Goal: Task Accomplishment & Management: Complete application form

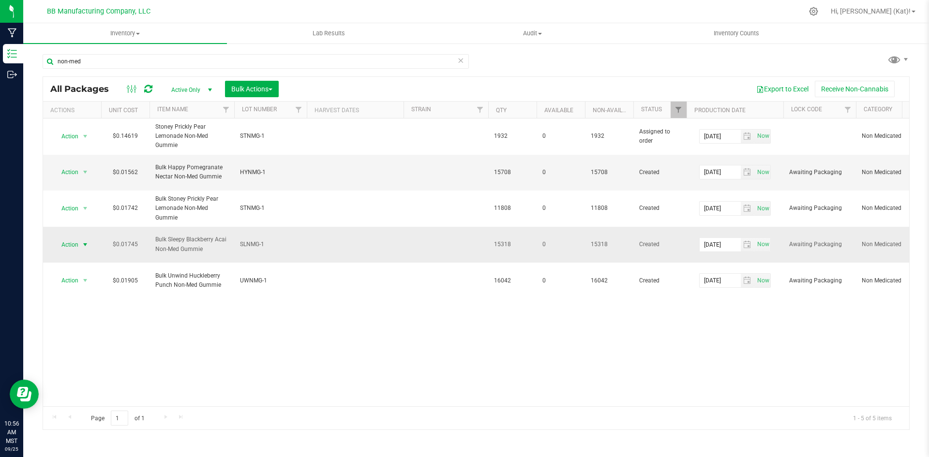
click at [72, 244] on span "Action" at bounding box center [66, 245] width 26 height 14
click at [87, 335] on li "Print package label" at bounding box center [83, 339] width 61 height 27
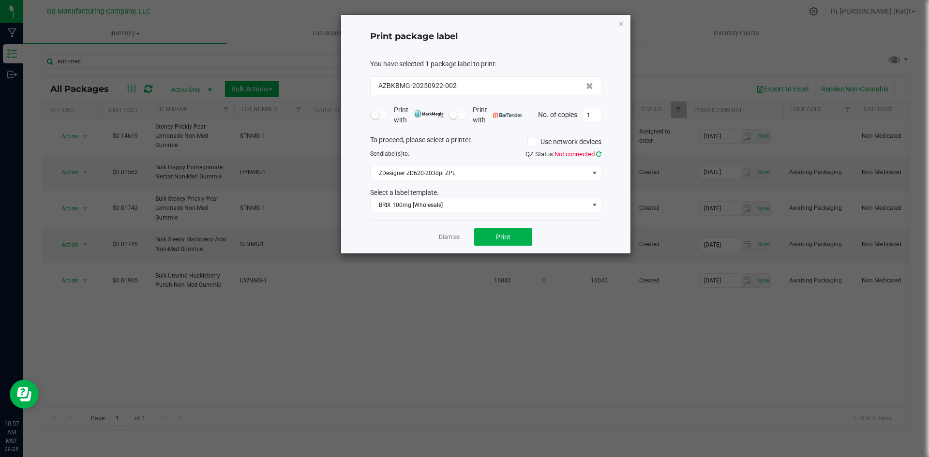
click at [596, 153] on icon at bounding box center [598, 154] width 5 height 6
click at [524, 209] on span "BRIX 100mg [Wholesale]" at bounding box center [480, 205] width 218 height 14
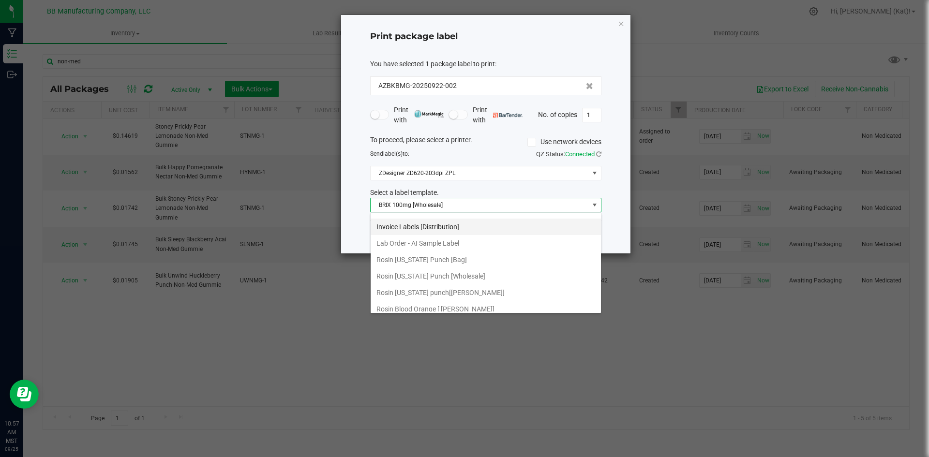
scroll to position [145, 0]
click at [474, 254] on li "Internal Inventory Tracking Label" at bounding box center [486, 259] width 230 height 16
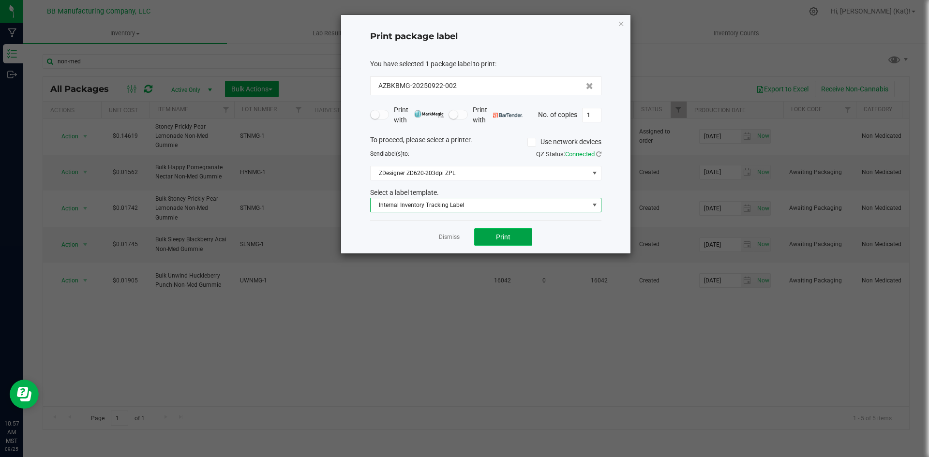
click at [529, 235] on button "Print" at bounding box center [503, 236] width 58 height 17
click at [622, 22] on icon "button" at bounding box center [621, 23] width 7 height 12
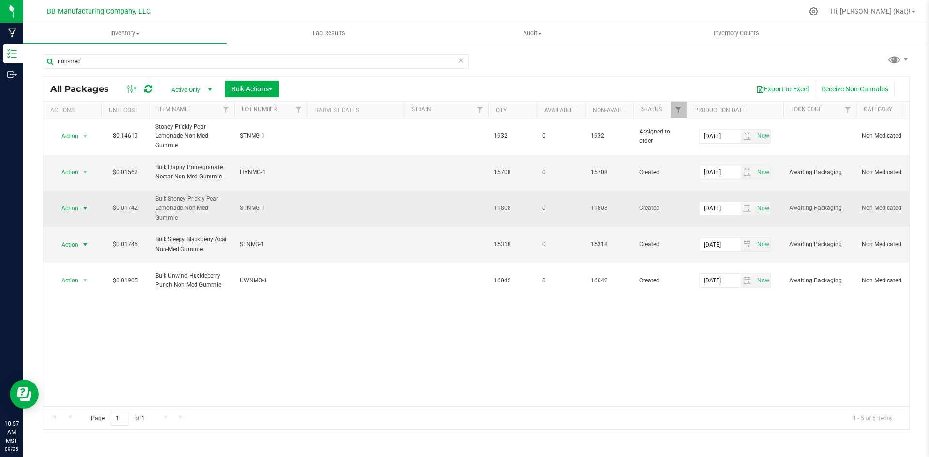
click at [71, 209] on span "Action" at bounding box center [66, 209] width 26 height 14
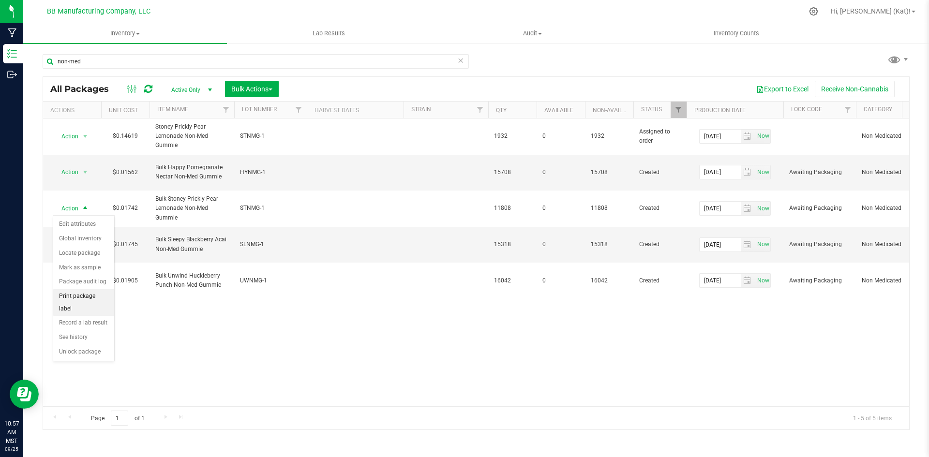
click at [90, 295] on li "Print package label" at bounding box center [83, 302] width 61 height 27
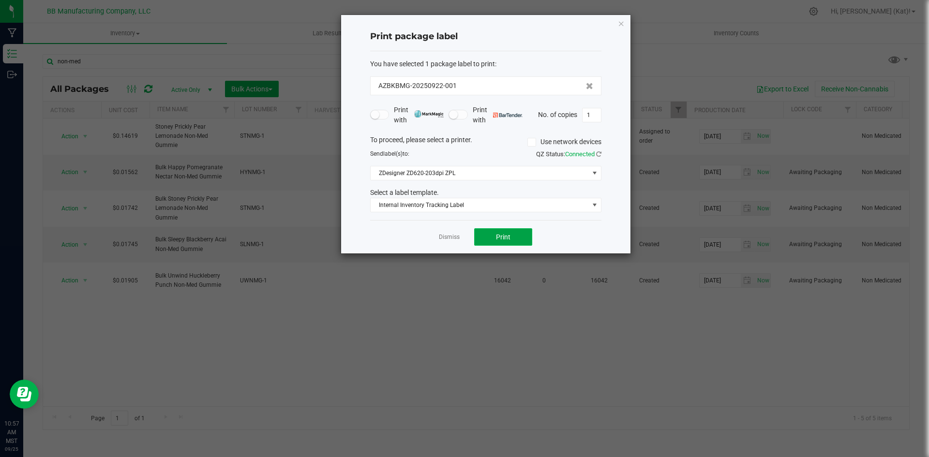
click at [490, 236] on button "Print" at bounding box center [503, 236] width 58 height 17
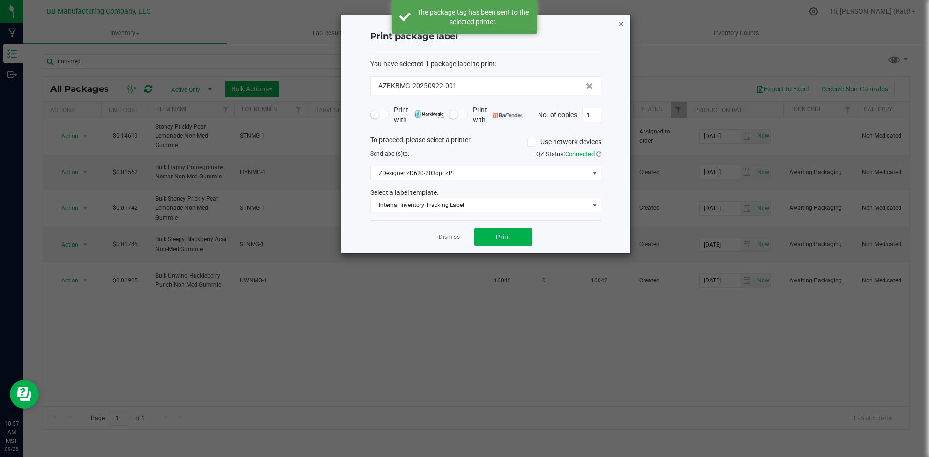
click at [623, 24] on icon "button" at bounding box center [621, 23] width 7 height 12
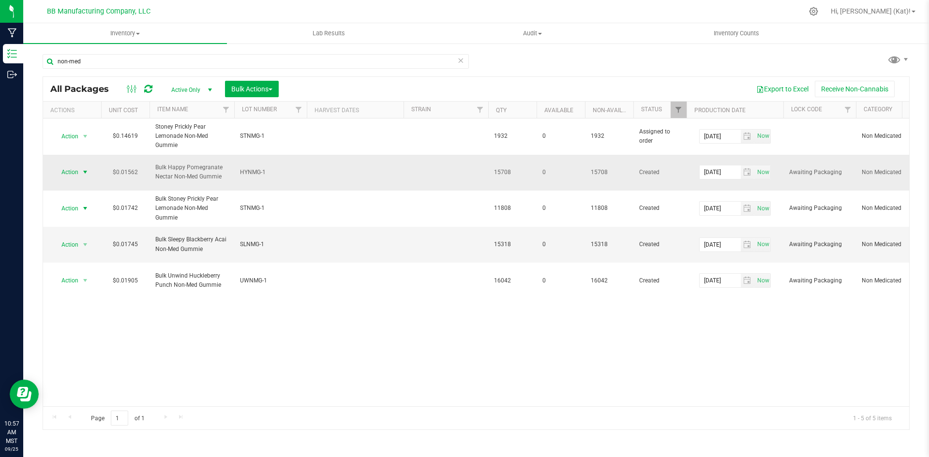
click at [80, 171] on span "select" at bounding box center [85, 173] width 12 height 14
click at [87, 261] on li "Print package label" at bounding box center [83, 266] width 61 height 27
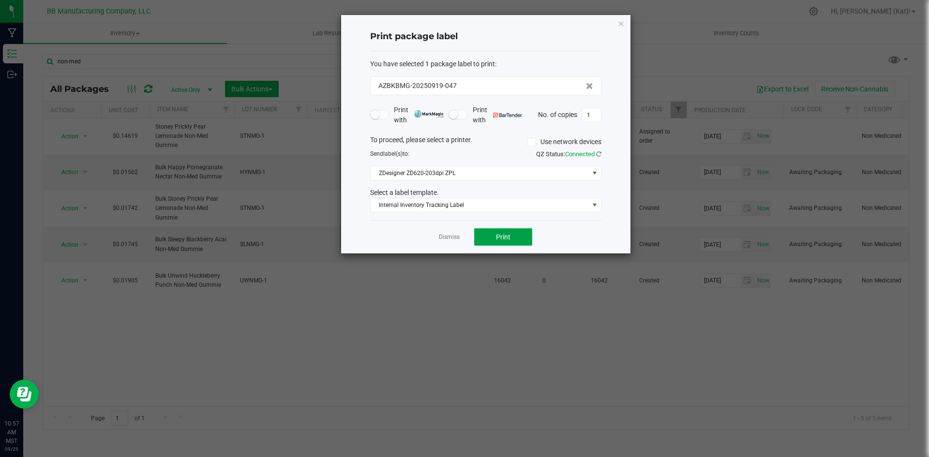
click at [496, 239] on span "Print" at bounding box center [503, 237] width 15 height 8
click at [621, 22] on icon "button" at bounding box center [621, 23] width 7 height 12
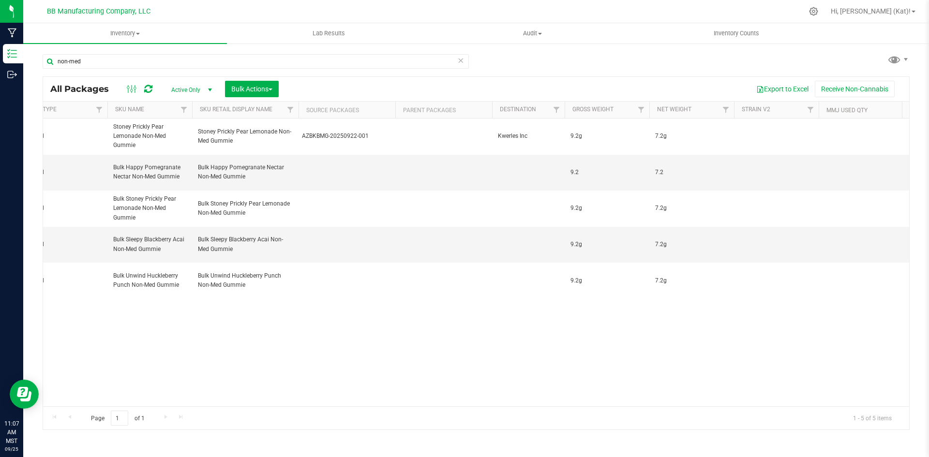
scroll to position [0, 2109]
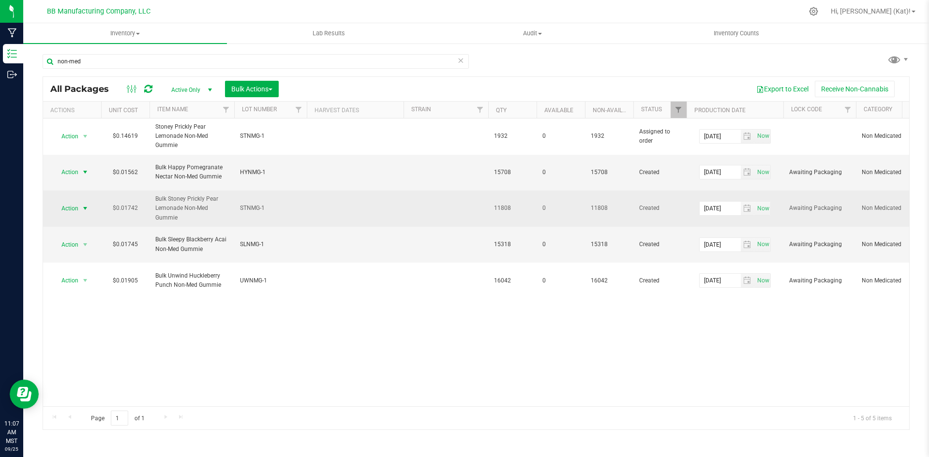
click at [74, 208] on span "Action" at bounding box center [66, 209] width 26 height 14
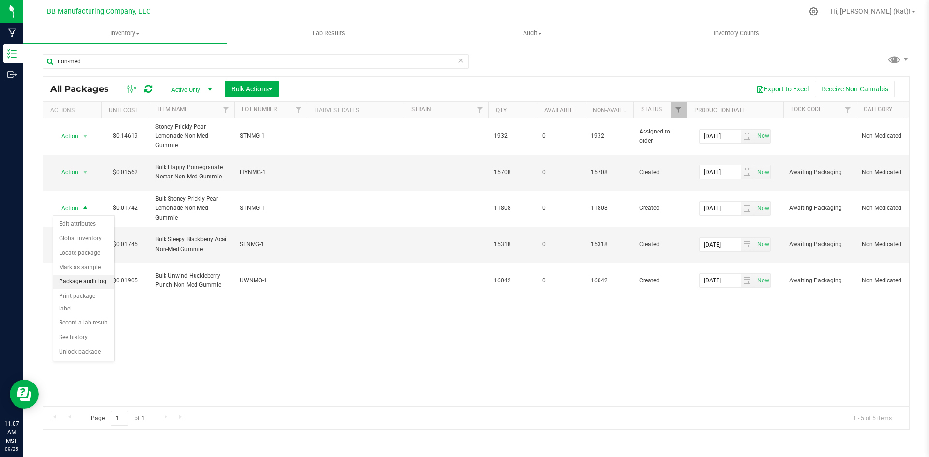
click at [93, 284] on li "Package audit log" at bounding box center [83, 282] width 61 height 15
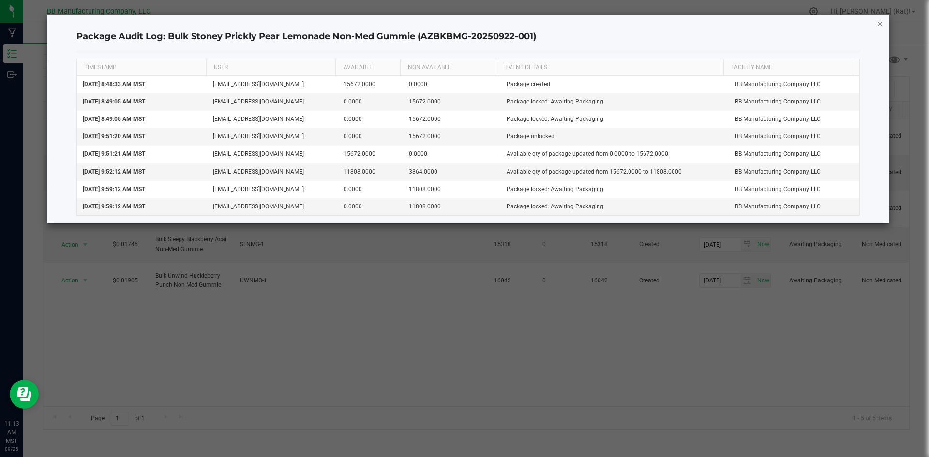
click at [881, 24] on icon "button" at bounding box center [880, 23] width 7 height 12
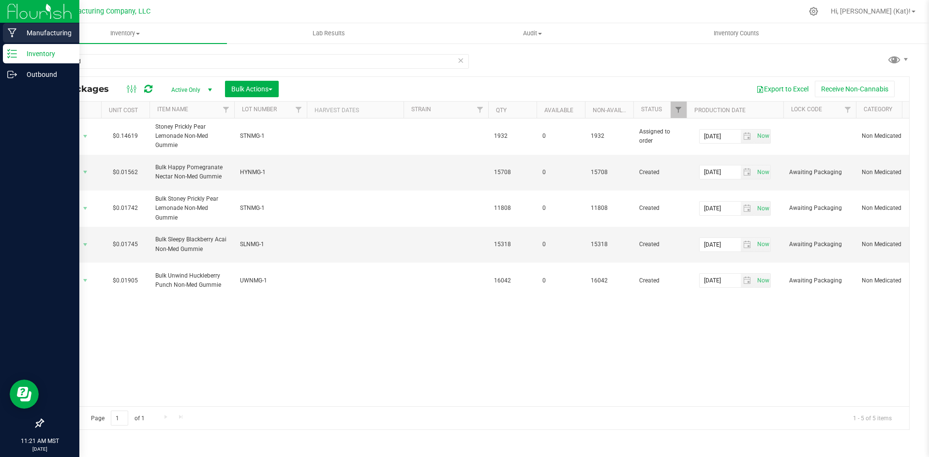
click at [17, 31] on p "Manufacturing" at bounding box center [46, 33] width 58 height 12
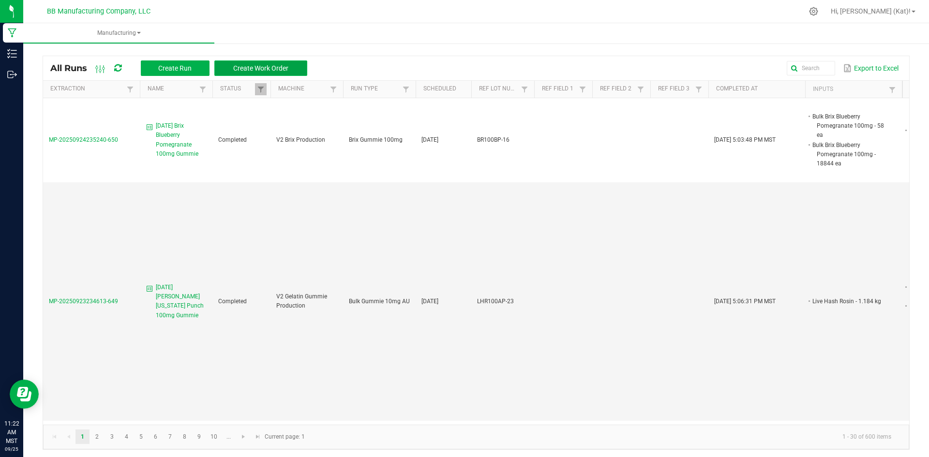
click at [283, 63] on button "Create Work Order" at bounding box center [260, 68] width 93 height 15
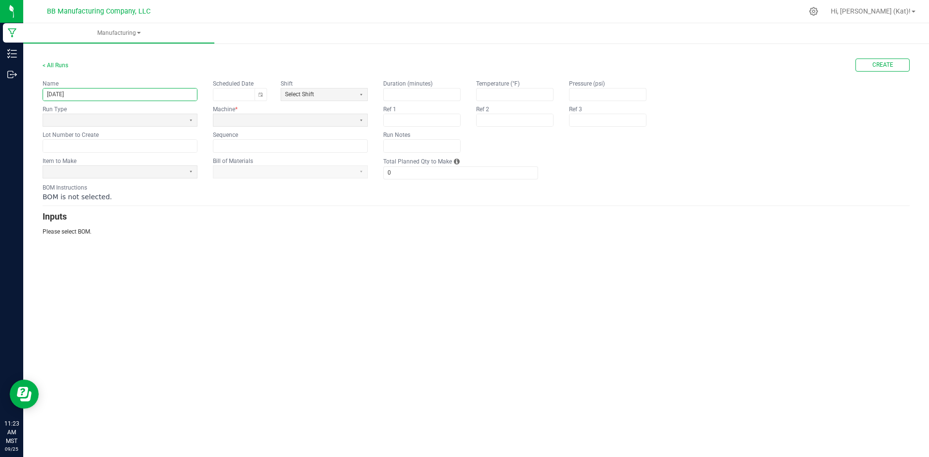
paste input "Brix Blackberry Raspberry 1000mg Gummie"
click at [192, 119] on button "Select" at bounding box center [191, 120] width 12 height 12
type input "[DATE] Brix Blackberry Raspberry 1000mg Gummie"
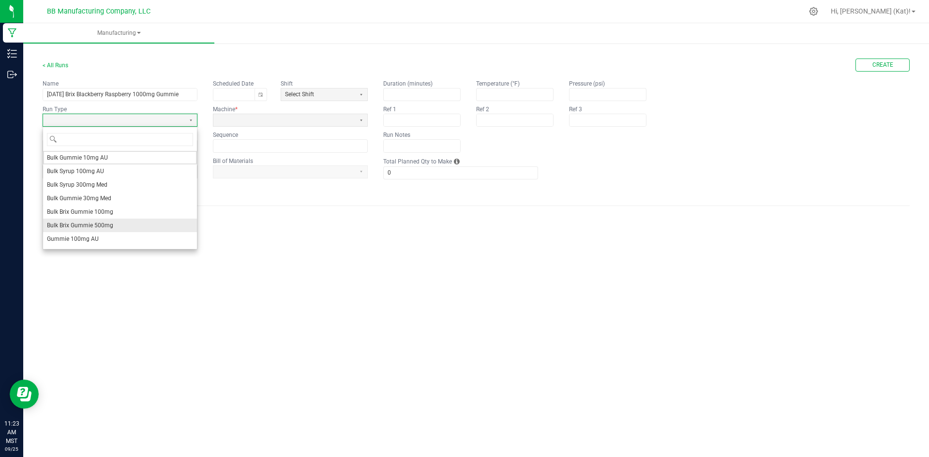
click at [157, 223] on li "Bulk Brix Gummie 500mg" at bounding box center [120, 226] width 154 height 14
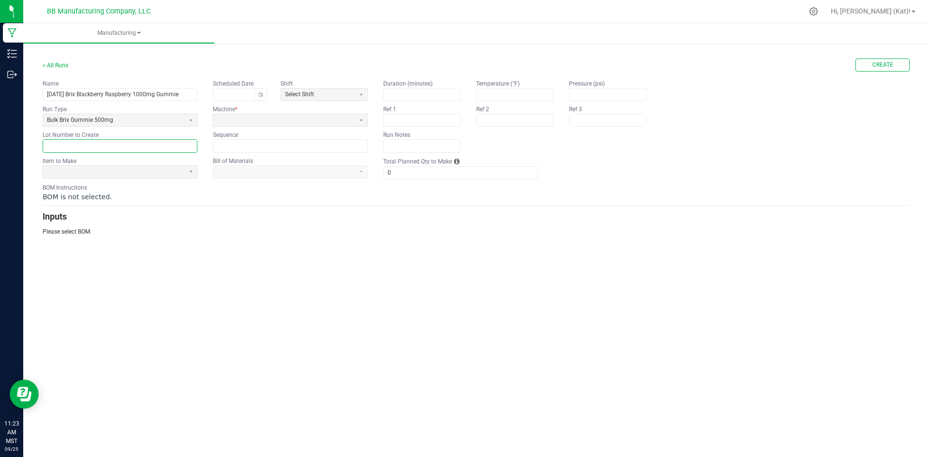
click at [69, 144] on input "text" at bounding box center [120, 146] width 154 height 12
paste input "BR1KBR-7"
type input "BR1KBR-7"
click at [165, 167] on span at bounding box center [114, 172] width 142 height 12
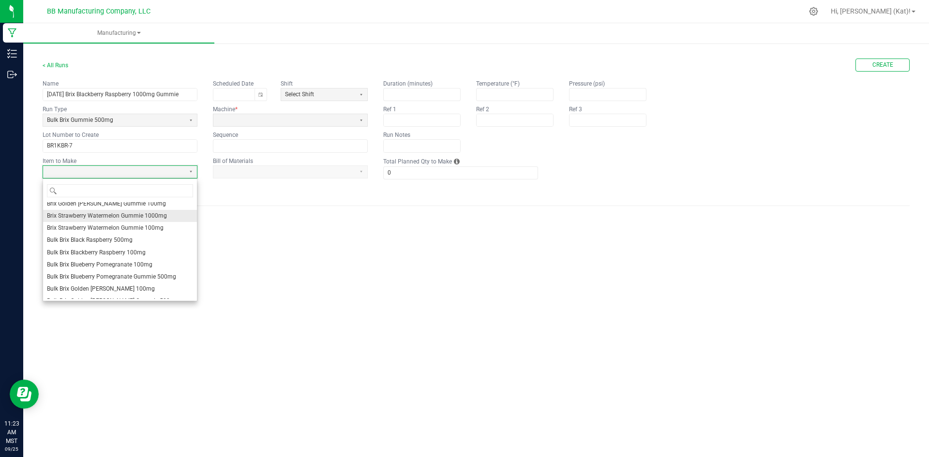
scroll to position [48, 0]
click at [138, 258] on li "Bulk Brix Black Raspberry 500mg" at bounding box center [120, 257] width 154 height 12
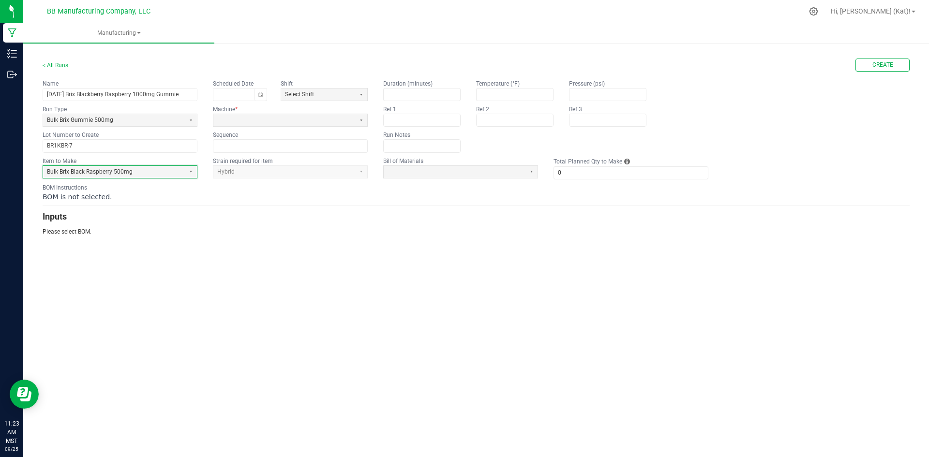
type input "1"
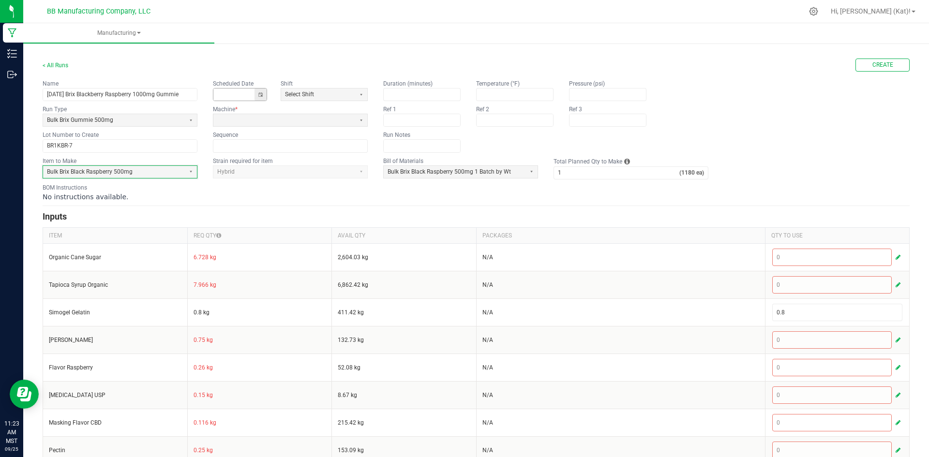
click at [259, 93] on button "Toggle calendar" at bounding box center [261, 95] width 12 height 12
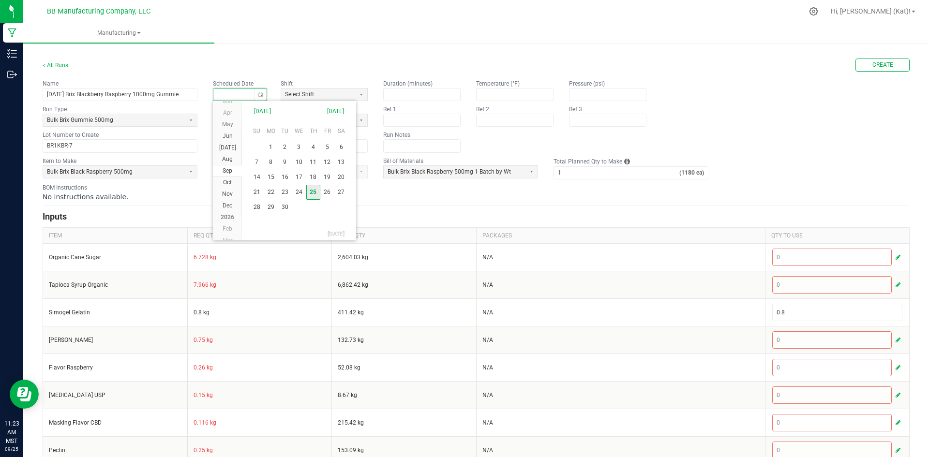
click at [315, 189] on span "25" at bounding box center [313, 192] width 14 height 15
type input "[DATE]"
click at [306, 122] on span at bounding box center [284, 120] width 134 height 8
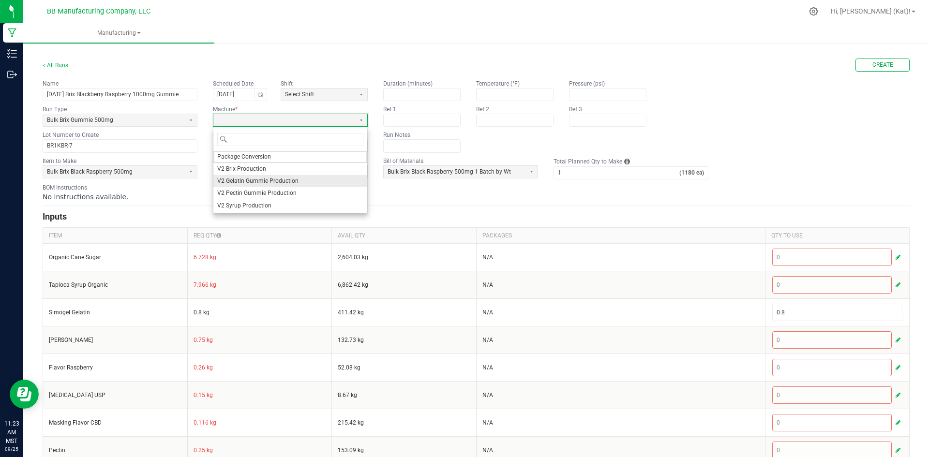
click at [275, 181] on span "V2 Gelatin Gummie Production" at bounding box center [257, 181] width 81 height 8
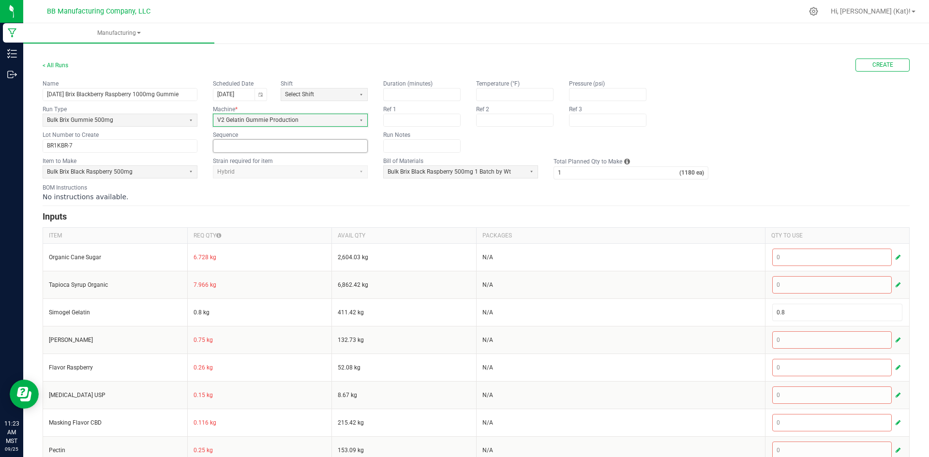
click at [267, 148] on input at bounding box center [290, 146] width 154 height 12
type input "3"
click at [576, 171] on input "1" at bounding box center [616, 173] width 125 height 12
type input "4"
click at [547, 186] on div "BOM Instructions No instructions available." at bounding box center [476, 192] width 867 height 18
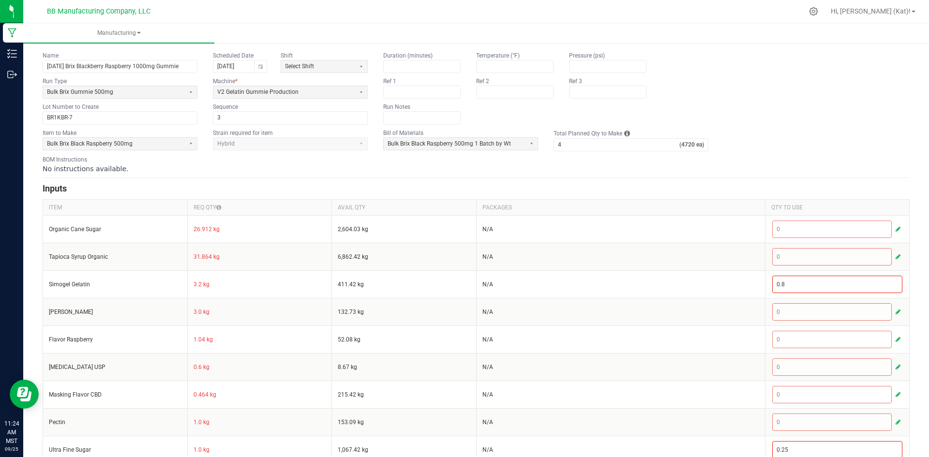
scroll to position [10, 0]
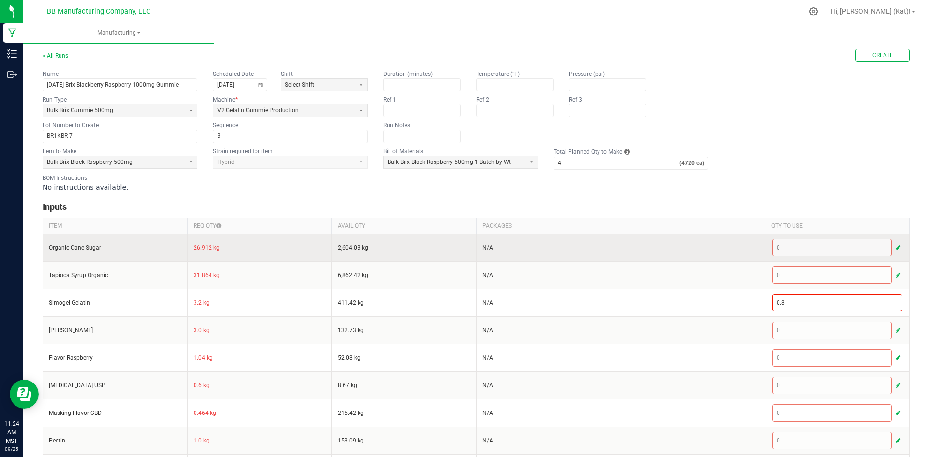
click at [202, 249] on td "26.912 kg" at bounding box center [259, 248] width 145 height 28
click at [201, 248] on td "26.912 kg" at bounding box center [259, 248] width 145 height 28
copy td "26.912"
click at [896, 244] on span "button" at bounding box center [898, 248] width 5 height 8
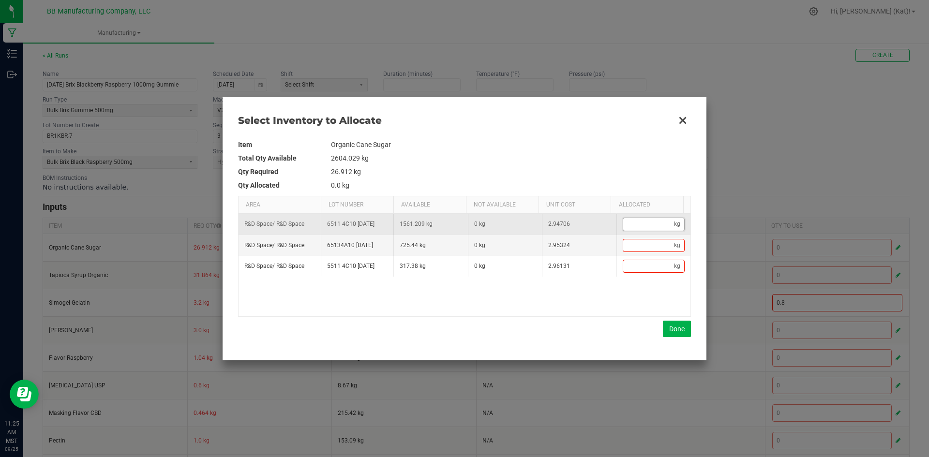
click at [660, 230] on input "Data table" at bounding box center [648, 224] width 51 height 12
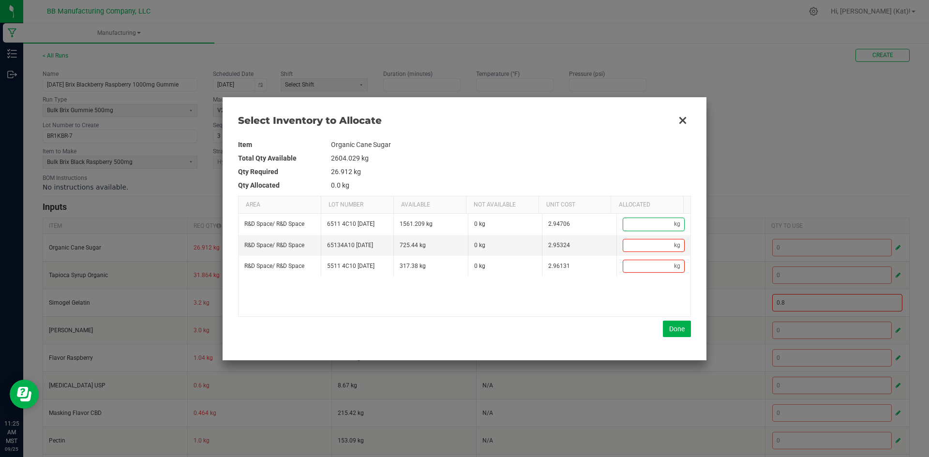
paste input "26.912"
type input "26.912"
click at [673, 329] on button "Done" at bounding box center [677, 329] width 28 height 16
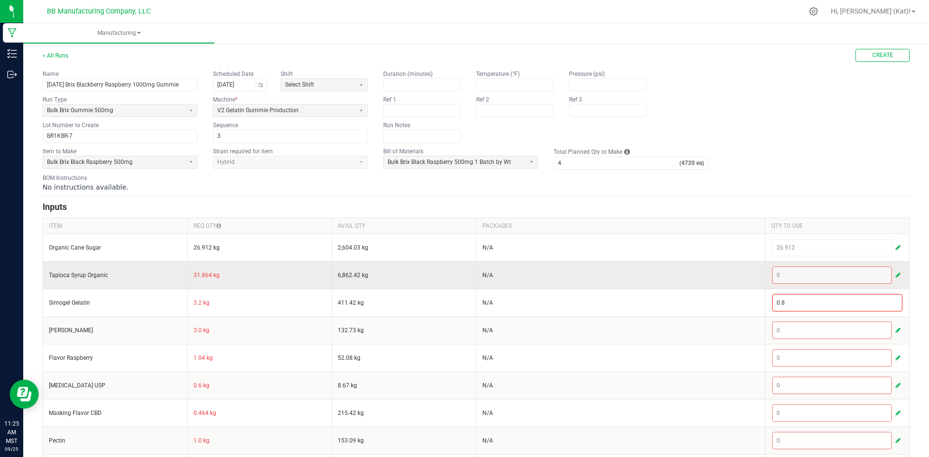
click at [199, 275] on td "31.864 kg" at bounding box center [259, 275] width 145 height 28
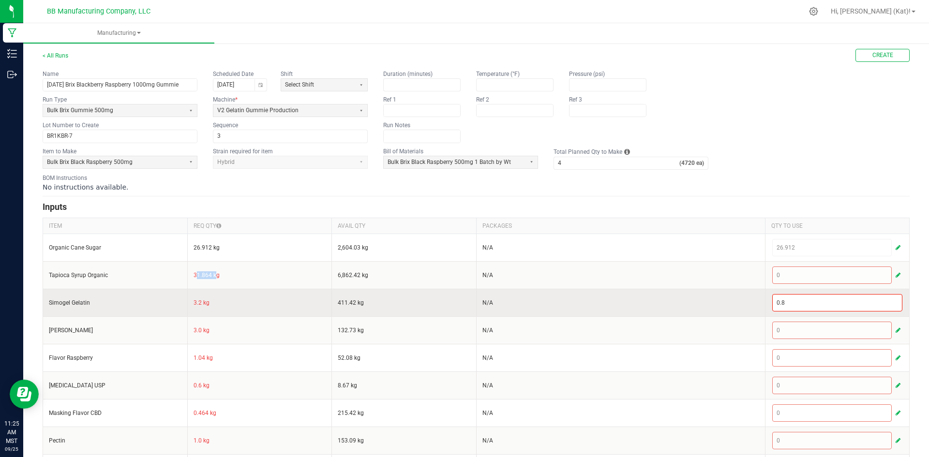
copy td "31.864"
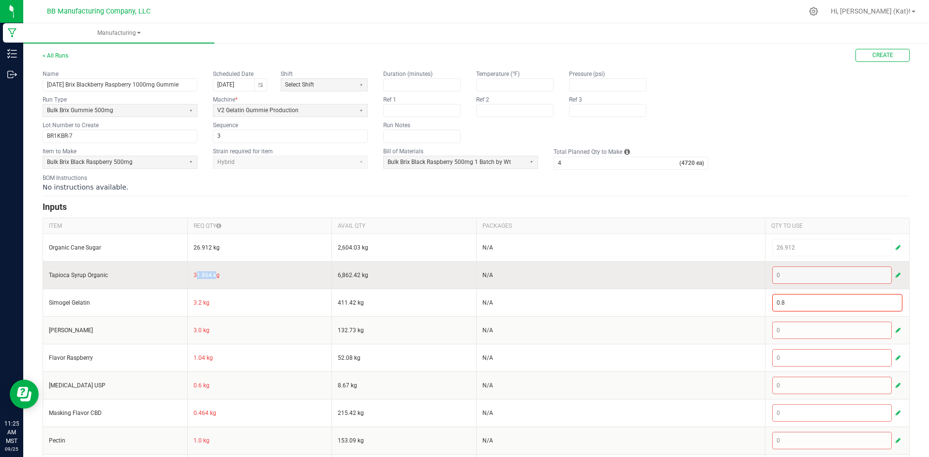
click at [894, 274] on button "button" at bounding box center [898, 276] width 9 height 12
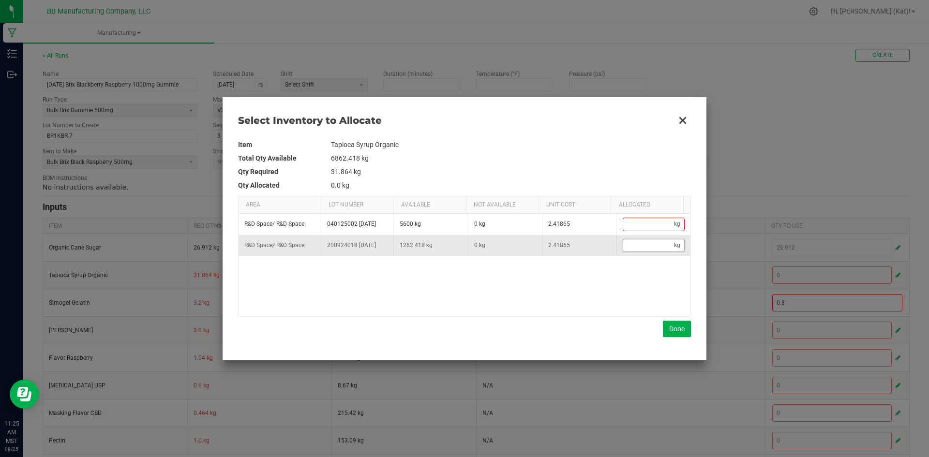
click at [633, 244] on input "Data table" at bounding box center [648, 246] width 51 height 12
paste input "31.864"
type input "31.864"
click at [683, 338] on div "Item Tapioca Syrup Organic Total Qty Available 6862.418 kg Qty Required 31.864 …" at bounding box center [464, 237] width 453 height 215
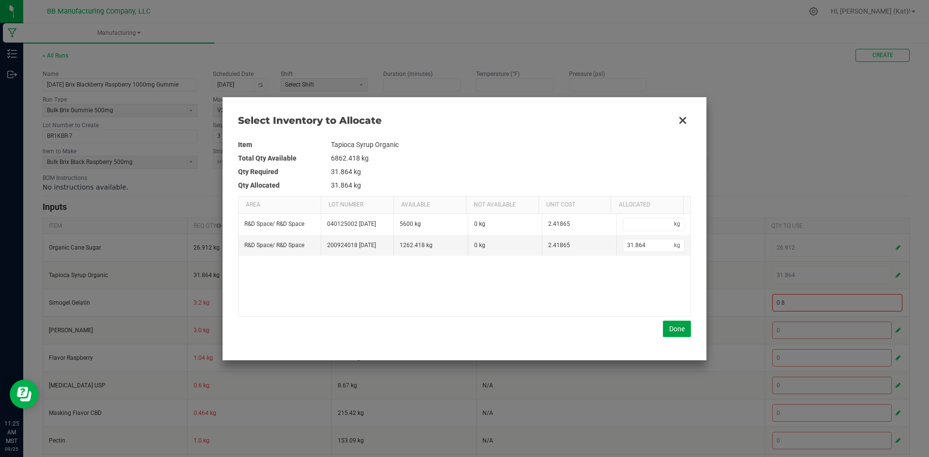
click at [669, 328] on button "Done" at bounding box center [677, 329] width 28 height 16
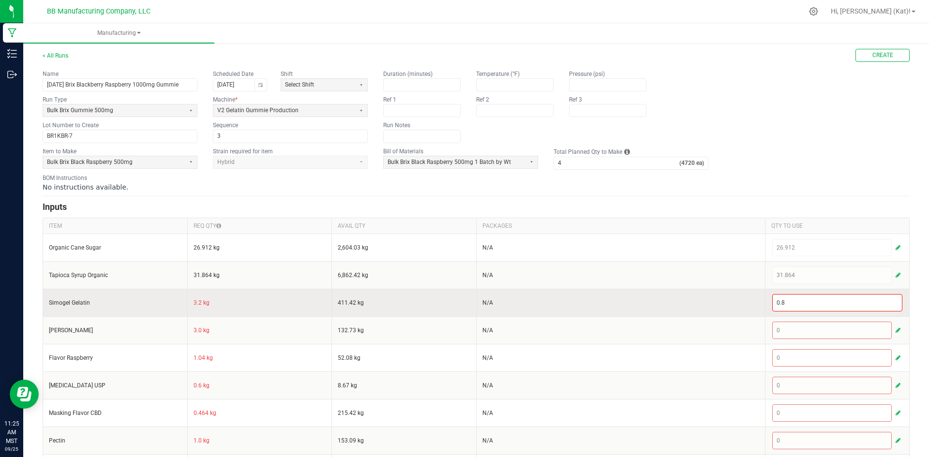
click at [194, 302] on td "3.2 kg" at bounding box center [259, 303] width 145 height 28
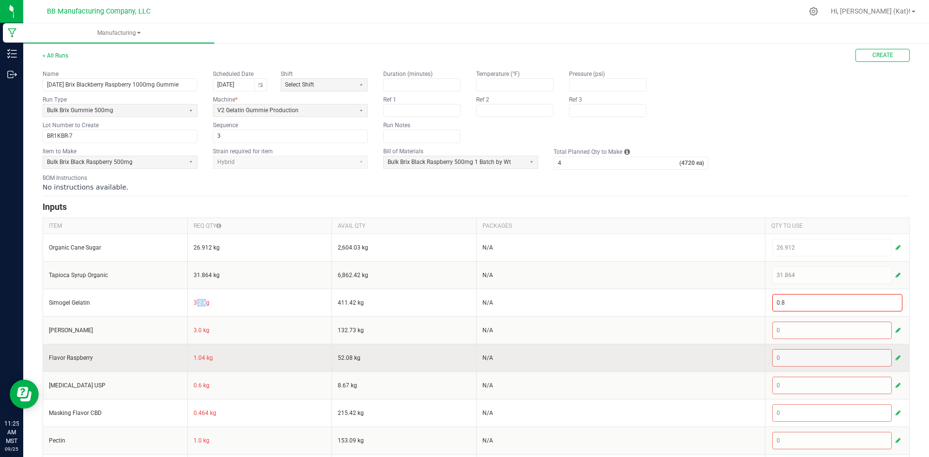
copy td "3.2"
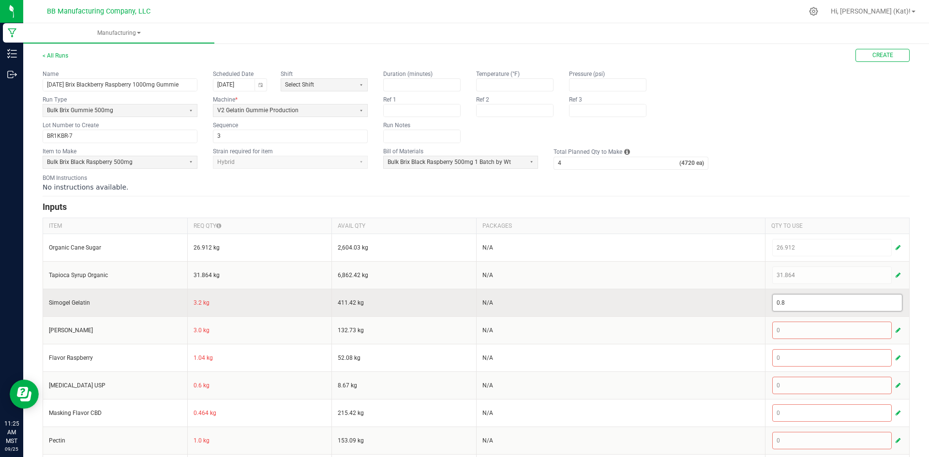
click at [812, 305] on input "0.8" at bounding box center [838, 303] width 130 height 16
paste input "3.2"
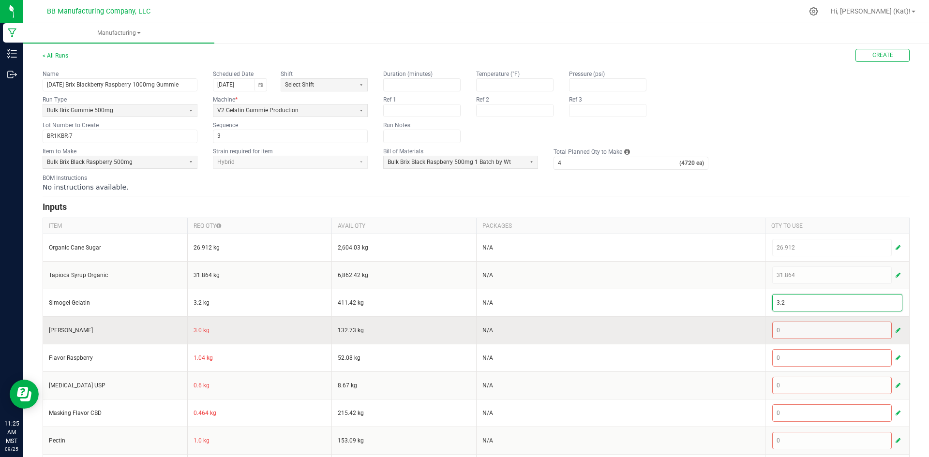
type input "3.2"
click at [197, 332] on td "3.0 kg" at bounding box center [259, 331] width 145 height 28
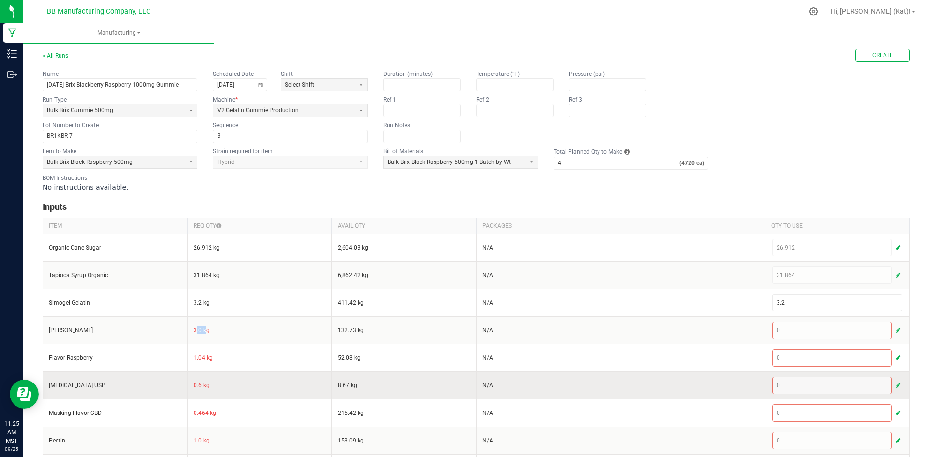
copy td "3.0"
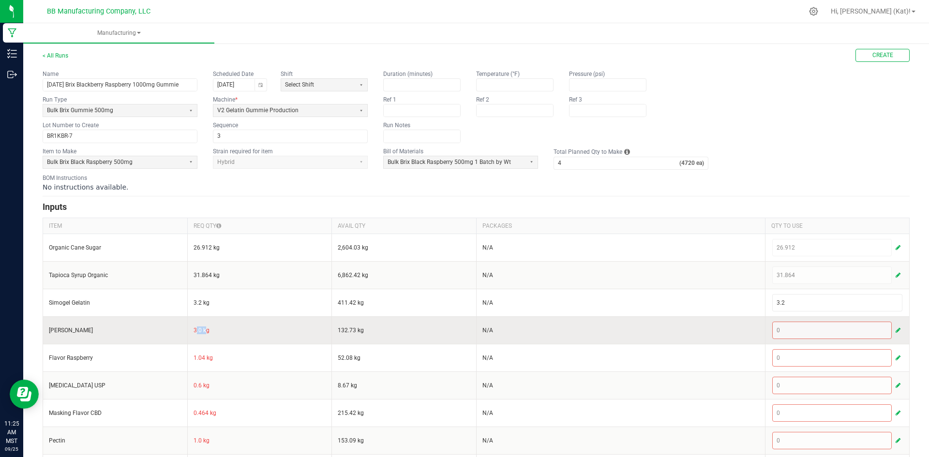
click at [894, 332] on button "button" at bounding box center [898, 331] width 9 height 12
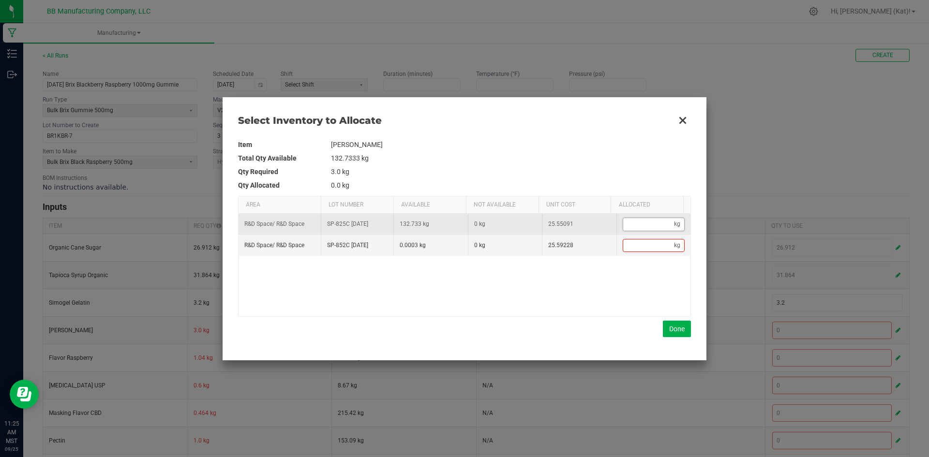
click at [635, 225] on input "Data table" at bounding box center [648, 224] width 51 height 12
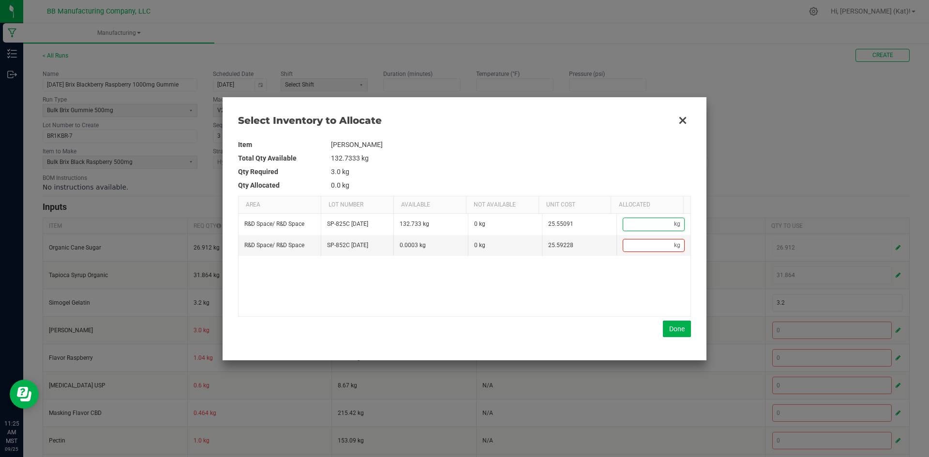
paste input "3"
type input "3"
click at [674, 323] on button "Done" at bounding box center [677, 329] width 28 height 16
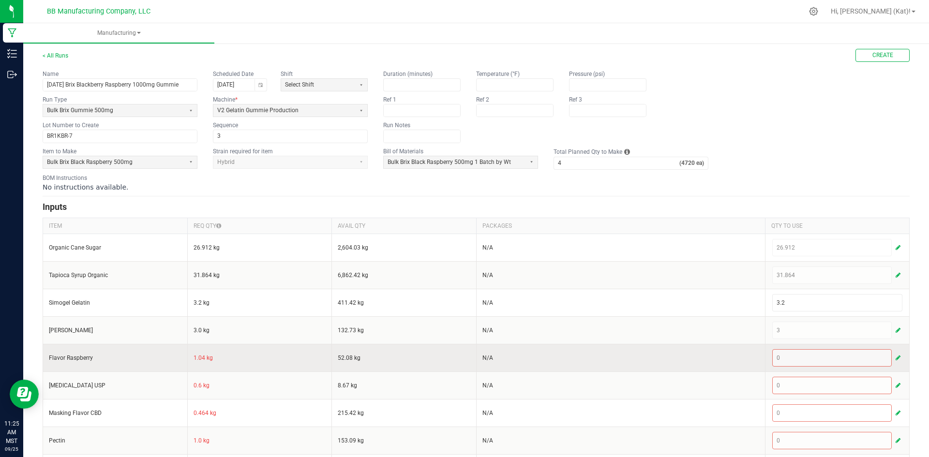
click at [194, 358] on td "1.04 kg" at bounding box center [259, 358] width 145 height 28
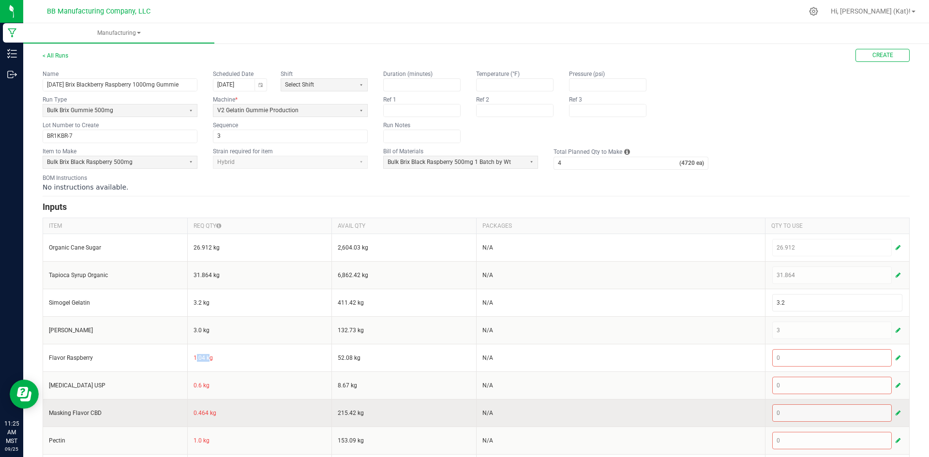
copy td "1.04"
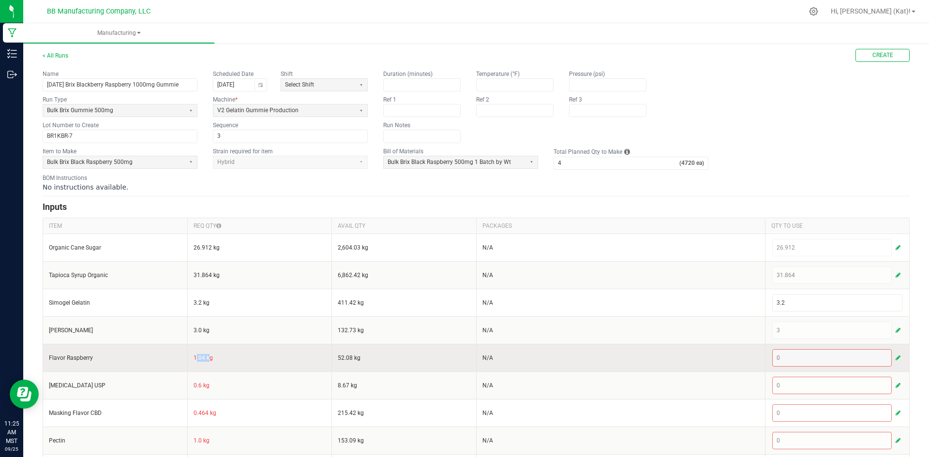
click at [896, 358] on span "button" at bounding box center [898, 358] width 5 height 8
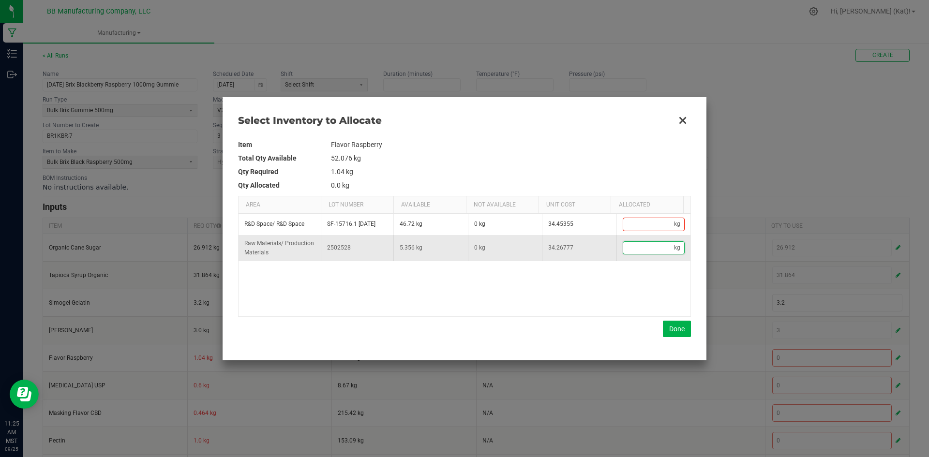
click at [636, 248] on input "Data table" at bounding box center [648, 248] width 51 height 12
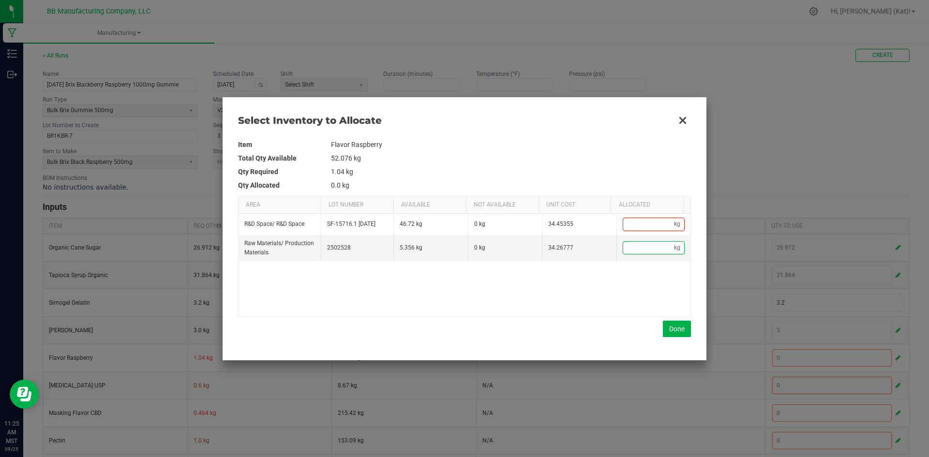
paste input "1.04"
type input "1.04"
click at [678, 324] on button "Done" at bounding box center [677, 329] width 28 height 16
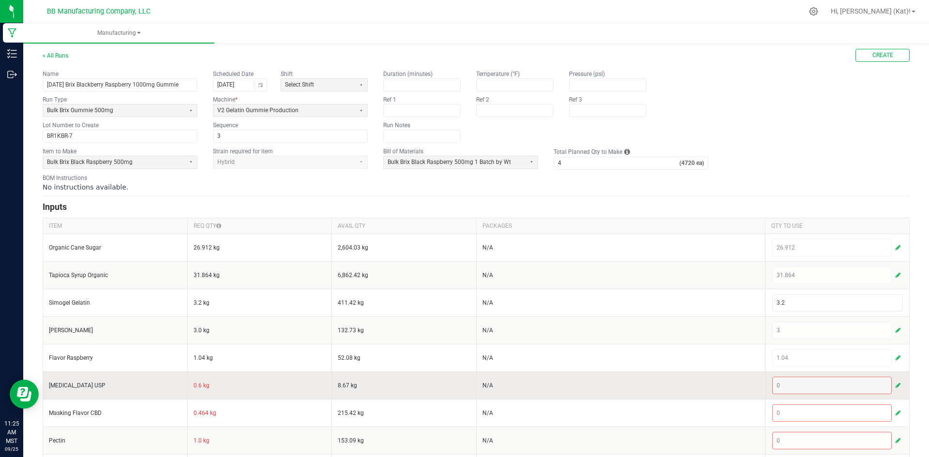
click at [195, 386] on td "0.6 kg" at bounding box center [259, 386] width 145 height 28
click at [196, 386] on td "0.6 kg" at bounding box center [259, 386] width 145 height 28
click at [198, 385] on td "0.6 kg" at bounding box center [259, 386] width 145 height 28
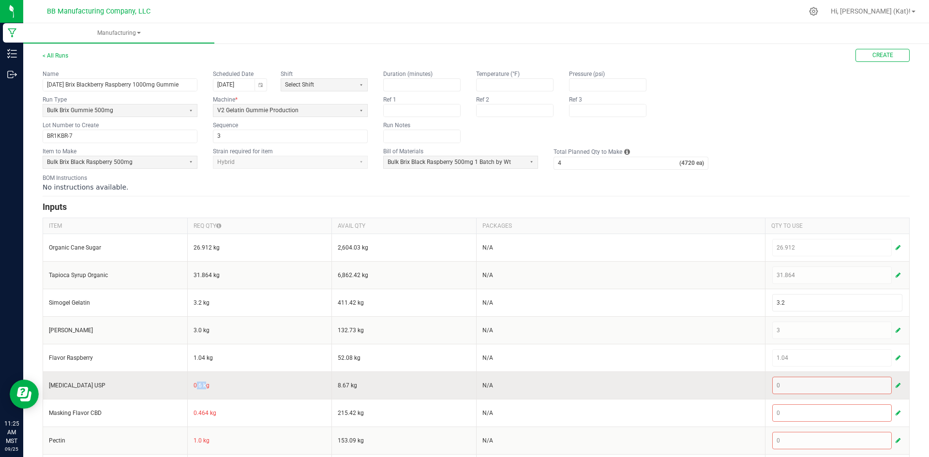
click at [198, 385] on td "0.6 kg" at bounding box center [259, 386] width 145 height 28
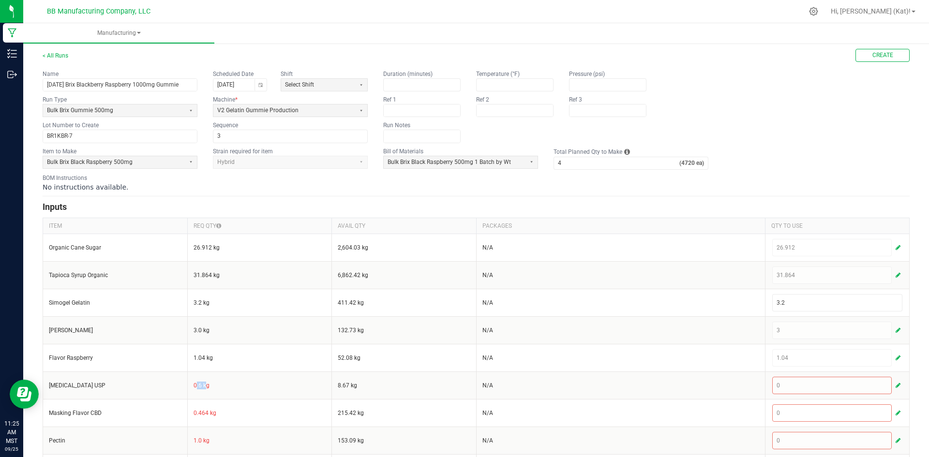
copy td "0.6"
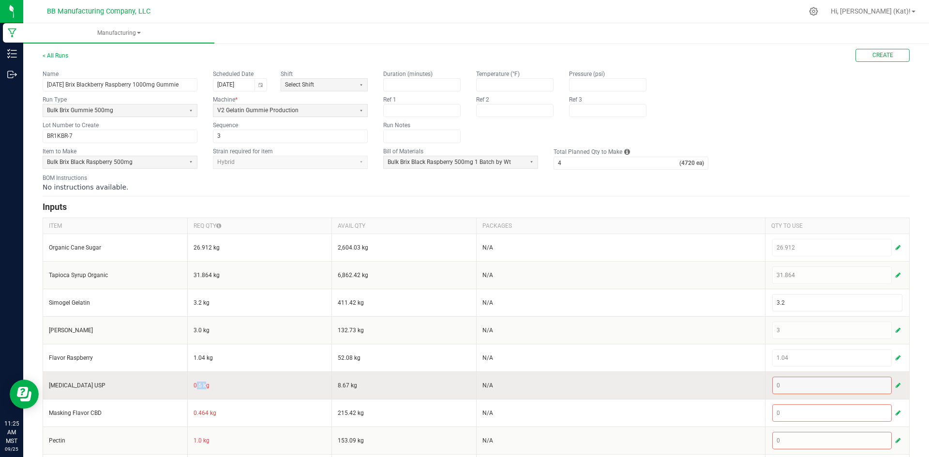
click at [894, 385] on button "button" at bounding box center [898, 386] width 9 height 12
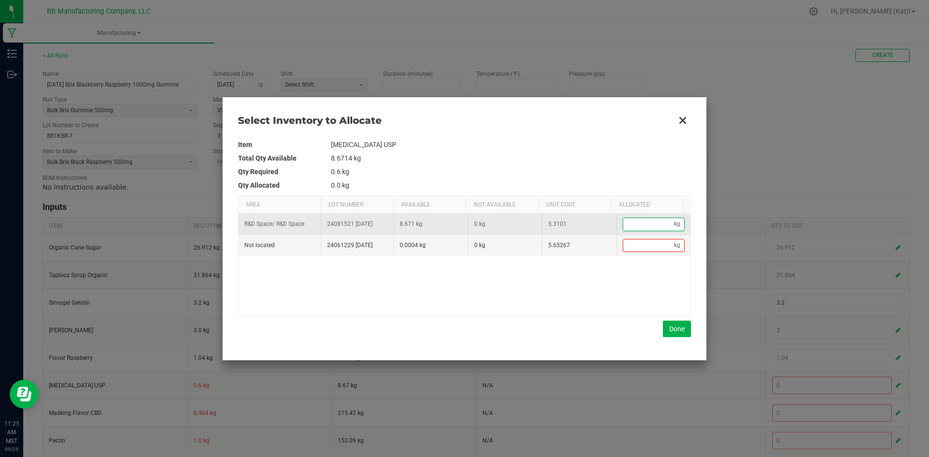
click at [643, 223] on input "Data table" at bounding box center [648, 224] width 51 height 12
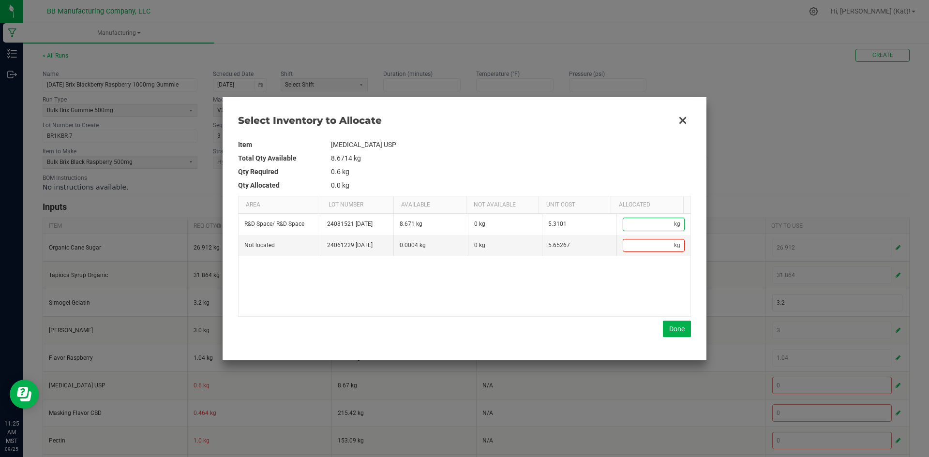
paste input "0.6"
type input "0.6"
click at [673, 322] on button "Done" at bounding box center [677, 329] width 28 height 16
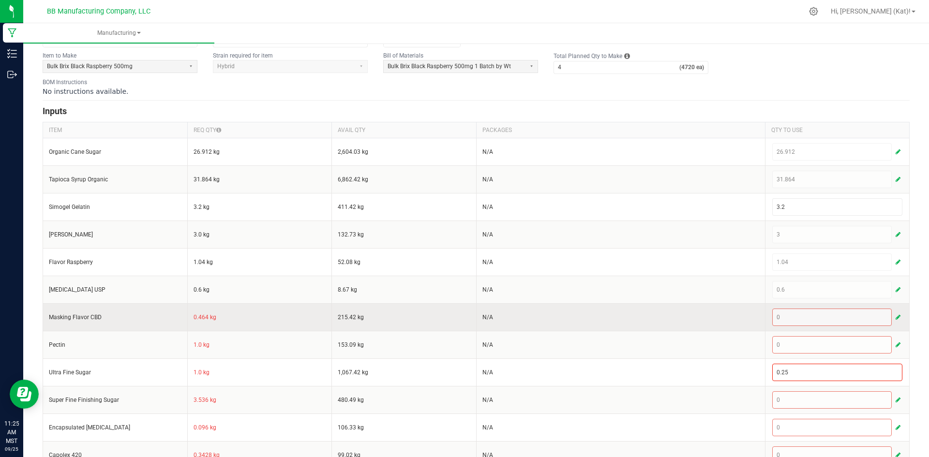
scroll to position [106, 0]
click at [203, 316] on td "0.464 kg" at bounding box center [259, 317] width 145 height 28
click at [203, 314] on td "0.464 kg" at bounding box center [259, 317] width 145 height 28
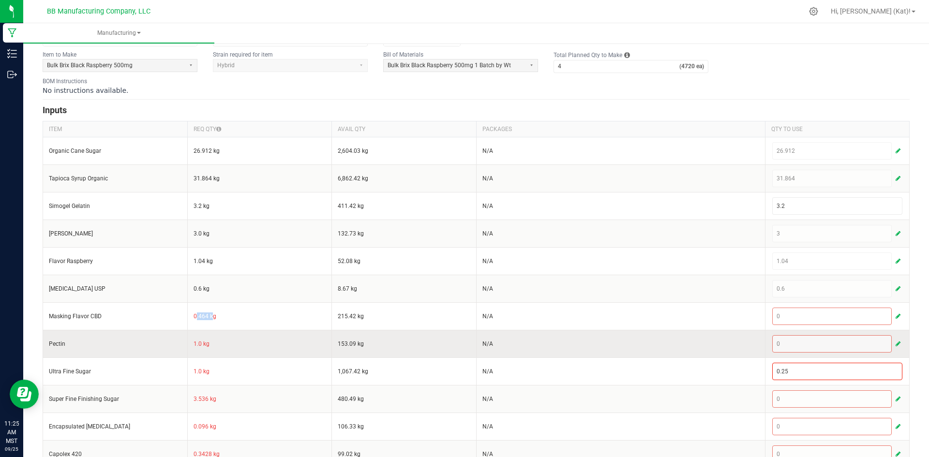
copy td "0.464"
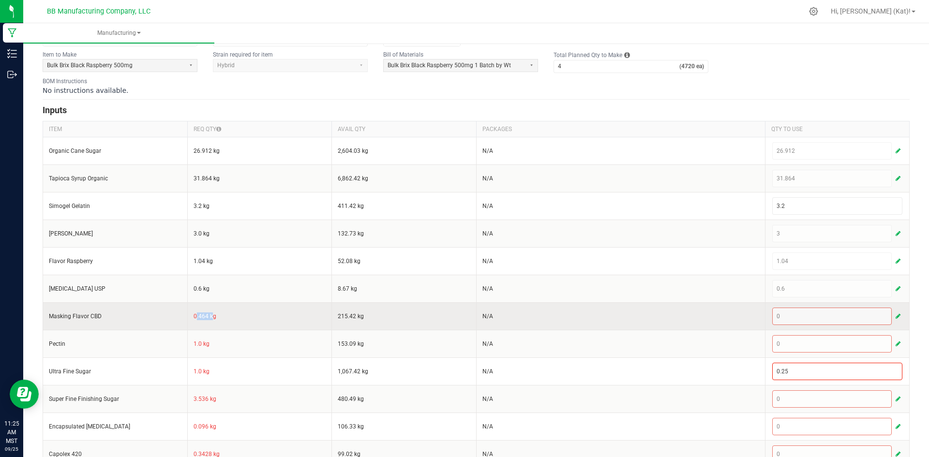
click at [894, 312] on button "button" at bounding box center [898, 317] width 9 height 12
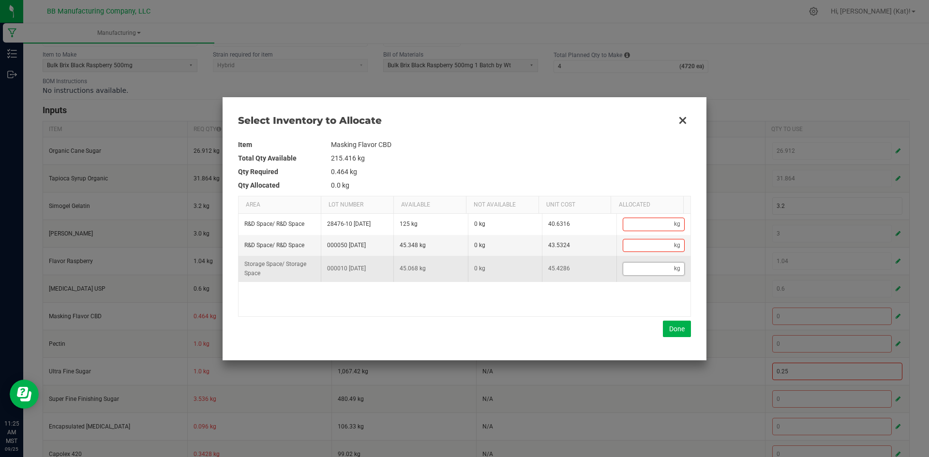
click at [635, 273] on input "Data table" at bounding box center [648, 269] width 51 height 12
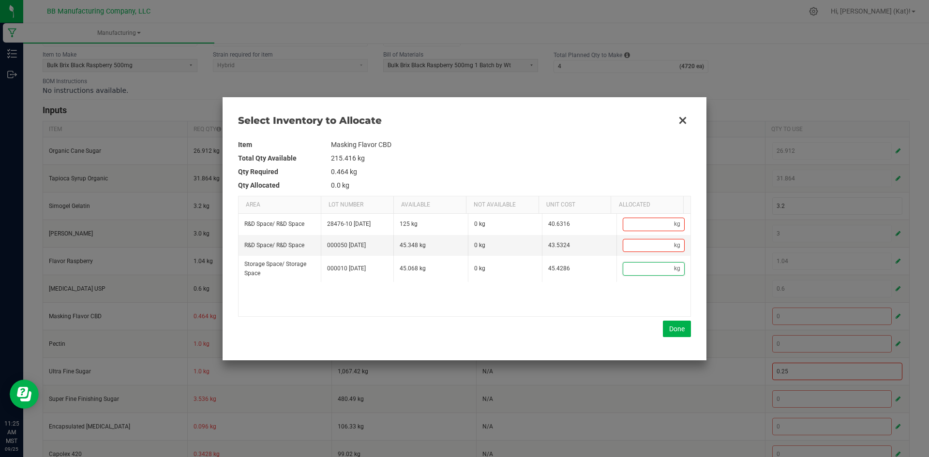
paste input "0.464"
type input "0.464"
click at [675, 323] on button "Done" at bounding box center [677, 329] width 28 height 16
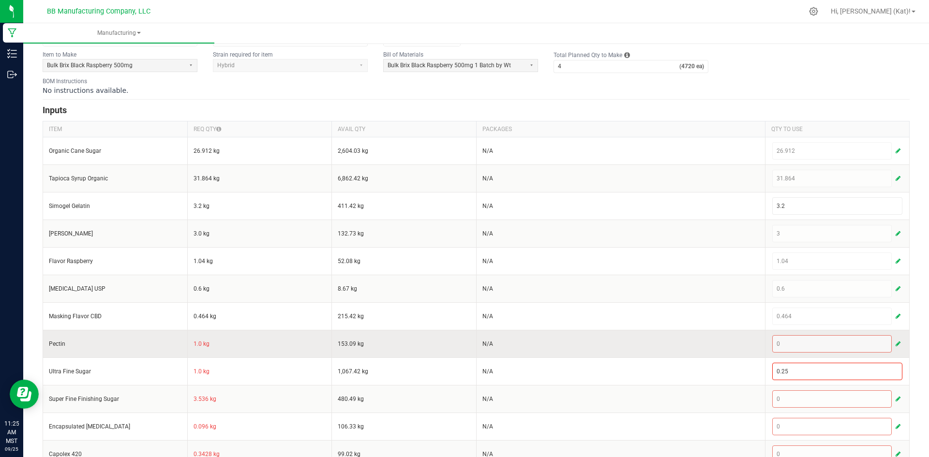
click at [198, 342] on td "1.0 kg" at bounding box center [259, 344] width 145 height 28
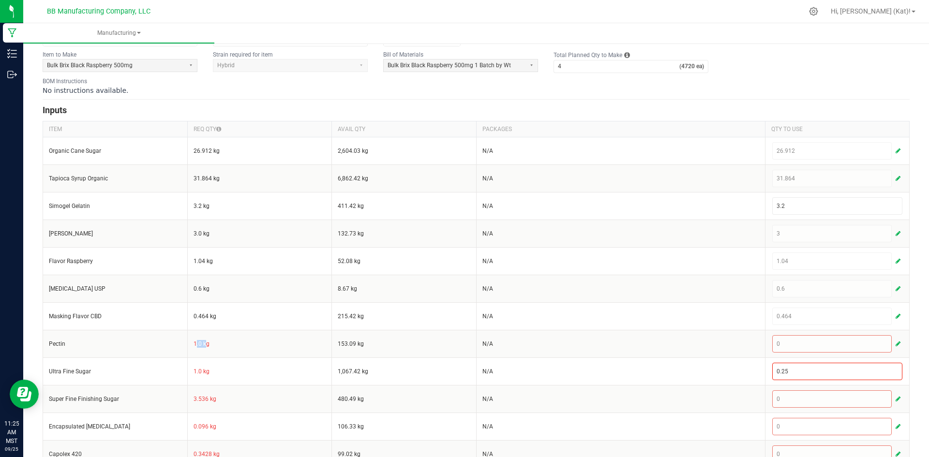
copy td "1.0"
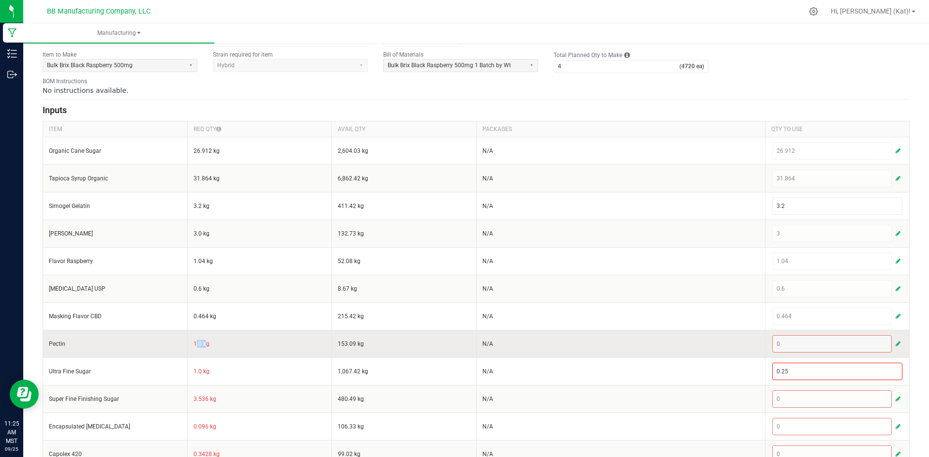
click at [896, 343] on span "button" at bounding box center [898, 344] width 5 height 8
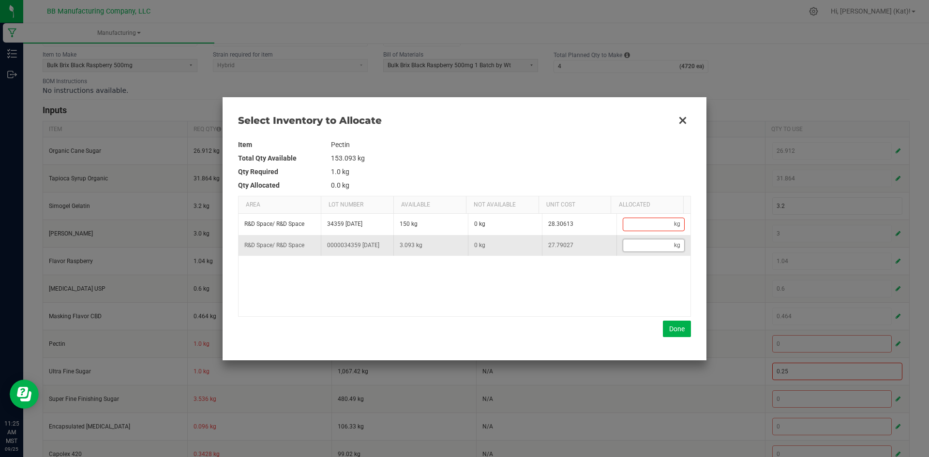
click at [643, 244] on input "Data table" at bounding box center [648, 246] width 51 height 12
paste input "1"
type input "1"
click at [683, 330] on button "Done" at bounding box center [677, 329] width 28 height 16
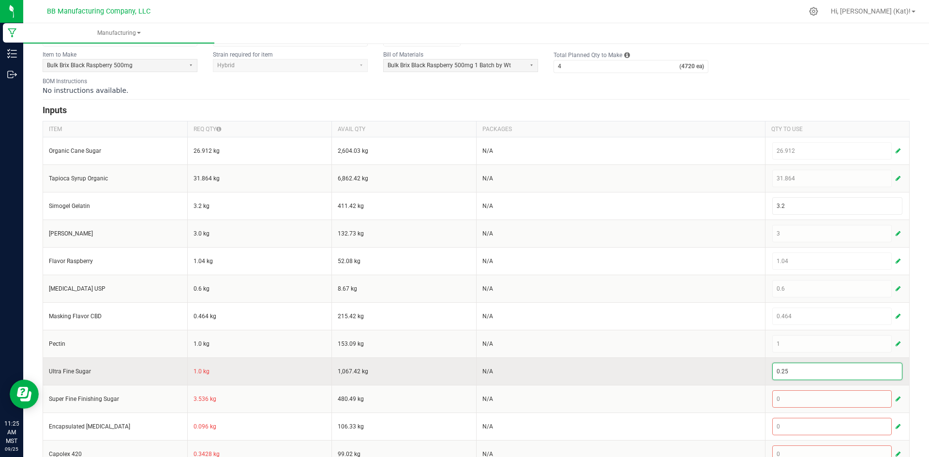
click at [867, 366] on input "0.25" at bounding box center [838, 372] width 130 height 16
paste input "1"
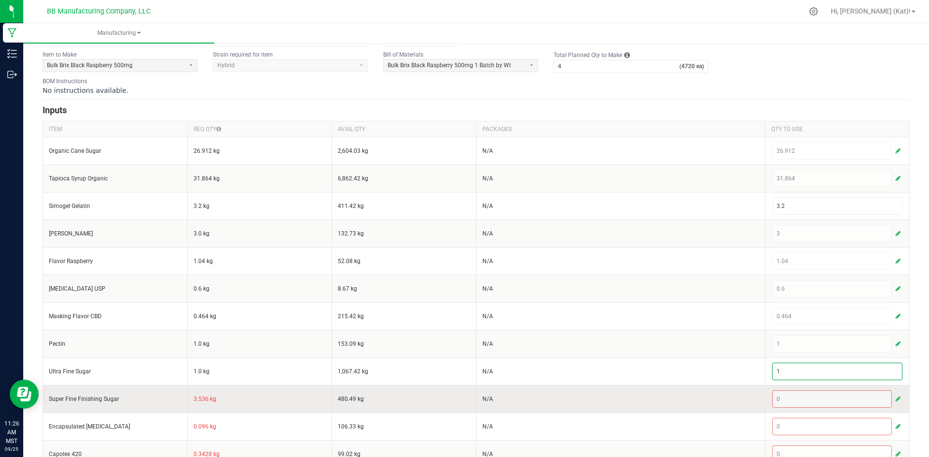
type input "1"
click at [201, 398] on td "3.536 kg" at bounding box center [259, 399] width 145 height 28
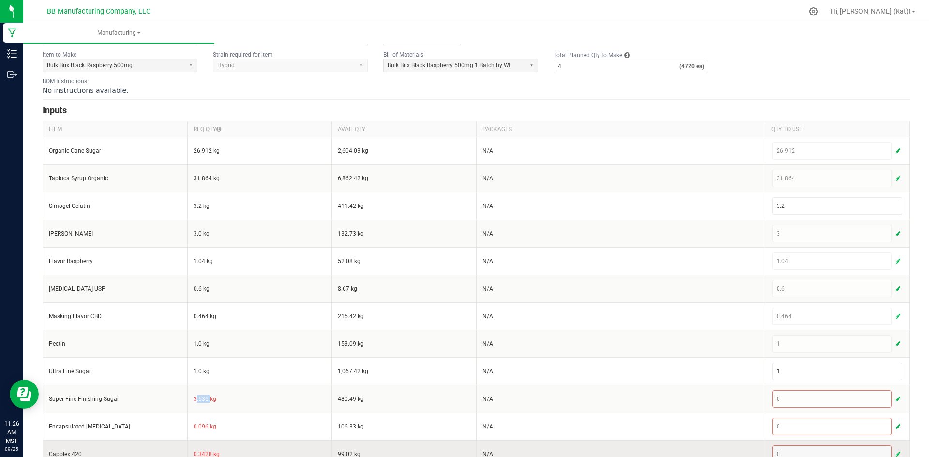
copy td "3.536"
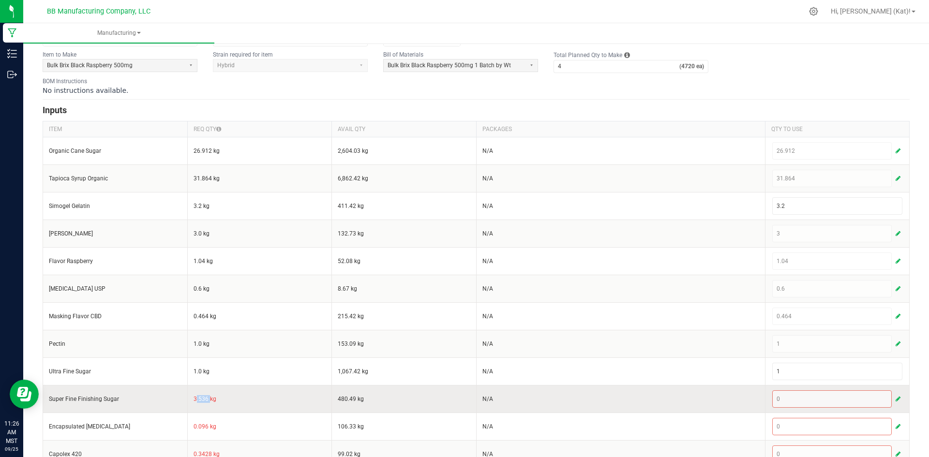
click at [896, 395] on span "button" at bounding box center [898, 399] width 5 height 8
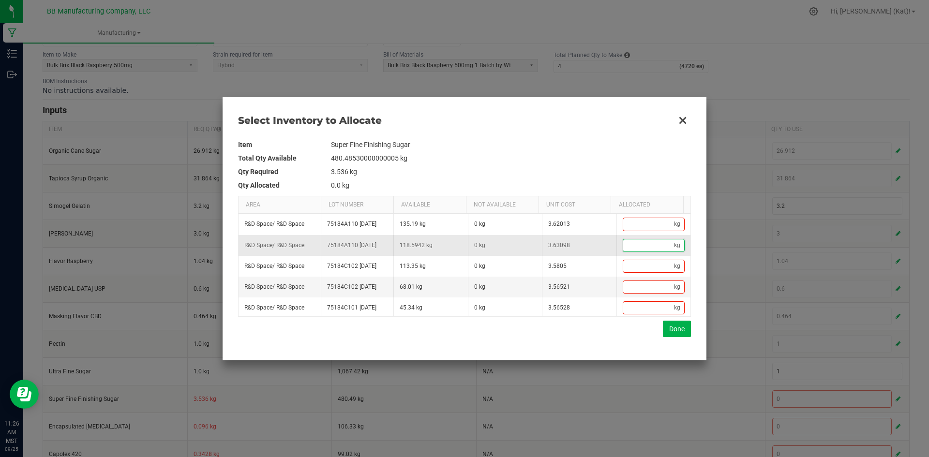
click at [639, 252] on input "Data table" at bounding box center [648, 246] width 51 height 12
paste input "3.536"
type input "3.536"
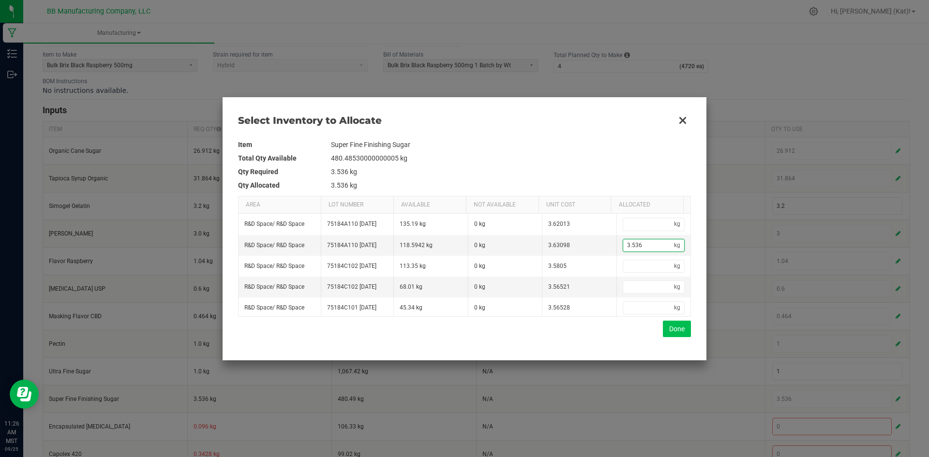
type input "3.536"
click at [678, 330] on button "Done" at bounding box center [677, 329] width 28 height 16
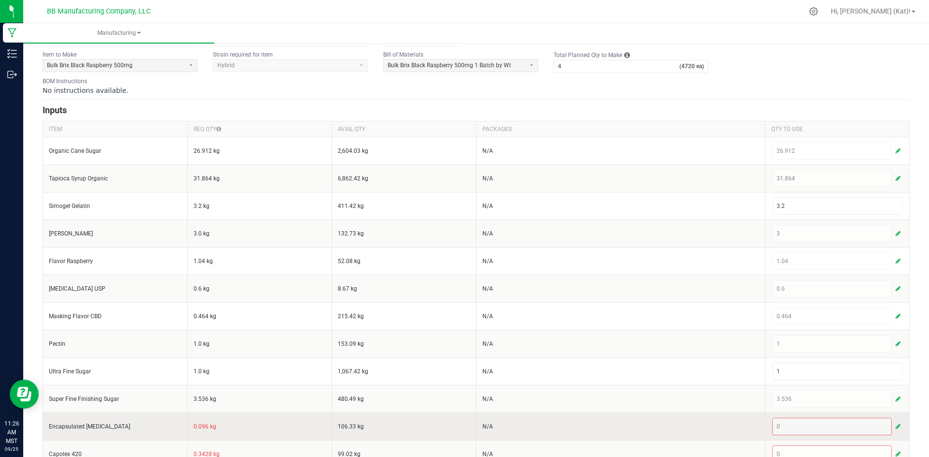
click at [197, 428] on td "0.096 kg" at bounding box center [259, 427] width 145 height 28
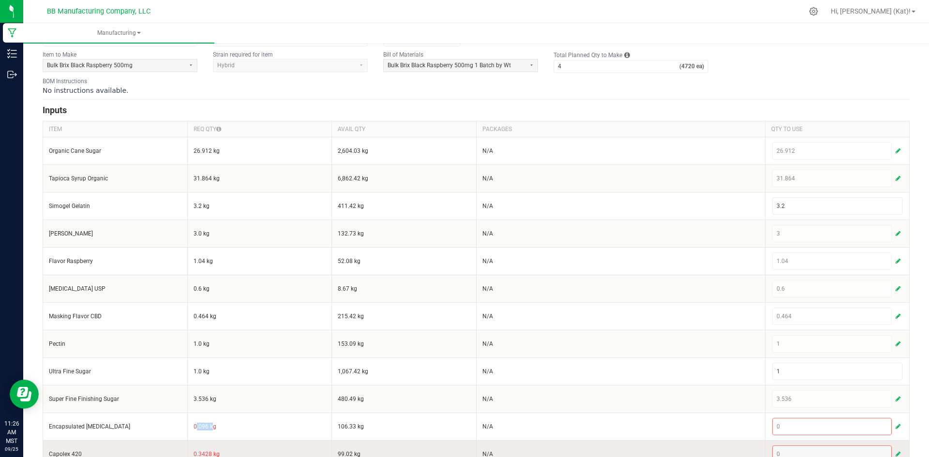
copy td "0.096"
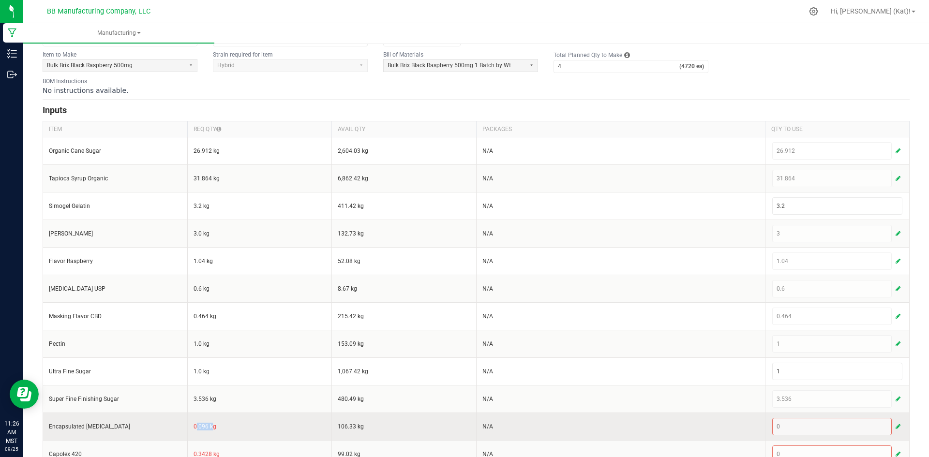
click at [896, 423] on span "button" at bounding box center [898, 427] width 5 height 8
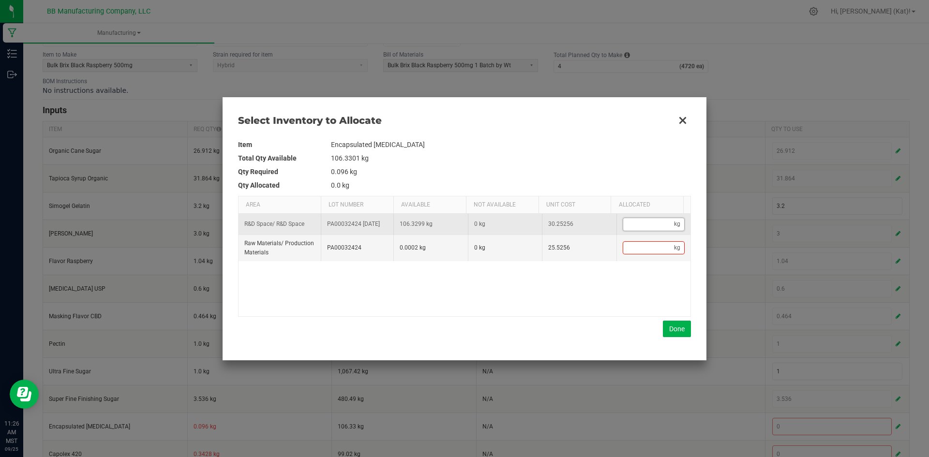
click at [635, 229] on input "Data table" at bounding box center [648, 224] width 51 height 12
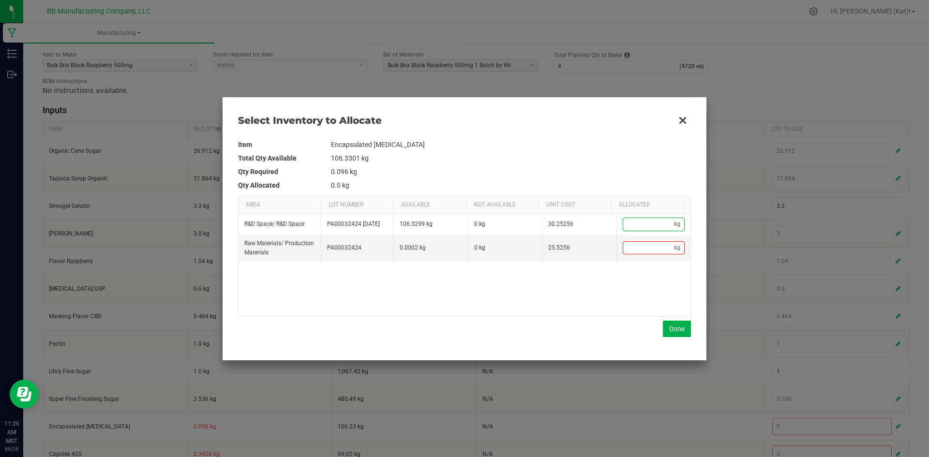
paste input "0.096"
type input "0.096"
click at [675, 334] on button "Done" at bounding box center [677, 329] width 28 height 16
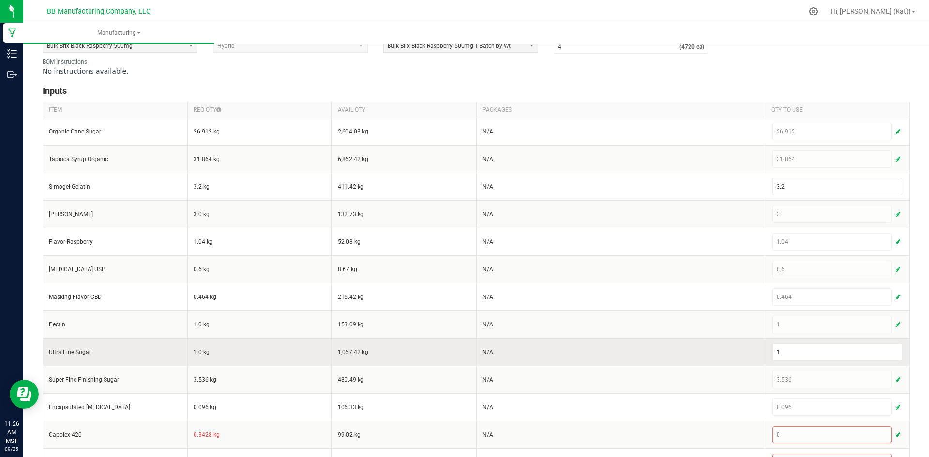
scroll to position [155, 0]
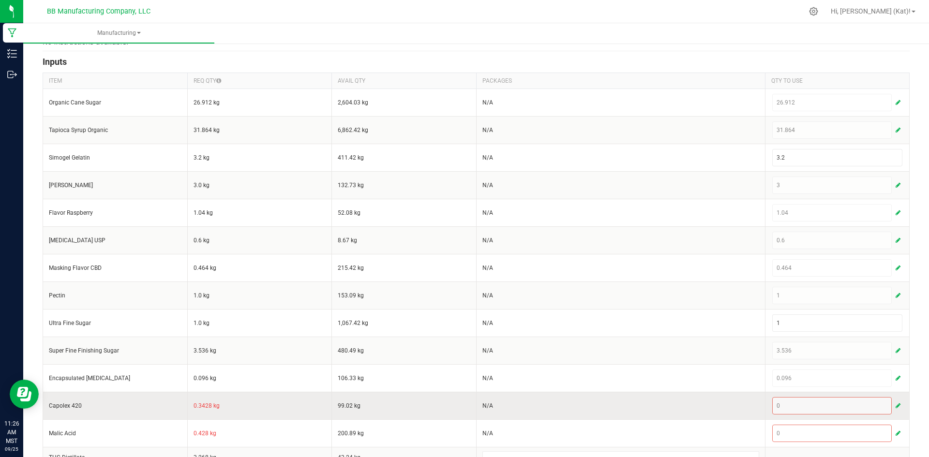
click at [200, 409] on td "0.3428 kg" at bounding box center [259, 406] width 145 height 28
click at [200, 407] on td "0.3428 kg" at bounding box center [259, 406] width 145 height 28
click at [894, 400] on button "button" at bounding box center [898, 406] width 9 height 12
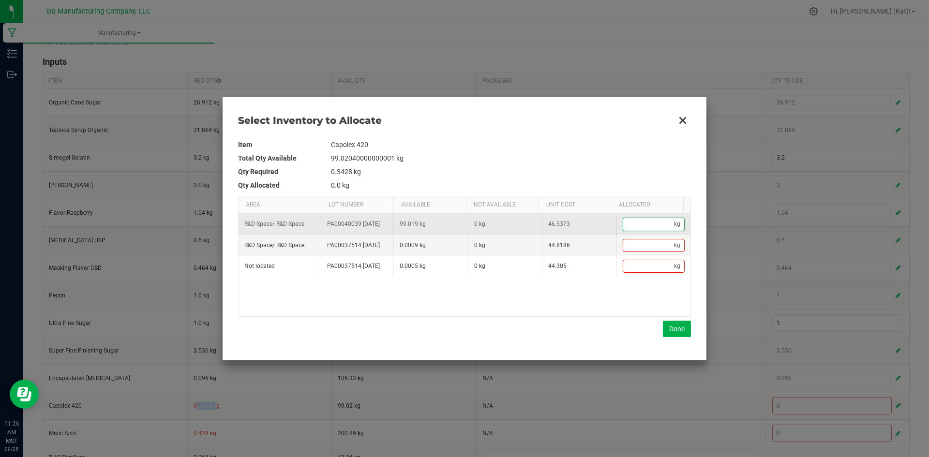
click at [647, 226] on input "Data table" at bounding box center [648, 224] width 51 height 12
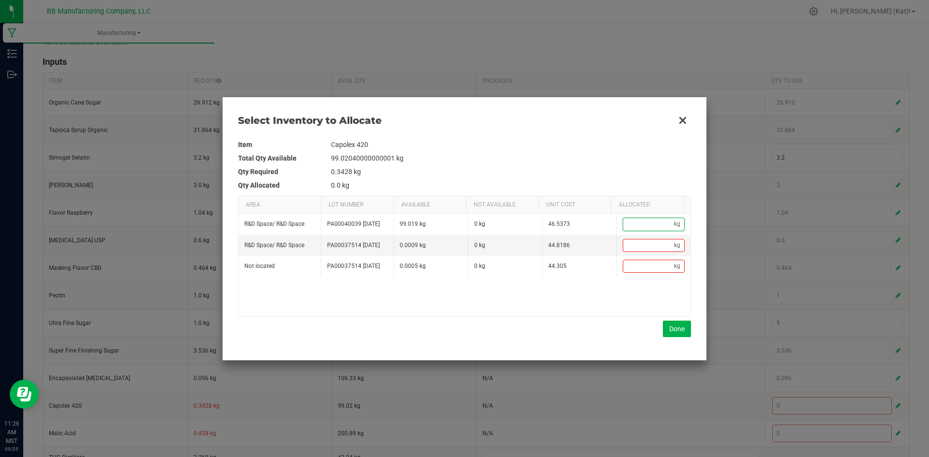
paste input "0.3428"
type input "0.3428"
click at [670, 332] on button "Done" at bounding box center [677, 329] width 28 height 16
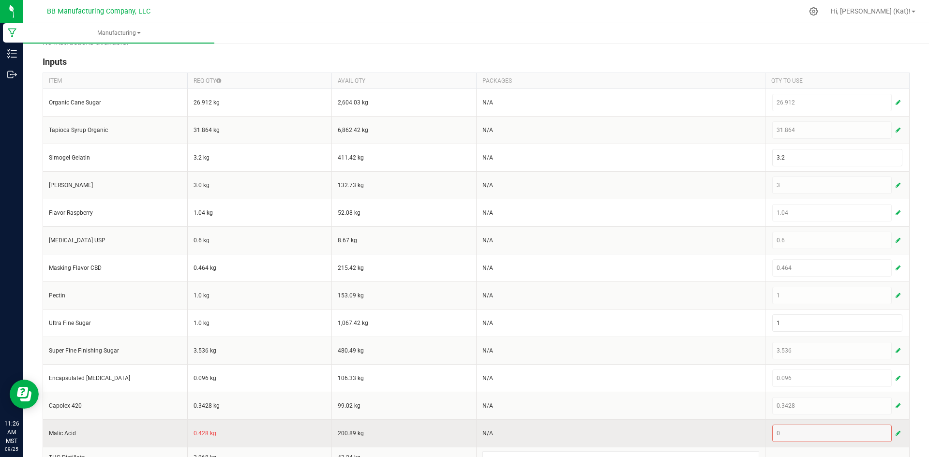
click at [204, 433] on td "0.428 kg" at bounding box center [259, 434] width 145 height 28
click at [896, 434] on span "button" at bounding box center [898, 434] width 5 height 8
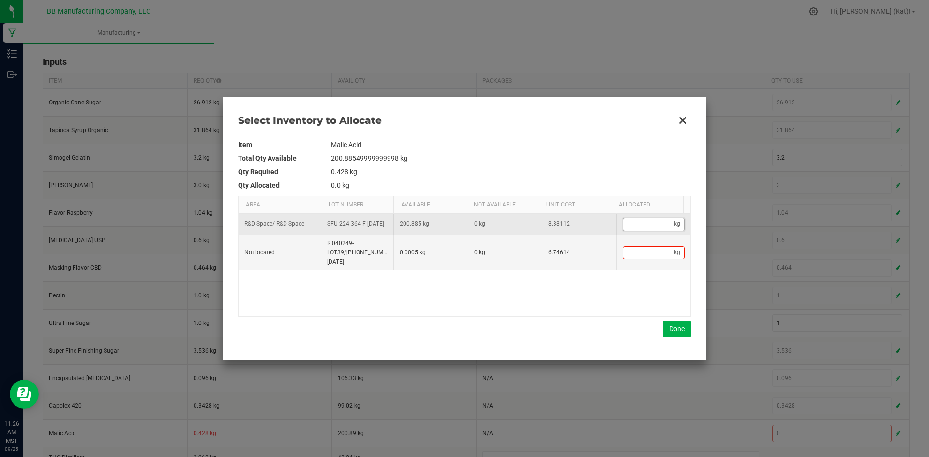
click at [655, 228] on input "Data table" at bounding box center [648, 224] width 51 height 12
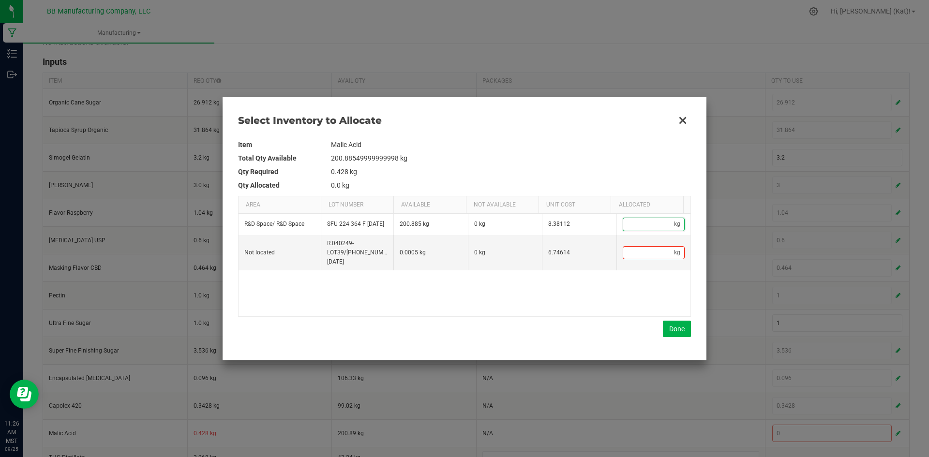
paste input "0.428"
type input "0.428"
click at [676, 325] on button "Done" at bounding box center [677, 329] width 28 height 16
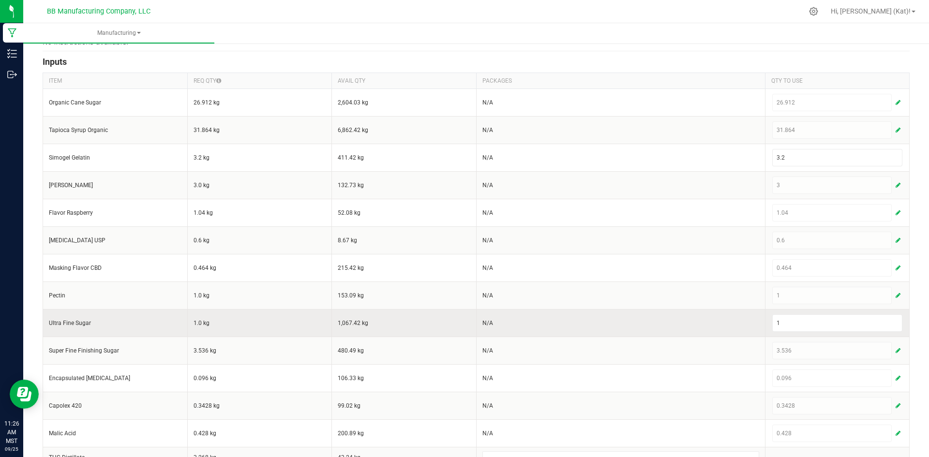
scroll to position [203, 0]
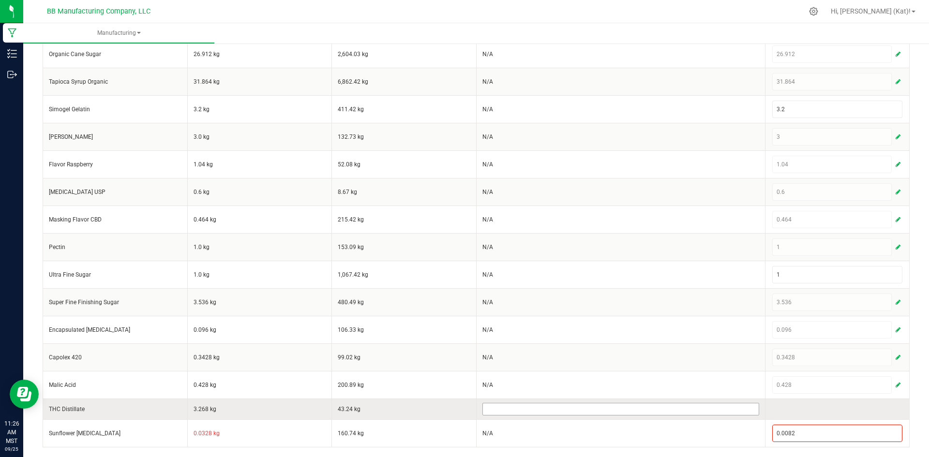
click at [541, 415] on input at bounding box center [621, 410] width 276 height 12
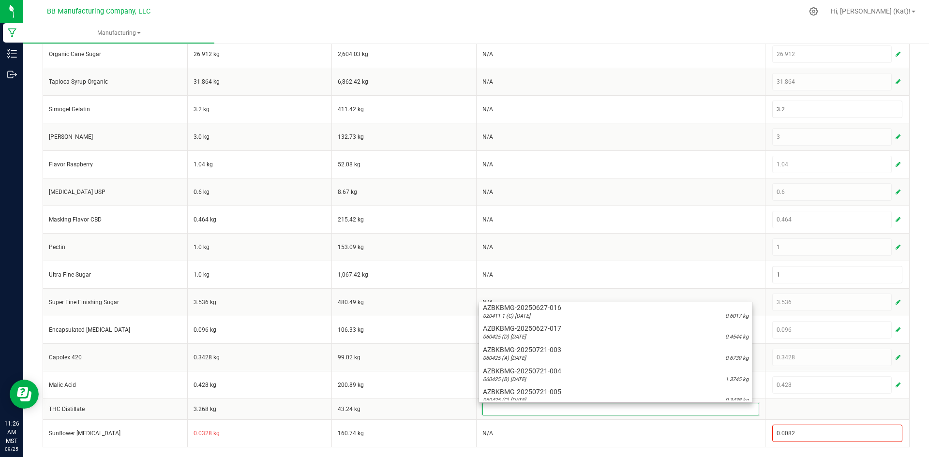
scroll to position [326, 0]
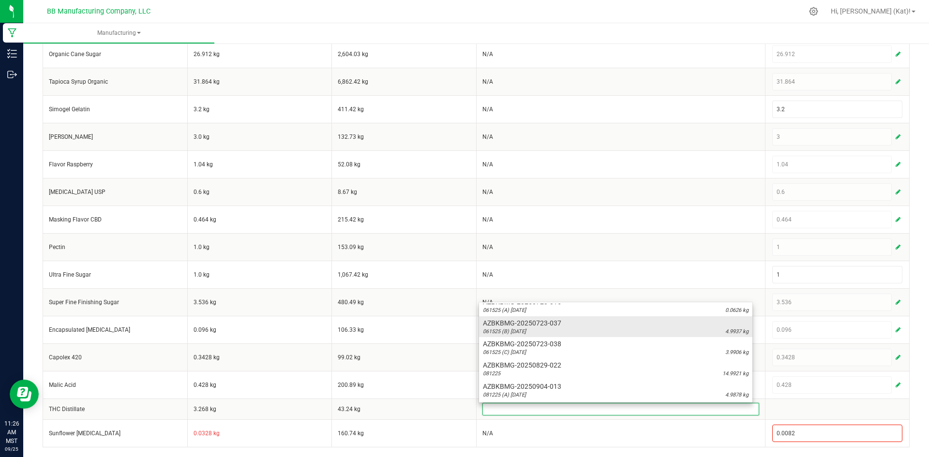
click at [559, 334] on div "061525 (B) [DATE] 4.9937 kg" at bounding box center [616, 332] width 266 height 8
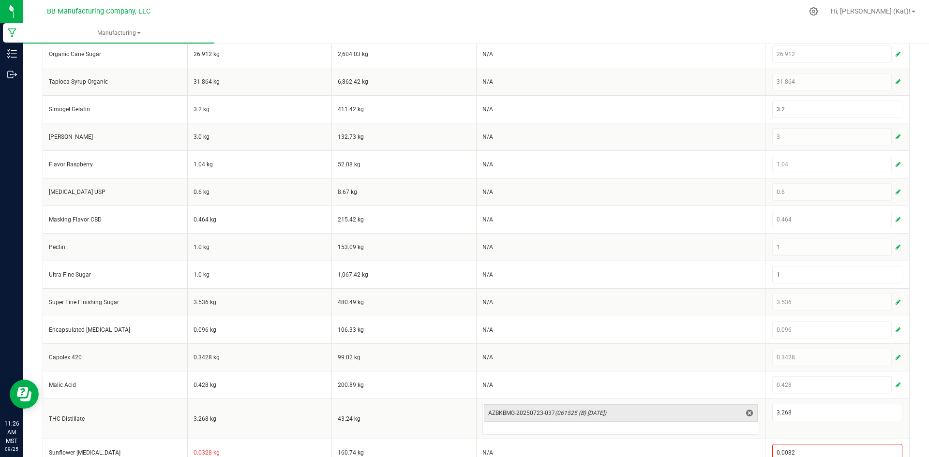
click at [559, 334] on td "N/A" at bounding box center [620, 330] width 289 height 28
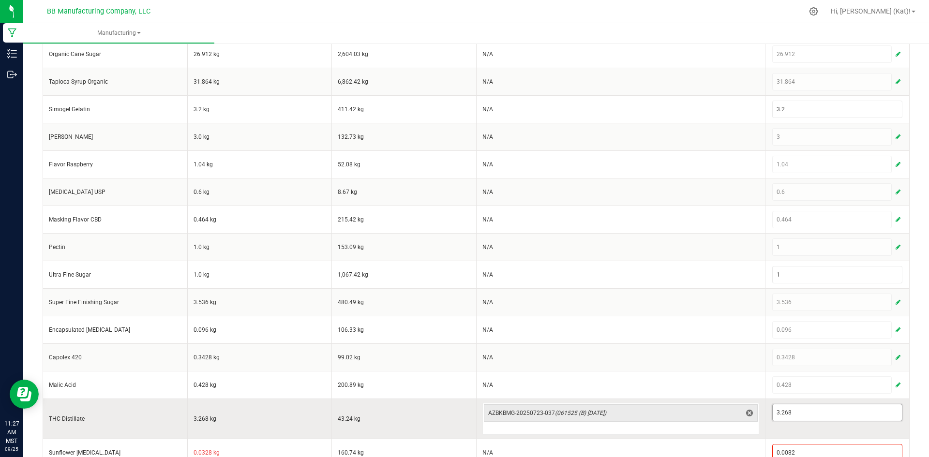
click at [792, 412] on input "3.268" at bounding box center [838, 413] width 130 height 16
paste input "2.8902"
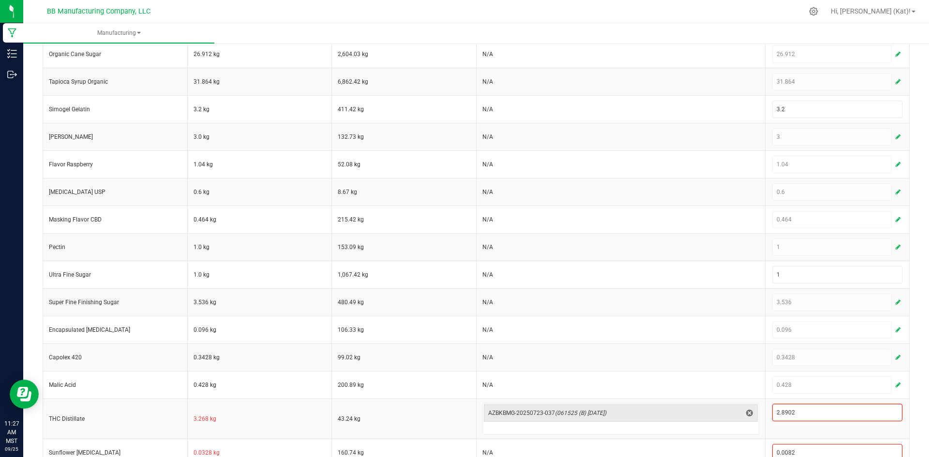
click at [907, 393] on div "< All Runs Create Name [DATE] Brix Blackberry Raspberry 1000mg Gummie Scheduled…" at bounding box center [476, 157] width 906 height 639
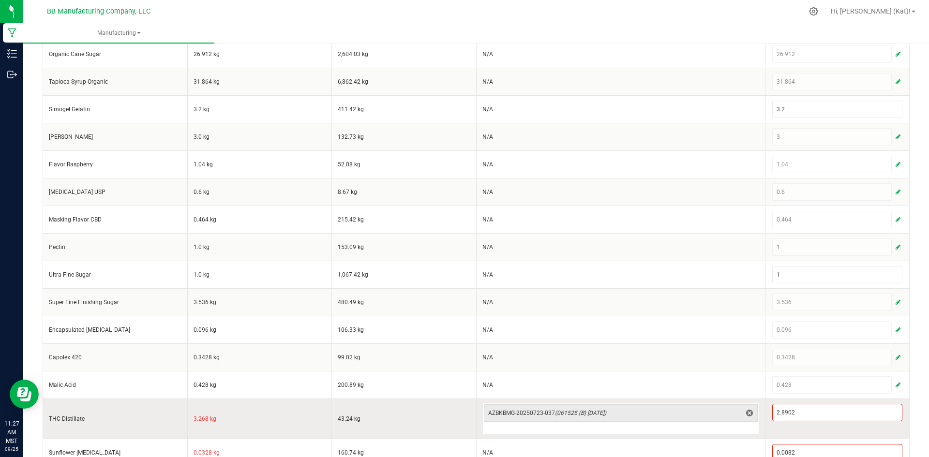
click at [198, 420] on td "3.268 kg" at bounding box center [259, 419] width 145 height 40
click at [798, 412] on input "2.8902" at bounding box center [838, 413] width 130 height 16
paste input "3.268"
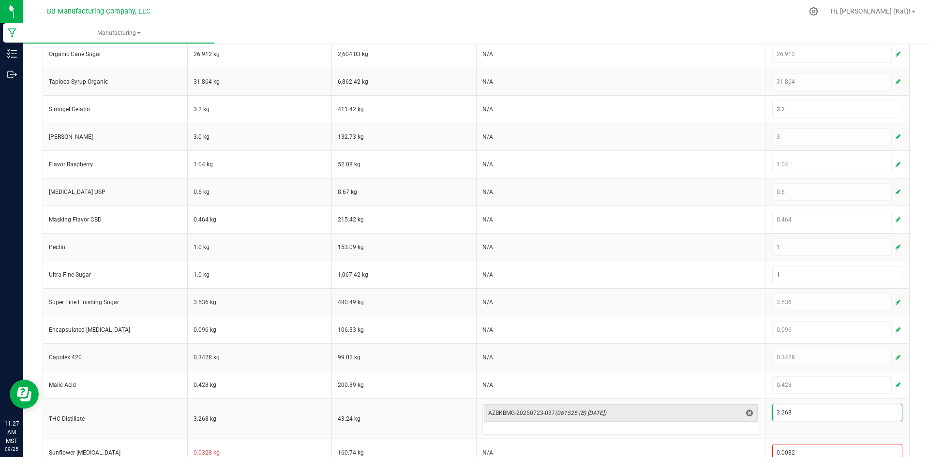
type input "3.268"
click at [915, 388] on div "< All Runs Create Name [DATE] Brix Blackberry Raspberry 1000mg Gummie Scheduled…" at bounding box center [476, 157] width 906 height 639
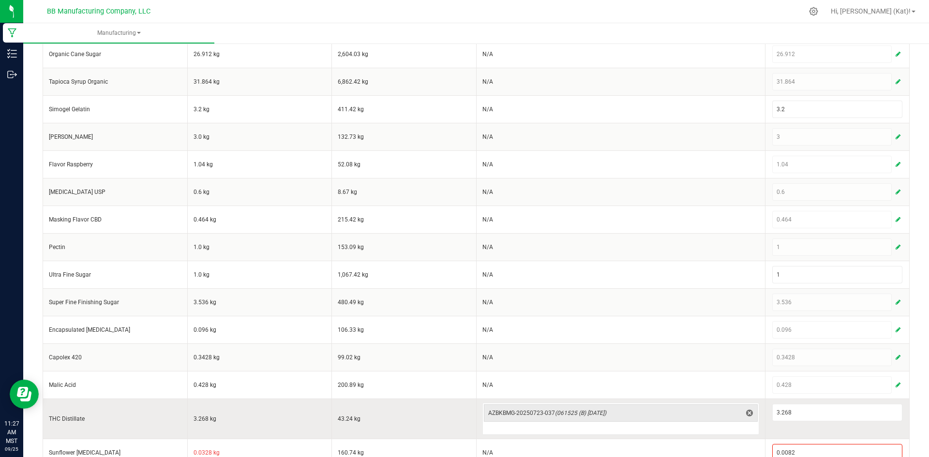
scroll to position [223, 0]
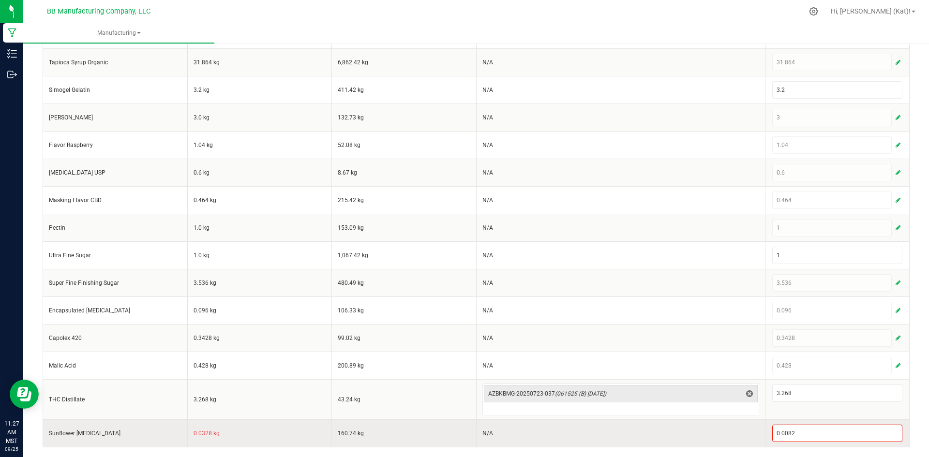
click at [206, 432] on td "0.0328 kg" at bounding box center [259, 434] width 145 height 28
click at [207, 432] on td "0.0328 kg" at bounding box center [259, 434] width 145 height 28
click at [790, 428] on input "0.0082" at bounding box center [838, 434] width 130 height 16
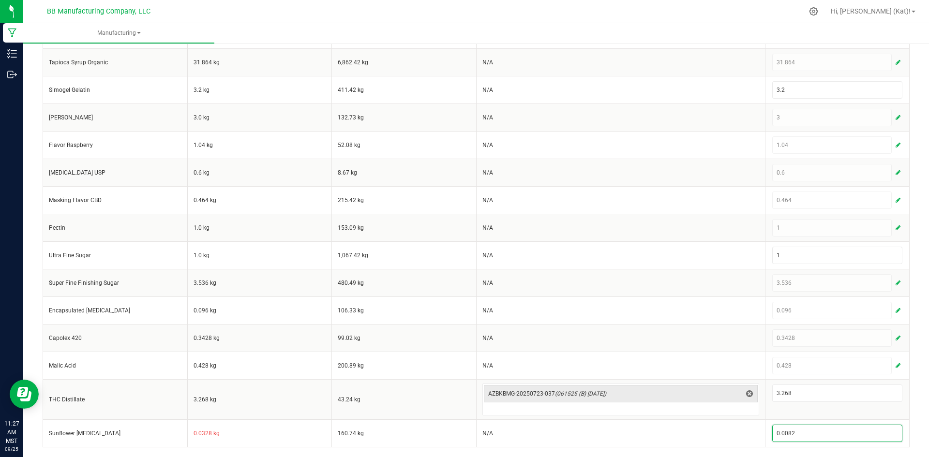
paste input "328"
type input "0.0328"
click at [908, 409] on div "< All Runs Create Name [DATE] Brix Blackberry Raspberry 1000mg Gummie Scheduled…" at bounding box center [476, 137] width 906 height 639
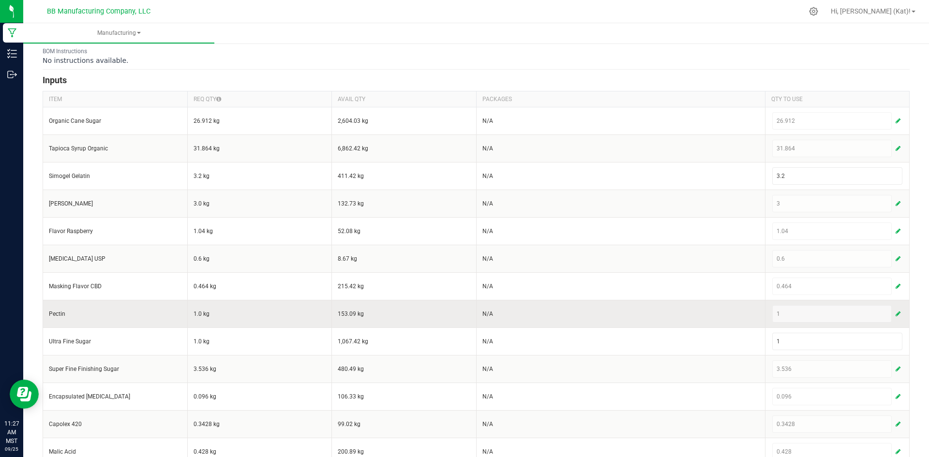
scroll to position [0, 0]
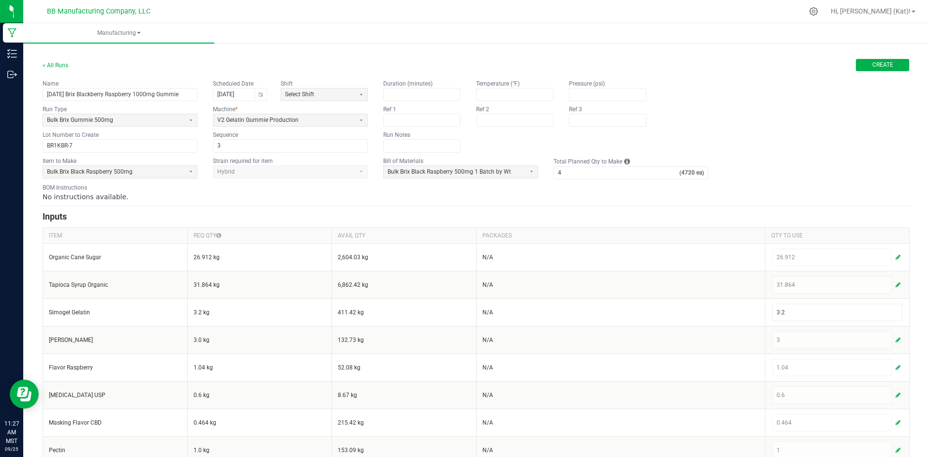
click at [888, 66] on button "Create" at bounding box center [883, 65] width 54 height 13
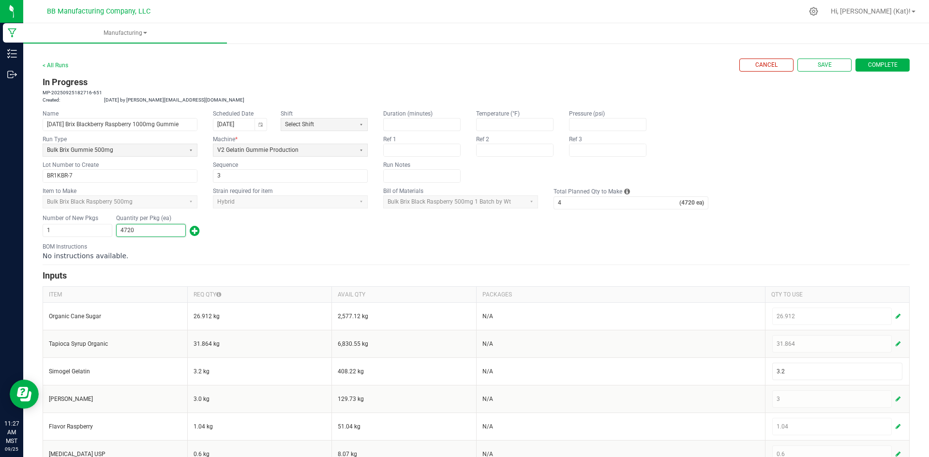
click at [138, 232] on input "4720" at bounding box center [151, 231] width 69 height 12
type input "1"
type input "4,720"
click at [320, 248] on div "BOM Instructions No instructions available." at bounding box center [476, 252] width 867 height 18
click at [818, 64] on span "Save" at bounding box center [825, 65] width 14 height 8
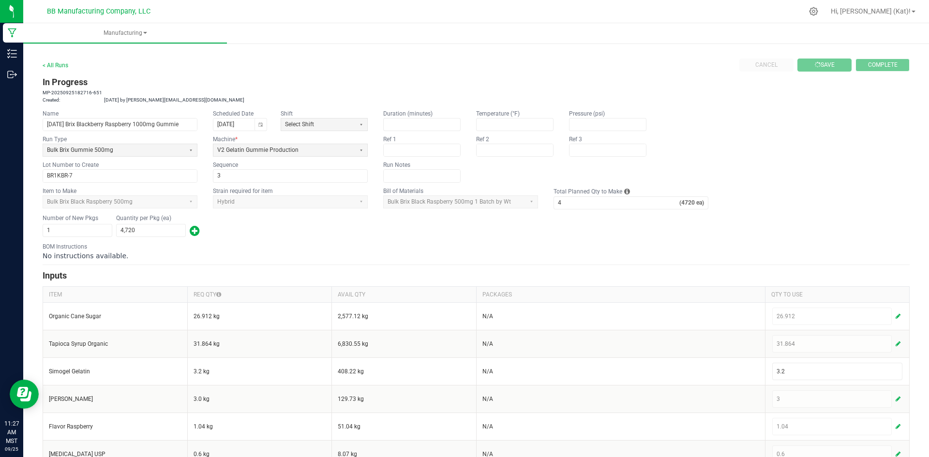
type input "0"
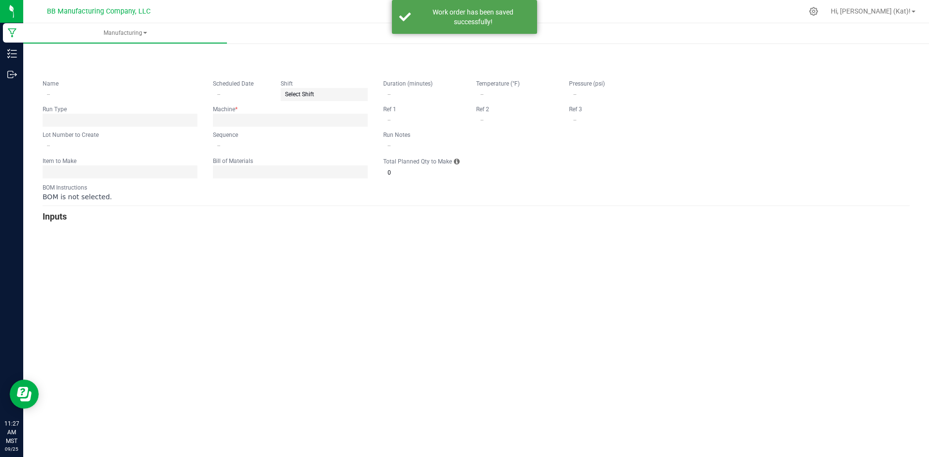
type input "[DATE] Brix Blackberry Raspberry 1000mg Gummie"
type input "[DATE]"
type input "BR1KBR-7"
type input "3"
type input "4"
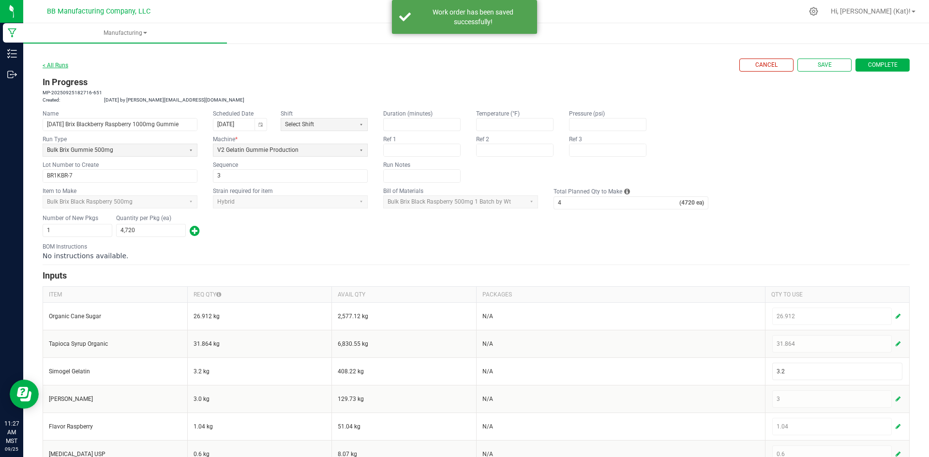
click at [61, 63] on link "< All Runs" at bounding box center [56, 65] width 26 height 7
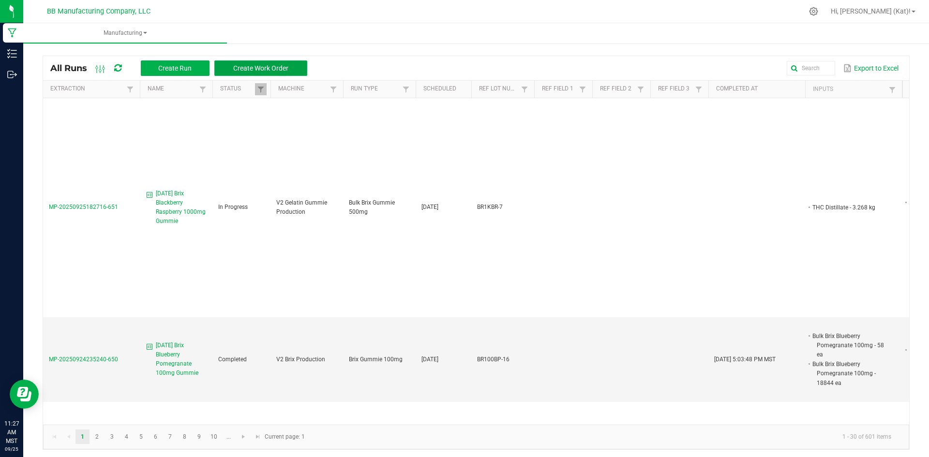
click at [245, 61] on button "Create Work Order" at bounding box center [260, 68] width 93 height 15
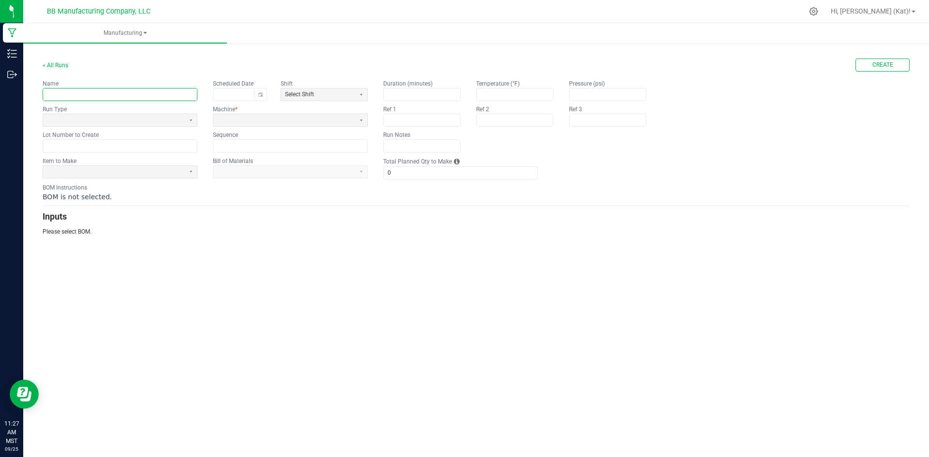
click at [129, 91] on input "text" at bounding box center [120, 95] width 154 height 12
paste input "Brix Blueberry Pomegranate 1000mg Gummie"
type input "[DATE] Brix Blueberry Pomegranate 1000mg Gummie"
click at [158, 122] on span at bounding box center [114, 120] width 134 height 8
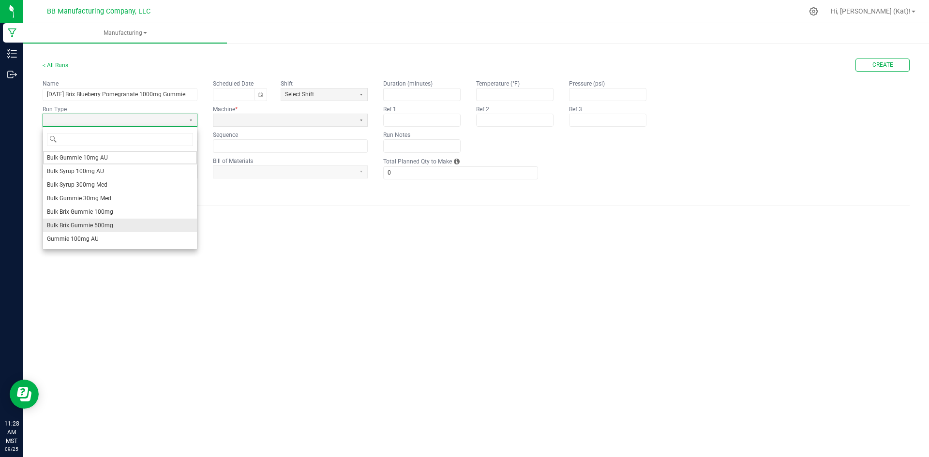
click at [119, 220] on li "Bulk Brix Gummie 500mg" at bounding box center [120, 226] width 154 height 14
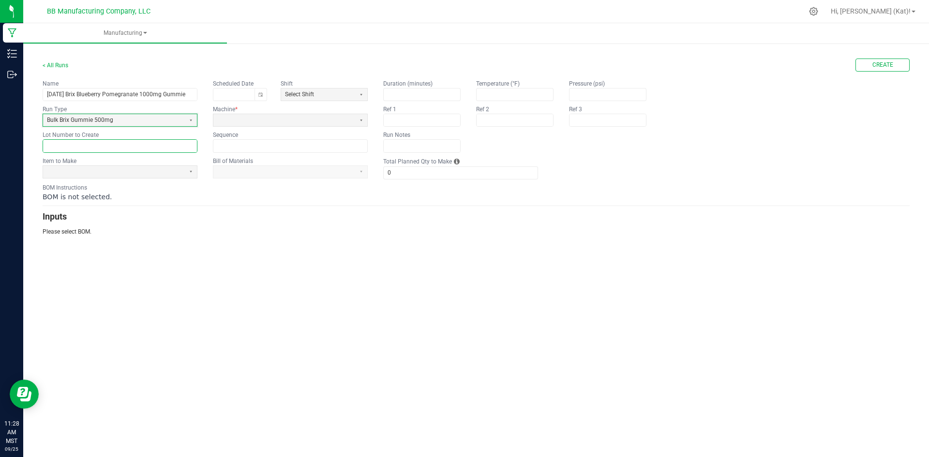
click at [88, 143] on input "text" at bounding box center [120, 146] width 154 height 12
paste input "BR1KBP-9"
type input "BR1KBP-9"
click at [85, 169] on span at bounding box center [114, 172] width 134 height 8
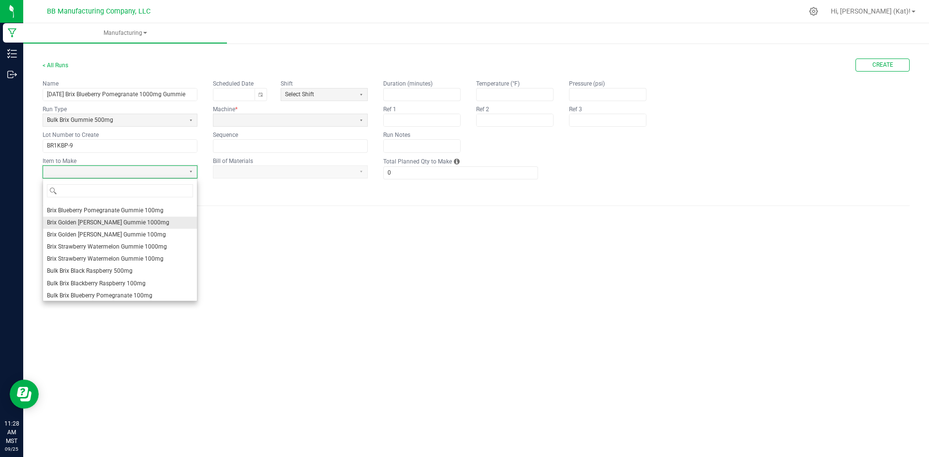
scroll to position [48, 0]
click at [165, 294] on span "Bulk Brix Blueberry Pomegranate Gummie 500mg" at bounding box center [111, 294] width 129 height 8
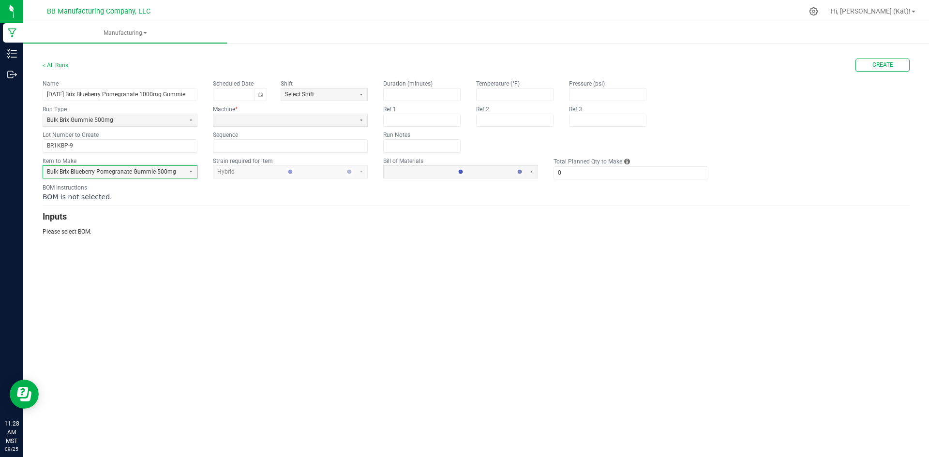
type input "1"
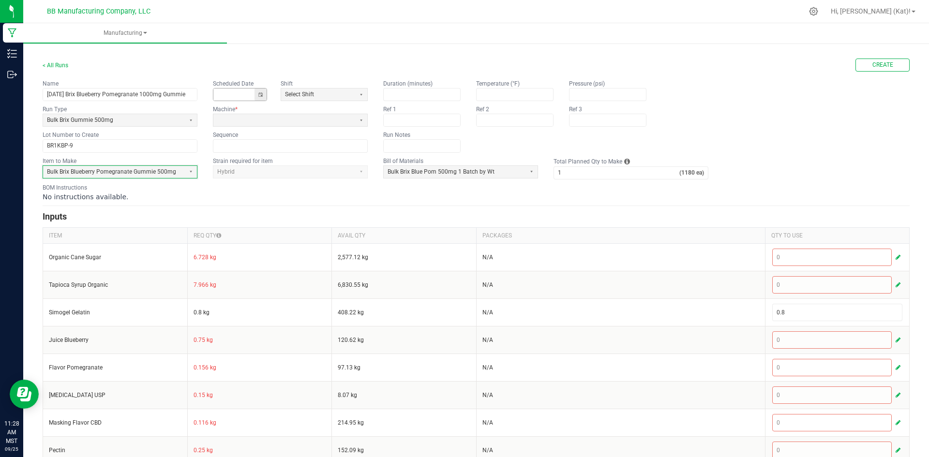
click at [260, 98] on button "Toggle calendar" at bounding box center [261, 95] width 12 height 12
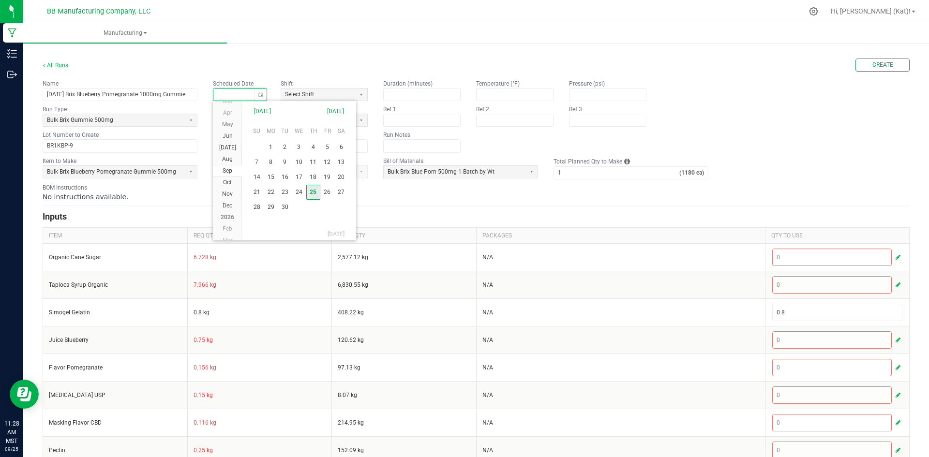
click at [309, 195] on span "25" at bounding box center [313, 192] width 14 height 15
type input "[DATE]"
click at [267, 129] on fieldset "Name [DATE] Brix Blueberry Pomegranate 1000mg Gummie Scheduled Date [DATE] Shif…" at bounding box center [205, 115] width 325 height 73
click at [266, 123] on span at bounding box center [284, 120] width 134 height 8
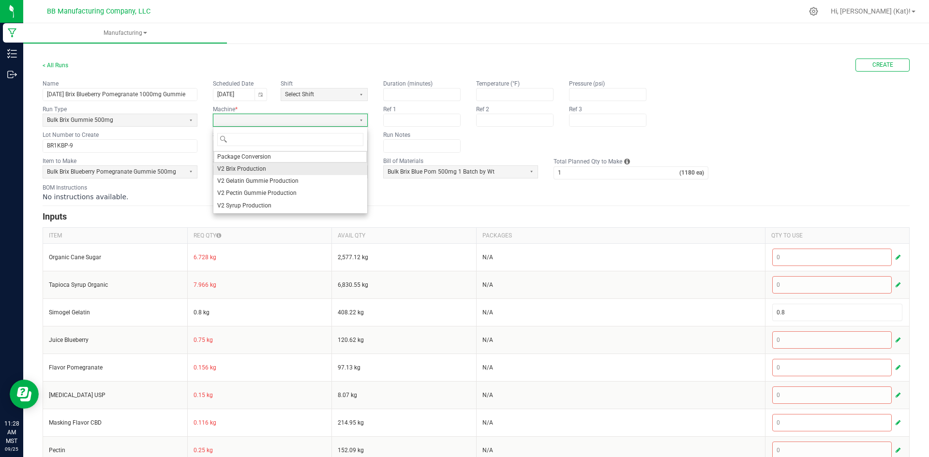
click at [269, 167] on li "V2 Brix Production" at bounding box center [290, 169] width 154 height 12
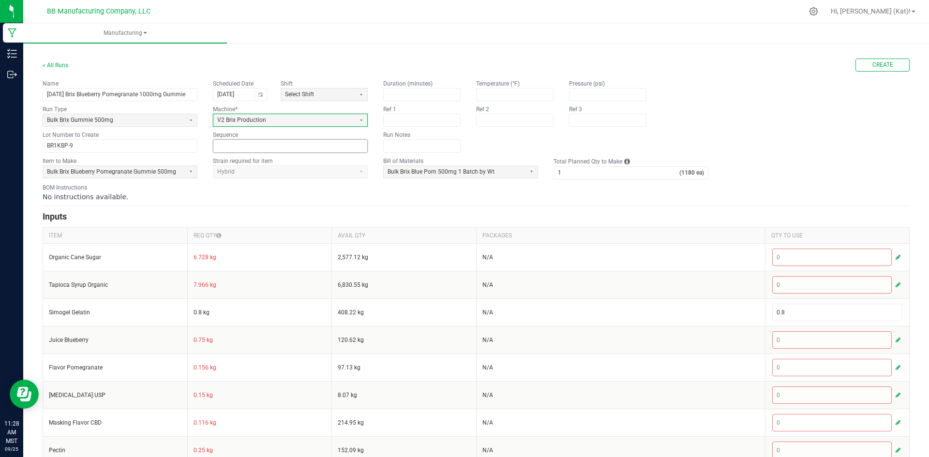
click at [261, 143] on input at bounding box center [290, 146] width 154 height 12
type input "3"
click at [567, 171] on input "1" at bounding box center [616, 173] width 125 height 12
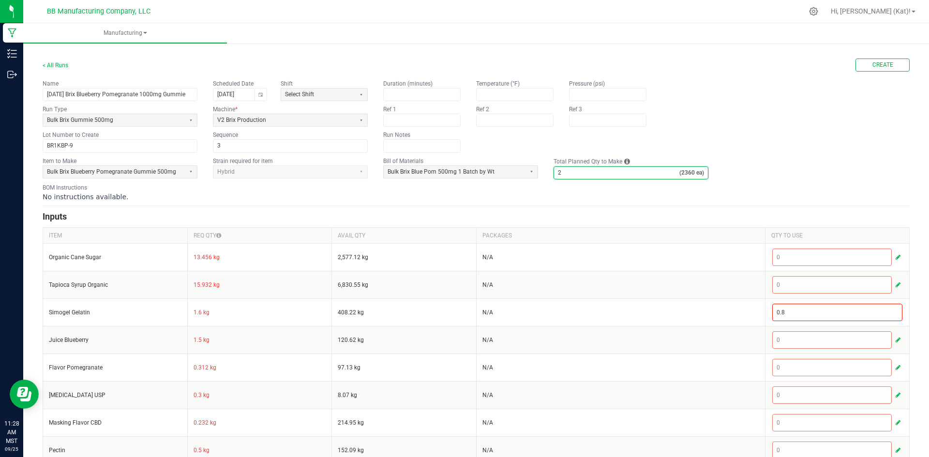
type input "2"
click at [558, 197] on div "No instructions available." at bounding box center [476, 197] width 867 height 10
click at [878, 66] on span "Create" at bounding box center [883, 65] width 21 height 8
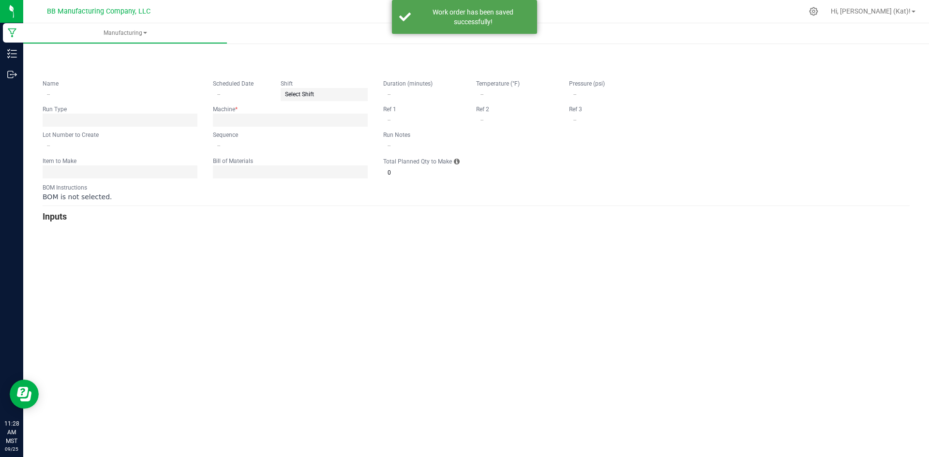
type input "[DATE] Brix Blueberry Pomegranate 1000mg Gummie"
type input "[DATE]"
type input "BR1KBP-9"
type input "3"
type input "2"
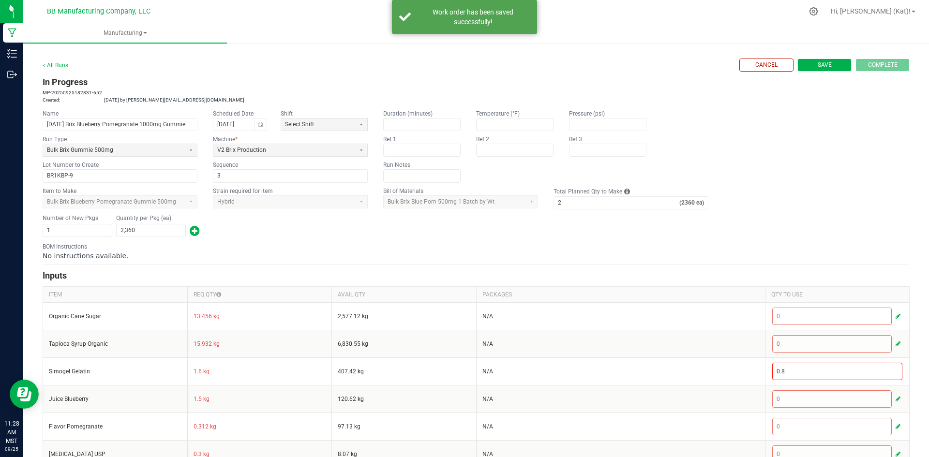
click at [801, 67] on button "Save" at bounding box center [825, 65] width 54 height 13
type input "0"
click at [43, 66] on link "< All Runs" at bounding box center [56, 65] width 26 height 7
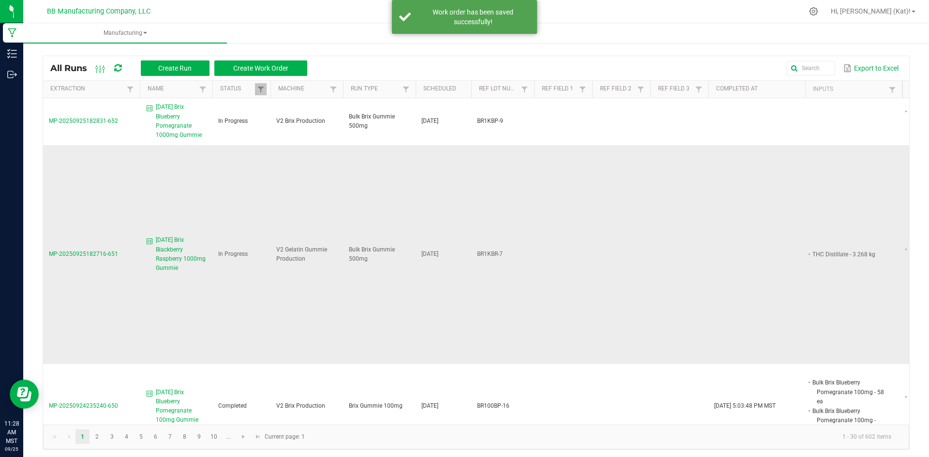
click at [159, 261] on span "[DATE] Brix Blackberry Raspberry 1000mg Gummie" at bounding box center [181, 254] width 51 height 37
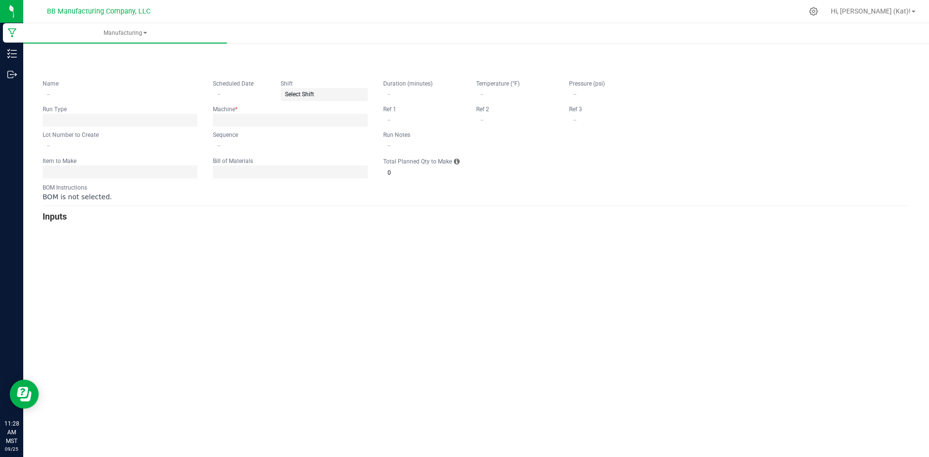
type input "[DATE] Brix Blackberry Raspberry 1000mg Gummie"
type input "[DATE]"
type input "BR1KBR-7"
type input "3"
type input "4"
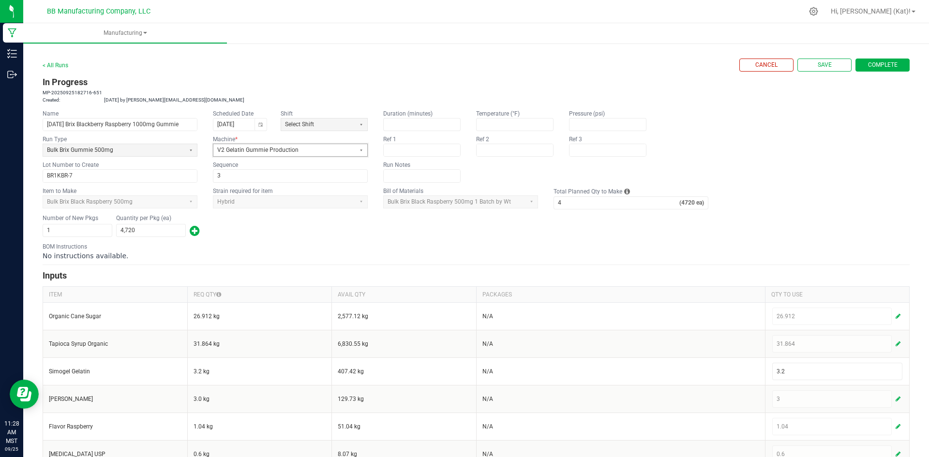
click at [308, 154] on span "V2 Gelatin Gummie Production" at bounding box center [284, 150] width 134 height 8
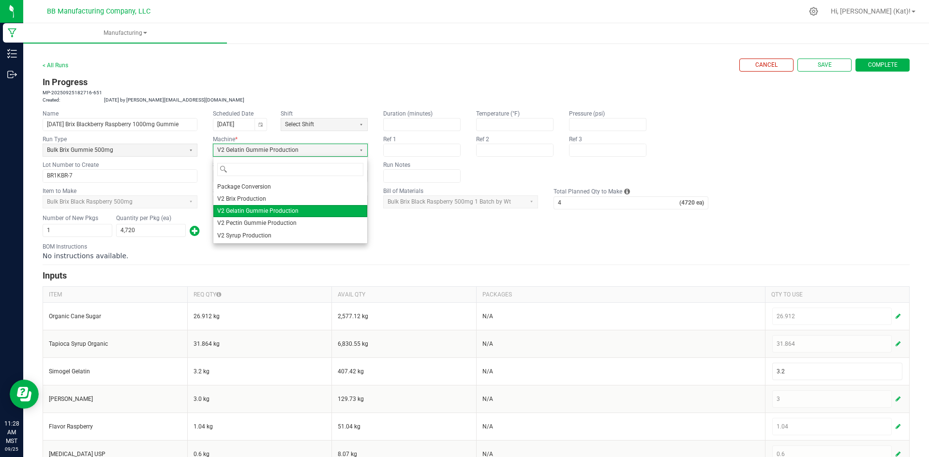
click at [252, 202] on span "V2 Brix Production" at bounding box center [241, 199] width 49 height 8
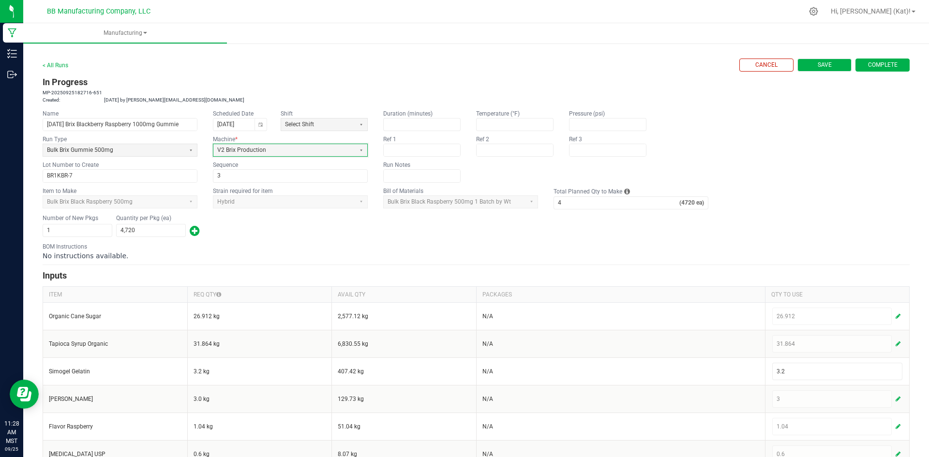
click at [832, 64] on button "Save" at bounding box center [825, 65] width 54 height 13
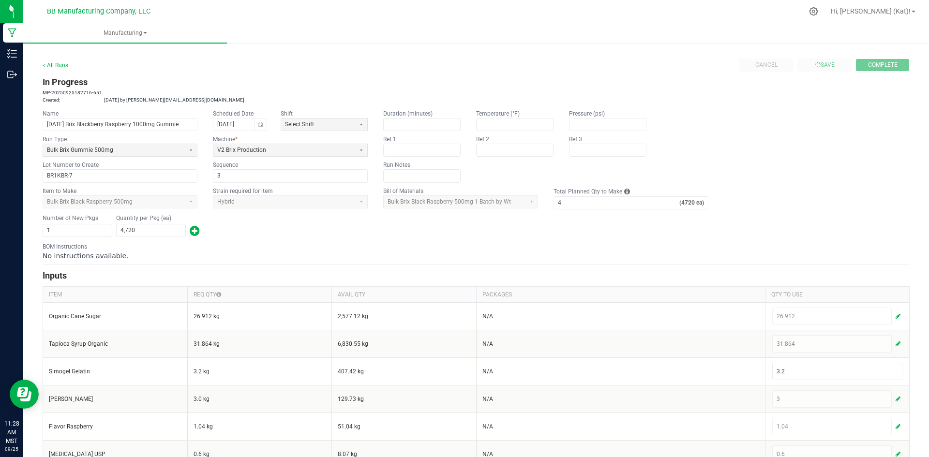
type input "0"
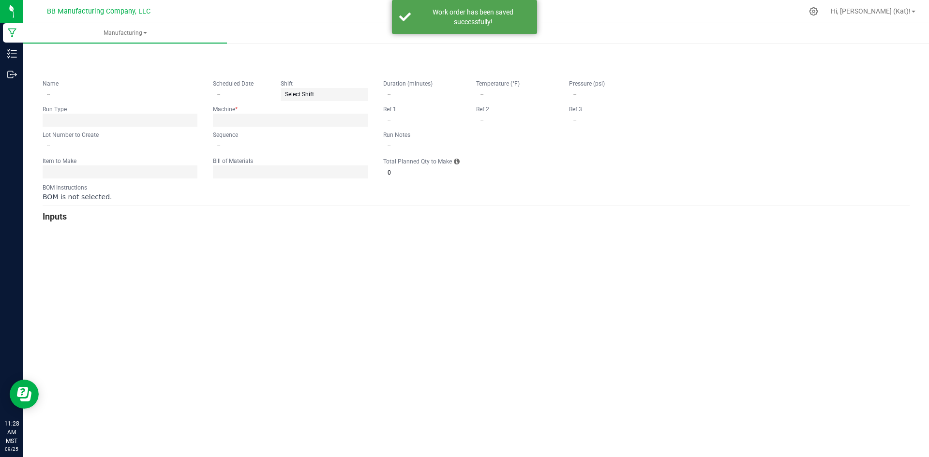
type input "[DATE] Brix Blackberry Raspberry 1000mg Gummie"
type input "[DATE]"
type input "BR1KBR-7"
type input "3"
type input "4"
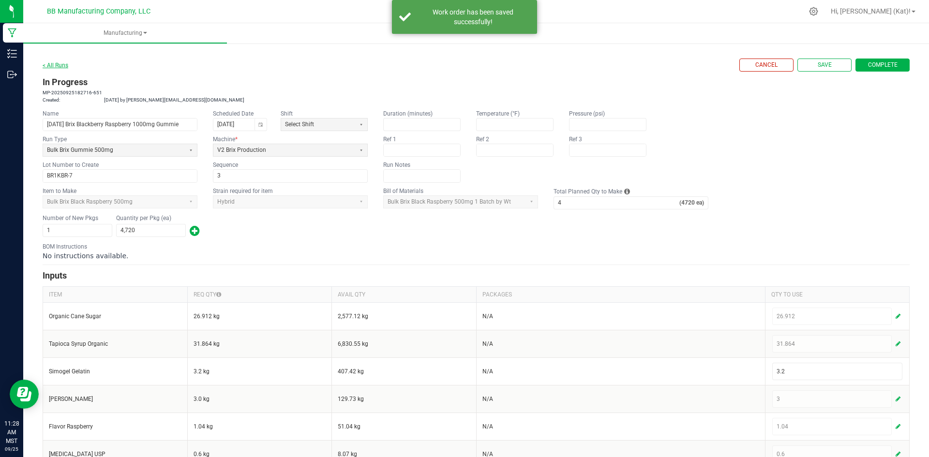
click at [57, 63] on link "< All Runs" at bounding box center [56, 65] width 26 height 7
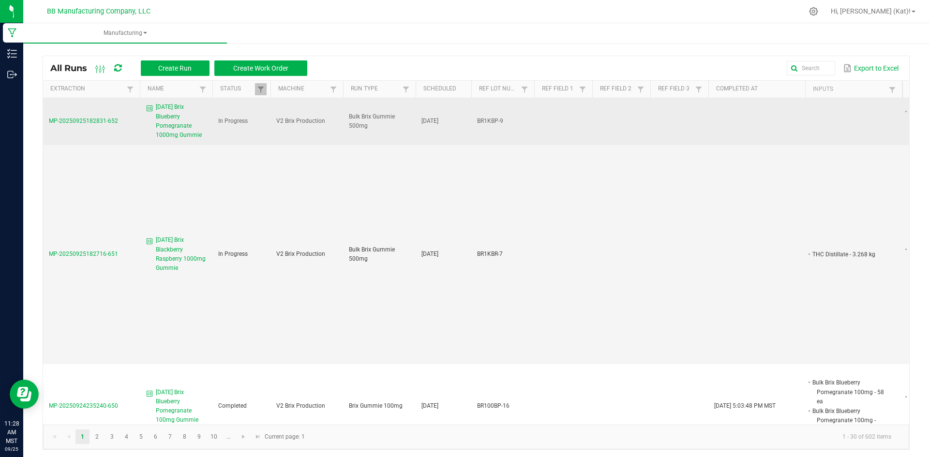
click at [182, 130] on span "[DATE] Brix Blueberry Pomegranate 1000mg Gummie" at bounding box center [181, 121] width 51 height 37
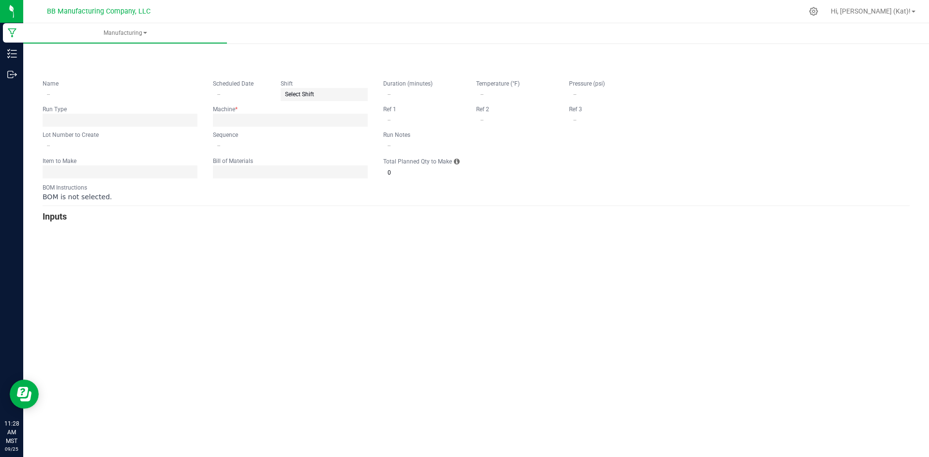
type input "[DATE] Brix Blueberry Pomegranate 1000mg Gummie"
type input "[DATE]"
type input "BR1KBP-9"
type input "3"
type input "2"
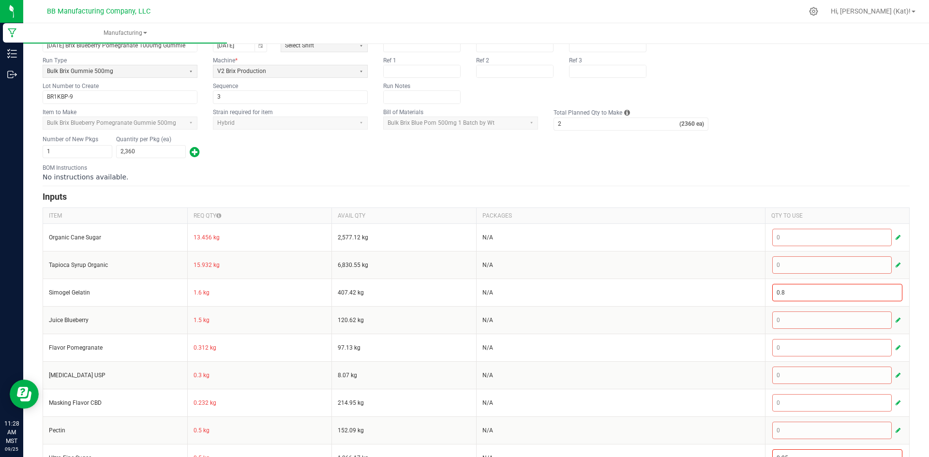
scroll to position [97, 0]
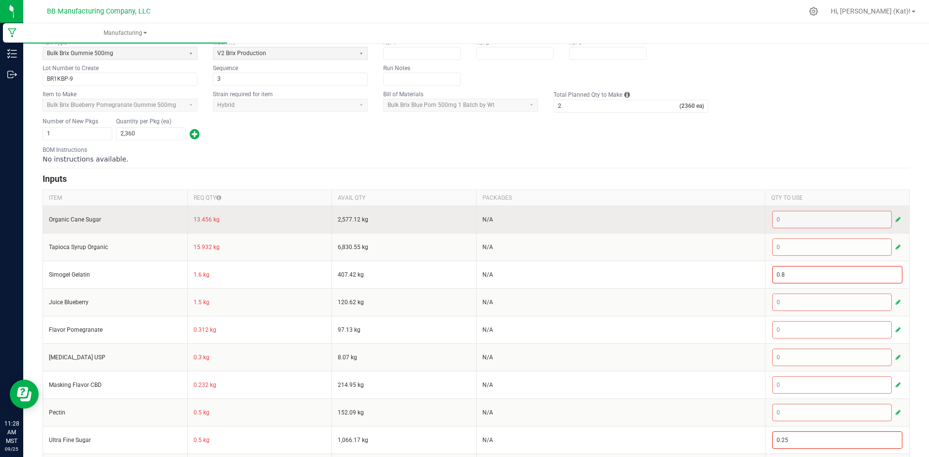
click at [197, 217] on td "13.456 kg" at bounding box center [259, 220] width 145 height 28
click at [198, 218] on td "13.456 kg" at bounding box center [259, 220] width 145 height 28
click at [894, 217] on button "button" at bounding box center [898, 220] width 9 height 12
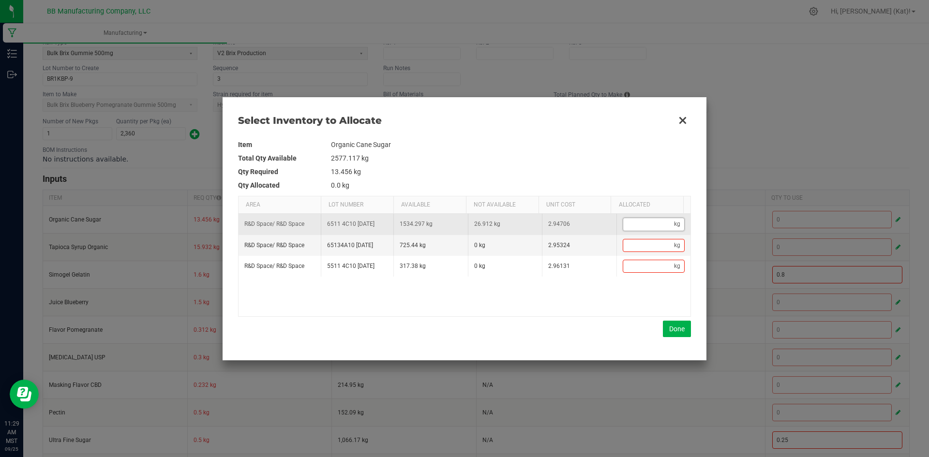
click at [653, 229] on input "Data table" at bounding box center [648, 224] width 51 height 12
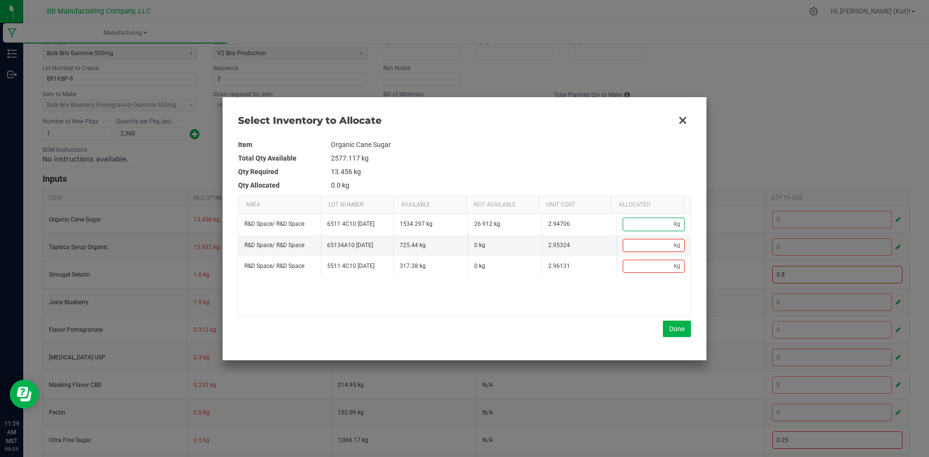
paste input "13.456"
type input "13.456"
click at [675, 329] on button "Done" at bounding box center [677, 329] width 28 height 16
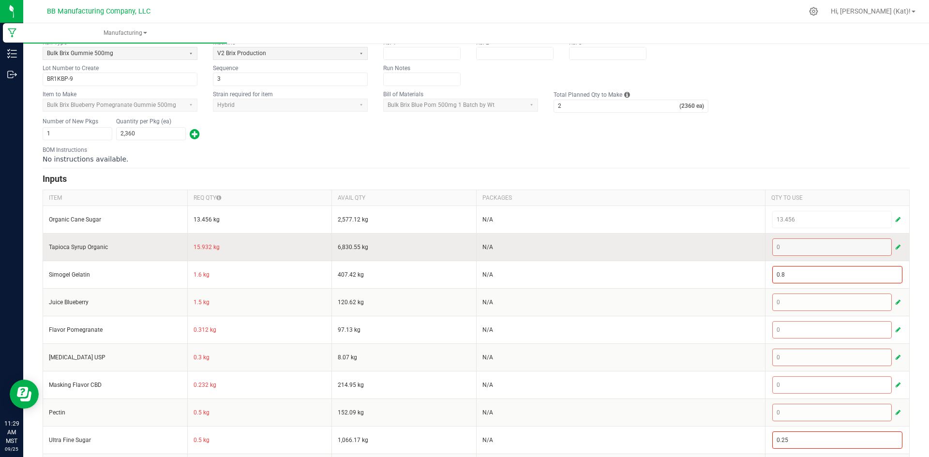
click at [199, 245] on td "15.932 kg" at bounding box center [259, 247] width 145 height 28
click at [896, 250] on span "button" at bounding box center [898, 247] width 5 height 8
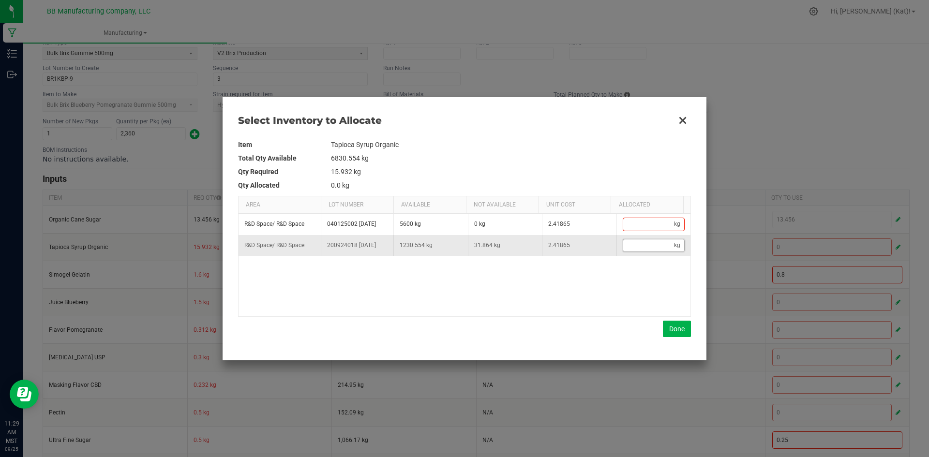
click at [655, 246] on input "Data table" at bounding box center [648, 246] width 51 height 12
paste input "15.932"
type input "15.932"
click at [682, 326] on button "Done" at bounding box center [677, 329] width 28 height 16
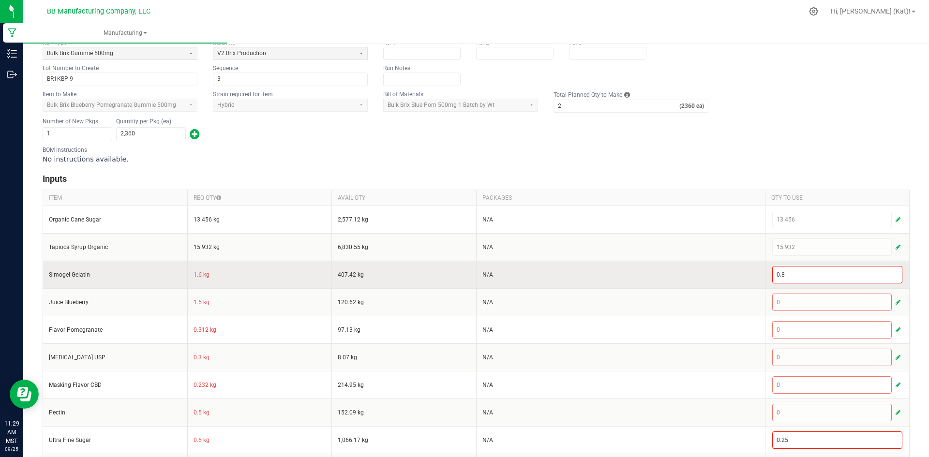
click at [198, 278] on td "1.6 kg" at bounding box center [259, 275] width 145 height 28
click at [832, 273] on input "0.8" at bounding box center [838, 275] width 130 height 16
paste input "1.6"
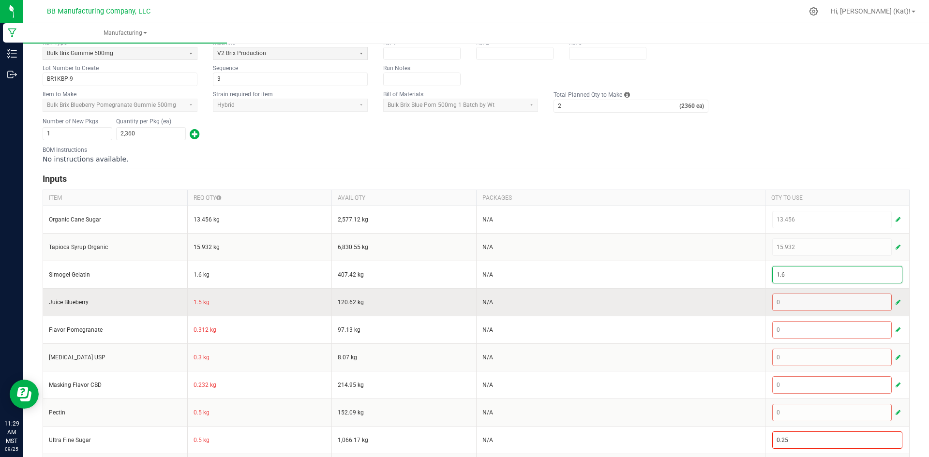
type input "1.6"
click at [194, 299] on td "1.5 kg" at bounding box center [259, 303] width 145 height 28
click at [896, 303] on span "button" at bounding box center [898, 303] width 5 height 8
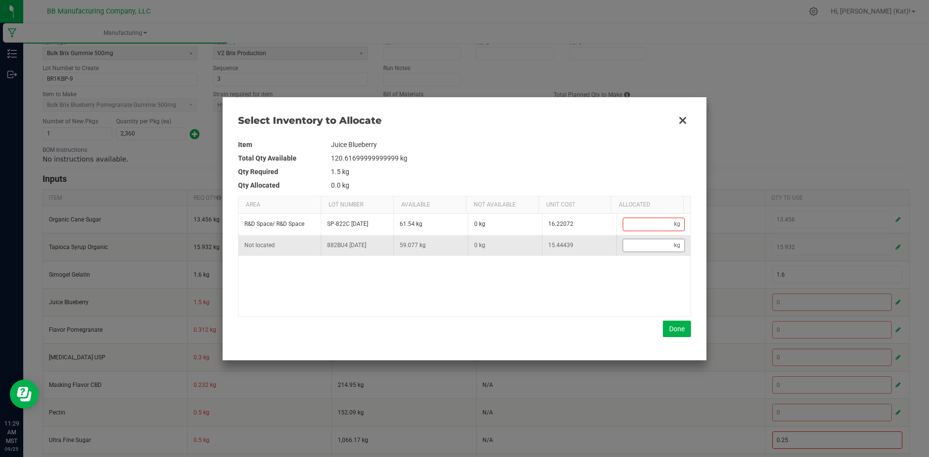
click at [650, 243] on input "Data table" at bounding box center [648, 246] width 51 height 12
paste input "1.5"
type input "1.5"
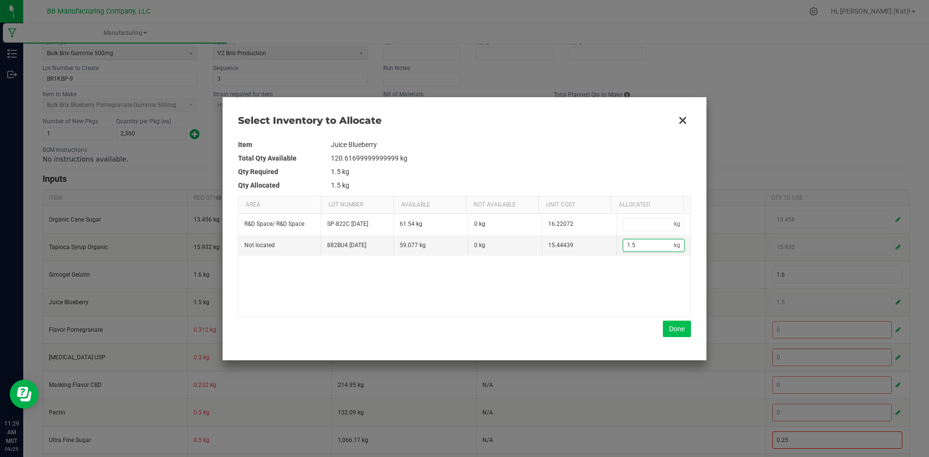
type input "1.5"
click at [679, 326] on button "Done" at bounding box center [677, 329] width 28 height 16
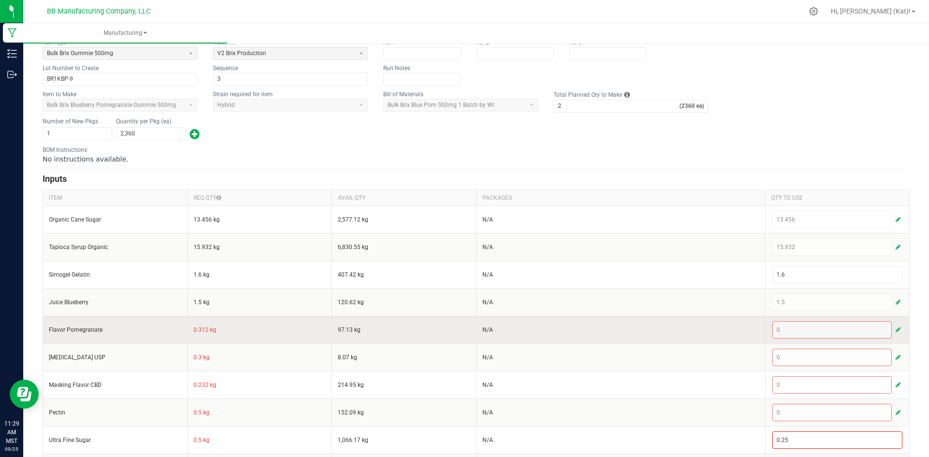
click at [196, 332] on td "0.312 kg" at bounding box center [259, 330] width 145 height 28
click at [196, 331] on td "0.312 kg" at bounding box center [259, 330] width 145 height 28
click at [896, 333] on span "button" at bounding box center [898, 330] width 5 height 8
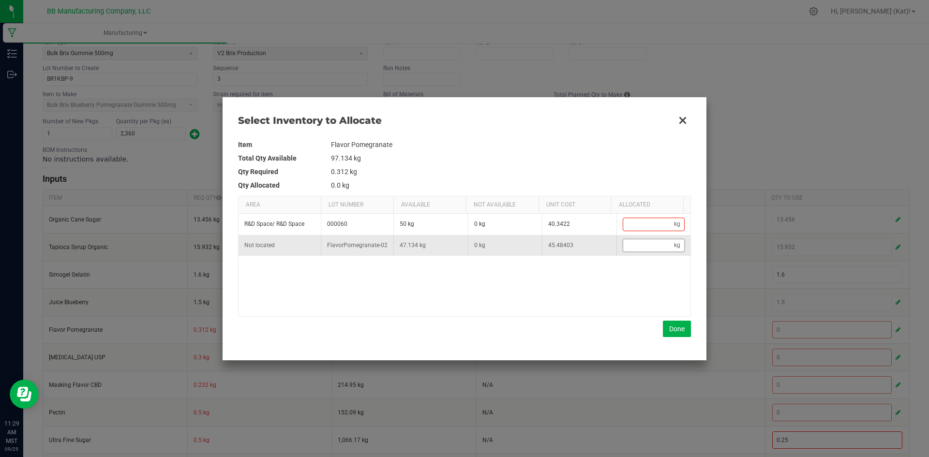
click at [640, 245] on input "Data table" at bounding box center [648, 246] width 51 height 12
paste input "0.312"
type input "0.312"
click at [678, 331] on button "Done" at bounding box center [677, 329] width 28 height 16
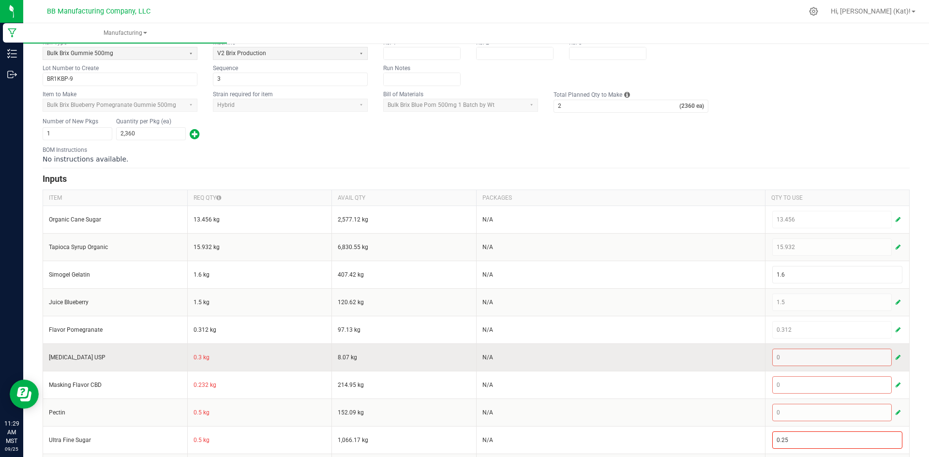
click at [197, 357] on td "0.3 kg" at bounding box center [259, 358] width 145 height 28
click at [896, 356] on span "button" at bounding box center [898, 358] width 5 height 8
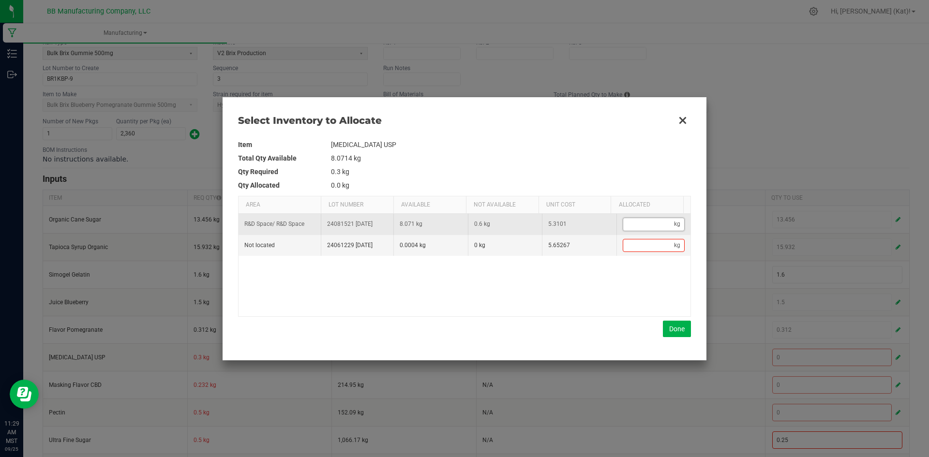
click at [647, 227] on input "Data table" at bounding box center [648, 224] width 51 height 12
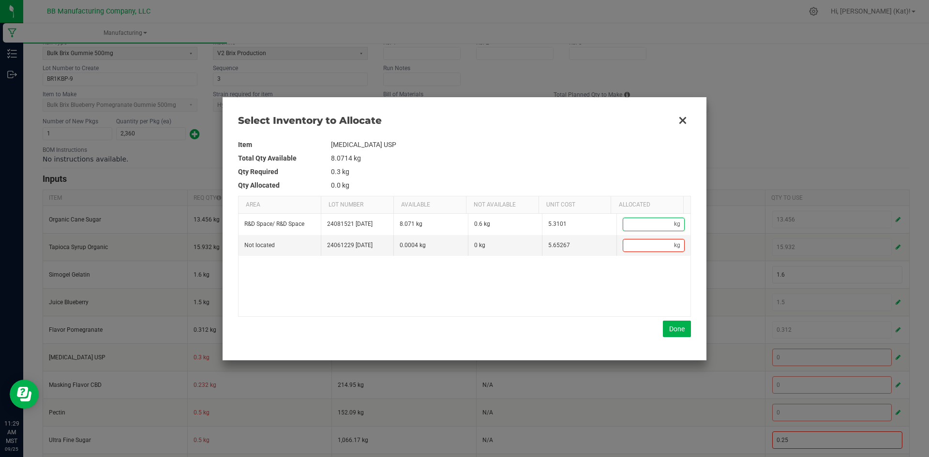
paste input "0.3"
type input "0.3"
click at [680, 327] on button "Done" at bounding box center [677, 329] width 28 height 16
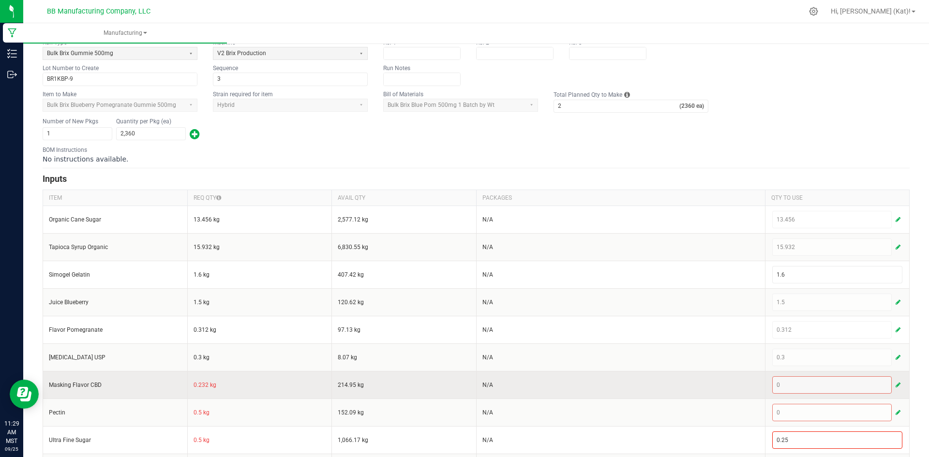
click at [199, 384] on td "0.232 kg" at bounding box center [259, 385] width 145 height 28
click at [894, 383] on button "button" at bounding box center [898, 386] width 9 height 12
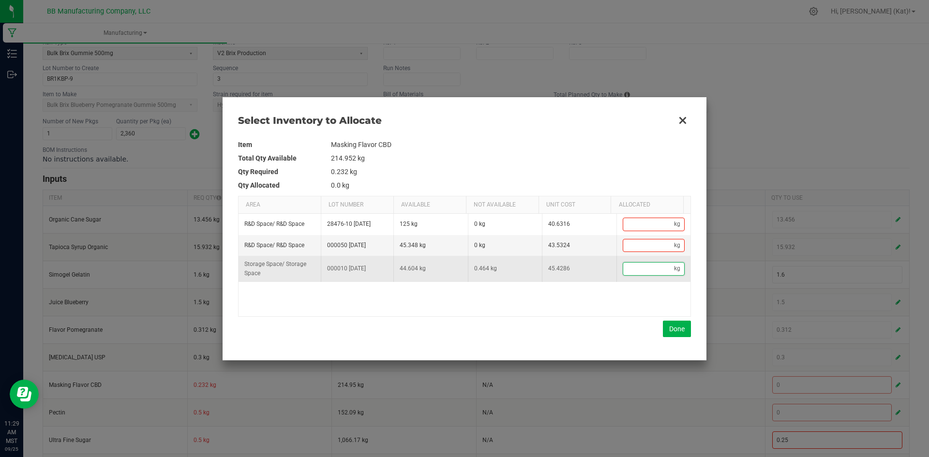
click at [640, 269] on input "Data table" at bounding box center [648, 269] width 51 height 12
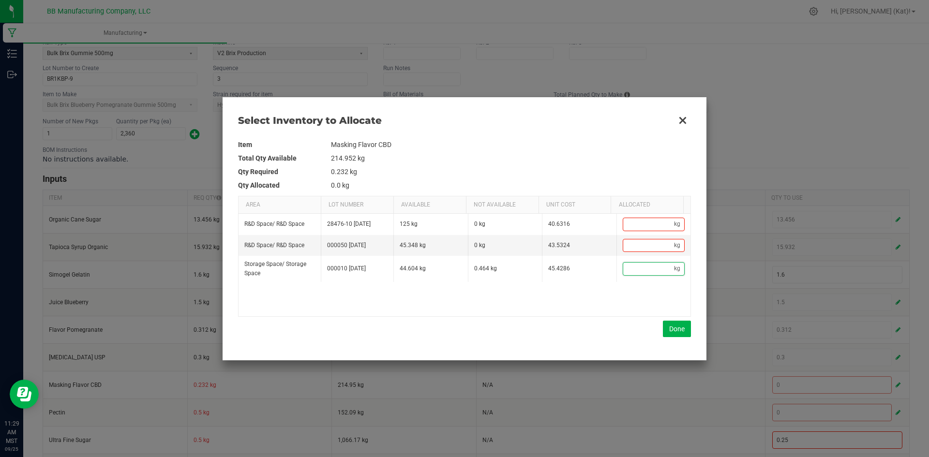
paste input "0.232"
type input "0.232"
click at [669, 332] on button "Done" at bounding box center [677, 329] width 28 height 16
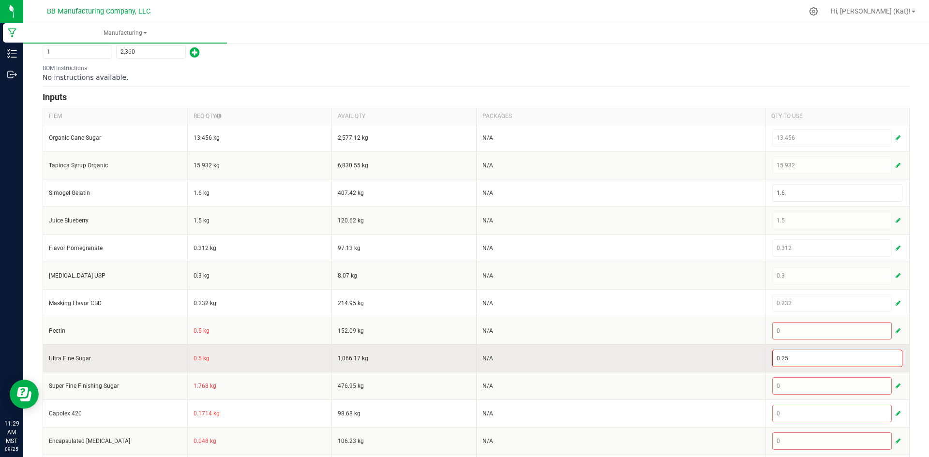
scroll to position [194, 0]
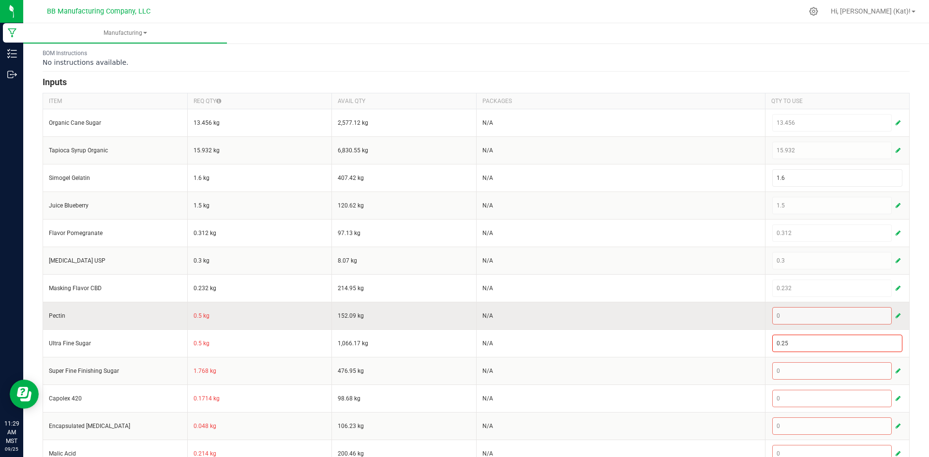
click at [196, 317] on td "0.5 kg" at bounding box center [259, 316] width 145 height 28
click at [896, 313] on span "button" at bounding box center [898, 316] width 5 height 8
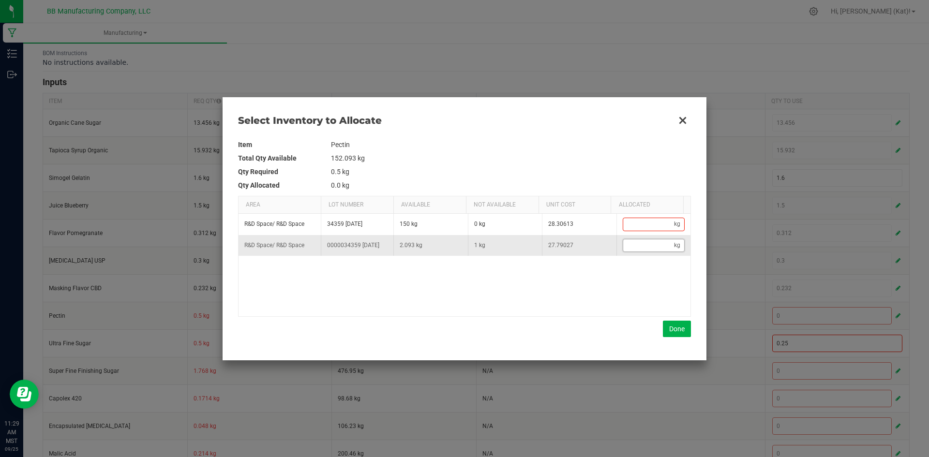
click at [634, 248] on input "Data table" at bounding box center [648, 246] width 51 height 12
paste input "0.5"
type input "0.5"
click at [677, 324] on button "Done" at bounding box center [677, 329] width 28 height 16
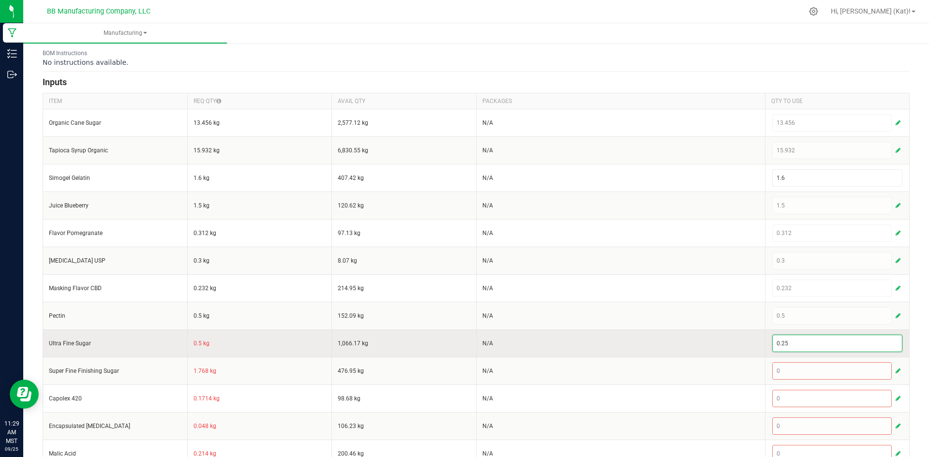
click at [786, 348] on input "0.25" at bounding box center [838, 343] width 130 height 16
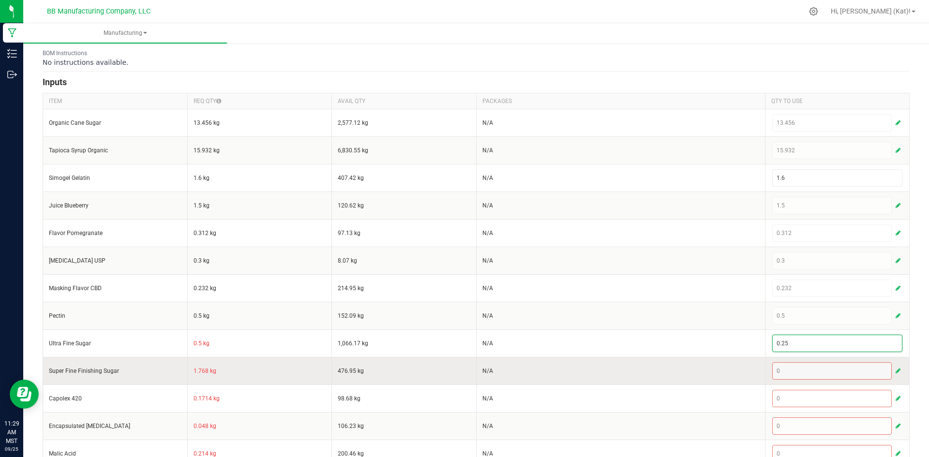
paste input
type input "0.5"
click at [683, 368] on td "N/A" at bounding box center [620, 371] width 289 height 28
click at [203, 372] on td "1.768 kg" at bounding box center [259, 371] width 145 height 28
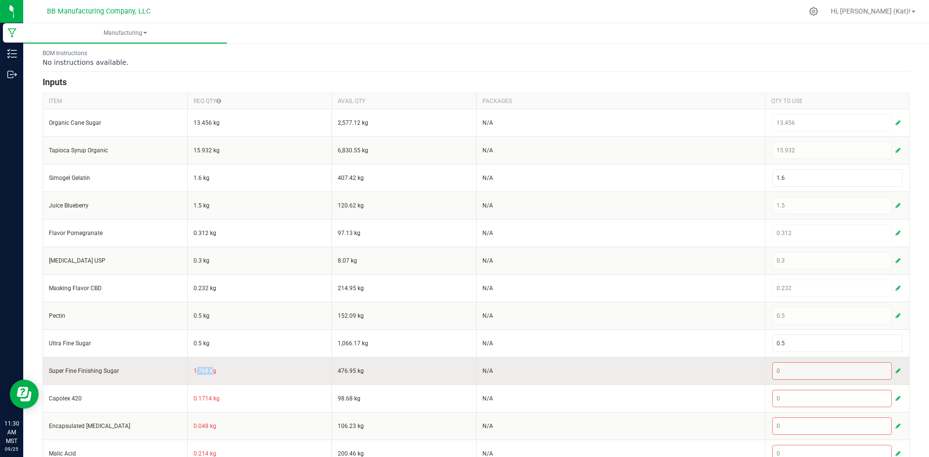
click at [896, 369] on span "button" at bounding box center [898, 371] width 5 height 8
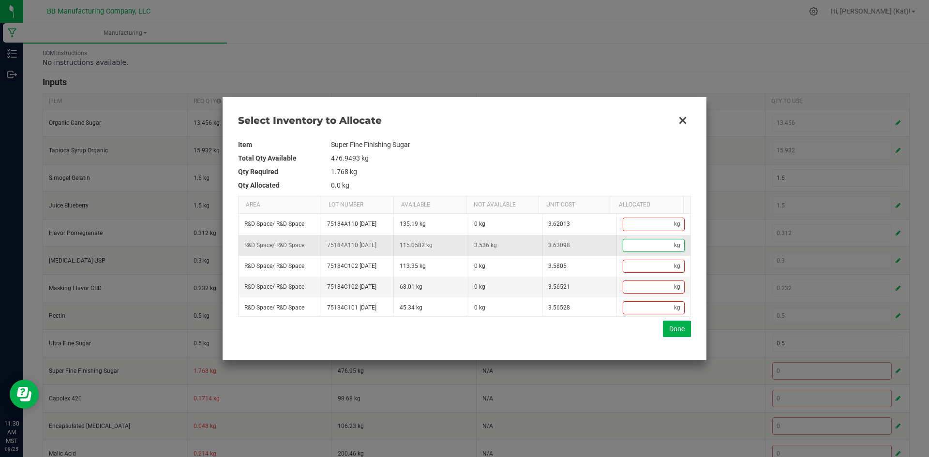
drag, startPoint x: 639, startPoint y: 250, endPoint x: 642, endPoint y: 256, distance: 7.4
click at [639, 250] on input "Data table" at bounding box center [648, 246] width 51 height 12
paste input "1.768"
type input "1.768"
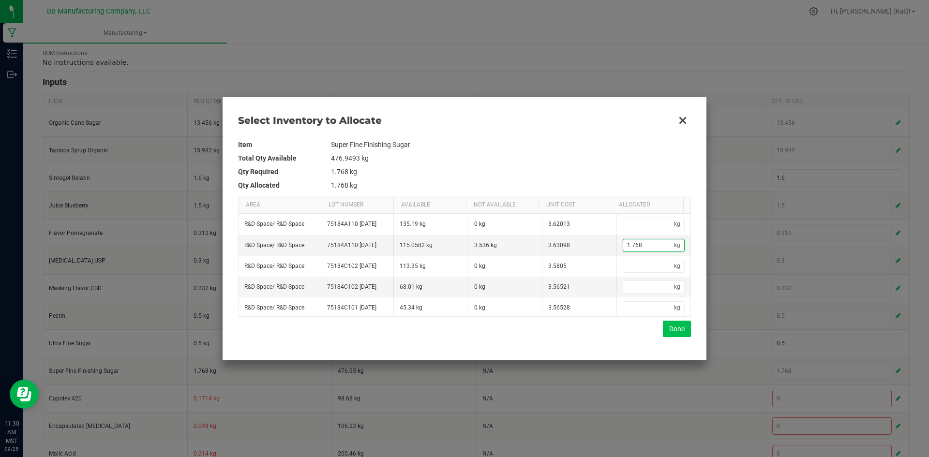
type input "1.768"
click at [676, 329] on button "Done" at bounding box center [677, 329] width 28 height 16
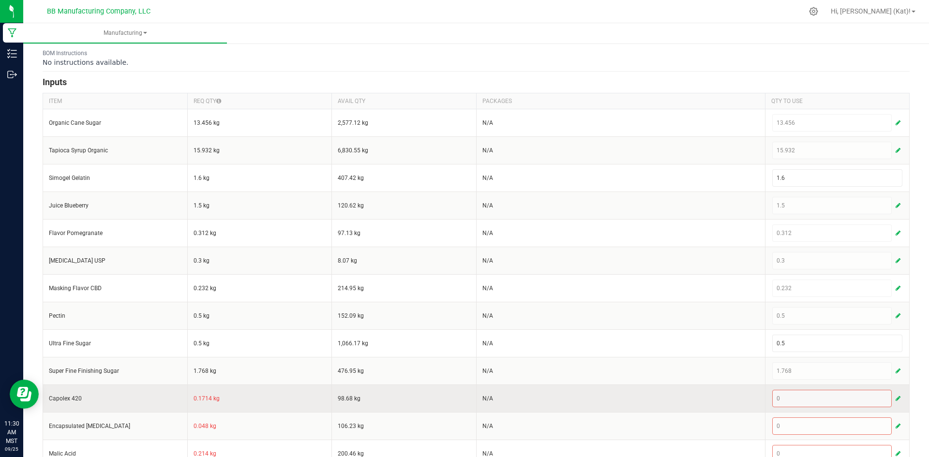
click at [206, 395] on td "0.1714 kg" at bounding box center [259, 399] width 145 height 28
click at [896, 395] on span "button" at bounding box center [898, 399] width 5 height 8
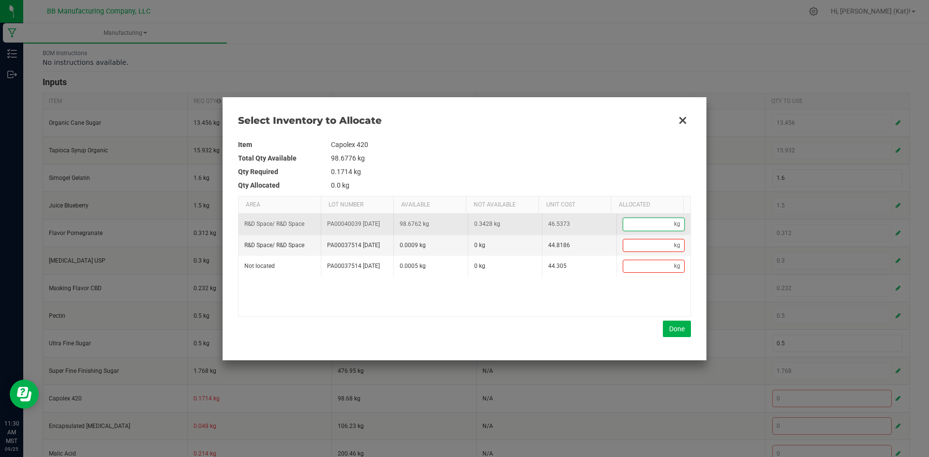
click at [637, 227] on input "Data table" at bounding box center [648, 224] width 51 height 12
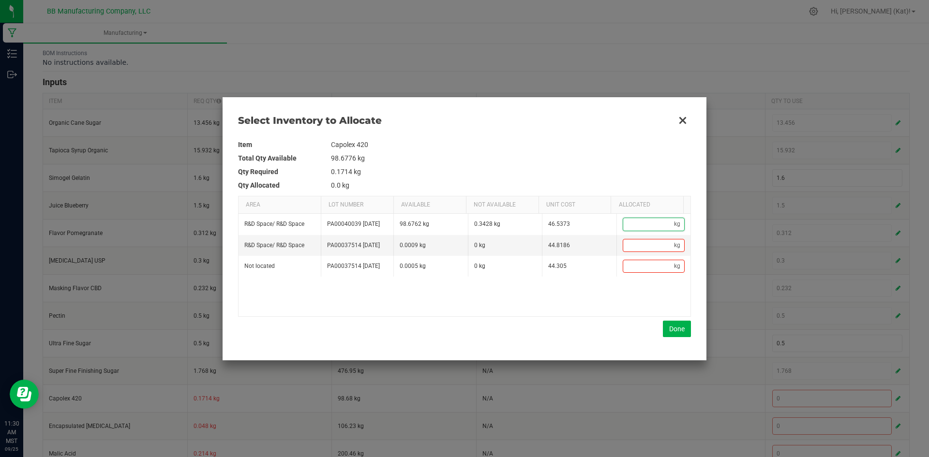
paste input "0.1714"
type input "0.1714"
click at [670, 329] on button "Done" at bounding box center [677, 329] width 28 height 16
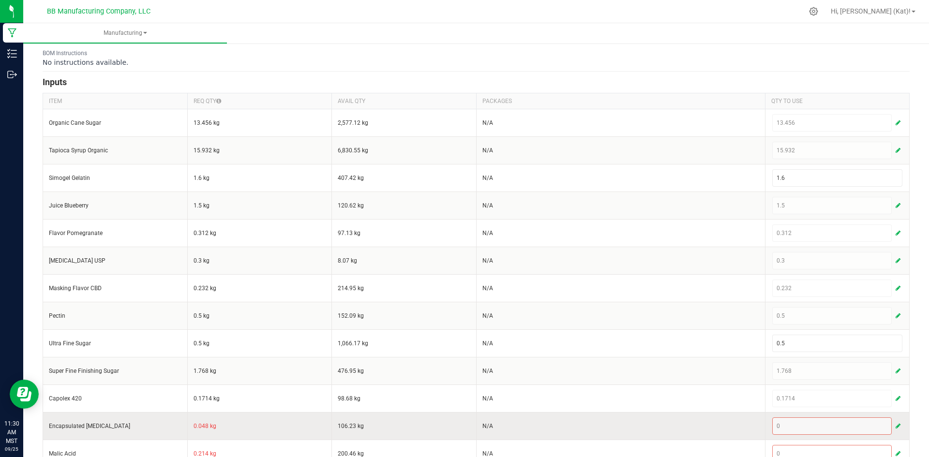
click at [201, 425] on td "0.048 kg" at bounding box center [259, 426] width 145 height 28
click at [895, 422] on button "button" at bounding box center [898, 427] width 9 height 12
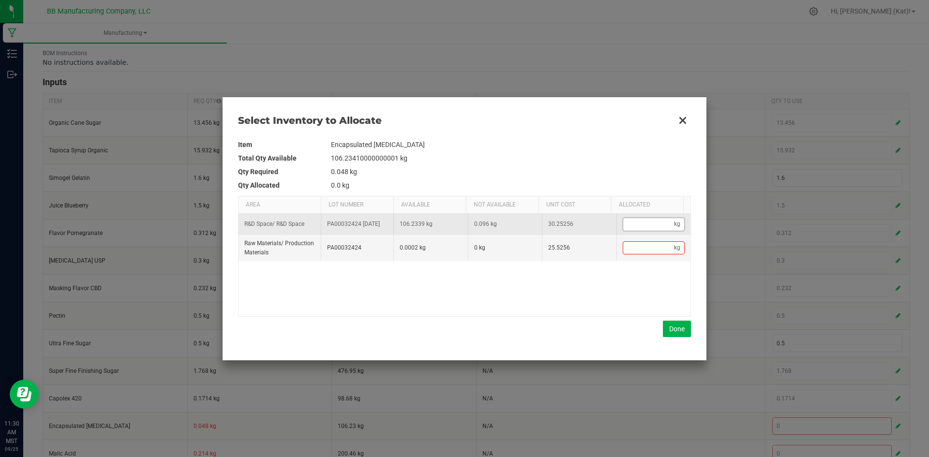
click at [642, 230] on input "Data table" at bounding box center [648, 224] width 51 height 12
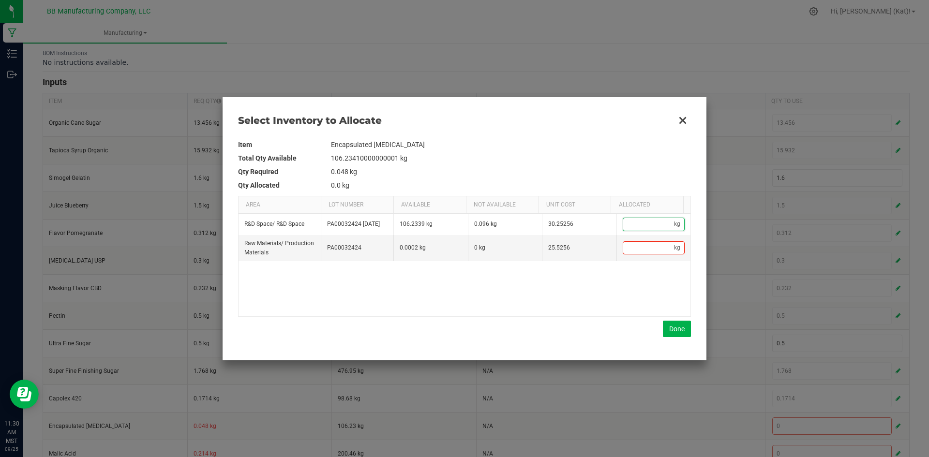
paste input "0.048"
type input "0.048"
click at [677, 326] on button "Done" at bounding box center [677, 329] width 28 height 16
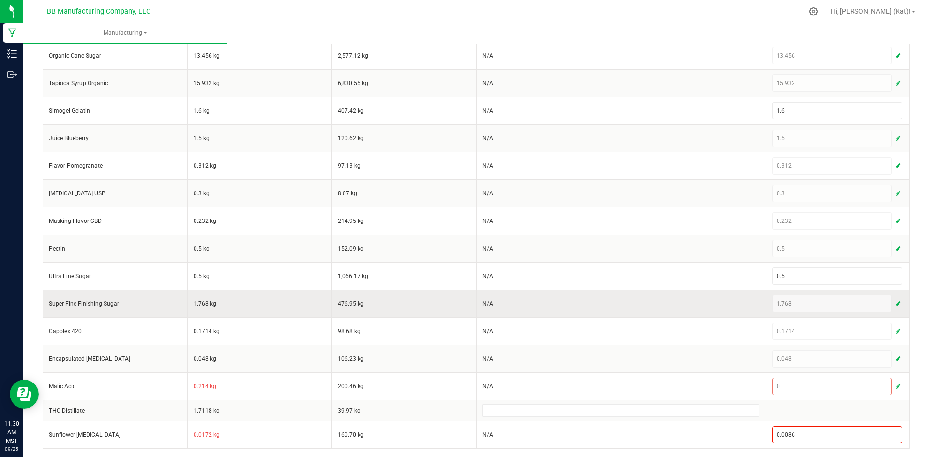
scroll to position [262, 0]
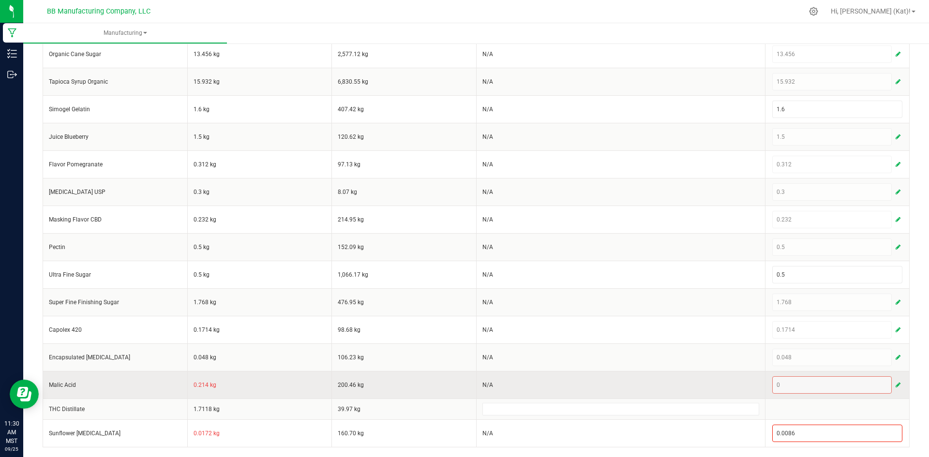
click at [201, 386] on td "0.214 kg" at bounding box center [259, 385] width 145 height 28
click at [896, 386] on span "button" at bounding box center [898, 385] width 5 height 8
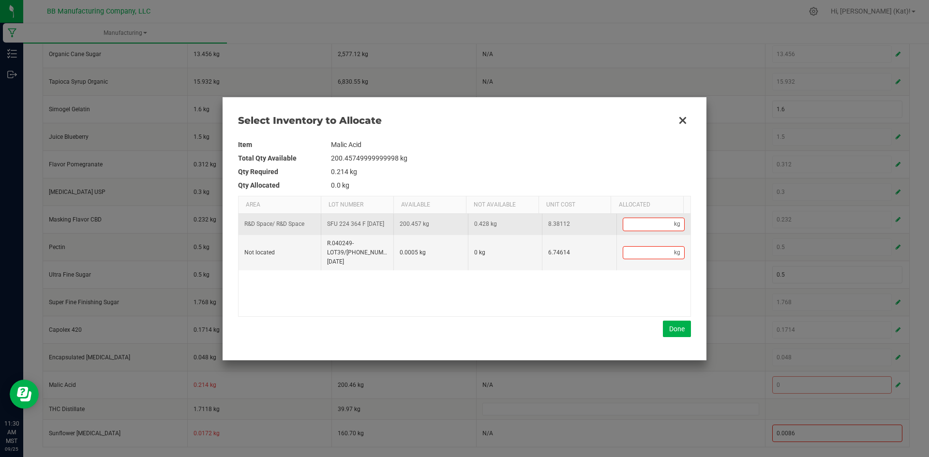
click at [644, 233] on td "kg" at bounding box center [654, 224] width 75 height 21
click at [641, 229] on input "Data table" at bounding box center [648, 224] width 51 height 12
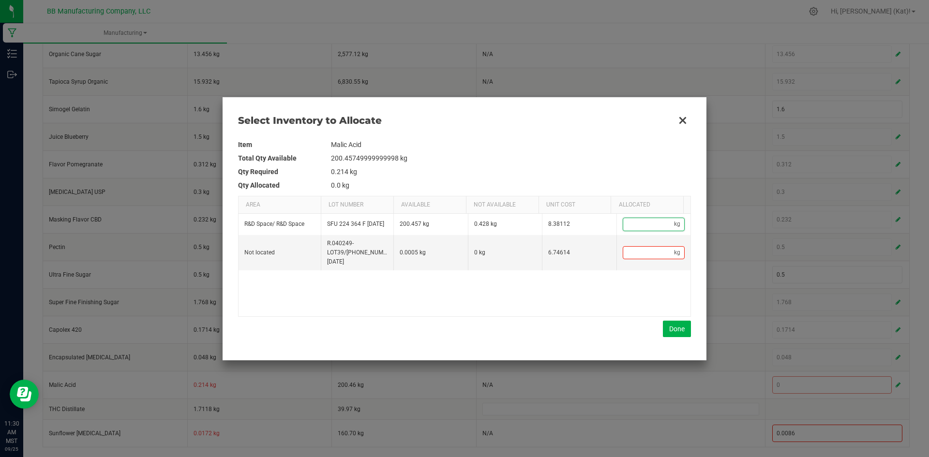
paste input "0.214"
type input "0.214"
click at [674, 325] on button "Done" at bounding box center [677, 329] width 28 height 16
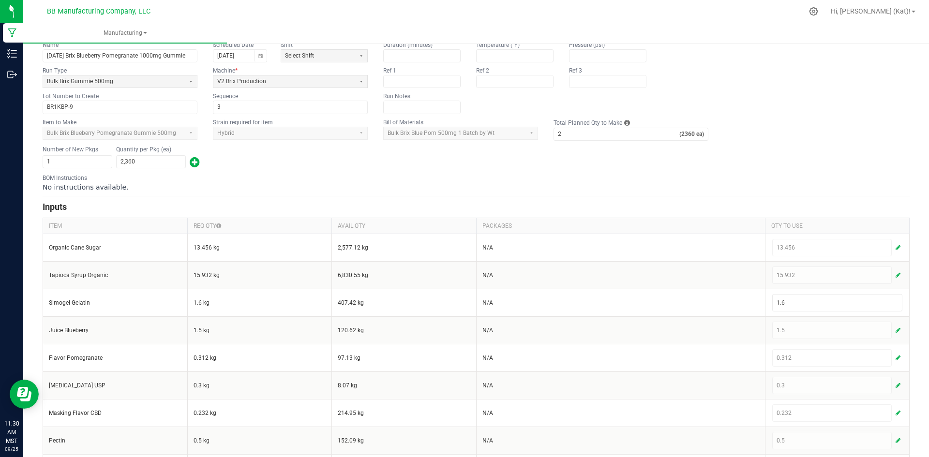
scroll to position [0, 0]
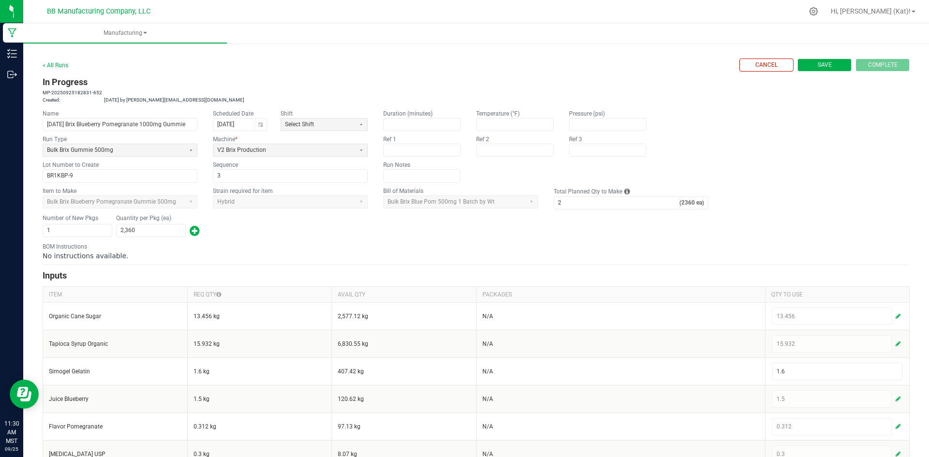
click at [808, 61] on button "Save" at bounding box center [825, 65] width 54 height 13
type input "0"
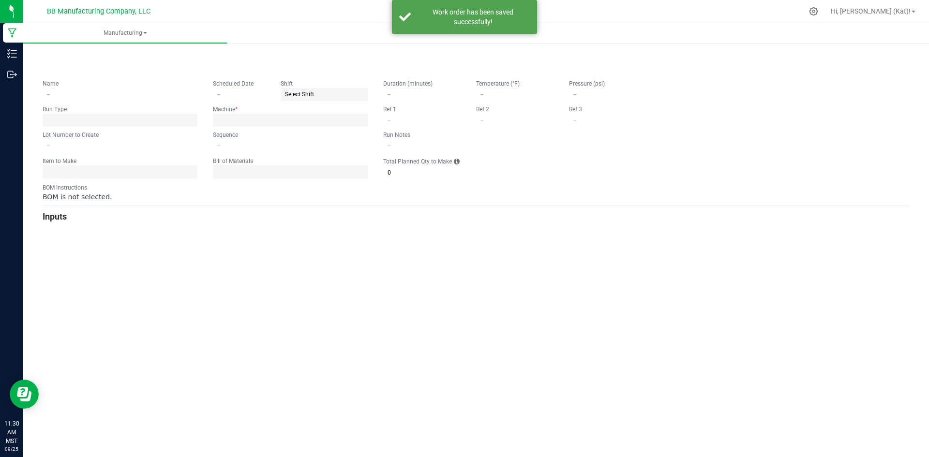
type input "[DATE] Brix Blueberry Pomegranate 1000mg Gummie"
type input "[DATE]"
type input "BR1KBP-9"
type input "3"
type input "2"
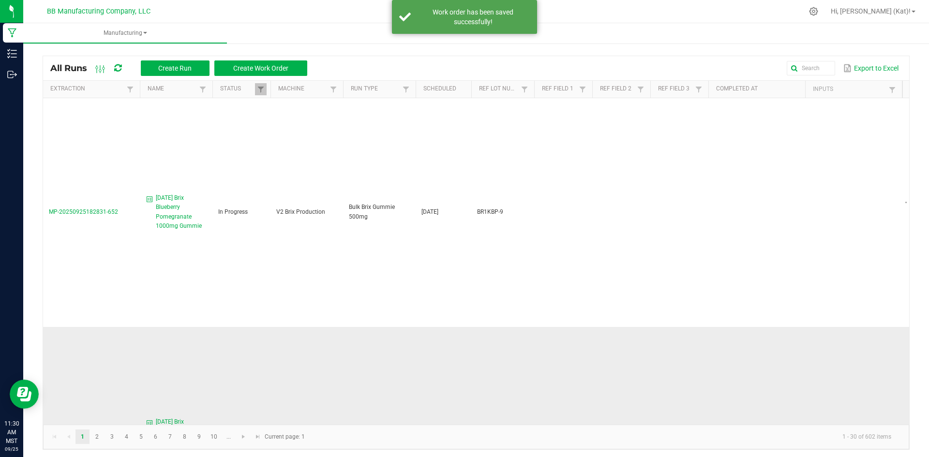
click at [176, 418] on span "[DATE] Brix Blackberry Raspberry 1000mg Gummie" at bounding box center [181, 436] width 51 height 37
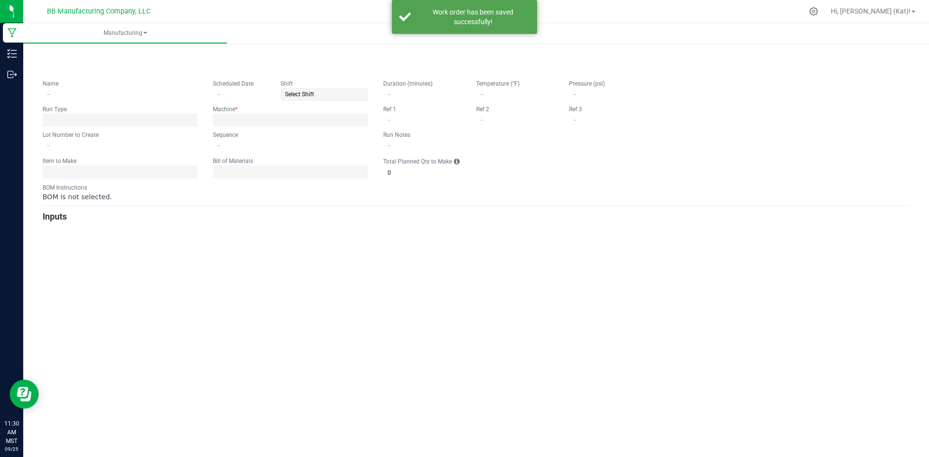
type input "[DATE] Brix Blackberry Raspberry 1000mg Gummie"
type input "[DATE]"
type input "BR1KBR-7"
type input "3"
type input "4"
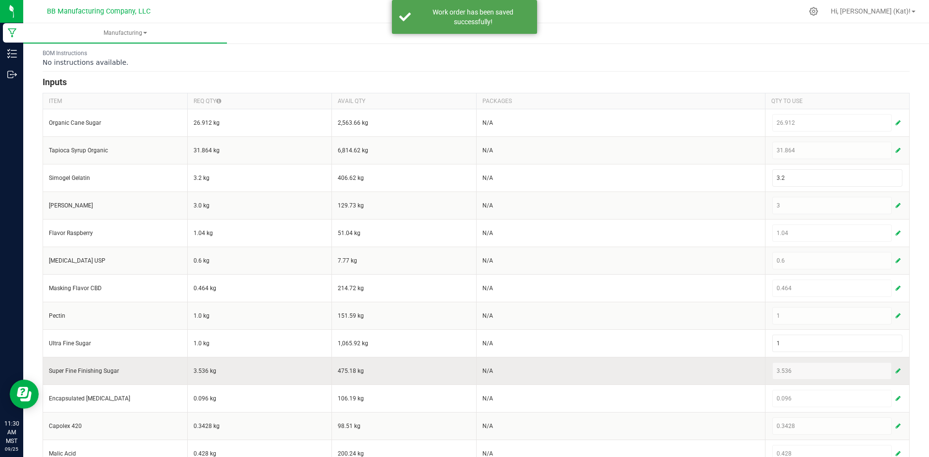
scroll to position [282, 0]
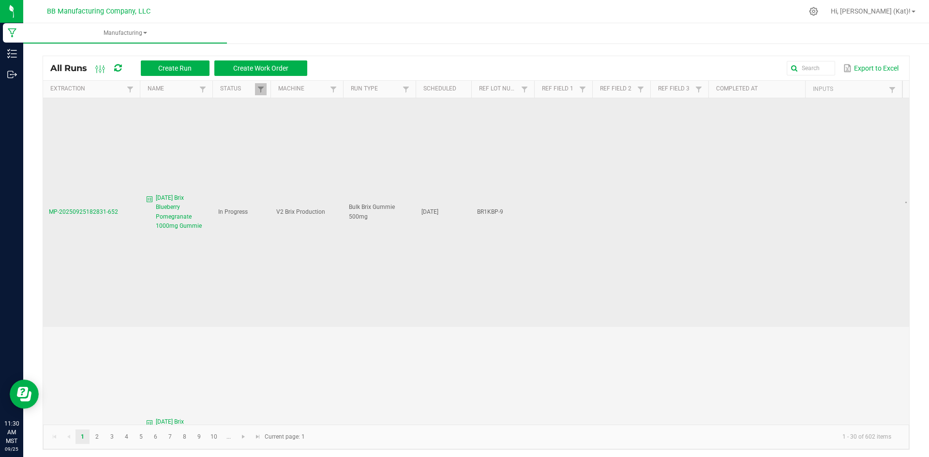
click at [176, 203] on span "[DATE] Brix Blueberry Pomegranate 1000mg Gummie" at bounding box center [181, 212] width 51 height 37
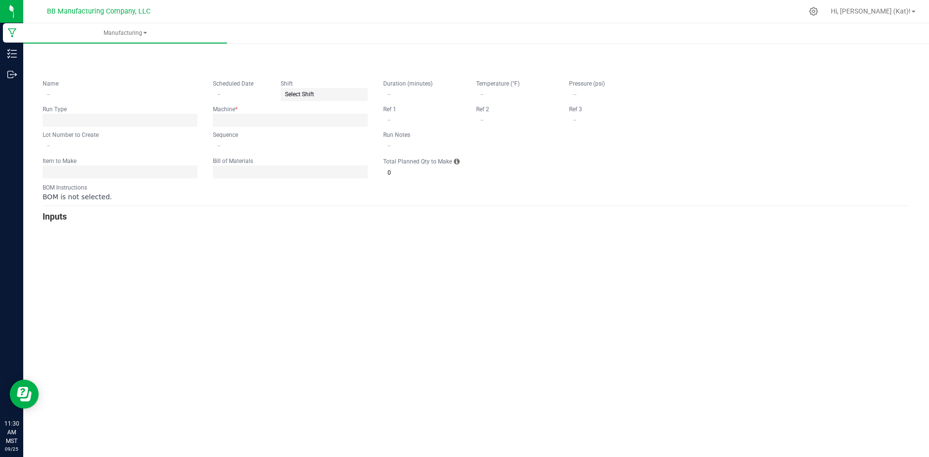
type input "[DATE] Brix Blueberry Pomegranate 1000mg Gummie"
type input "[DATE]"
type input "BR1KBP-9"
type input "3"
type input "2"
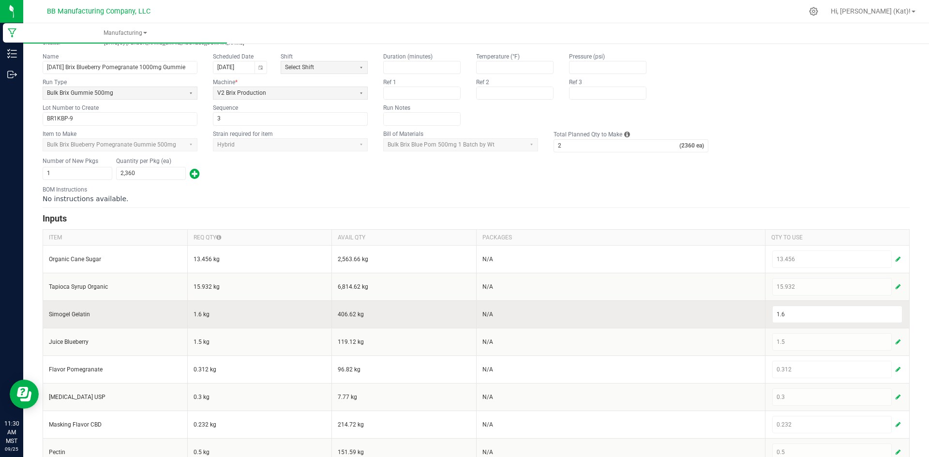
scroll to position [262, 0]
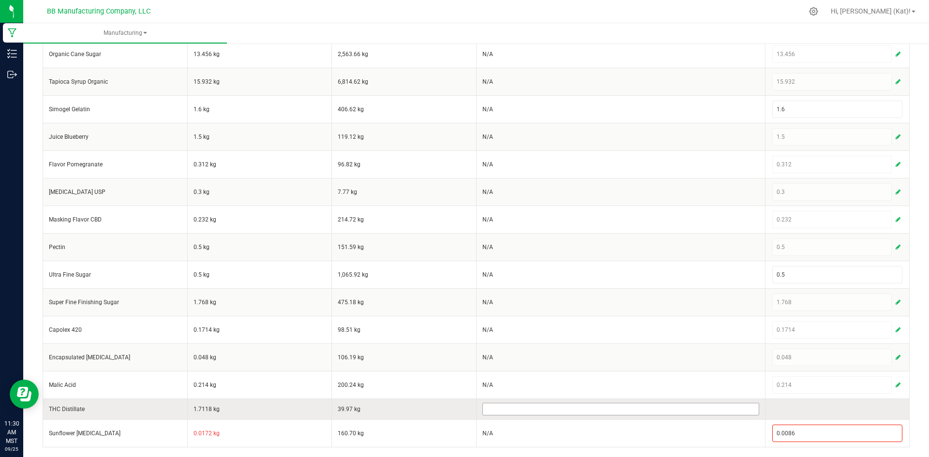
click at [509, 408] on input at bounding box center [621, 410] width 276 height 12
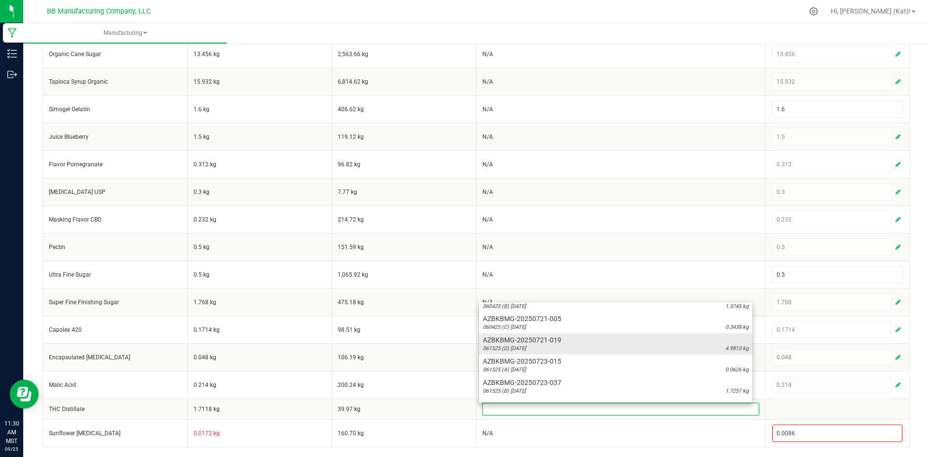
scroll to position [290, 0]
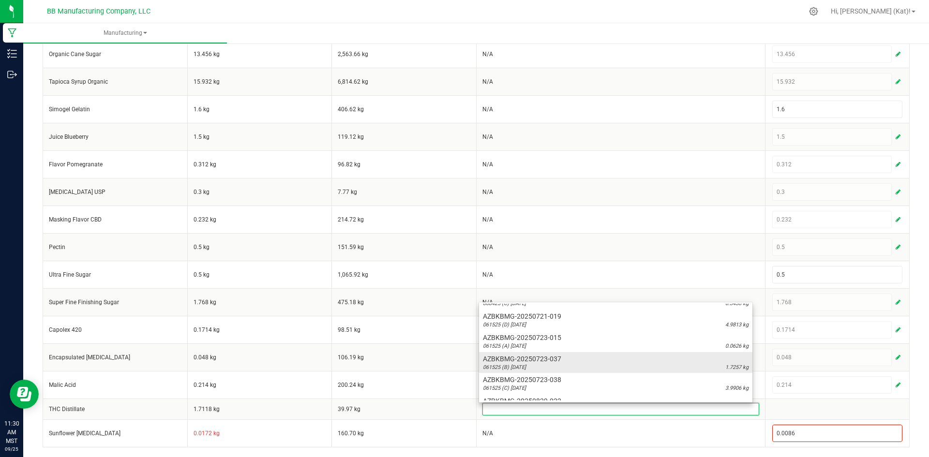
click at [561, 360] on span "AZBKBMG-20250723-037" at bounding box center [616, 359] width 266 height 10
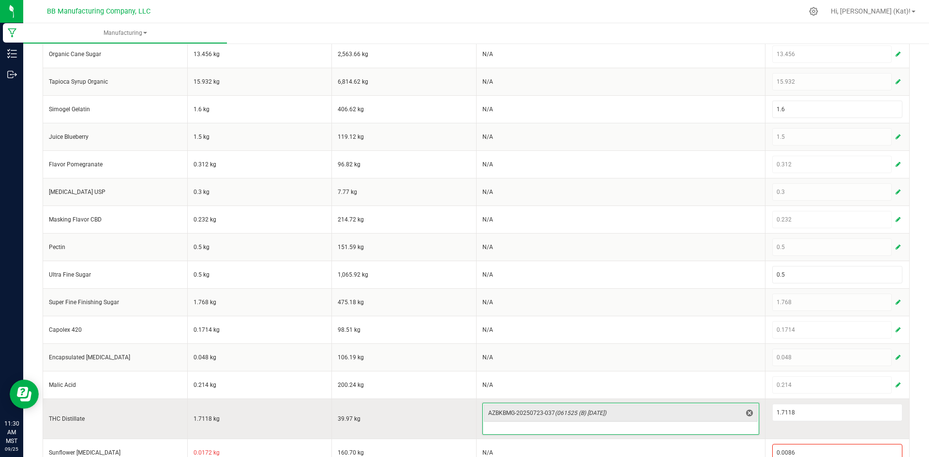
scroll to position [282, 0]
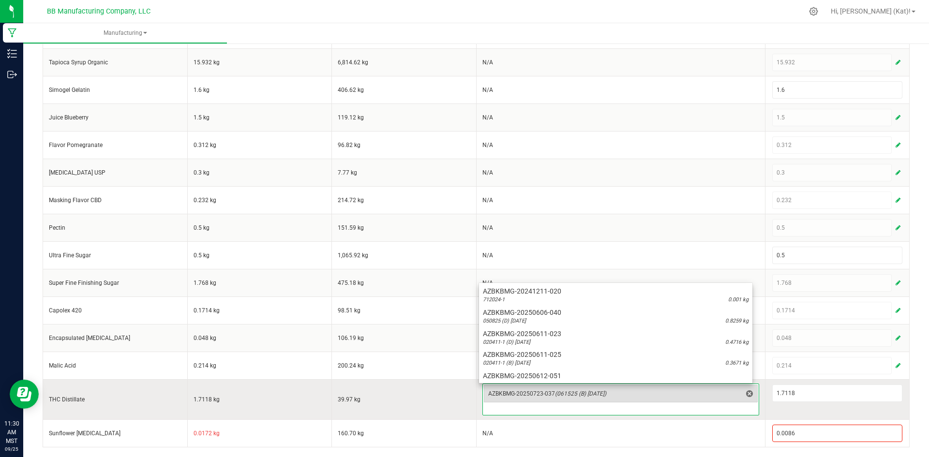
click at [541, 389] on span "AZBKBMG-20250723-037 (061525 (B) [DATE])" at bounding box center [615, 394] width 254 height 14
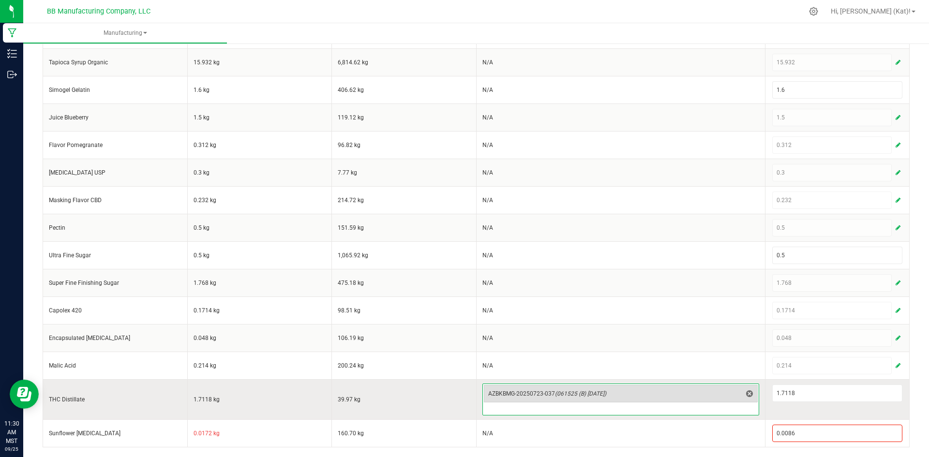
click at [541, 389] on span "AZBKBMG-20250723-037 (061525 (B) [DATE])" at bounding box center [615, 394] width 254 height 14
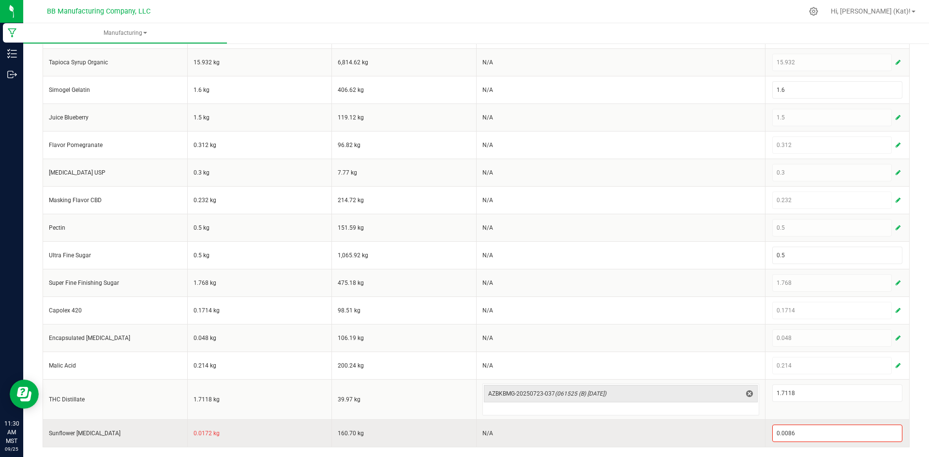
click at [192, 435] on td "0.0172 kg" at bounding box center [259, 434] width 145 height 28
click at [195, 435] on td "0.0172 kg" at bounding box center [259, 434] width 145 height 28
click at [790, 431] on input "0.0086" at bounding box center [838, 434] width 130 height 16
paste input "172"
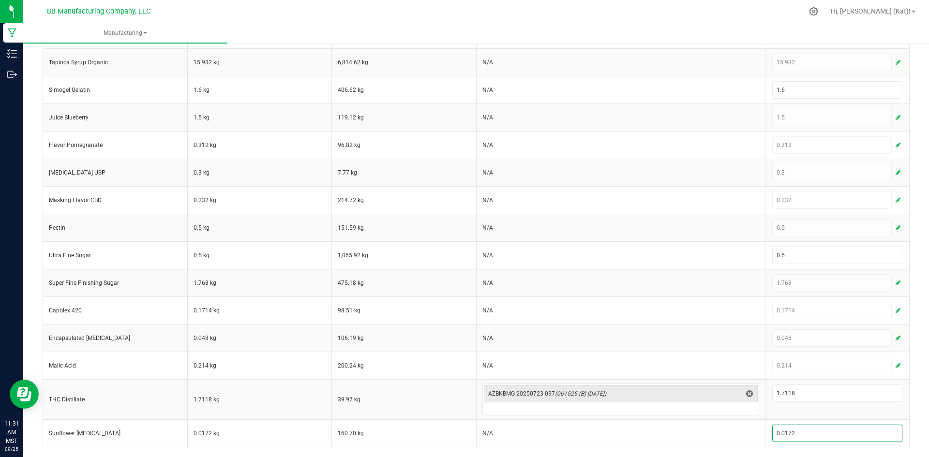
type input "0.0172"
click at [910, 403] on div "< All Runs Cancel Save Complete In Progress MP-20250925182831-652 Created: [DAT…" at bounding box center [476, 108] width 906 height 698
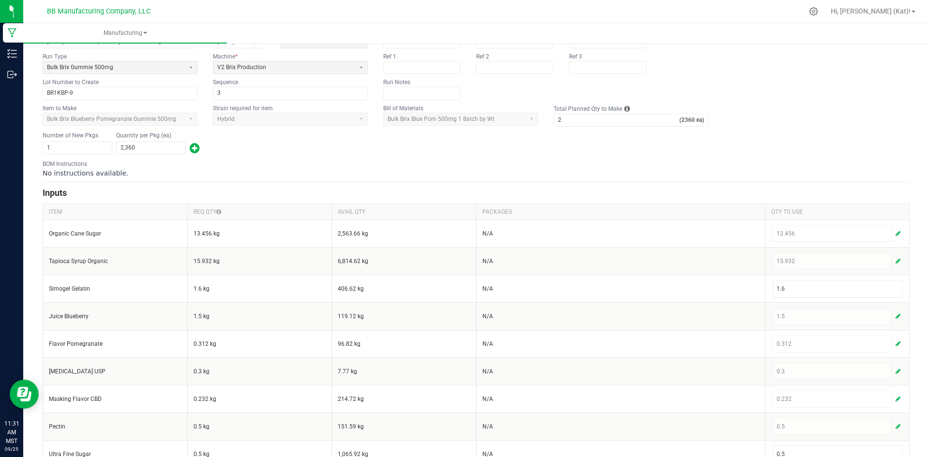
scroll to position [0, 0]
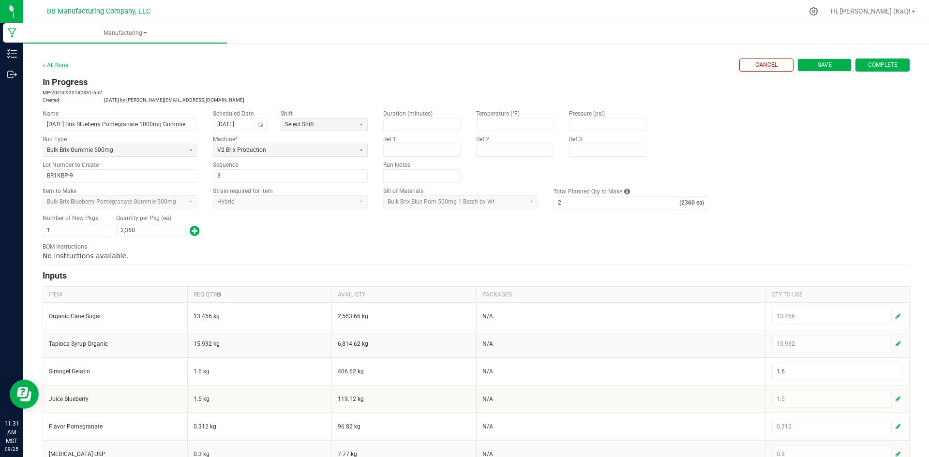
click at [799, 69] on button "Save" at bounding box center [825, 65] width 54 height 13
type input "0"
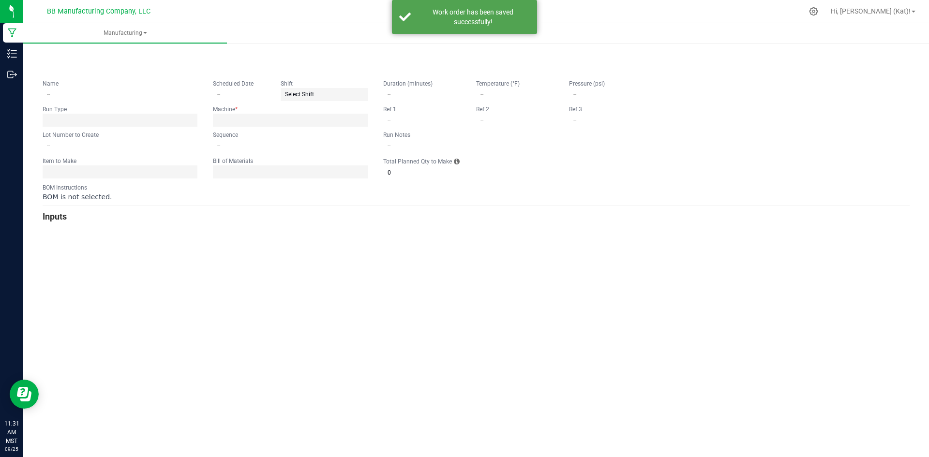
type input "[DATE] Brix Blueberry Pomegranate 1000mg Gummie"
type input "[DATE]"
type input "BR1KBP-9"
type input "3"
type input "2"
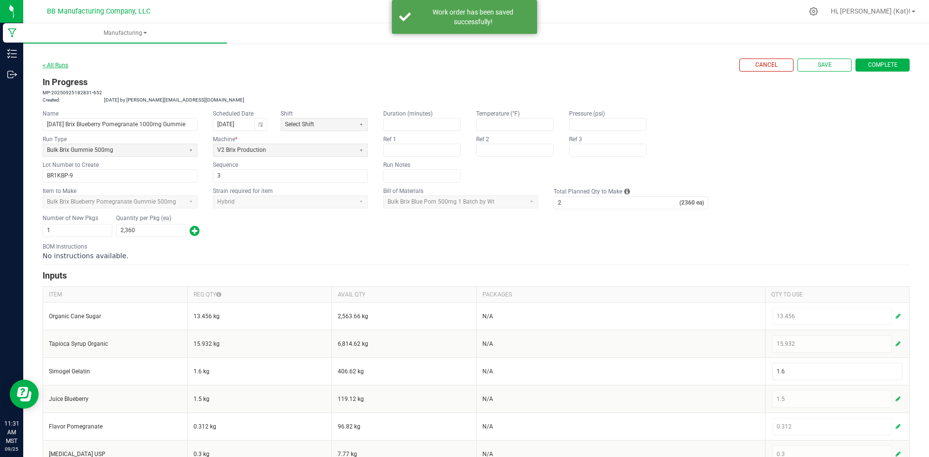
click at [54, 67] on link "< All Runs" at bounding box center [56, 65] width 26 height 7
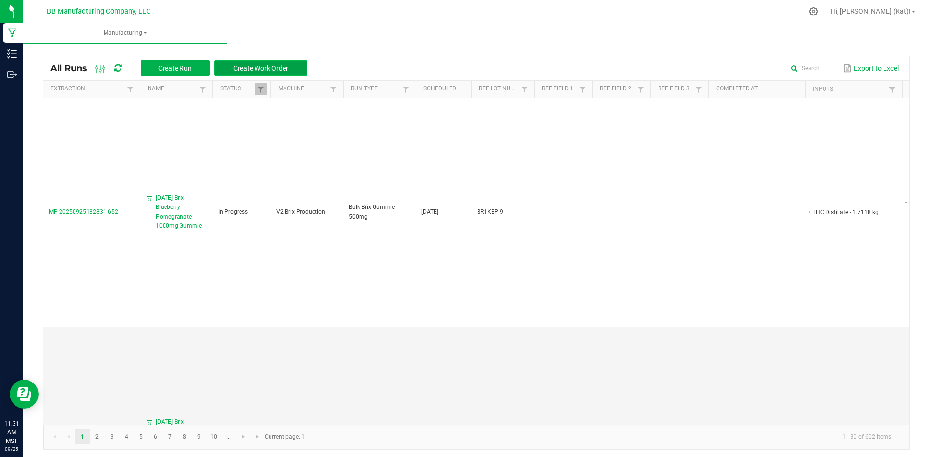
click at [278, 72] on button "Create Work Order" at bounding box center [260, 68] width 93 height 15
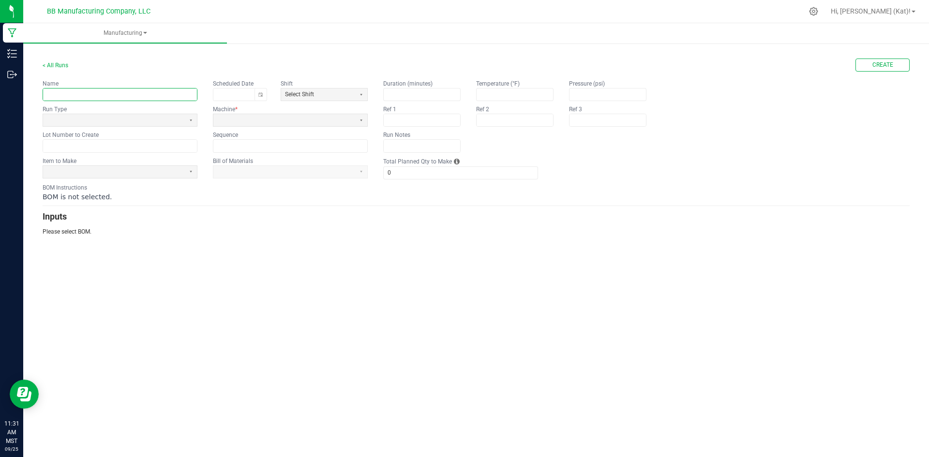
click at [146, 96] on input "text" at bounding box center [120, 95] width 154 height 12
paste input "Brix Blueberry Pomegranate 1000mg Gummie"
type input "[DATE] Brix Blueberry Pomegranate 1000mg Gummie"
click at [138, 121] on span at bounding box center [114, 120] width 134 height 8
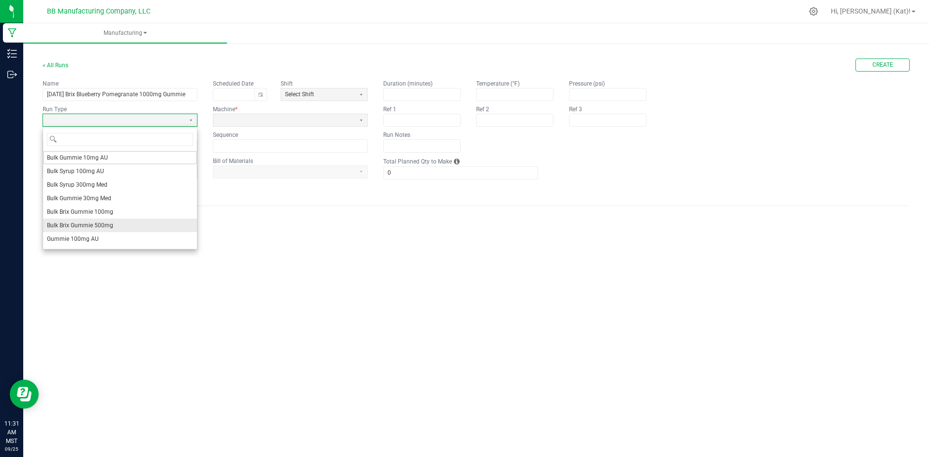
click at [127, 221] on li "Bulk Brix Gummie 500mg" at bounding box center [120, 226] width 154 height 14
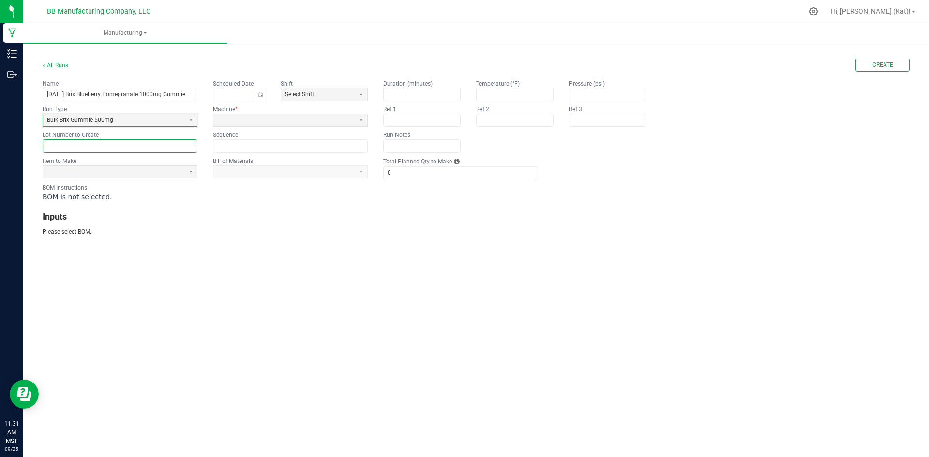
click at [89, 149] on input "text" at bounding box center [120, 146] width 154 height 12
paste input "BR1KBP-10"
type input "BR1KBP-10"
click at [151, 169] on span at bounding box center [114, 172] width 134 height 8
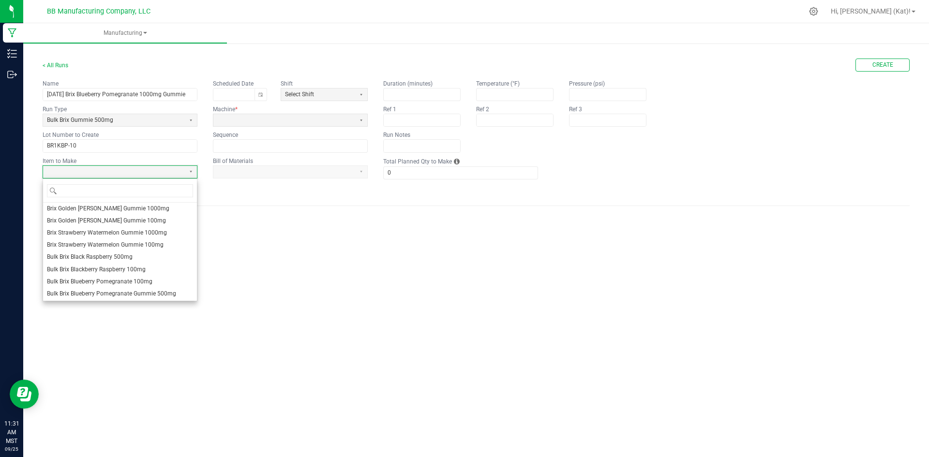
scroll to position [97, 0]
click at [158, 242] on span "Bulk Brix Blueberry Pomegranate Gummie 500mg" at bounding box center [111, 246] width 129 height 8
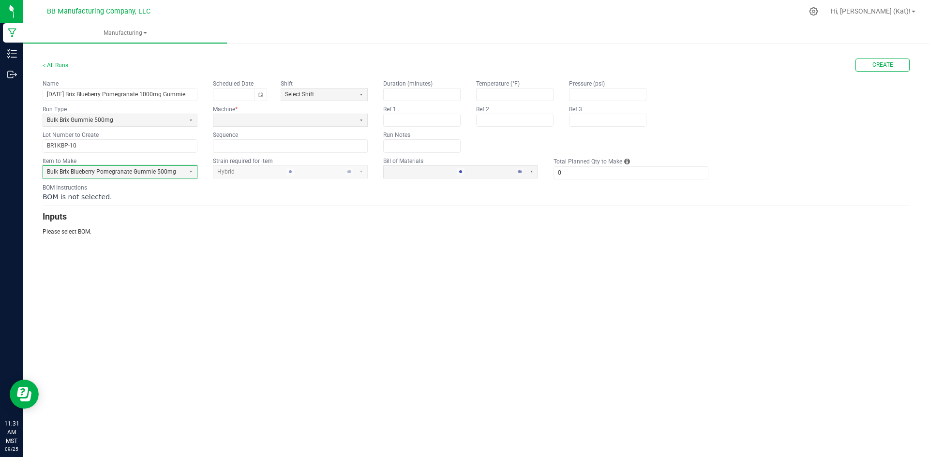
type input "1"
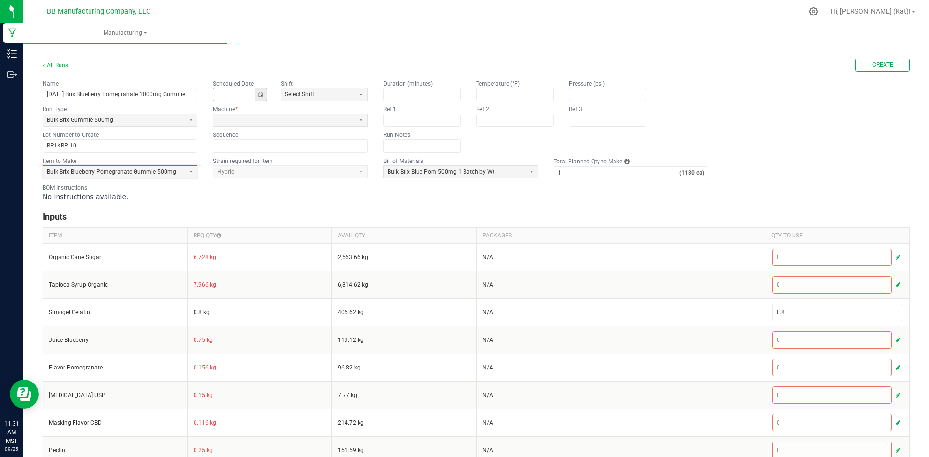
click at [261, 92] on button "Toggle calendar" at bounding box center [261, 95] width 12 height 12
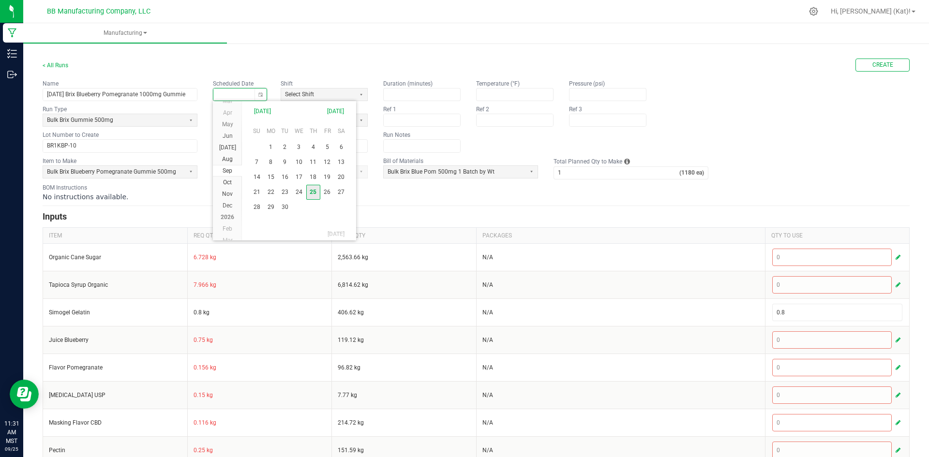
click at [314, 195] on span "25" at bounding box center [313, 192] width 14 height 15
type input "[DATE]"
click at [246, 120] on span at bounding box center [284, 120] width 134 height 8
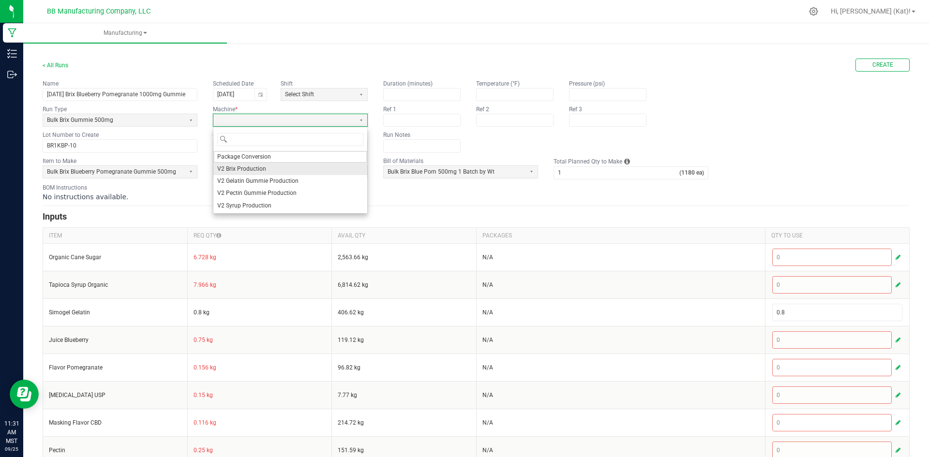
click at [263, 172] on span "V2 Brix Production" at bounding box center [241, 169] width 49 height 8
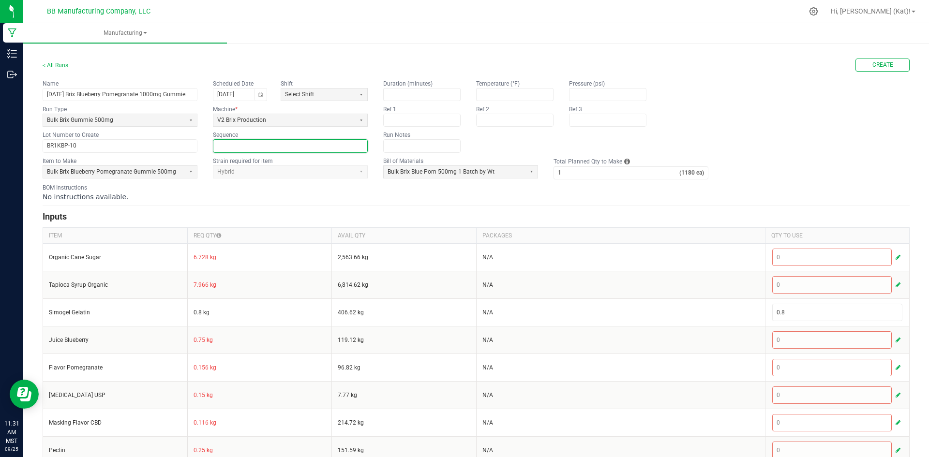
click at [258, 149] on input at bounding box center [290, 146] width 154 height 12
type input "3"
click at [298, 197] on div "No instructions available." at bounding box center [476, 197] width 867 height 10
click at [581, 169] on input "1" at bounding box center [616, 173] width 125 height 12
type input "2"
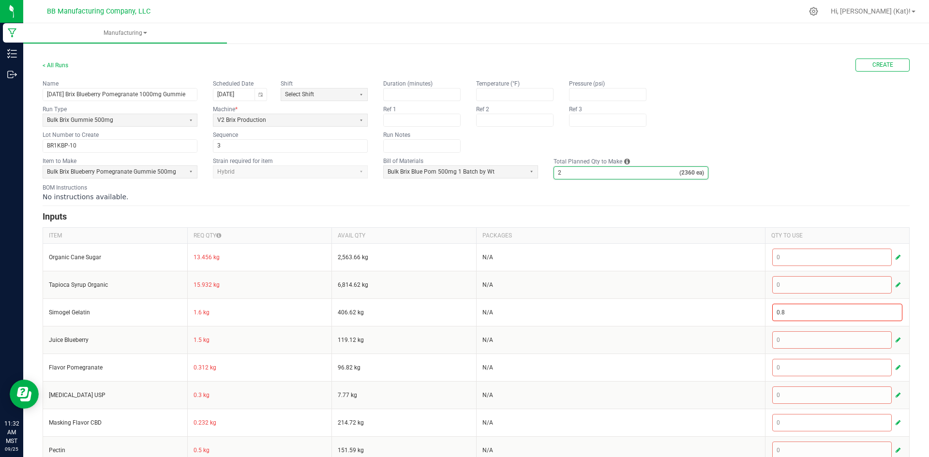
click at [571, 200] on div "No instructions available." at bounding box center [476, 197] width 867 height 10
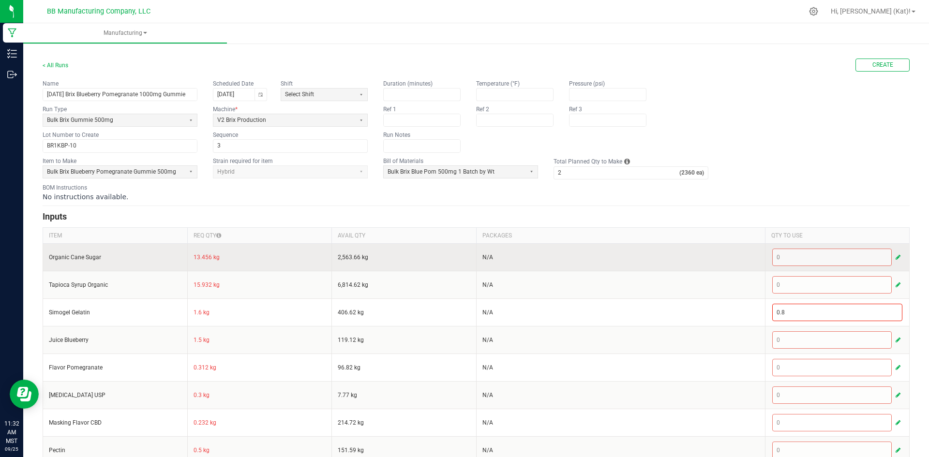
click at [202, 257] on td "13.456 kg" at bounding box center [259, 257] width 145 height 28
click at [202, 258] on td "13.456 kg" at bounding box center [259, 257] width 145 height 28
click at [896, 258] on span "button" at bounding box center [898, 258] width 5 height 8
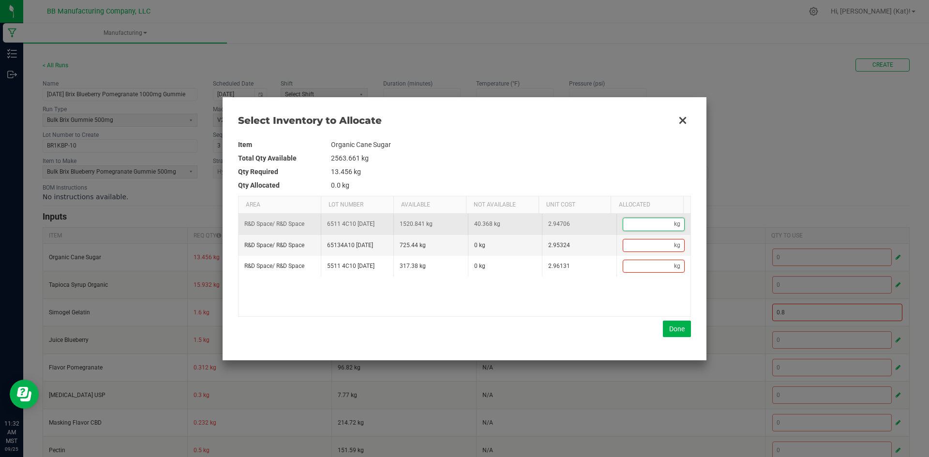
click at [634, 225] on input "Data table" at bounding box center [648, 224] width 51 height 12
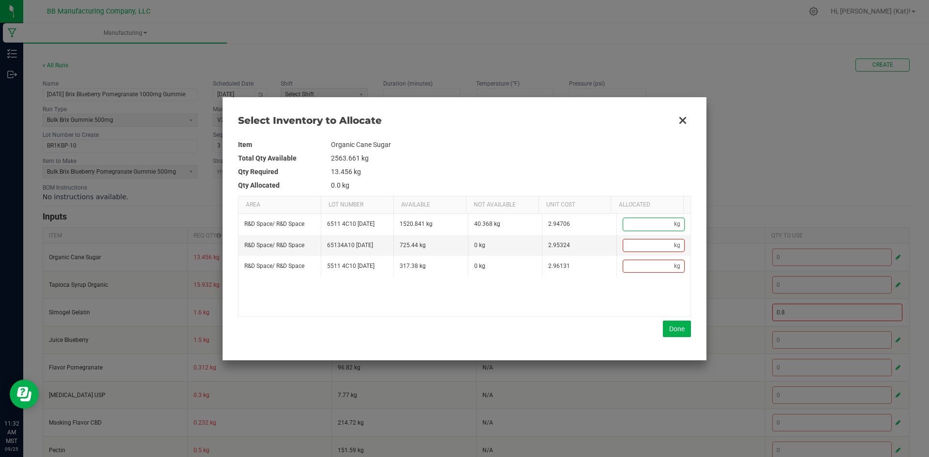
paste input "13.456"
type input "13.456"
click at [677, 332] on button "Done" at bounding box center [677, 329] width 28 height 16
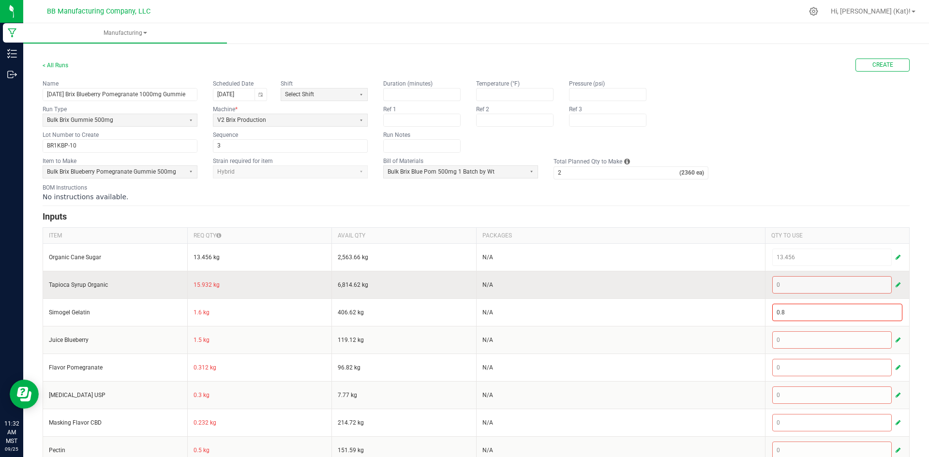
click at [199, 288] on td "15.932 kg" at bounding box center [259, 285] width 145 height 28
click at [200, 288] on td "15.932 kg" at bounding box center [259, 285] width 145 height 28
click at [896, 287] on span "button" at bounding box center [898, 285] width 5 height 8
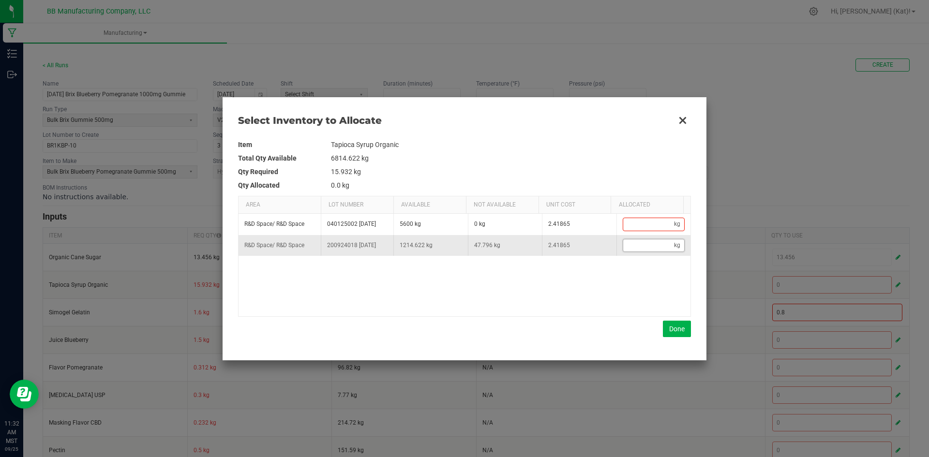
click at [651, 251] on input "Data table" at bounding box center [648, 246] width 51 height 12
paste input "15.932"
type input "15.932"
click at [687, 321] on button "Done" at bounding box center [677, 329] width 28 height 16
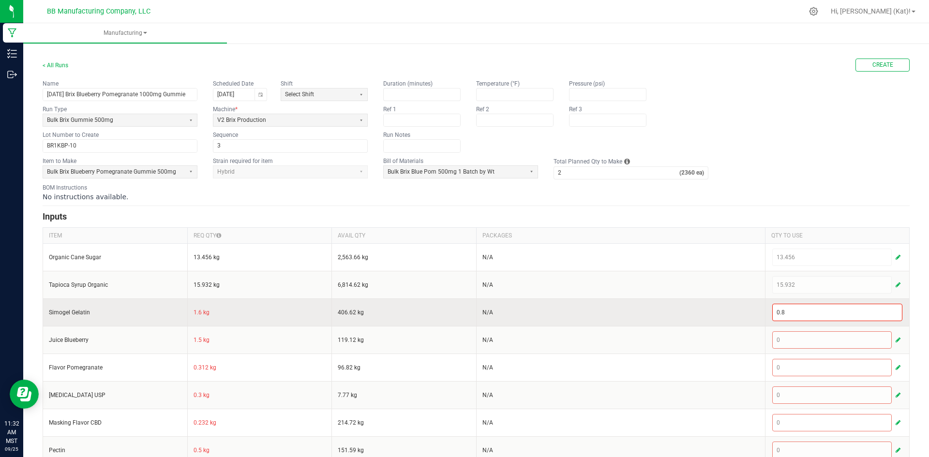
click at [193, 314] on td "1.6 kg" at bounding box center [259, 313] width 145 height 28
click at [859, 313] on input "0.8" at bounding box center [838, 312] width 130 height 16
paste input "1.6"
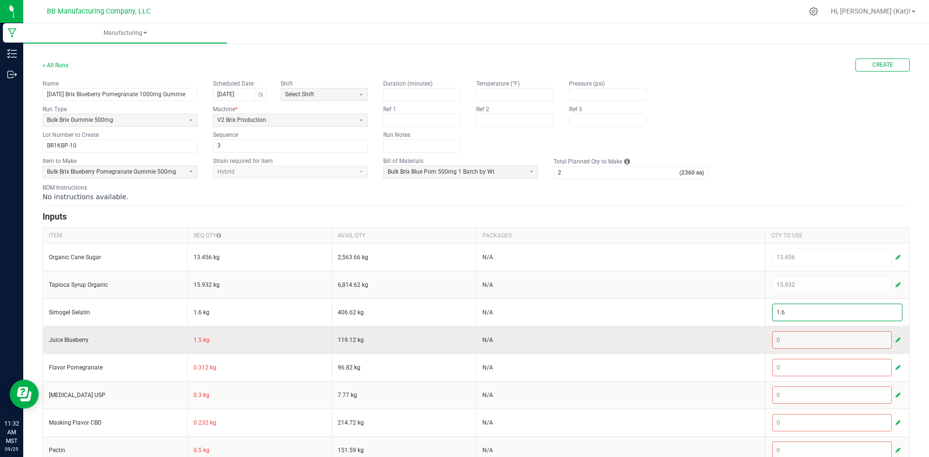
type input "1.6"
click at [195, 339] on td "1.5 kg" at bounding box center [259, 340] width 145 height 28
click at [896, 339] on span "button" at bounding box center [898, 340] width 5 height 8
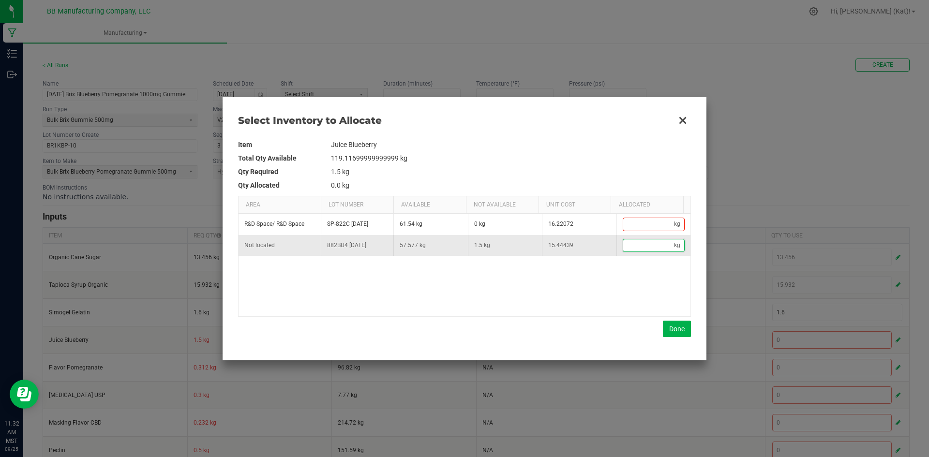
click at [636, 246] on input "Data table" at bounding box center [648, 246] width 51 height 12
paste input "1.5"
type input "1.5"
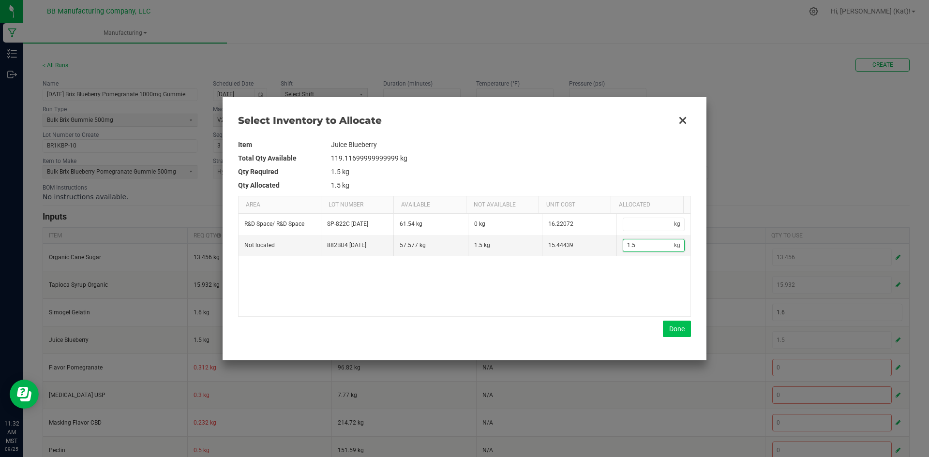
type input "1.5"
click at [682, 328] on button "Done" at bounding box center [677, 329] width 28 height 16
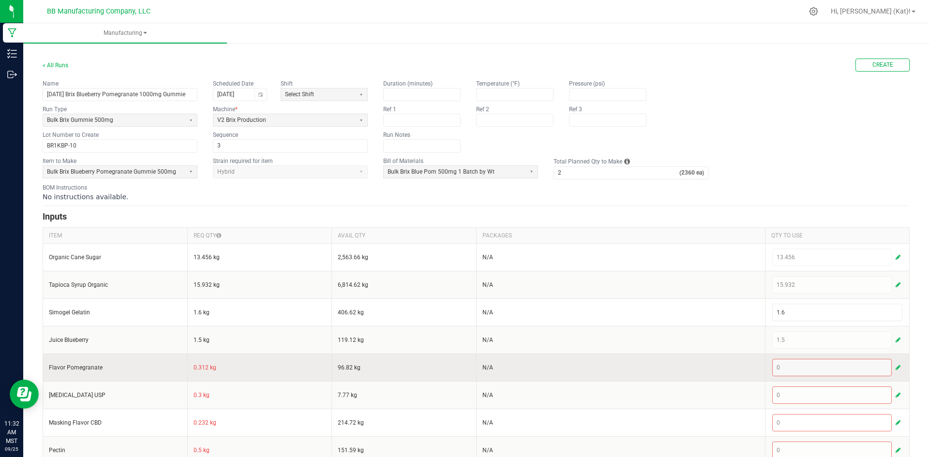
click at [194, 369] on td "0.312 kg" at bounding box center [259, 368] width 145 height 28
click at [896, 369] on span "button" at bounding box center [898, 368] width 5 height 8
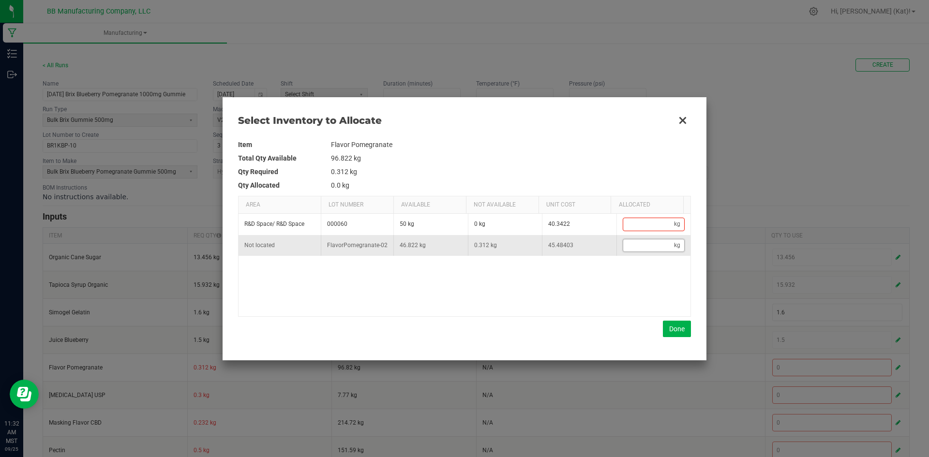
click at [649, 248] on input "Data table" at bounding box center [648, 246] width 51 height 12
paste input "0.312"
type input "0.312"
click at [674, 329] on button "Done" at bounding box center [677, 329] width 28 height 16
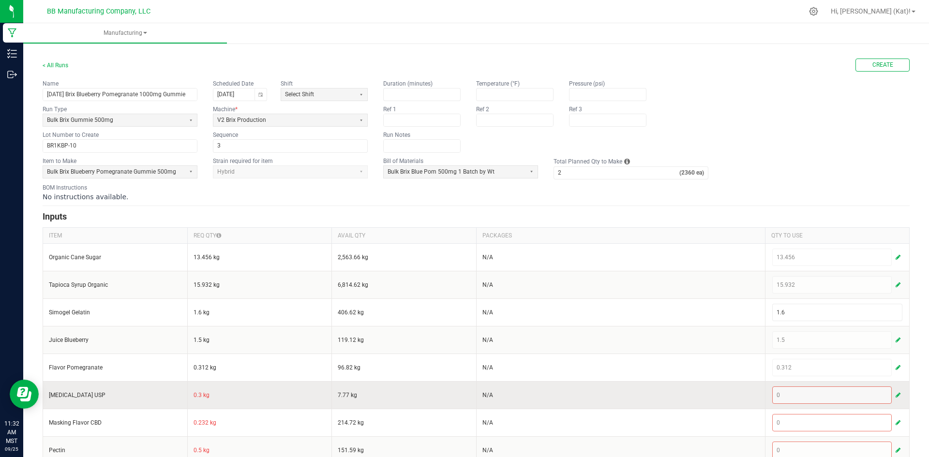
click at [194, 396] on td "0.3 kg" at bounding box center [259, 395] width 145 height 28
click at [896, 395] on span "button" at bounding box center [898, 396] width 5 height 8
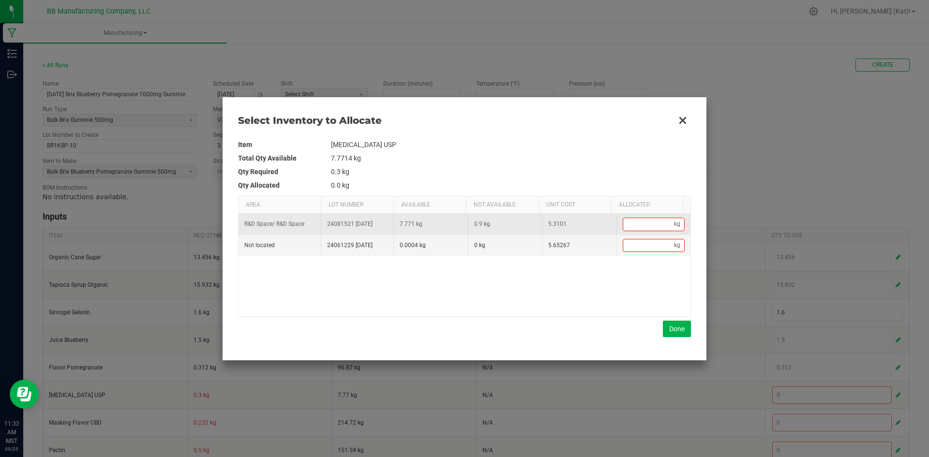
click at [651, 233] on td "kg" at bounding box center [654, 224] width 75 height 21
click at [649, 228] on input "Data table" at bounding box center [648, 224] width 51 height 12
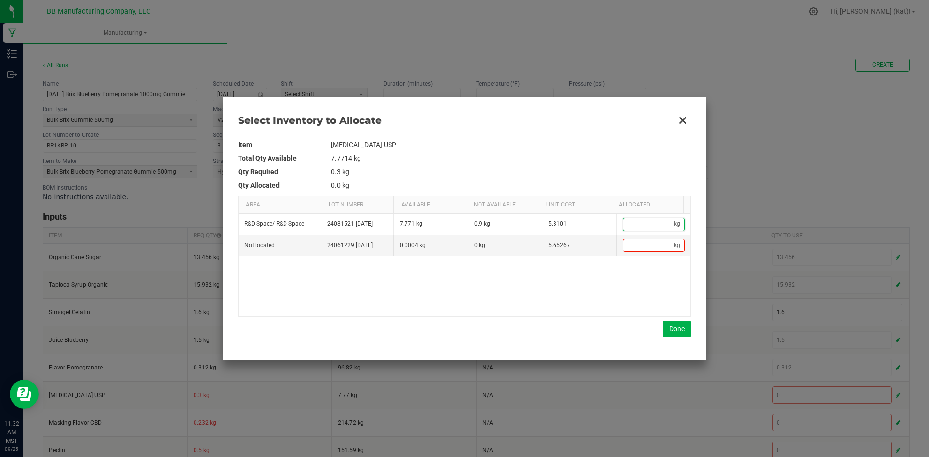
paste input "0.3"
type input "0.3"
click at [671, 331] on button "Done" at bounding box center [677, 329] width 28 height 16
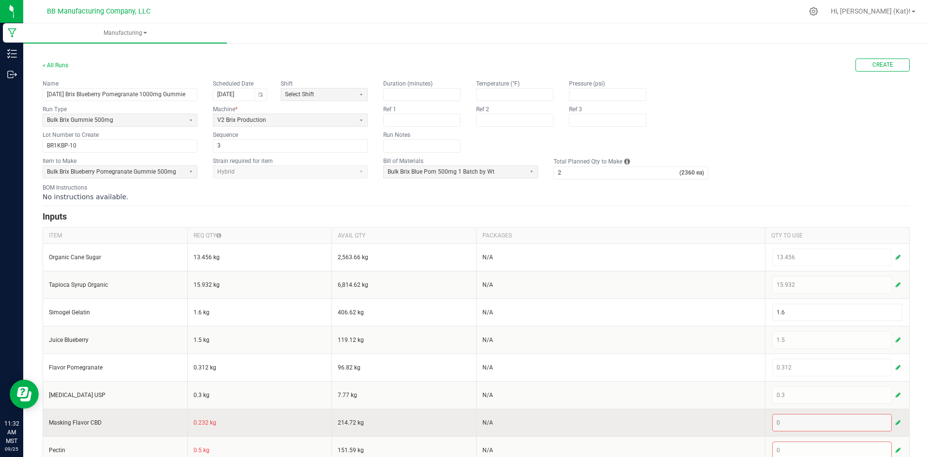
click at [203, 422] on td "0.232 kg" at bounding box center [259, 423] width 145 height 28
click at [202, 422] on td "0.232 kg" at bounding box center [259, 423] width 145 height 28
click at [896, 422] on span "button" at bounding box center [898, 423] width 5 height 8
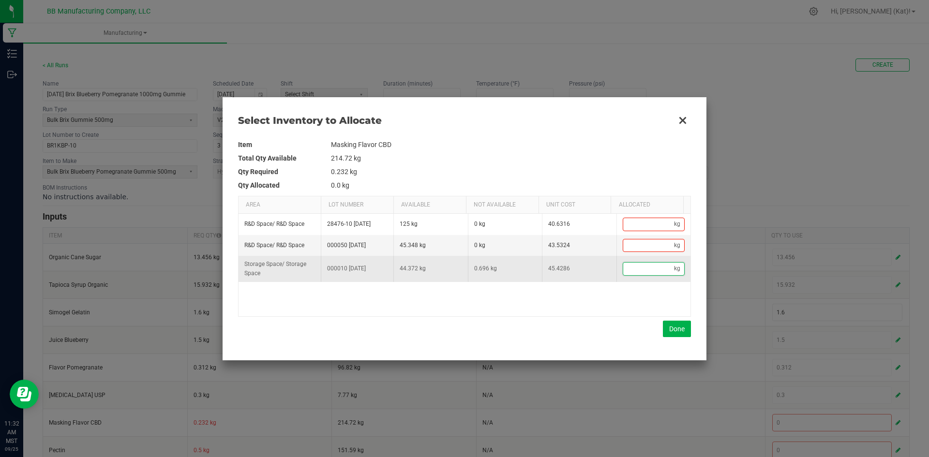
click at [648, 270] on input "Data table" at bounding box center [648, 269] width 51 height 12
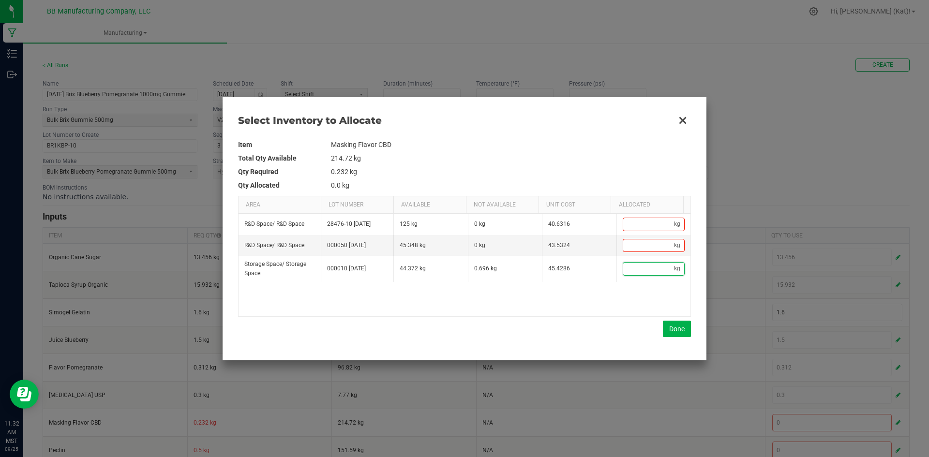
paste input "0.232"
type input "0.232"
click at [678, 334] on button "Done" at bounding box center [677, 329] width 28 height 16
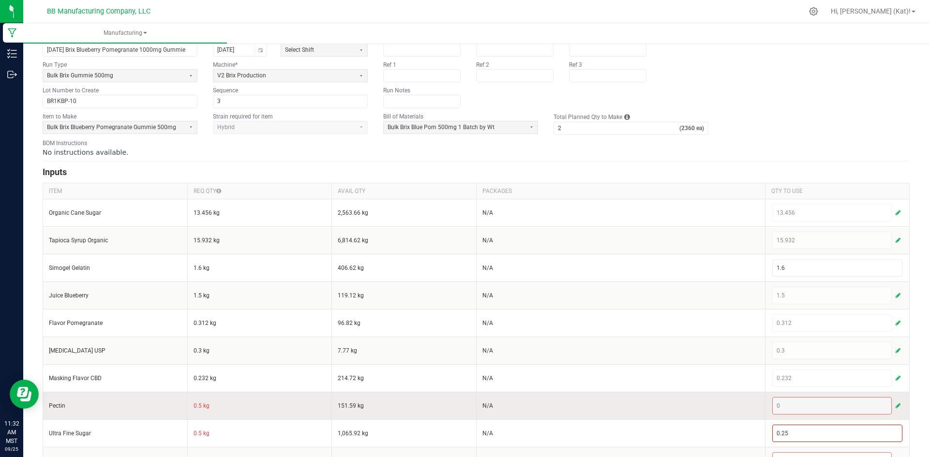
scroll to position [97, 0]
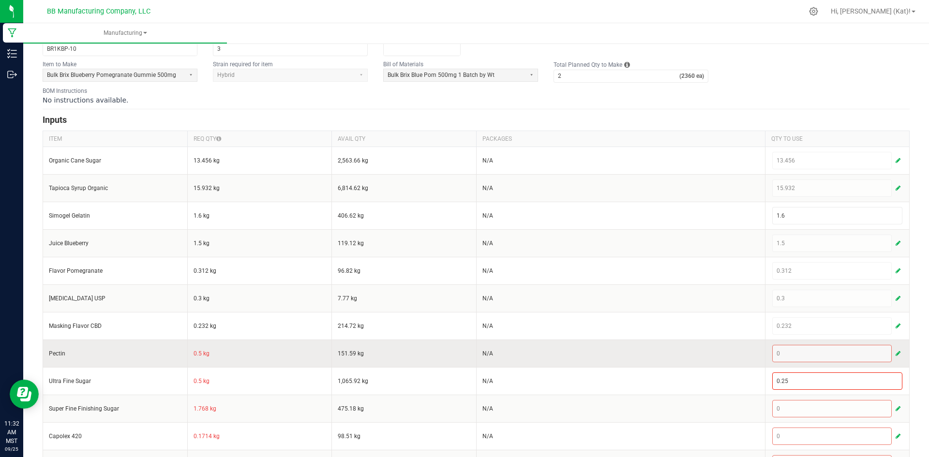
click at [195, 354] on td "0.5 kg" at bounding box center [259, 354] width 145 height 28
click at [896, 352] on span "button" at bounding box center [898, 354] width 5 height 8
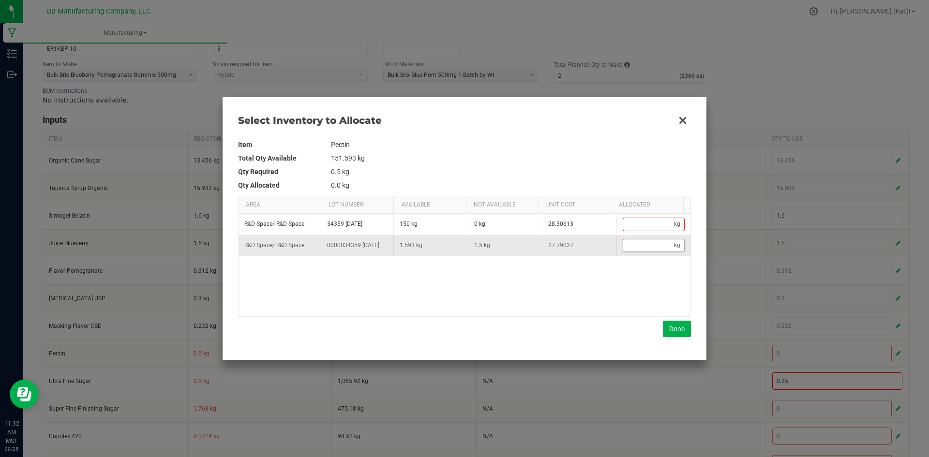
click at [635, 251] on input "Data table" at bounding box center [648, 246] width 51 height 12
paste input "0.5"
type input "0.5"
click at [680, 330] on button "Done" at bounding box center [677, 329] width 28 height 16
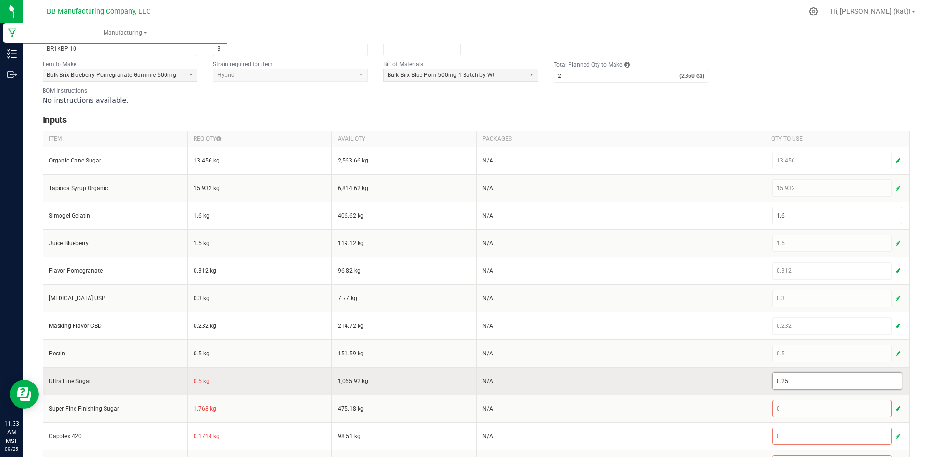
click at [801, 380] on input "0.25" at bounding box center [838, 381] width 130 height 16
paste input
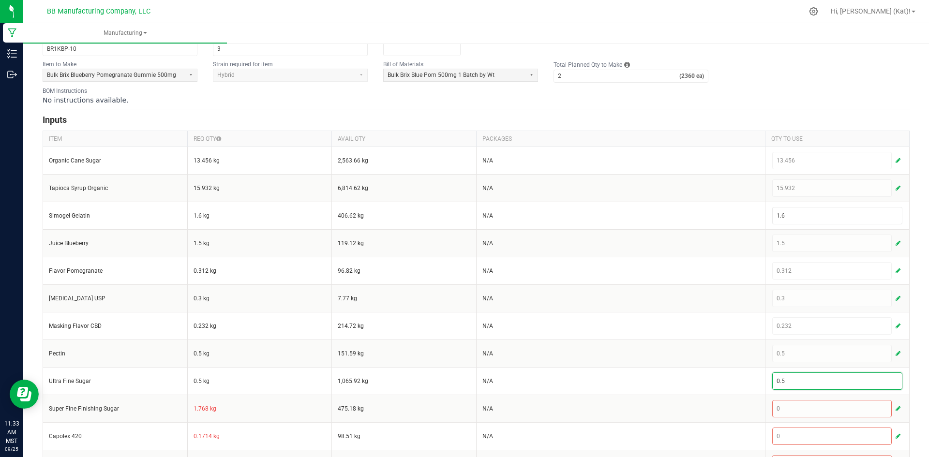
type input "0.5"
click at [918, 375] on div "< All Runs Create Name [DATE] Brix Blueberry Pomegranate 1000mg Gummie Schedule…" at bounding box center [476, 254] width 906 height 620
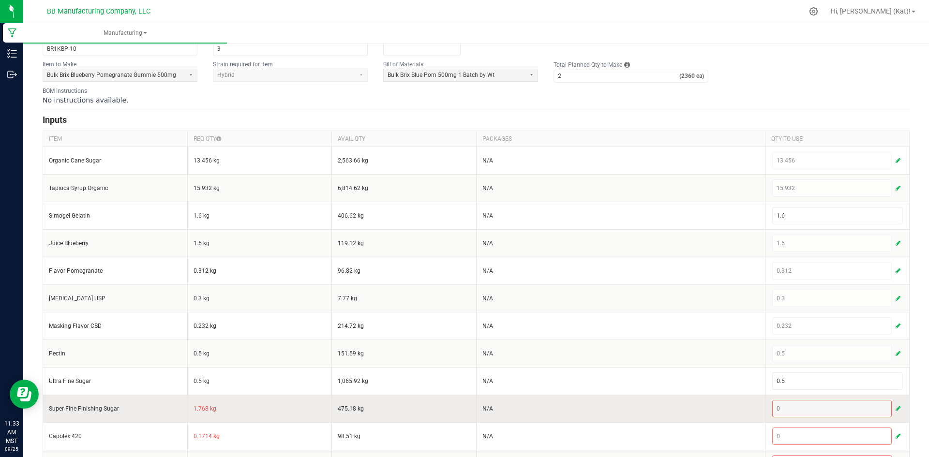
click at [206, 409] on td "1.768 kg" at bounding box center [259, 409] width 145 height 28
click at [199, 409] on td "1.768 kg" at bounding box center [259, 409] width 145 height 28
click at [200, 409] on td "1.768 kg" at bounding box center [259, 409] width 145 height 28
click at [896, 407] on span "button" at bounding box center [898, 409] width 5 height 8
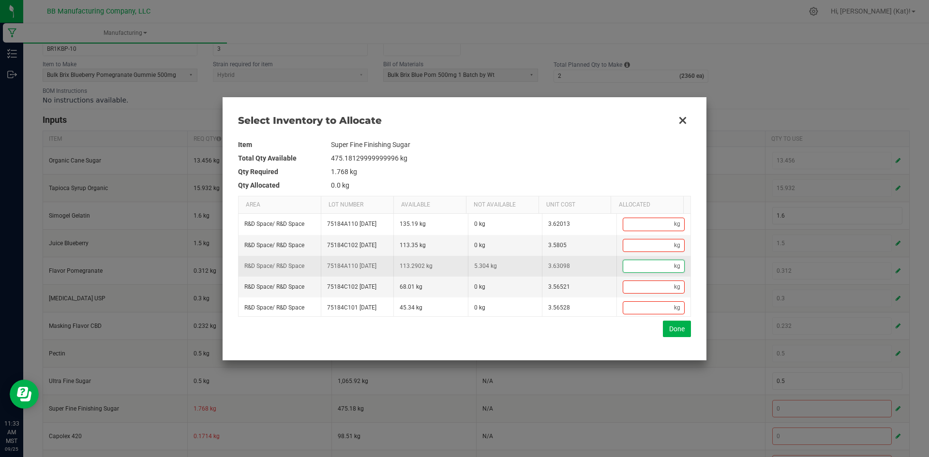
click at [635, 273] on input "Data table" at bounding box center [648, 266] width 51 height 12
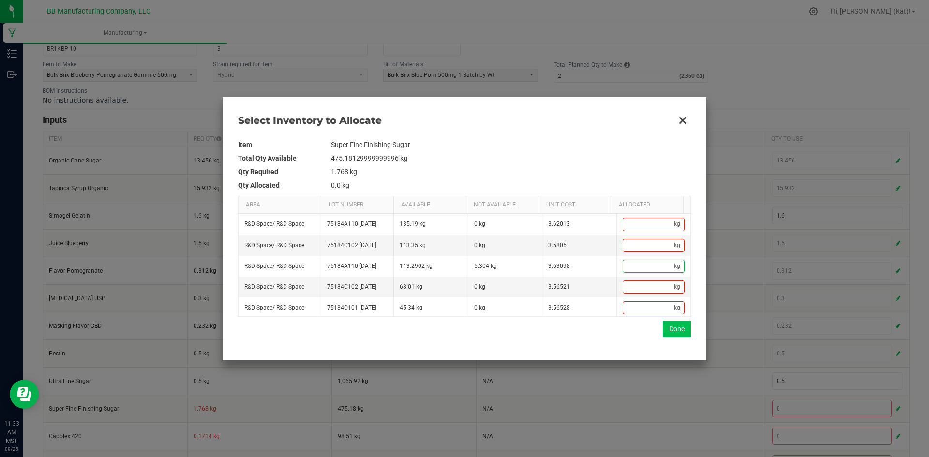
paste input "1.768"
type input "1.768"
click at [671, 330] on button "Done" at bounding box center [677, 329] width 28 height 16
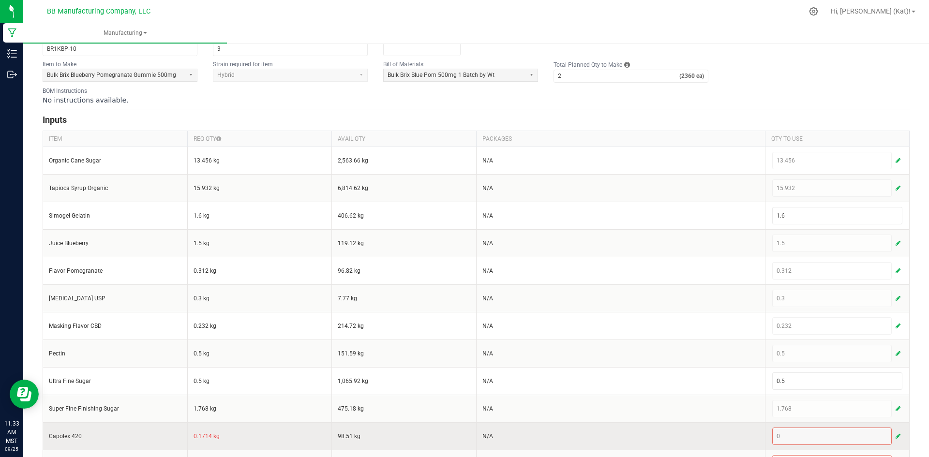
click at [206, 435] on td "0.1714 kg" at bounding box center [259, 437] width 145 height 28
click at [896, 437] on span "button" at bounding box center [898, 437] width 5 height 8
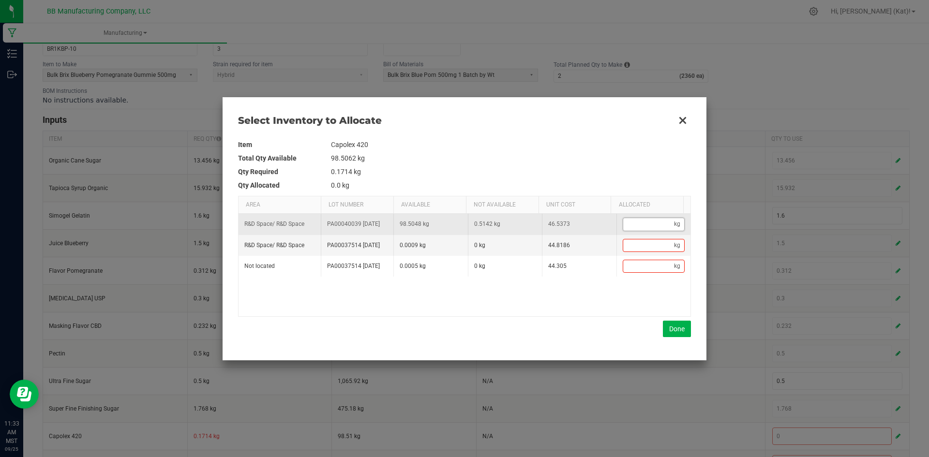
click at [625, 227] on input "Data table" at bounding box center [648, 224] width 51 height 12
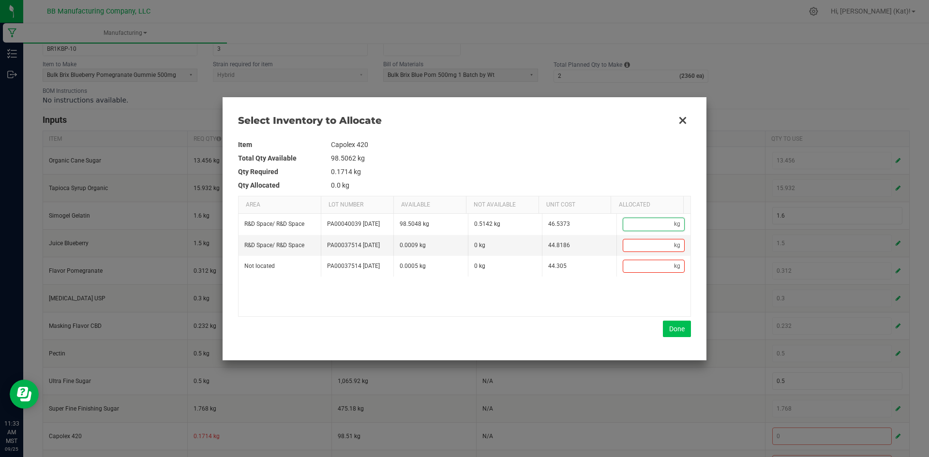
paste input "0.1714"
type input "0.1714"
click at [673, 332] on button "Done" at bounding box center [677, 329] width 28 height 16
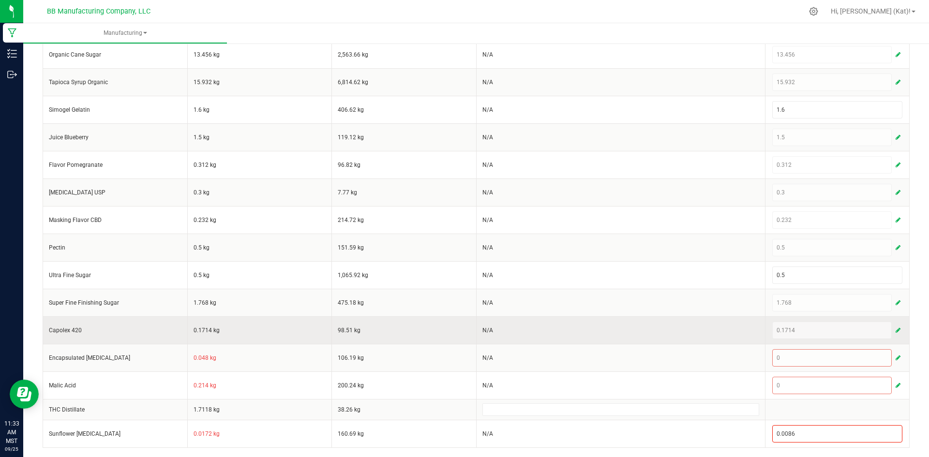
scroll to position [203, 0]
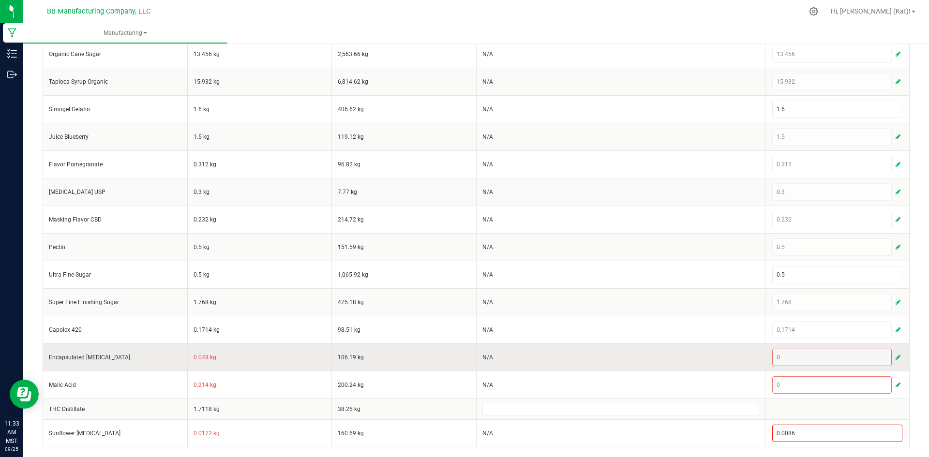
click at [198, 358] on td "0.048 kg" at bounding box center [259, 358] width 145 height 28
click at [896, 357] on span "button" at bounding box center [898, 358] width 5 height 8
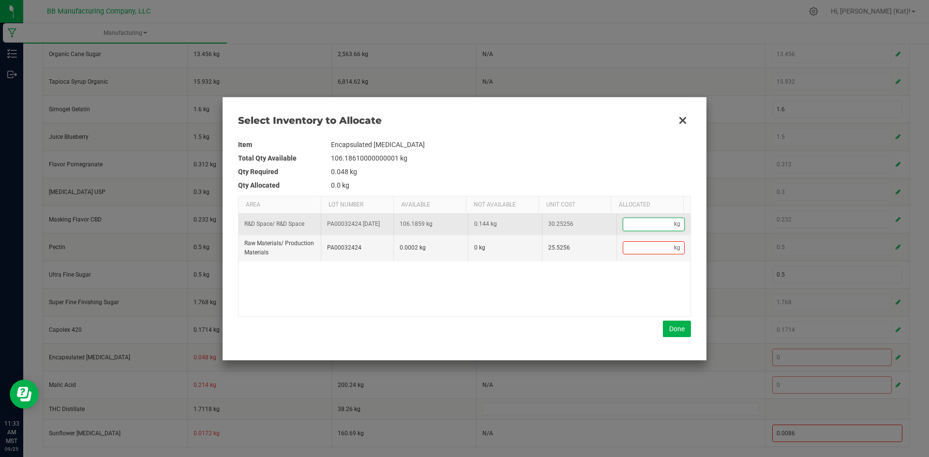
click at [635, 228] on input "Data table" at bounding box center [648, 224] width 51 height 12
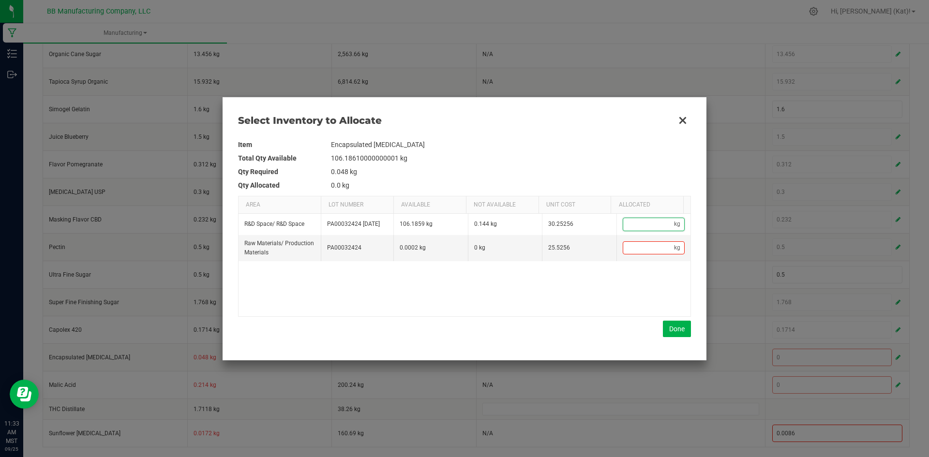
paste input "0.048"
type input "0.048"
click at [668, 323] on button "Done" at bounding box center [677, 329] width 28 height 16
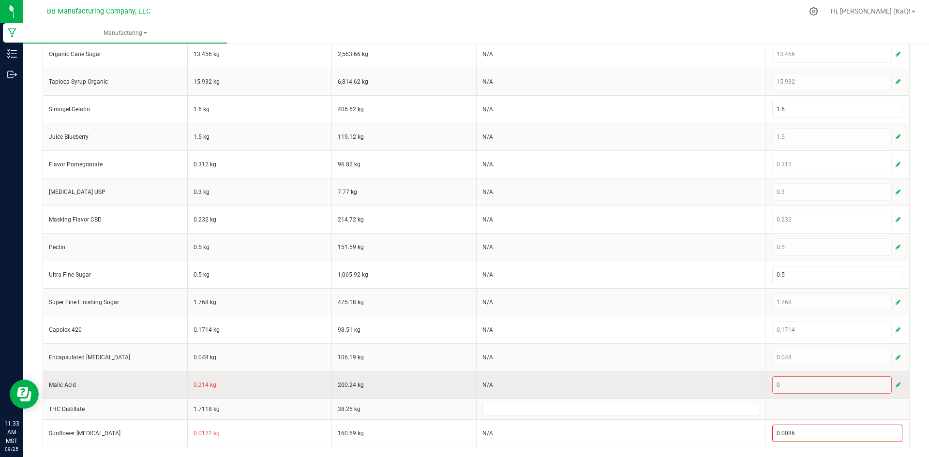
click at [198, 385] on td "0.214 kg" at bounding box center [259, 385] width 145 height 28
click at [896, 383] on span "button" at bounding box center [898, 385] width 5 height 8
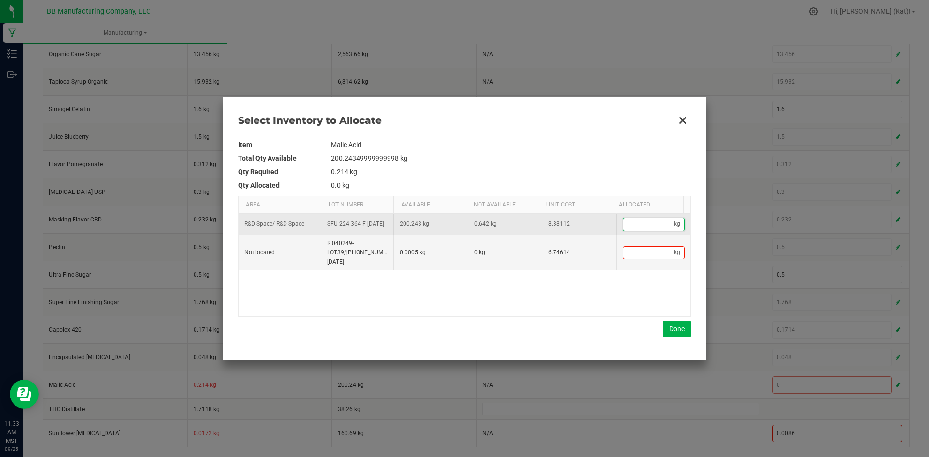
click at [656, 224] on input "Data table" at bounding box center [648, 224] width 51 height 12
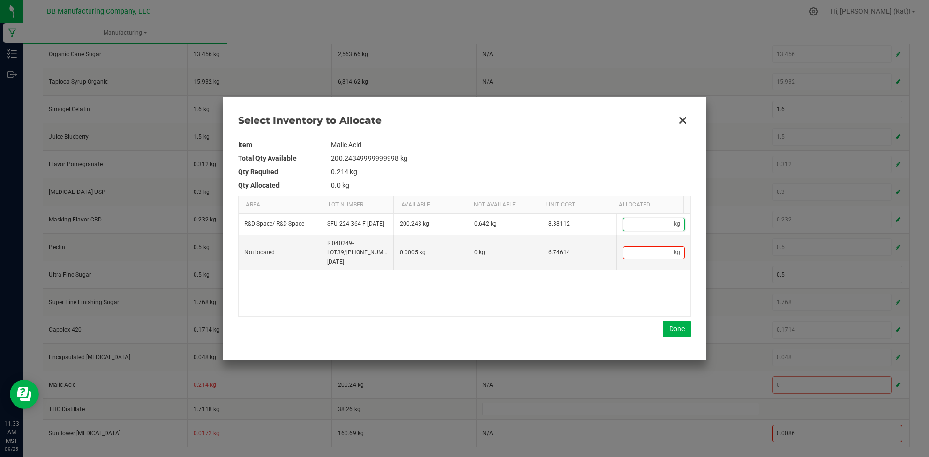
paste input "0.214"
type input "0.214"
click at [674, 335] on button "Done" at bounding box center [677, 329] width 28 height 16
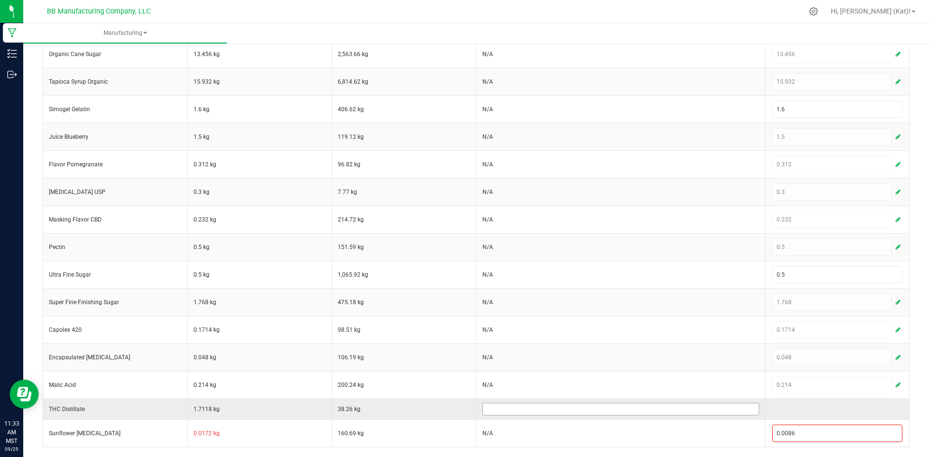
click at [538, 411] on input at bounding box center [621, 410] width 276 height 12
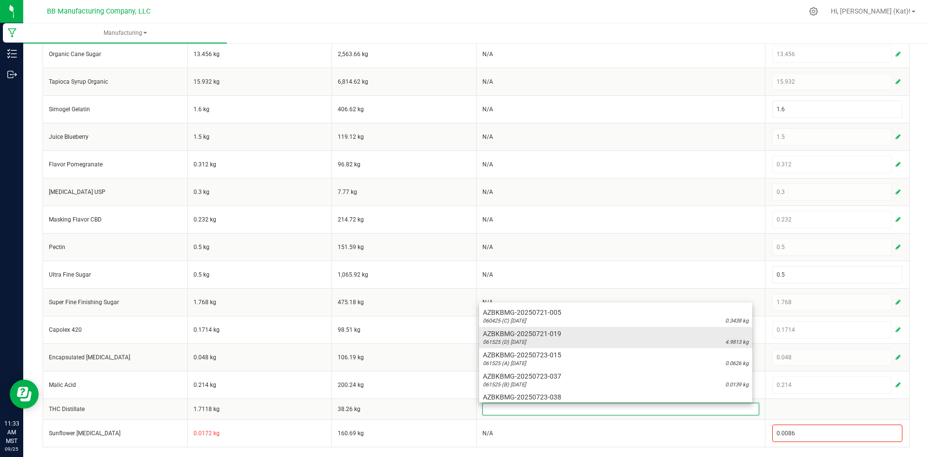
scroll to position [290, 0]
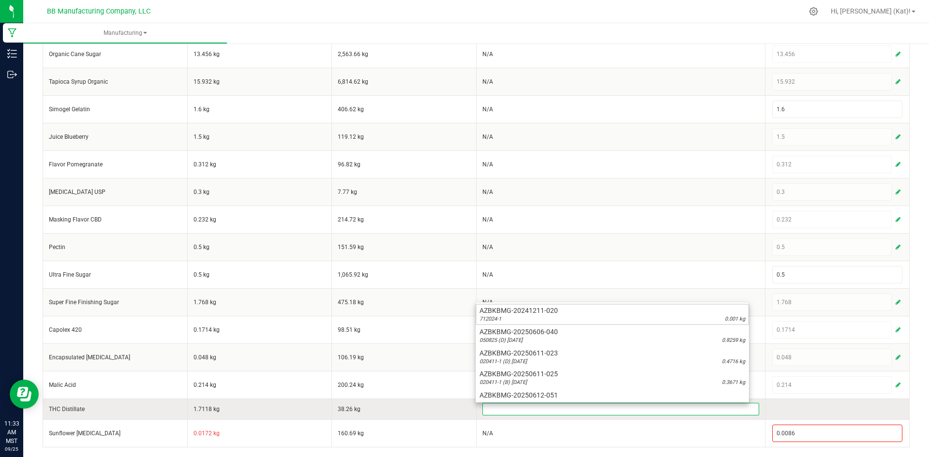
click at [549, 410] on input at bounding box center [621, 410] width 276 height 12
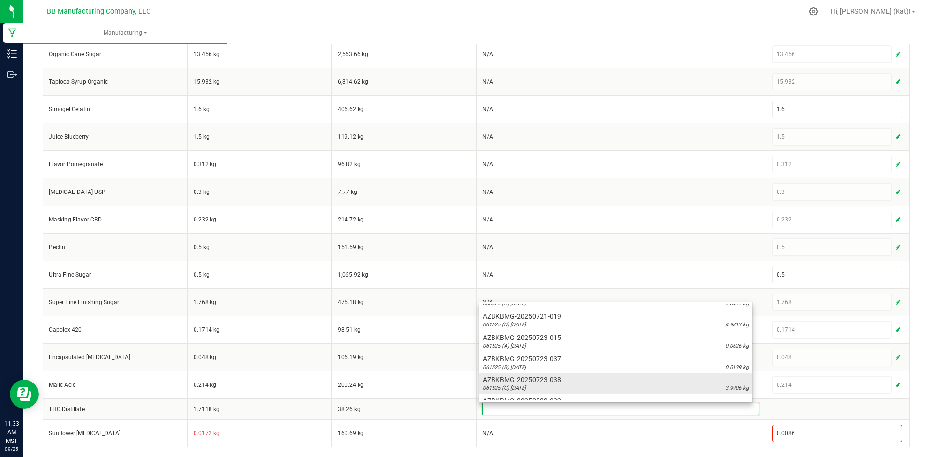
click at [562, 382] on span "AZBKBMG-20250723-038" at bounding box center [616, 380] width 266 height 10
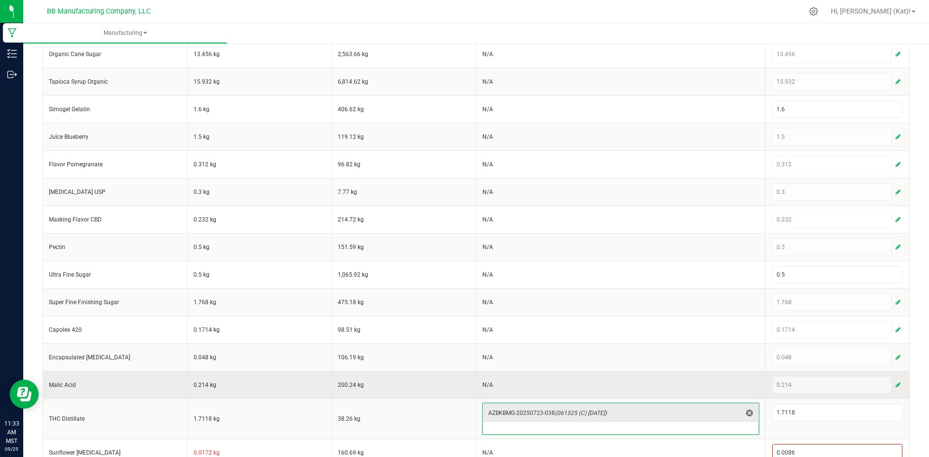
scroll to position [223, 0]
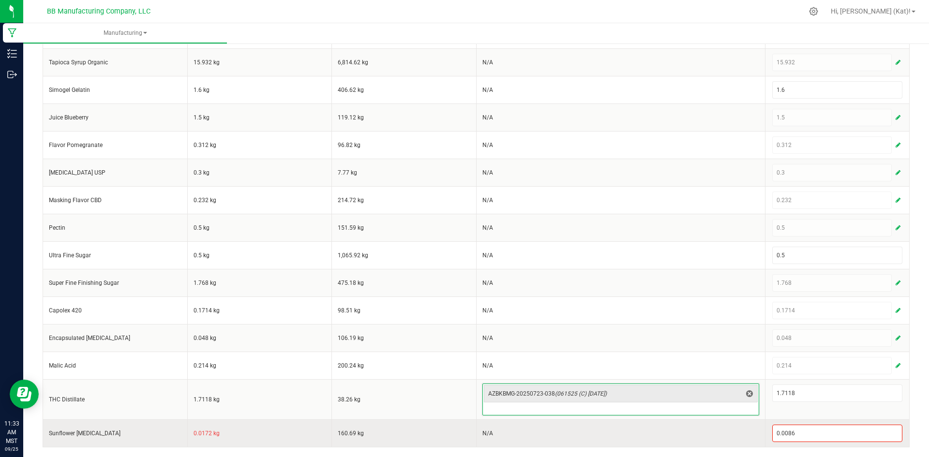
click at [196, 434] on td "0.0172 kg" at bounding box center [259, 434] width 145 height 28
click at [813, 439] on input "0.0086" at bounding box center [838, 434] width 130 height 16
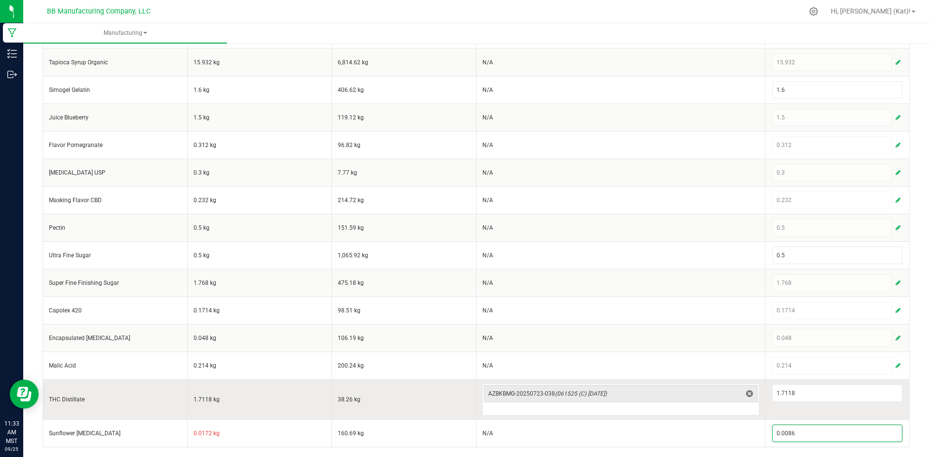
paste input "172"
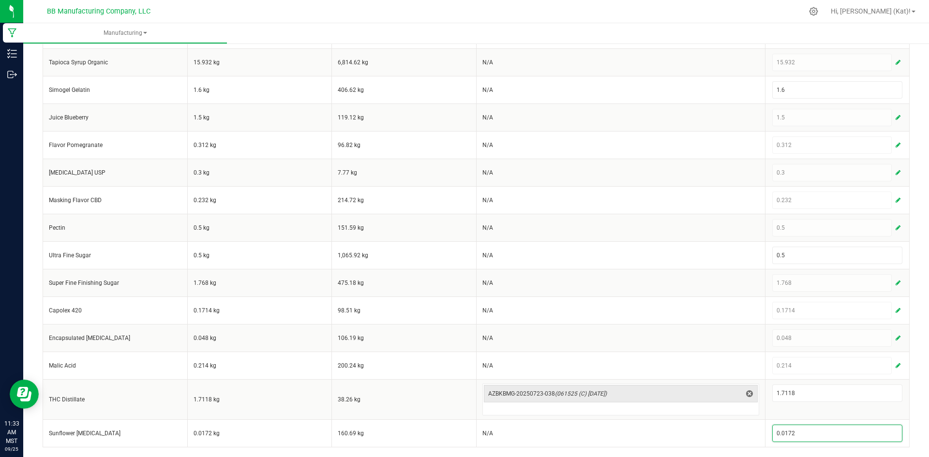
type input "0.0172"
click at [913, 379] on div "< All Runs Create Name [DATE] Brix Blueberry Pomegranate 1000mg Gummie Schedule…" at bounding box center [476, 137] width 906 height 639
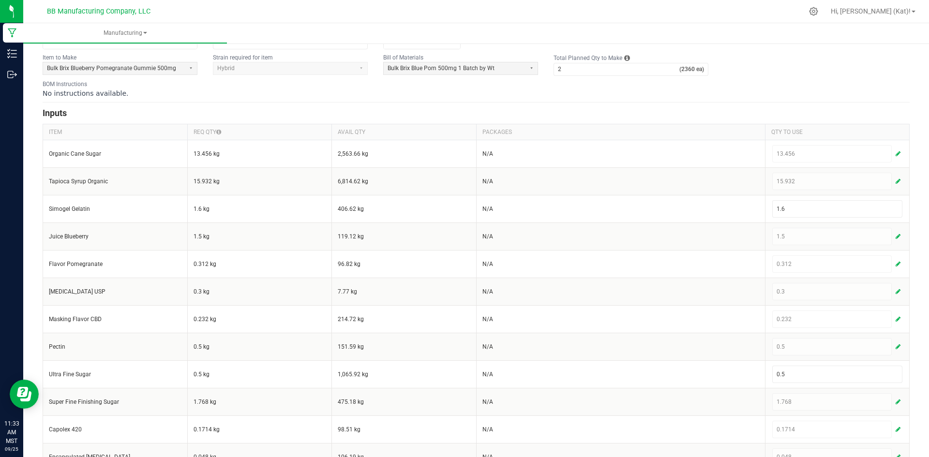
scroll to position [0, 0]
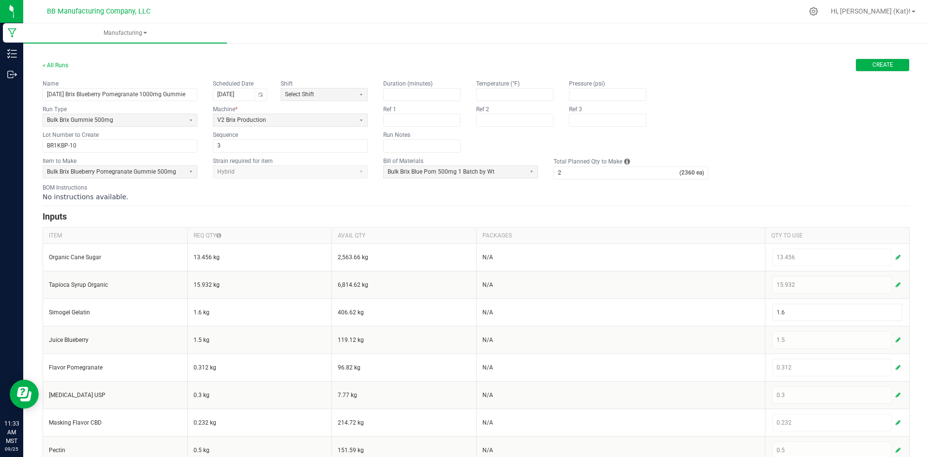
click at [856, 68] on button "Create" at bounding box center [883, 65] width 54 height 13
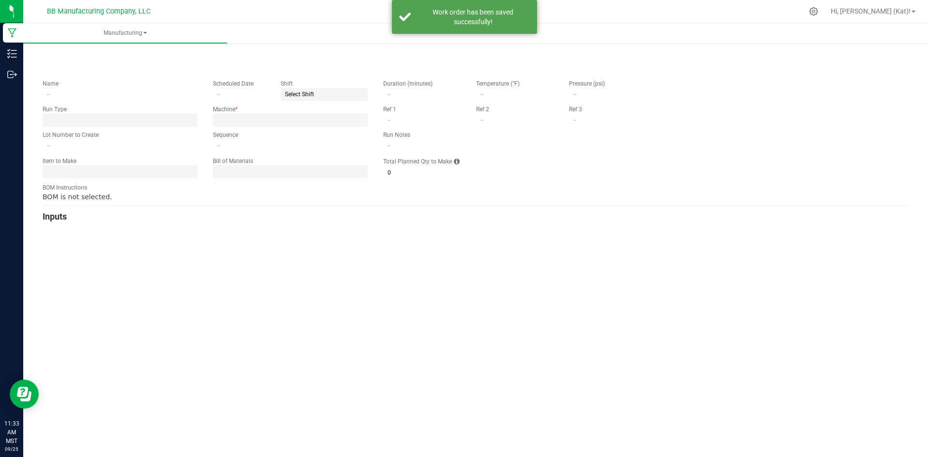
type input "[DATE] Brix Blueberry Pomegranate 1000mg Gummie"
type input "[DATE]"
type input "BR1KBP-10"
type input "3"
type input "2"
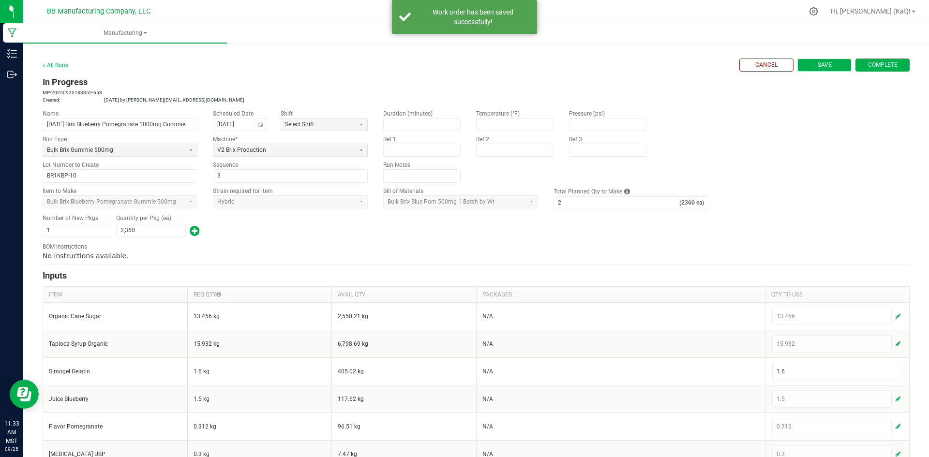
click at [818, 61] on span "Save" at bounding box center [825, 65] width 14 height 8
type input "0"
click at [64, 64] on link "< All Runs" at bounding box center [56, 65] width 26 height 7
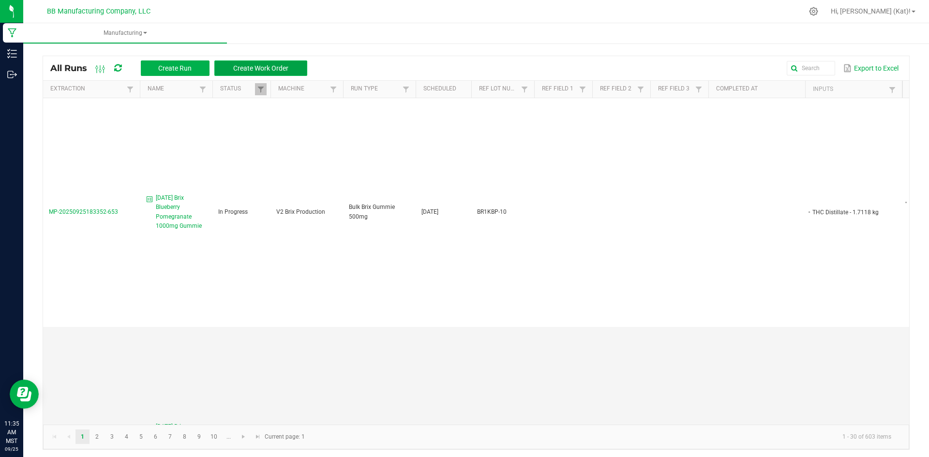
click at [297, 62] on button "Create Work Order" at bounding box center [260, 68] width 93 height 15
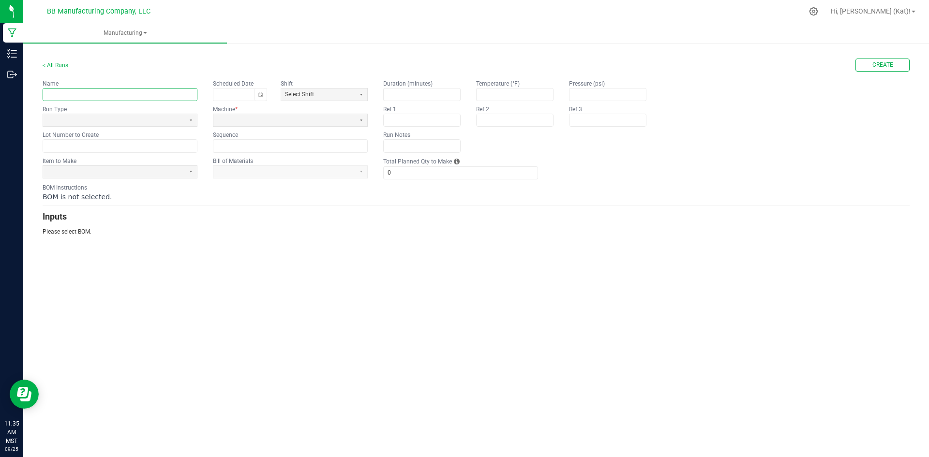
click at [191, 90] on input "text" at bounding box center [120, 95] width 154 height 12
paste input "Sleepy Blackberry Acai 100mg Gummie"
type input "[DATE] Sleepy Blackberry Acai 100mg Gummie"
click at [179, 116] on span at bounding box center [114, 120] width 134 height 8
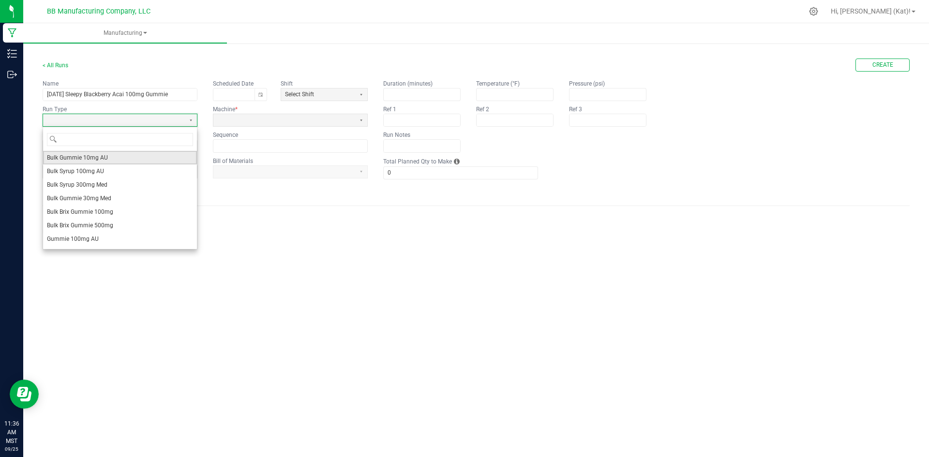
click at [110, 155] on li "Bulk Gummie 10mg AU" at bounding box center [120, 158] width 154 height 14
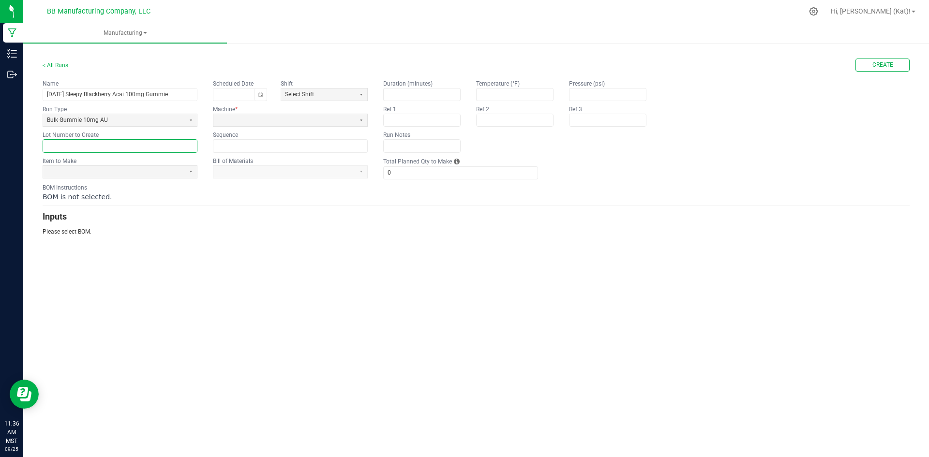
click at [102, 144] on input "text" at bounding box center [120, 146] width 154 height 12
paste input "SL100G-69"
type input "SL100G-69"
click at [105, 172] on span at bounding box center [114, 172] width 134 height 8
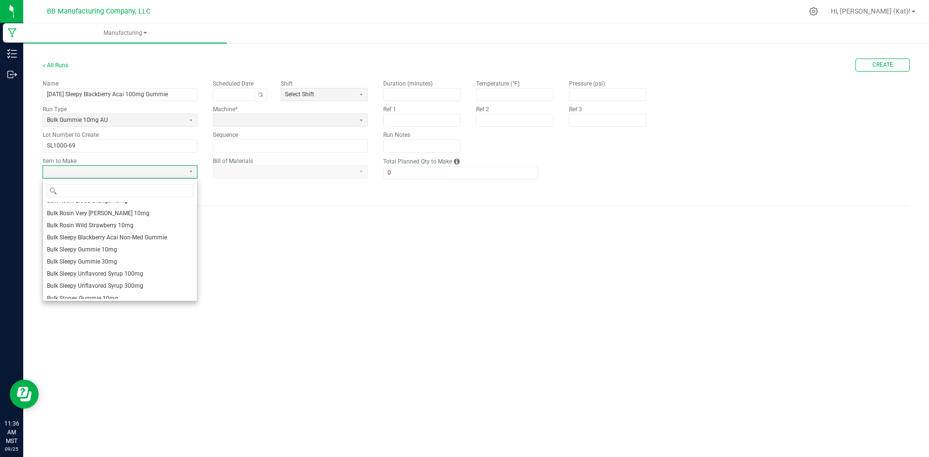
scroll to position [290, 0]
click at [115, 250] on span "Bulk Sleepy Gummie 10mg" at bounding box center [82, 247] width 70 height 8
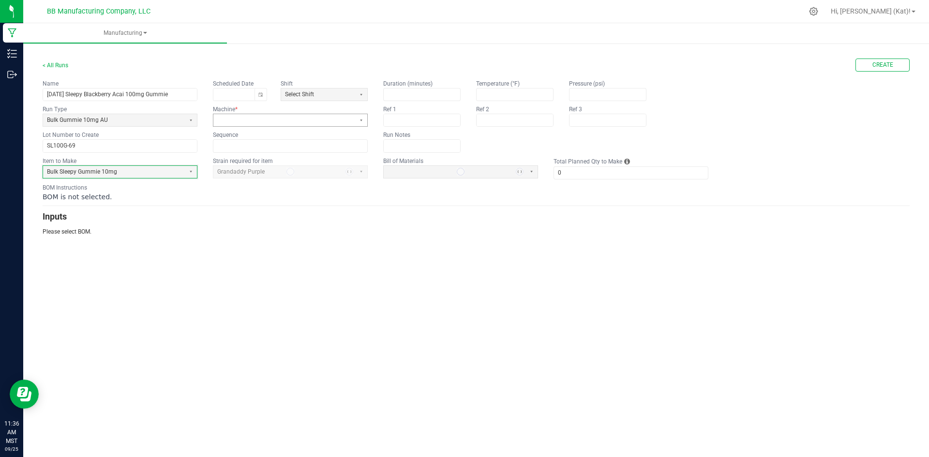
type input "1"
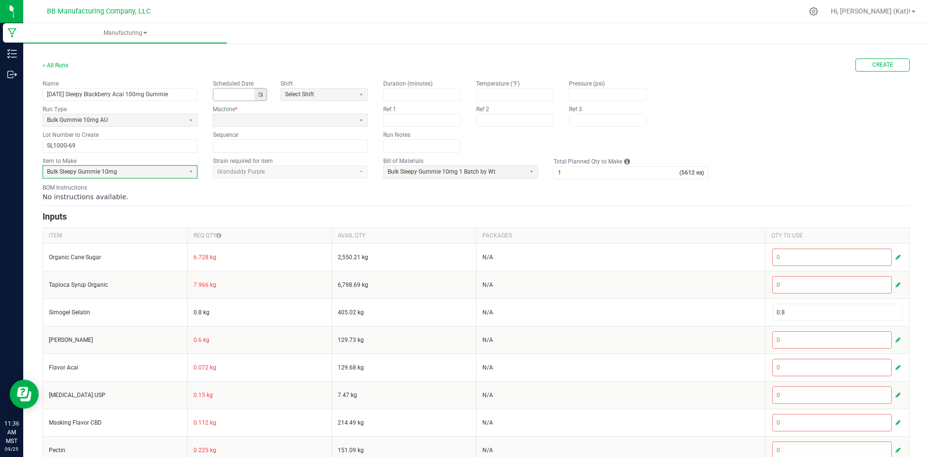
click at [263, 95] on button "Toggle calendar" at bounding box center [261, 95] width 12 height 12
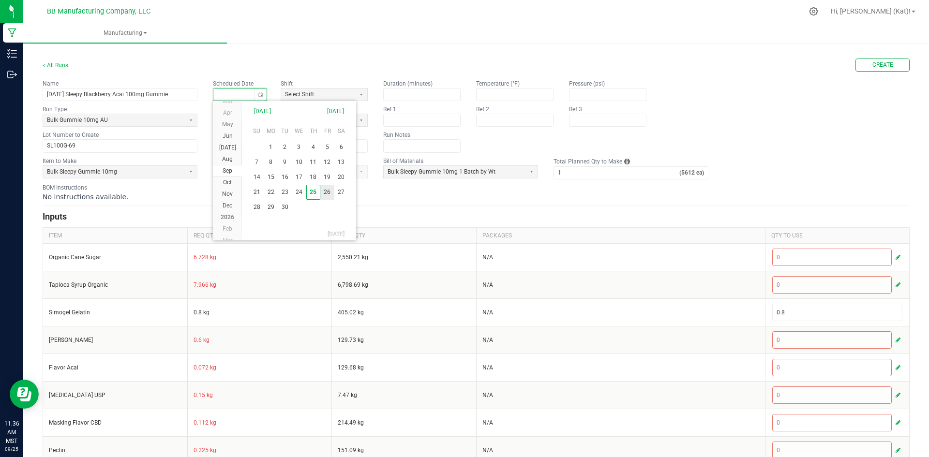
click at [332, 194] on span "26" at bounding box center [327, 192] width 14 height 15
type input "[DATE]"
click at [340, 123] on span at bounding box center [284, 120] width 134 height 8
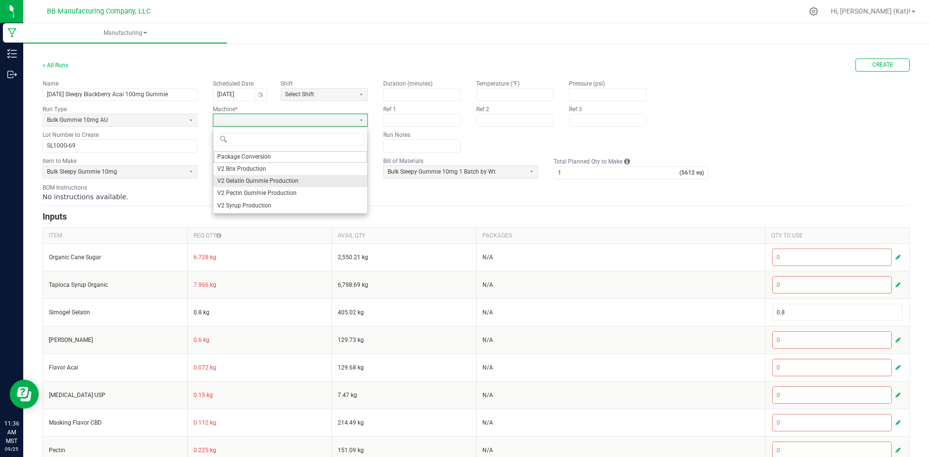
click at [282, 177] on span "V2 Gelatin Gummie Production" at bounding box center [257, 181] width 81 height 8
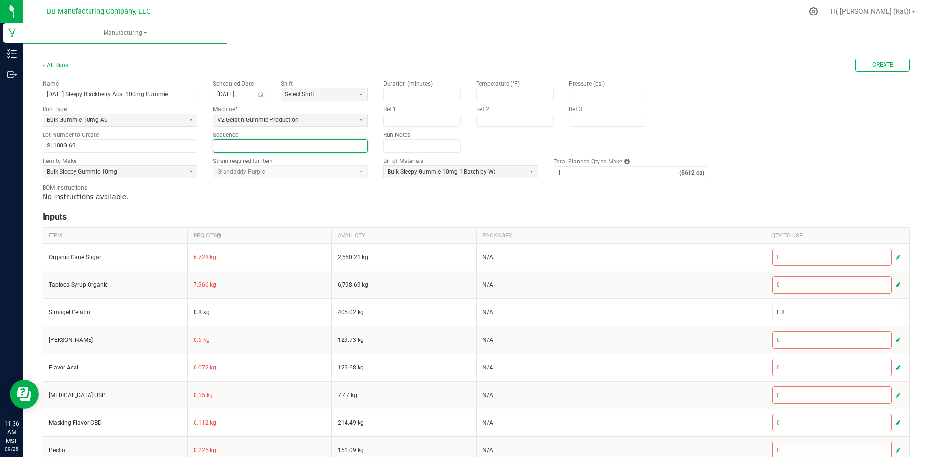
click at [272, 149] on input at bounding box center [290, 146] width 154 height 12
type input "2"
click at [325, 209] on form "< All Runs Create Name [DATE] Sleepy Blackberry Acai 100mg Gummie Scheduled Dat…" at bounding box center [476, 393] width 867 height 669
click at [614, 173] on input "1" at bounding box center [616, 173] width 125 height 12
type input "15"
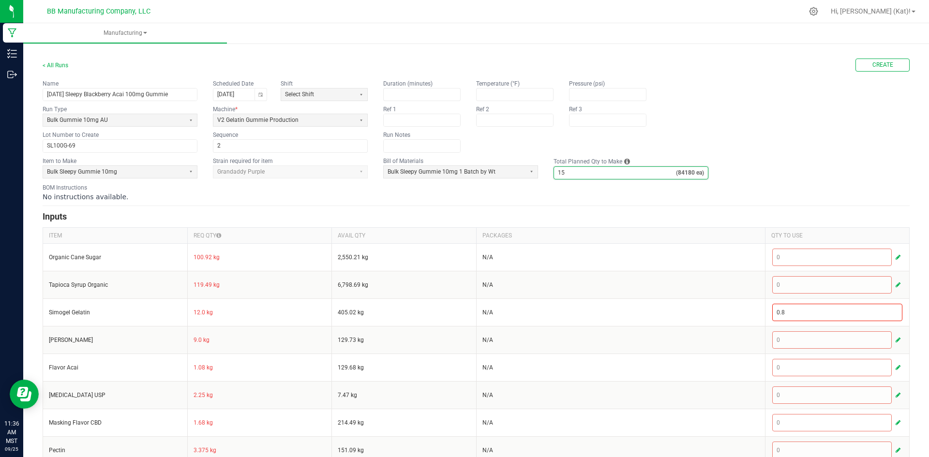
click at [480, 191] on div "BOM Instructions No instructions available." at bounding box center [476, 192] width 867 height 18
click at [870, 55] on div "< All Runs Create Name [DATE] Sleepy Blackberry Acai 100mg Gummie Scheduled Dat…" at bounding box center [476, 389] width 867 height 676
click at [875, 63] on span "Create" at bounding box center [883, 65] width 21 height 8
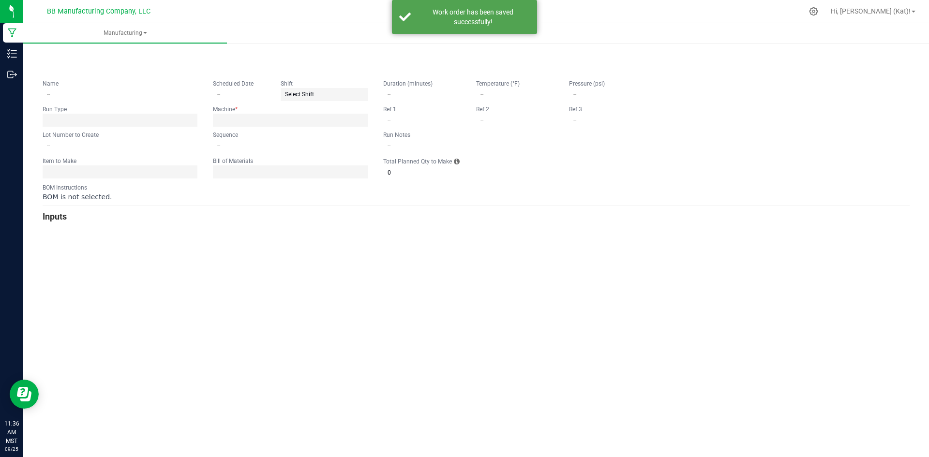
type input "[DATE] Sleepy Blackberry Acai 100mg Gummie"
type input "[DATE]"
type input "SL100G-69"
type input "2"
type input "15"
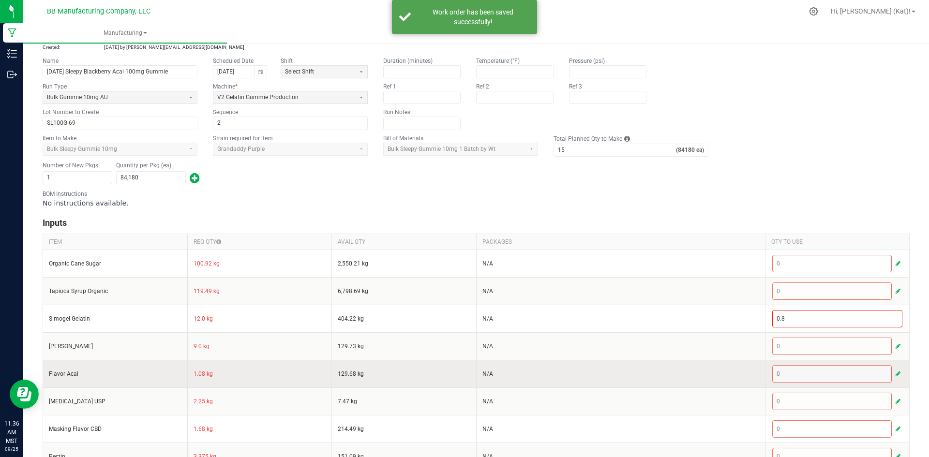
scroll to position [194, 0]
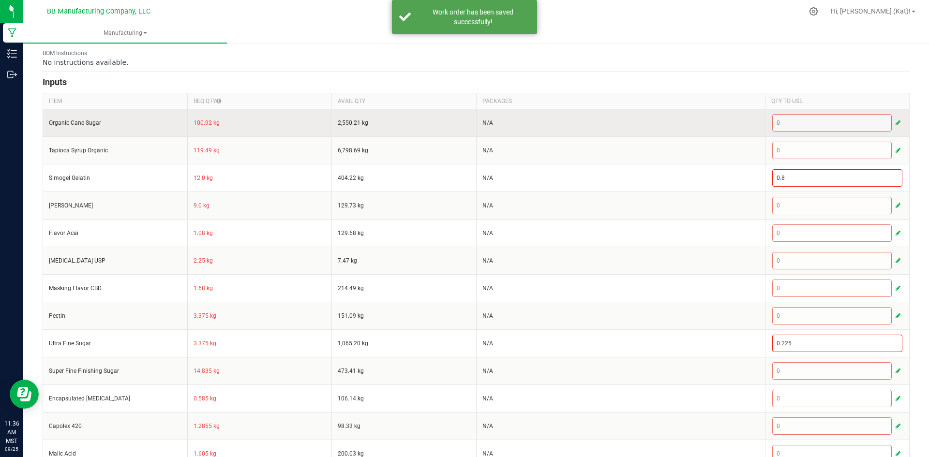
click at [203, 122] on td "100.92 kg" at bounding box center [259, 123] width 145 height 28
click at [896, 120] on span "button" at bounding box center [898, 123] width 5 height 8
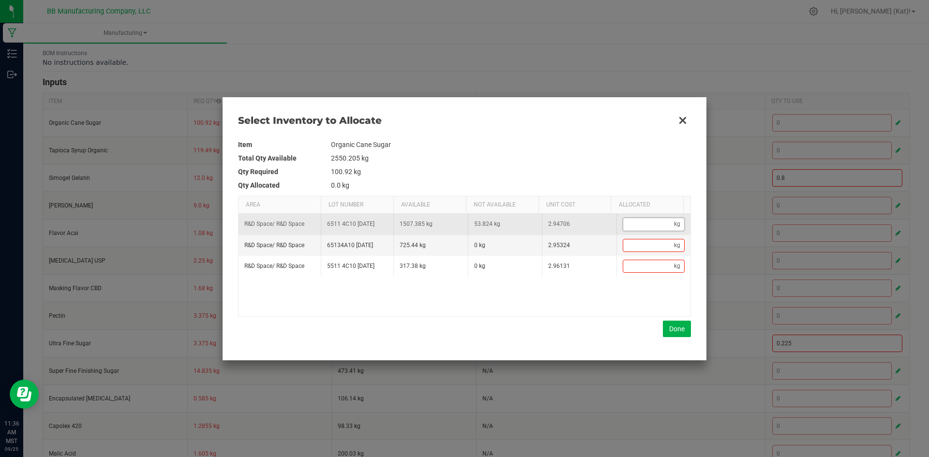
click at [646, 225] on input "Data table" at bounding box center [648, 224] width 51 height 12
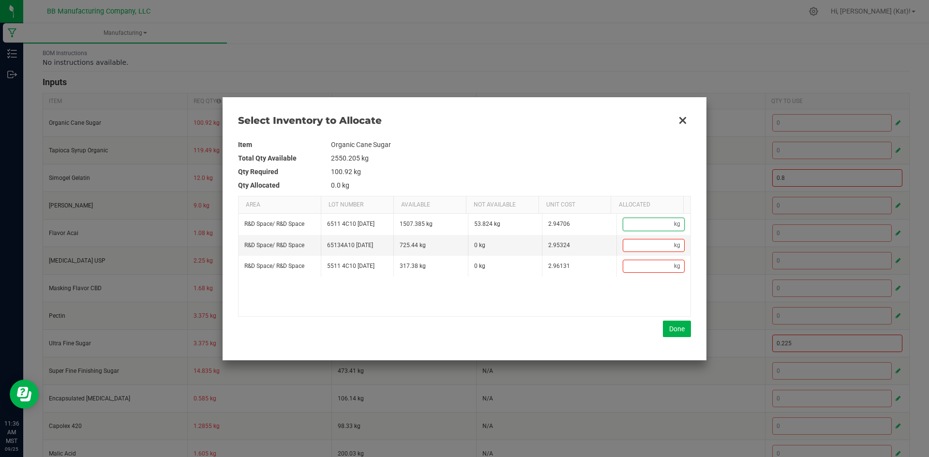
paste input "100.92"
type input "100.92"
click at [677, 328] on button "Done" at bounding box center [677, 329] width 28 height 16
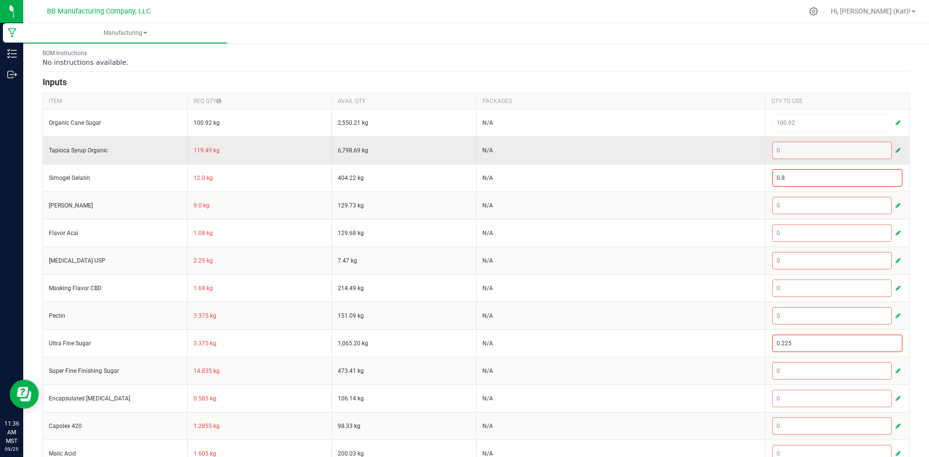
click at [206, 150] on td "119.49 kg" at bounding box center [259, 151] width 145 height 28
click at [896, 151] on span "button" at bounding box center [898, 151] width 5 height 8
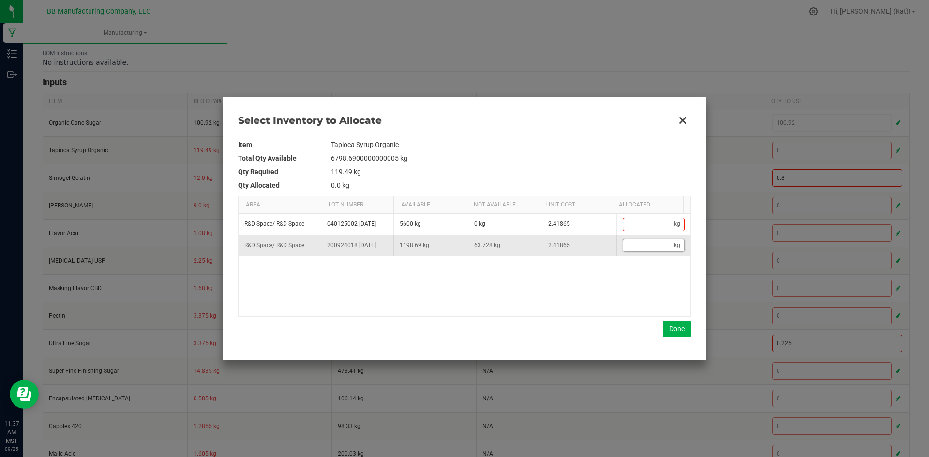
click at [646, 243] on input "Data table" at bounding box center [648, 246] width 51 height 12
paste input "119.49"
type input "119.49"
click at [677, 328] on button "Done" at bounding box center [677, 329] width 28 height 16
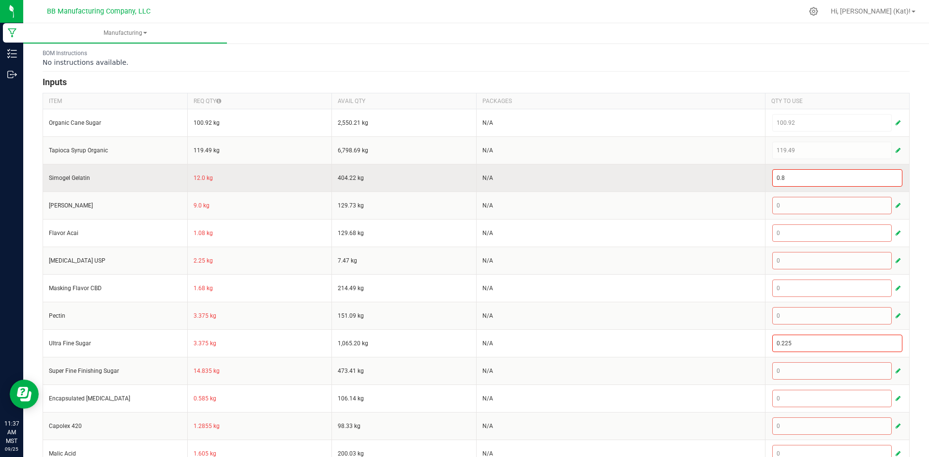
click at [195, 179] on td "12.0 kg" at bounding box center [259, 178] width 145 height 28
click at [882, 177] on input "0.8" at bounding box center [838, 178] width 130 height 16
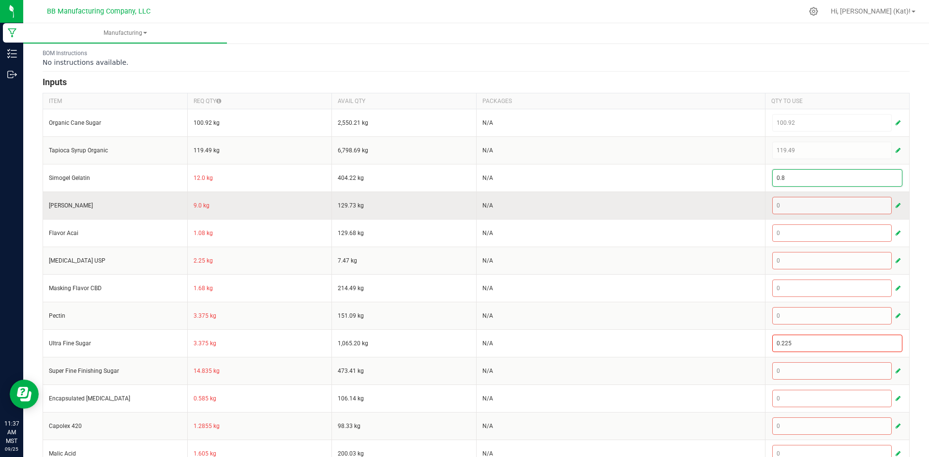
paste input "12"
type input "12"
click at [192, 204] on td "9.0 kg" at bounding box center [259, 206] width 145 height 28
click at [194, 204] on td "9.0 kg" at bounding box center [259, 206] width 145 height 28
click at [196, 206] on td "9.0 kg" at bounding box center [259, 206] width 145 height 28
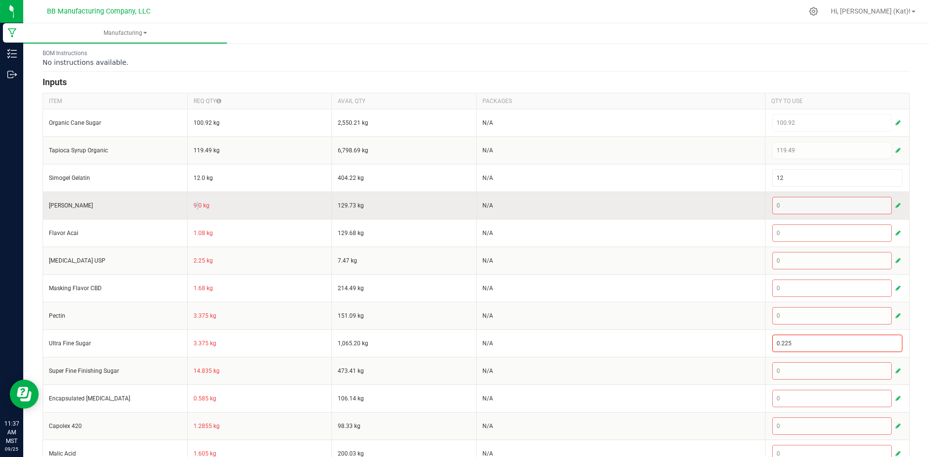
click at [196, 206] on td "9.0 kg" at bounding box center [259, 206] width 145 height 28
click at [197, 205] on td "9.0 kg" at bounding box center [259, 206] width 145 height 28
click at [197, 206] on td "9.0 kg" at bounding box center [259, 206] width 145 height 28
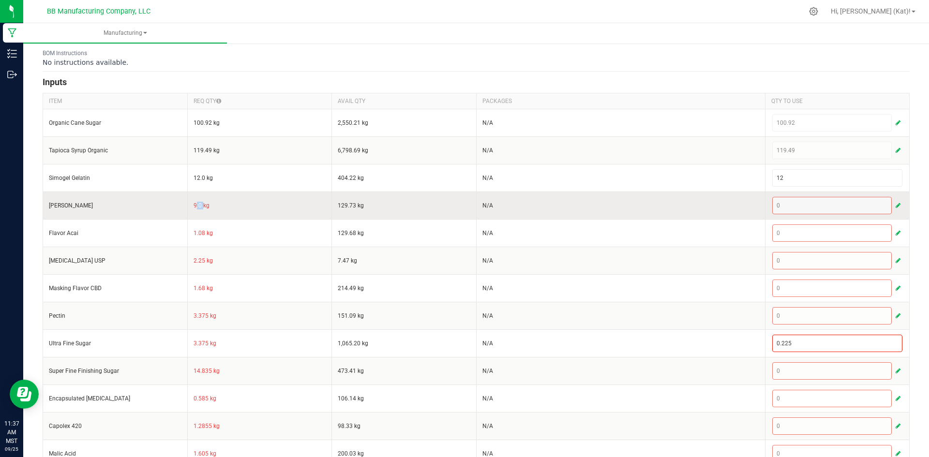
click at [894, 203] on button "button" at bounding box center [898, 206] width 9 height 12
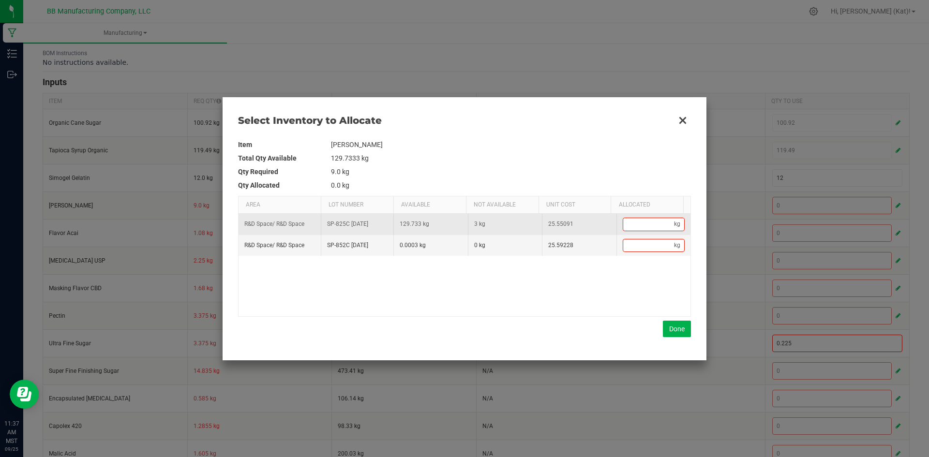
click at [647, 234] on td "kg" at bounding box center [654, 224] width 75 height 21
click at [645, 228] on input "Data table" at bounding box center [648, 224] width 51 height 12
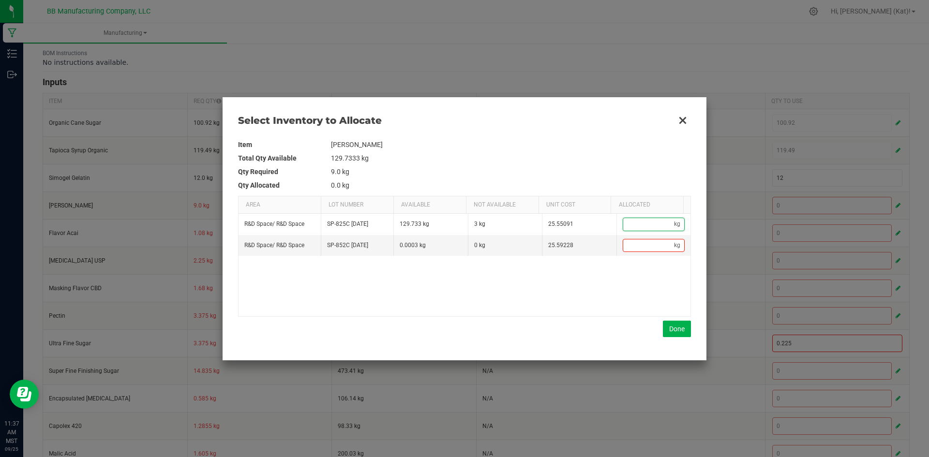
paste input "9"
type input "9"
click at [676, 330] on button "Done" at bounding box center [677, 329] width 28 height 16
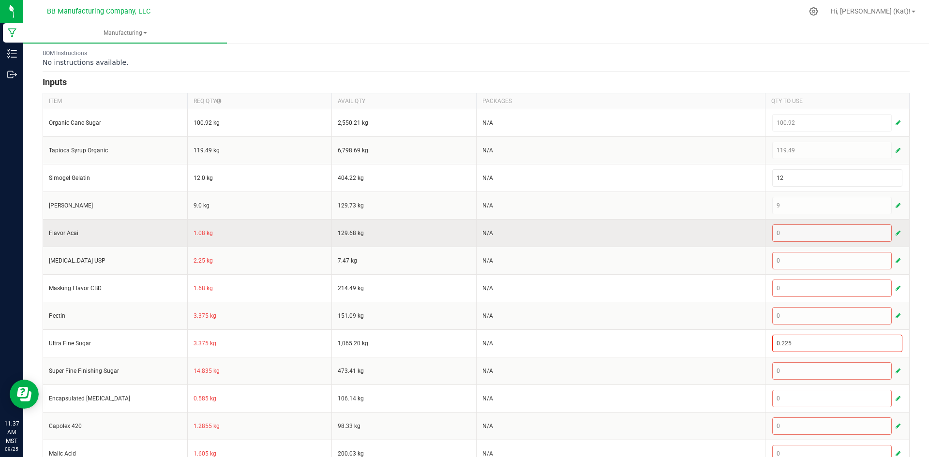
click at [197, 233] on td "1.08 kg" at bounding box center [259, 233] width 145 height 28
click at [894, 230] on button "button" at bounding box center [898, 234] width 9 height 12
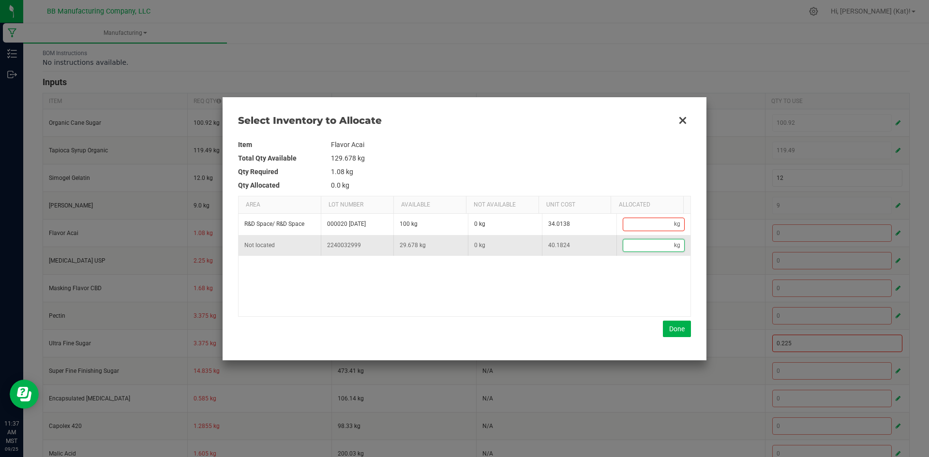
click at [645, 246] on input "Data table" at bounding box center [648, 246] width 51 height 12
paste input "1.08"
type input "1.08"
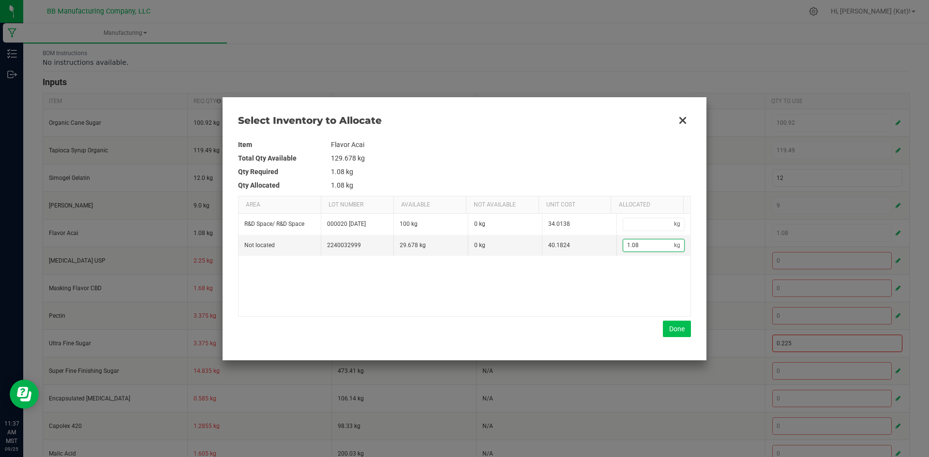
type input "1.08"
click at [680, 328] on button "Done" at bounding box center [677, 329] width 28 height 16
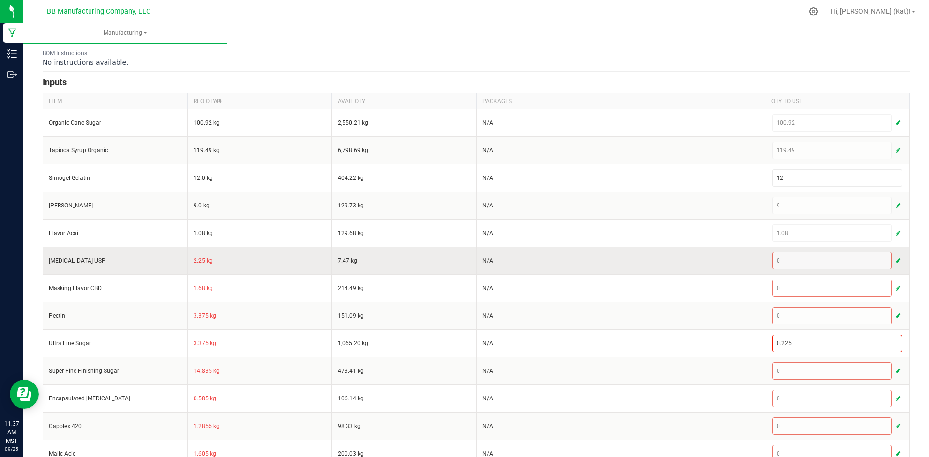
click at [192, 260] on td "2.25 kg" at bounding box center [259, 261] width 145 height 28
click at [896, 257] on span "button" at bounding box center [898, 261] width 5 height 8
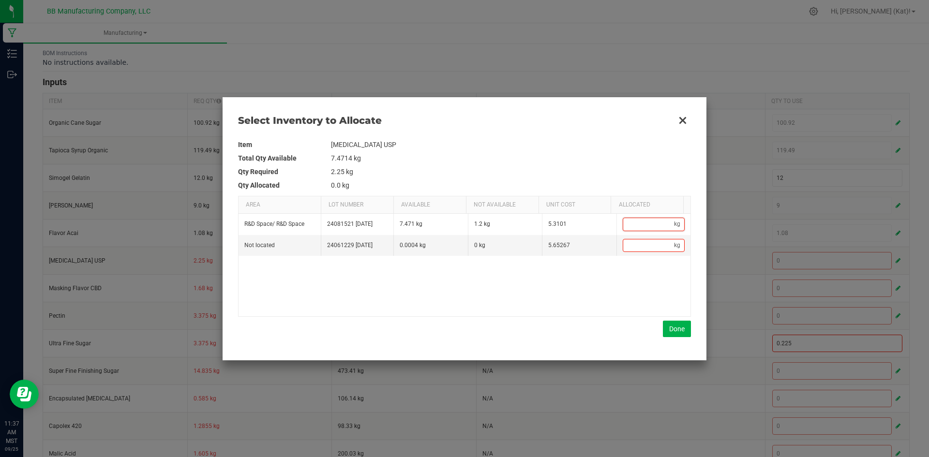
drag, startPoint x: 642, startPoint y: 225, endPoint x: 661, endPoint y: 265, distance: 44.4
click at [643, 224] on input "Data table" at bounding box center [648, 224] width 51 height 12
paste input "2.25"
type input "2.25"
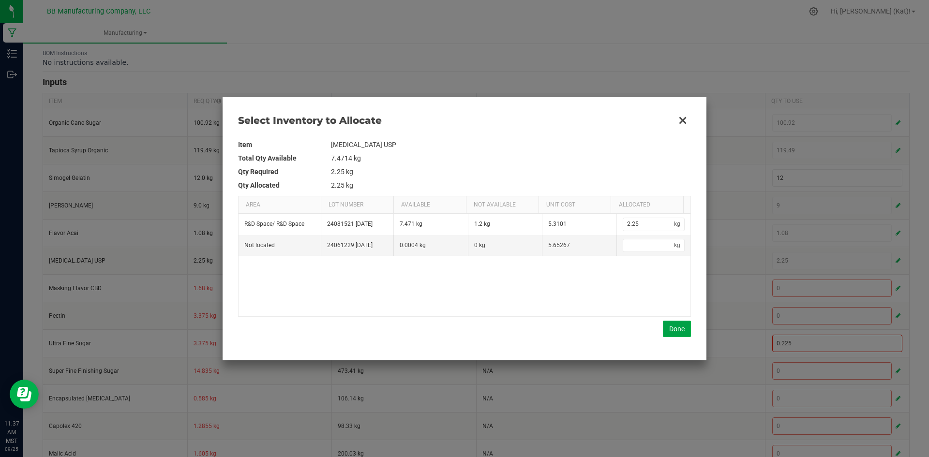
click at [681, 326] on button "Done" at bounding box center [677, 329] width 28 height 16
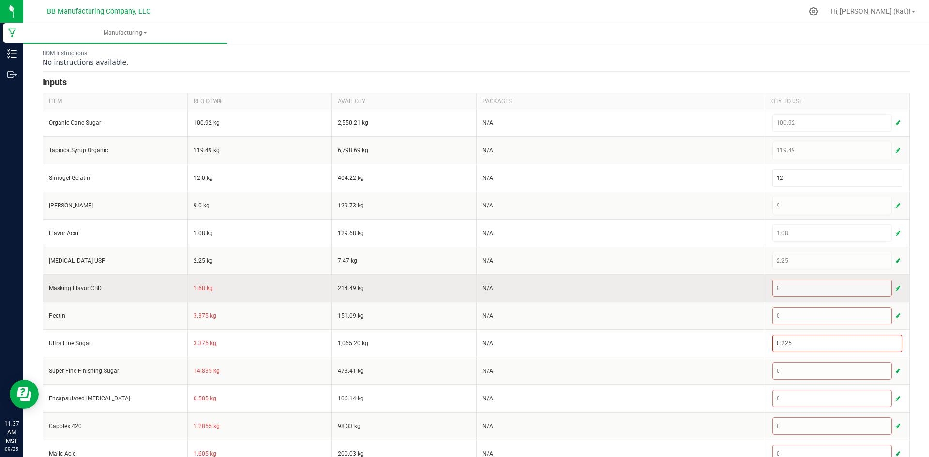
click at [200, 289] on td "1.68 kg" at bounding box center [259, 288] width 145 height 28
click at [896, 285] on span "button" at bounding box center [898, 289] width 5 height 8
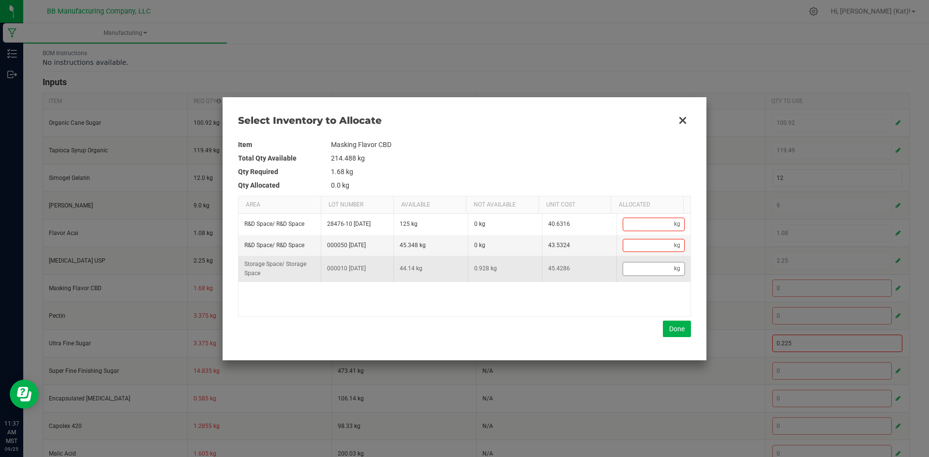
click at [632, 271] on input "Data table" at bounding box center [648, 269] width 51 height 12
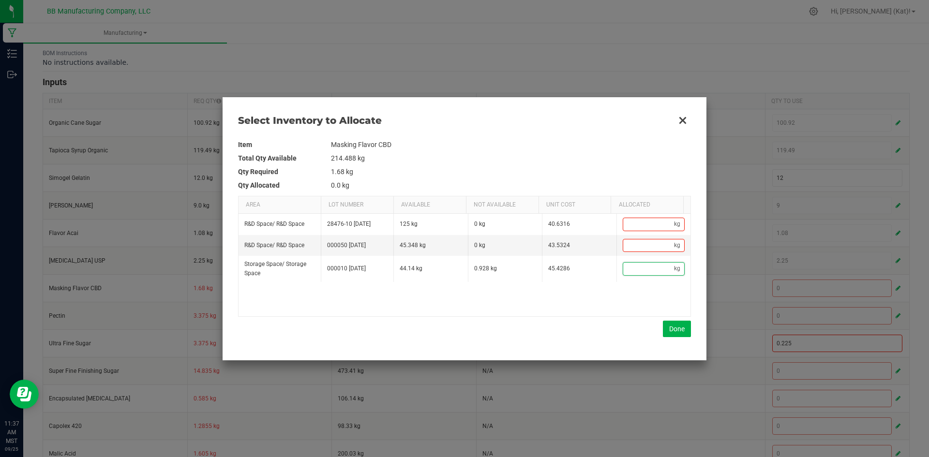
paste input "1.68"
type input "1.68"
click at [675, 319] on div "Item Masking Flavor CBD Total Qty Available 214.488 kg Qty Required 1.68 kg Qty…" at bounding box center [464, 237] width 453 height 199
click at [676, 323] on button "Done" at bounding box center [677, 329] width 28 height 16
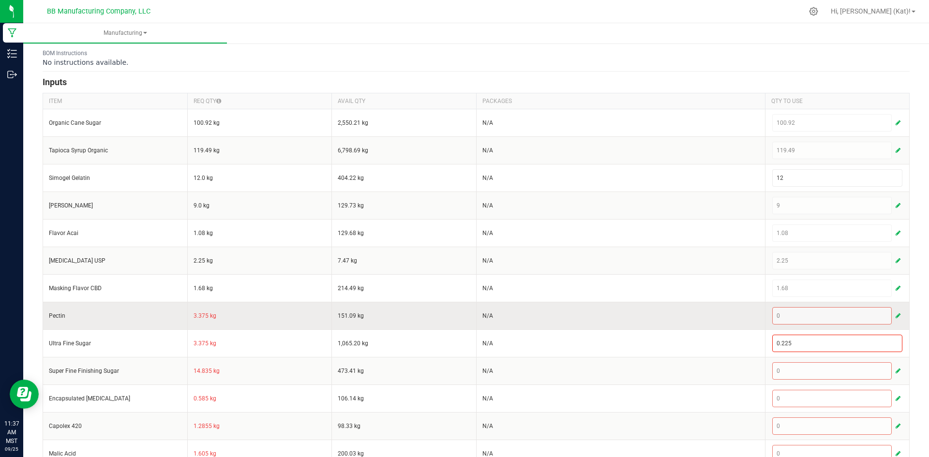
click at [198, 315] on td "3.375 kg" at bounding box center [259, 316] width 145 height 28
click at [896, 313] on span "button" at bounding box center [898, 316] width 5 height 8
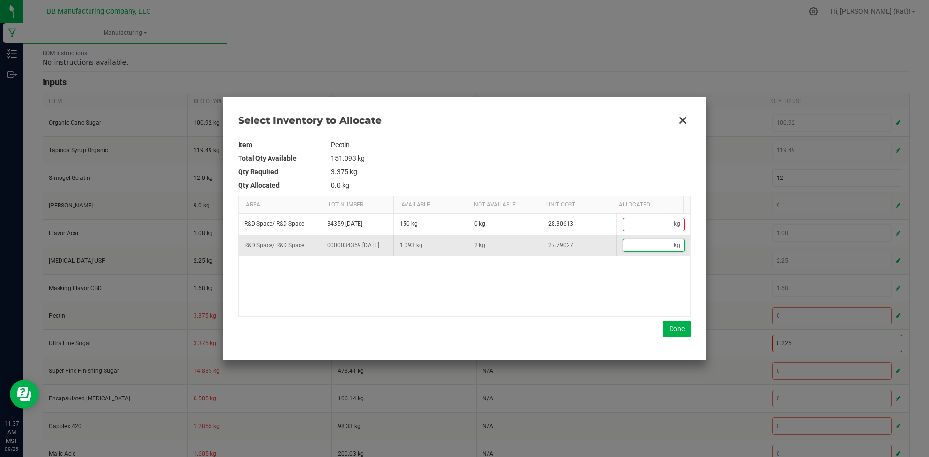
click at [635, 247] on input "Data table" at bounding box center [648, 246] width 51 height 12
paste input "3.375"
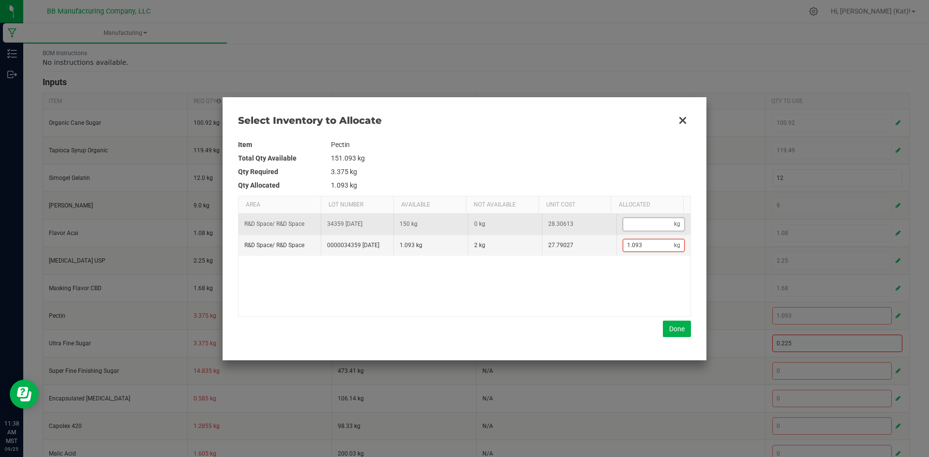
click at [652, 225] on input "Data table" at bounding box center [648, 224] width 51 height 12
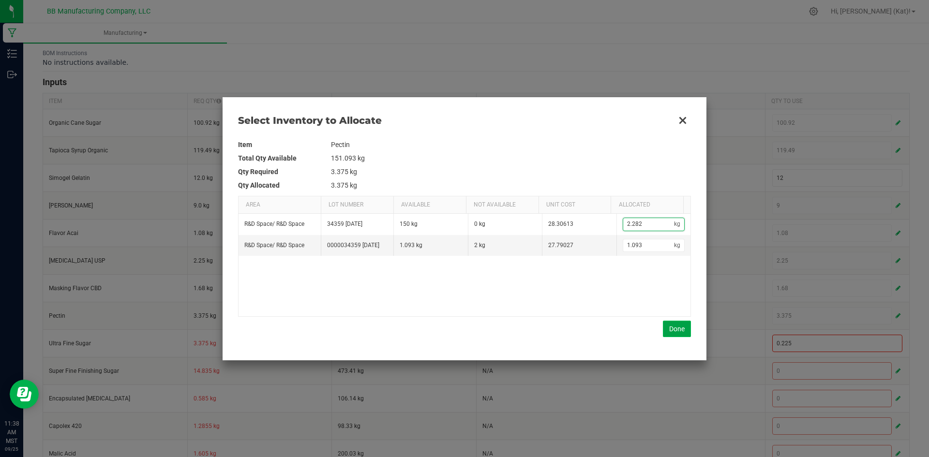
click at [678, 325] on button "Done" at bounding box center [677, 329] width 28 height 16
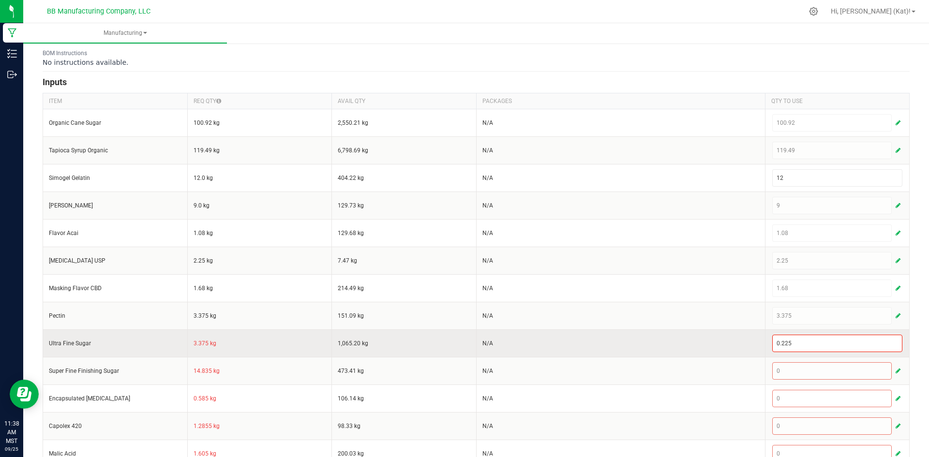
click at [203, 340] on td "3.375 kg" at bounding box center [259, 344] width 145 height 28
click at [826, 342] on input "0.225" at bounding box center [838, 343] width 130 height 16
paste input "3.37"
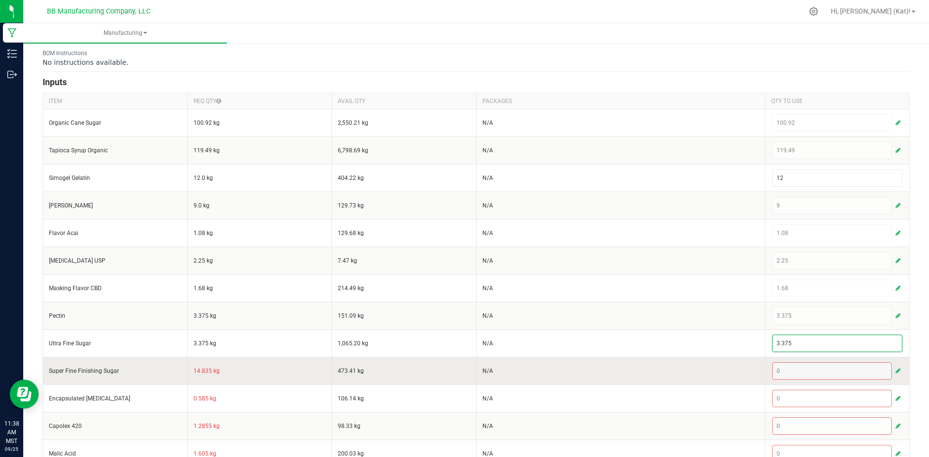
click at [202, 371] on td "14.835 kg" at bounding box center [259, 371] width 145 height 28
click at [894, 369] on button "button" at bounding box center [898, 371] width 9 height 12
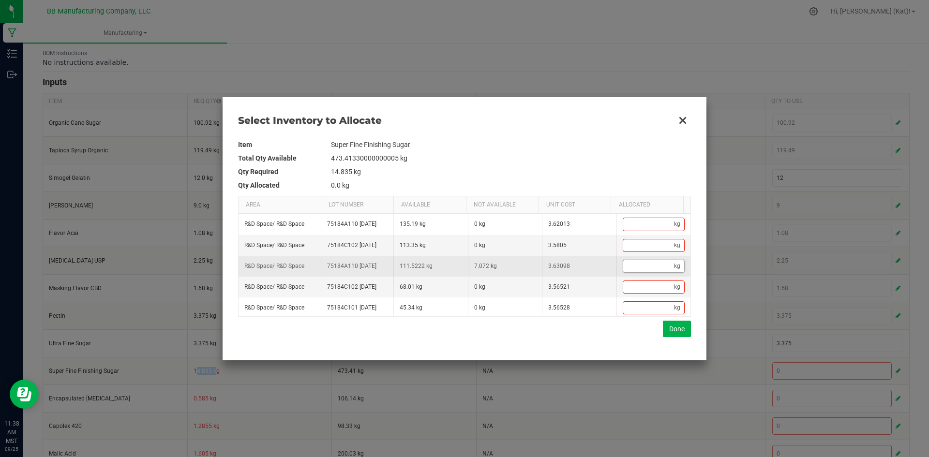
click at [652, 273] on input "Data table" at bounding box center [648, 266] width 51 height 12
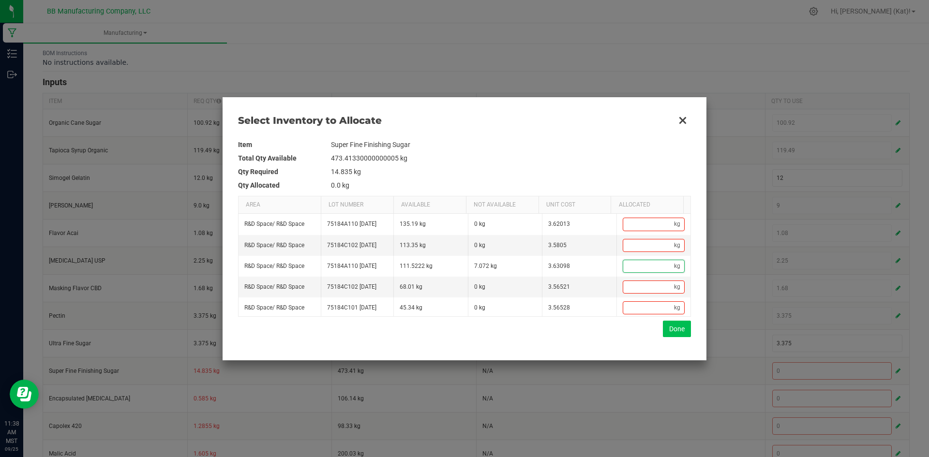
paste input "14.835"
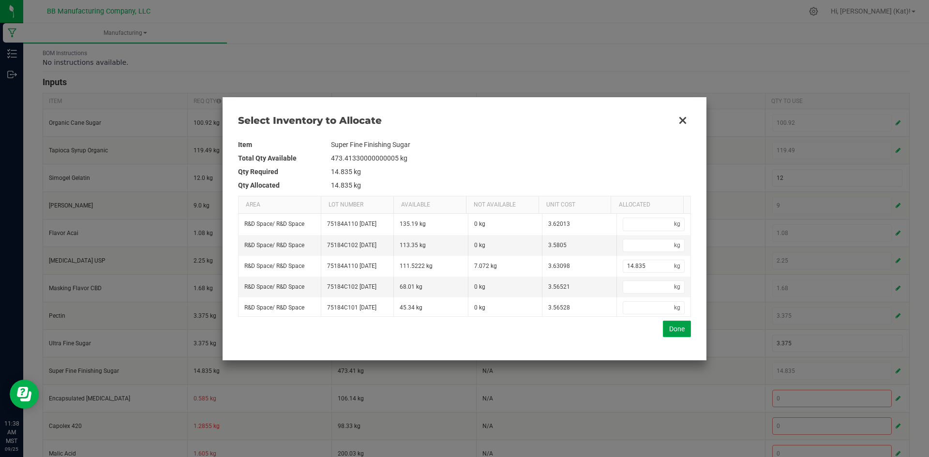
click at [674, 330] on button "Done" at bounding box center [677, 329] width 28 height 16
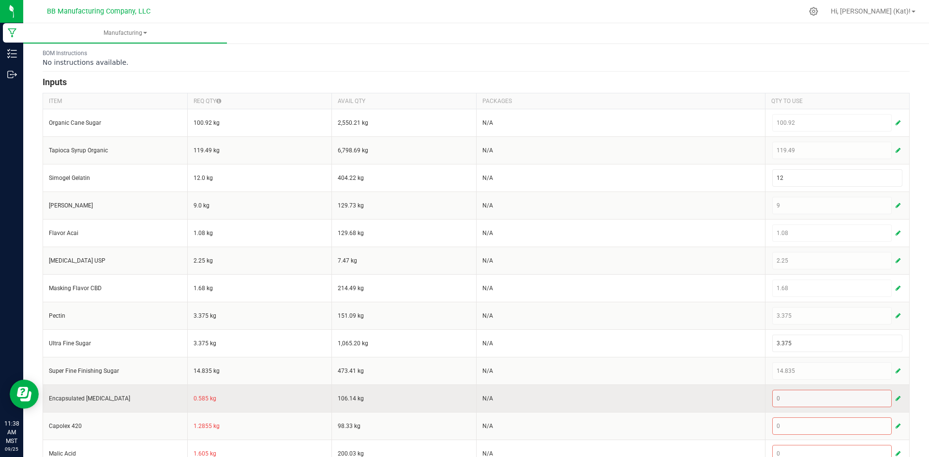
click at [197, 395] on td "0.585 kg" at bounding box center [259, 399] width 145 height 28
click at [199, 397] on td "0.585 kg" at bounding box center [259, 399] width 145 height 28
click at [886, 398] on div "0" at bounding box center [838, 398] width 131 height 17
click at [896, 399] on span "button" at bounding box center [898, 399] width 5 height 8
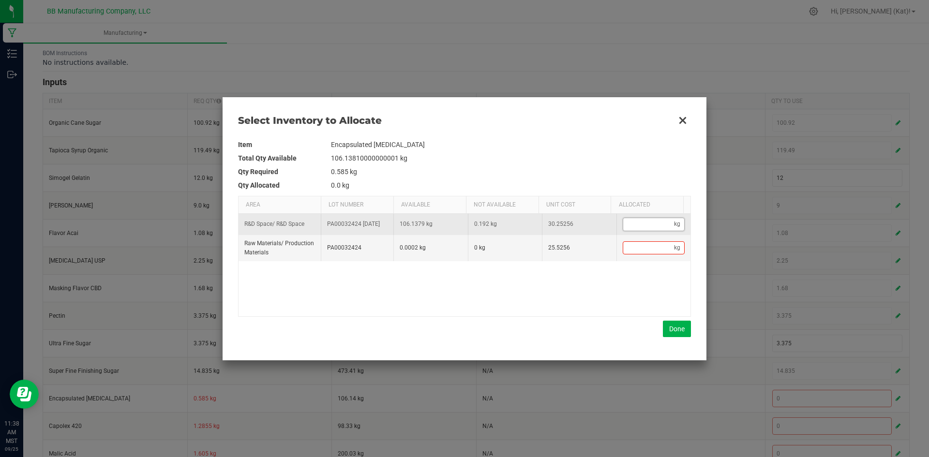
click at [633, 230] on input "Data table" at bounding box center [648, 224] width 51 height 12
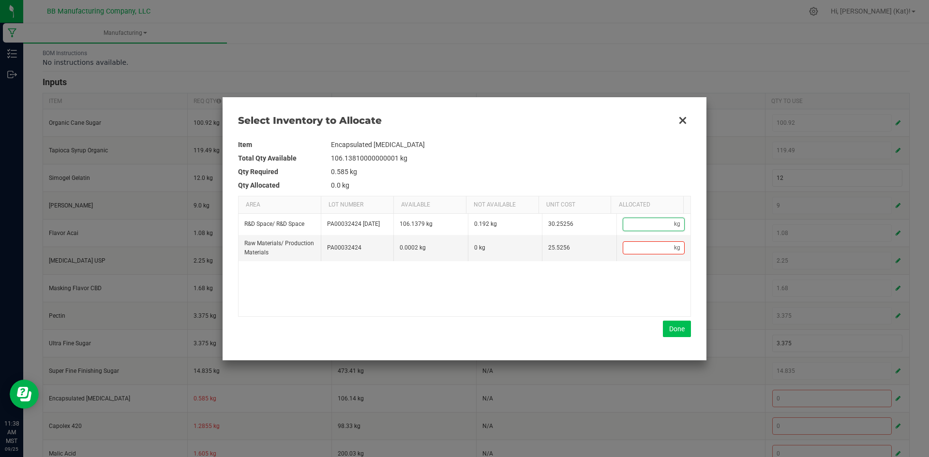
paste input "0.585"
click at [671, 335] on button "Done" at bounding box center [677, 329] width 28 height 16
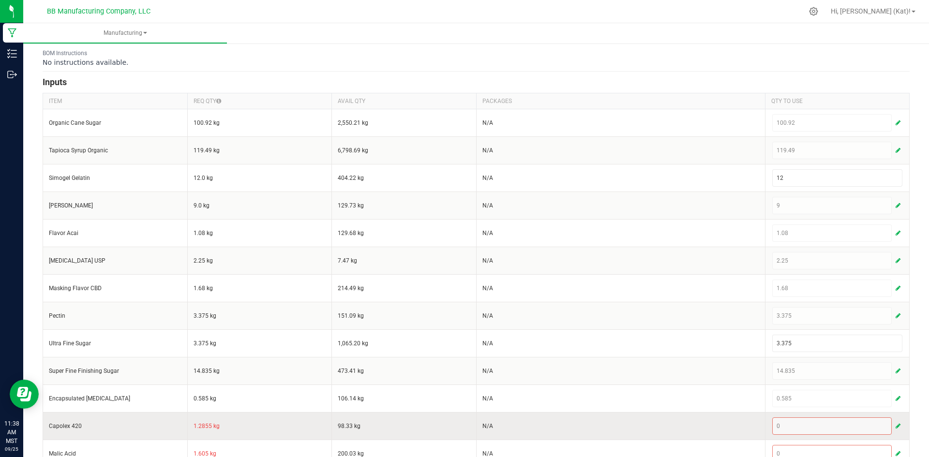
click at [203, 426] on td "1.2855 kg" at bounding box center [259, 426] width 145 height 28
click at [894, 424] on button "button" at bounding box center [898, 427] width 9 height 12
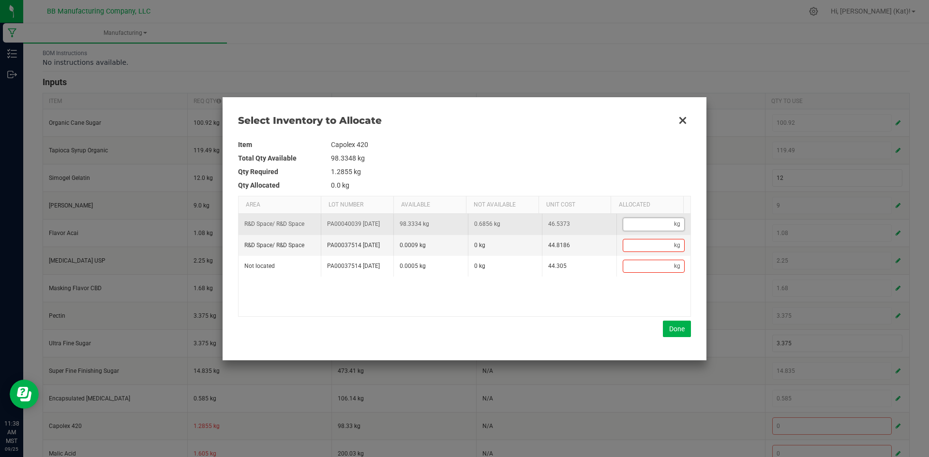
click at [634, 230] on input "Data table" at bounding box center [648, 224] width 51 height 12
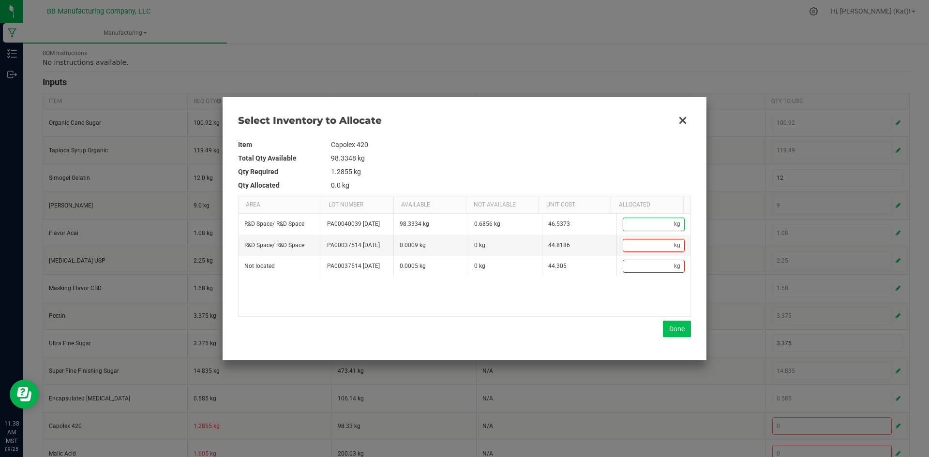
paste input "1.2855"
click at [684, 330] on button "Done" at bounding box center [677, 329] width 28 height 16
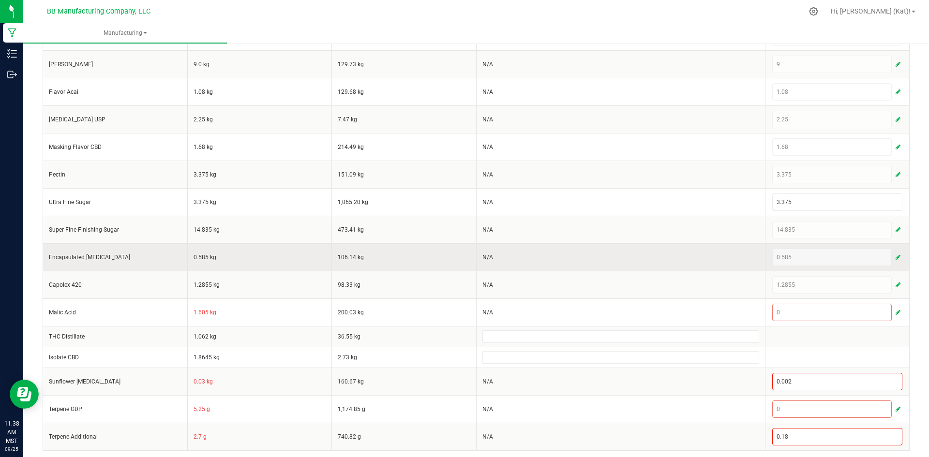
scroll to position [338, 0]
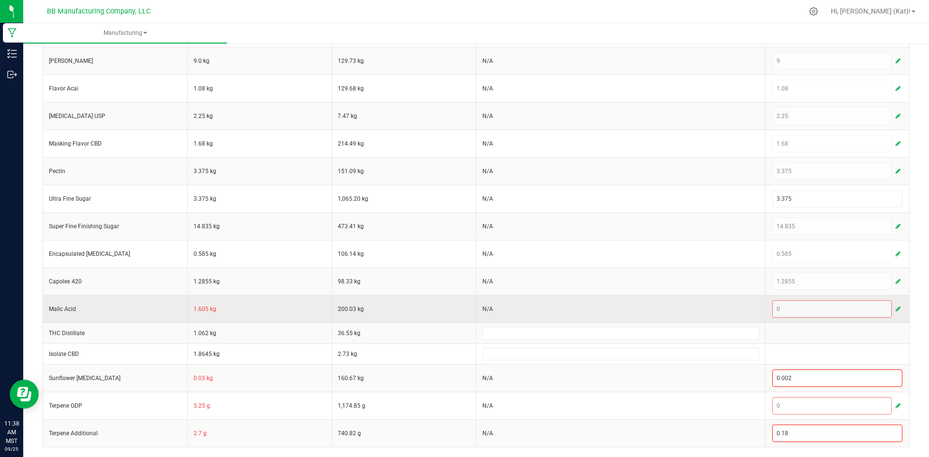
click at [199, 307] on td "1.605 kg" at bounding box center [259, 309] width 145 height 28
click at [896, 308] on span "button" at bounding box center [898, 309] width 5 height 8
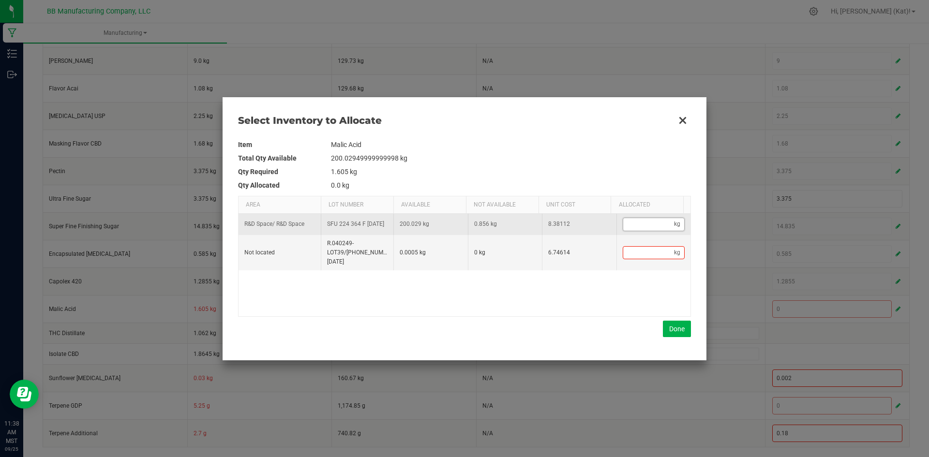
click at [626, 227] on input "Data table" at bounding box center [648, 224] width 51 height 12
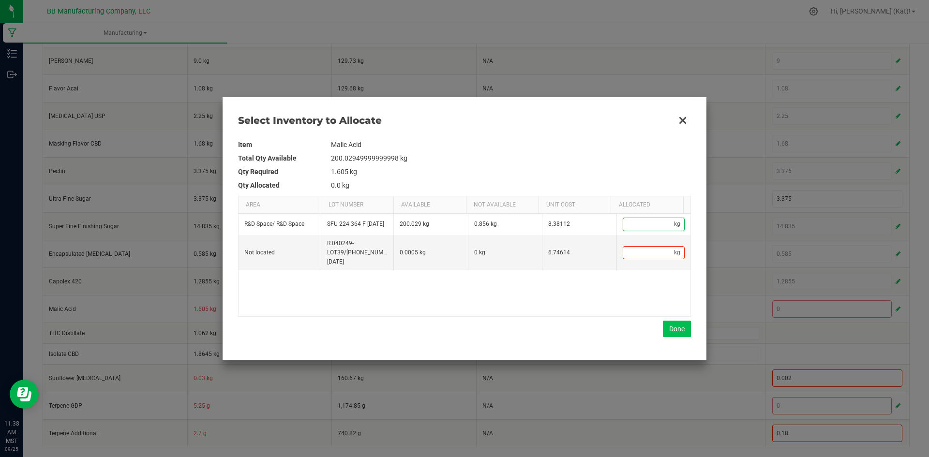
paste input "1.605"
click at [676, 329] on button "Done" at bounding box center [677, 329] width 28 height 16
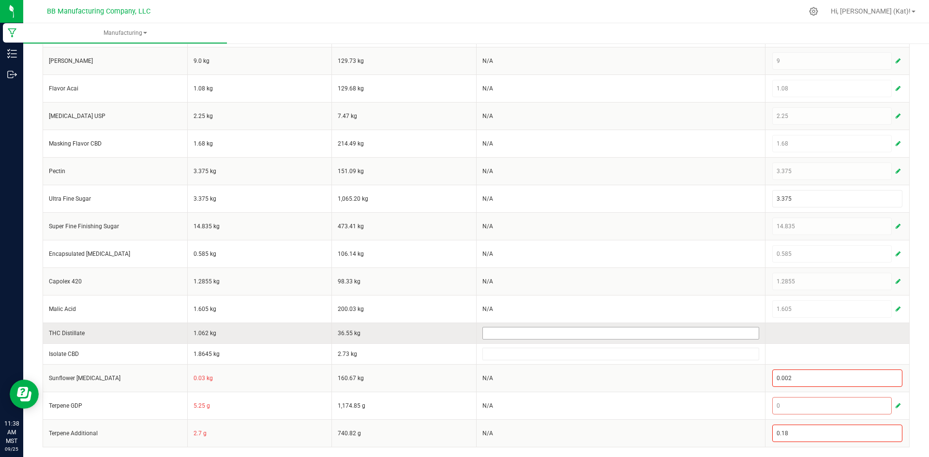
click at [649, 339] on input at bounding box center [621, 334] width 276 height 12
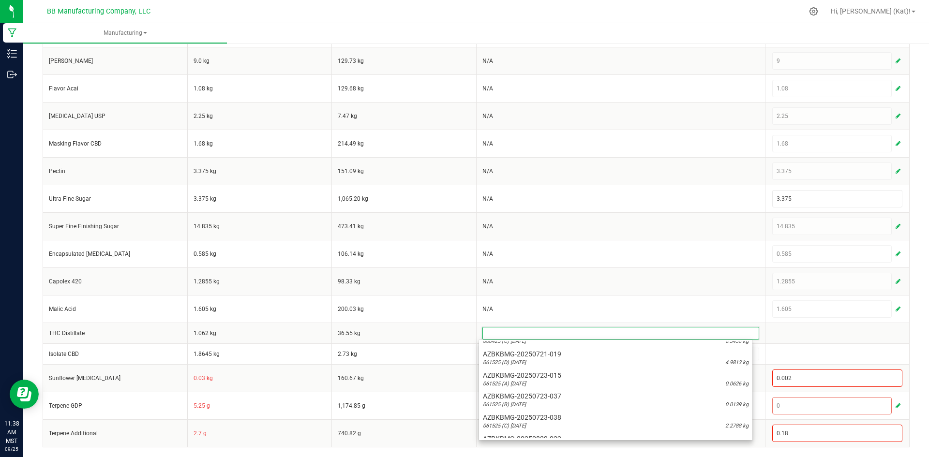
scroll to position [326, 0]
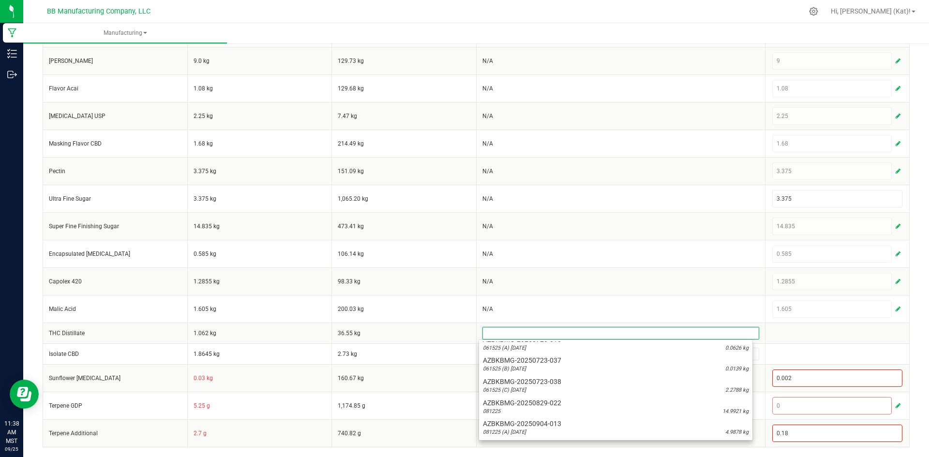
click at [568, 390] on div "061525 (C) [DATE] 2.2788 kg" at bounding box center [616, 391] width 266 height 8
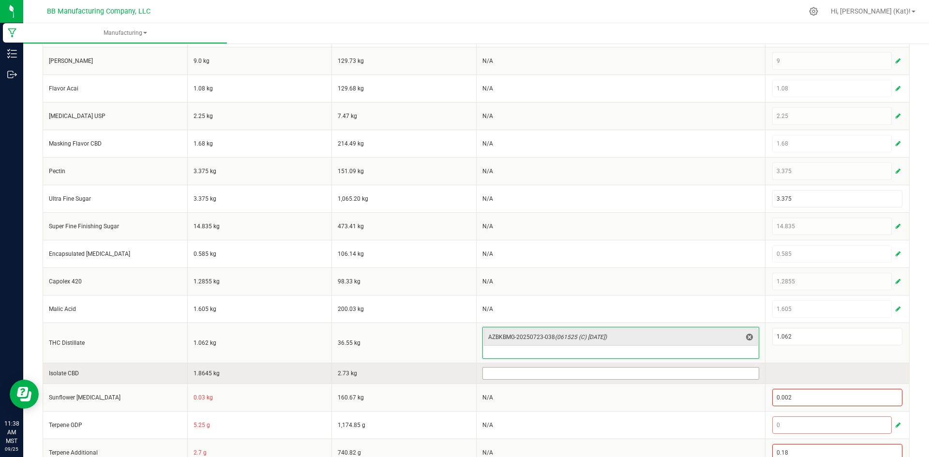
click at [531, 372] on input at bounding box center [621, 374] width 276 height 12
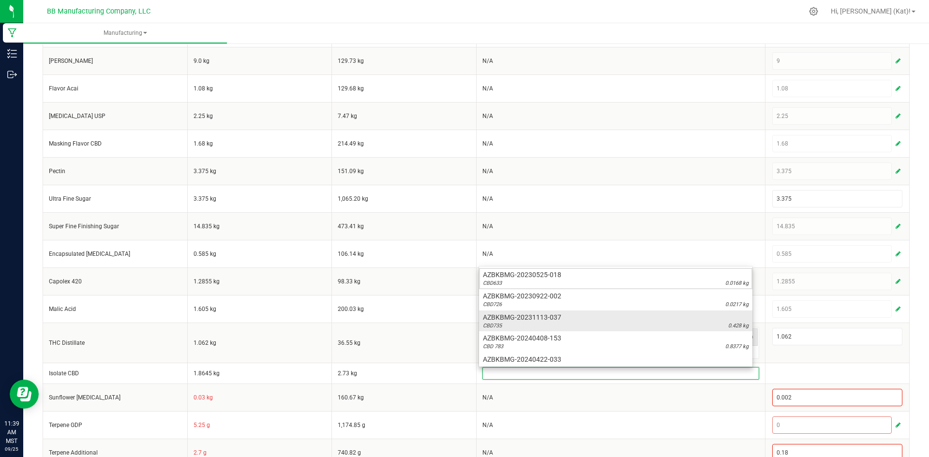
scroll to position [97, 0]
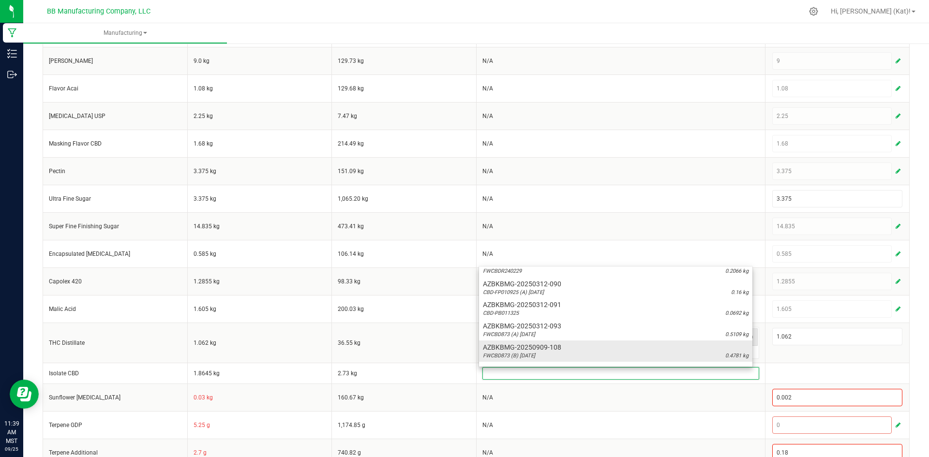
click at [578, 353] on div "FWCBD873 (B) [DATE] 0.4781 kg" at bounding box center [616, 356] width 266 height 8
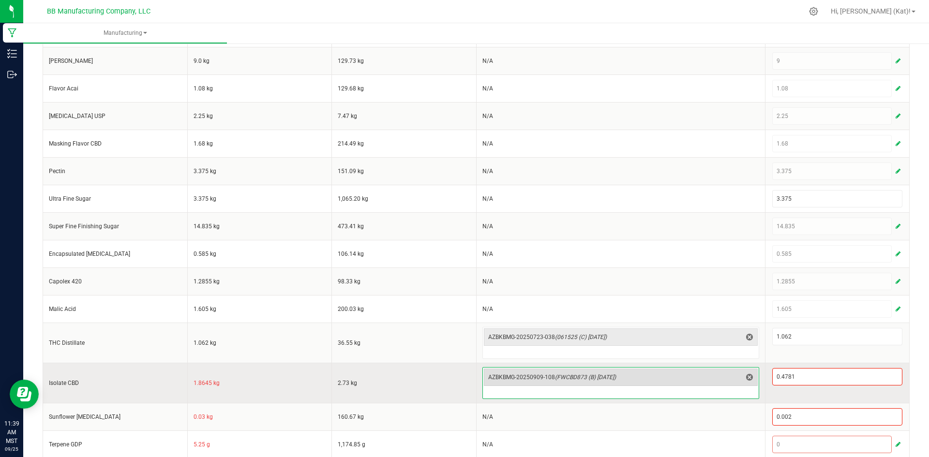
click at [601, 379] on span "(FWCBD873 (B) [DATE])" at bounding box center [585, 377] width 61 height 7
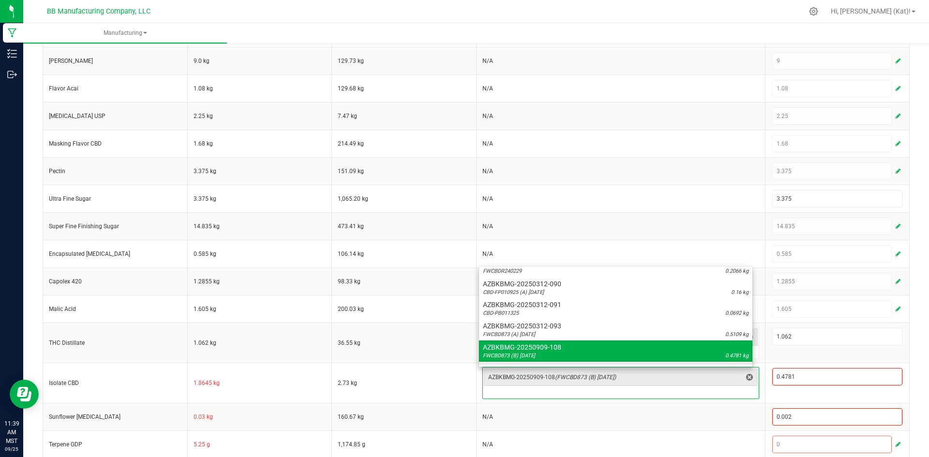
scroll to position [136, 0]
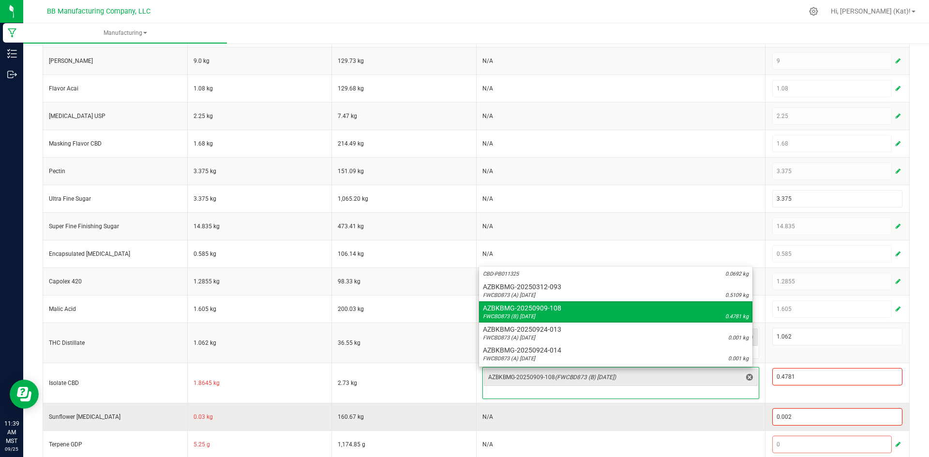
click at [644, 416] on td "N/A" at bounding box center [620, 417] width 289 height 28
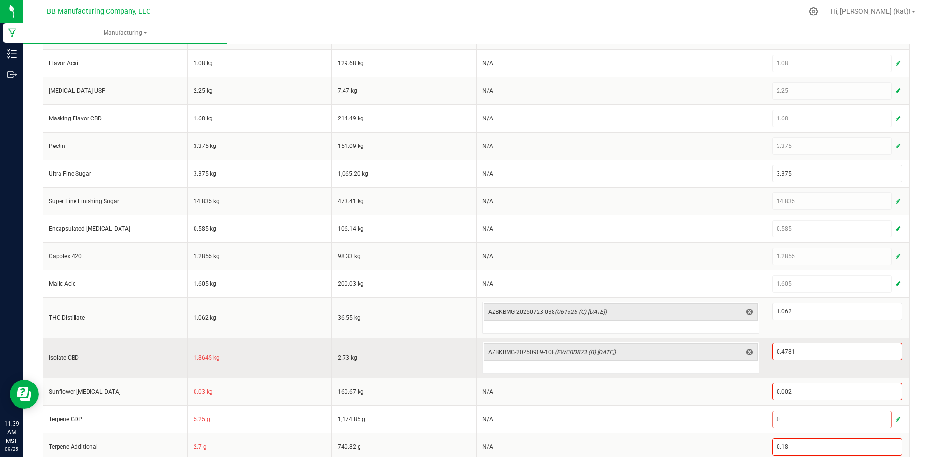
scroll to position [377, 0]
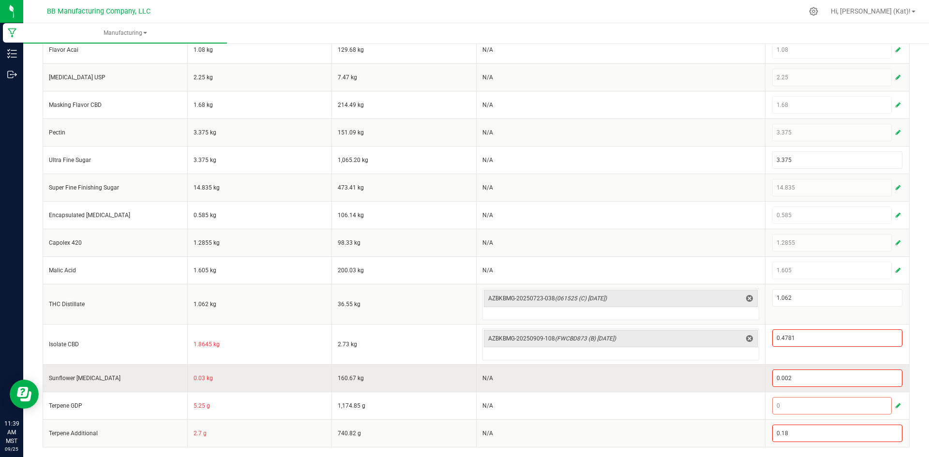
click at [199, 380] on td "0.03 kg" at bounding box center [259, 379] width 145 height 28
click at [806, 372] on input "0.002" at bounding box center [838, 378] width 130 height 16
paste input "3"
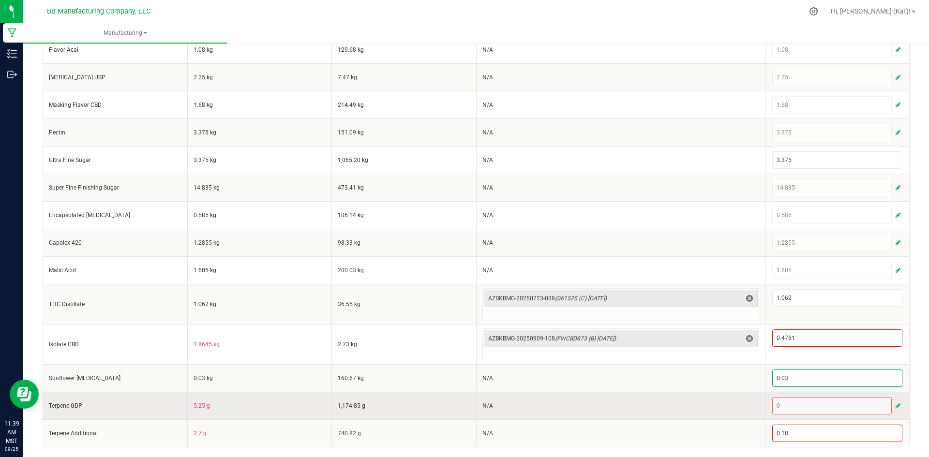
click at [191, 409] on td "5.25 g" at bounding box center [259, 406] width 145 height 28
click at [204, 404] on td "5.25 g" at bounding box center [259, 406] width 145 height 28
click at [199, 405] on td "5.25 g" at bounding box center [259, 406] width 145 height 28
click at [896, 405] on span "button" at bounding box center [898, 406] width 5 height 8
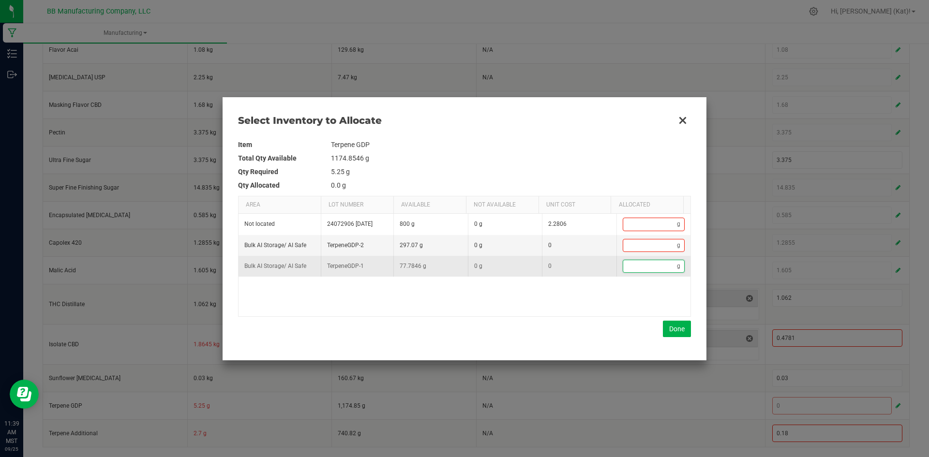
click at [651, 272] on input "Data table" at bounding box center [650, 266] width 54 height 12
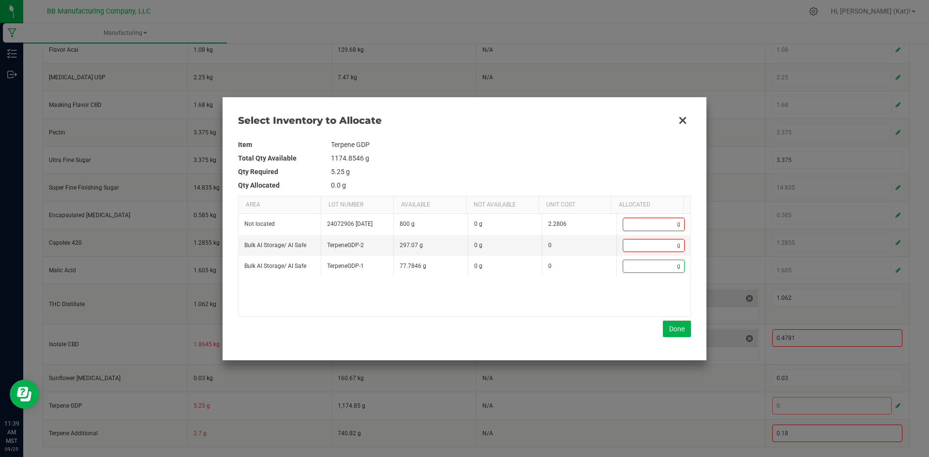
paste input "5.25"
click at [667, 328] on button "Done" at bounding box center [677, 329] width 28 height 16
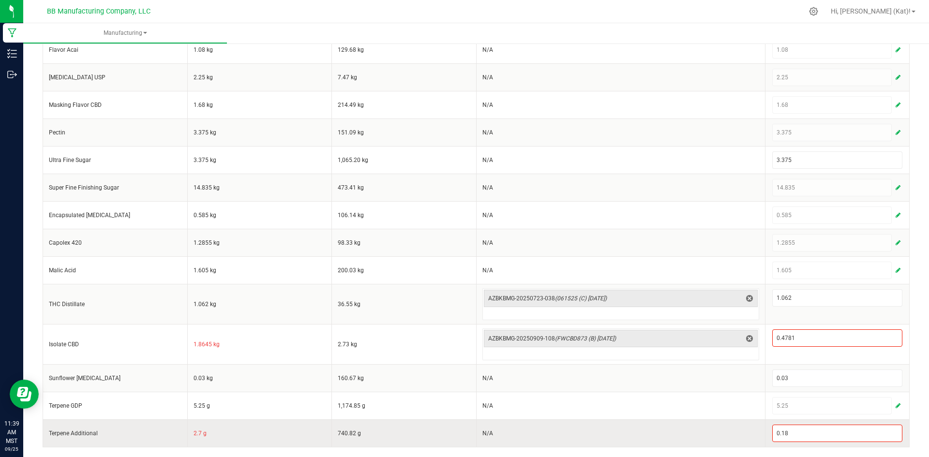
click at [194, 434] on td "2.7 g" at bounding box center [259, 434] width 145 height 28
click at [853, 427] on input "0.18" at bounding box center [838, 434] width 130 height 16
paste input "2.7"
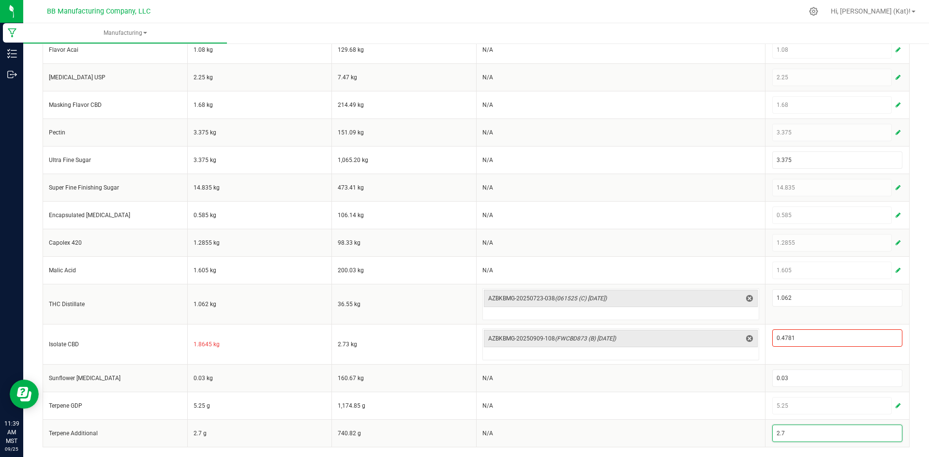
click at [914, 405] on div "< All Runs Cancel Save Complete In Progress MP-20250925183649-654 Created: [DAT…" at bounding box center [476, 60] width 906 height 793
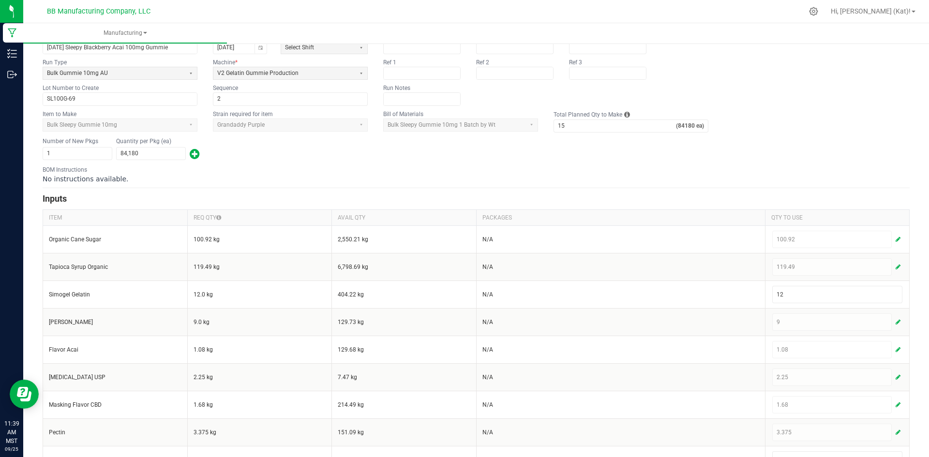
scroll to position [0, 0]
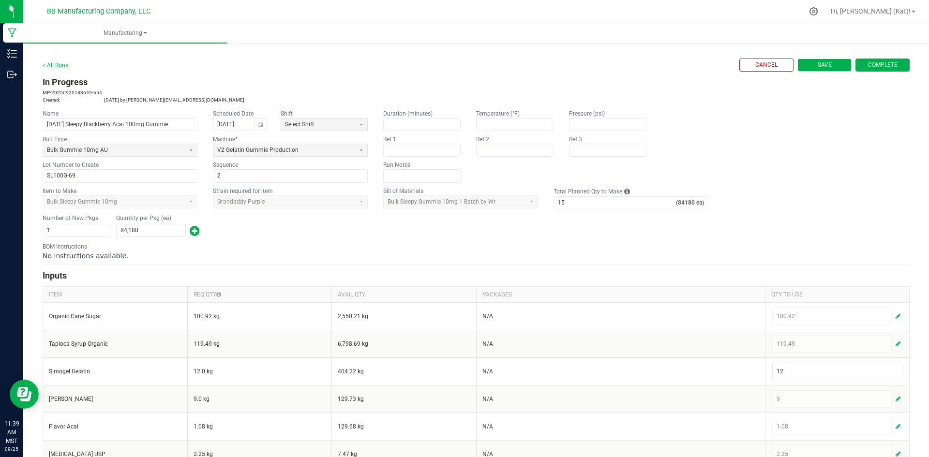
click at [818, 67] on span "Save" at bounding box center [825, 65] width 14 height 8
click at [813, 70] on button "Save" at bounding box center [825, 65] width 54 height 13
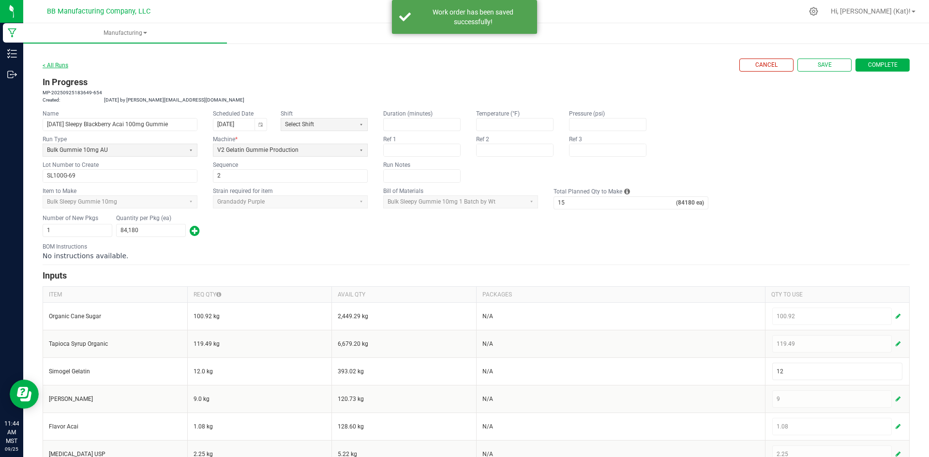
click at [50, 65] on link "< All Runs" at bounding box center [56, 65] width 26 height 7
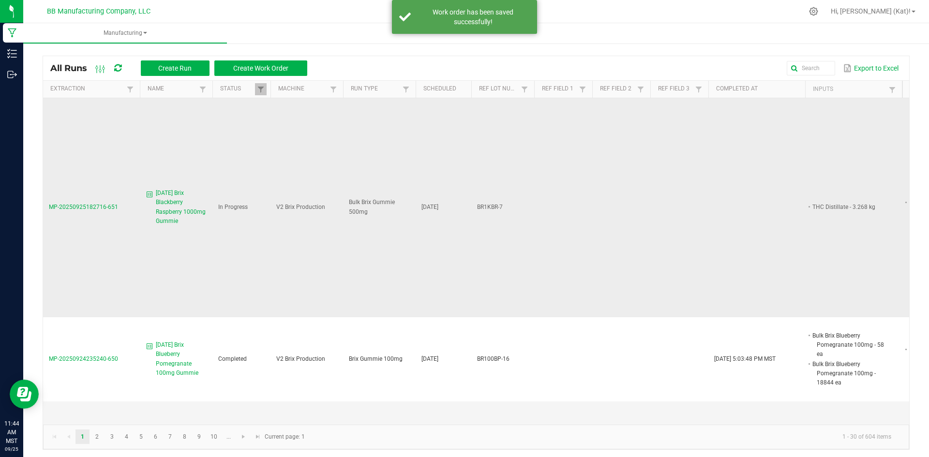
scroll to position [823, 0]
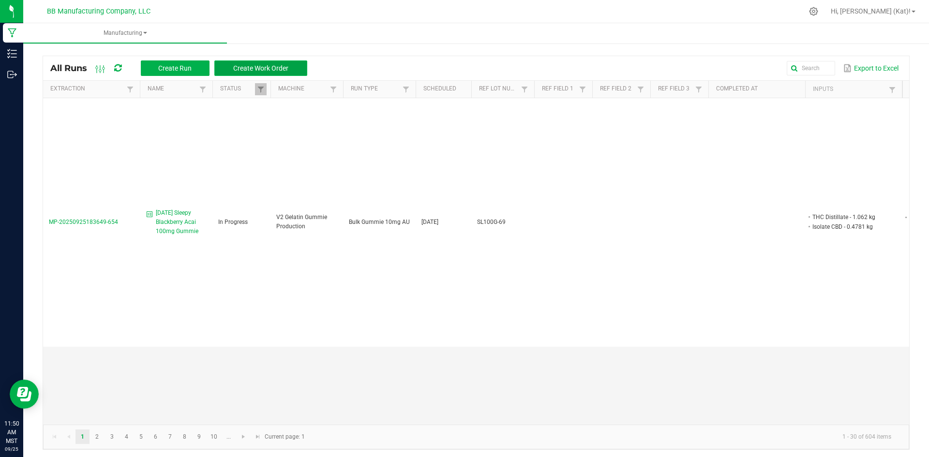
click at [278, 67] on span "Create Work Order" at bounding box center [260, 68] width 55 height 8
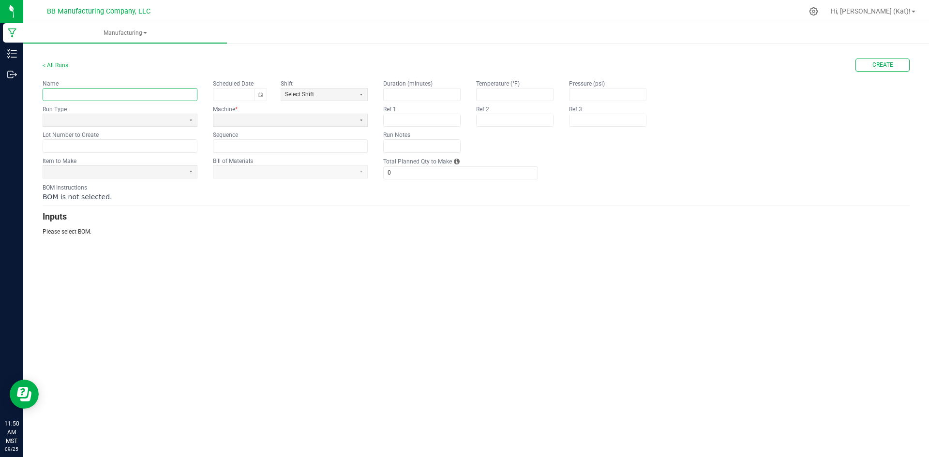
click at [145, 92] on input "text" at bounding box center [120, 95] width 154 height 12
paste input "Stoney Prickly Pear Lemonade 100mg Gummie"
type input "9.29.25 Stoney Prickly Pear Lemonade 100mg Gummie"
click at [161, 122] on span at bounding box center [114, 120] width 134 height 8
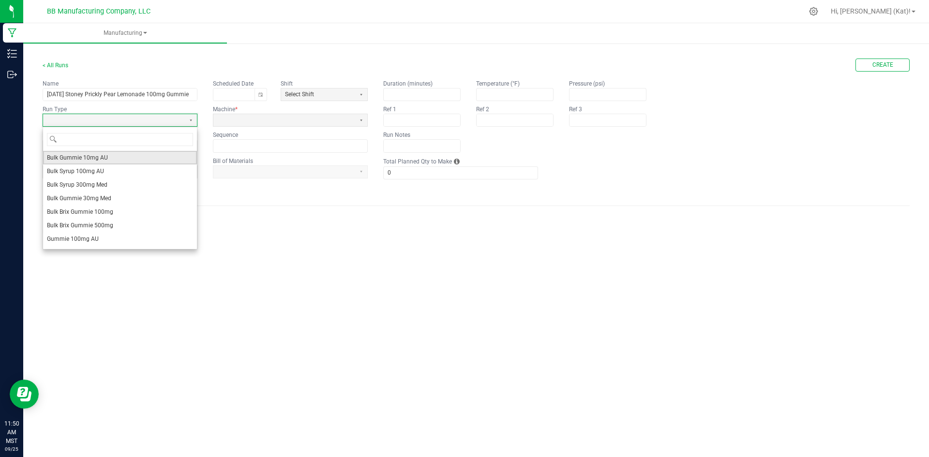
click at [129, 163] on li "Bulk Gummie 10mg AU" at bounding box center [120, 158] width 154 height 14
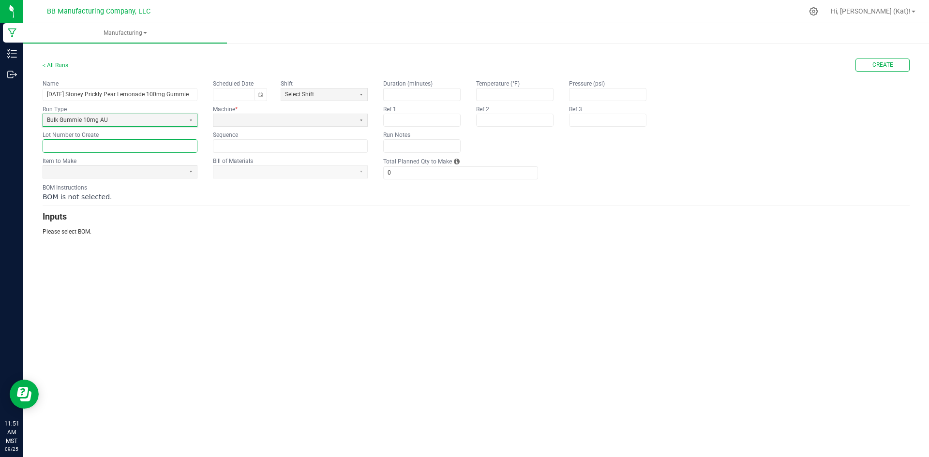
click at [164, 142] on input "text" at bounding box center [120, 146] width 154 height 12
paste input "ST100G-43"
type input "ST100G-43"
click at [124, 174] on span at bounding box center [114, 172] width 134 height 8
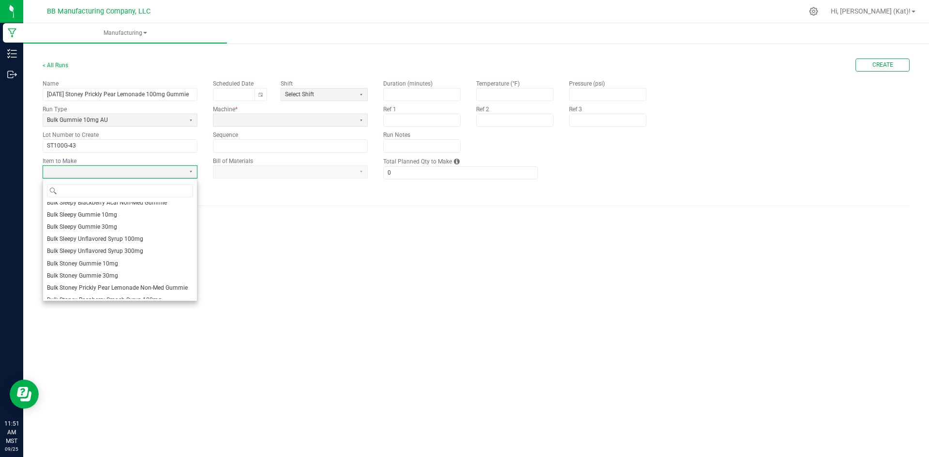
scroll to position [339, 0]
click at [118, 248] on li "Bulk Stoney Gummie 10mg" at bounding box center [120, 247] width 154 height 12
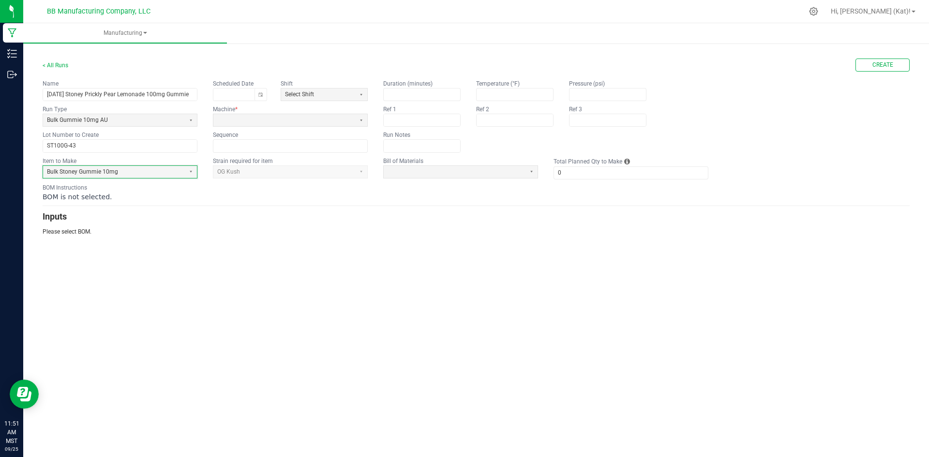
type input "1"
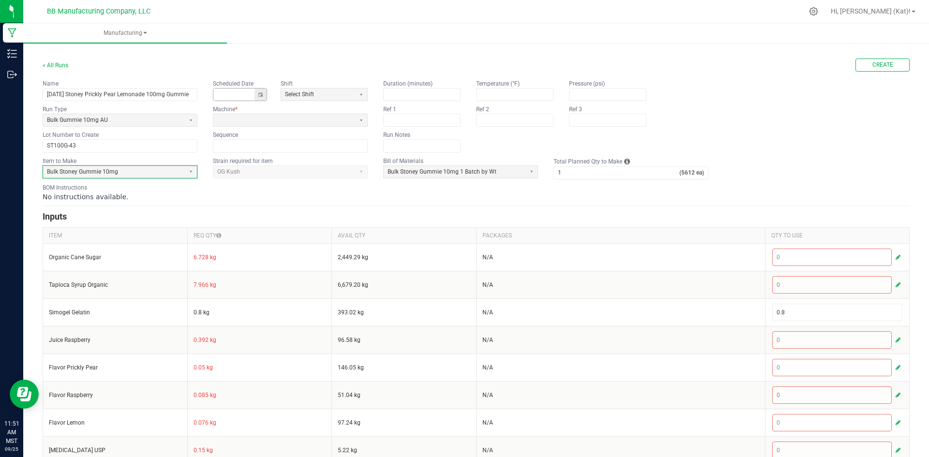
click at [261, 94] on button "Toggle calendar" at bounding box center [261, 95] width 12 height 12
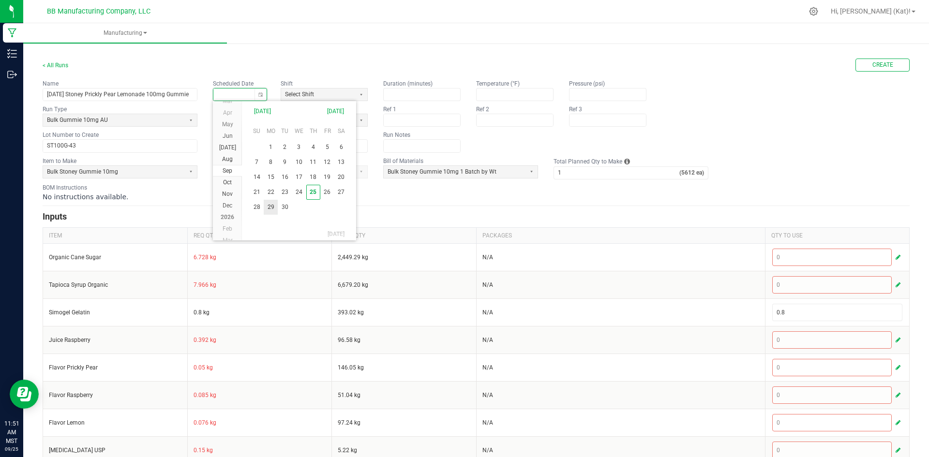
click at [271, 210] on span "29" at bounding box center [271, 207] width 14 height 15
type input "09/29/2025"
click at [278, 119] on span at bounding box center [284, 120] width 134 height 8
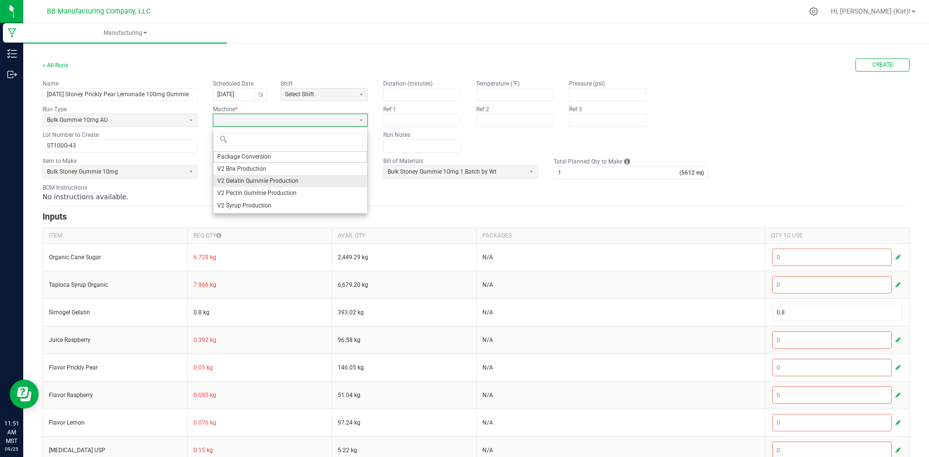
click at [270, 184] on span "V2 Gelatin Gummie Production" at bounding box center [257, 181] width 81 height 8
click at [270, 184] on div "BOM Instructions No instructions available." at bounding box center [476, 192] width 867 height 18
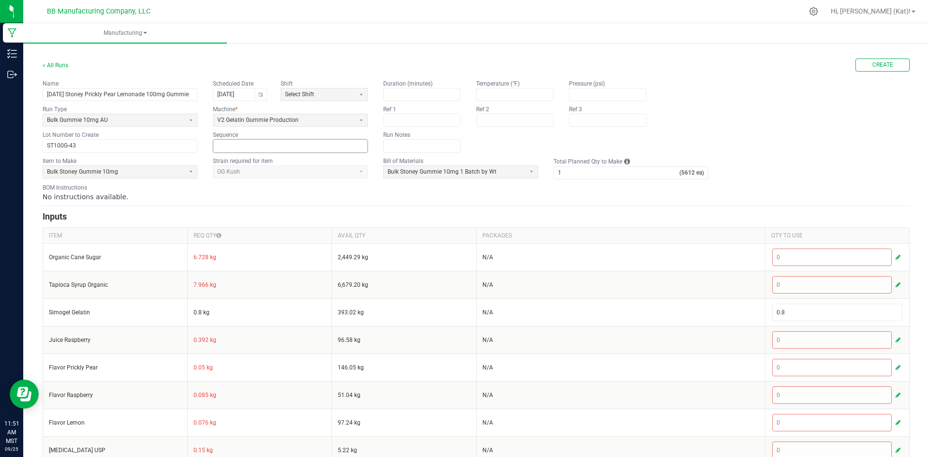
click at [274, 150] on input at bounding box center [290, 146] width 154 height 12
type input "1"
click at [665, 170] on input "1" at bounding box center [616, 173] width 125 height 12
type input "15"
click at [514, 196] on div "No instructions available." at bounding box center [476, 197] width 867 height 10
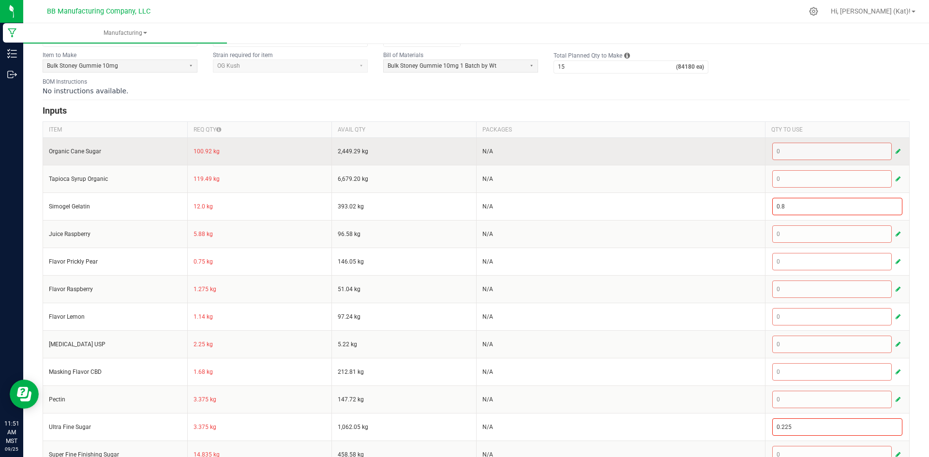
scroll to position [97, 0]
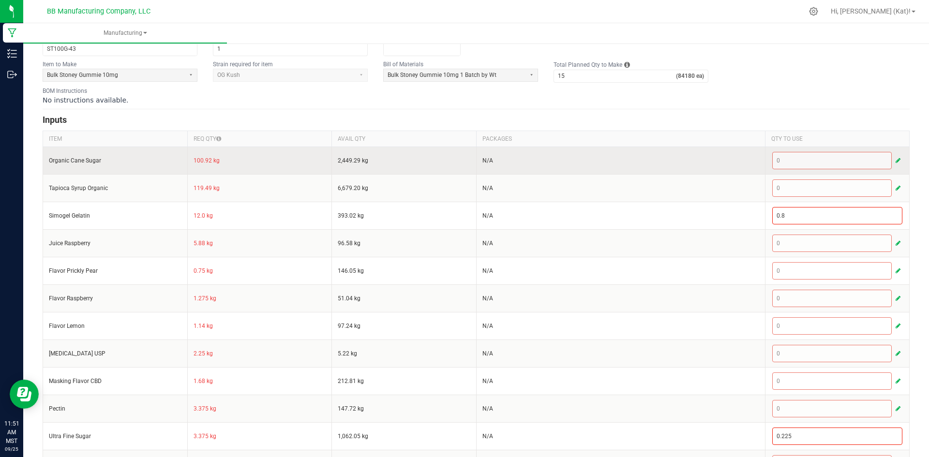
click at [202, 168] on td "100.92 kg" at bounding box center [259, 161] width 145 height 28
click at [200, 162] on td "100.92 kg" at bounding box center [259, 161] width 145 height 28
copy td "100.92"
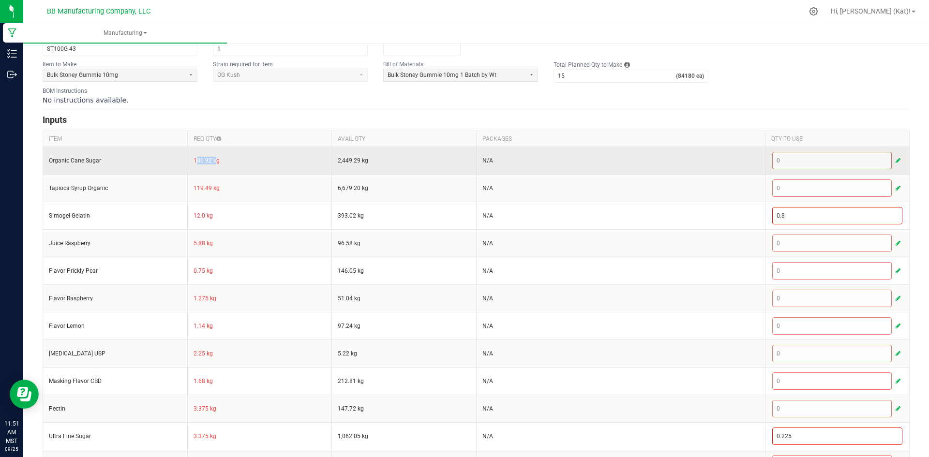
click at [896, 163] on span "button" at bounding box center [898, 161] width 5 height 8
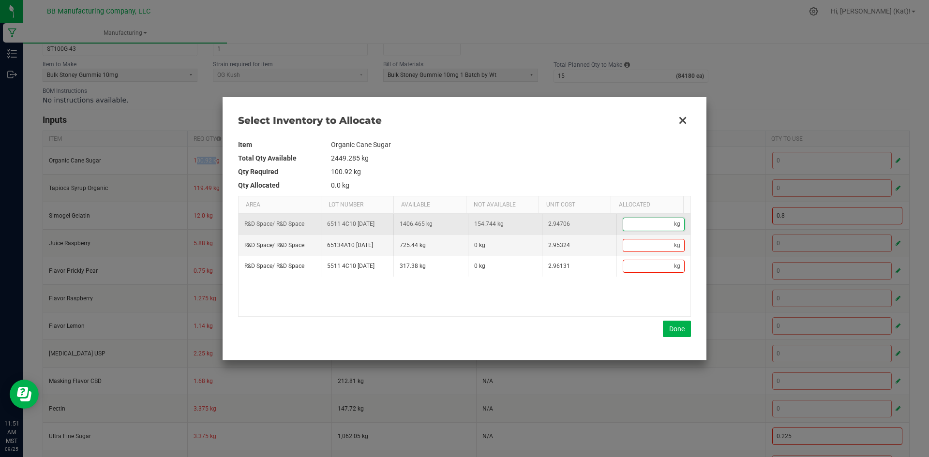
click at [639, 220] on input "Data table" at bounding box center [648, 224] width 51 height 12
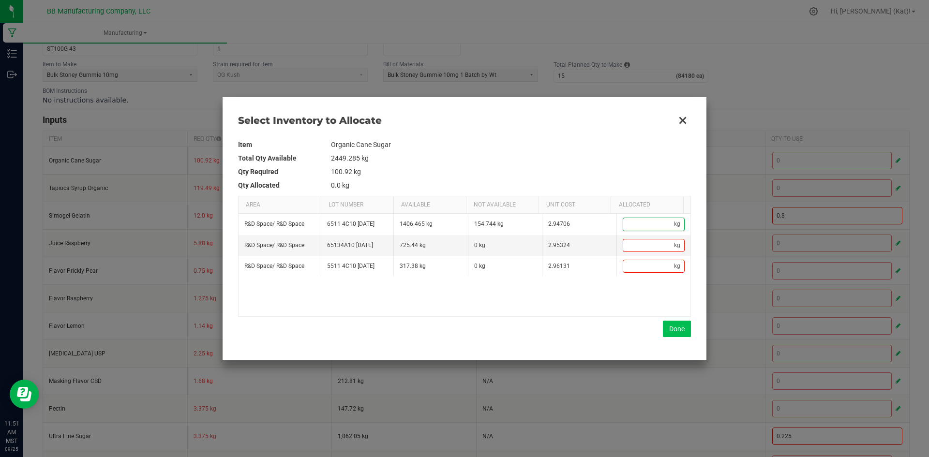
paste input "100.92"
type input "100.92"
click at [676, 328] on button "Done" at bounding box center [677, 329] width 28 height 16
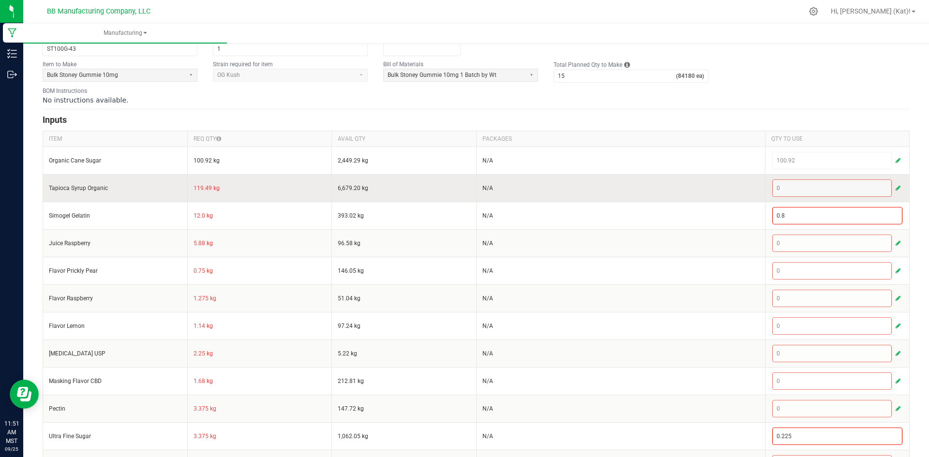
click at [200, 189] on td "119.49 kg" at bounding box center [259, 188] width 145 height 28
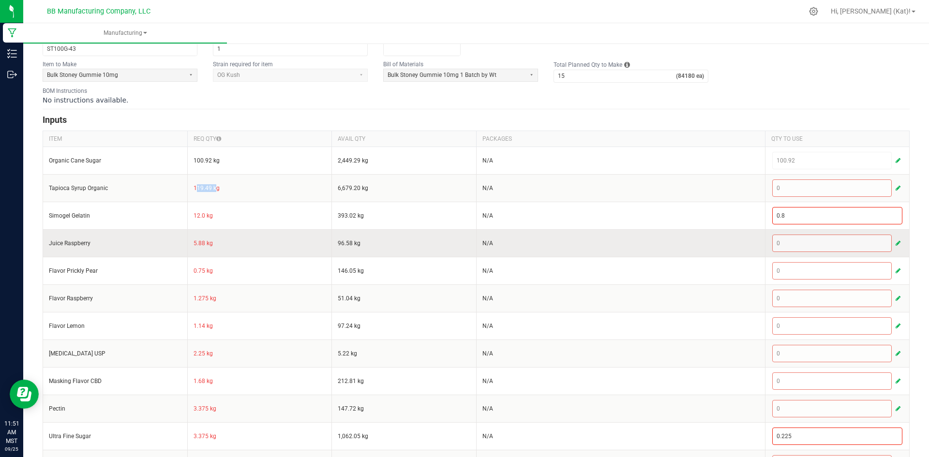
copy td "119.49"
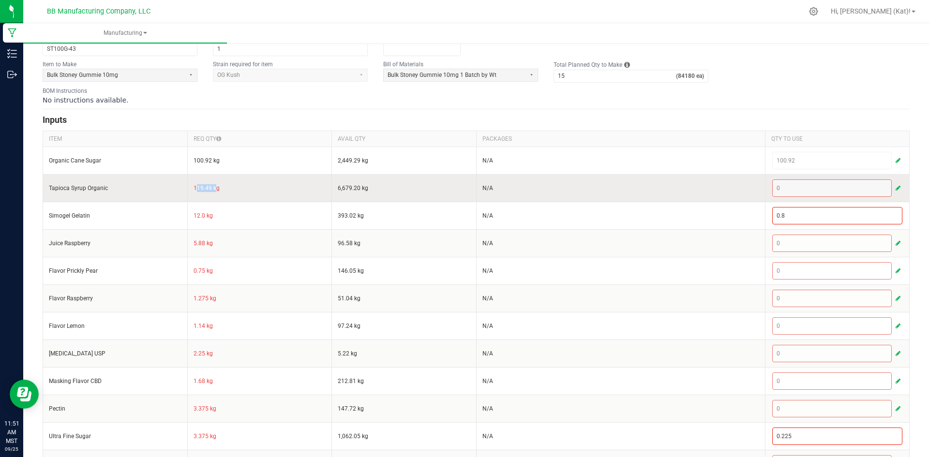
click at [896, 185] on span "button" at bounding box center [898, 188] width 5 height 8
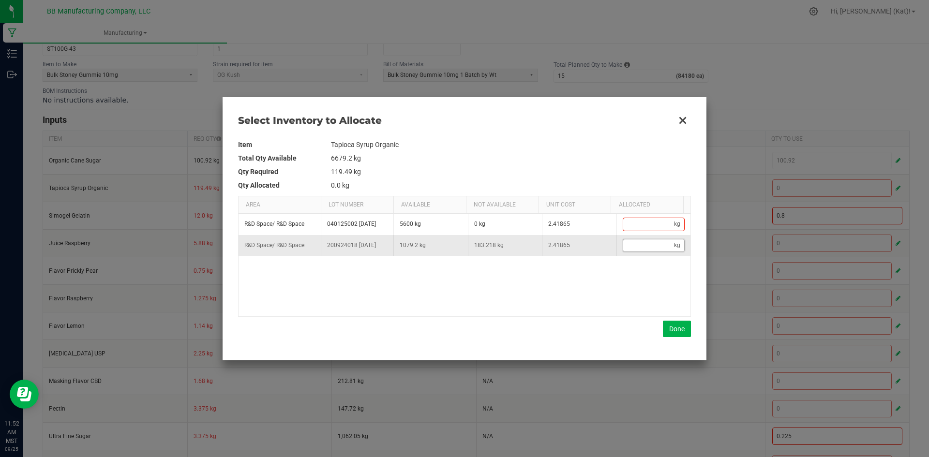
click at [645, 243] on input "Data table" at bounding box center [648, 246] width 51 height 12
paste input "119.49"
type input "119.49"
click at [662, 335] on div "Done" at bounding box center [464, 329] width 453 height 16
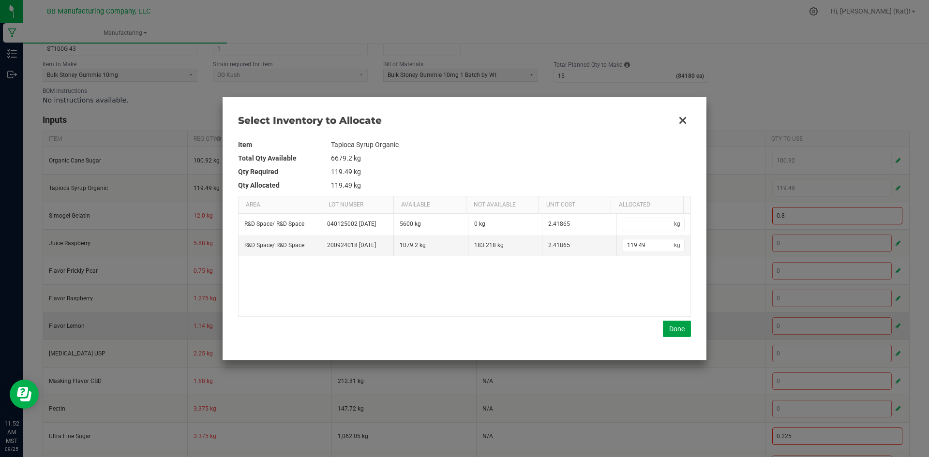
click at [671, 321] on button "Done" at bounding box center [677, 329] width 28 height 16
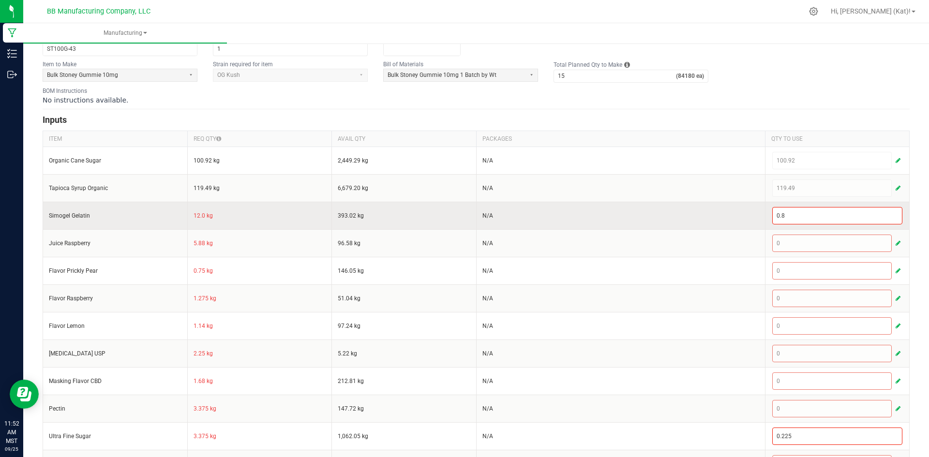
click at [197, 214] on td "12.0 kg" at bounding box center [259, 216] width 145 height 28
copy td "12.0"
click at [840, 224] on kendo-numerictextbox "0.8" at bounding box center [838, 215] width 131 height 17
click at [837, 219] on input "0.8" at bounding box center [838, 216] width 130 height 16
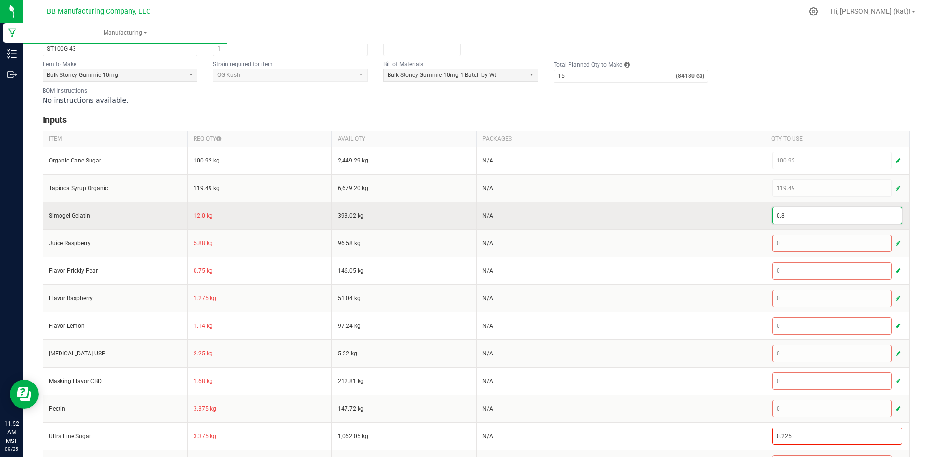
paste input "12"
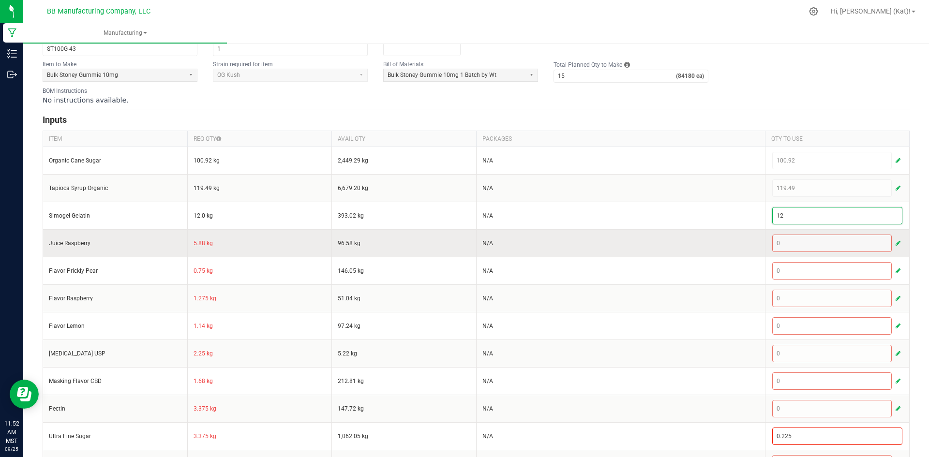
type input "12"
click at [201, 244] on td "5.88 kg" at bounding box center [259, 243] width 145 height 28
copy td "5.88"
click at [894, 245] on button "button" at bounding box center [898, 244] width 9 height 12
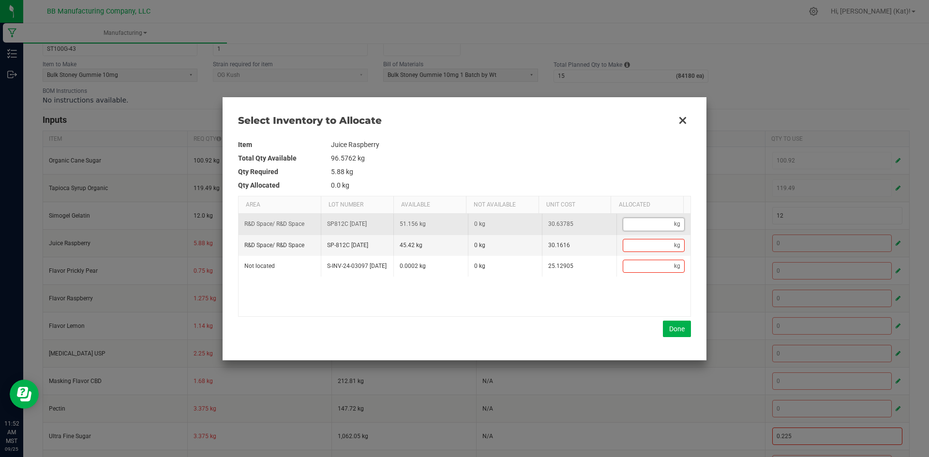
click at [638, 227] on input "Data table" at bounding box center [648, 224] width 51 height 12
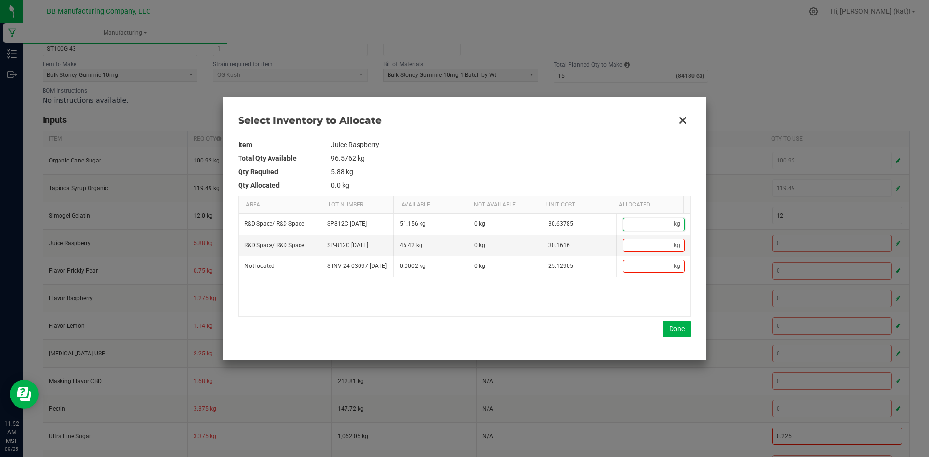
paste input "5.88"
type input "5.88"
click at [678, 329] on button "Done" at bounding box center [677, 329] width 28 height 16
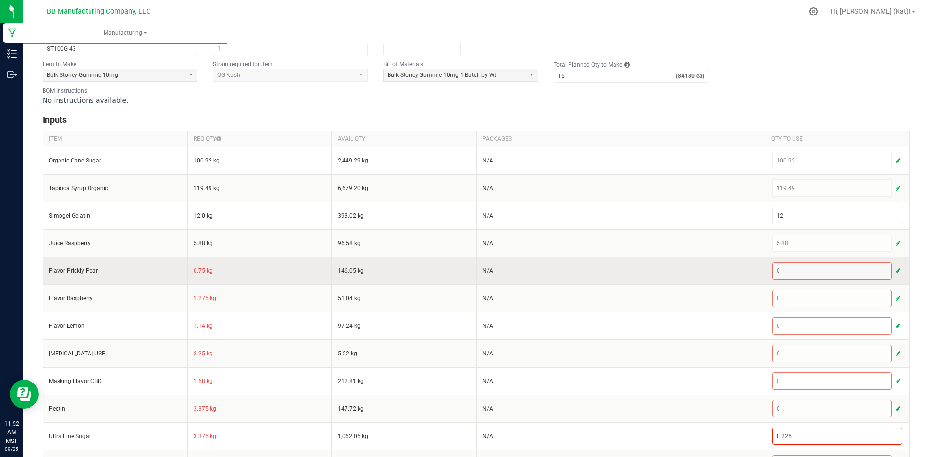
click at [198, 272] on td "0.75 kg" at bounding box center [259, 271] width 145 height 28
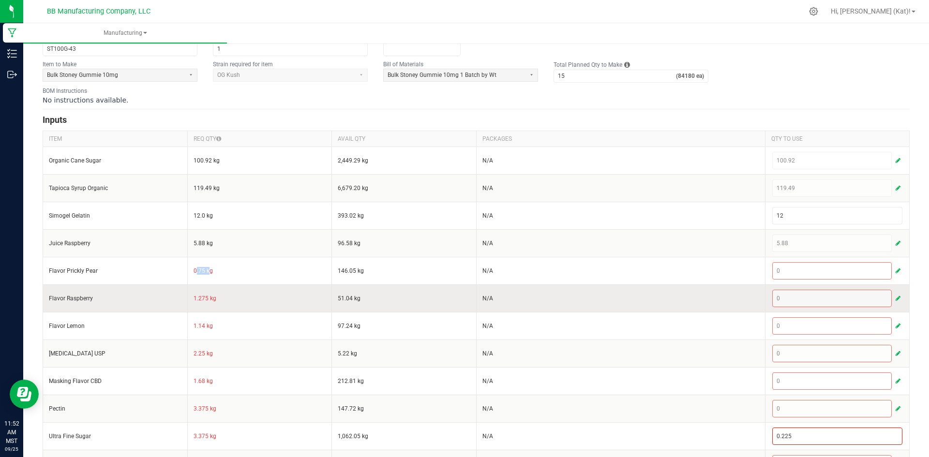
copy td "0.75"
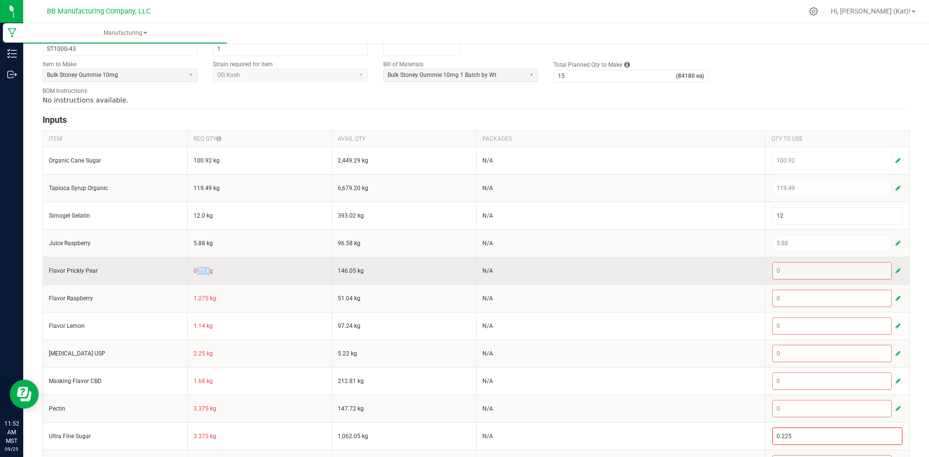
click at [894, 271] on button "button" at bounding box center [898, 271] width 9 height 12
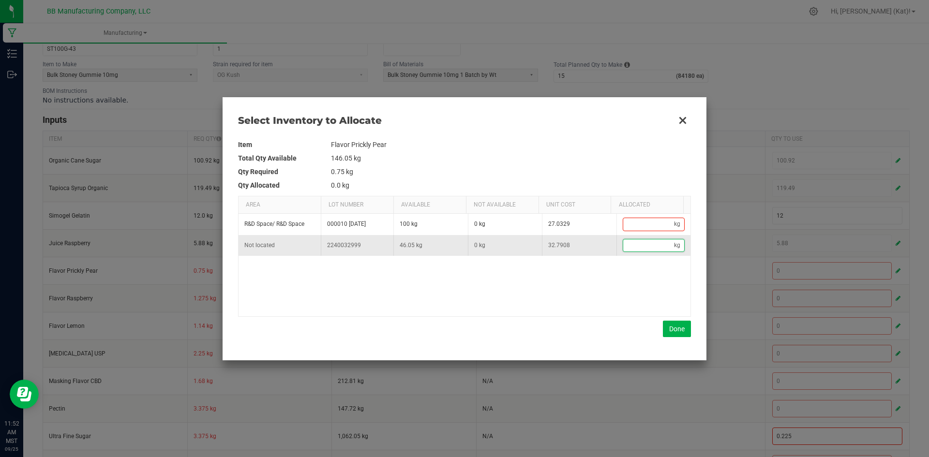
click at [641, 243] on input "Data table" at bounding box center [648, 246] width 51 height 12
paste input "0.75"
type input "0.75"
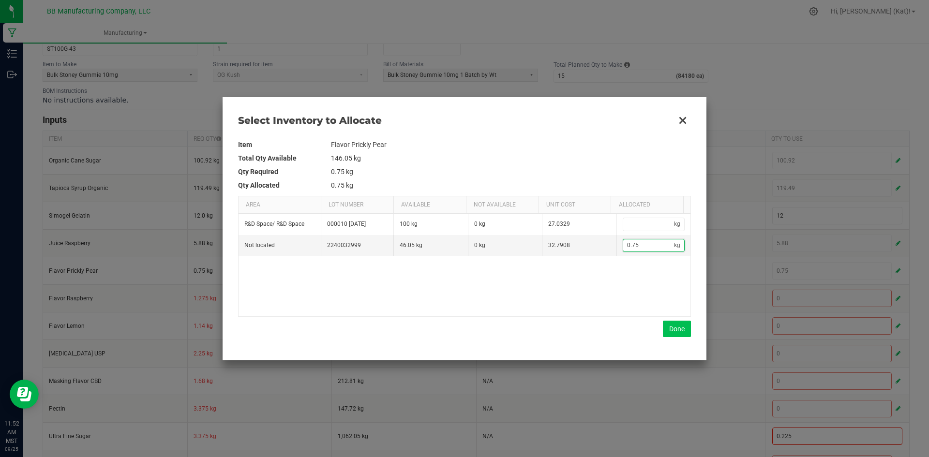
type input "0.75"
click at [667, 330] on button "Done" at bounding box center [677, 329] width 28 height 16
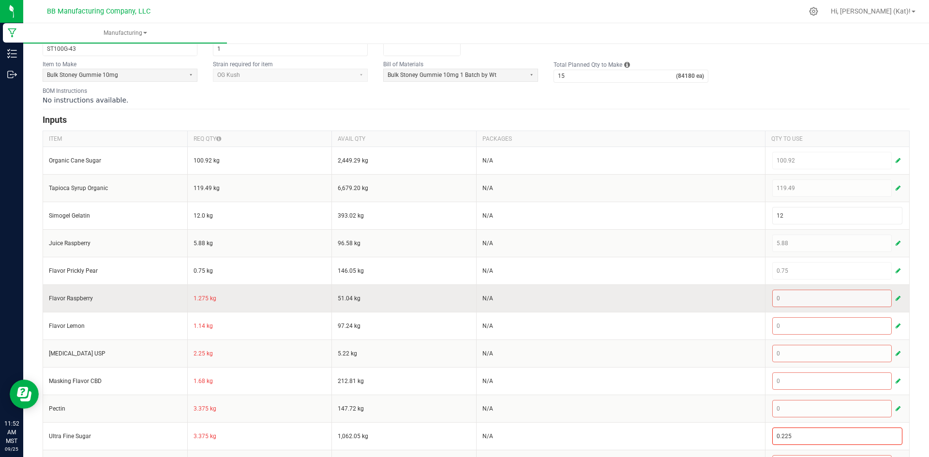
click at [196, 298] on td "1.275 kg" at bounding box center [259, 299] width 145 height 28
copy td "1.275"
click at [896, 299] on span "button" at bounding box center [898, 299] width 5 height 8
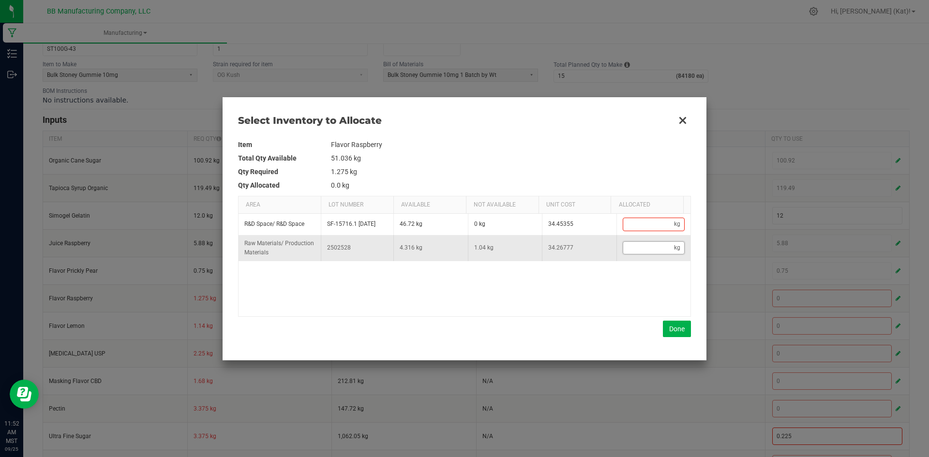
click at [660, 246] on input "Data table" at bounding box center [648, 248] width 51 height 12
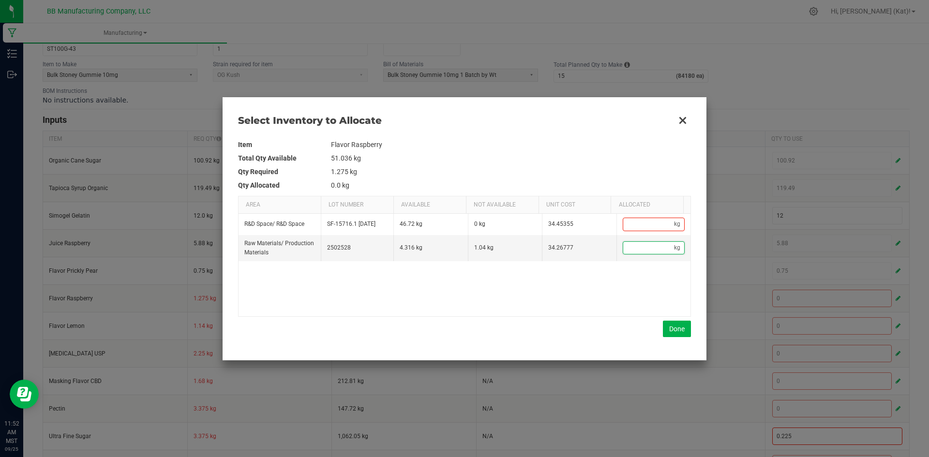
type input "1.275"
click at [673, 323] on button "Done" at bounding box center [677, 329] width 28 height 16
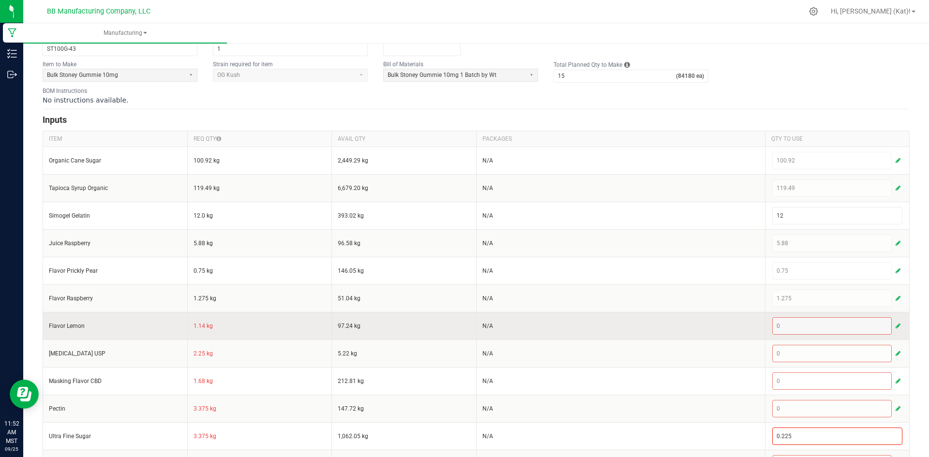
click at [199, 327] on td "1.14 kg" at bounding box center [259, 326] width 145 height 28
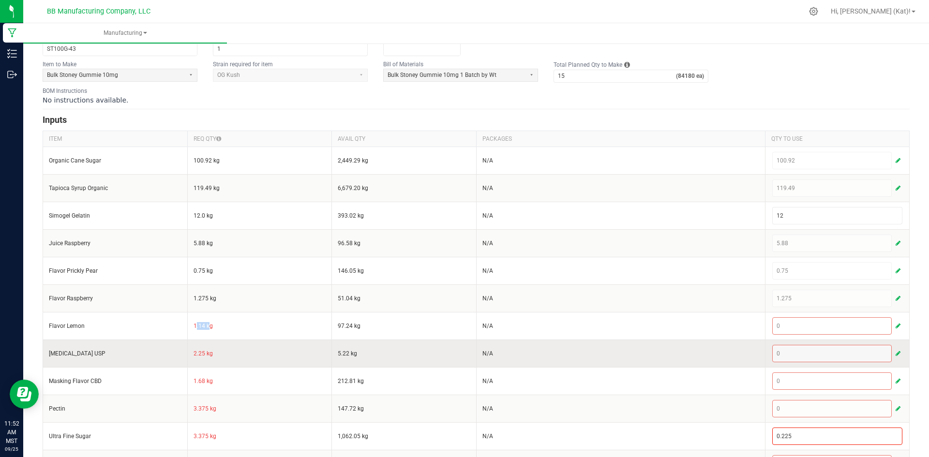
copy td "1.14"
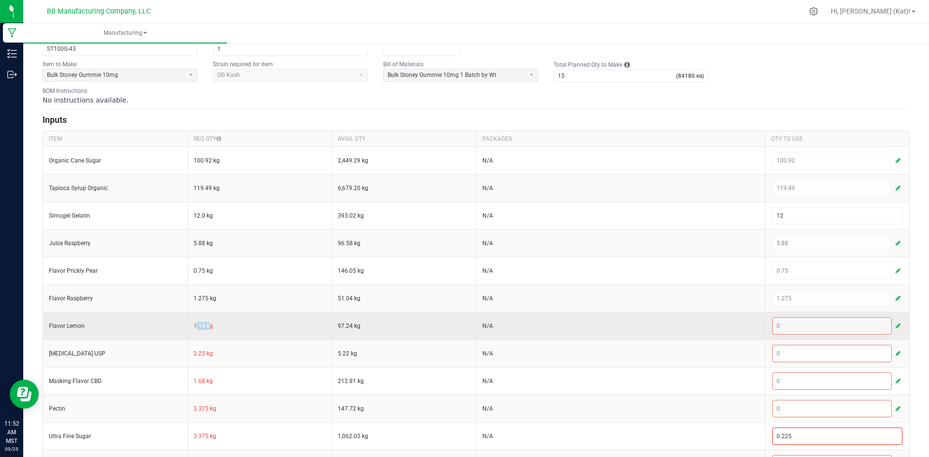
click at [896, 327] on span "button" at bounding box center [898, 326] width 5 height 8
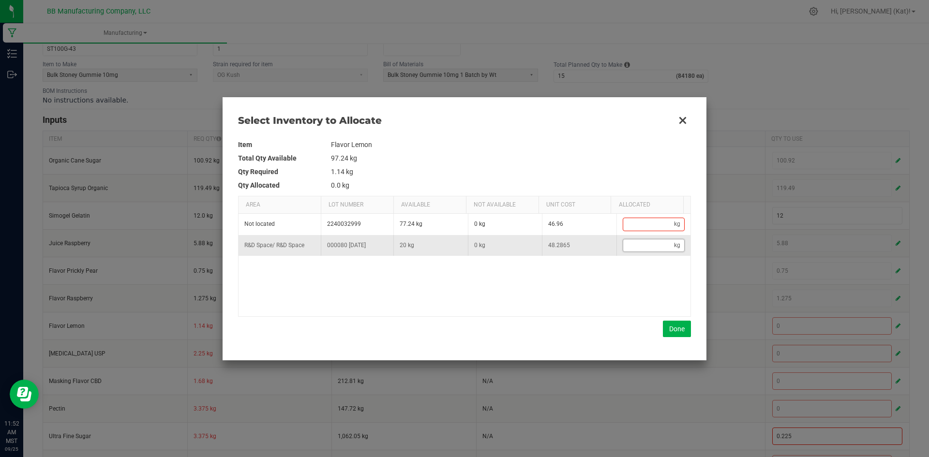
click at [640, 248] on input "Data table" at bounding box center [648, 246] width 51 height 12
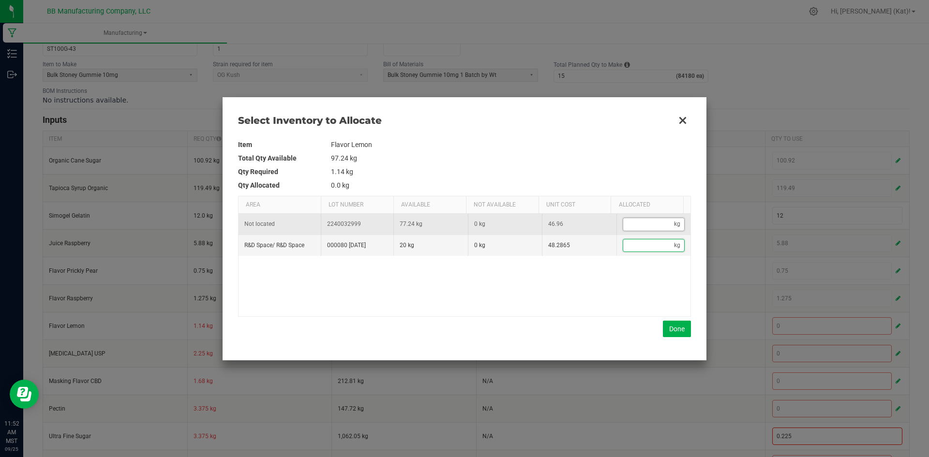
click at [643, 226] on input "Data table" at bounding box center [648, 224] width 51 height 12
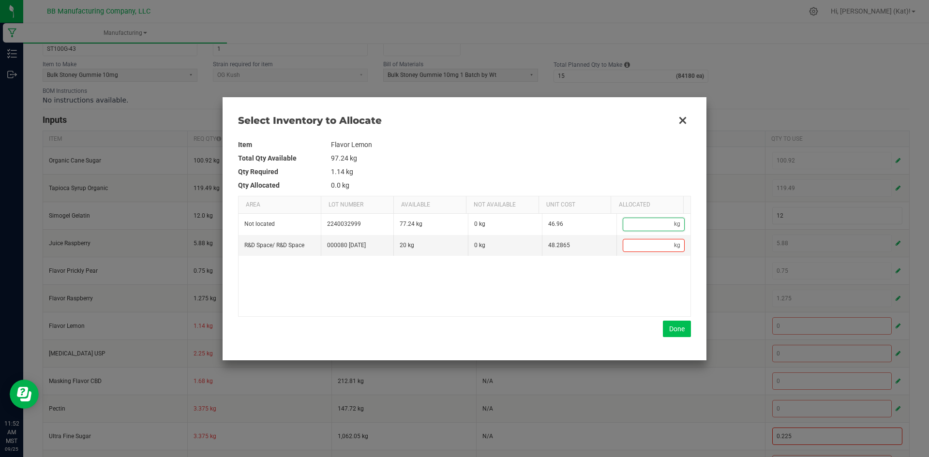
paste input "1.14"
type input "1.14"
click at [676, 331] on button "Done" at bounding box center [677, 329] width 28 height 16
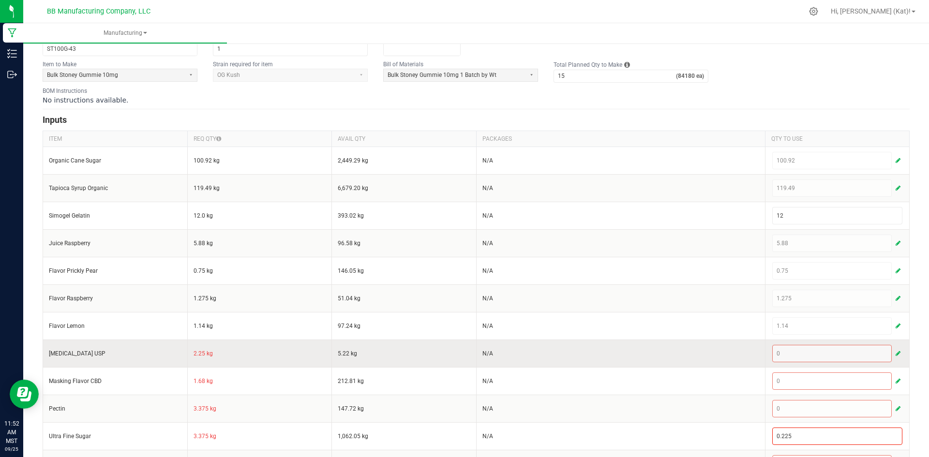
click at [199, 354] on td "2.25 kg" at bounding box center [259, 354] width 145 height 28
copy td "2"
click at [896, 353] on span "button" at bounding box center [898, 354] width 5 height 8
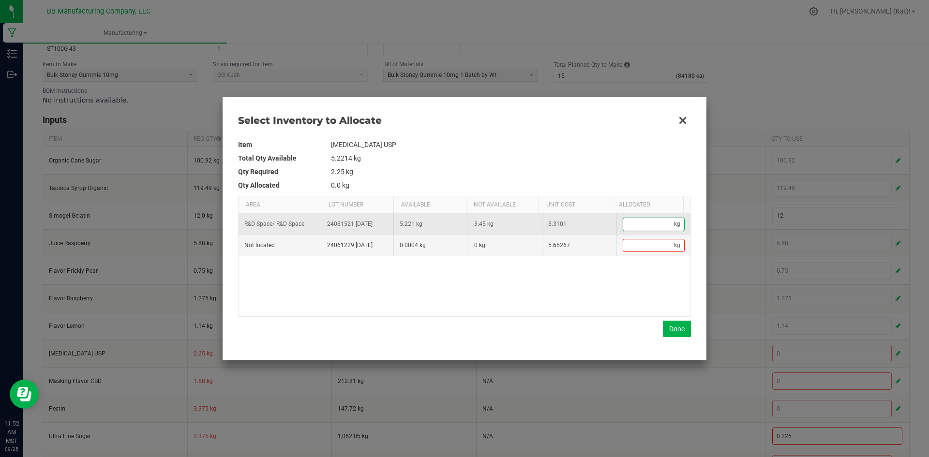
drag, startPoint x: 639, startPoint y: 224, endPoint x: 641, endPoint y: 232, distance: 8.1
click at [639, 225] on input "Data table" at bounding box center [648, 224] width 51 height 12
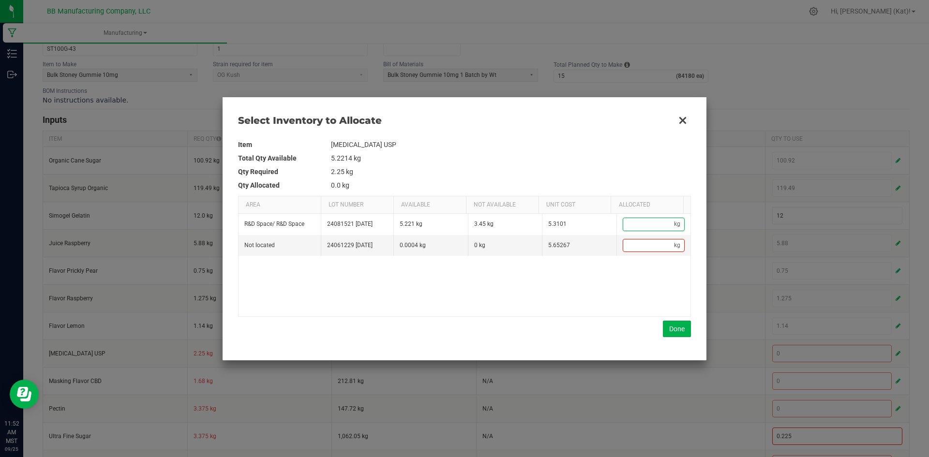
paste input "2"
type input "2"
type input "2."
type input "2.2"
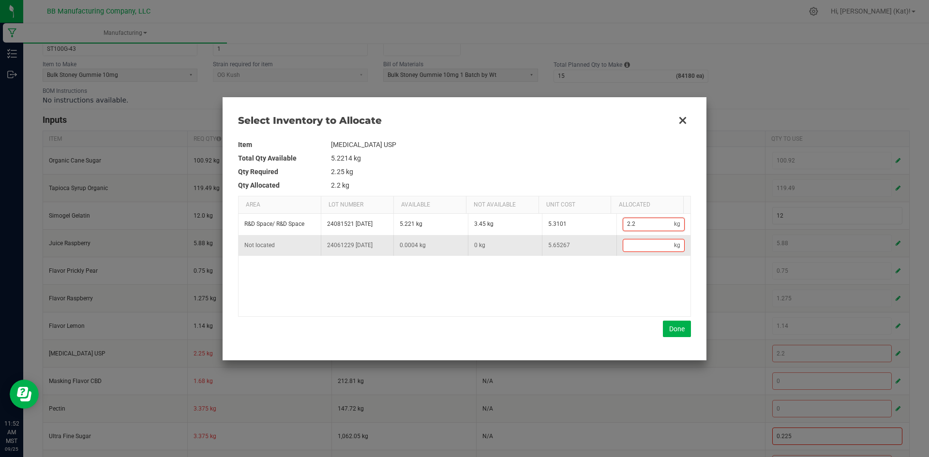
type input "2.25"
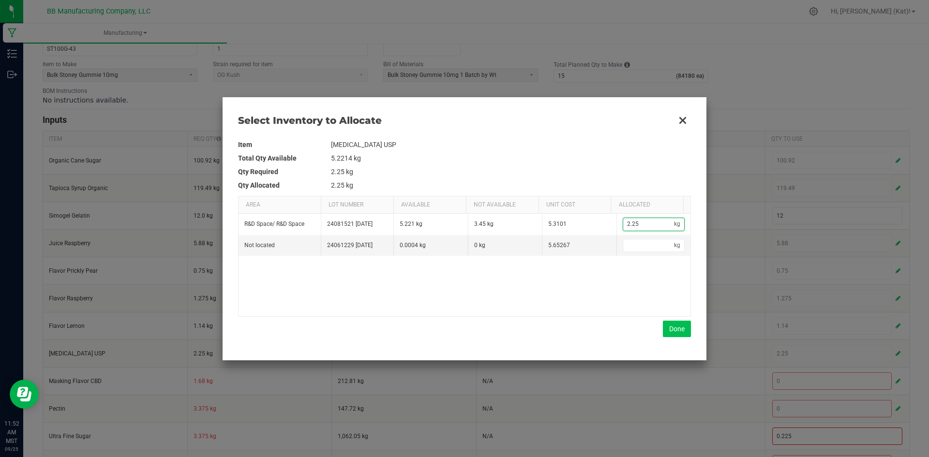
type input "2.25"
click at [673, 324] on button "Done" at bounding box center [677, 329] width 28 height 16
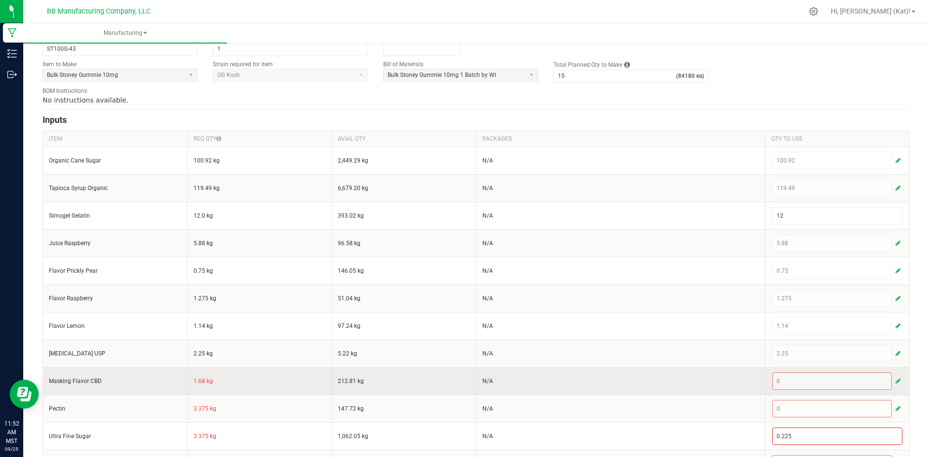
click at [200, 381] on td "1.68 kg" at bounding box center [259, 381] width 145 height 28
copy td "1.68"
click at [896, 378] on span "button" at bounding box center [898, 382] width 5 height 8
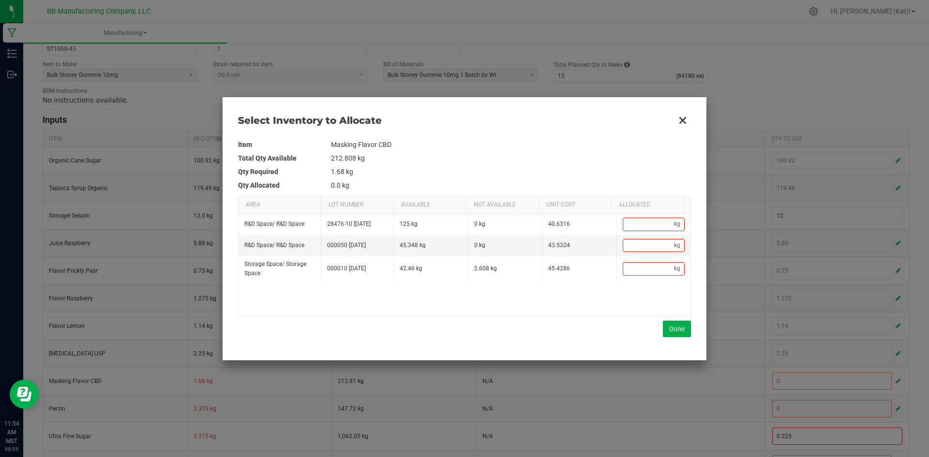
click at [592, 164] on td "212.808 kg" at bounding box center [511, 159] width 360 height 14
click at [685, 119] on button "Close" at bounding box center [683, 120] width 20 height 20
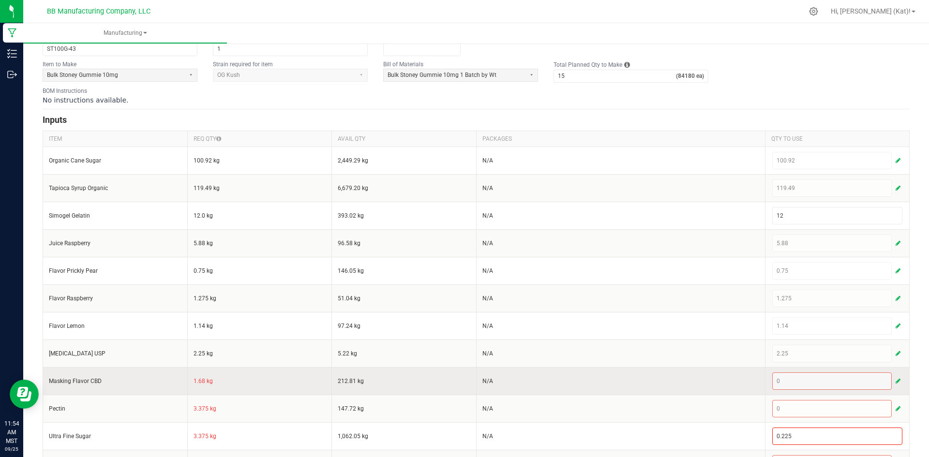
click at [198, 380] on td "1.68 kg" at bounding box center [259, 381] width 145 height 28
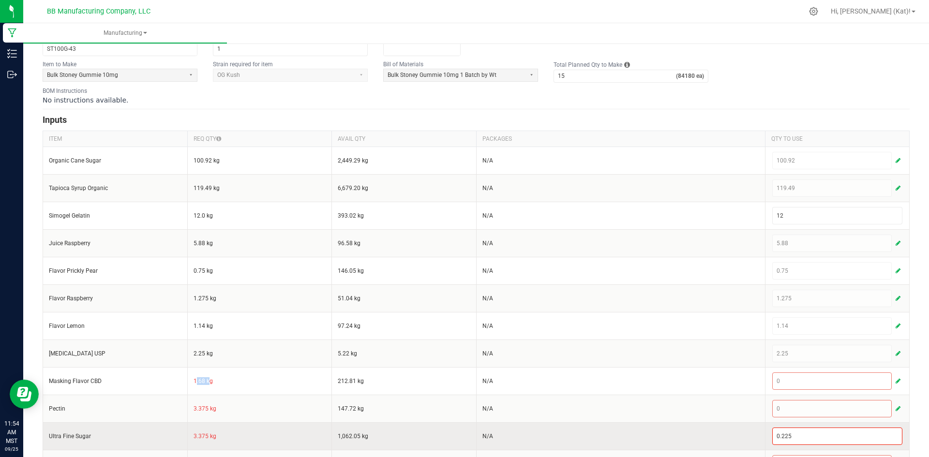
copy td "1.68"
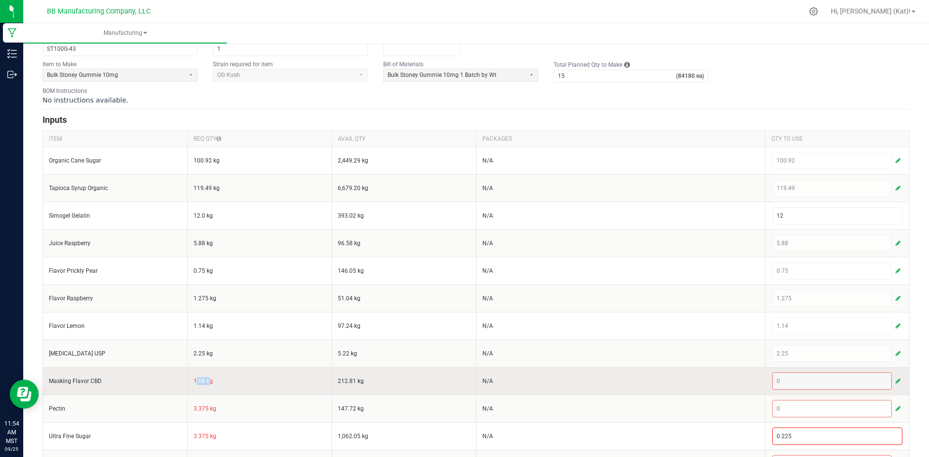
click at [896, 380] on span "button" at bounding box center [898, 382] width 5 height 8
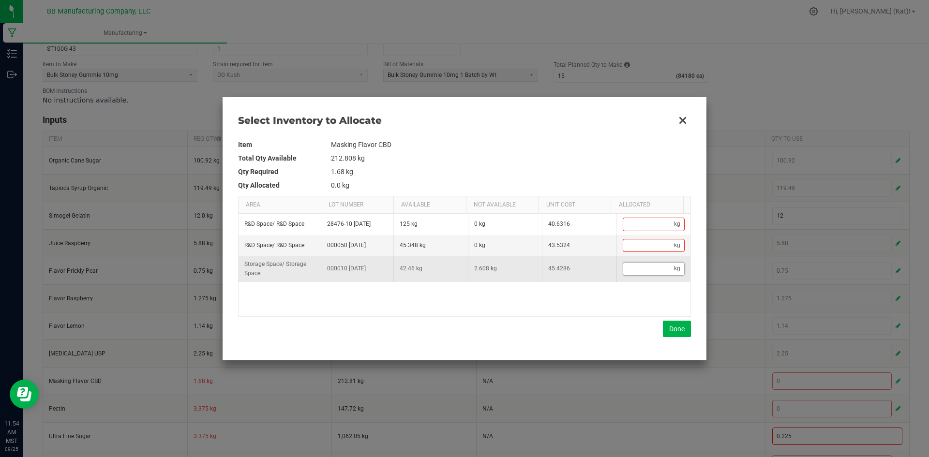
click at [626, 271] on input "Data table" at bounding box center [648, 269] width 51 height 12
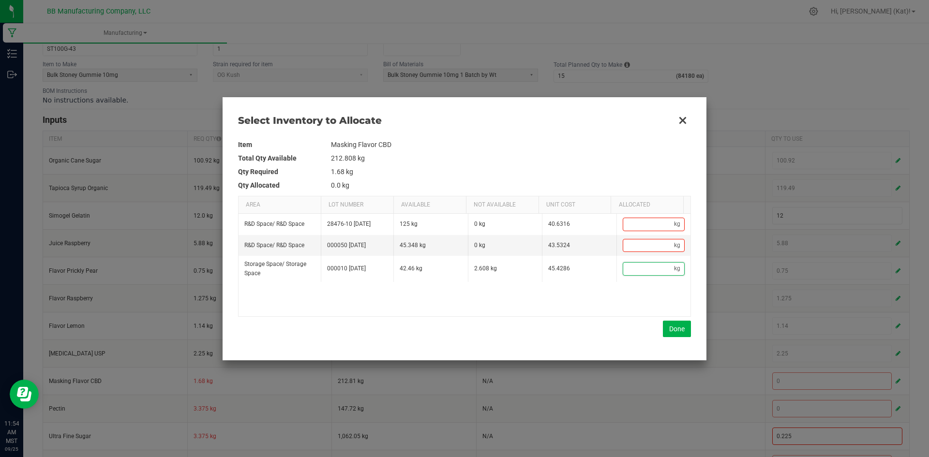
paste input "1.68"
type input "1.68"
click at [680, 328] on button "Done" at bounding box center [677, 329] width 28 height 16
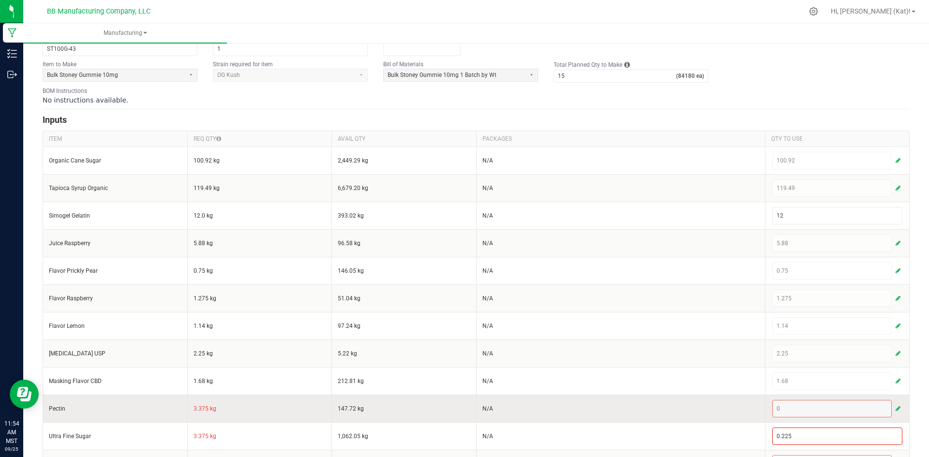
click at [198, 409] on td "3.375 kg" at bounding box center [259, 409] width 145 height 28
click at [199, 409] on td "3.375 kg" at bounding box center [259, 409] width 145 height 28
click at [896, 407] on span "button" at bounding box center [898, 409] width 5 height 8
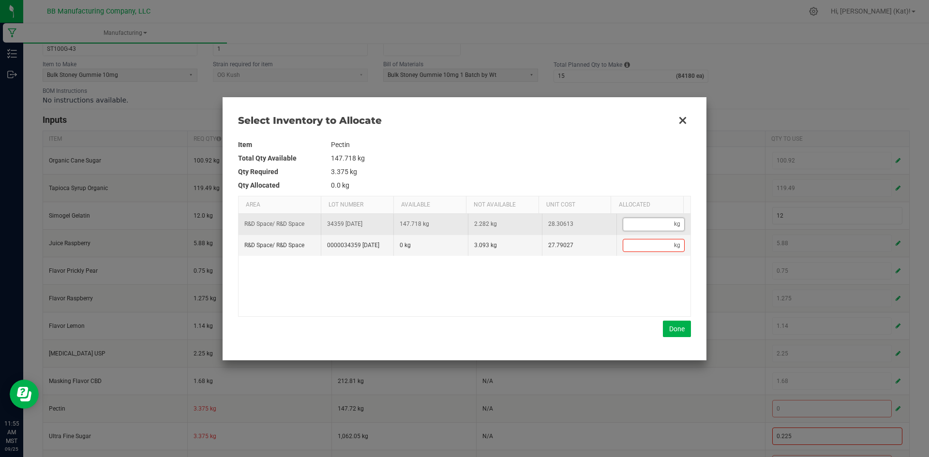
click at [634, 222] on input "Data table" at bounding box center [648, 224] width 51 height 12
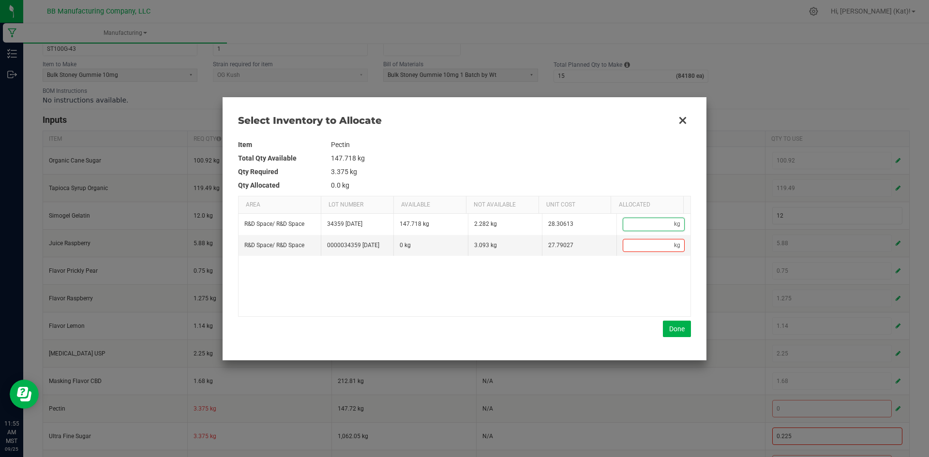
paste input "3.375"
type input "3.375"
click at [670, 328] on button "Done" at bounding box center [677, 329] width 28 height 16
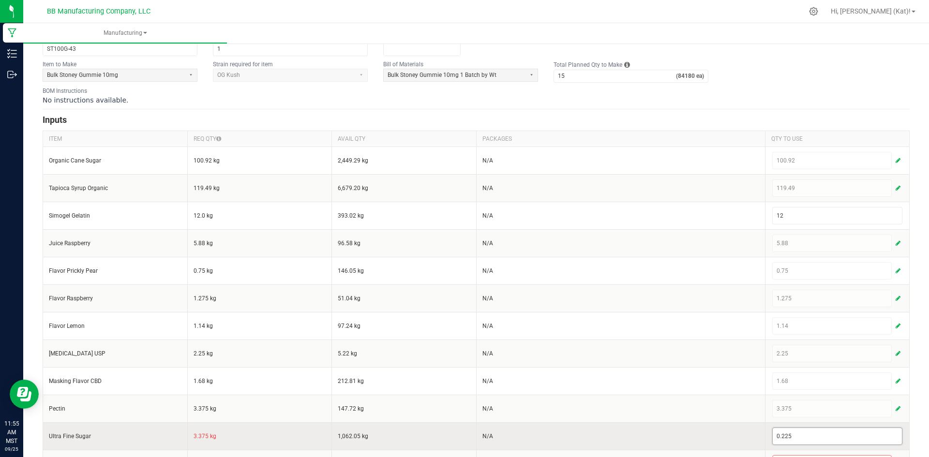
click at [792, 441] on input "0.225" at bounding box center [838, 436] width 130 height 16
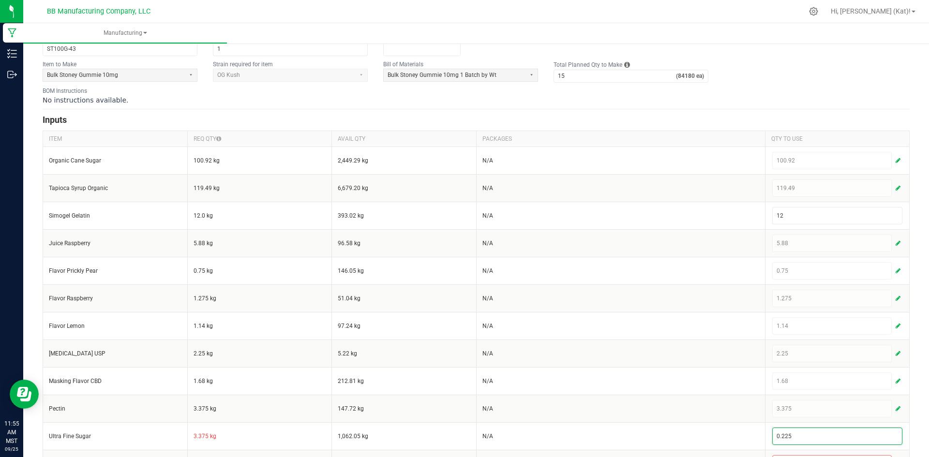
paste input "3.37"
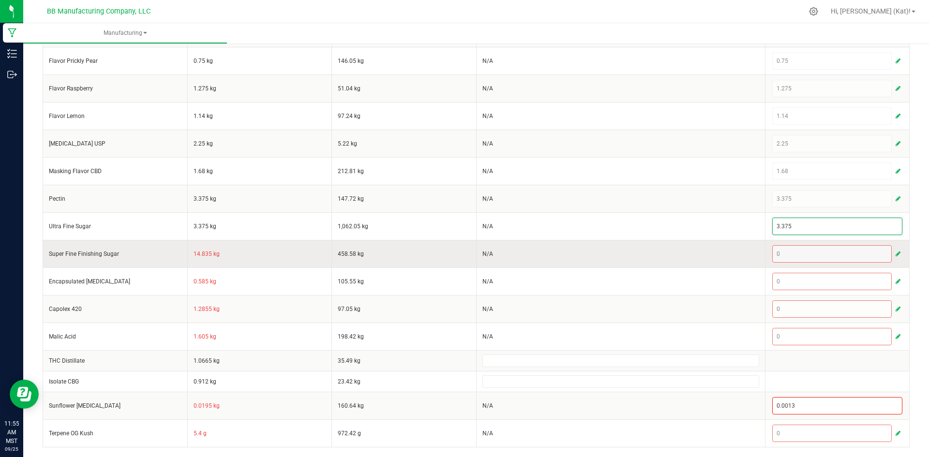
type input "3.375"
click at [205, 251] on td "14.835 kg" at bounding box center [259, 254] width 145 height 28
click at [896, 252] on span "button" at bounding box center [898, 254] width 5 height 8
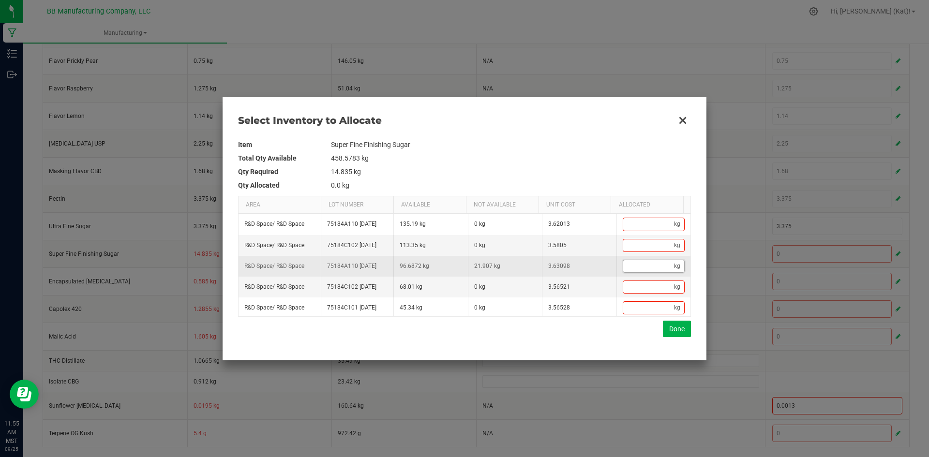
click at [638, 273] on input "Data table" at bounding box center [648, 266] width 51 height 12
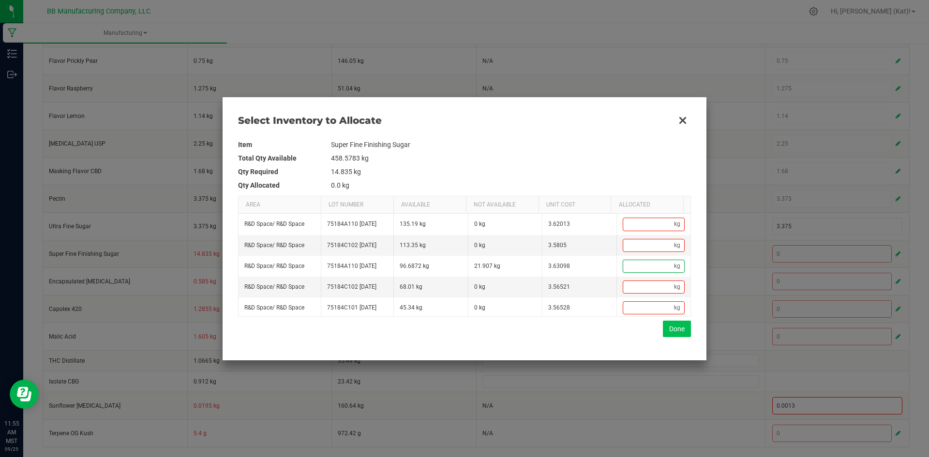
paste input "14.835"
type input "14.835"
click at [679, 332] on button "Done" at bounding box center [677, 329] width 28 height 16
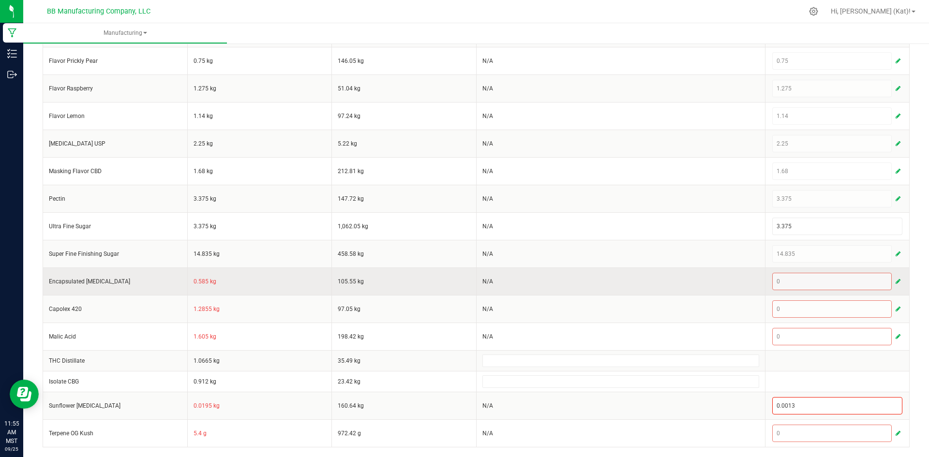
click at [200, 280] on td "0.585 kg" at bounding box center [259, 282] width 145 height 28
click at [896, 278] on span "button" at bounding box center [898, 282] width 5 height 8
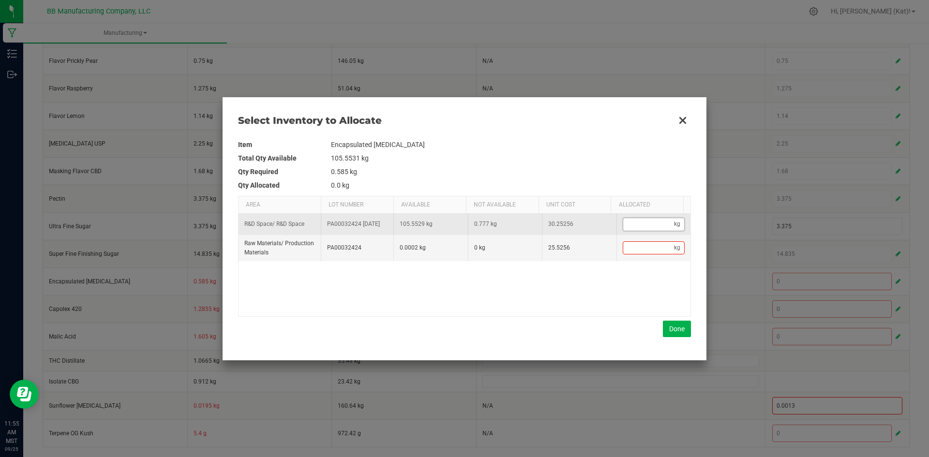
click at [632, 228] on input "Data table" at bounding box center [648, 224] width 51 height 12
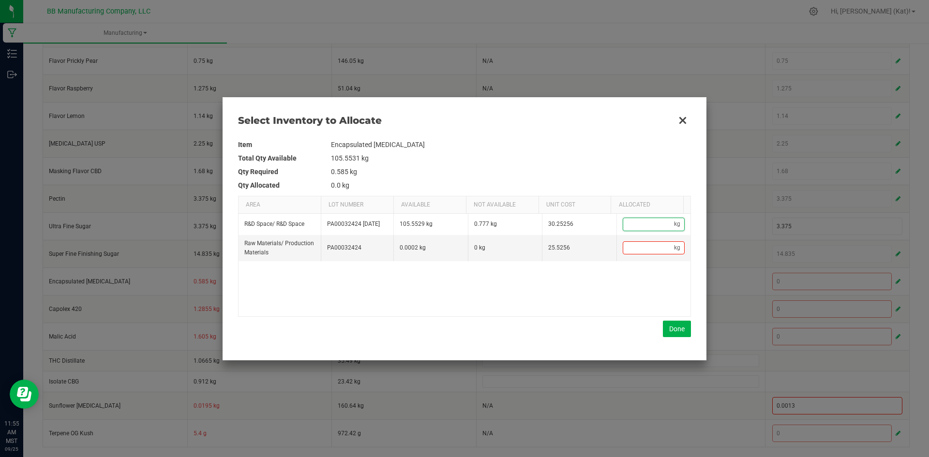
paste input "0.585"
type input "0.585"
click at [674, 333] on button "Done" at bounding box center [677, 329] width 28 height 16
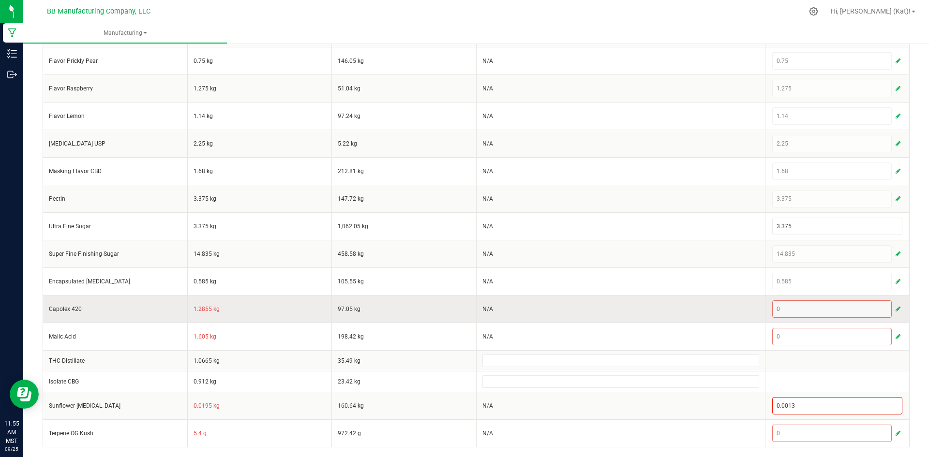
click at [174, 307] on input "Capolex 420" at bounding box center [115, 309] width 133 height 8
click at [196, 309] on td "1.2855 kg" at bounding box center [259, 309] width 145 height 28
click at [896, 310] on span "button" at bounding box center [898, 309] width 5 height 8
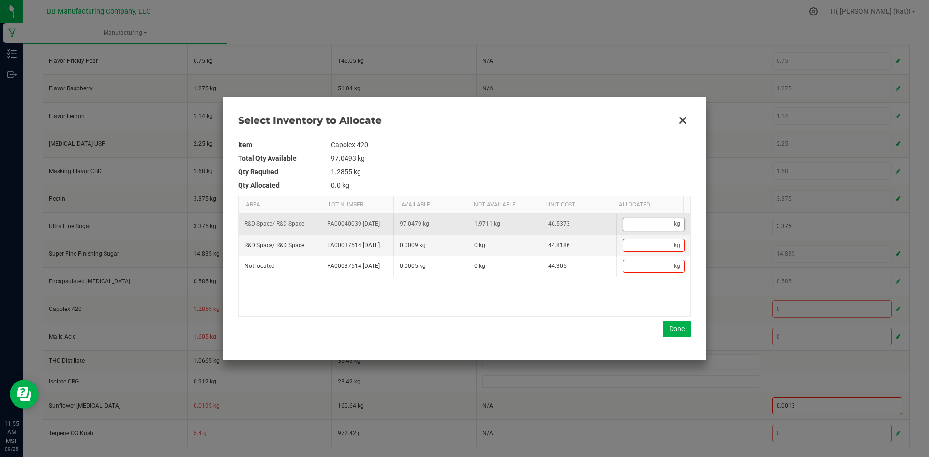
click at [650, 224] on input "Data table" at bounding box center [648, 224] width 51 height 12
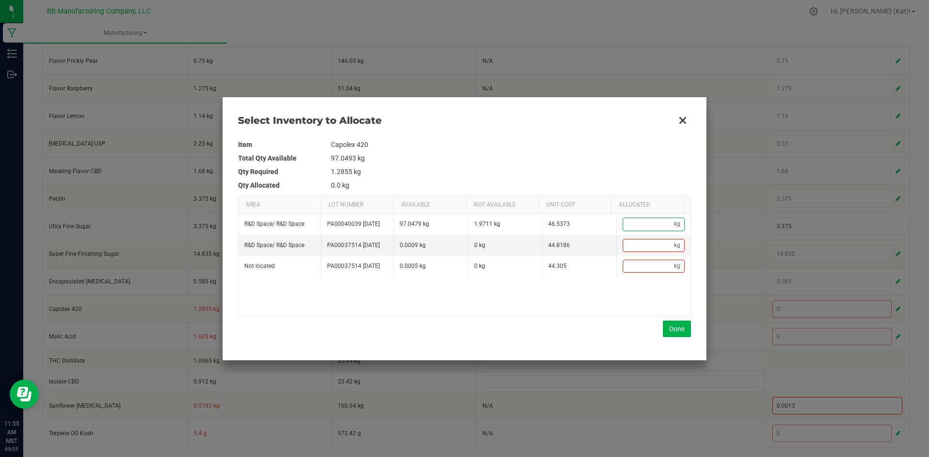
paste input "1.2855"
type input "1.2855"
click at [679, 328] on button "Done" at bounding box center [677, 329] width 28 height 16
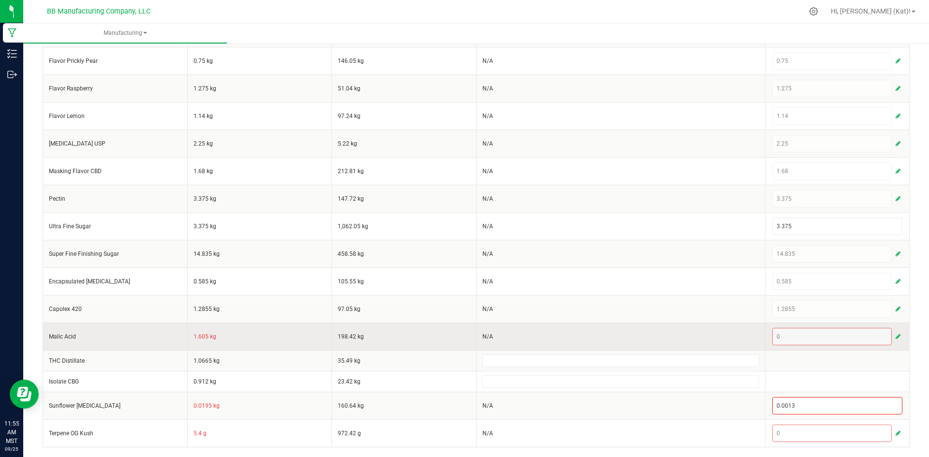
click at [202, 335] on td "1.605 kg" at bounding box center [259, 337] width 145 height 28
click at [895, 333] on button "button" at bounding box center [898, 337] width 9 height 12
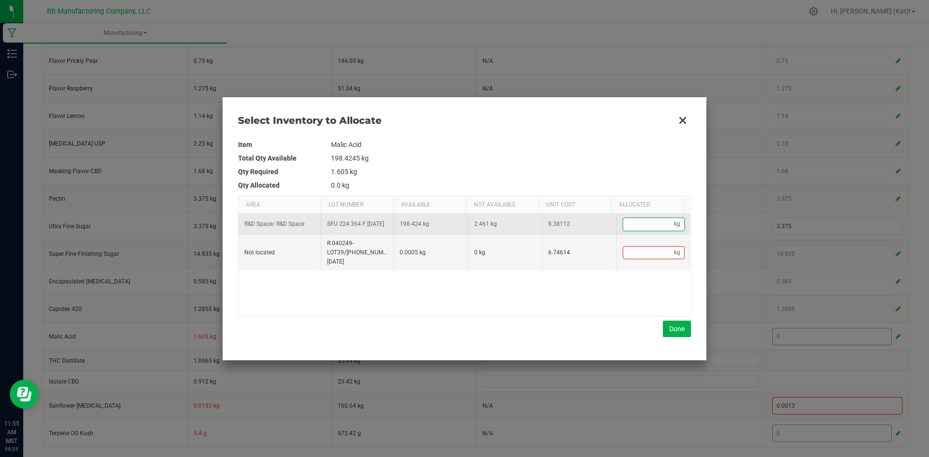
click at [665, 221] on input "Data table" at bounding box center [648, 224] width 51 height 12
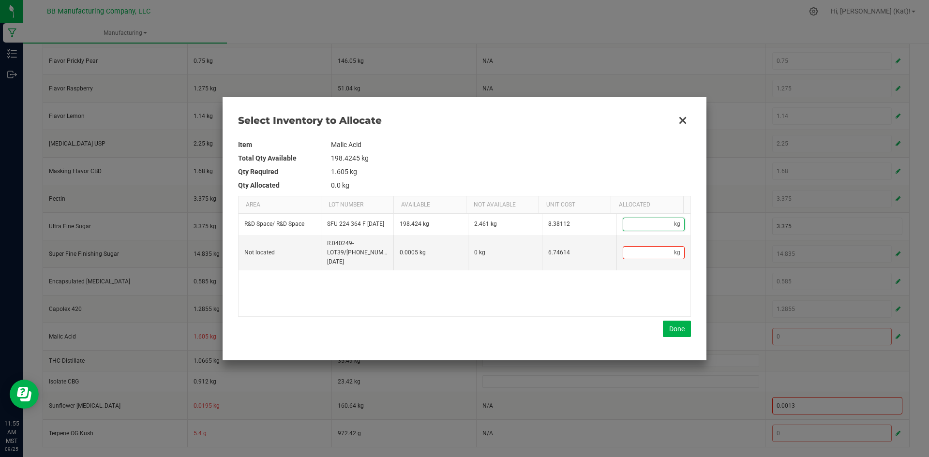
paste input "1.605"
type input "1.605"
click at [680, 332] on button "Done" at bounding box center [677, 329] width 28 height 16
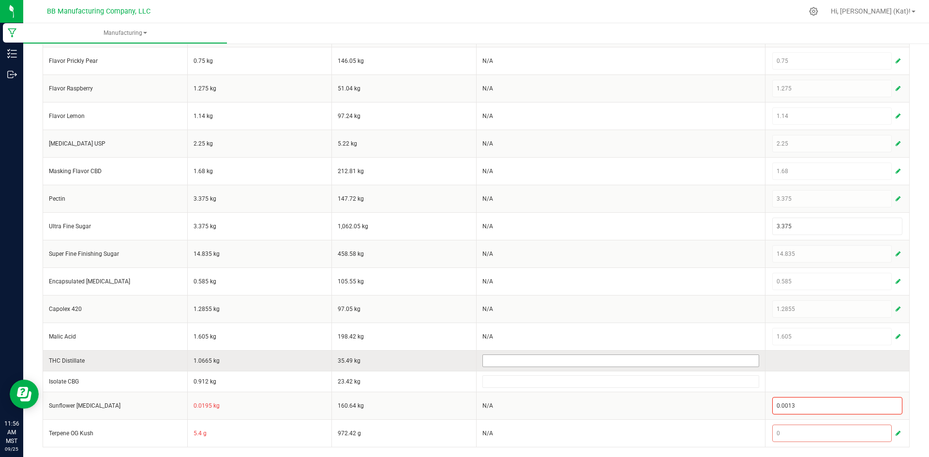
click at [542, 358] on input at bounding box center [621, 361] width 276 height 12
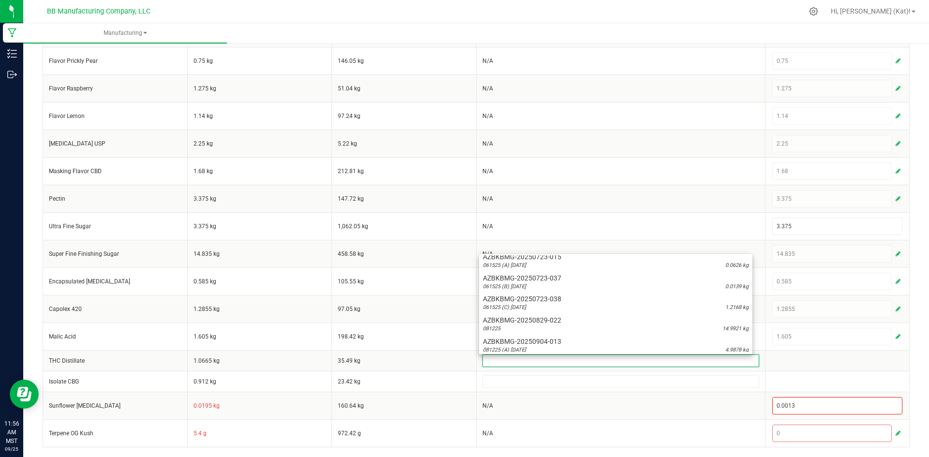
scroll to position [326, 0]
click at [554, 301] on div "061525 (C) 7.23.25 1.2168 kg" at bounding box center [616, 305] width 266 height 8
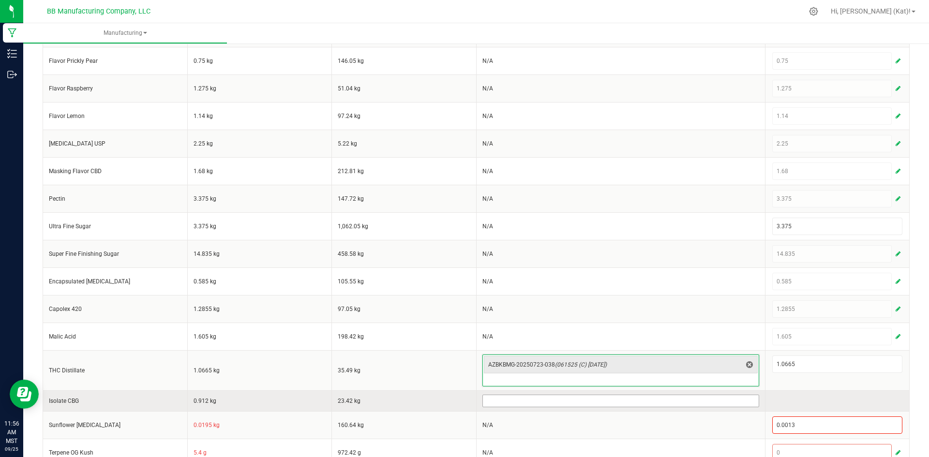
click at [589, 401] on input at bounding box center [621, 401] width 276 height 12
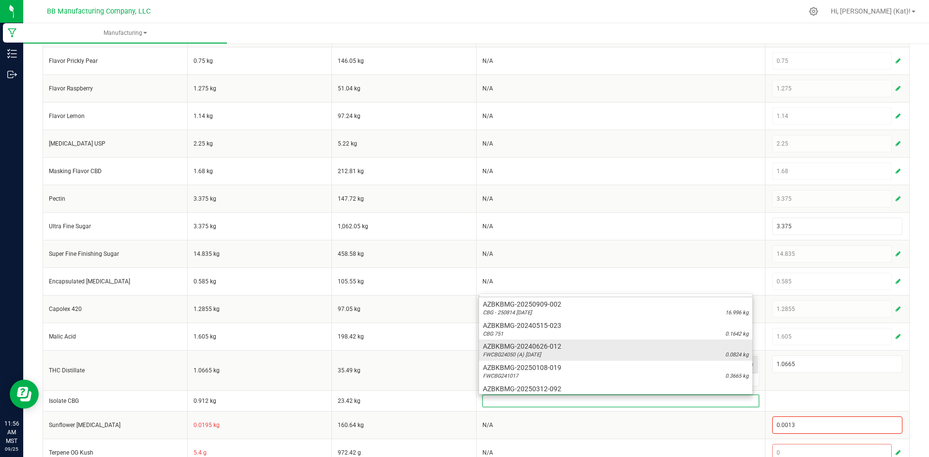
scroll to position [30, 0]
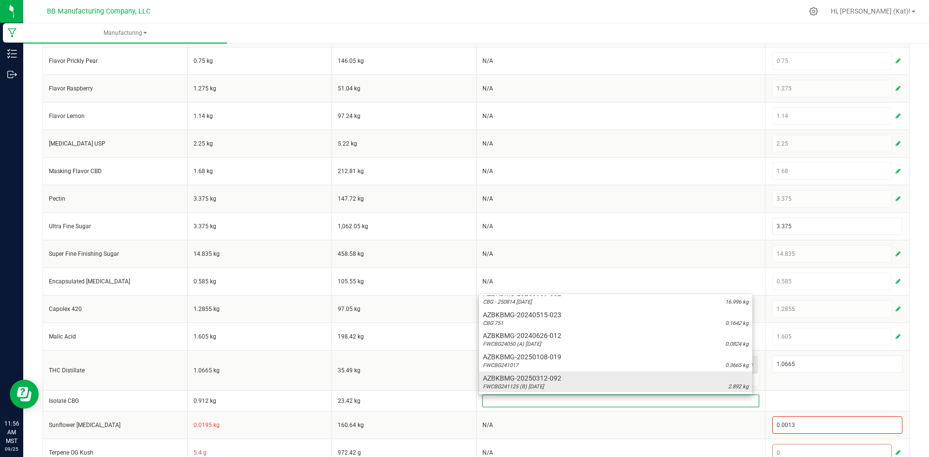
click at [581, 378] on span "AZBKBMG-20250312-092" at bounding box center [616, 379] width 266 height 10
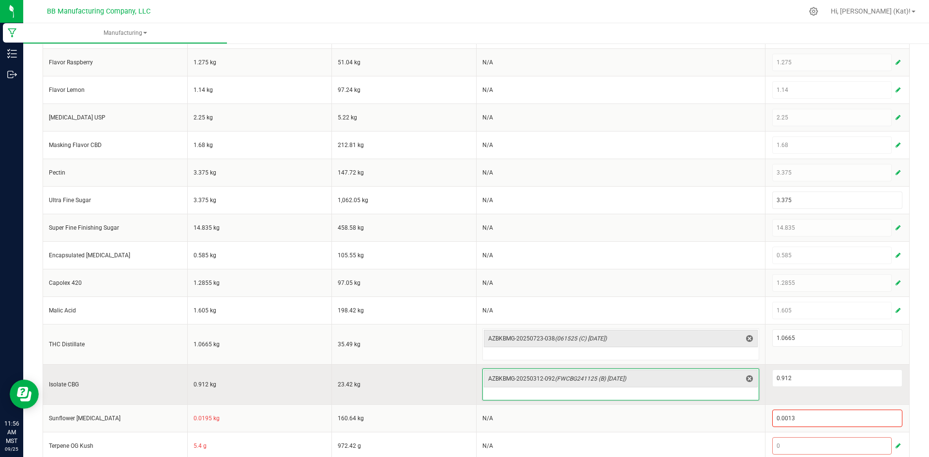
scroll to position [346, 0]
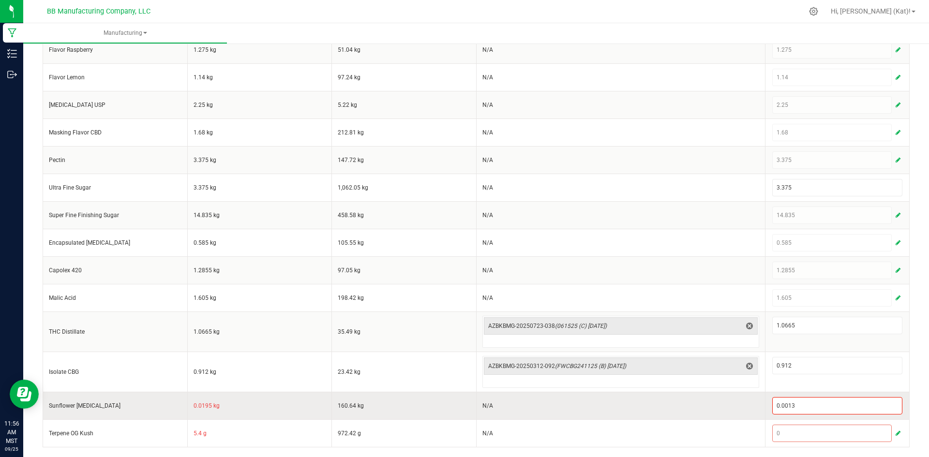
click at [195, 407] on td "0.0195 kg" at bounding box center [259, 406] width 145 height 28
click at [851, 405] on input "0.0013" at bounding box center [838, 406] width 130 height 16
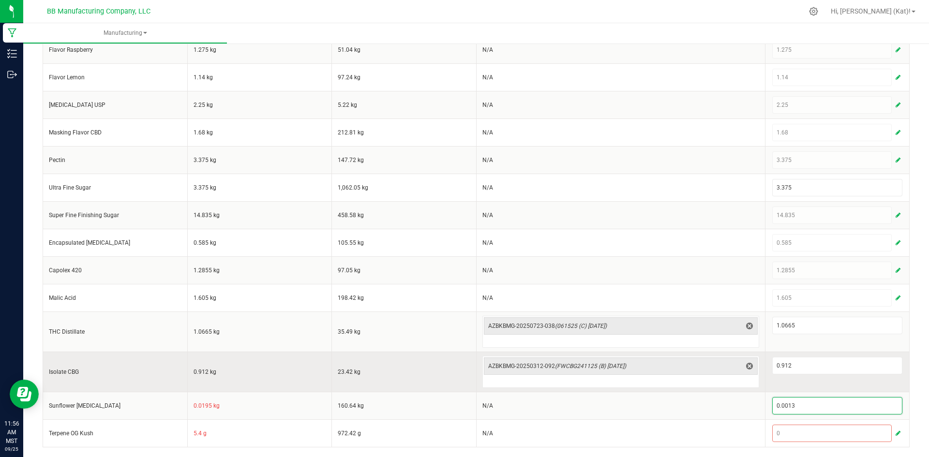
paste input "195"
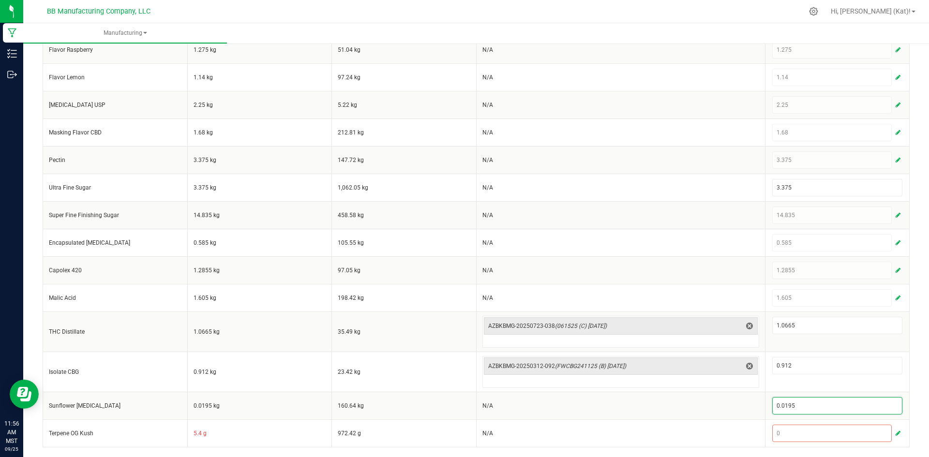
type input "0.0195"
click at [910, 379] on div "< All Runs Create Name 9.29.25 Stoney Prickly Pear Lemonade 100mg Gummie Schedu…" at bounding box center [476, 77] width 906 height 762
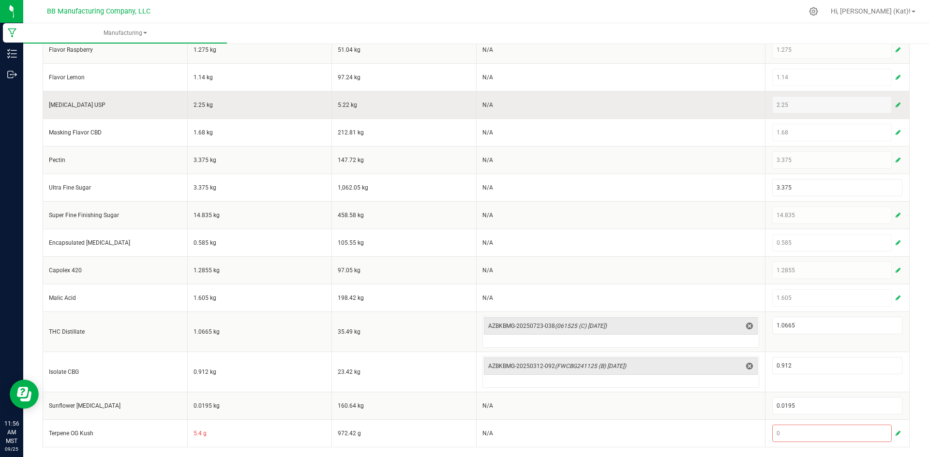
click at [896, 103] on span "button" at bounding box center [898, 105] width 5 height 8
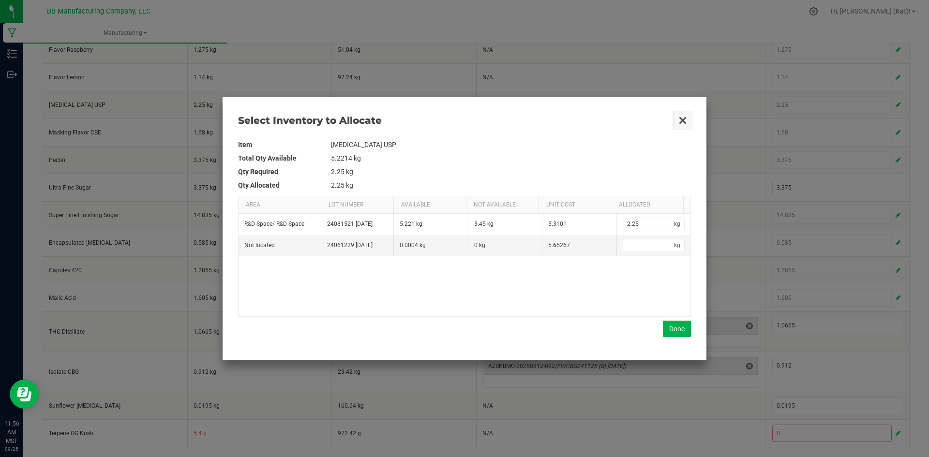
click at [685, 124] on button "Close" at bounding box center [683, 120] width 20 height 20
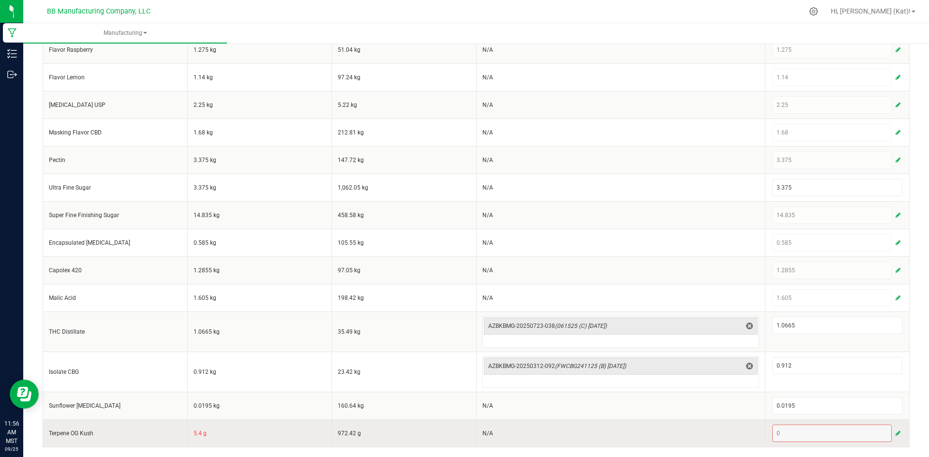
click at [195, 432] on td "5.4 g" at bounding box center [259, 434] width 145 height 28
click at [194, 432] on td "5.4 g" at bounding box center [259, 434] width 145 height 28
click at [894, 437] on button "button" at bounding box center [898, 434] width 9 height 12
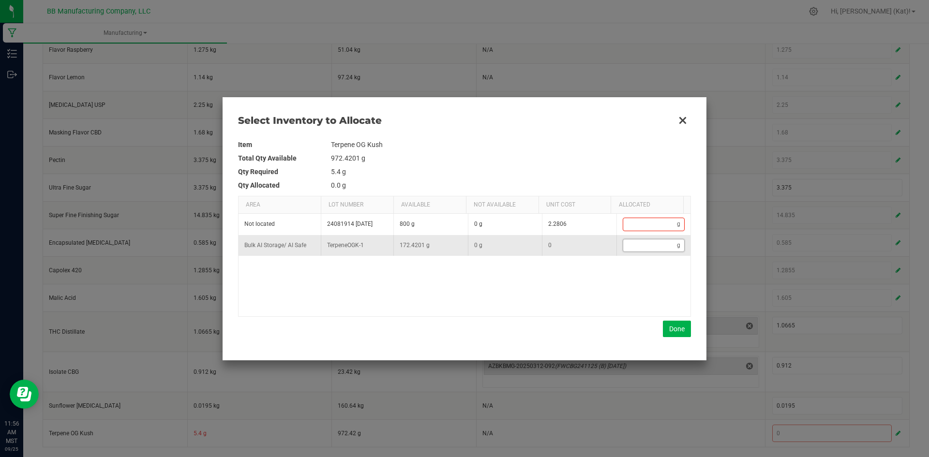
click at [649, 248] on input "Data table" at bounding box center [650, 246] width 54 height 12
paste input "5.4"
type input "5.4"
click at [682, 329] on button "Done" at bounding box center [677, 329] width 28 height 16
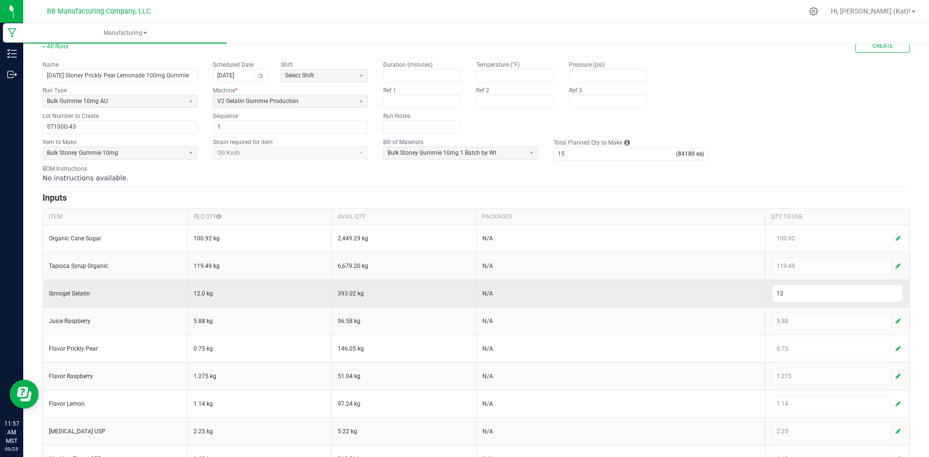
scroll to position [0, 0]
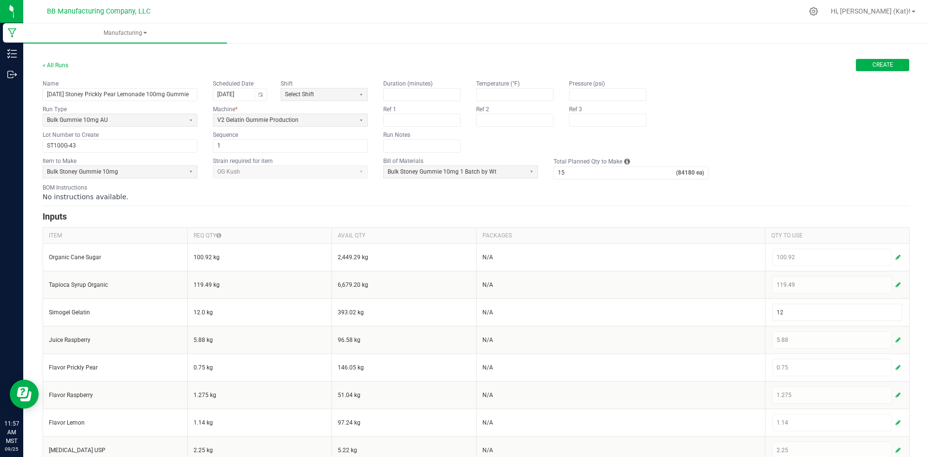
click at [889, 64] on button "Create" at bounding box center [883, 65] width 54 height 13
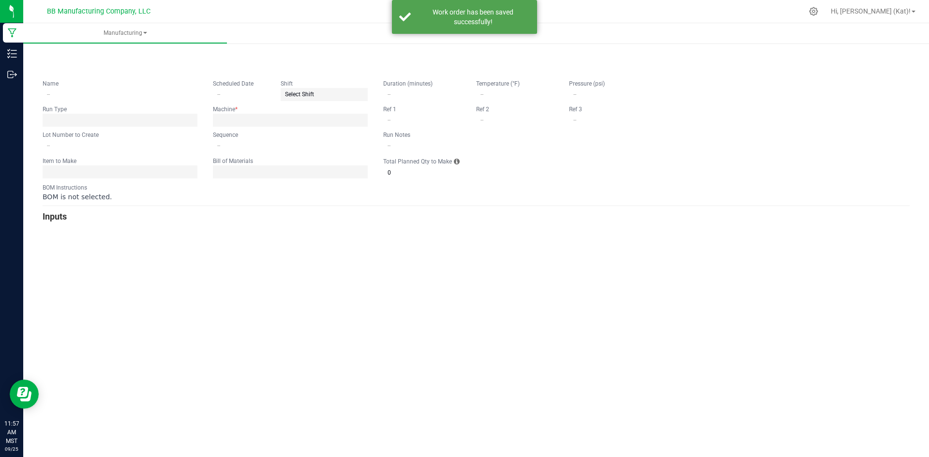
type input "9.29.25 Stoney Prickly Pear Lemonade 100mg Gummie"
type input "09/29/2025"
type input "ST100G-43"
type input "1"
type input "15"
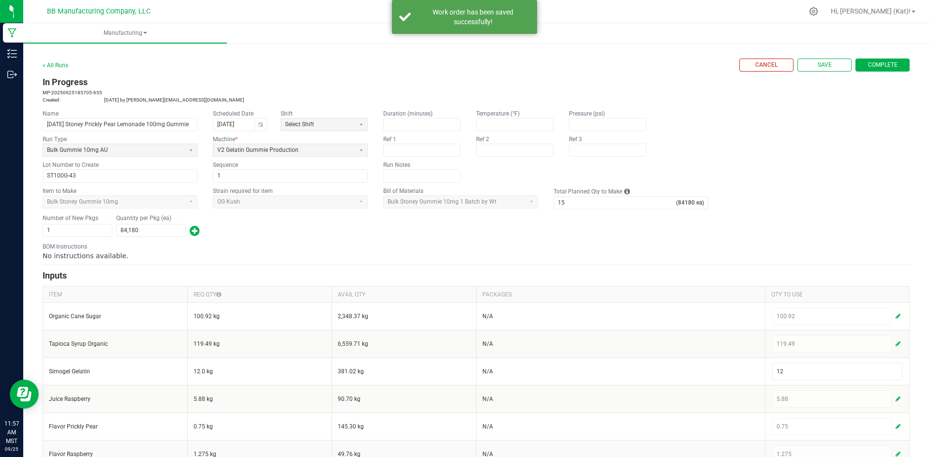
click at [641, 77] on h3 "In Progress" at bounding box center [476, 83] width 867 height 14
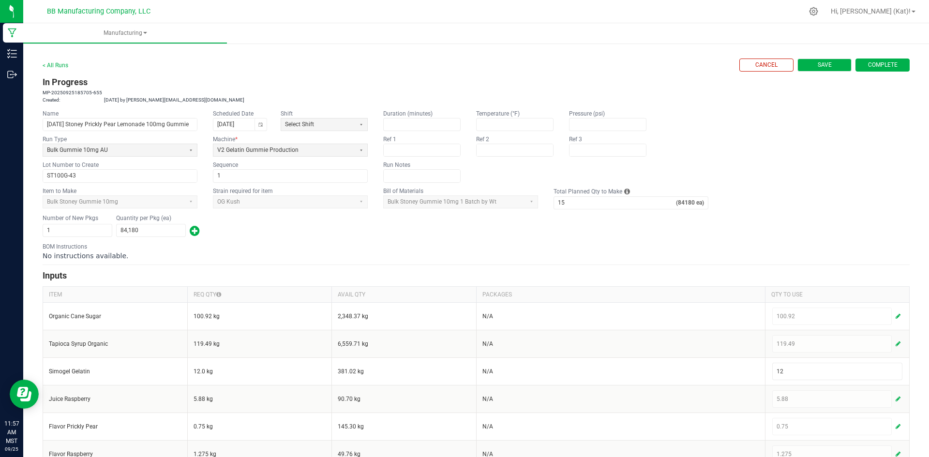
click at [826, 63] on button "Save" at bounding box center [825, 65] width 54 height 13
type input "0"
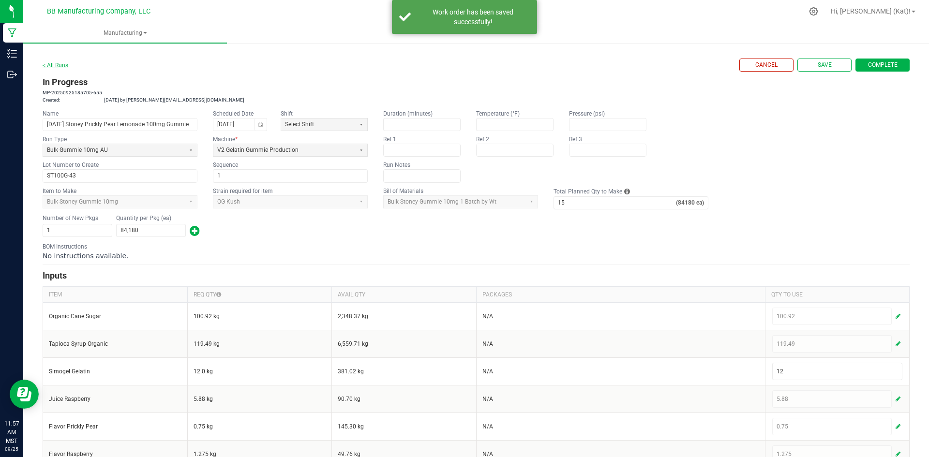
click at [60, 62] on link "< All Runs" at bounding box center [56, 65] width 26 height 7
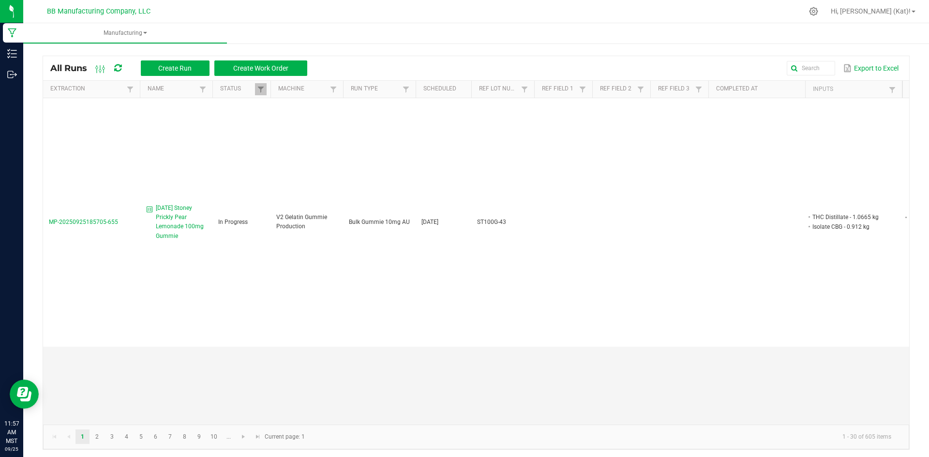
click at [441, 69] on div "Export to Excel" at bounding box center [609, 68] width 588 height 16
click at [375, 62] on div "Export to Excel" at bounding box center [609, 68] width 588 height 16
click at [269, 67] on span "Create Work Order" at bounding box center [260, 68] width 55 height 8
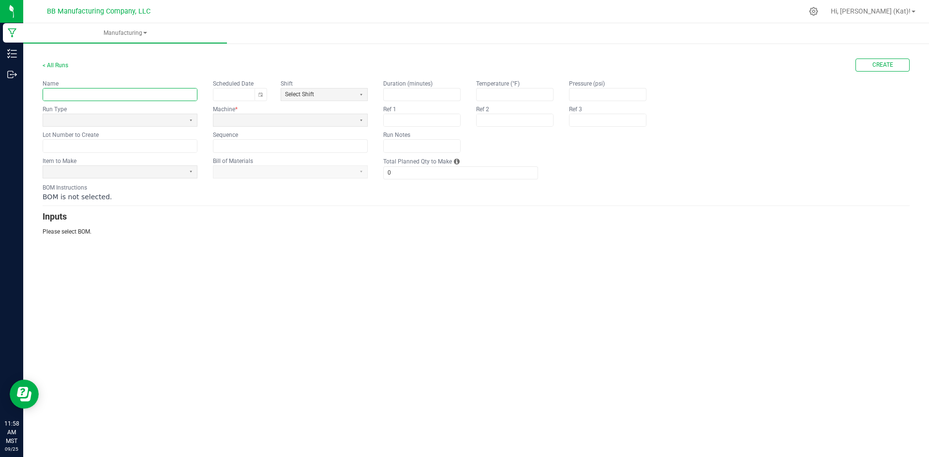
click at [108, 95] on input "text" at bounding box center [120, 95] width 154 height 12
paste input "LH Rosin Very Berry 100mg Gummie"
type input "9.30.25 LH Rosin Very Berry 100mg Gummie"
click at [117, 122] on span at bounding box center [114, 120] width 134 height 8
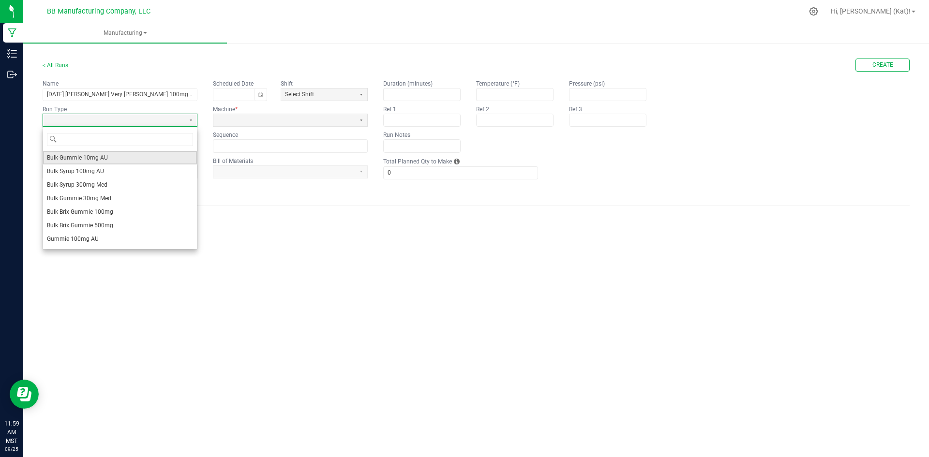
click at [124, 155] on li "Bulk Gummie 10mg AU" at bounding box center [120, 158] width 154 height 14
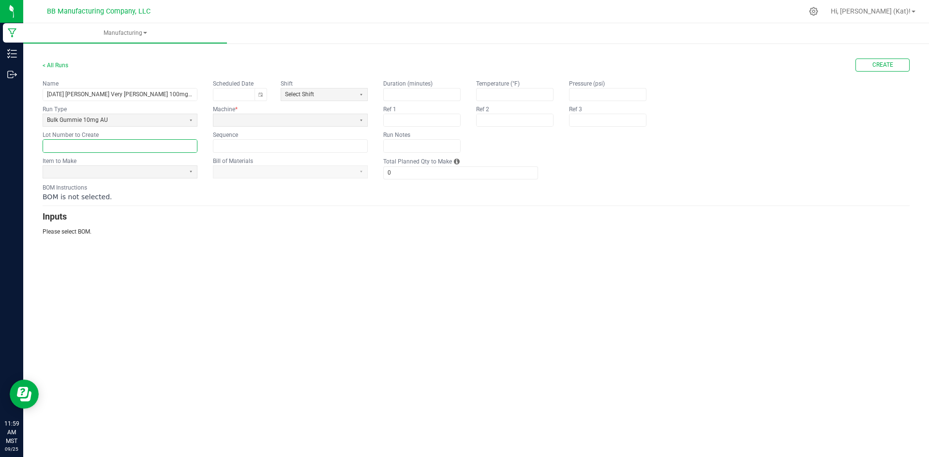
click at [110, 149] on input "text" at bounding box center [120, 146] width 154 height 12
paste input "LHR100VB-20"
type input "LHR100VB-20"
click at [170, 171] on span at bounding box center [114, 172] width 134 height 8
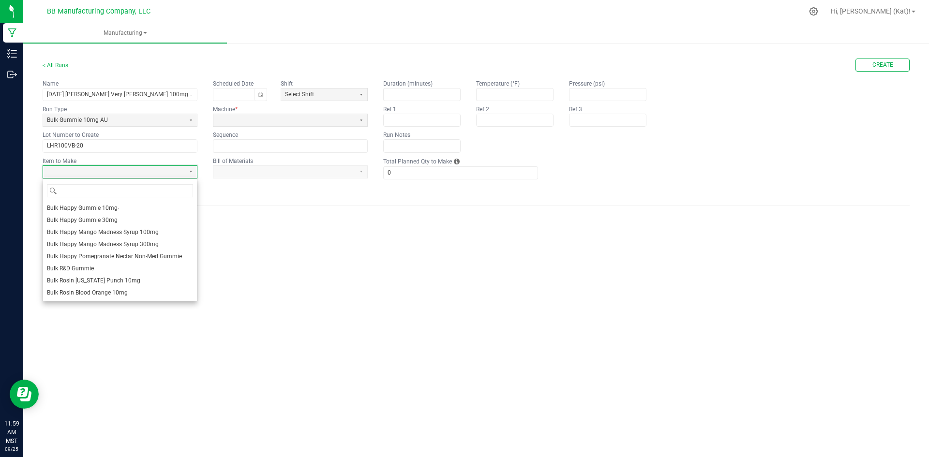
scroll to position [242, 0]
click at [144, 255] on li "Bulk Rosin Very [PERSON_NAME] 10mg" at bounding box center [120, 259] width 154 height 12
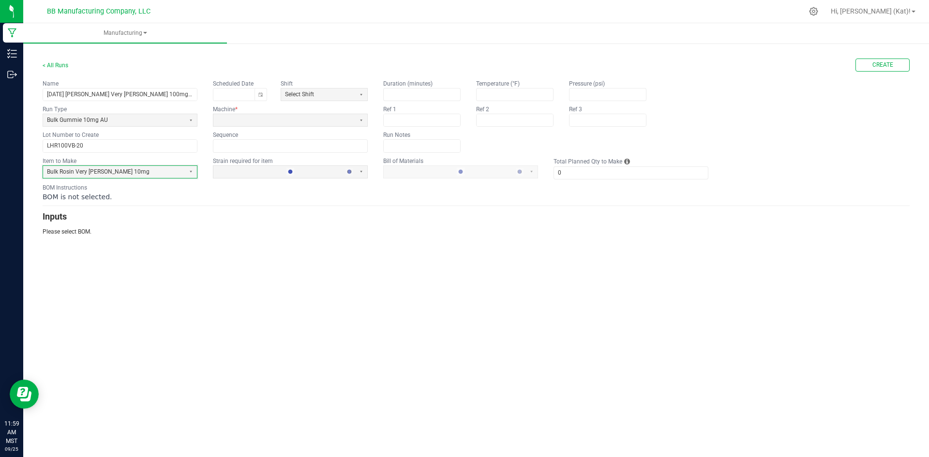
type input "1"
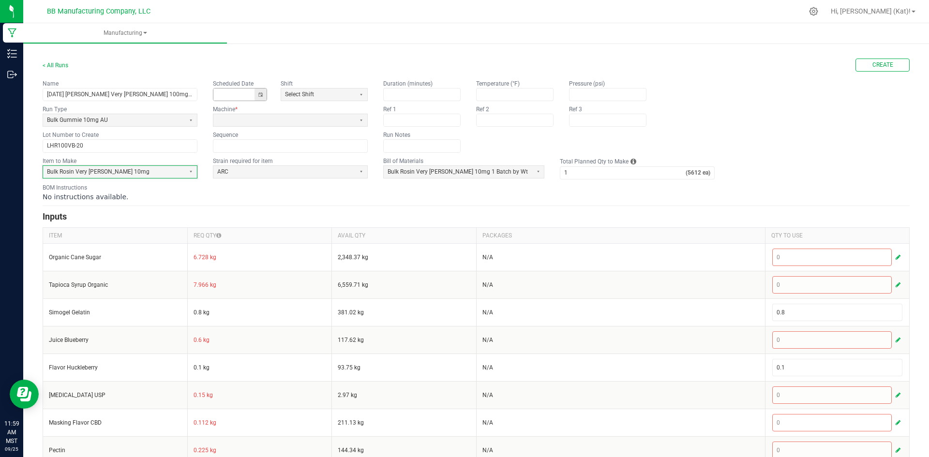
click at [262, 98] on button "Toggle calendar" at bounding box center [261, 95] width 12 height 12
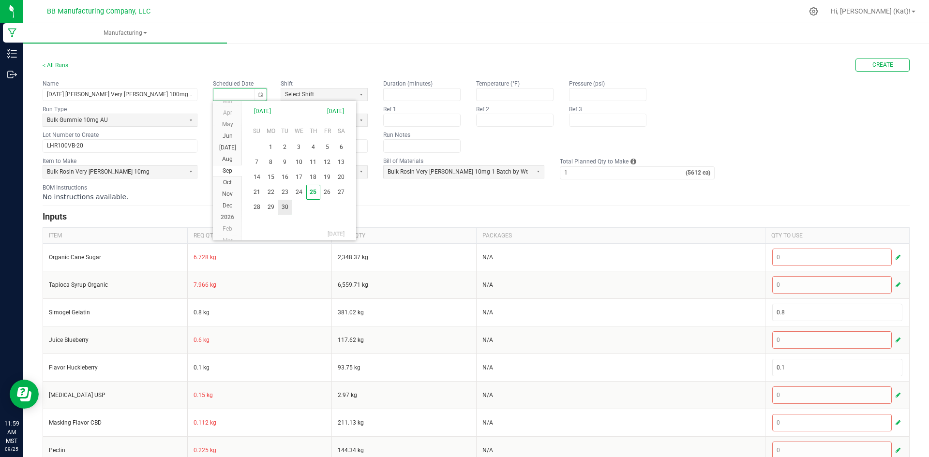
click at [290, 207] on span "30" at bounding box center [285, 207] width 14 height 15
type input "09/30/2025"
click at [247, 118] on span at bounding box center [284, 120] width 134 height 8
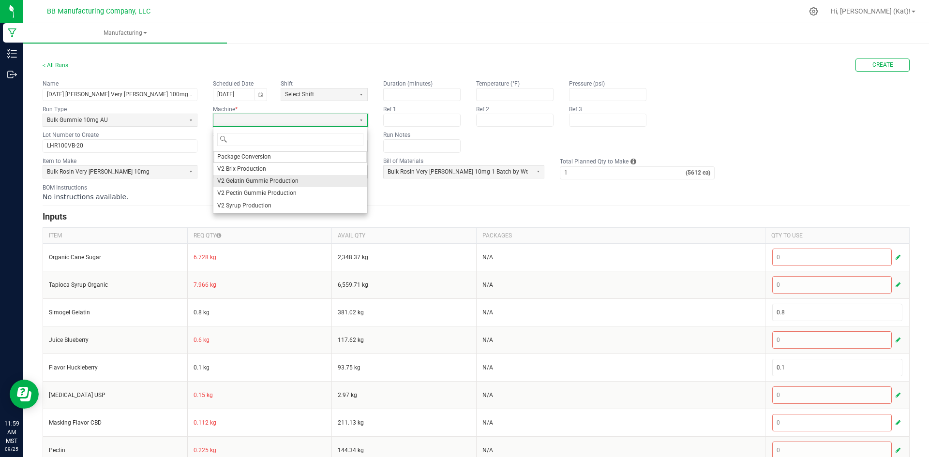
click at [274, 180] on span "V2 Gelatin Gummie Production" at bounding box center [257, 181] width 81 height 8
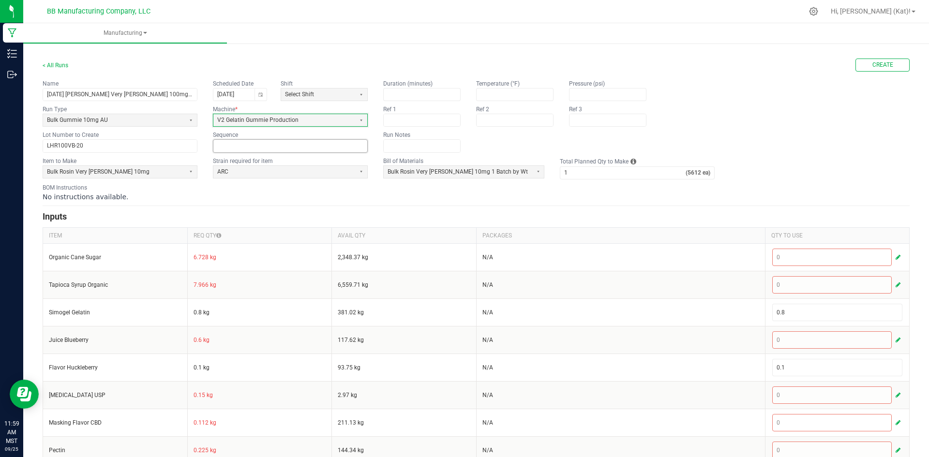
click at [306, 147] on input at bounding box center [290, 146] width 154 height 12
type input "1"
click at [294, 198] on div "No instructions available." at bounding box center [476, 197] width 867 height 10
click at [314, 175] on span "ARC" at bounding box center [284, 172] width 134 height 8
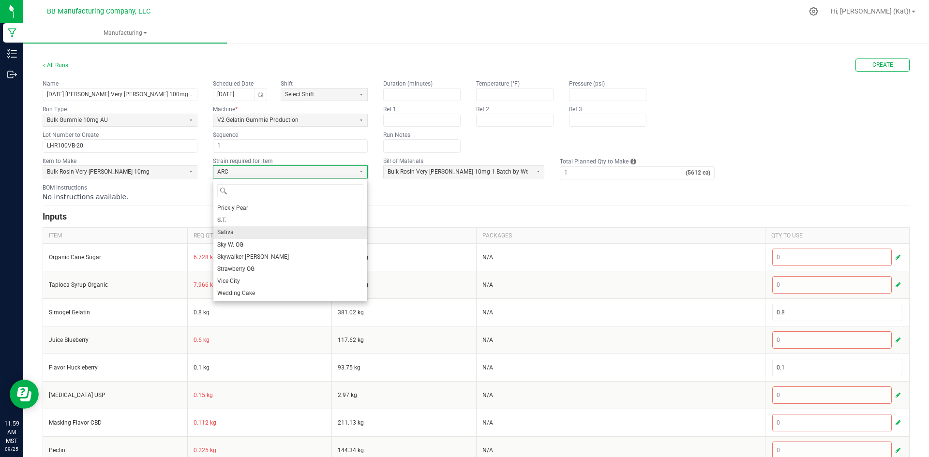
scroll to position [341, 0]
click at [244, 218] on li "S.T." at bounding box center [290, 220] width 154 height 12
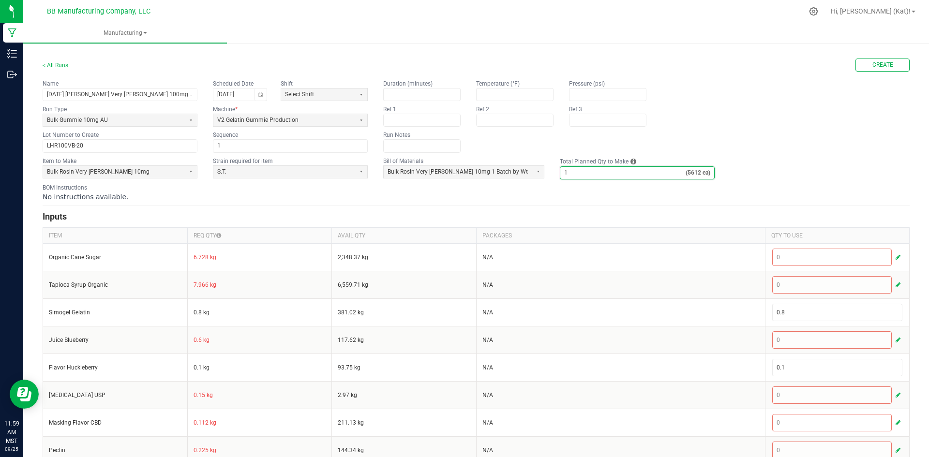
click at [575, 176] on input "1" at bounding box center [623, 173] width 125 height 12
type input "11"
click at [568, 201] on div "No instructions available." at bounding box center [476, 197] width 867 height 10
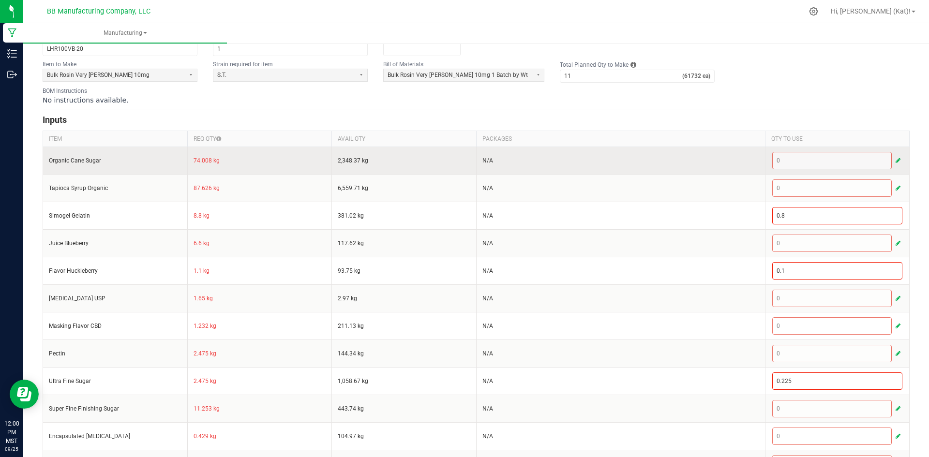
click at [195, 163] on td "74.008 kg" at bounding box center [259, 161] width 145 height 28
click at [896, 160] on span "button" at bounding box center [898, 161] width 5 height 8
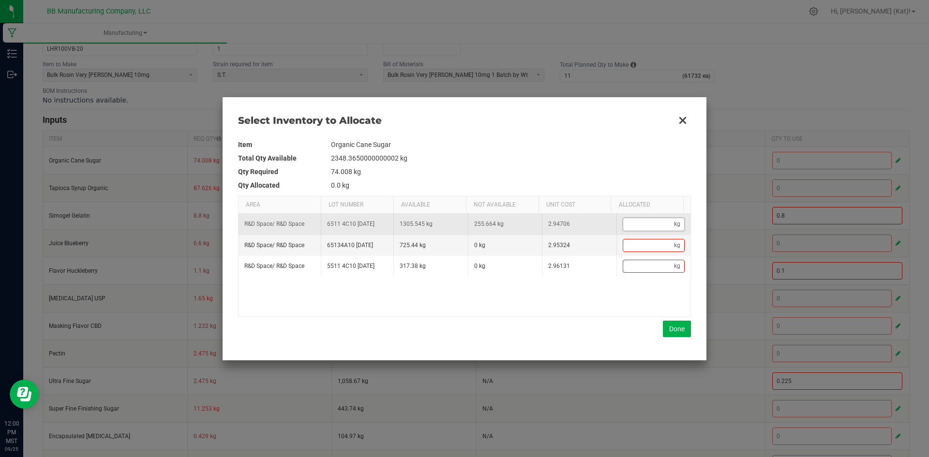
click at [636, 229] on input "Data table" at bounding box center [648, 224] width 51 height 12
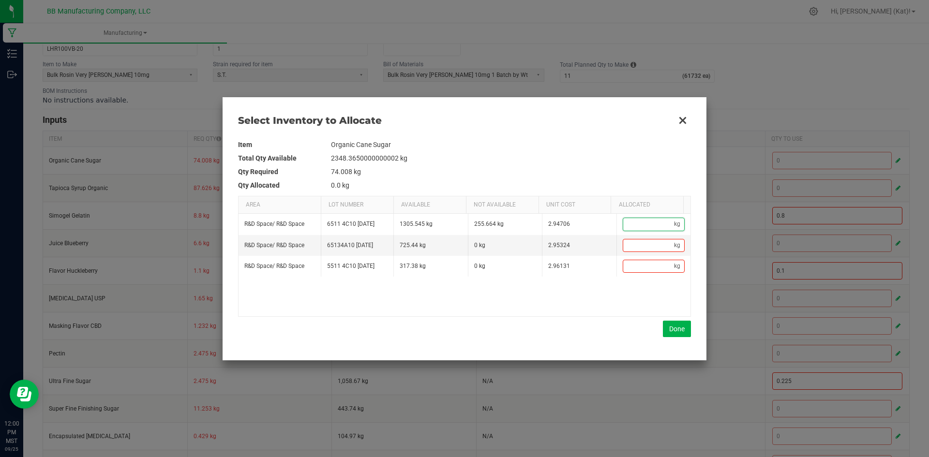
paste input "74.008"
type input "74.008"
click at [671, 333] on button "Done" at bounding box center [677, 329] width 28 height 16
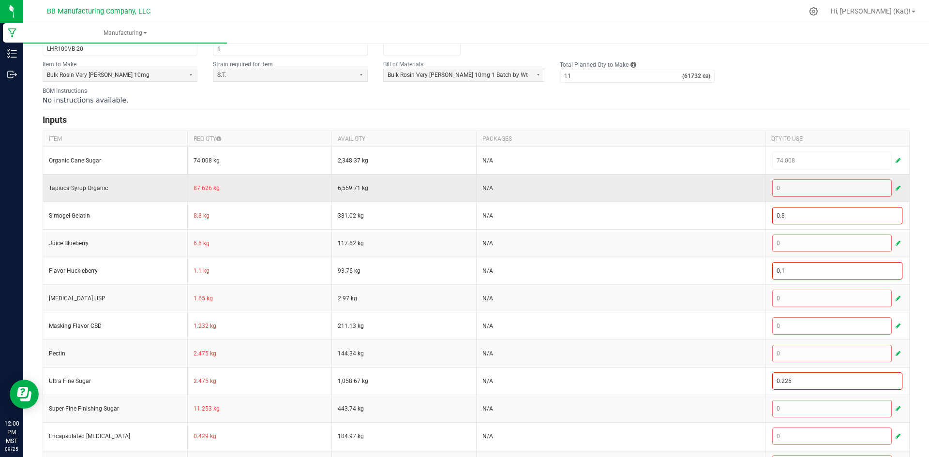
click at [198, 189] on td "87.626 kg" at bounding box center [259, 188] width 145 height 28
click at [896, 186] on span "button" at bounding box center [898, 188] width 5 height 8
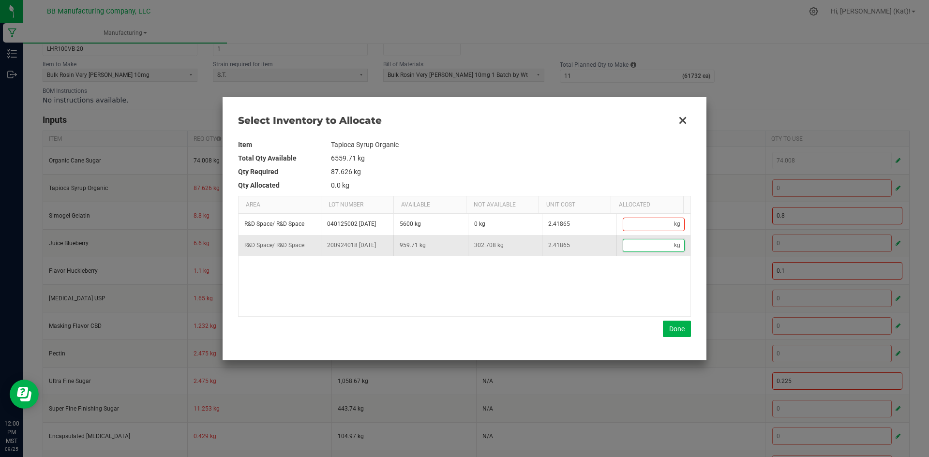
click at [651, 242] on input "Data table" at bounding box center [648, 246] width 51 height 12
paste input "87.626"
type input "87.626"
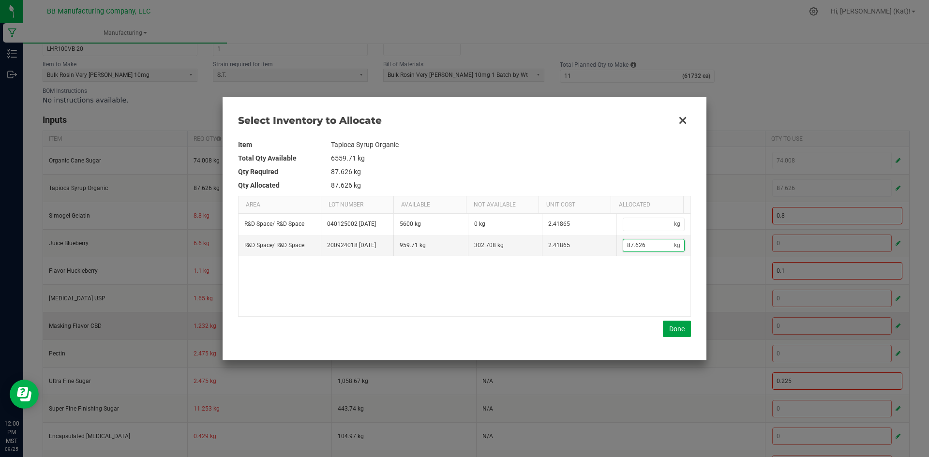
click at [679, 329] on button "Done" at bounding box center [677, 329] width 28 height 16
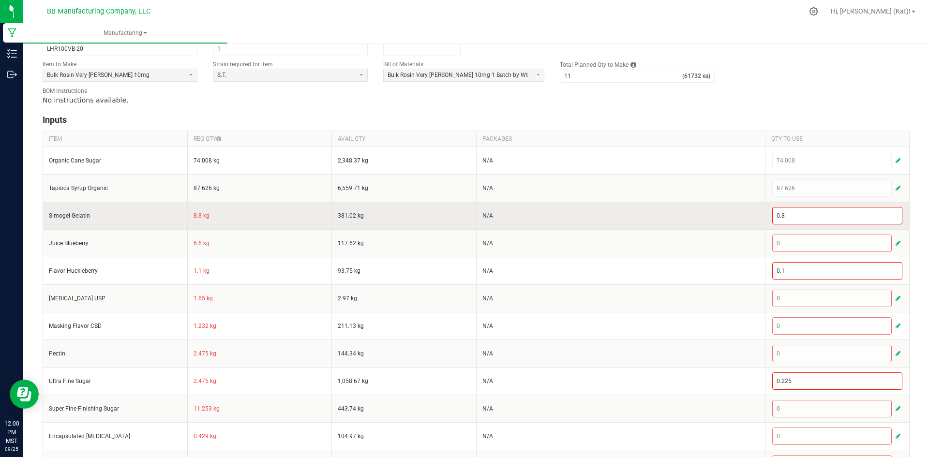
click at [196, 218] on td "8.8 kg" at bounding box center [259, 216] width 145 height 28
click at [818, 216] on input "0.8" at bounding box center [838, 216] width 130 height 16
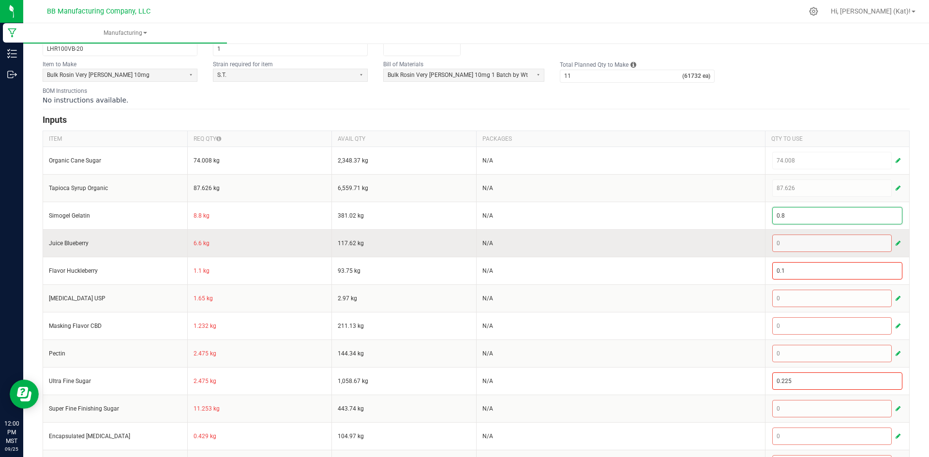
paste input "8"
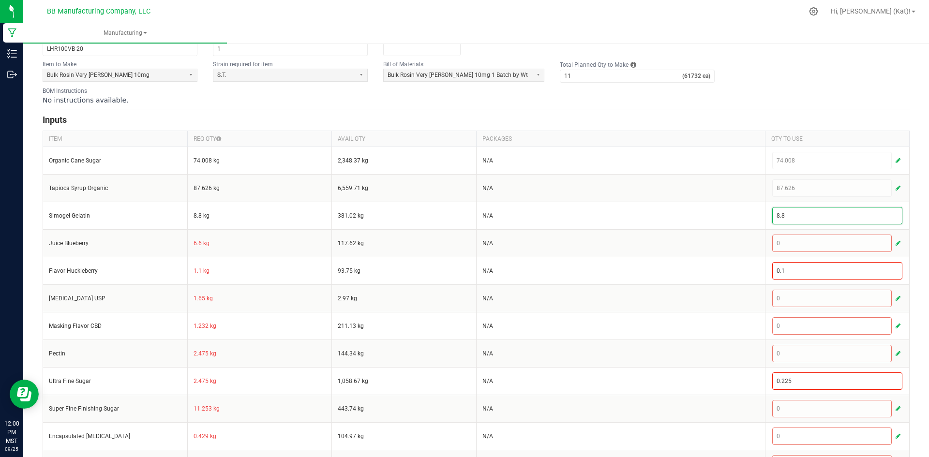
type input "8.8"
click at [915, 236] on div "< All Runs Create Name 9.30.25 LH Rosin Very Berry 100mg Gummie Scheduled Date …" at bounding box center [476, 254] width 906 height 620
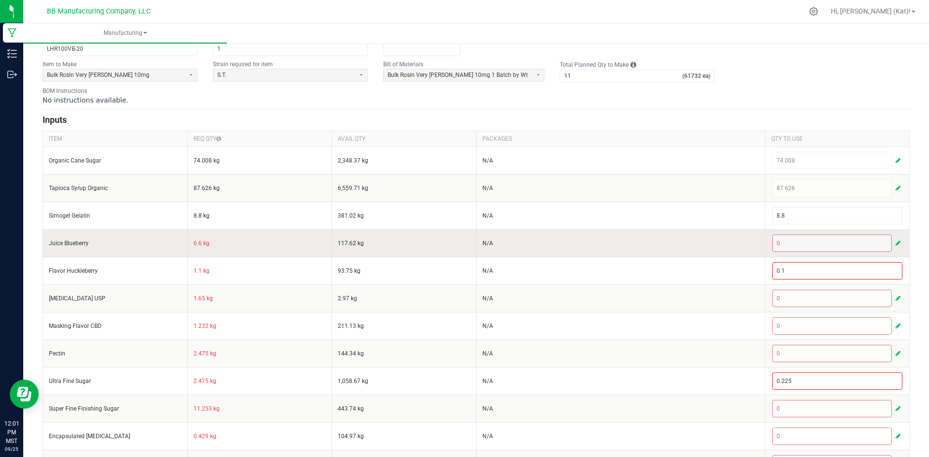
click at [193, 243] on td "6.6 kg" at bounding box center [259, 243] width 145 height 28
click at [896, 242] on span "button" at bounding box center [898, 244] width 5 height 8
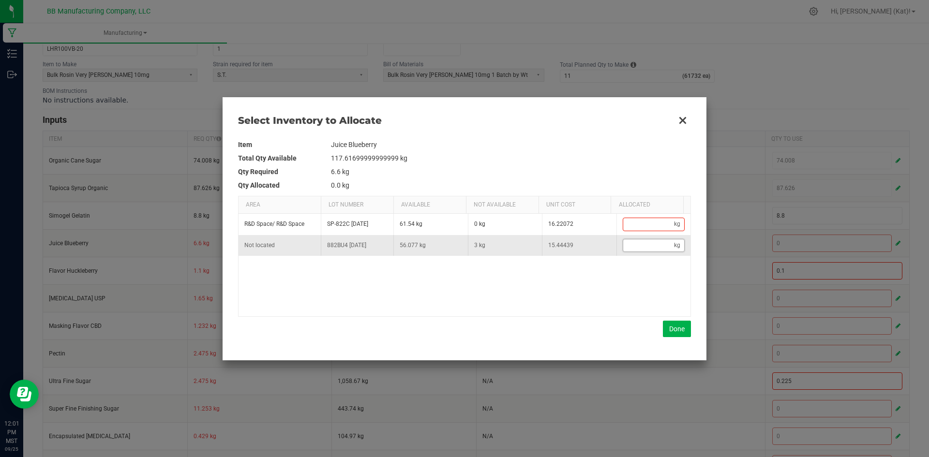
click at [653, 248] on input "Data table" at bounding box center [648, 246] width 51 height 12
paste input "6.6"
type input "6.6"
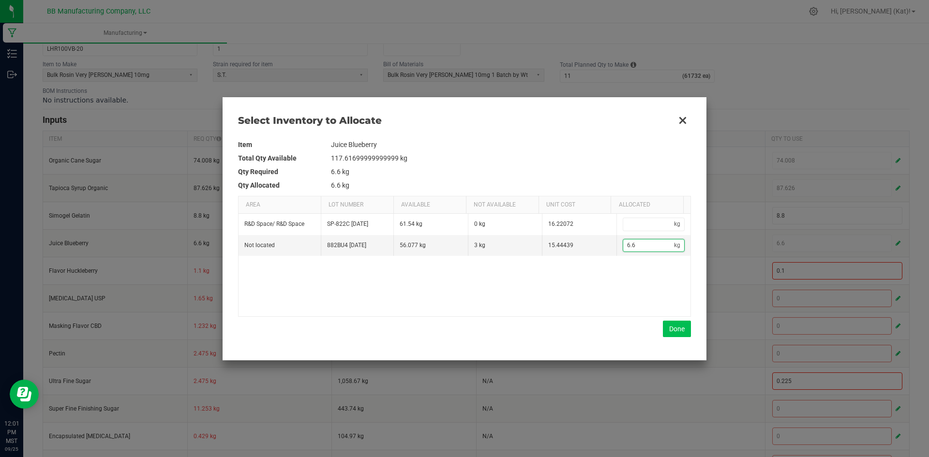
type input "6.6"
click at [688, 330] on button "Done" at bounding box center [677, 329] width 28 height 16
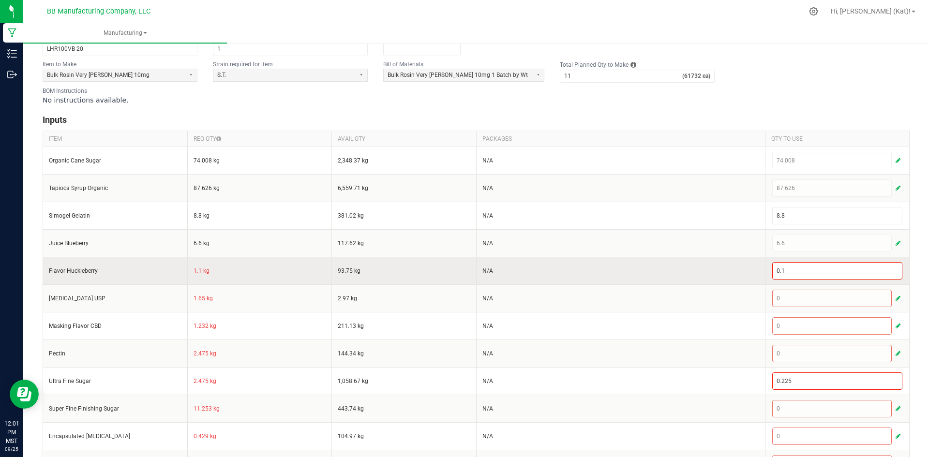
click at [193, 272] on td "1.1 kg" at bounding box center [259, 271] width 145 height 28
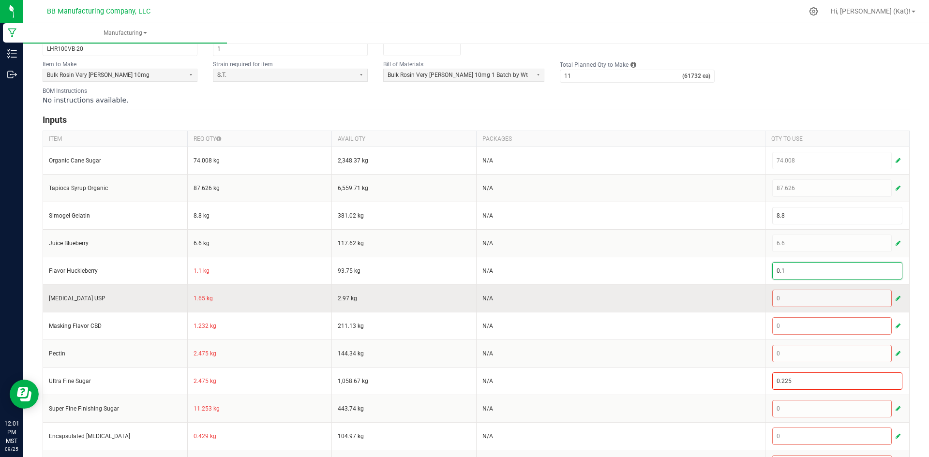
paste input "1"
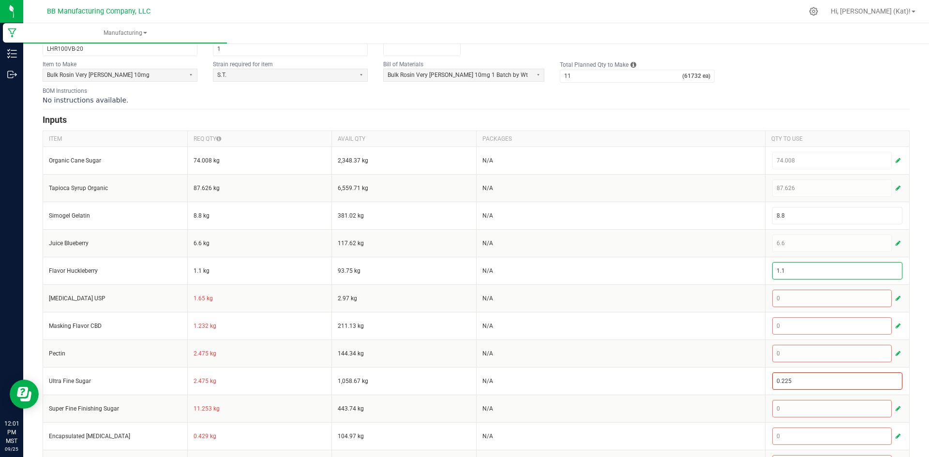
type input "1.1"
click at [909, 274] on div "< All Runs Create Name 9.30.25 LH Rosin Very Berry 100mg Gummie Scheduled Date …" at bounding box center [476, 254] width 906 height 620
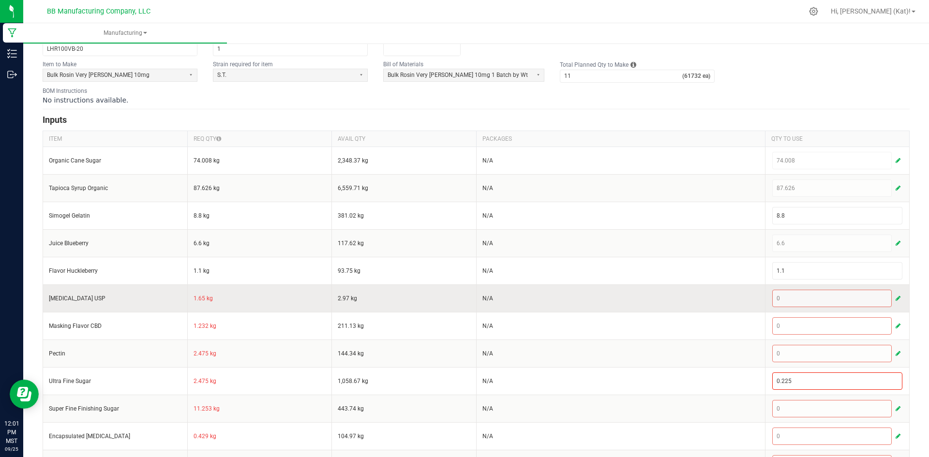
click at [196, 299] on td "1.65 kg" at bounding box center [259, 299] width 145 height 28
click at [896, 299] on div "0" at bounding box center [838, 298] width 133 height 19
click at [896, 298] on span "button" at bounding box center [898, 299] width 5 height 8
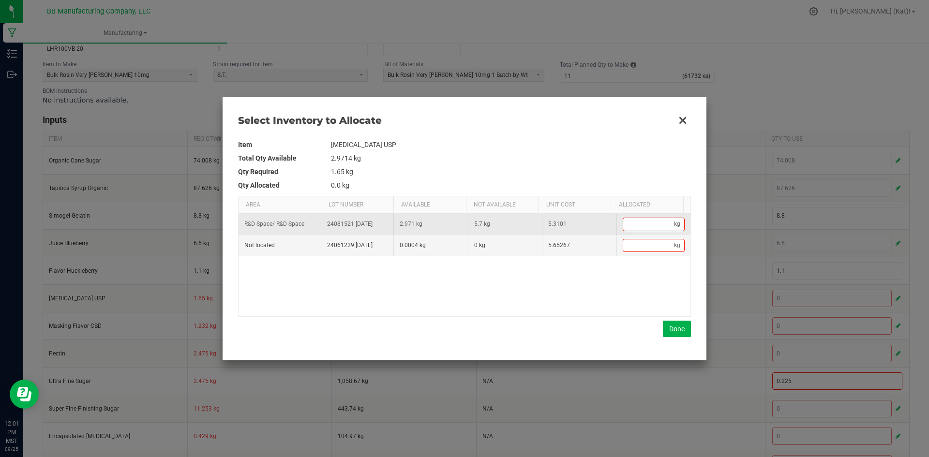
click at [631, 216] on td "kg" at bounding box center [654, 224] width 75 height 21
click at [632, 224] on input "Data table" at bounding box center [648, 224] width 51 height 12
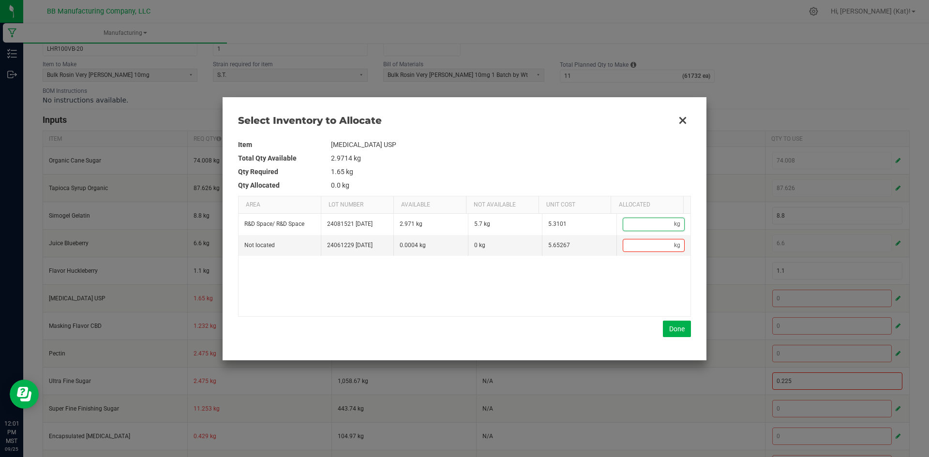
paste input "1.65"
type input "1.65"
click at [678, 328] on button "Done" at bounding box center [677, 329] width 28 height 16
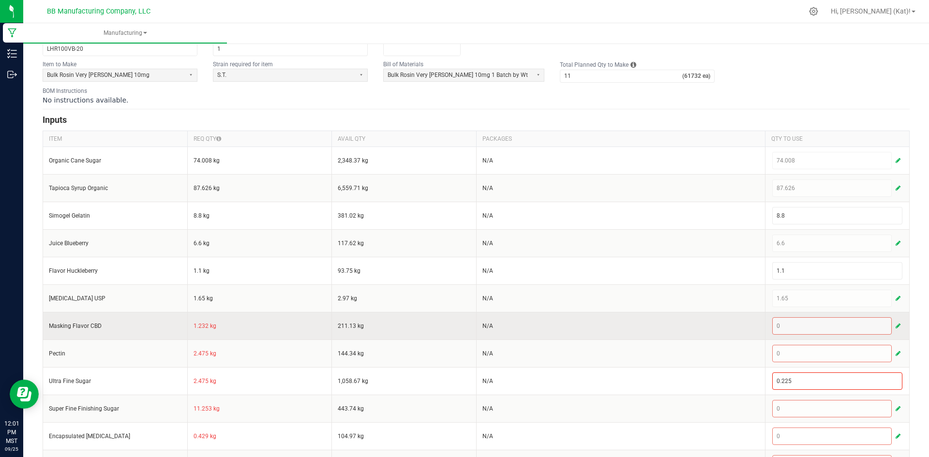
click at [207, 326] on td "1.232 kg" at bounding box center [259, 326] width 145 height 28
click at [197, 326] on td "1.232 kg" at bounding box center [259, 326] width 145 height 28
click at [896, 323] on span "button" at bounding box center [898, 326] width 5 height 8
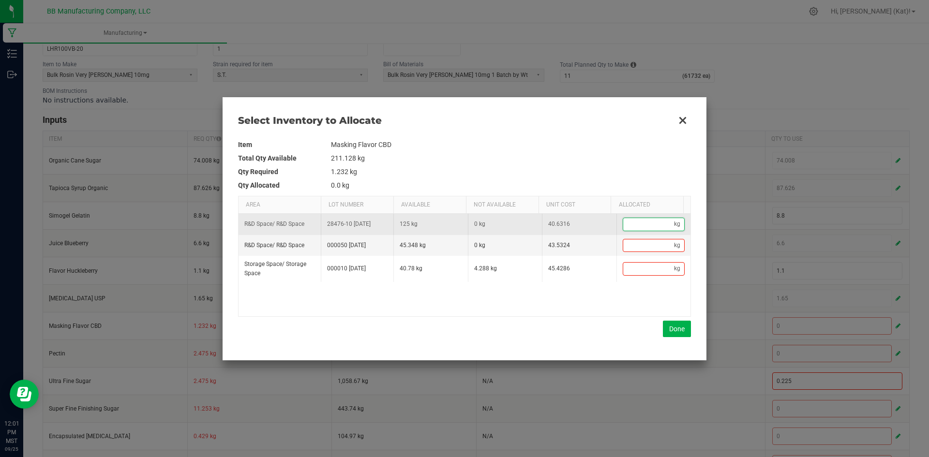
click at [630, 225] on input "Data table" at bounding box center [648, 224] width 51 height 12
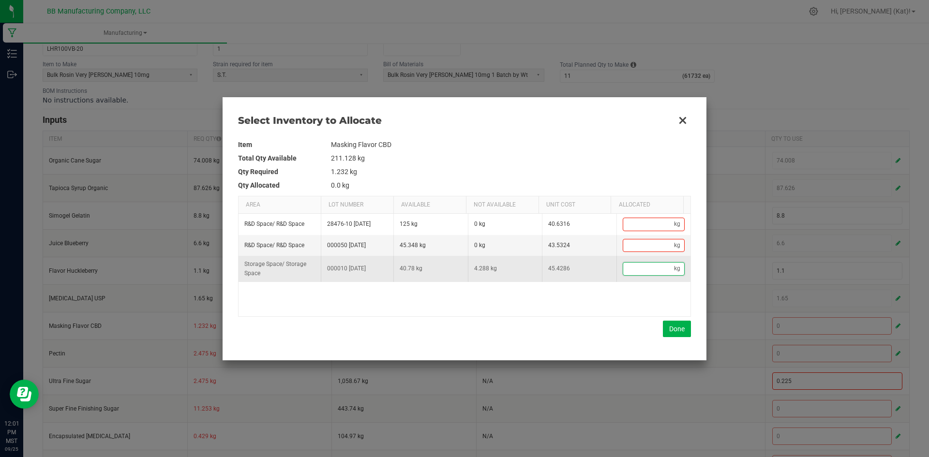
click at [638, 268] on input "Data table" at bounding box center [648, 269] width 51 height 12
paste input "1.232"
type input "1.232"
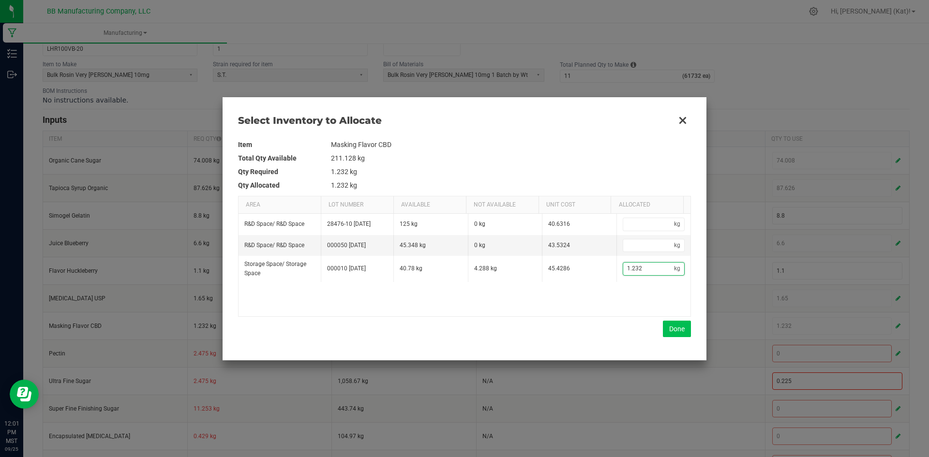
type input "1.232"
click at [669, 330] on button "Done" at bounding box center [677, 329] width 28 height 16
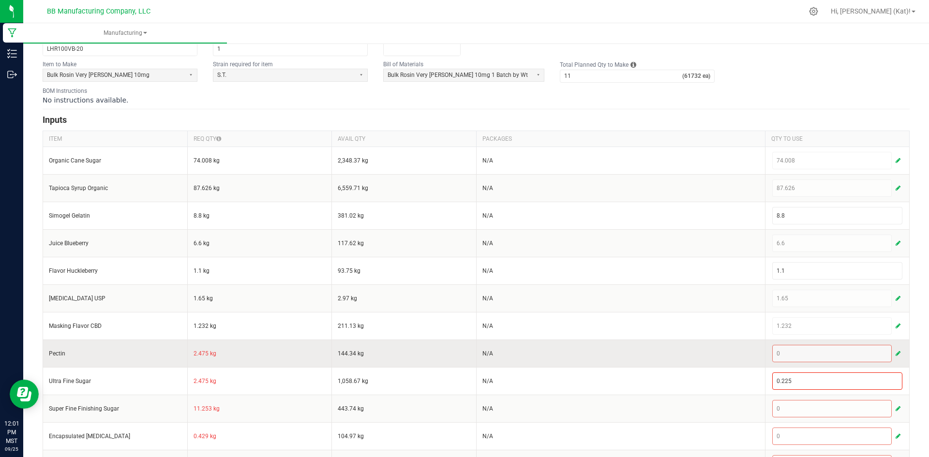
click at [202, 352] on td "2.475 kg" at bounding box center [259, 354] width 145 height 28
click at [896, 353] on span "button" at bounding box center [898, 354] width 5 height 8
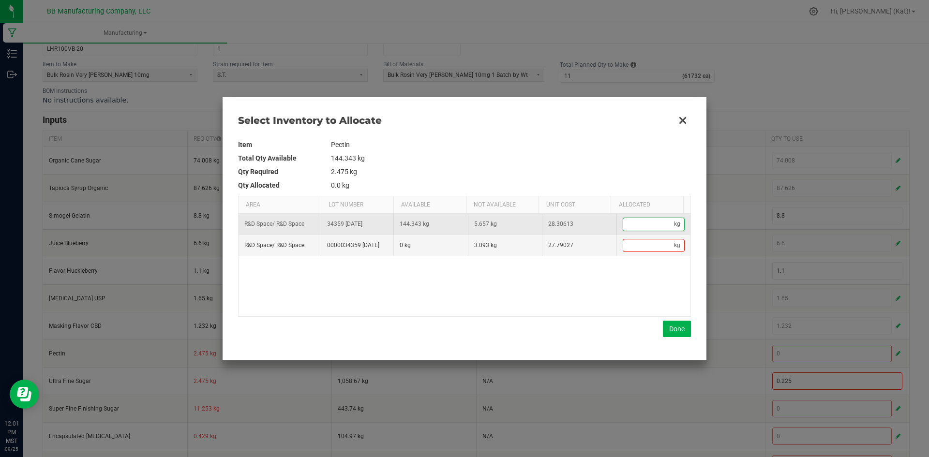
click at [625, 228] on input "Data table" at bounding box center [648, 224] width 51 height 12
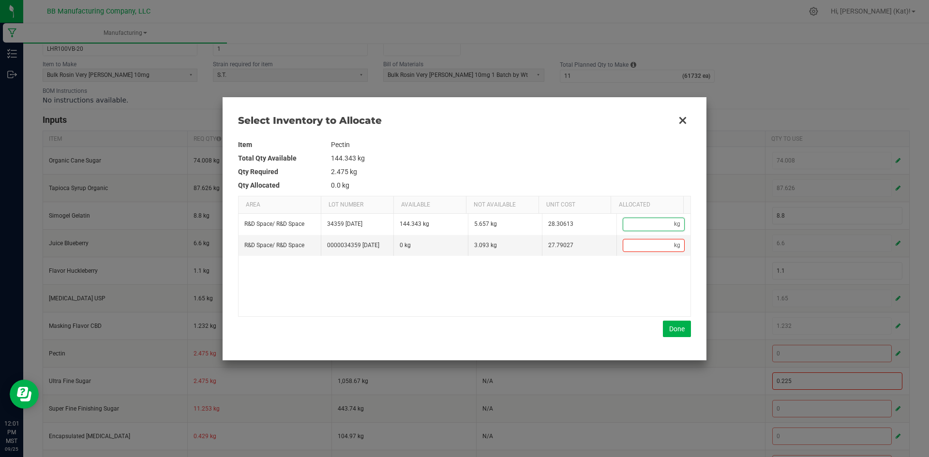
paste input "2.475"
type input "2.475"
click at [669, 327] on button "Done" at bounding box center [677, 329] width 28 height 16
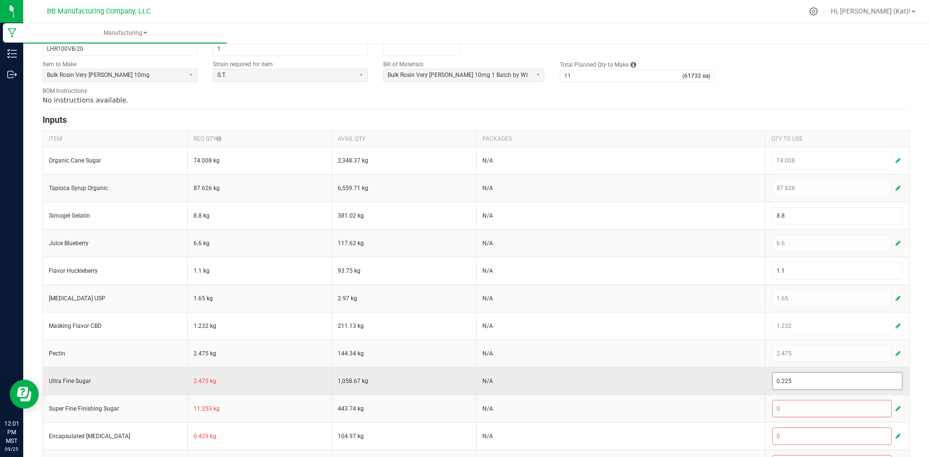
click at [790, 382] on input "0.225" at bounding box center [838, 381] width 130 height 16
paste input "2.47"
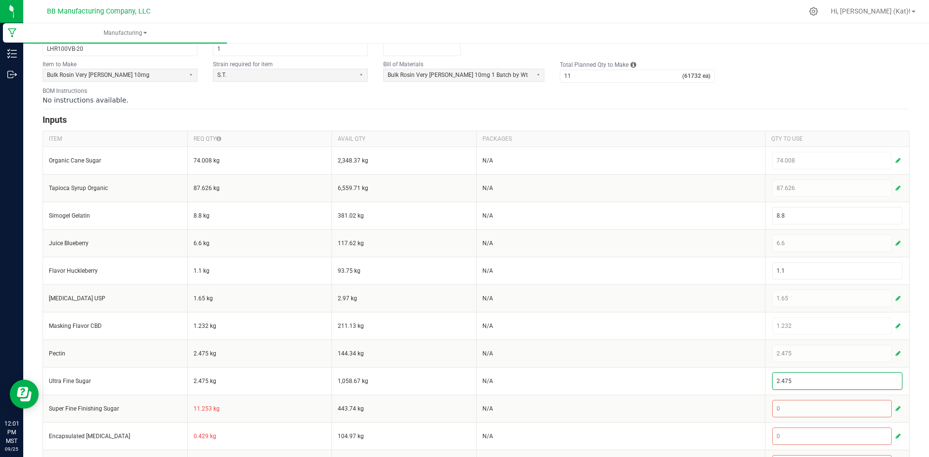
type input "2.475"
click at [913, 360] on div "< All Runs Create Name 9.30.25 LH Rosin Very Berry 100mg Gummie Scheduled Date …" at bounding box center [476, 254] width 906 height 620
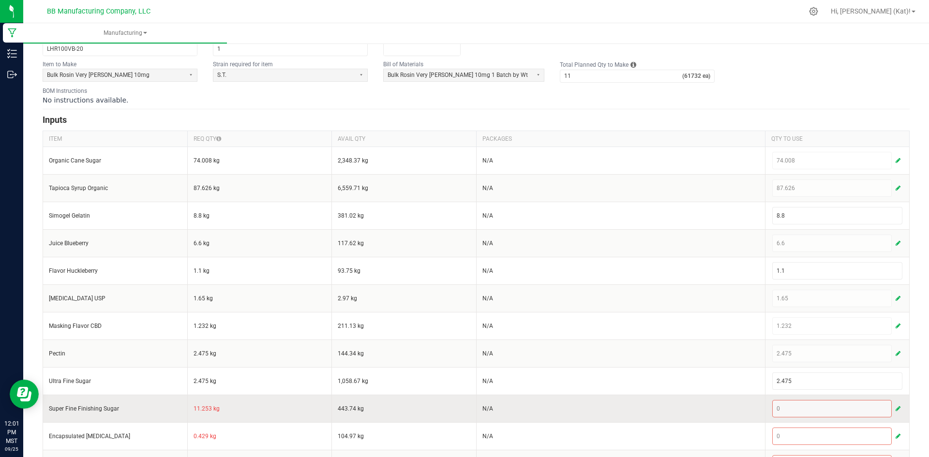
click at [203, 412] on td "11.253 kg" at bounding box center [259, 409] width 145 height 28
click at [896, 410] on span "button" at bounding box center [898, 409] width 5 height 8
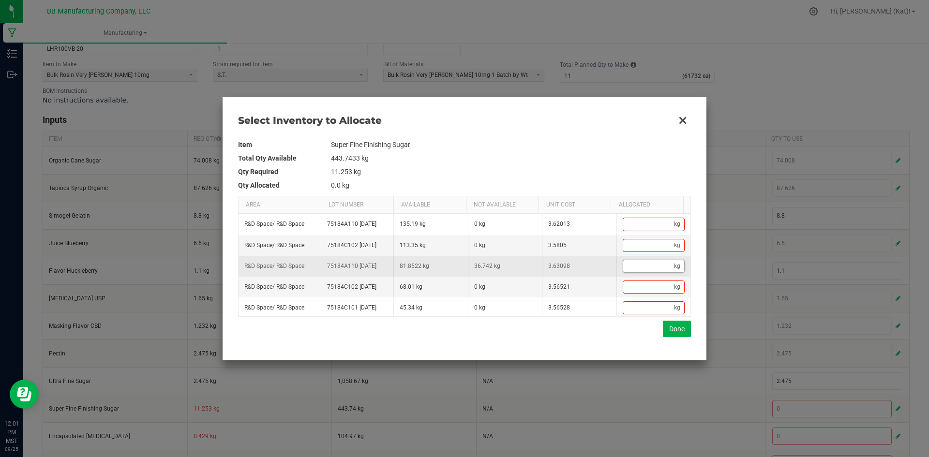
click at [626, 273] on input "Data table" at bounding box center [648, 266] width 51 height 12
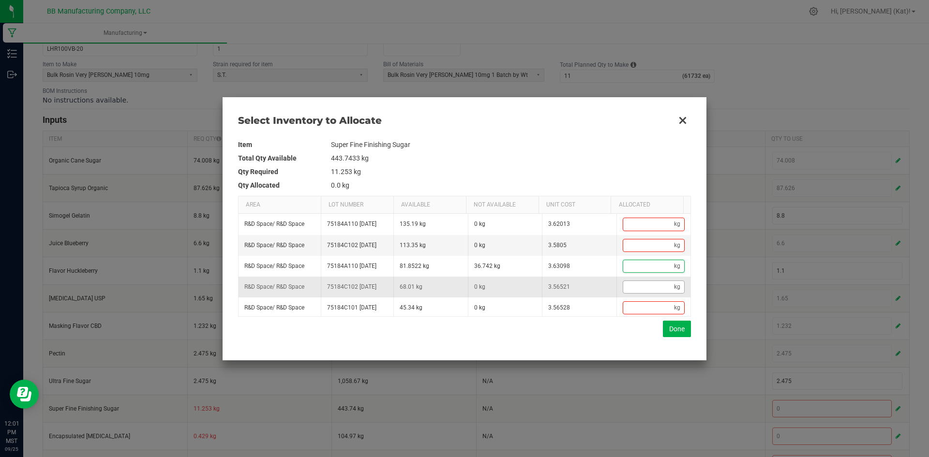
paste input "11.253"
type input "11.253"
click at [677, 335] on button "Done" at bounding box center [677, 329] width 28 height 16
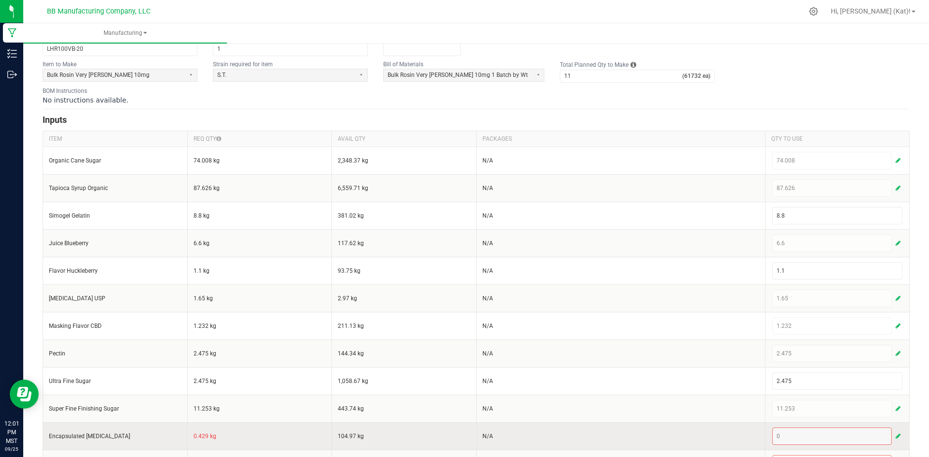
click at [200, 435] on td "0.429 kg" at bounding box center [259, 437] width 145 height 28
click at [884, 437] on div "0" at bounding box center [838, 436] width 131 height 17
click at [896, 437] on span "button" at bounding box center [898, 437] width 5 height 8
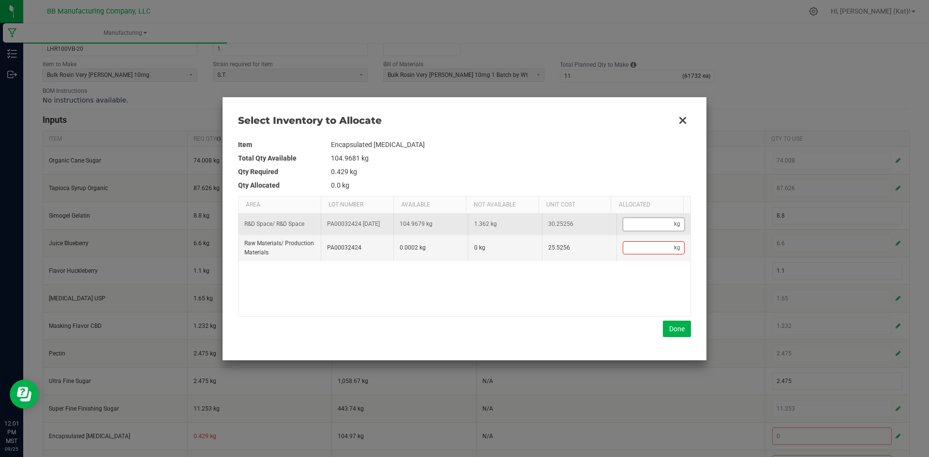
click at [639, 228] on input "Data table" at bounding box center [648, 224] width 51 height 12
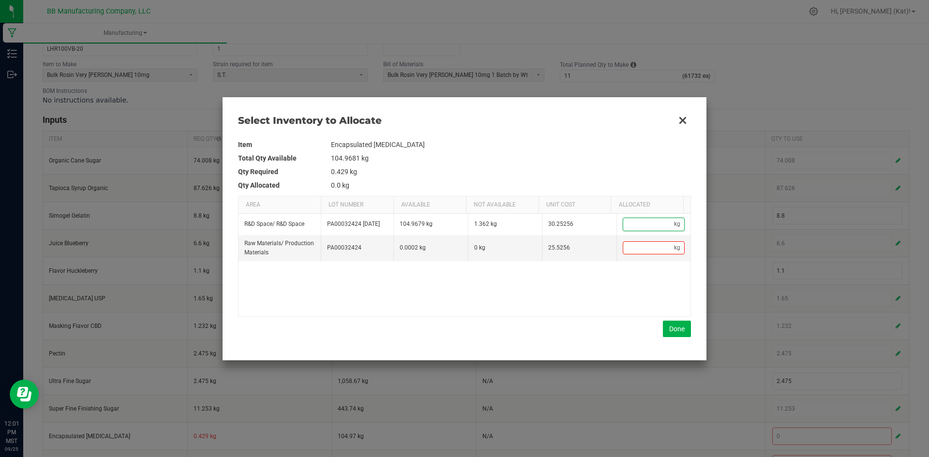
paste input "0.429"
type input "0.429"
click at [671, 327] on button "Done" at bounding box center [677, 329] width 28 height 16
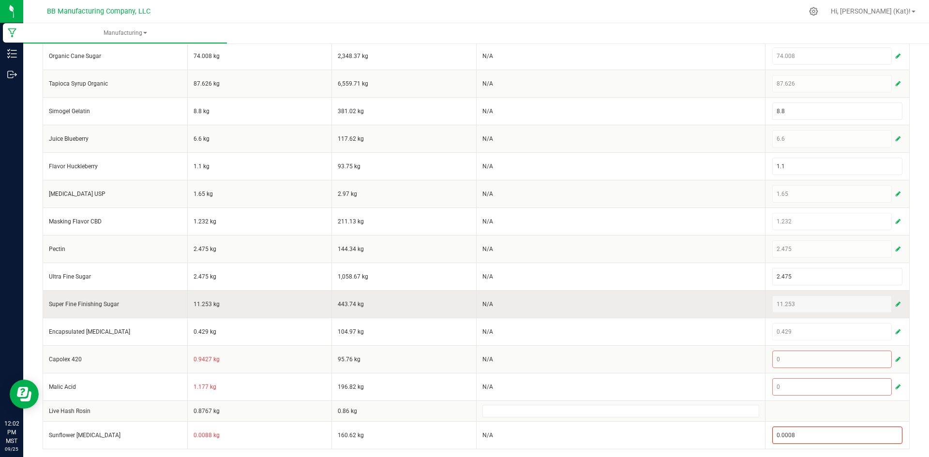
scroll to position [203, 0]
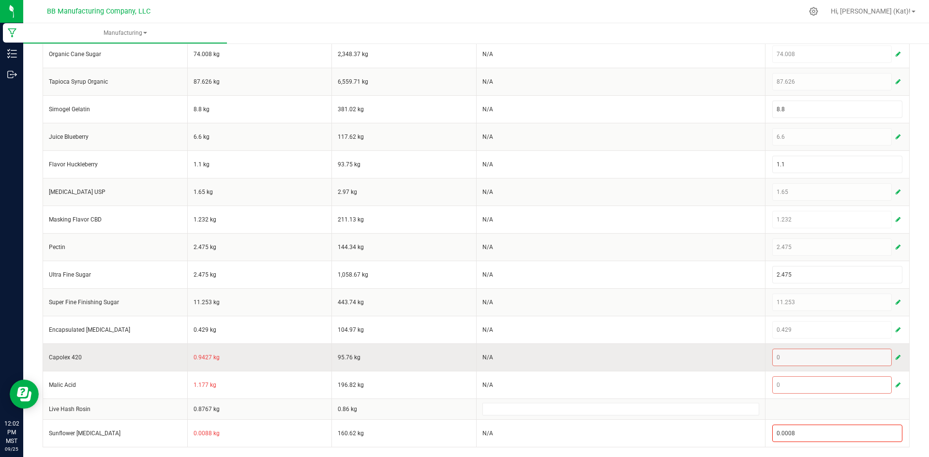
click at [198, 358] on td "0.9427 kg" at bounding box center [259, 358] width 145 height 28
click at [198, 357] on td "0.9427 kg" at bounding box center [259, 358] width 145 height 28
click at [895, 355] on button "button" at bounding box center [898, 358] width 9 height 12
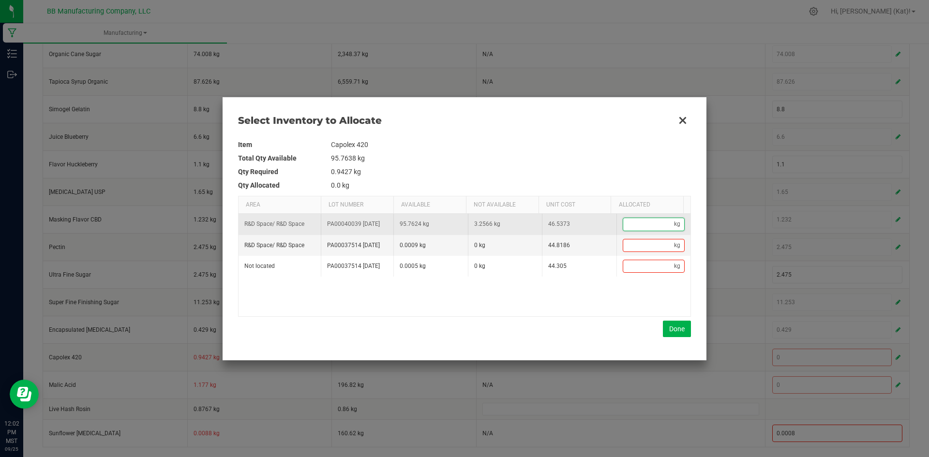
click at [658, 229] on input "Data table" at bounding box center [648, 224] width 51 height 12
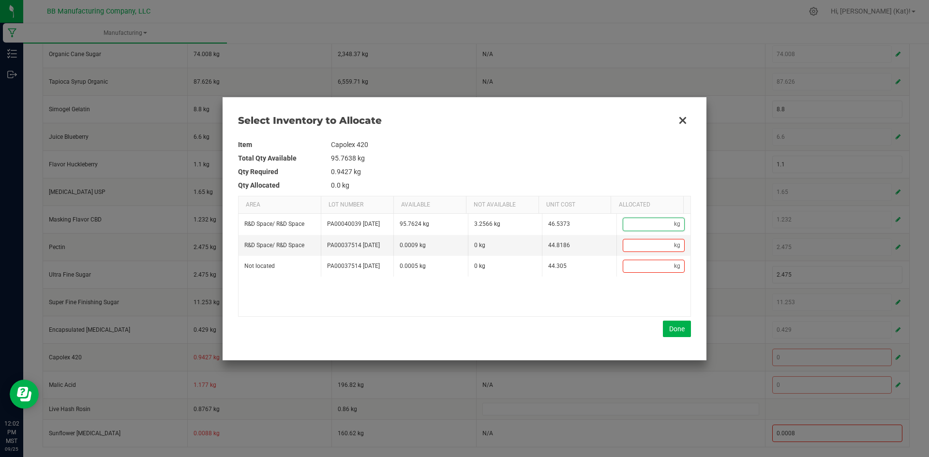
paste input "0.9427"
type input "0.9427"
click at [685, 332] on button "Done" at bounding box center [677, 329] width 28 height 16
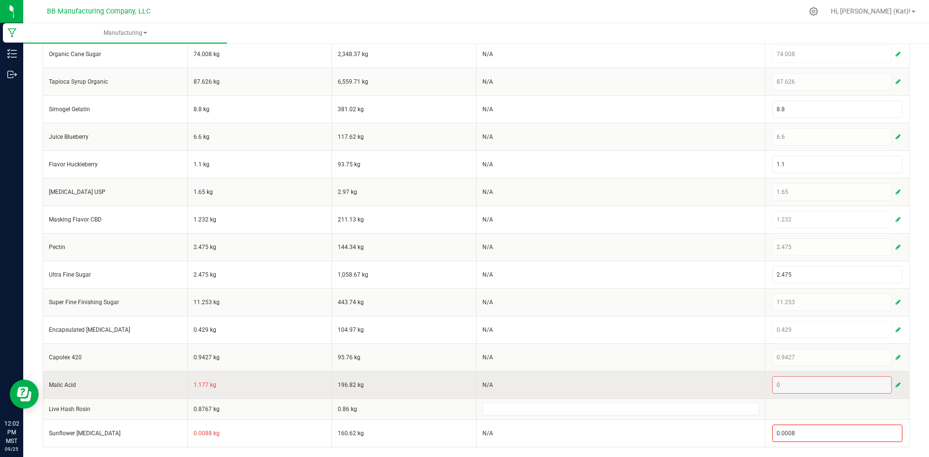
click at [202, 383] on td "1.177 kg" at bounding box center [259, 385] width 145 height 28
click at [896, 384] on span "button" at bounding box center [898, 385] width 5 height 8
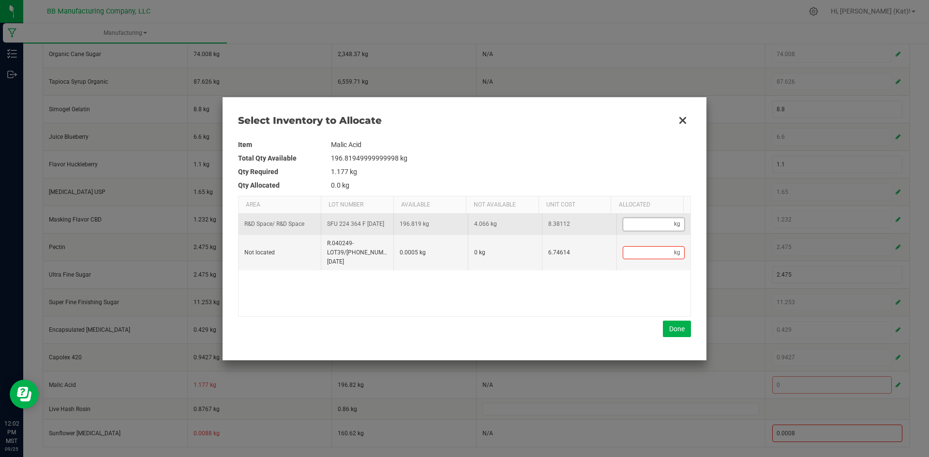
click at [646, 227] on input "Data table" at bounding box center [648, 224] width 51 height 12
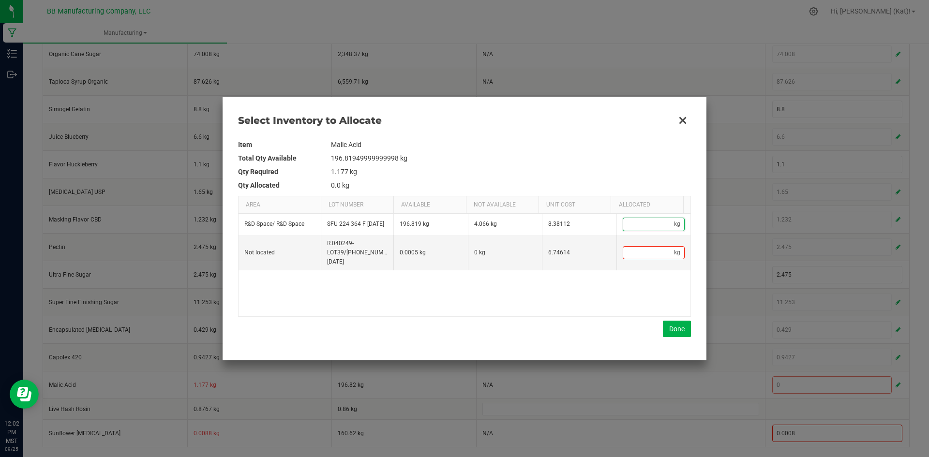
paste input "1.177"
type input "1.177"
click at [678, 327] on button "Done" at bounding box center [677, 329] width 28 height 16
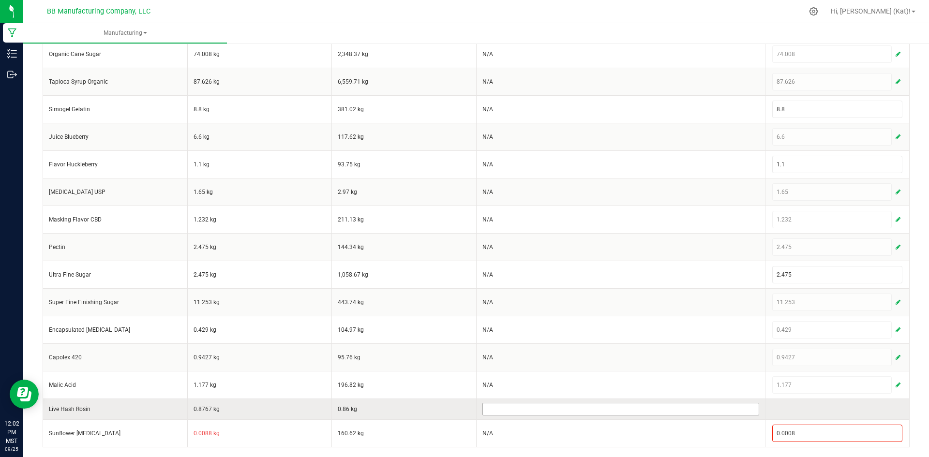
click at [693, 414] on input at bounding box center [621, 410] width 276 height 12
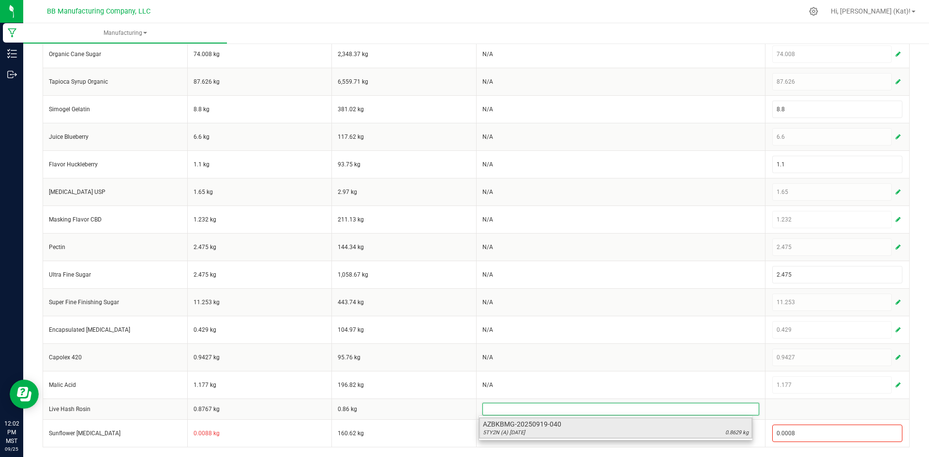
click at [578, 432] on div "5TY2N (A) 9.19.25 0.8629 kg" at bounding box center [616, 433] width 266 height 8
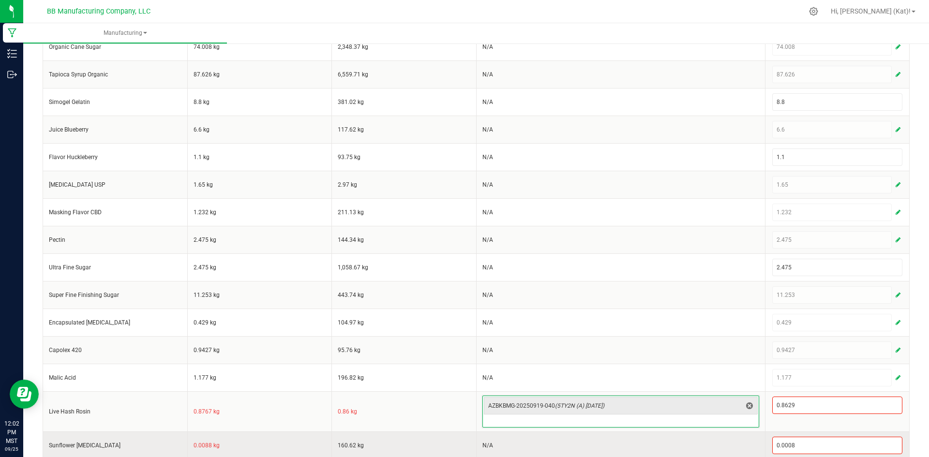
scroll to position [223, 0]
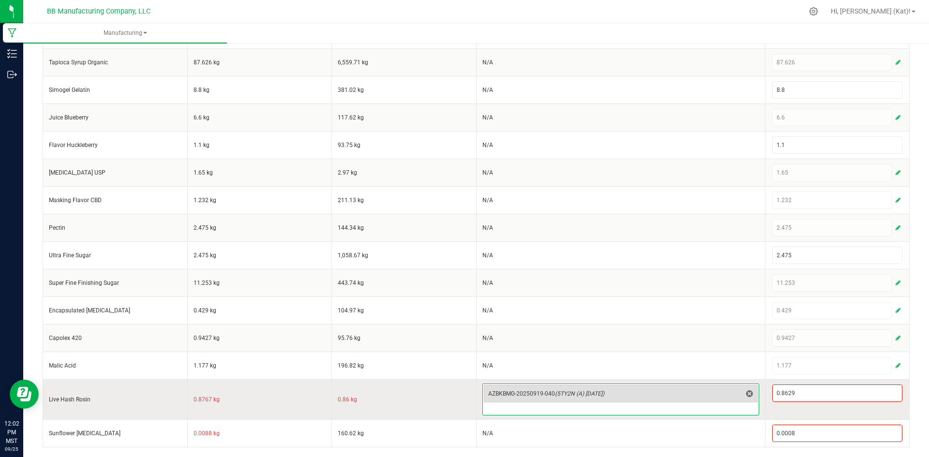
click at [573, 394] on span "(5TY2N (A) 9.19.25)" at bounding box center [579, 394] width 49 height 7
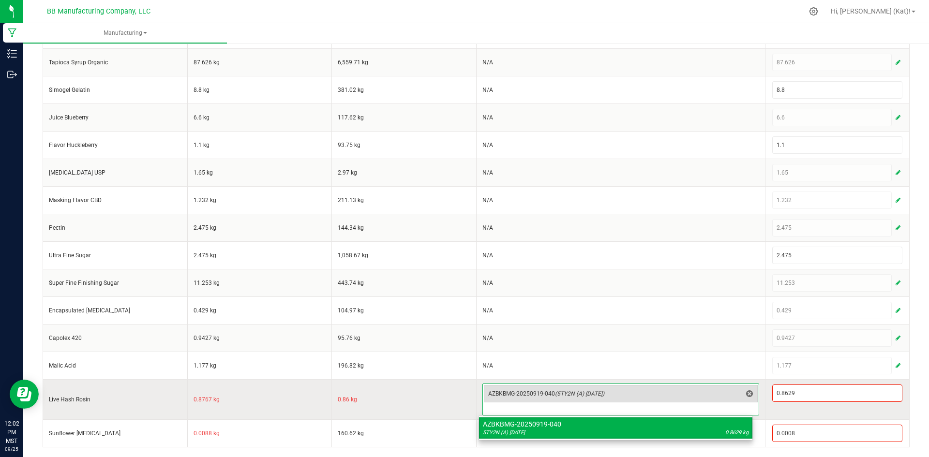
click at [573, 394] on span "(5TY2N (A) 9.19.25)" at bounding box center [579, 394] width 49 height 7
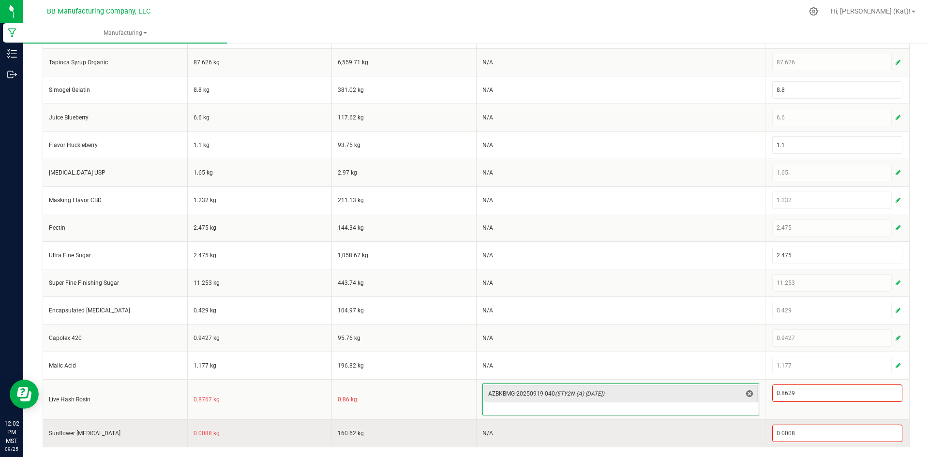
click at [204, 433] on td "0.0088 kg" at bounding box center [259, 434] width 145 height 28
click at [790, 434] on input "0.0008" at bounding box center [838, 434] width 130 height 16
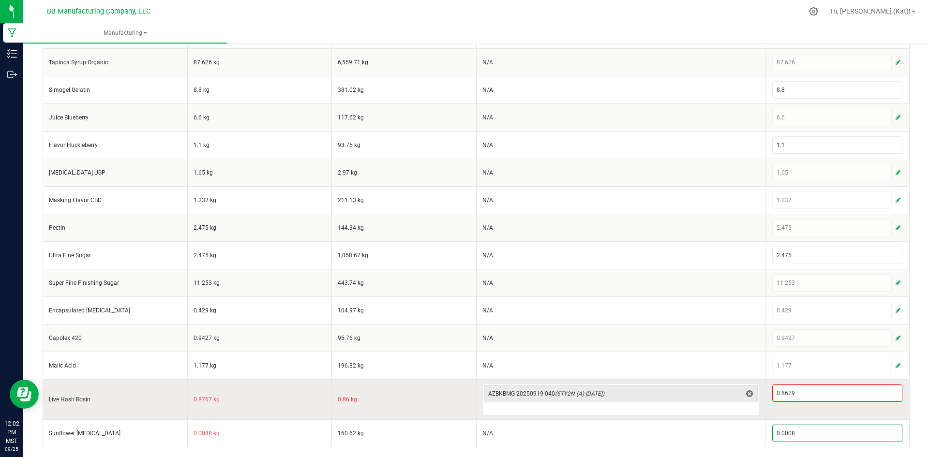
paste input "8"
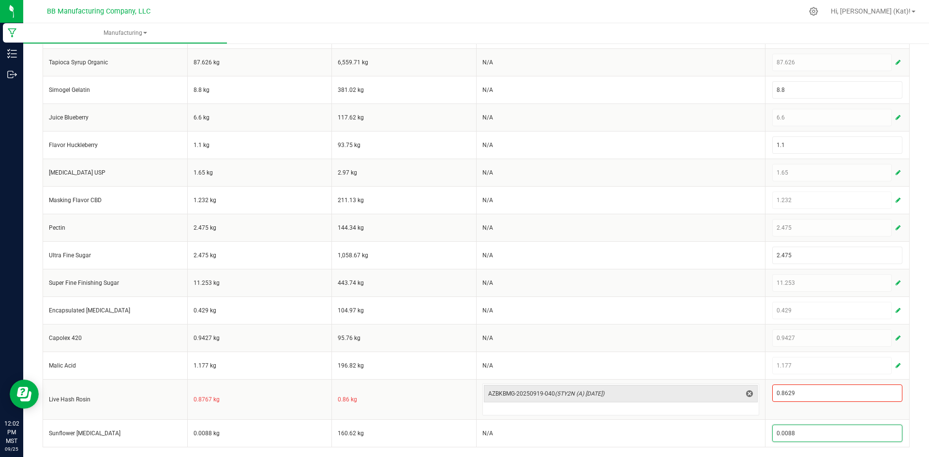
type input "0.0088"
click at [911, 405] on div "< All Runs Create Name 9.30.25 LH Rosin Very Berry 100mg Gummie Scheduled Date …" at bounding box center [476, 137] width 906 height 639
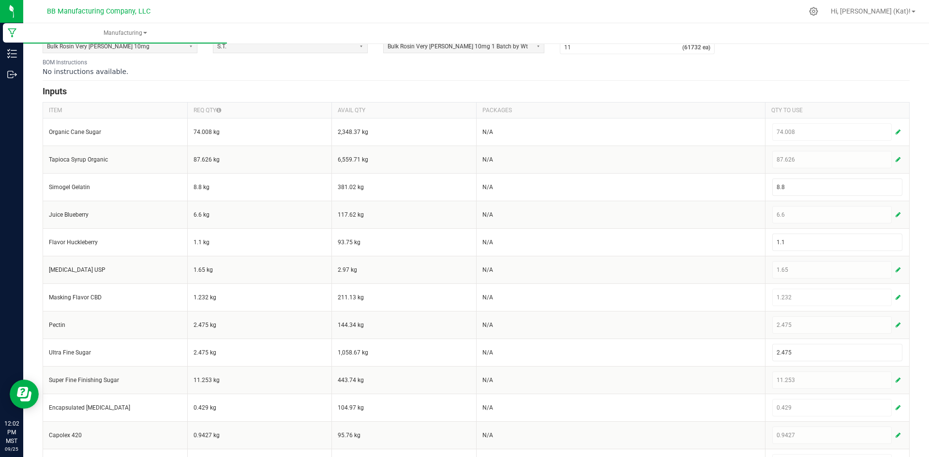
scroll to position [0, 0]
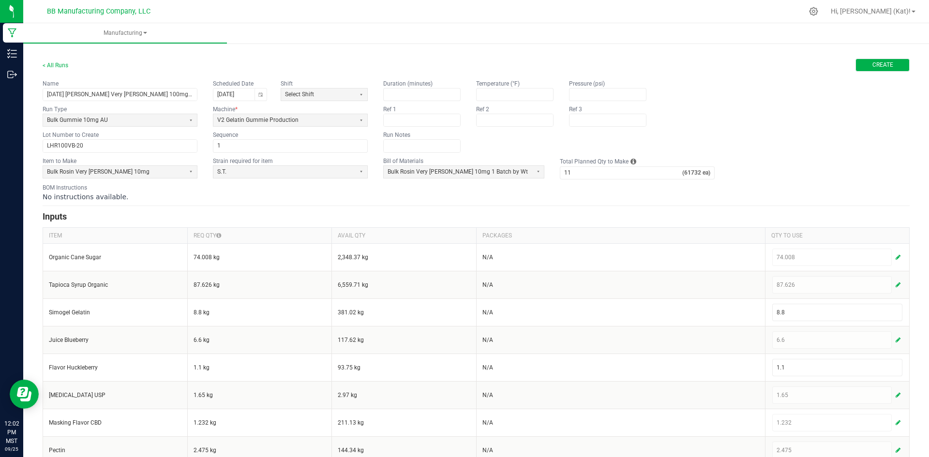
click at [860, 70] on button "Create" at bounding box center [883, 65] width 54 height 13
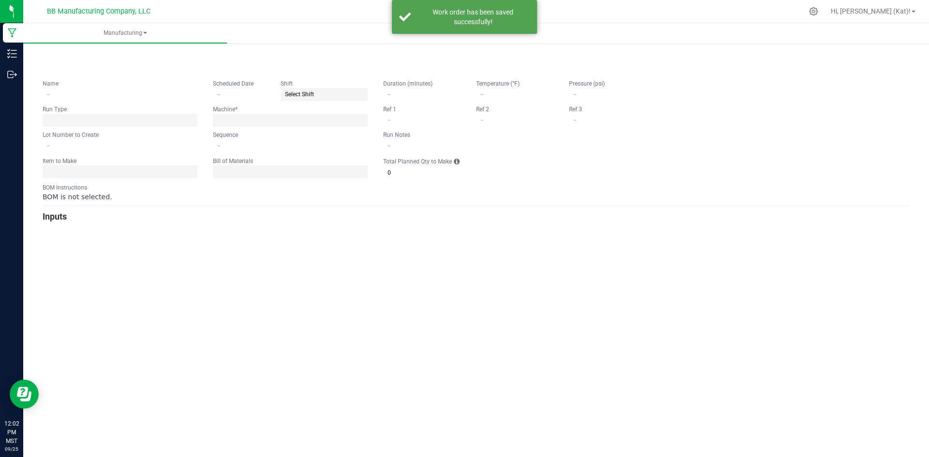
type input "9.30.25 LH Rosin Very Berry 100mg Gummie"
type input "09/30/2025"
type input "LHR100VB-20"
type input "1"
type input "11"
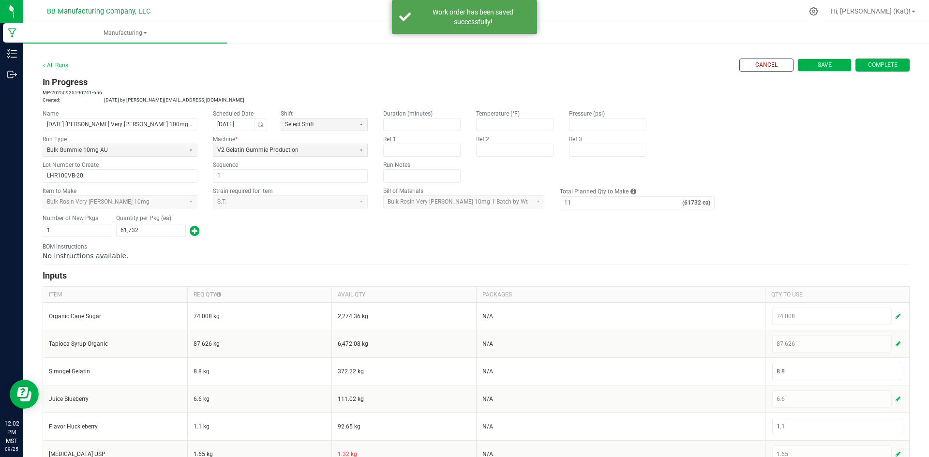
click at [804, 66] on button "Save" at bounding box center [825, 65] width 54 height 13
type input "0"
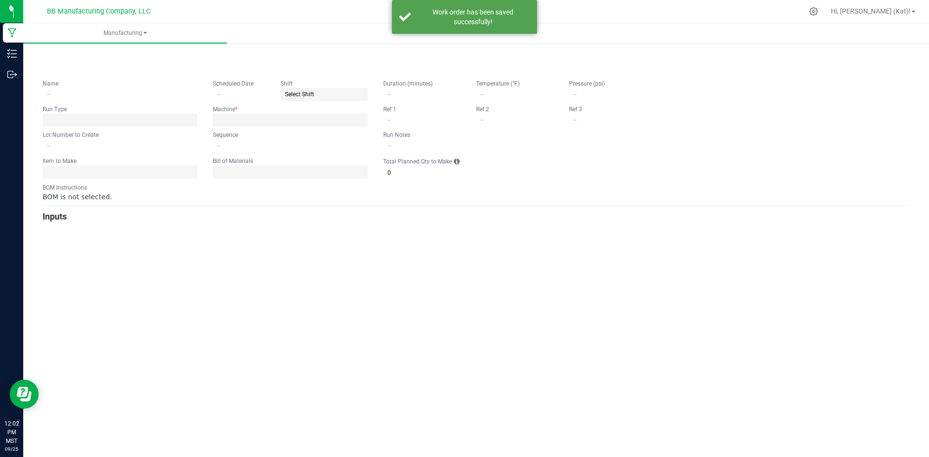
type input "9.30.25 LH Rosin Very Berry 100mg Gummie"
type input "09/30/2025"
type input "LHR100VB-20"
type input "1"
type input "11"
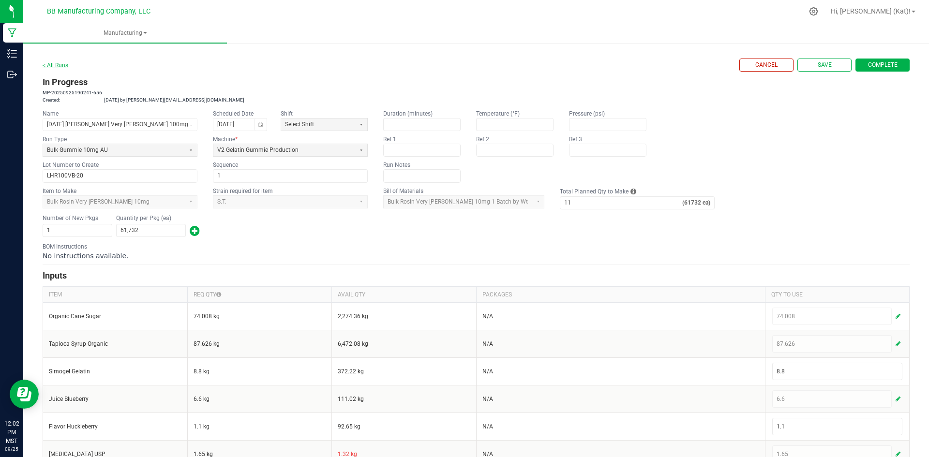
click at [63, 63] on link "< All Runs" at bounding box center [56, 65] width 26 height 7
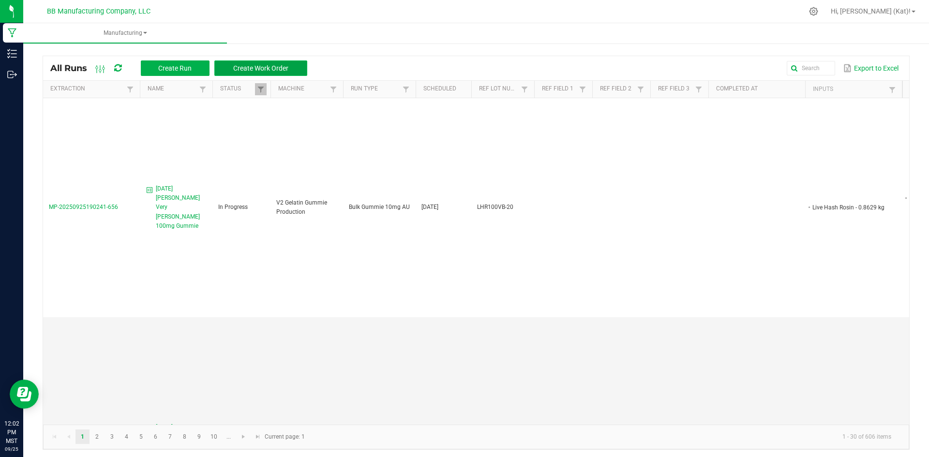
click at [272, 67] on span "Create Work Order" at bounding box center [260, 68] width 55 height 8
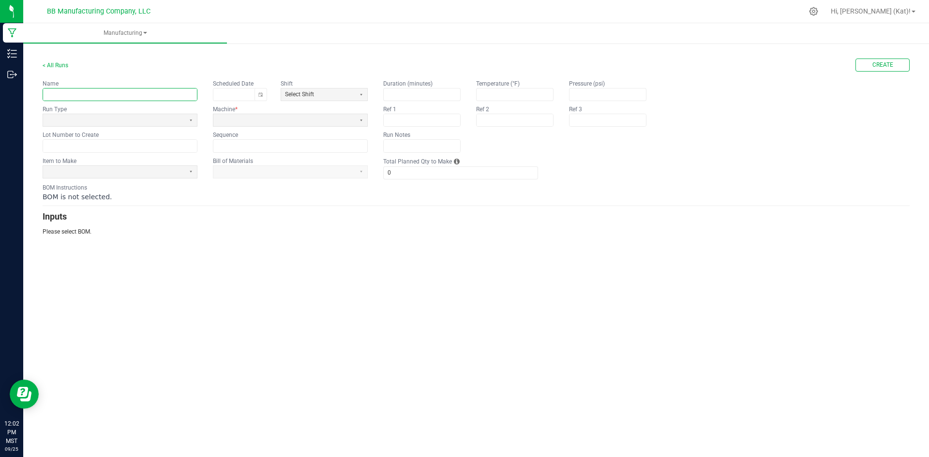
click at [170, 95] on input "text" at bounding box center [120, 95] width 154 height 12
paste input "Brix Strawberry Watermelon 100mg Gummie"
click at [66, 94] on input "10.2.25Brix Strawberry Watermelon 100mg Gummie" at bounding box center [120, 95] width 154 height 12
click at [192, 93] on input "10.2.25 Brix Strawberry Watermelon 100mg Gummie" at bounding box center [120, 95] width 154 height 12
click at [193, 122] on button "Select" at bounding box center [191, 120] width 12 height 12
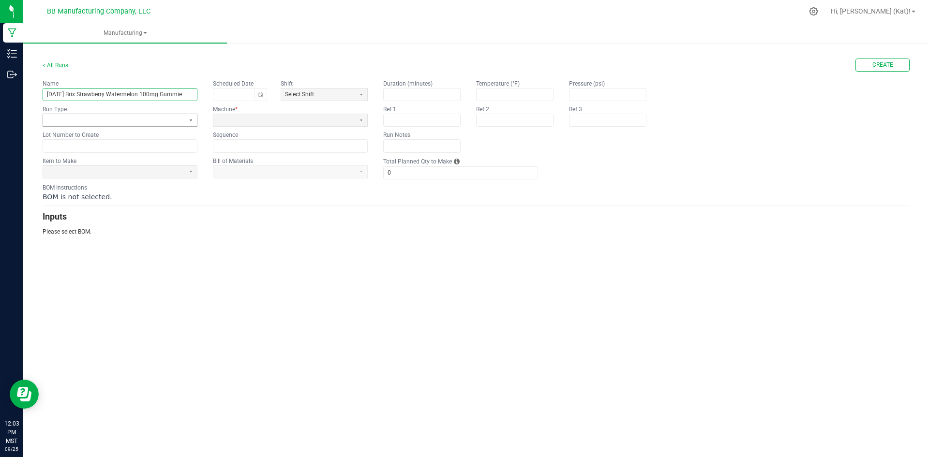
type input "10.2.25 Brix Strawberry Watermelon 100mg Gummie"
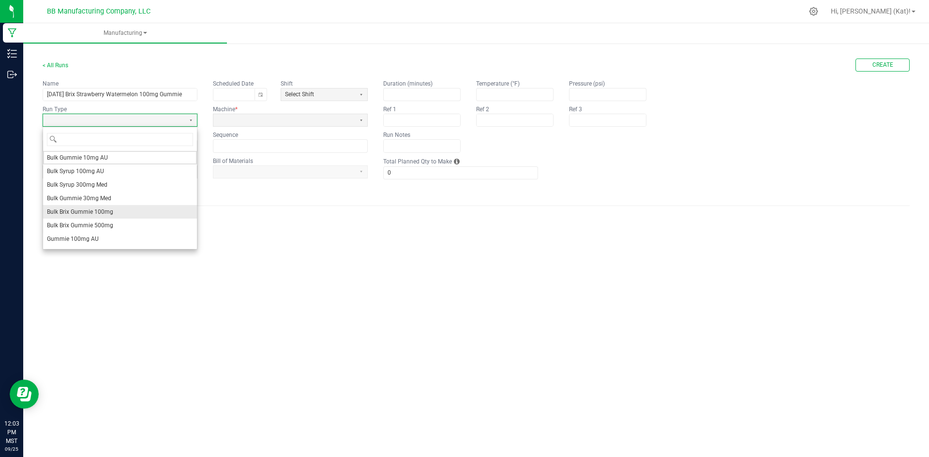
click at [119, 213] on li "Bulk Brix Gummie 100mg" at bounding box center [120, 212] width 154 height 14
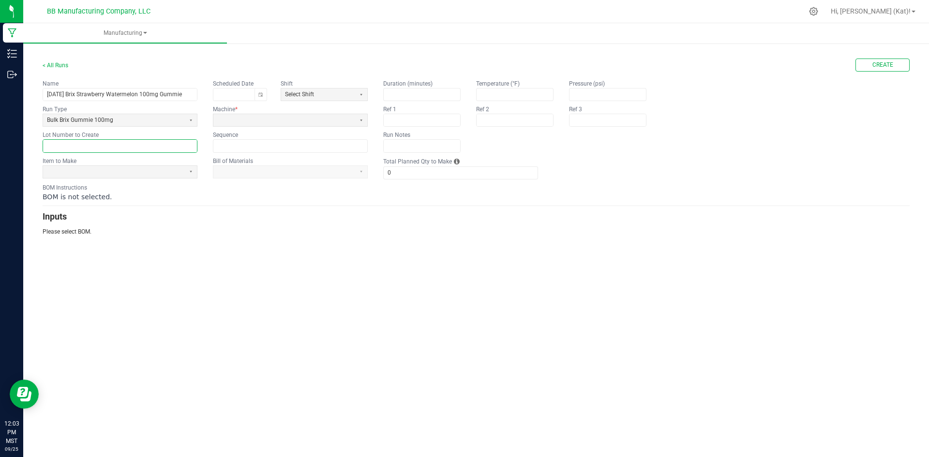
click at [152, 141] on input "text" at bounding box center [120, 146] width 154 height 12
paste input "BR100SW-20"
type input "BR100SW-20"
click at [119, 171] on span at bounding box center [114, 172] width 134 height 8
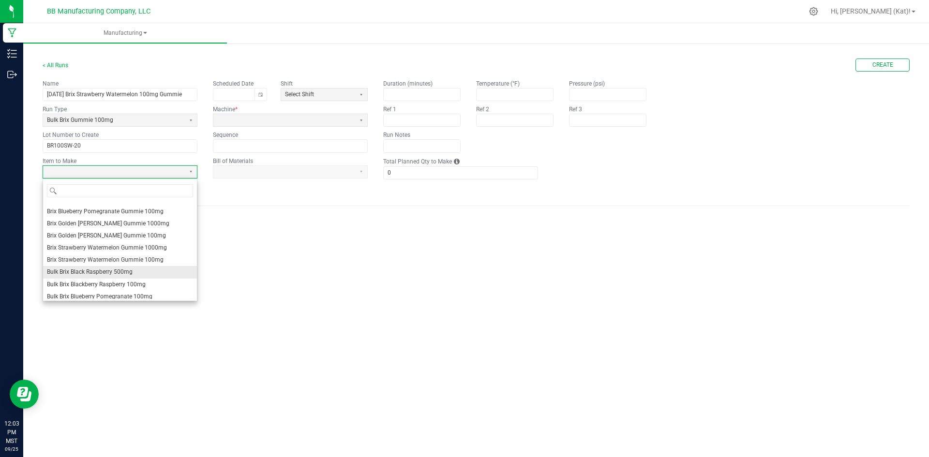
scroll to position [97, 0]
click at [149, 284] on span "Bulk Brix Strawberry Watermelon 100mg" at bounding box center [100, 282] width 106 height 8
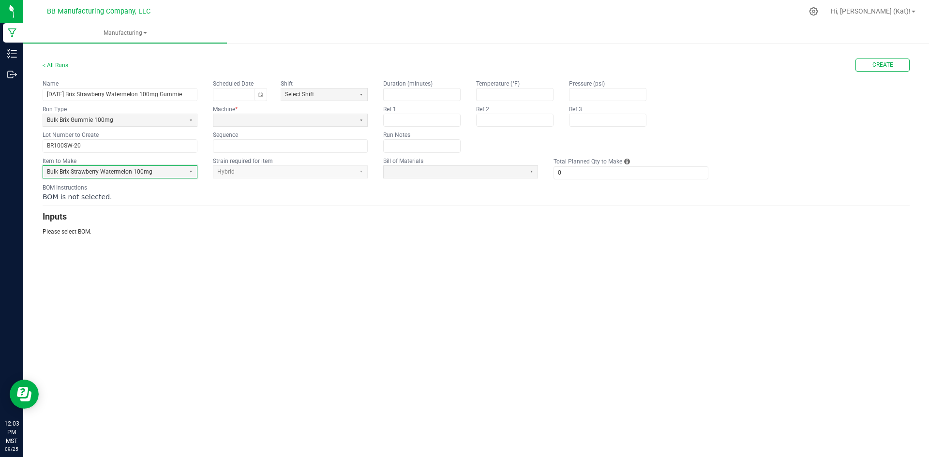
type input "1"
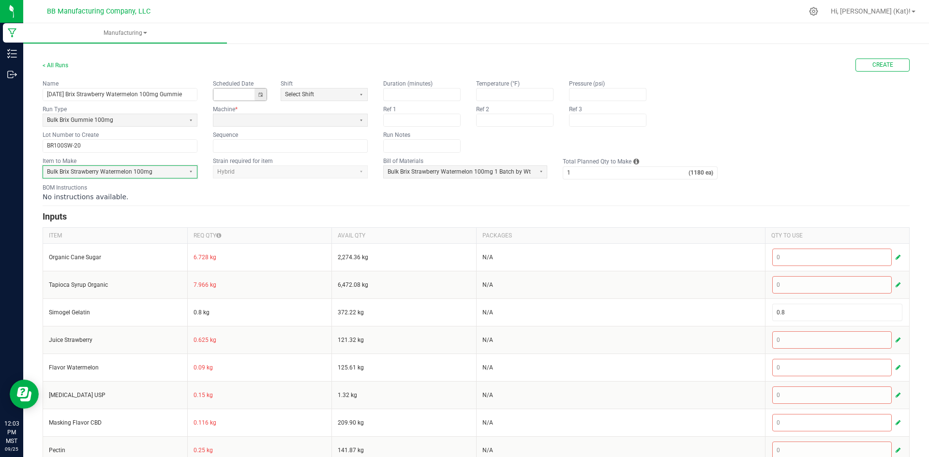
click at [263, 94] on button "Toggle calendar" at bounding box center [261, 95] width 12 height 12
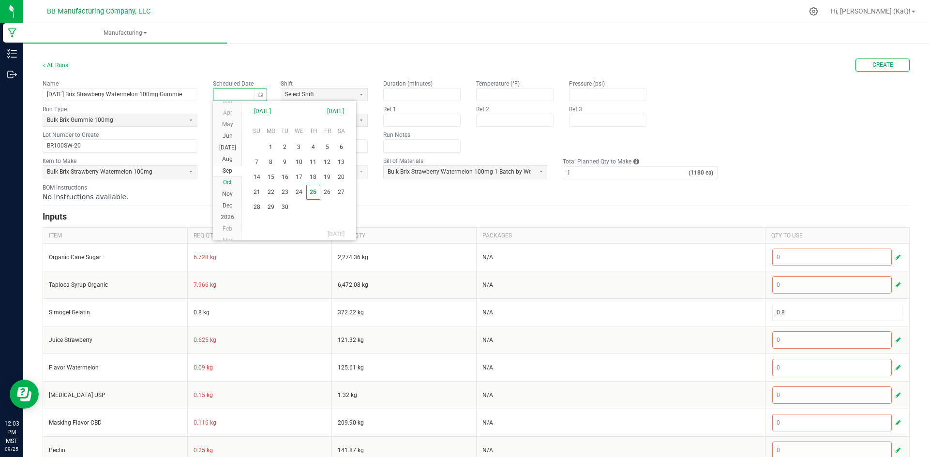
click at [230, 183] on span "Oct" at bounding box center [227, 182] width 9 height 7
click at [312, 146] on span "2" at bounding box center [313, 146] width 14 height 15
type input "10/02/2025"
click at [280, 116] on span at bounding box center [284, 120] width 134 height 8
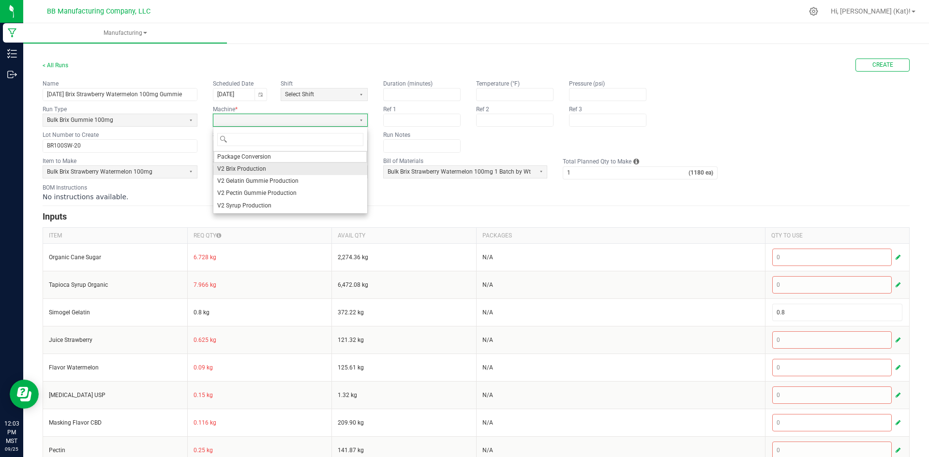
click at [256, 171] on span "V2 Brix Production" at bounding box center [241, 169] width 49 height 8
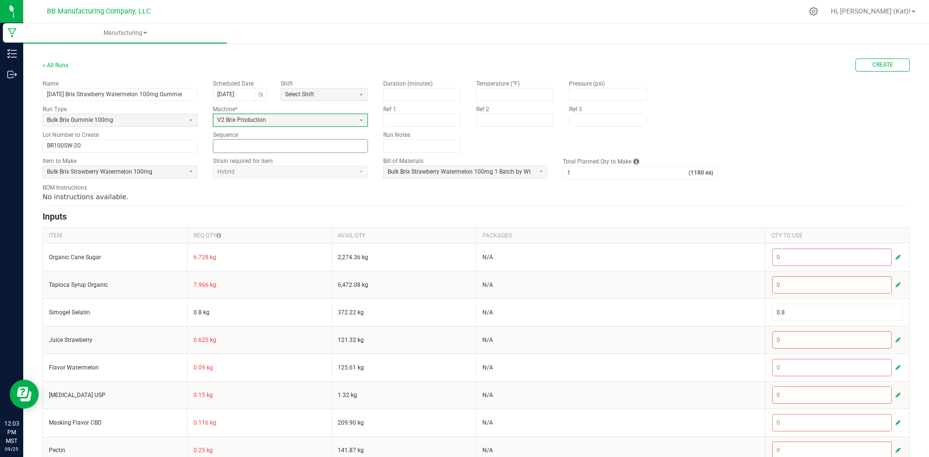
click at [251, 149] on input at bounding box center [290, 146] width 154 height 12
type input "1"
click at [371, 191] on div "BOM Instructions No instructions available." at bounding box center [476, 192] width 867 height 18
click at [624, 169] on input "1" at bounding box center [625, 173] width 125 height 12
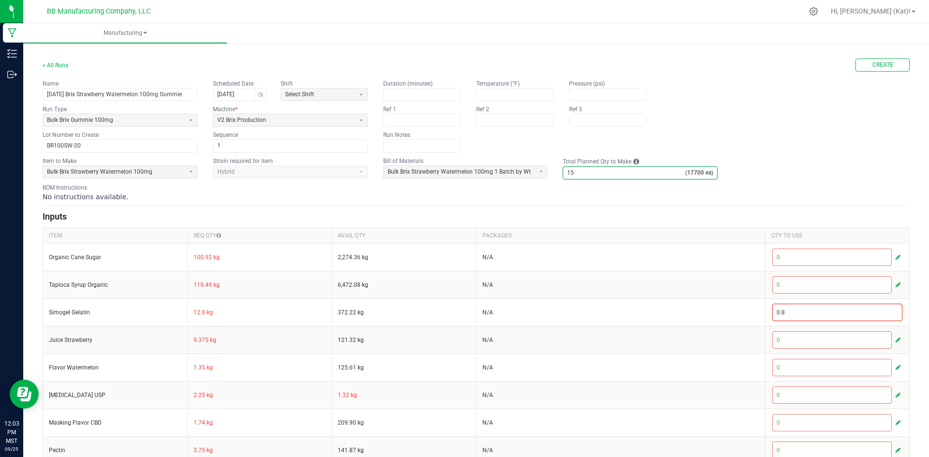
type input "15"
click at [638, 203] on form "< All Runs Create Name 10.2.25 Brix Strawberry Watermelon 100mg Gummie Schedule…" at bounding box center [476, 355] width 867 height 593
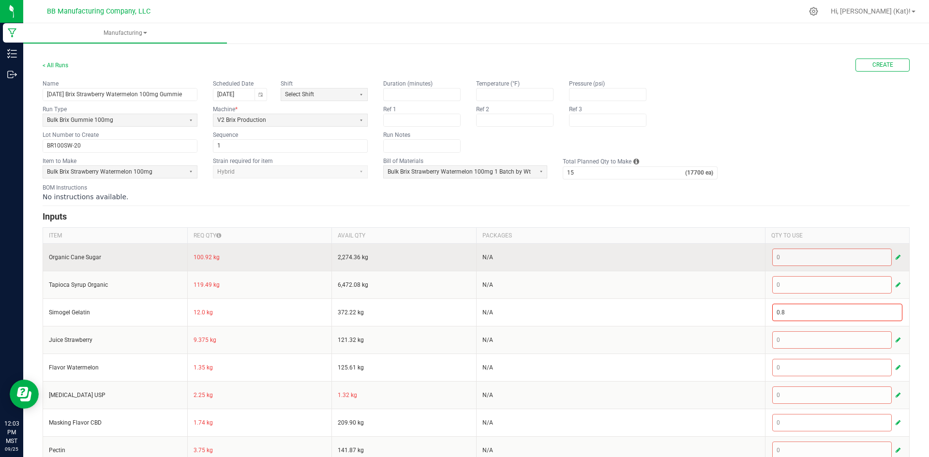
click at [196, 259] on td "100.92 kg" at bounding box center [259, 257] width 145 height 28
click at [894, 259] on button "button" at bounding box center [898, 258] width 9 height 12
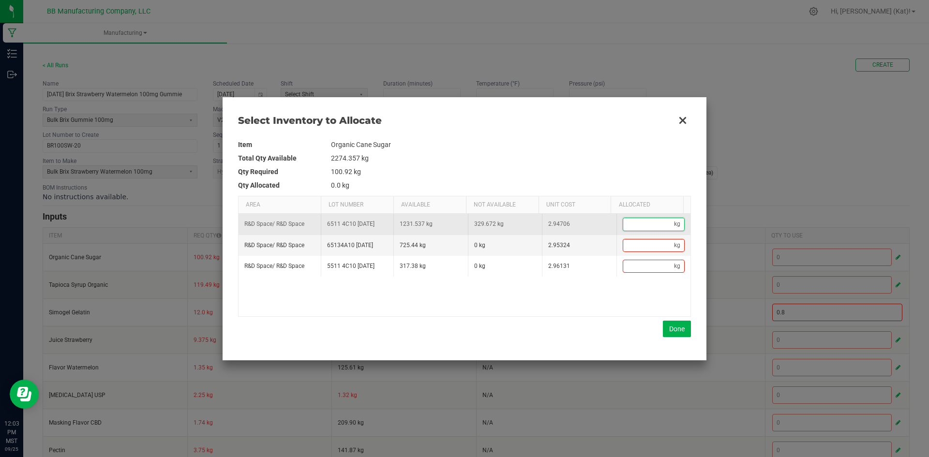
click at [649, 223] on input "Data table" at bounding box center [648, 224] width 51 height 12
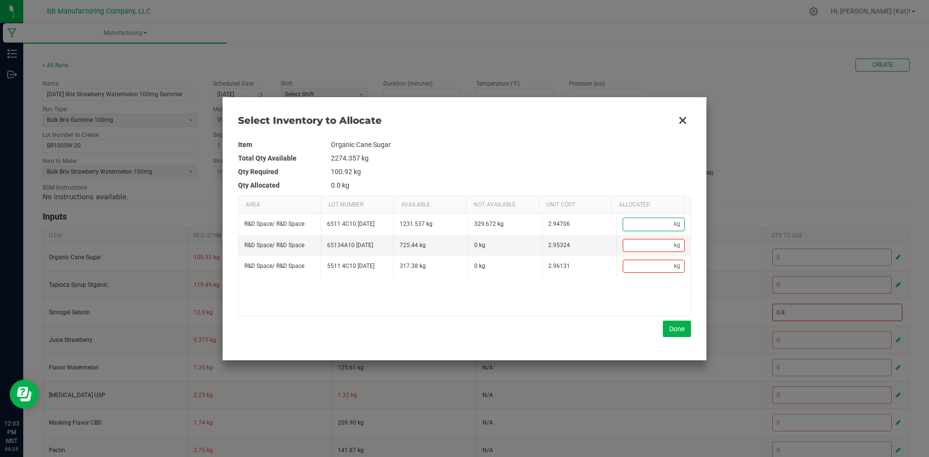
paste input "100.92"
type input "100.92"
click at [681, 330] on button "Done" at bounding box center [677, 329] width 28 height 16
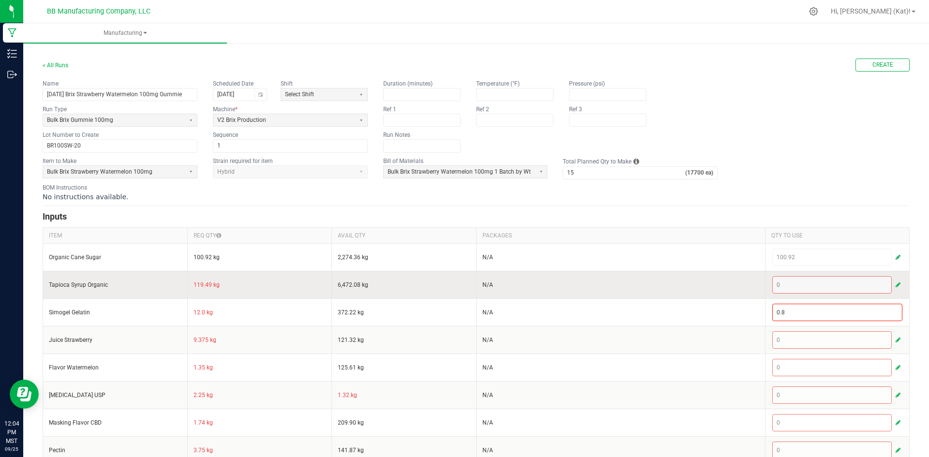
click at [202, 286] on td "119.49 kg" at bounding box center [259, 285] width 145 height 28
click at [895, 286] on button "button" at bounding box center [898, 285] width 9 height 12
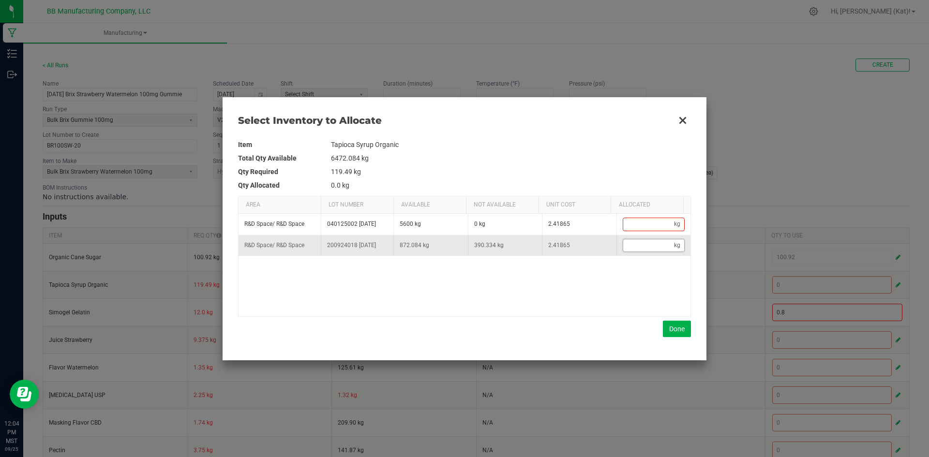
click at [646, 244] on input "Data table" at bounding box center [648, 246] width 51 height 12
paste input "119.49"
type input "119.49"
click at [676, 324] on button "Done" at bounding box center [677, 329] width 28 height 16
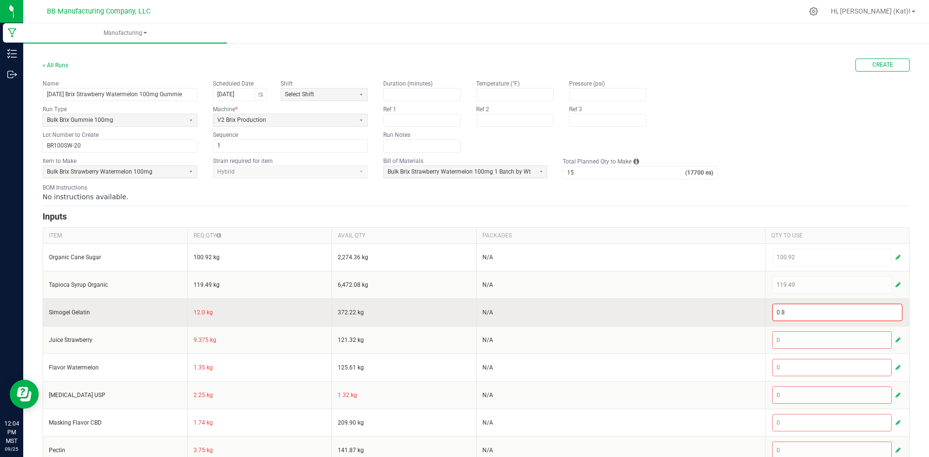
click at [197, 312] on td "12.0 kg" at bounding box center [259, 313] width 145 height 28
click at [879, 316] on input "0.8" at bounding box center [838, 312] width 130 height 16
paste input "12"
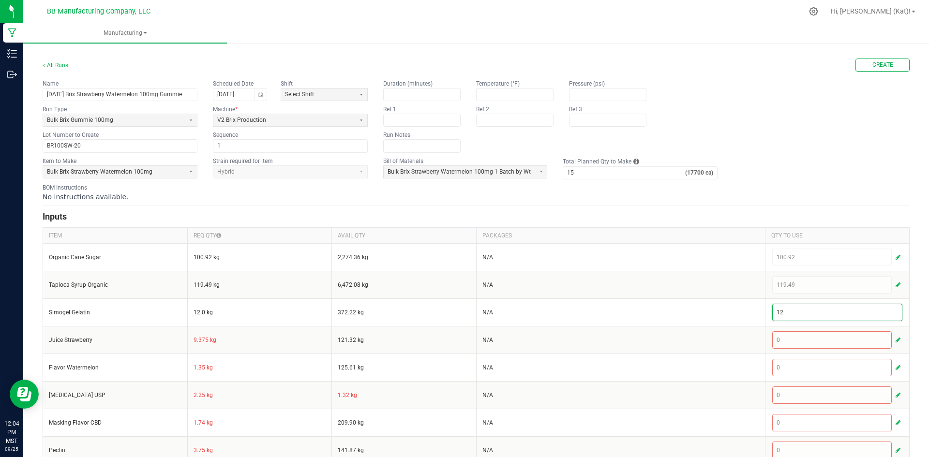
type input "12"
click at [861, 181] on form "< All Runs Create Name 10.2.25 Brix Strawberry Watermelon 100mg Gummie Schedule…" at bounding box center [476, 355] width 867 height 593
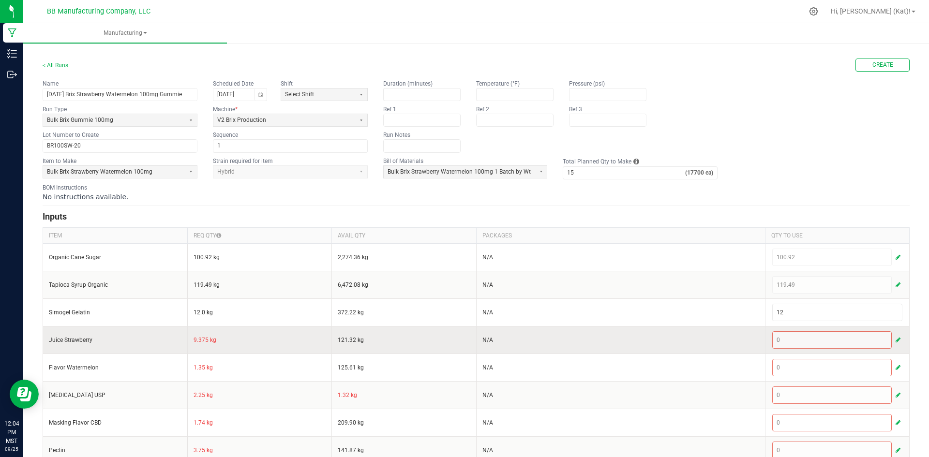
click at [198, 340] on td "9.375 kg" at bounding box center [259, 340] width 145 height 28
click at [896, 341] on span "button" at bounding box center [898, 340] width 5 height 8
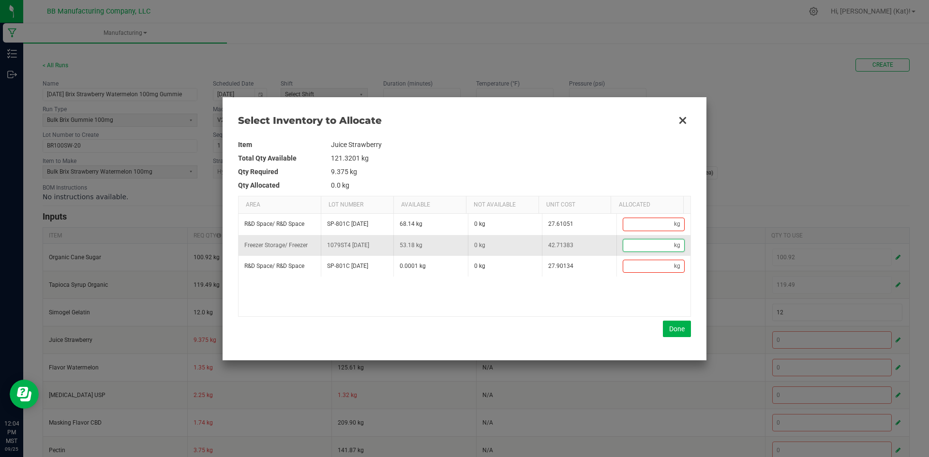
click at [623, 242] on input "Data table" at bounding box center [648, 246] width 51 height 12
paste input "9.375"
type input "9.375"
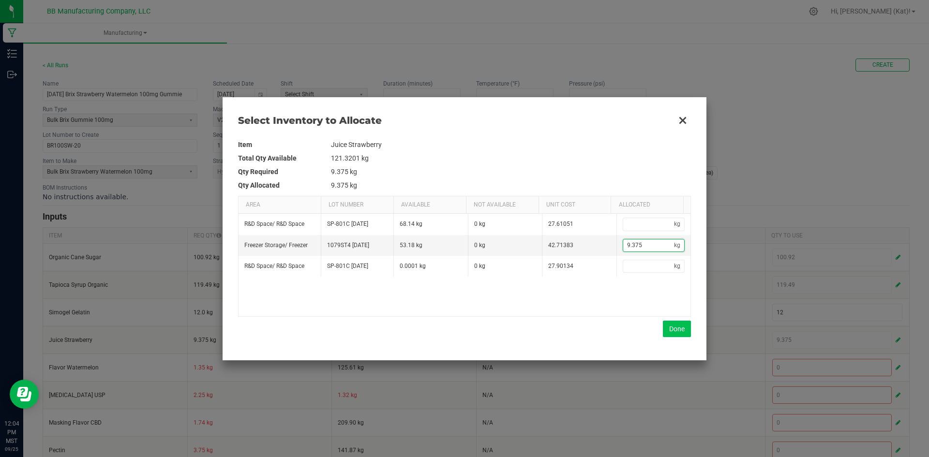
type input "9.375"
click at [673, 326] on button "Done" at bounding box center [677, 329] width 28 height 16
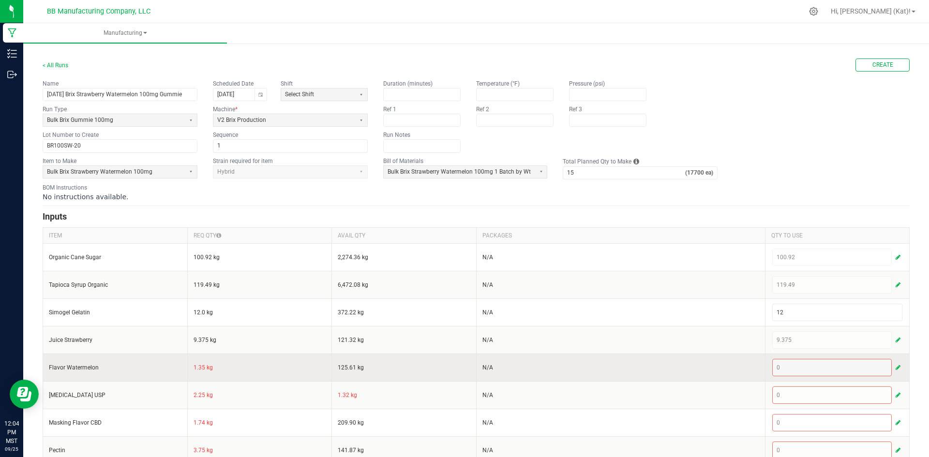
click at [202, 366] on td "1.35 kg" at bounding box center [259, 368] width 145 height 28
click at [199, 366] on td "1.35 kg" at bounding box center [259, 368] width 145 height 28
click at [896, 366] on span "button" at bounding box center [898, 368] width 5 height 8
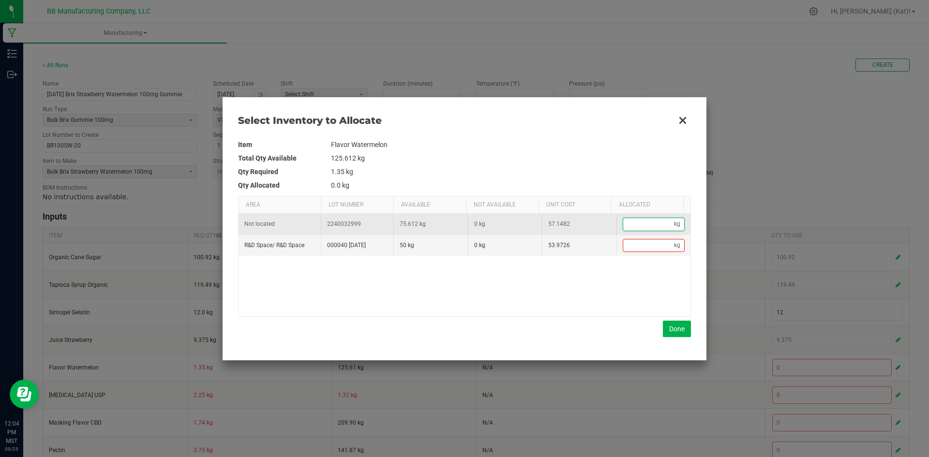
click at [646, 222] on input "Data table" at bounding box center [648, 224] width 51 height 12
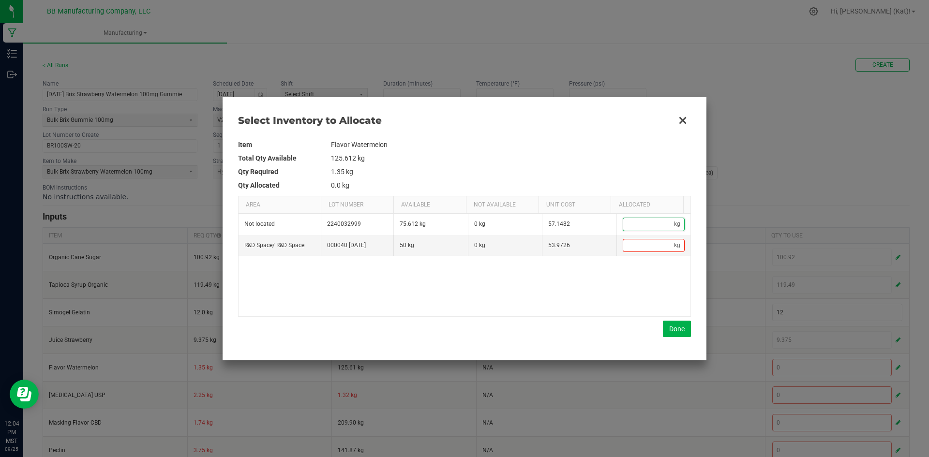
paste input "1.35"
type input "1.35"
click at [675, 327] on button "Done" at bounding box center [677, 329] width 28 height 16
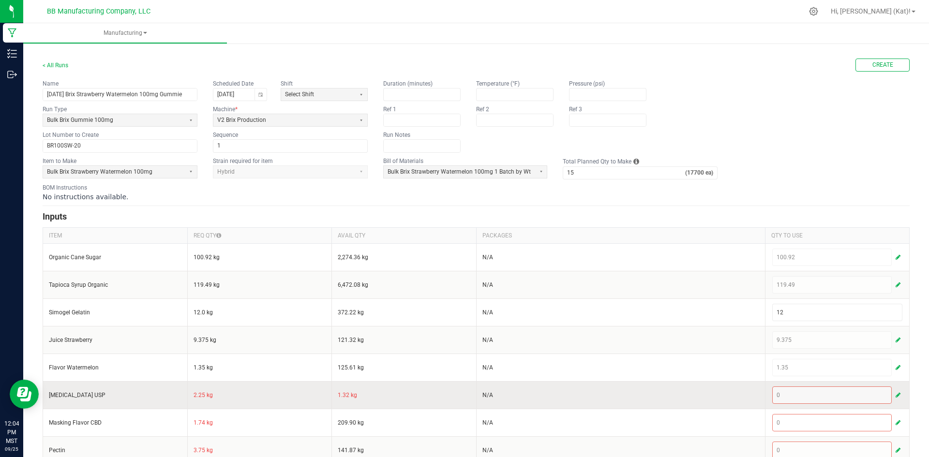
click at [200, 394] on td "2.25 kg" at bounding box center [259, 395] width 145 height 28
click at [896, 394] on span "button" at bounding box center [898, 396] width 5 height 8
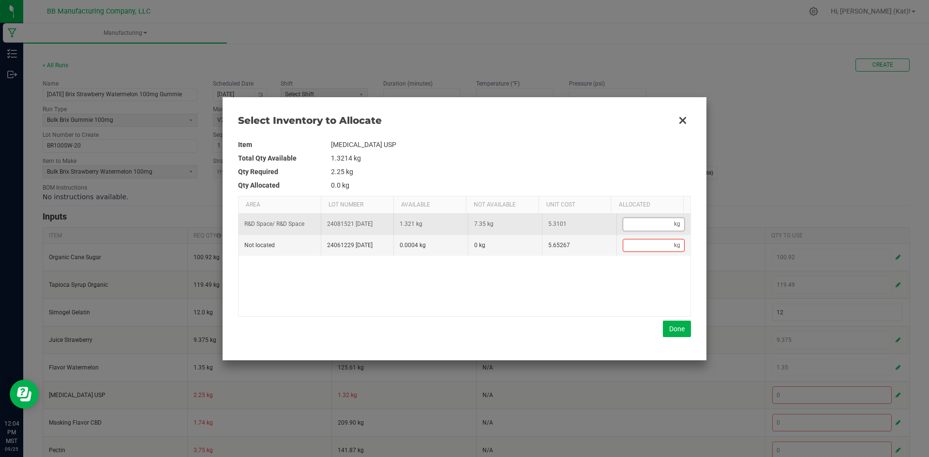
click at [645, 224] on input "Data table" at bounding box center [648, 224] width 51 height 12
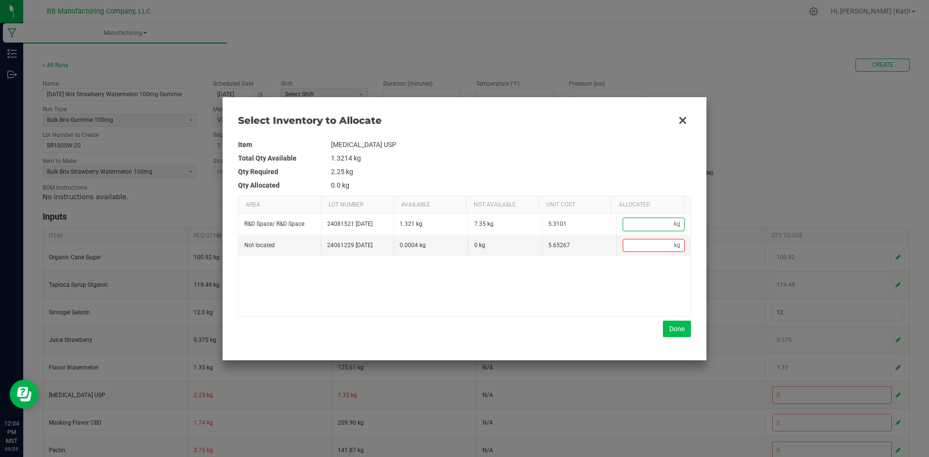
paste input "2.25"
type input "2.25"
click at [666, 333] on button "Done" at bounding box center [677, 329] width 28 height 16
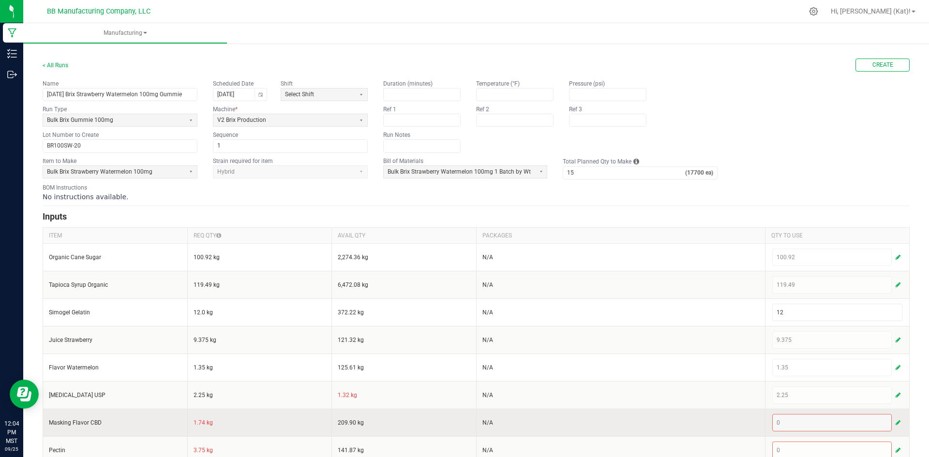
click at [196, 421] on td "1.74 kg" at bounding box center [259, 423] width 145 height 28
click at [896, 423] on span "button" at bounding box center [898, 423] width 5 height 8
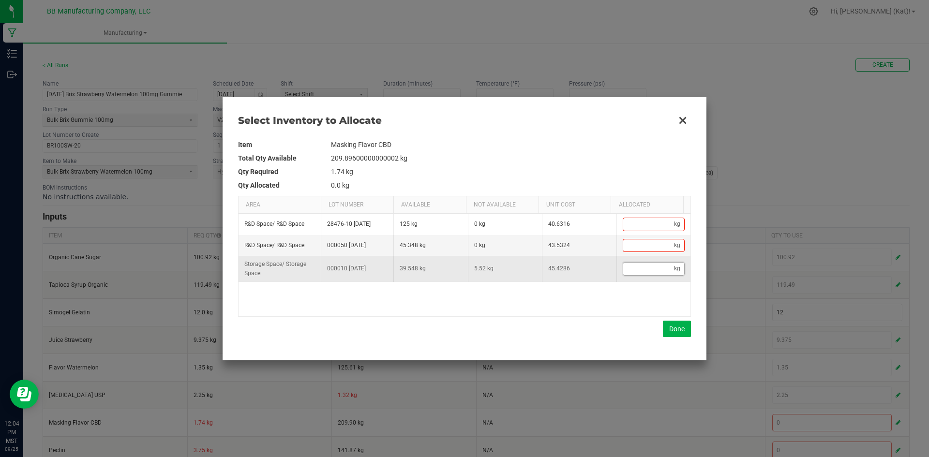
click at [647, 270] on input "Data table" at bounding box center [648, 269] width 51 height 12
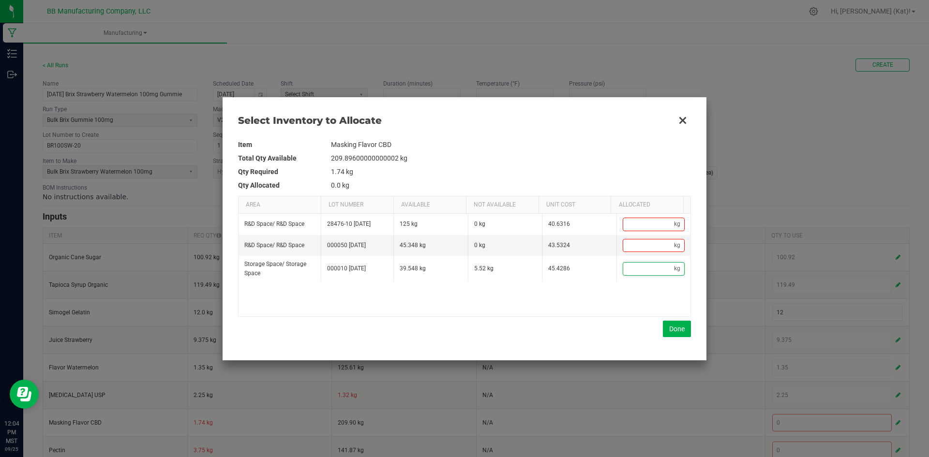
paste input "1.74"
type input "1.74"
click at [673, 332] on button "Done" at bounding box center [677, 329] width 28 height 16
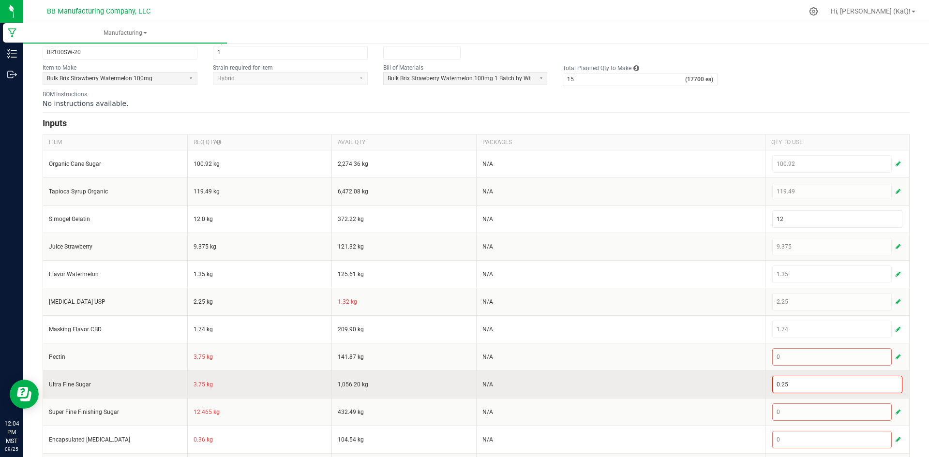
scroll to position [97, 0]
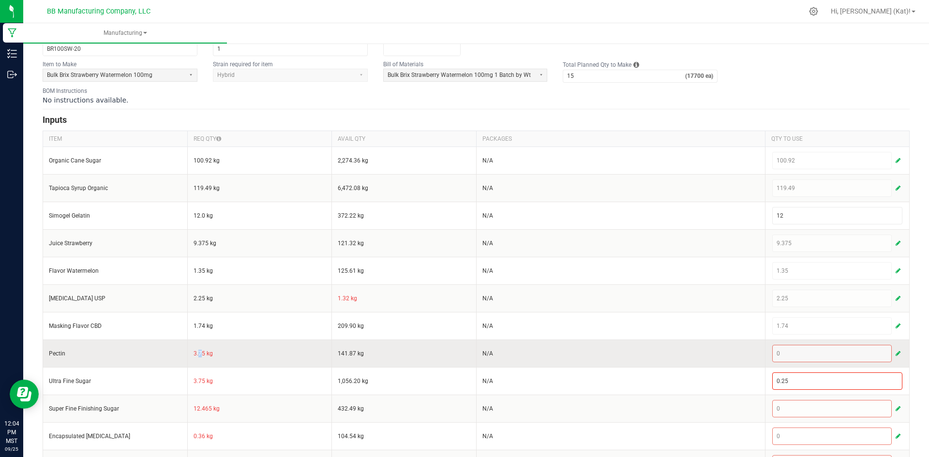
click at [197, 354] on td "3.75 kg" at bounding box center [259, 354] width 145 height 28
click at [197, 353] on td "3.75 kg" at bounding box center [259, 354] width 145 height 28
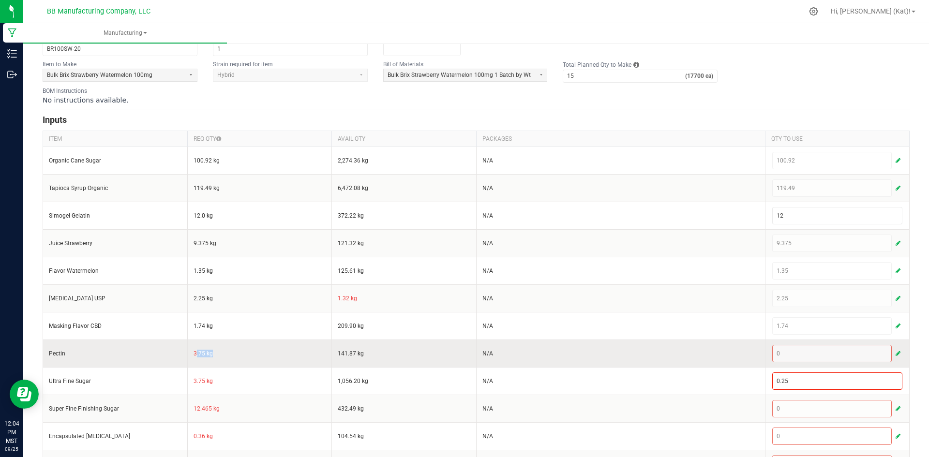
click at [197, 353] on td "3.75 kg" at bounding box center [259, 354] width 145 height 28
click at [222, 347] on td "3.75 kg" at bounding box center [259, 354] width 145 height 28
click at [198, 355] on td "3.75 kg" at bounding box center [259, 354] width 145 height 28
click at [896, 352] on span "button" at bounding box center [898, 354] width 5 height 8
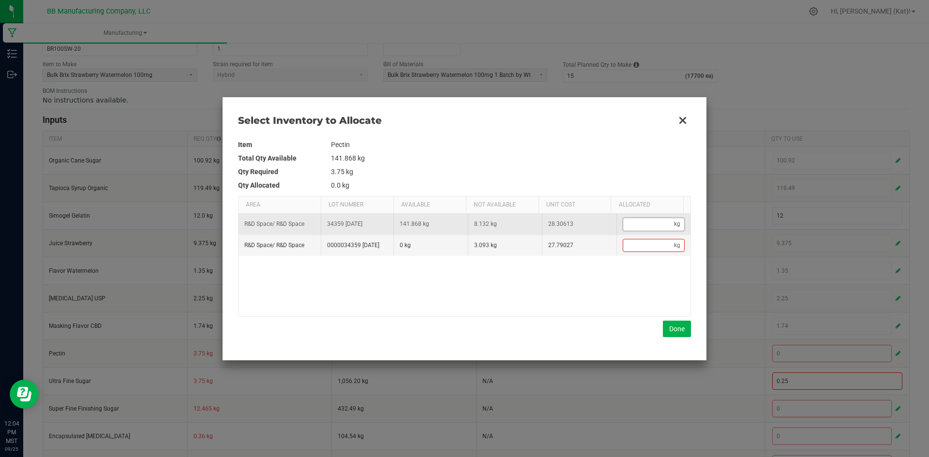
click at [650, 222] on input "Data table" at bounding box center [648, 224] width 51 height 12
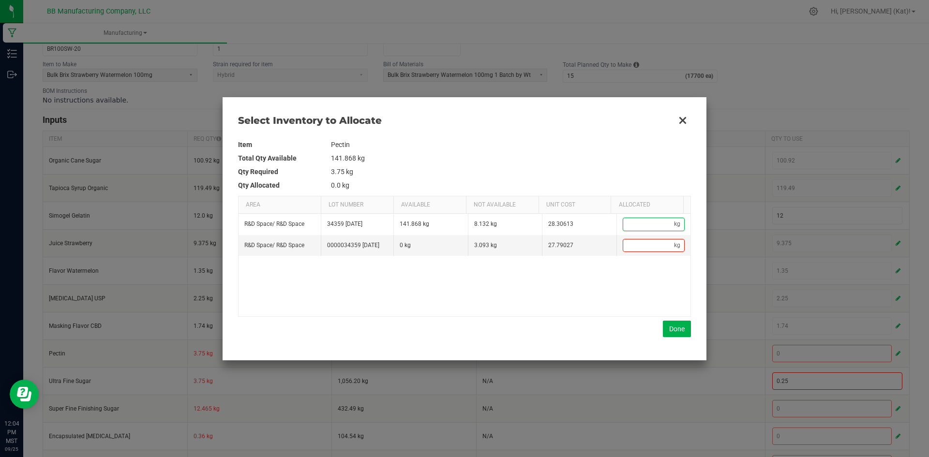
paste input "3.75"
type input "3.75"
click at [672, 323] on button "Done" at bounding box center [677, 329] width 28 height 16
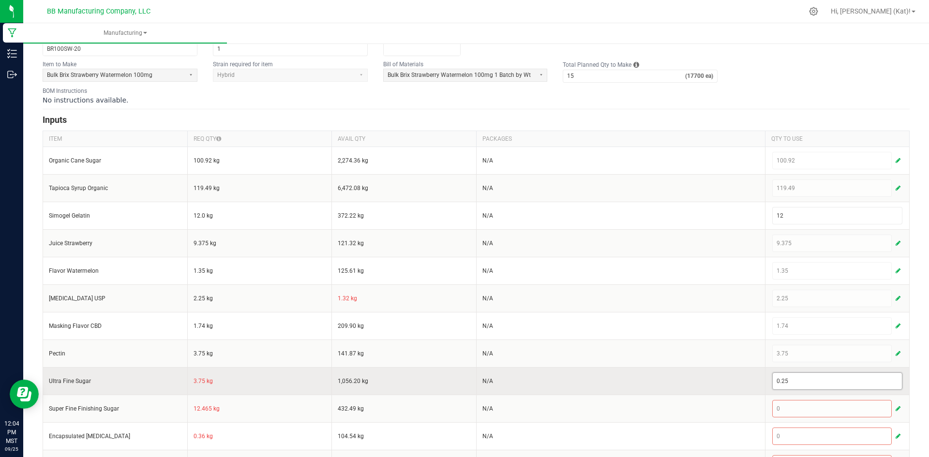
click at [865, 380] on input "0.25" at bounding box center [838, 381] width 130 height 16
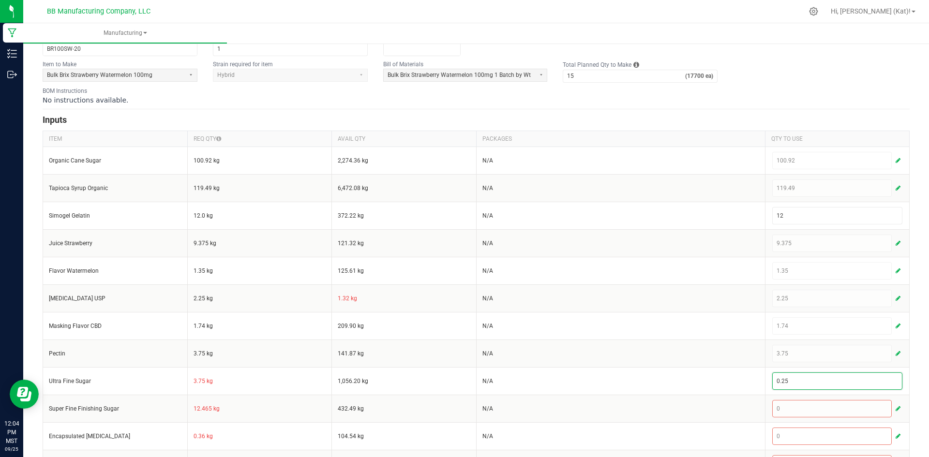
paste input "3.7"
type input "3.75"
click at [913, 356] on div "< All Runs Create Name 10.2.25 Brix Strawberry Watermelon 100mg Gummie Schedule…" at bounding box center [476, 254] width 906 height 620
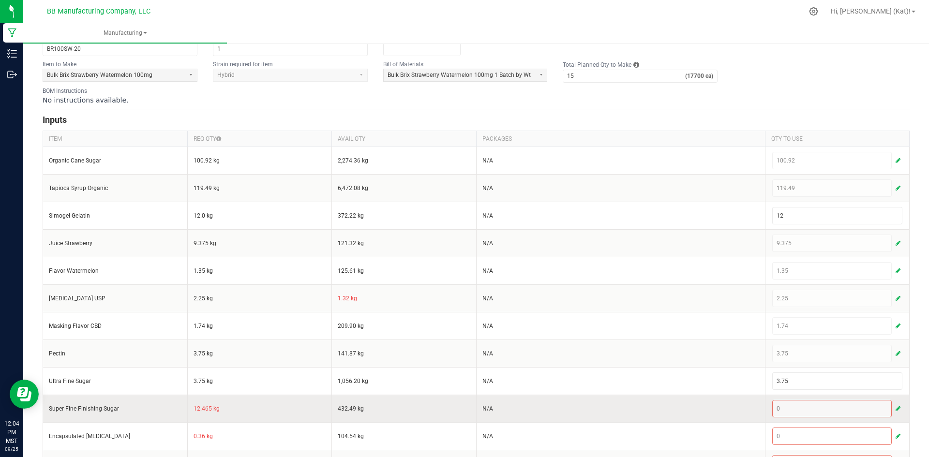
click at [198, 408] on td "12.465 kg" at bounding box center [259, 409] width 145 height 28
click at [896, 406] on span "button" at bounding box center [898, 409] width 5 height 8
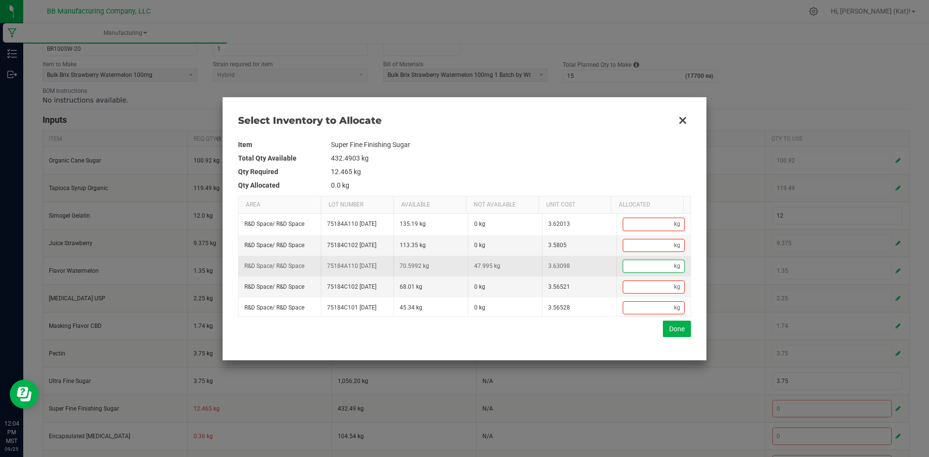
click at [635, 273] on input "Data table" at bounding box center [648, 266] width 51 height 12
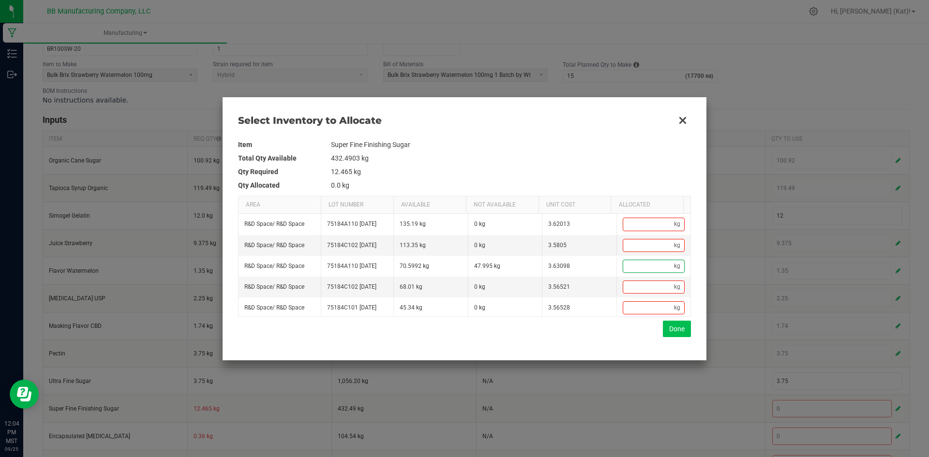
paste input "12.465"
type input "12.465"
click at [678, 332] on button "Done" at bounding box center [677, 329] width 28 height 16
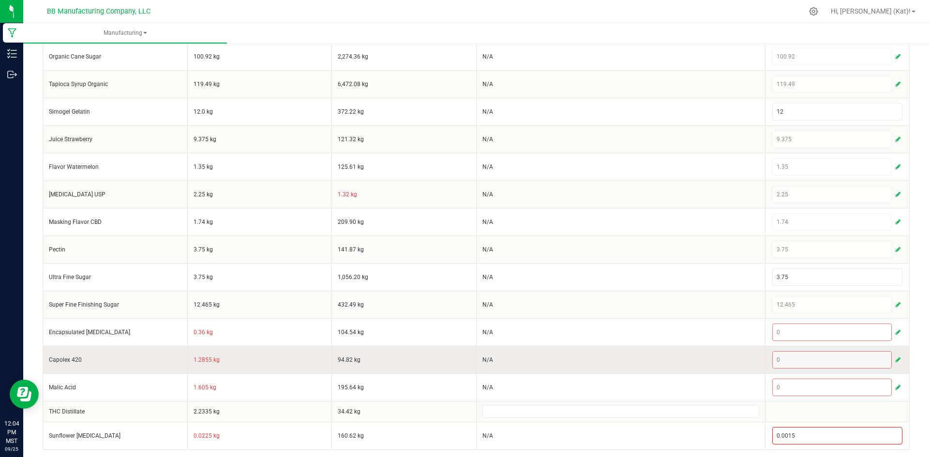
scroll to position [203, 0]
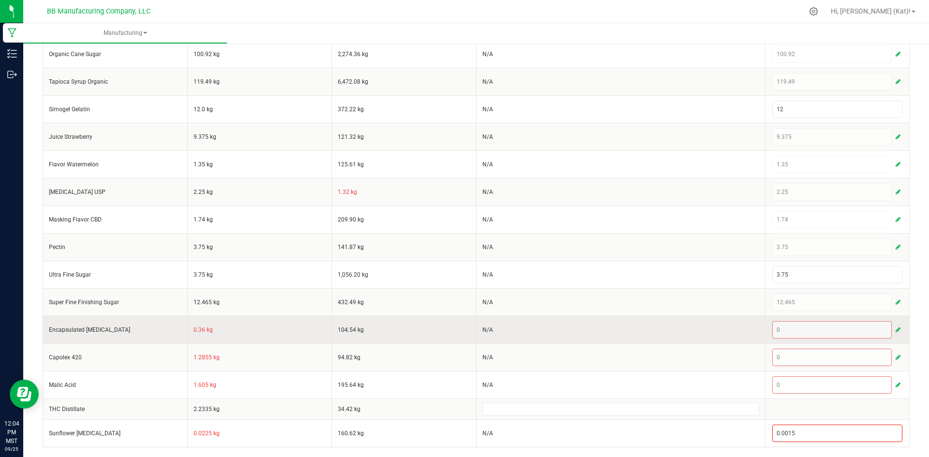
click at [198, 331] on td "0.36 kg" at bounding box center [259, 330] width 145 height 28
click at [896, 328] on span "button" at bounding box center [898, 330] width 5 height 8
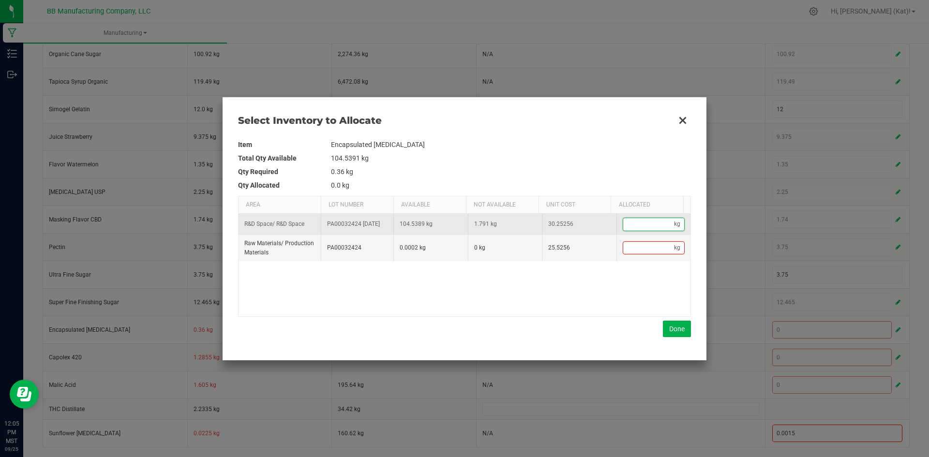
click at [650, 224] on input "Data table" at bounding box center [648, 224] width 51 height 12
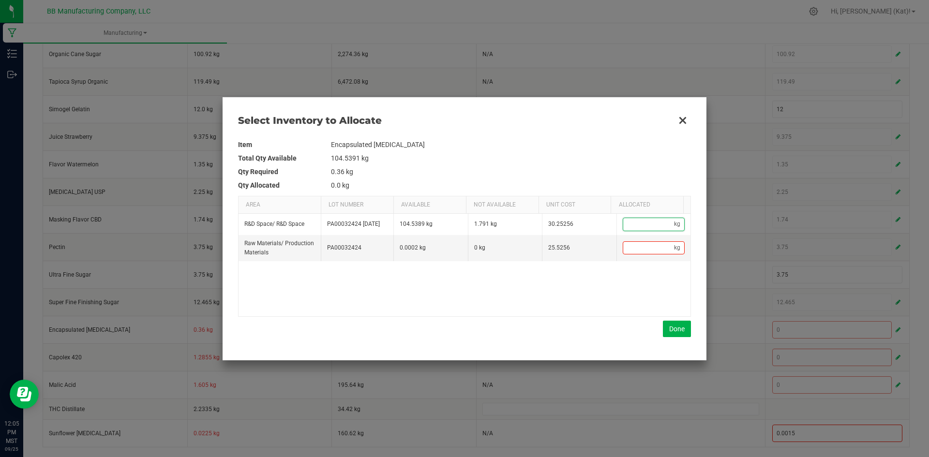
paste input "0.36"
type input "0.36"
click at [669, 326] on button "Done" at bounding box center [677, 329] width 28 height 16
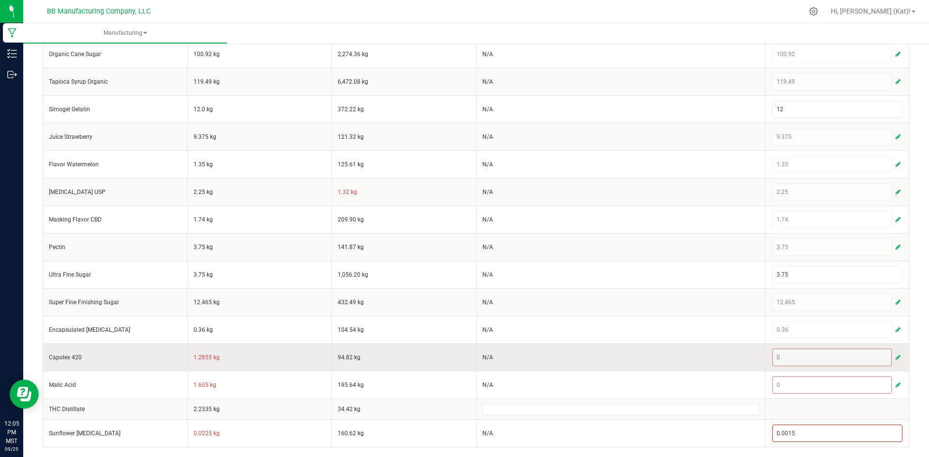
click at [197, 359] on td "1.2855 kg" at bounding box center [259, 358] width 145 height 28
click at [896, 359] on span "button" at bounding box center [898, 358] width 5 height 8
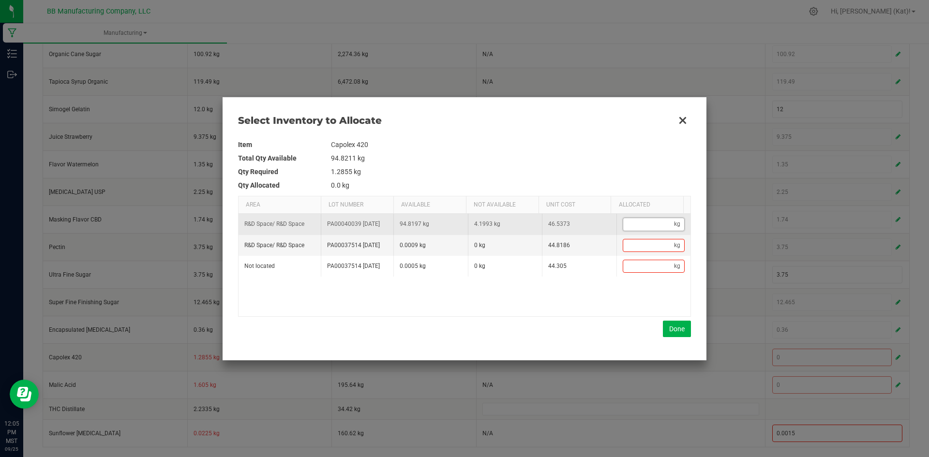
click at [634, 230] on input "Data table" at bounding box center [648, 224] width 51 height 12
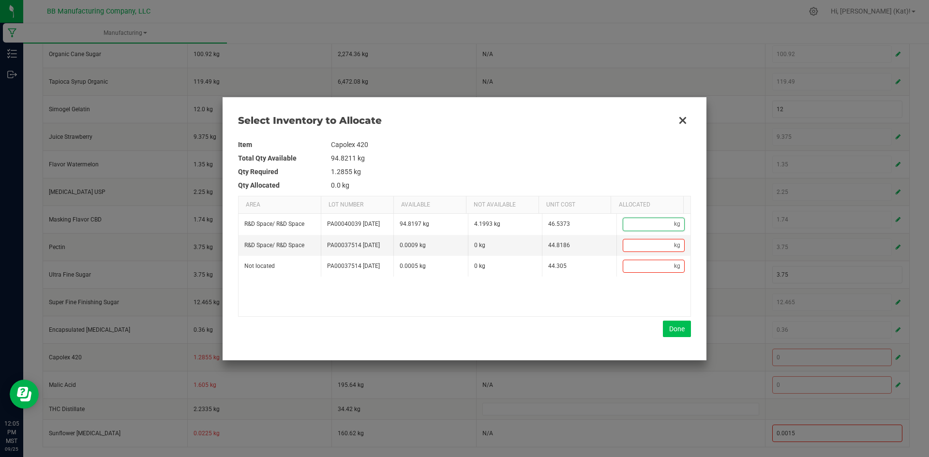
paste input "1.2855"
type input "1.2855"
click at [674, 325] on button "Done" at bounding box center [677, 329] width 28 height 16
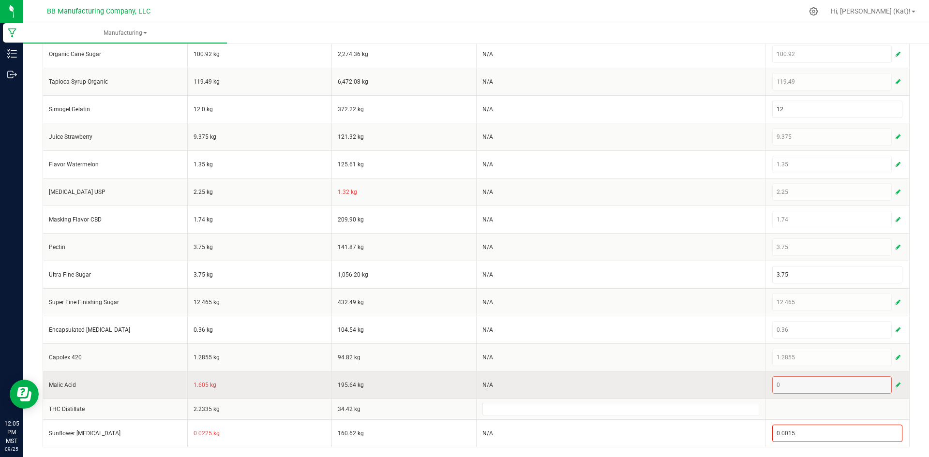
click at [204, 383] on td "1.605 kg" at bounding box center [259, 385] width 145 height 28
click at [895, 384] on button "button" at bounding box center [898, 386] width 9 height 12
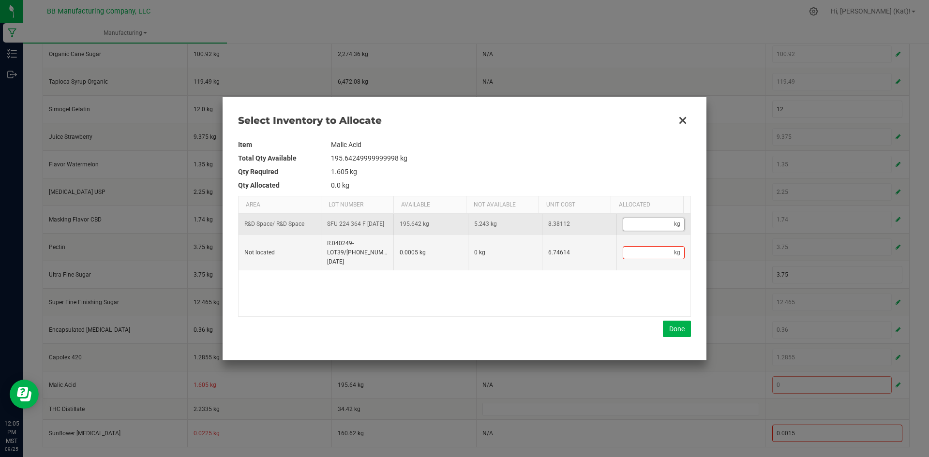
click at [624, 225] on input "Data table" at bounding box center [648, 224] width 51 height 12
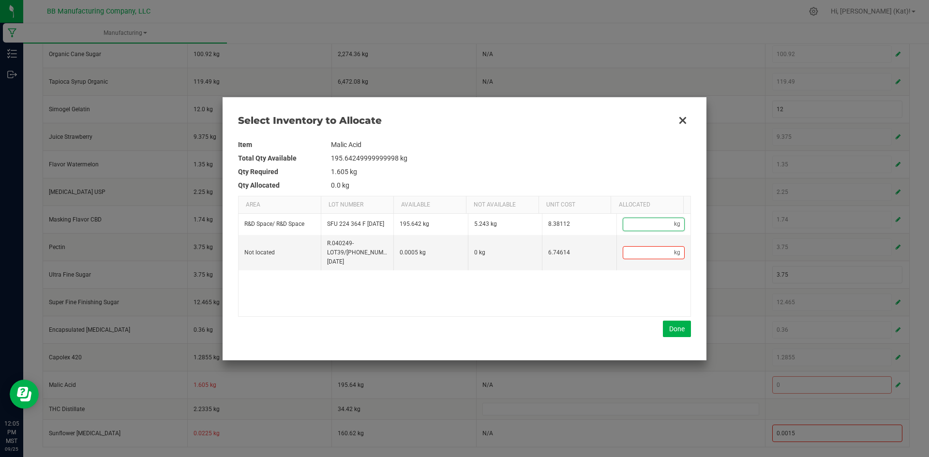
paste input "1.605"
type input "1.605"
click at [669, 325] on button "Done" at bounding box center [677, 329] width 28 height 16
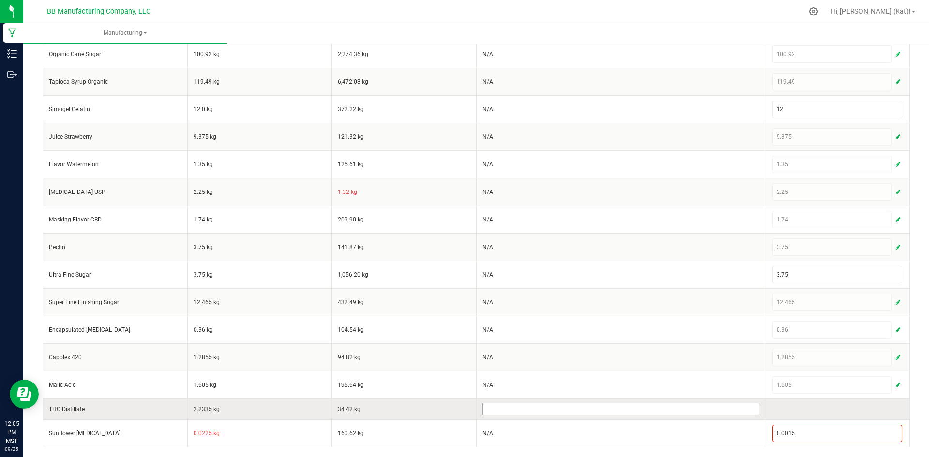
click at [533, 411] on input at bounding box center [621, 410] width 276 height 12
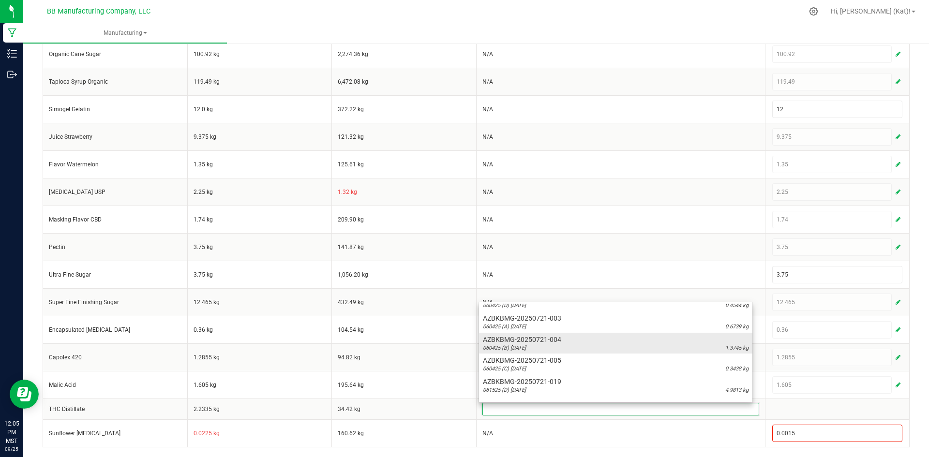
scroll to position [242, 0]
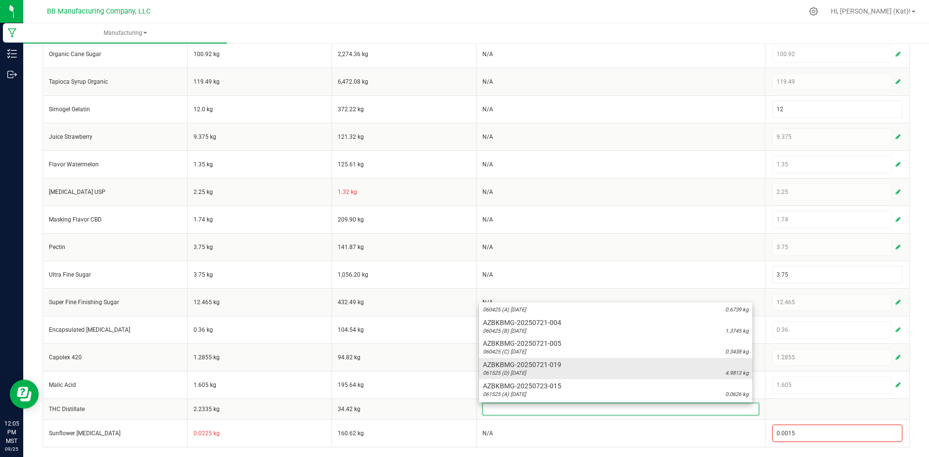
click at [561, 367] on span "AZBKBMG-20250721-019" at bounding box center [616, 365] width 266 height 10
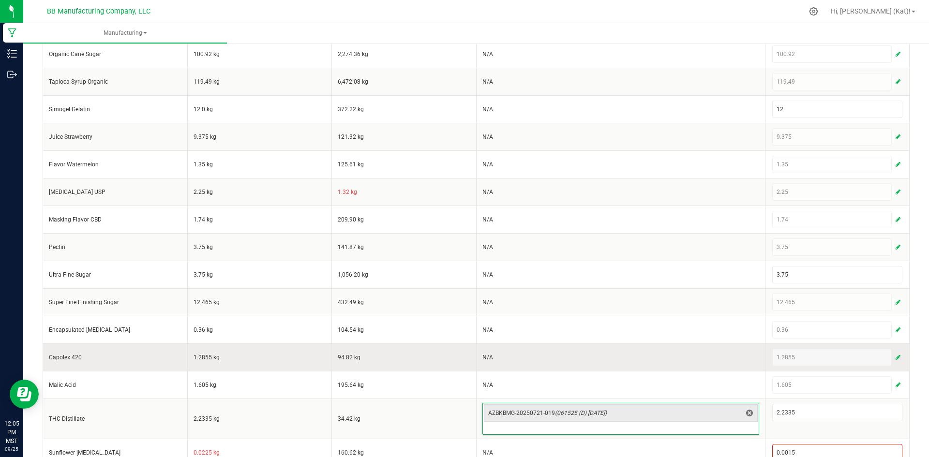
scroll to position [223, 0]
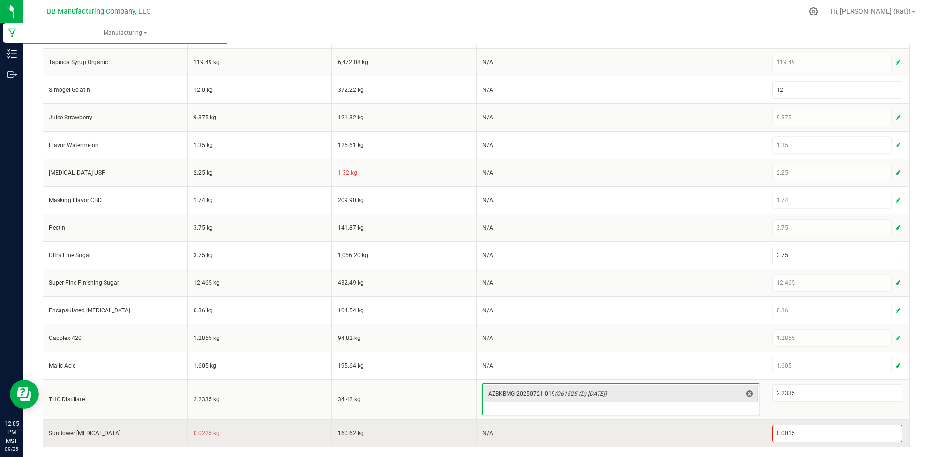
click at [195, 434] on td "0.0225 kg" at bounding box center [259, 434] width 145 height 28
click at [802, 436] on input "0.0015" at bounding box center [838, 434] width 130 height 16
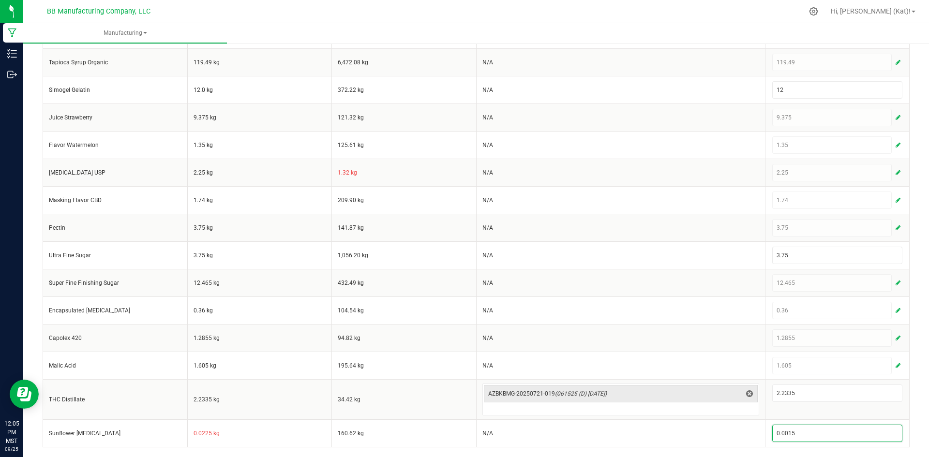
paste input "22"
type input "0.0225"
click at [915, 367] on div "< All Runs Create Name 10.2.25 Brix Strawberry Watermelon 100mg Gummie Schedule…" at bounding box center [476, 137] width 906 height 639
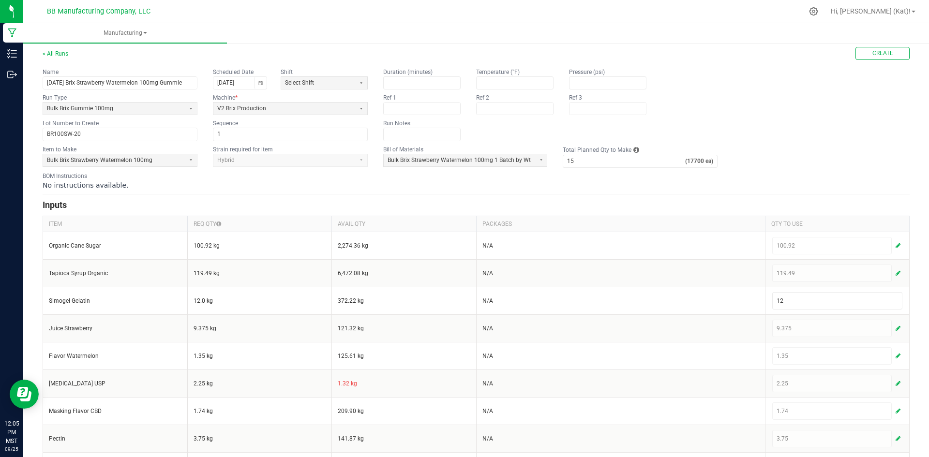
scroll to position [0, 0]
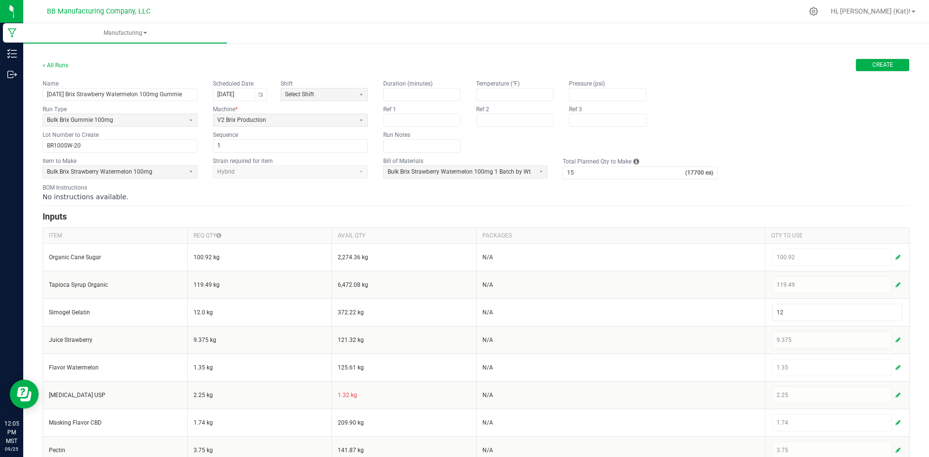
click at [882, 67] on span "Create" at bounding box center [883, 65] width 21 height 8
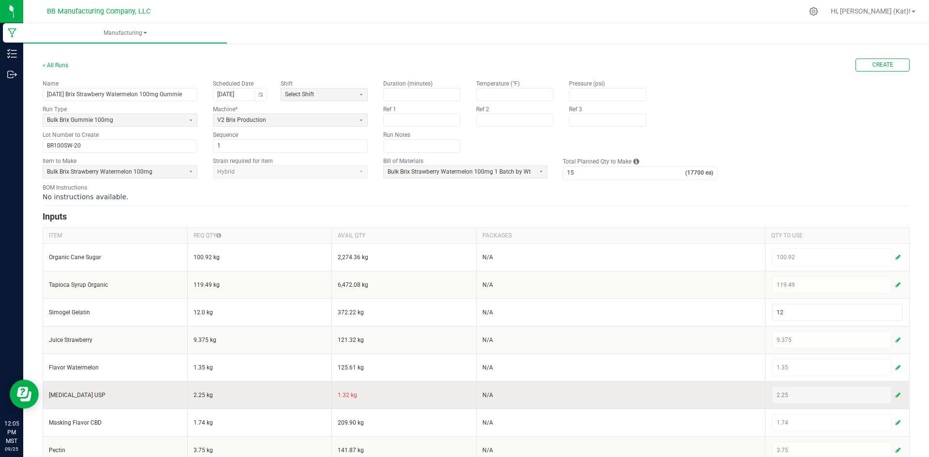
click at [896, 397] on span "button" at bounding box center [898, 396] width 5 height 8
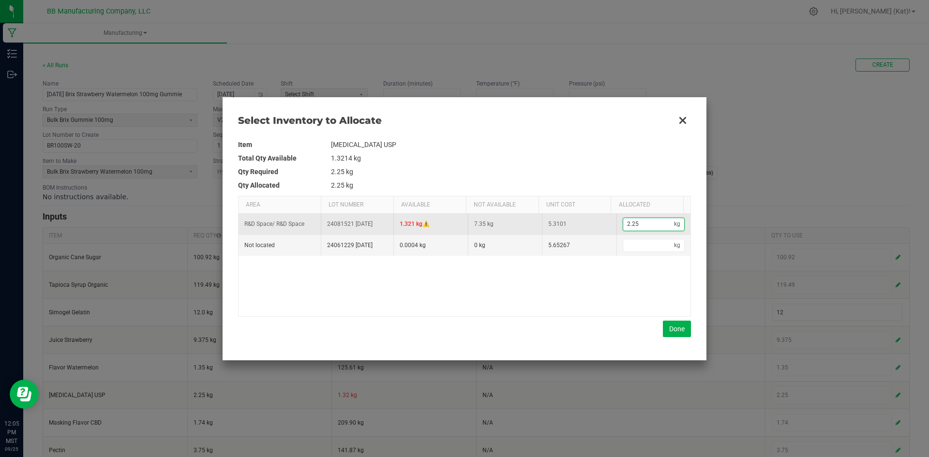
click at [650, 225] on input "2.25" at bounding box center [648, 224] width 51 height 12
type input "0"
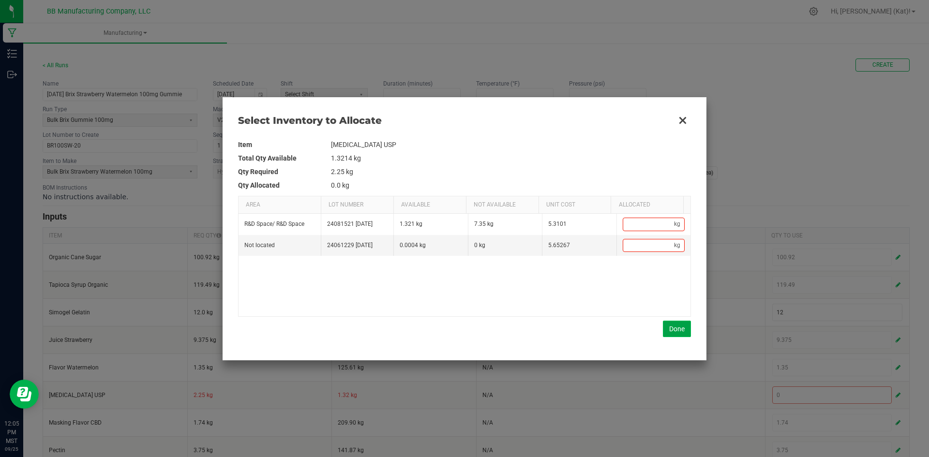
click at [674, 327] on button "Done" at bounding box center [677, 329] width 28 height 16
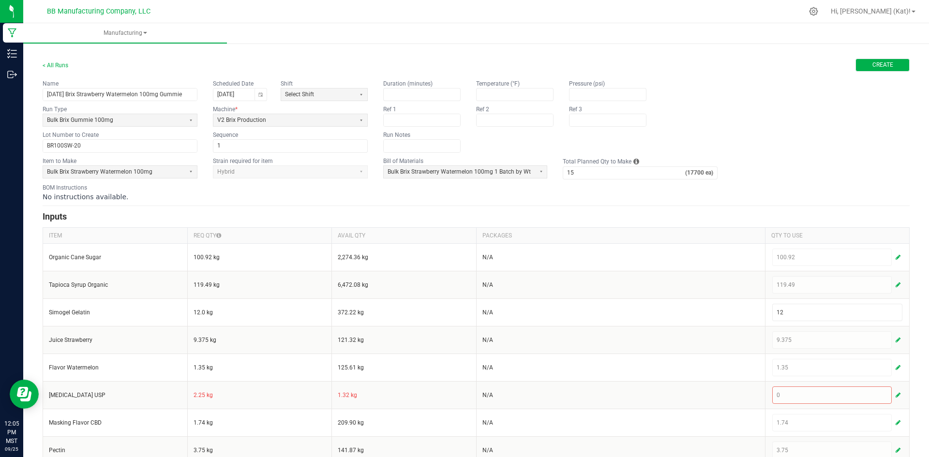
click at [883, 69] on span "Create" at bounding box center [883, 65] width 21 height 8
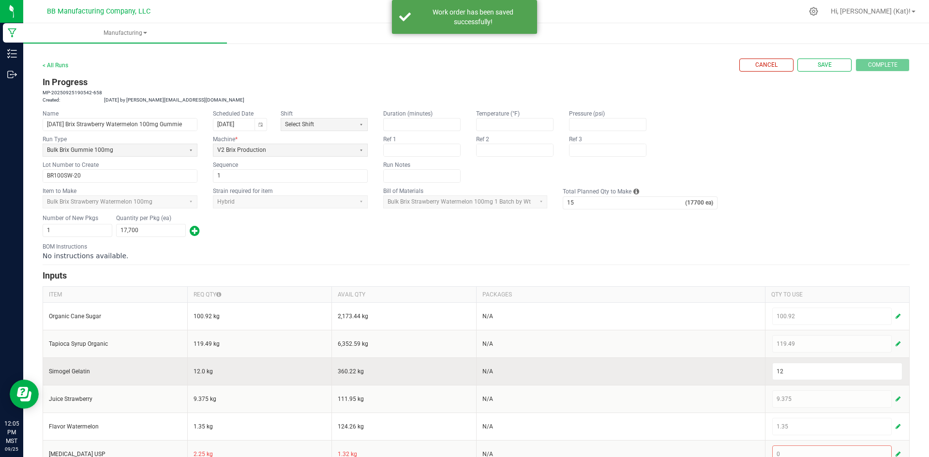
scroll to position [48, 0]
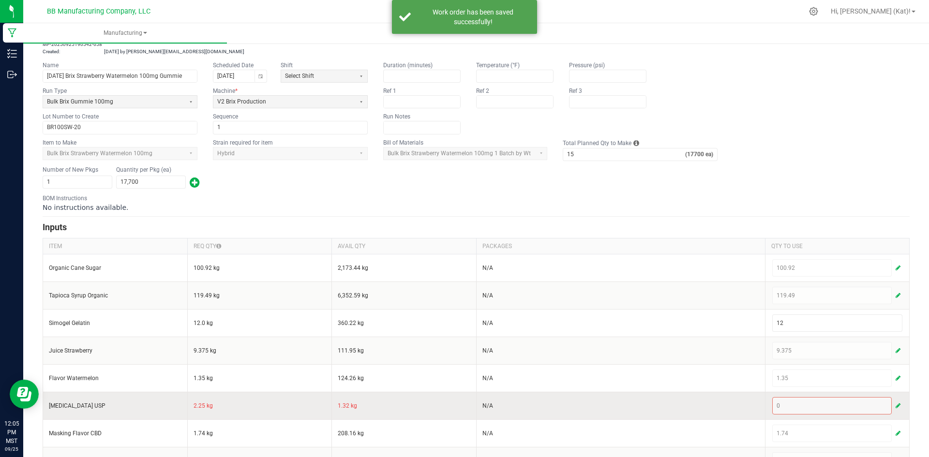
click at [896, 403] on span "button" at bounding box center [898, 406] width 5 height 8
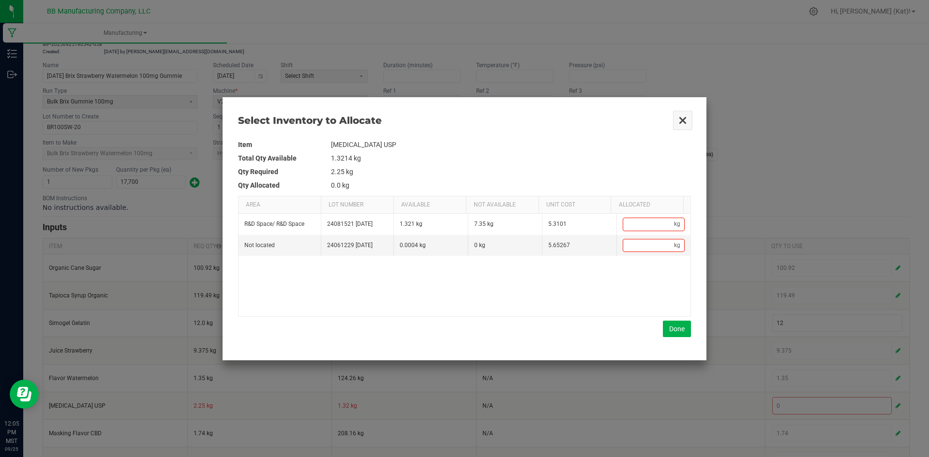
click at [681, 124] on button "Close" at bounding box center [683, 120] width 20 height 20
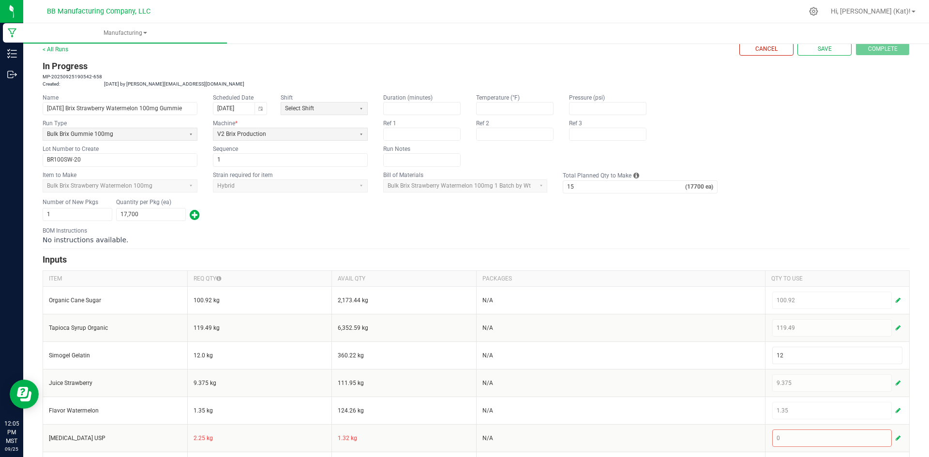
scroll to position [0, 0]
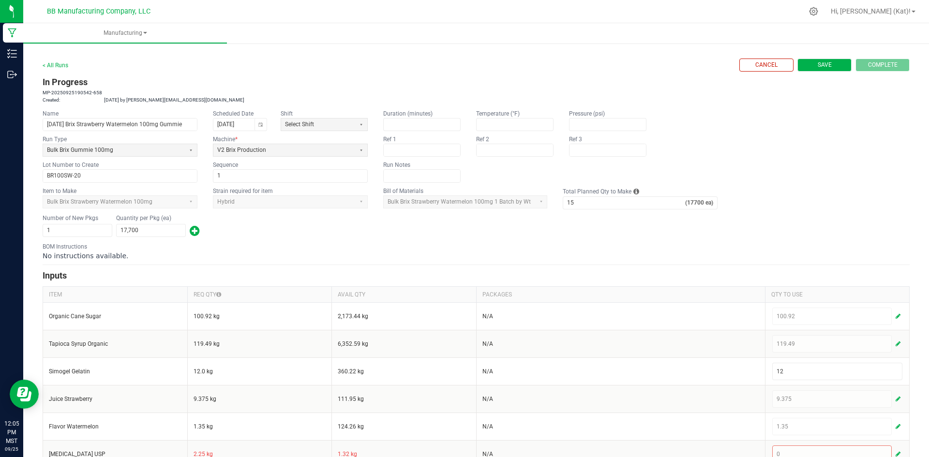
click at [818, 64] on span "Save" at bounding box center [825, 65] width 14 height 8
type input "0"
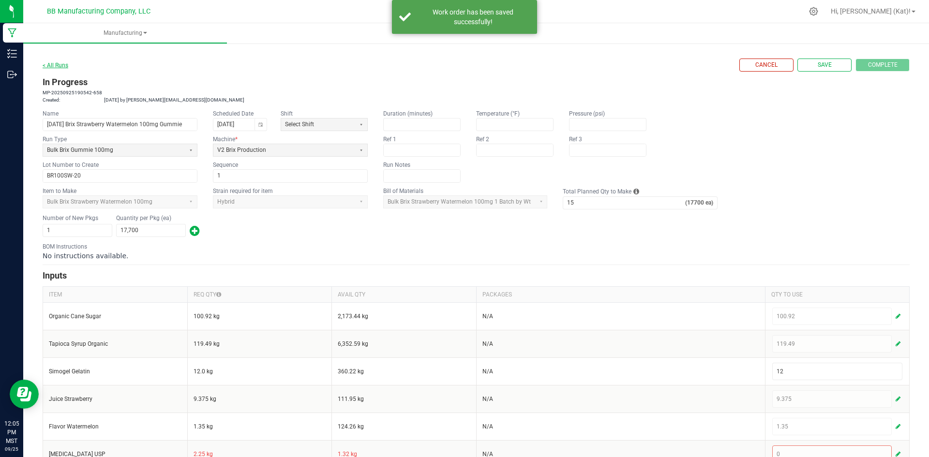
click at [65, 63] on link "< All Runs" at bounding box center [56, 65] width 26 height 7
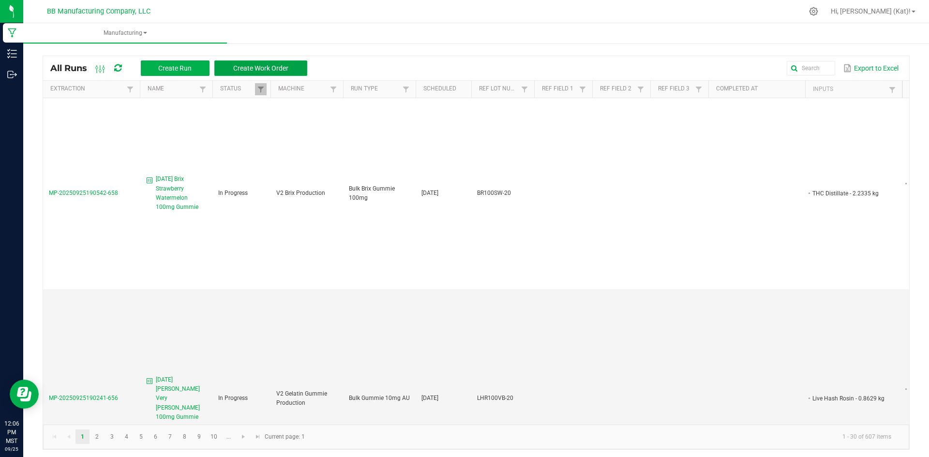
click at [277, 63] on button "Create Work Order" at bounding box center [260, 68] width 93 height 15
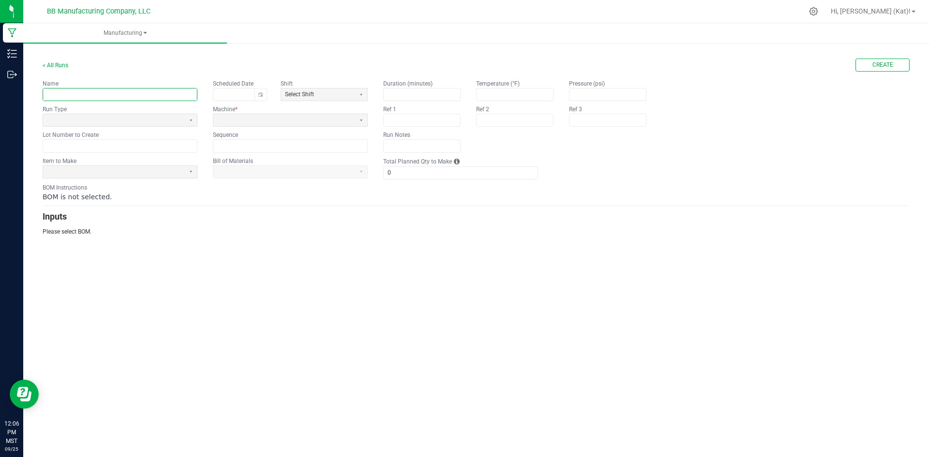
click at [118, 96] on input "text" at bounding box center [120, 95] width 154 height 12
paste input "Happy Pomegranate Nectar 100mg Gummie"
click at [187, 123] on button "Select" at bounding box center [191, 120] width 12 height 12
type input "10.3.25 Happy Pomegranate Nectar 100mg Gummie"
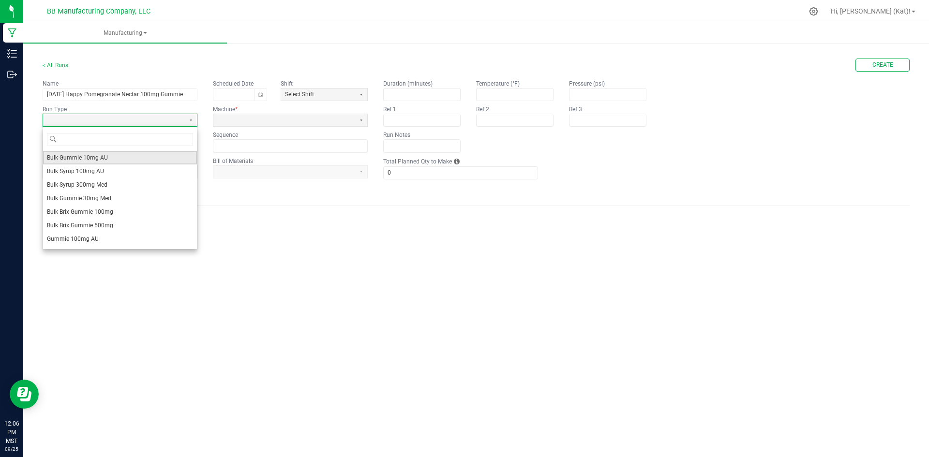
click at [148, 157] on li "Bulk Gummie 10mg AU" at bounding box center [120, 158] width 154 height 14
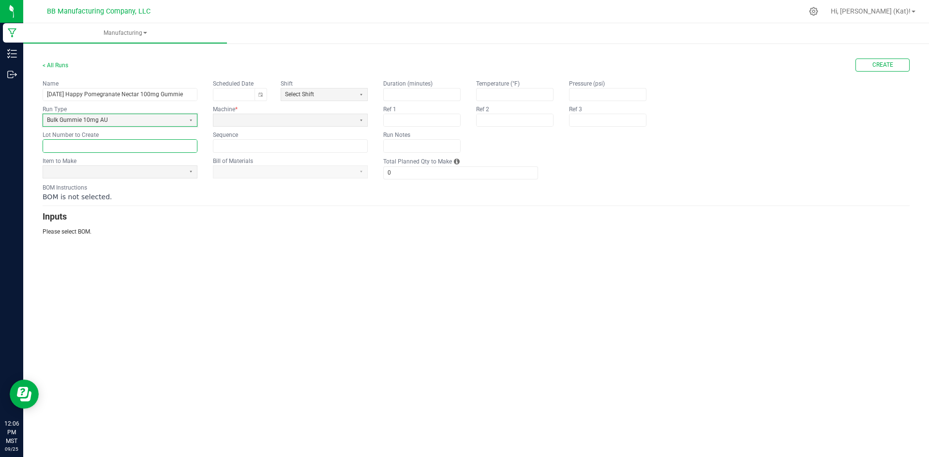
click at [167, 147] on input "text" at bounding box center [120, 146] width 154 height 12
paste input "HY100G-53"
type input "HY100G-53"
click at [171, 175] on span at bounding box center [114, 172] width 134 height 8
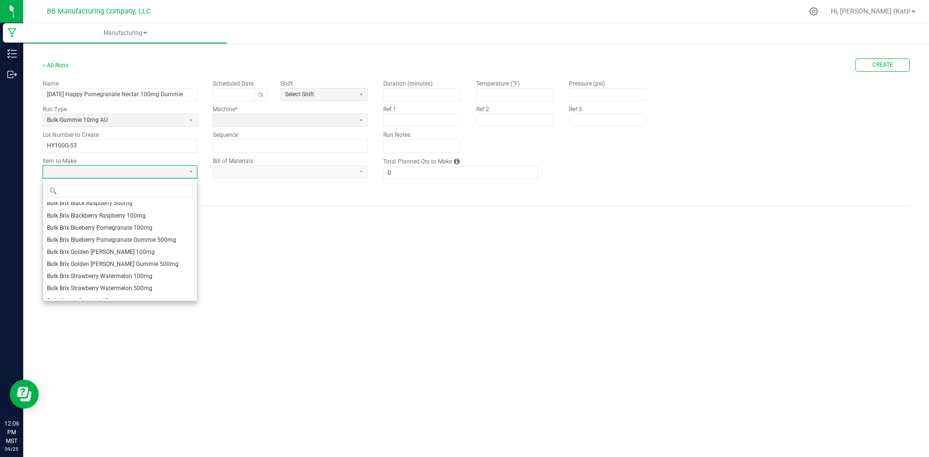
scroll to position [145, 0]
click at [154, 256] on li "Bulk Happy Gummie 10mg-" at bounding box center [120, 258] width 154 height 12
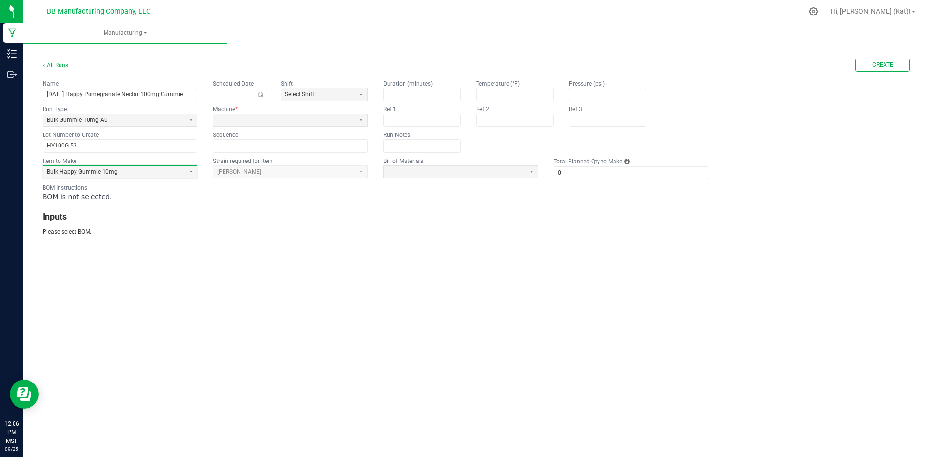
type input "1"
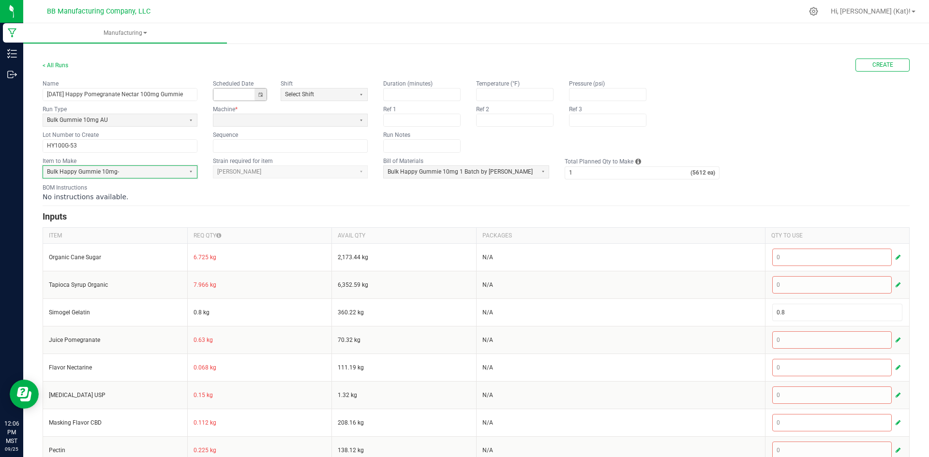
click at [263, 89] on button "Toggle calendar" at bounding box center [261, 95] width 12 height 12
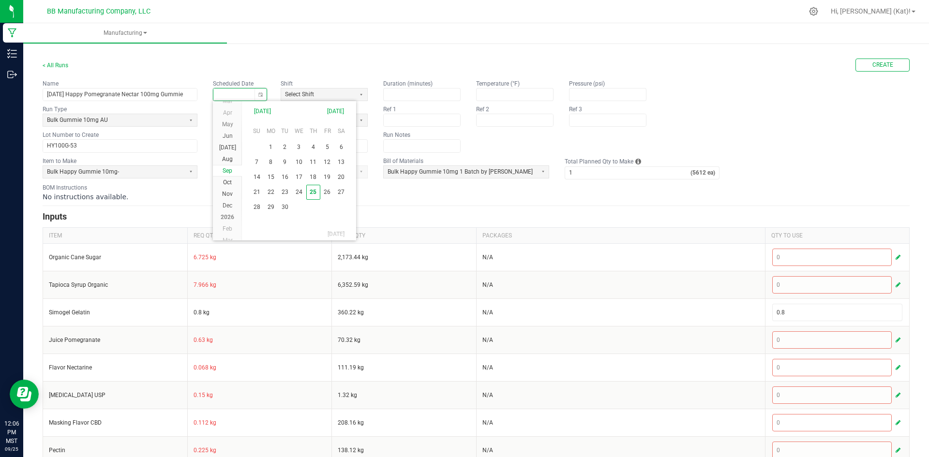
click at [229, 176] on li "Sep" at bounding box center [227, 171] width 29 height 12
click at [231, 181] on span "Oct" at bounding box center [227, 182] width 9 height 7
click at [329, 145] on span "3" at bounding box center [327, 146] width 14 height 15
type input "10/03/2025"
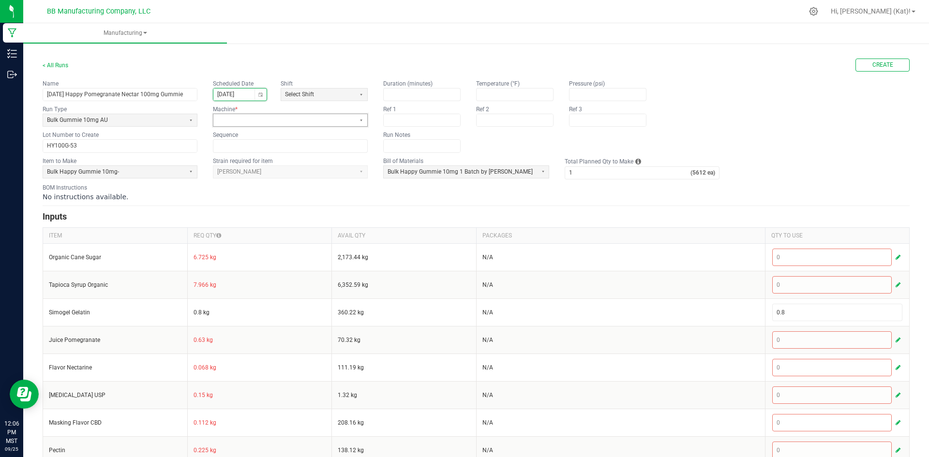
click at [329, 119] on span at bounding box center [284, 120] width 134 height 8
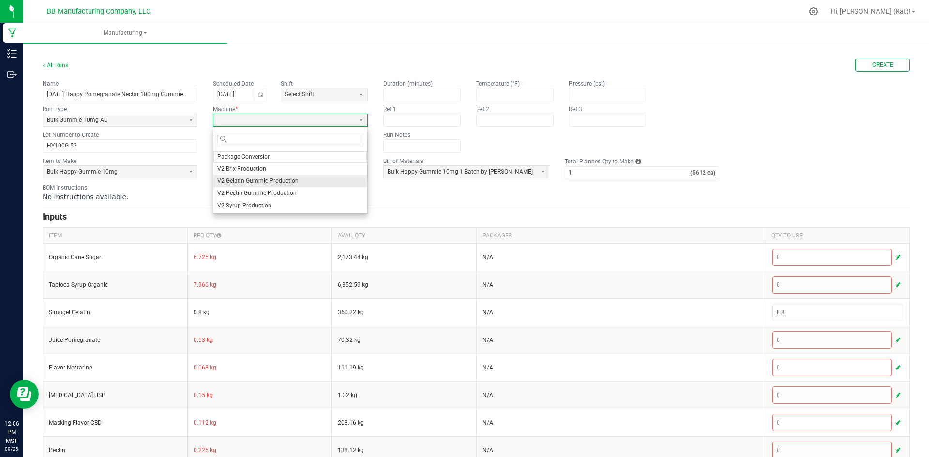
click at [266, 177] on li "V2 Gelatin Gummie Production" at bounding box center [290, 181] width 154 height 12
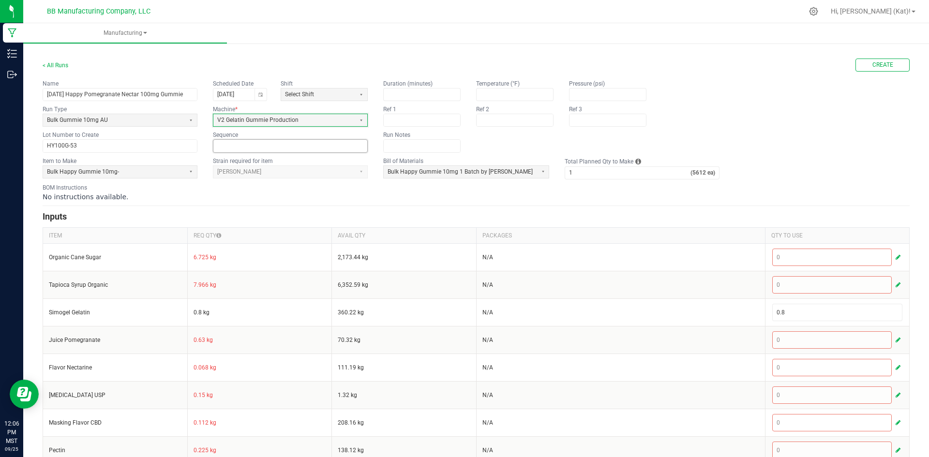
click at [321, 145] on input at bounding box center [290, 146] width 154 height 12
type input "1"
click at [589, 167] on input "1" at bounding box center [627, 173] width 125 height 12
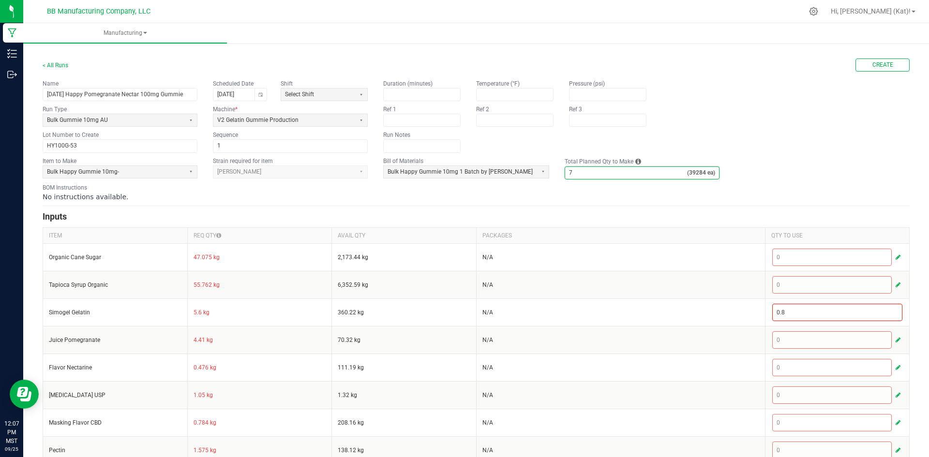
type input "7"
click at [500, 207] on form "< All Runs Create Name 10.3.25 Happy Pomegranate Nectar 100mg Gummie Scheduled …" at bounding box center [476, 390] width 867 height 662
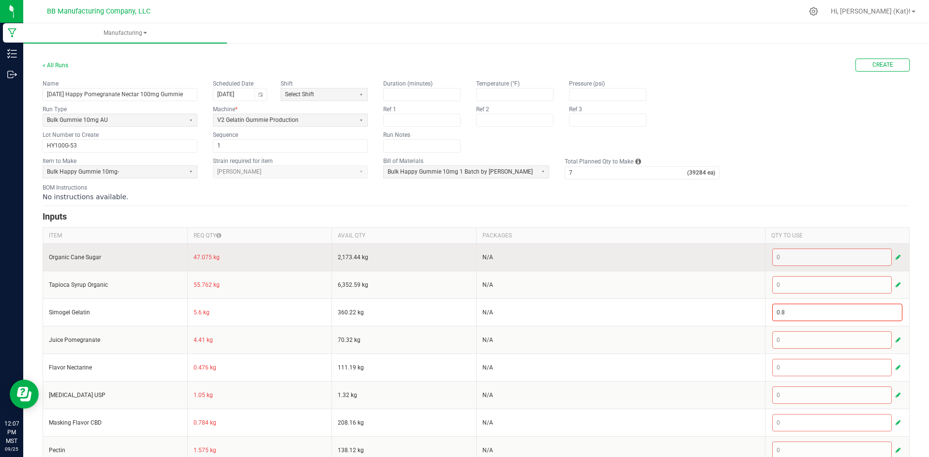
click at [201, 256] on td "47.075 kg" at bounding box center [259, 257] width 145 height 28
click at [896, 257] on span "button" at bounding box center [898, 258] width 5 height 8
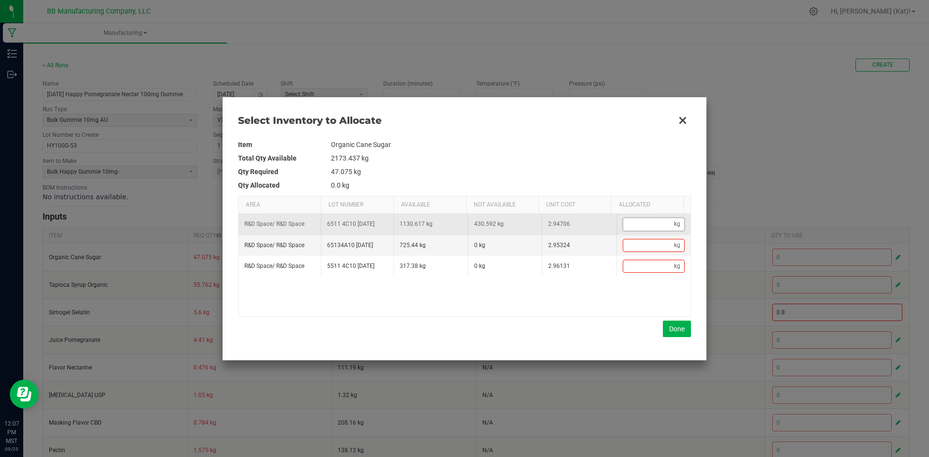
click at [645, 221] on input "Data table" at bounding box center [648, 224] width 51 height 12
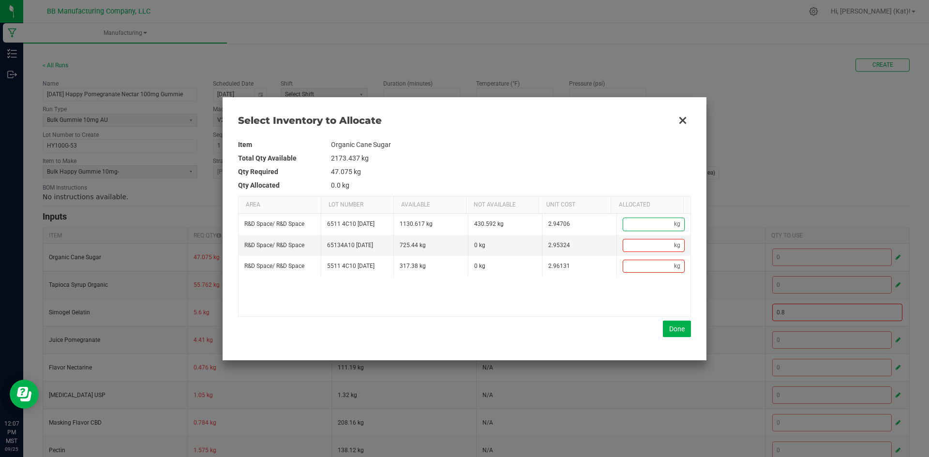
paste input "47.075"
type input "47.075"
click at [682, 327] on button "Done" at bounding box center [677, 329] width 28 height 16
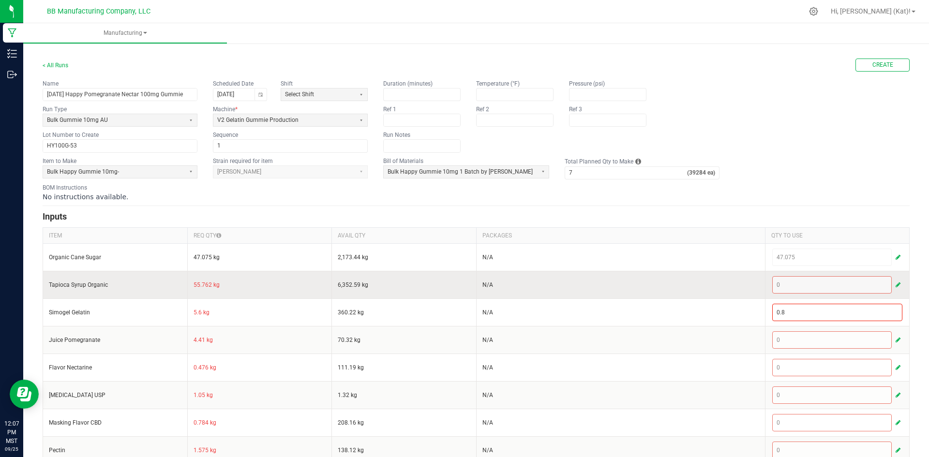
click at [195, 288] on td "55.762 kg" at bounding box center [259, 285] width 145 height 28
click at [896, 284] on span "button" at bounding box center [898, 285] width 5 height 8
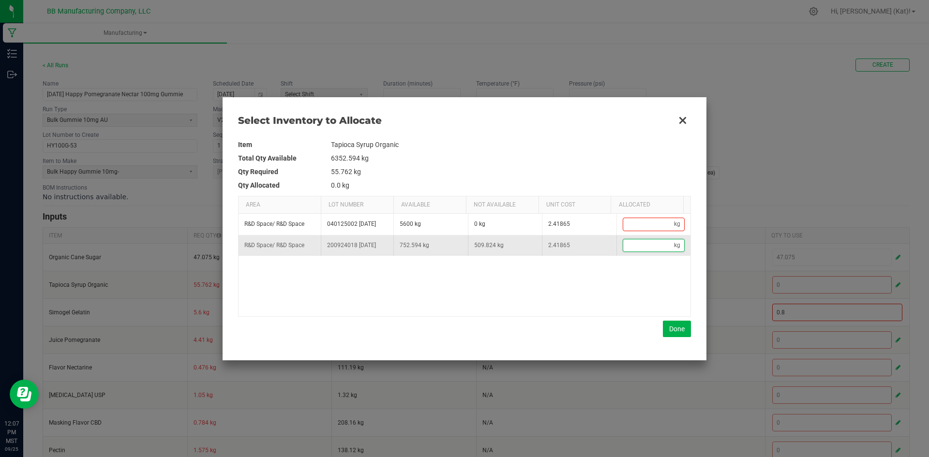
click at [631, 246] on input "Data table" at bounding box center [648, 246] width 51 height 12
paste input "55.762"
type input "55.762"
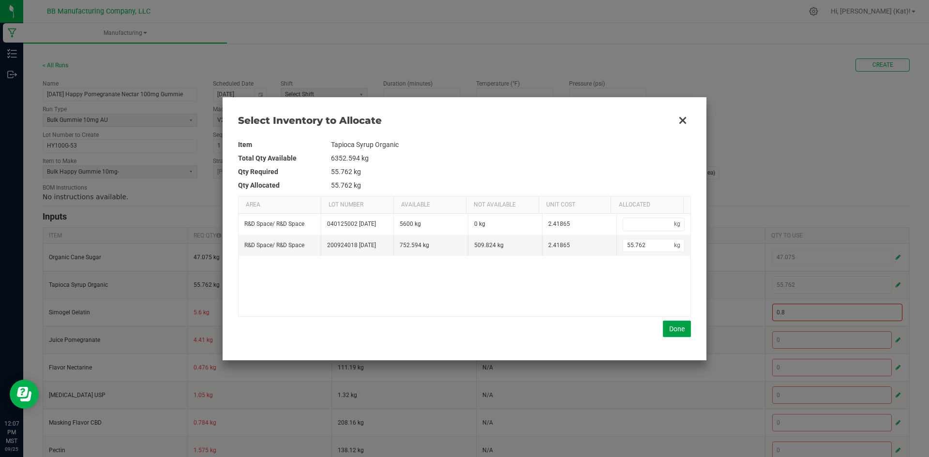
click at [677, 329] on button "Done" at bounding box center [677, 329] width 28 height 16
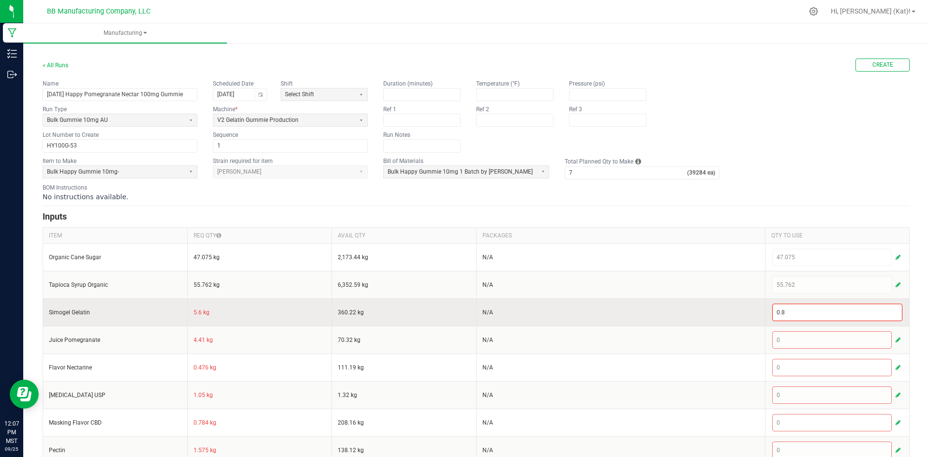
click at [194, 314] on td "5.6 kg" at bounding box center [259, 313] width 145 height 28
click at [861, 311] on input "0.8" at bounding box center [838, 312] width 130 height 16
paste input "5.6"
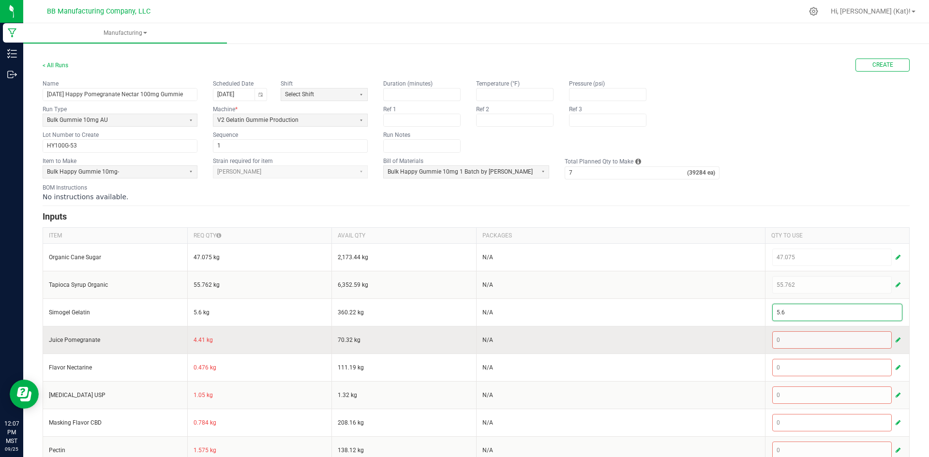
type input "5.6"
click at [196, 340] on td "4.41 kg" at bounding box center [259, 340] width 145 height 28
click at [886, 342] on div "0" at bounding box center [838, 340] width 131 height 17
click at [896, 341] on span "button" at bounding box center [898, 340] width 5 height 8
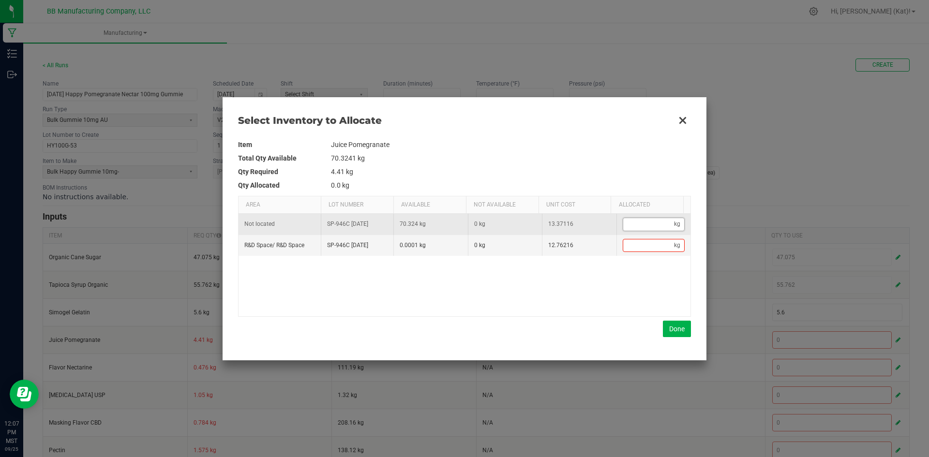
click at [658, 228] on input "Data table" at bounding box center [648, 224] width 51 height 12
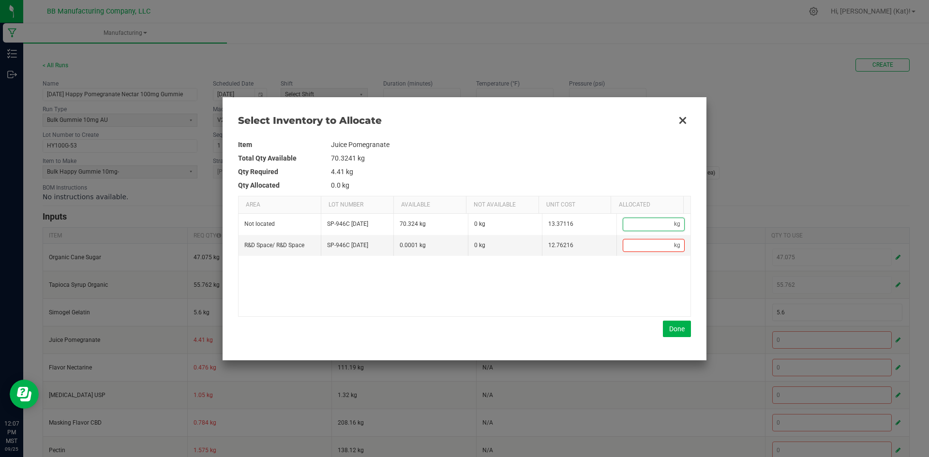
paste input "4.41"
type input "4.41"
click at [676, 328] on button "Done" at bounding box center [677, 329] width 28 height 16
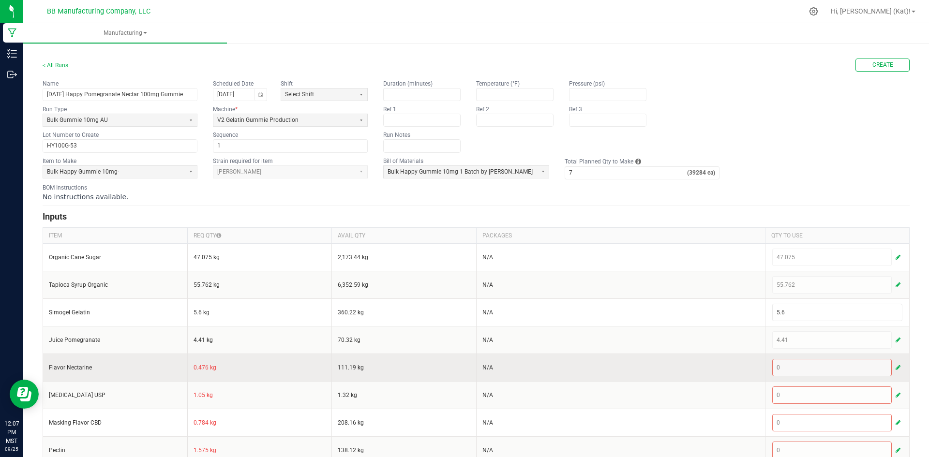
click at [195, 367] on td "0.476 kg" at bounding box center [259, 368] width 145 height 28
click at [896, 366] on span "button" at bounding box center [898, 368] width 5 height 8
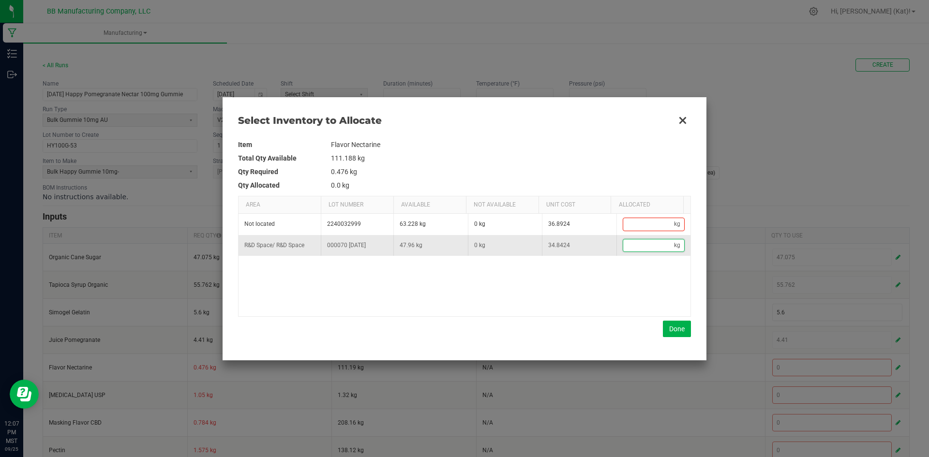
click at [642, 245] on input "Data table" at bounding box center [648, 246] width 51 height 12
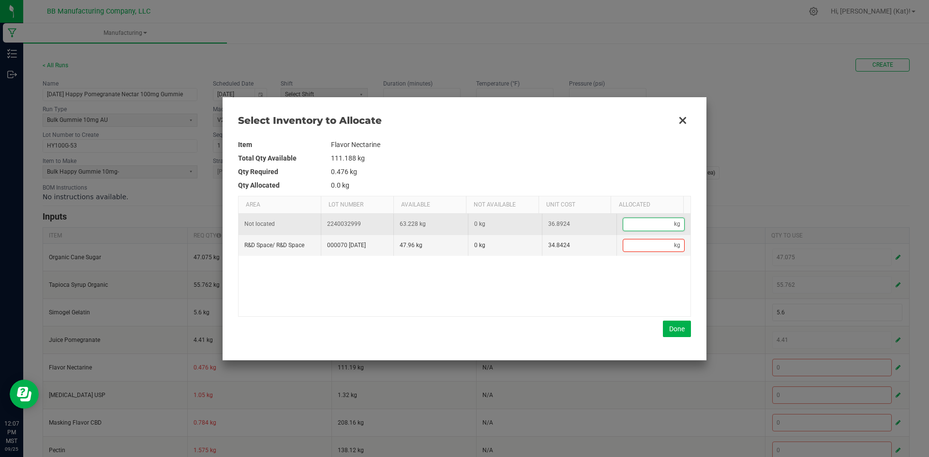
click at [644, 228] on input "Data table" at bounding box center [648, 224] width 51 height 12
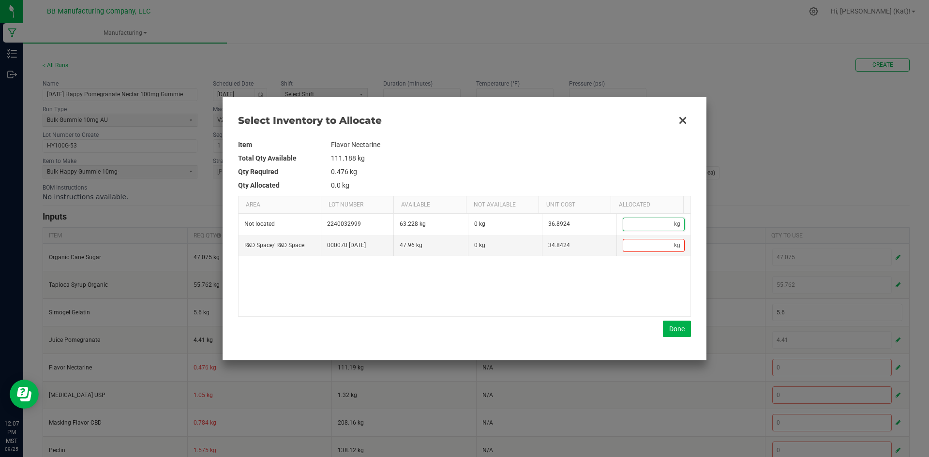
paste input "0.476"
type input "0.476"
click at [678, 321] on button "Done" at bounding box center [677, 329] width 28 height 16
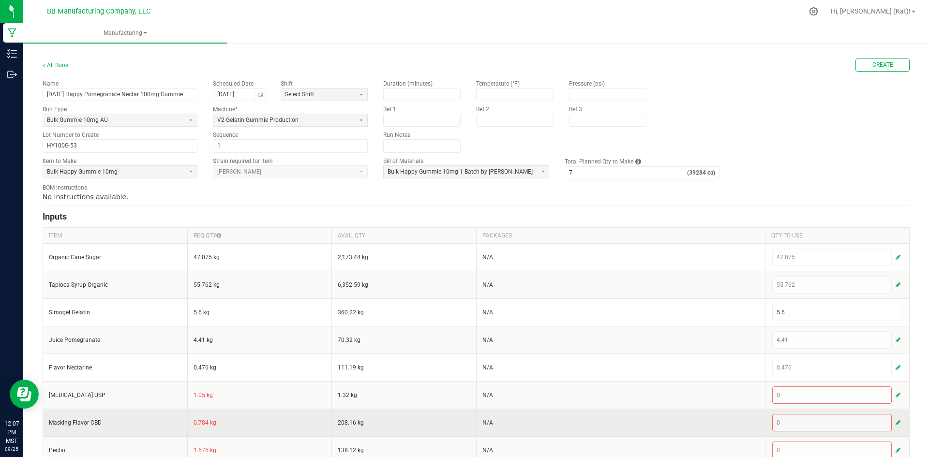
click at [203, 421] on td "0.784 kg" at bounding box center [259, 423] width 145 height 28
click at [894, 421] on button "button" at bounding box center [898, 423] width 9 height 12
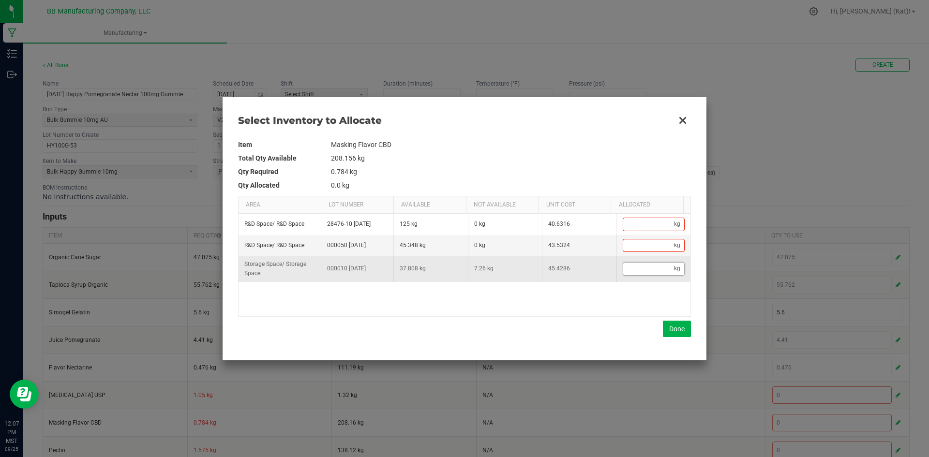
click at [637, 273] on input "Data table" at bounding box center [648, 269] width 51 height 12
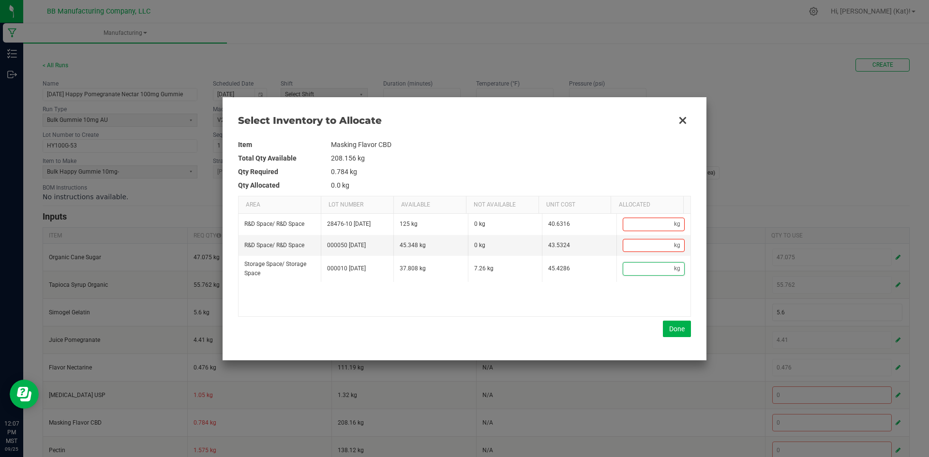
paste input "0.784"
type input "0.784"
click at [675, 332] on button "Done" at bounding box center [677, 329] width 28 height 16
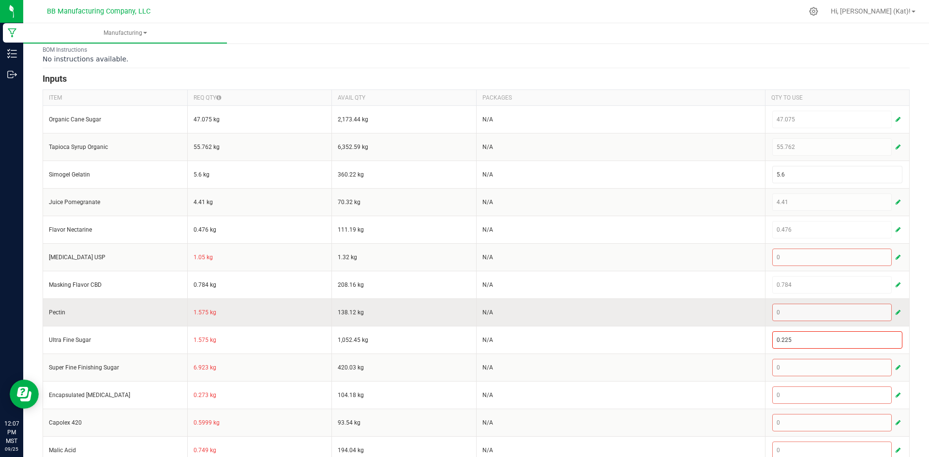
scroll to position [145, 0]
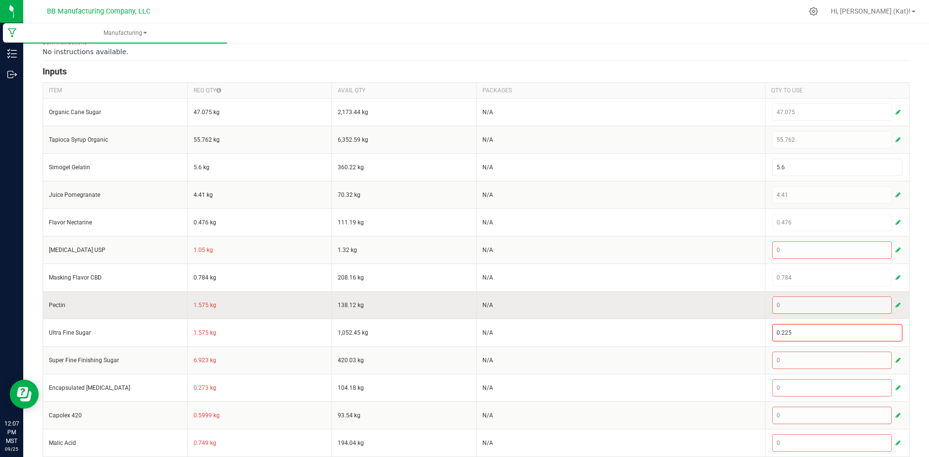
click at [198, 306] on td "1.575 kg" at bounding box center [259, 305] width 145 height 28
click at [896, 304] on span "button" at bounding box center [898, 306] width 5 height 8
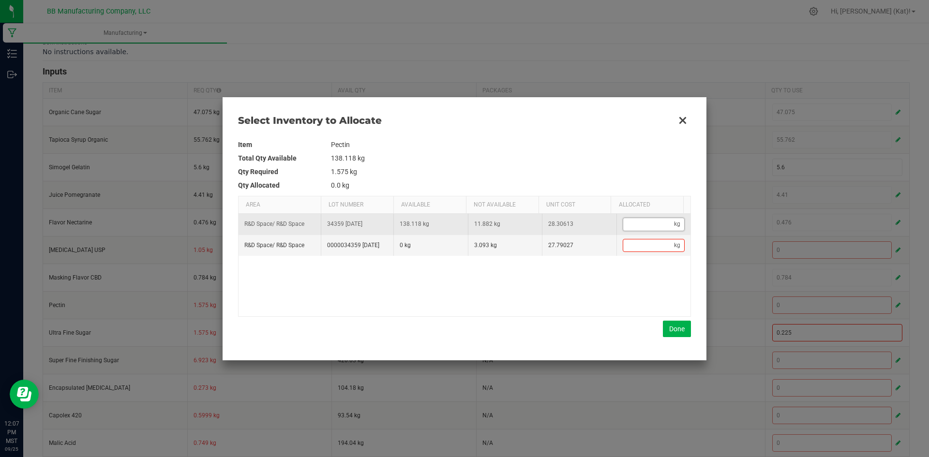
click at [635, 229] on input "Data table" at bounding box center [648, 224] width 51 height 12
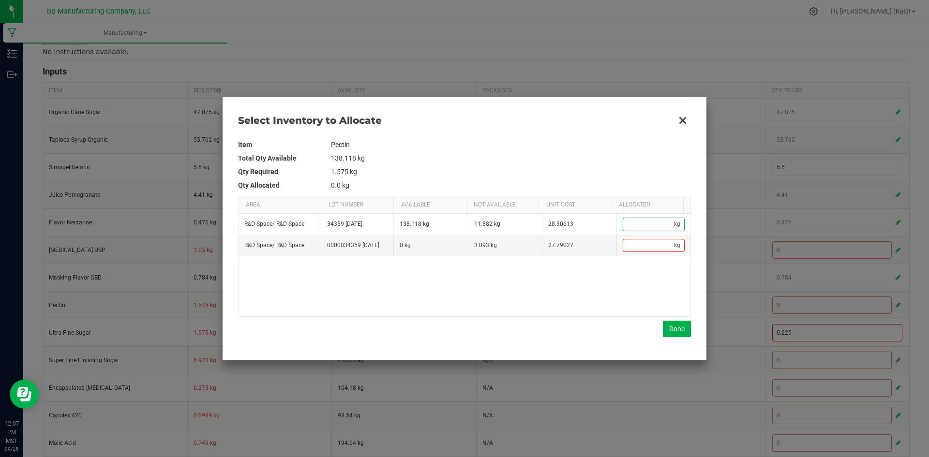
paste input "1.575"
type input "1.575"
click at [673, 329] on button "Done" at bounding box center [677, 329] width 28 height 16
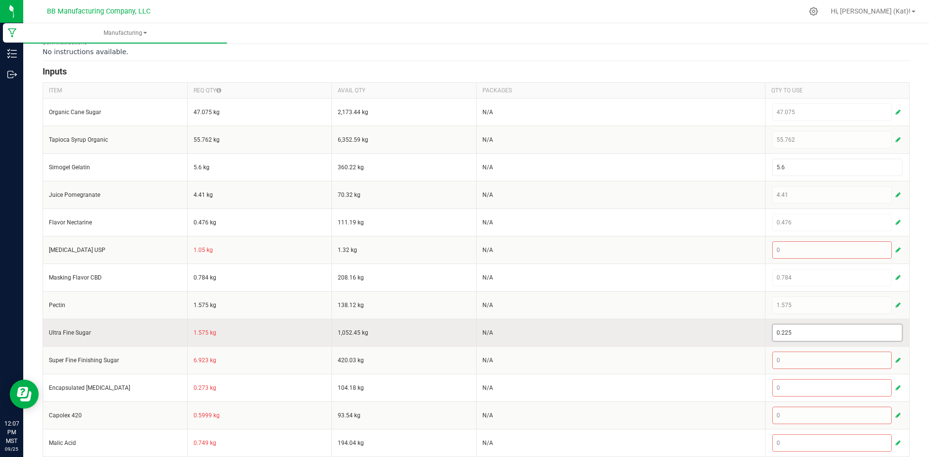
click at [788, 330] on input "0.225" at bounding box center [838, 333] width 130 height 16
paste input "1.57"
type input "1.575"
click at [699, 335] on td "N/A" at bounding box center [620, 333] width 289 height 28
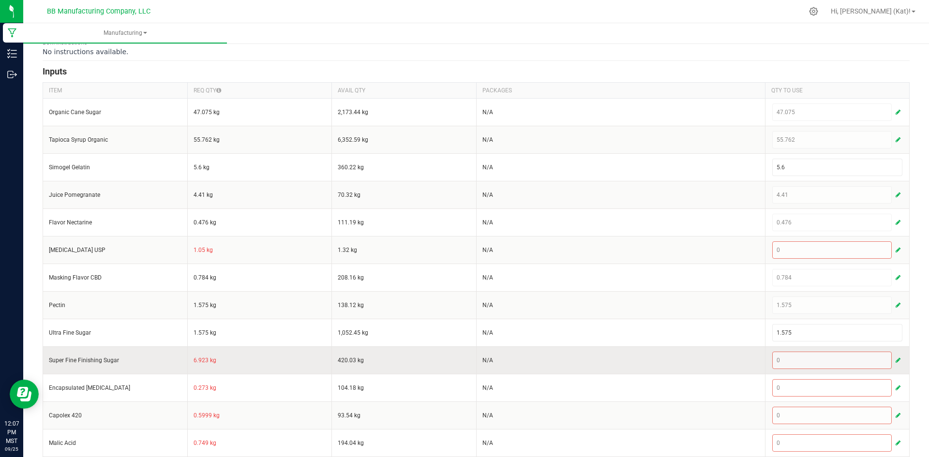
click at [199, 363] on td "6.923 kg" at bounding box center [259, 361] width 145 height 28
click at [198, 363] on td "6.923 kg" at bounding box center [259, 361] width 145 height 28
click at [896, 360] on span "button" at bounding box center [898, 361] width 5 height 8
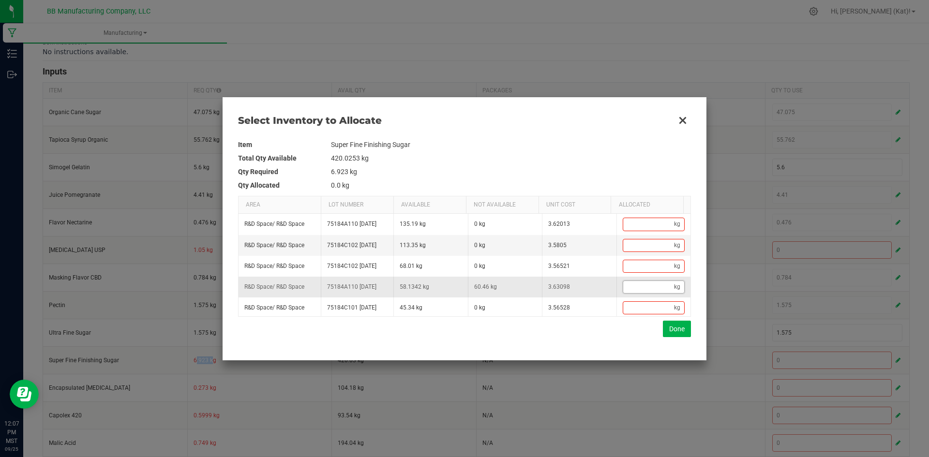
click at [630, 293] on input "Data table" at bounding box center [648, 287] width 51 height 12
paste input "6.923"
type input "6.923"
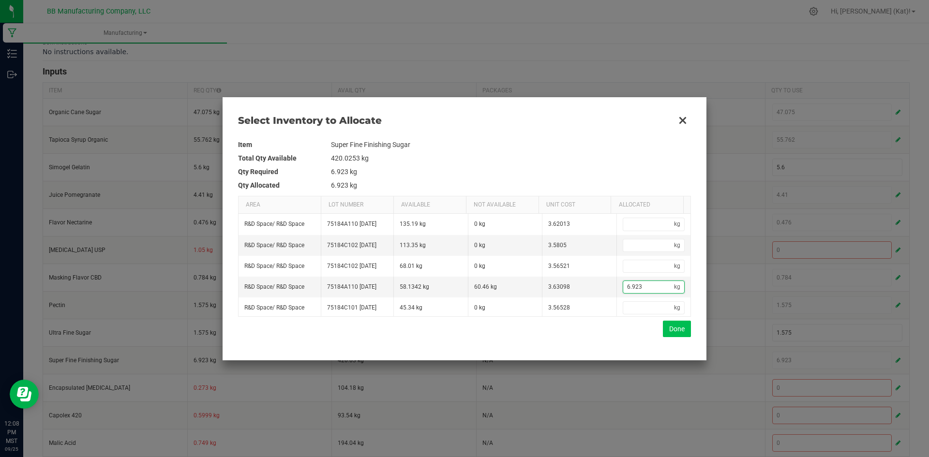
type input "6.923"
click at [677, 335] on button "Done" at bounding box center [677, 329] width 28 height 16
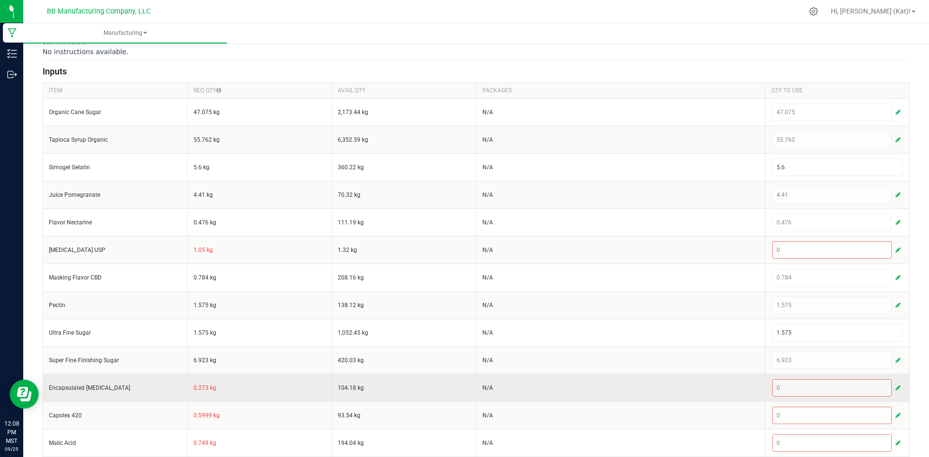
click at [198, 392] on td "0.273 kg" at bounding box center [259, 388] width 145 height 28
click at [198, 389] on td "0.273 kg" at bounding box center [259, 388] width 145 height 28
click at [896, 387] on span "button" at bounding box center [898, 388] width 5 height 8
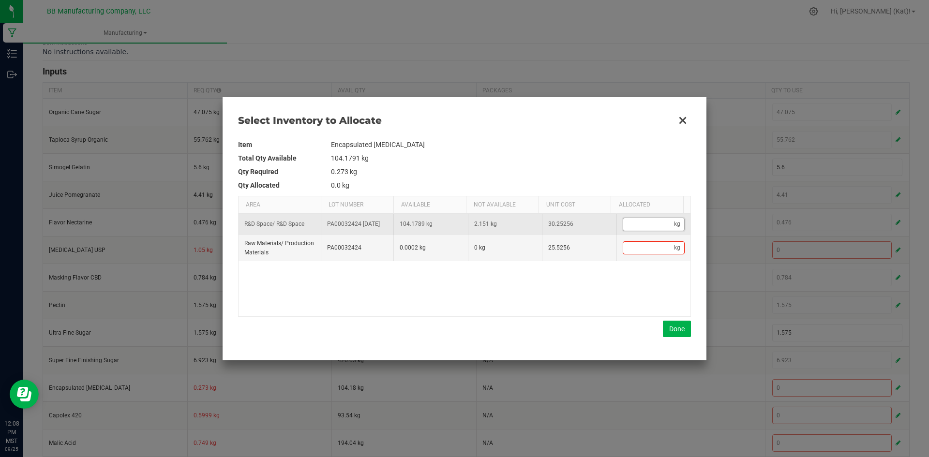
click at [636, 230] on input "Data table" at bounding box center [648, 224] width 51 height 12
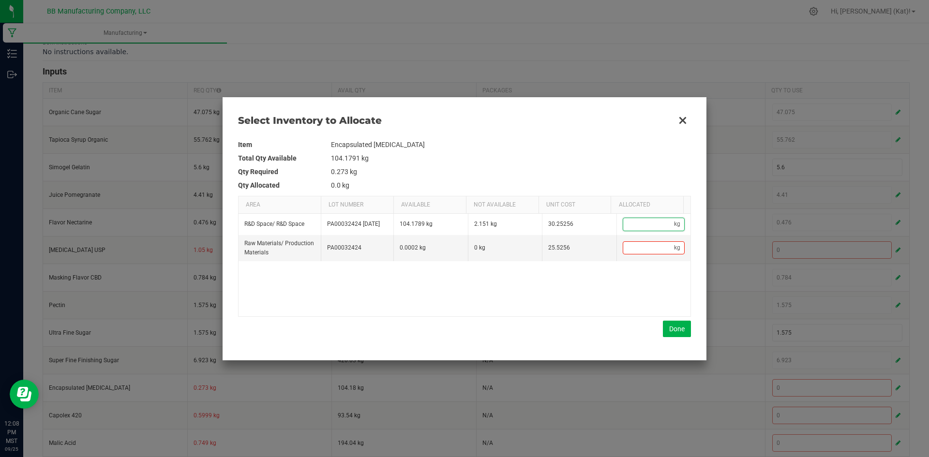
paste input "0.273"
type input "0.273"
click at [684, 332] on button "Done" at bounding box center [677, 329] width 28 height 16
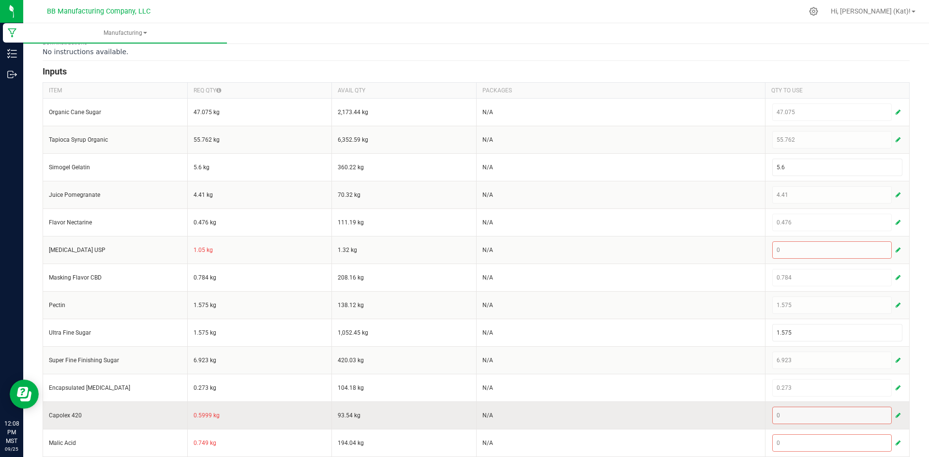
click at [197, 415] on td "0.5999 kg" at bounding box center [259, 416] width 145 height 28
click at [894, 414] on button "button" at bounding box center [898, 416] width 9 height 12
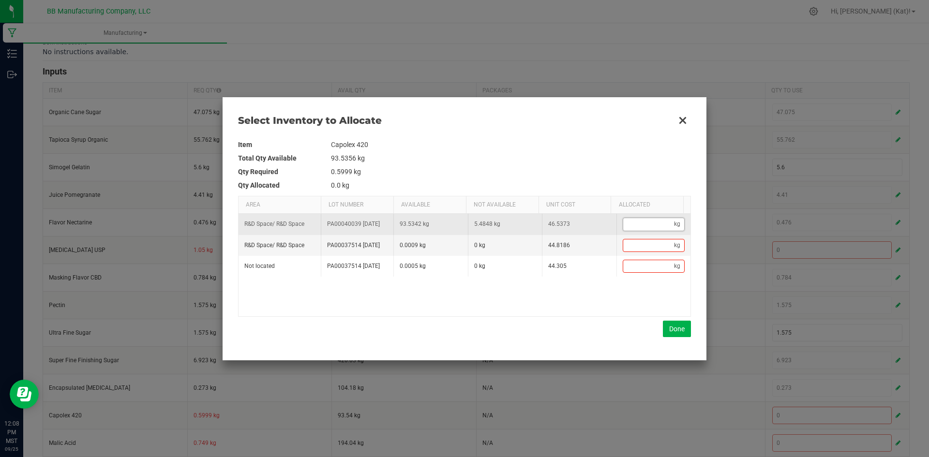
click at [650, 229] on input "Data table" at bounding box center [648, 224] width 51 height 12
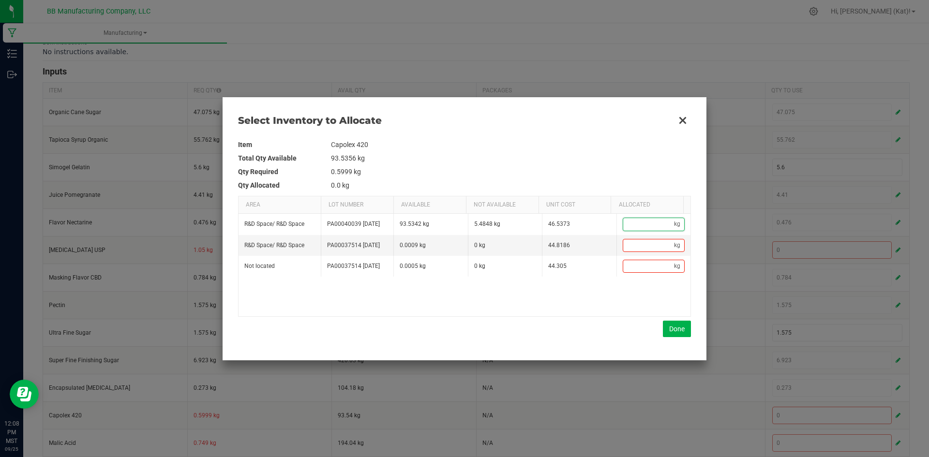
paste input "0.5999"
type input "0.5999"
click at [670, 325] on button "Done" at bounding box center [677, 329] width 28 height 16
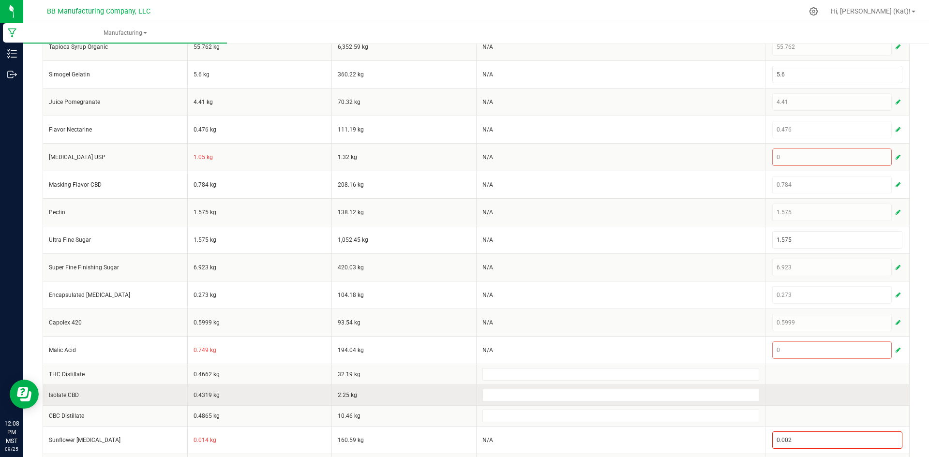
scroll to position [242, 0]
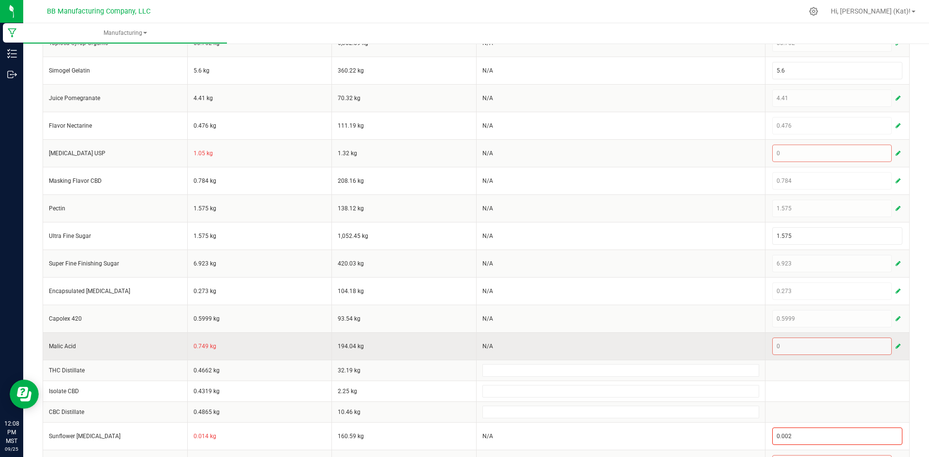
click at [198, 349] on td "0.749 kg" at bounding box center [259, 347] width 145 height 28
click at [894, 344] on button "button" at bounding box center [898, 347] width 9 height 12
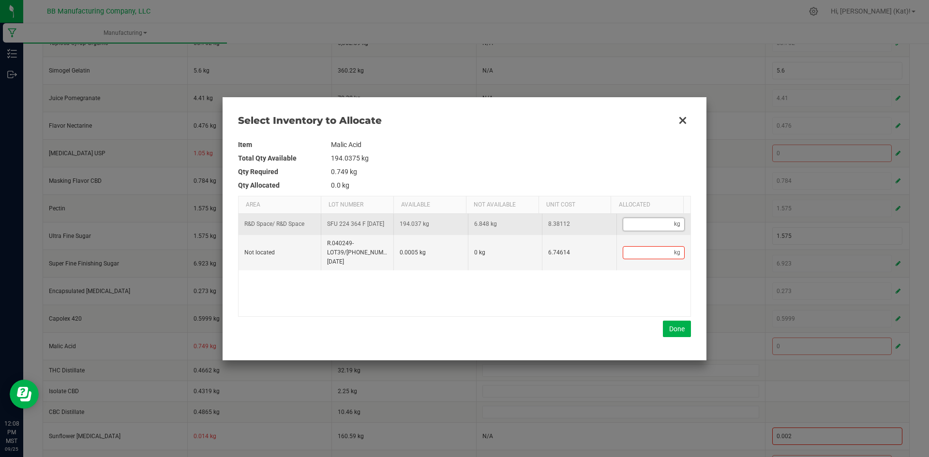
click at [634, 230] on input "Data table" at bounding box center [648, 224] width 51 height 12
paste input "0.749"
type input "0.749"
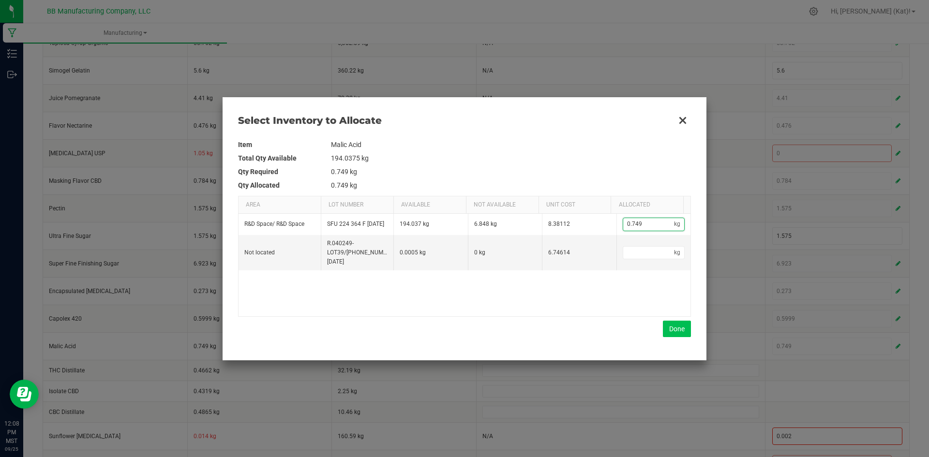
type input "0.749"
click at [674, 326] on button "Done" at bounding box center [677, 329] width 28 height 16
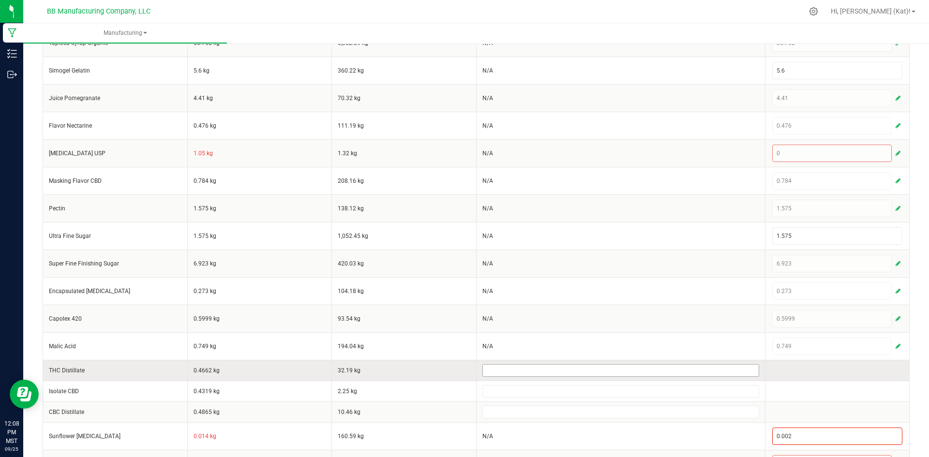
click at [546, 374] on input at bounding box center [621, 371] width 276 height 12
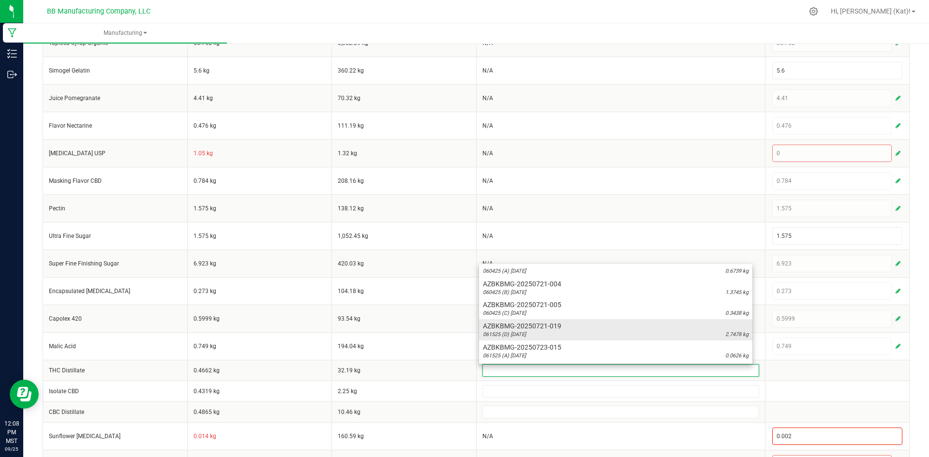
click at [567, 326] on span "AZBKBMG-20250721-019" at bounding box center [616, 326] width 266 height 10
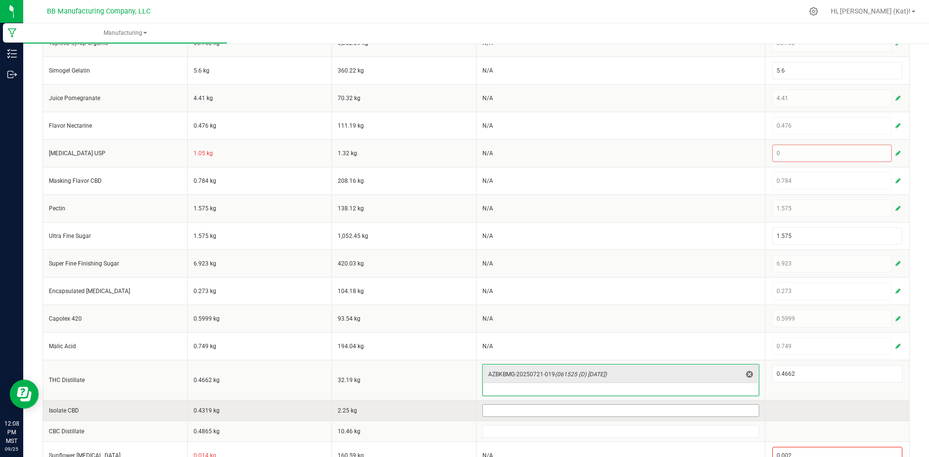
click at [537, 413] on input at bounding box center [621, 411] width 276 height 12
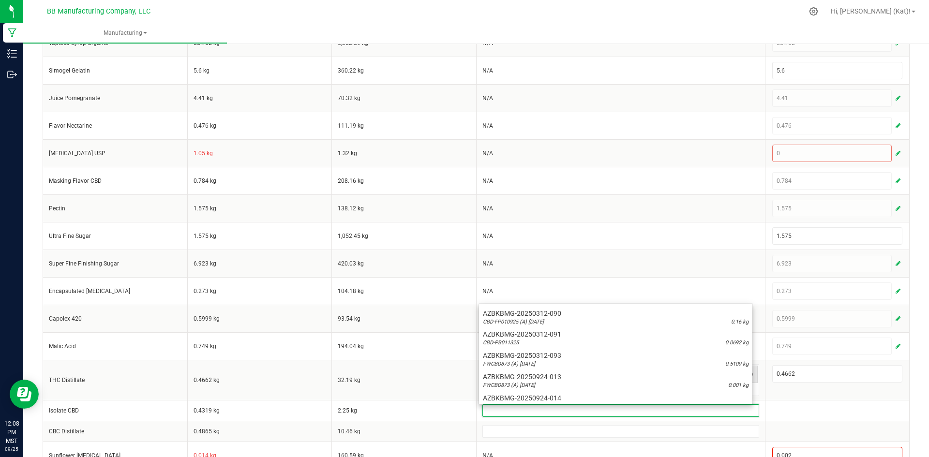
scroll to position [115, 0]
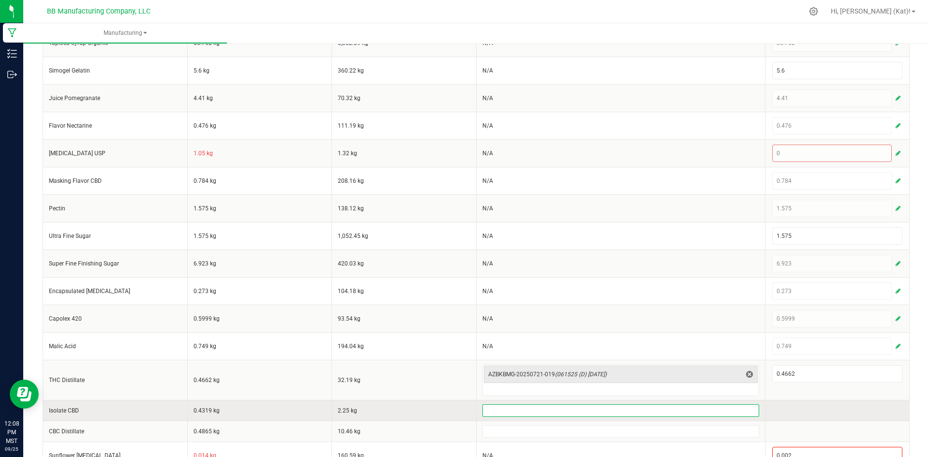
click at [607, 413] on input at bounding box center [621, 411] width 276 height 12
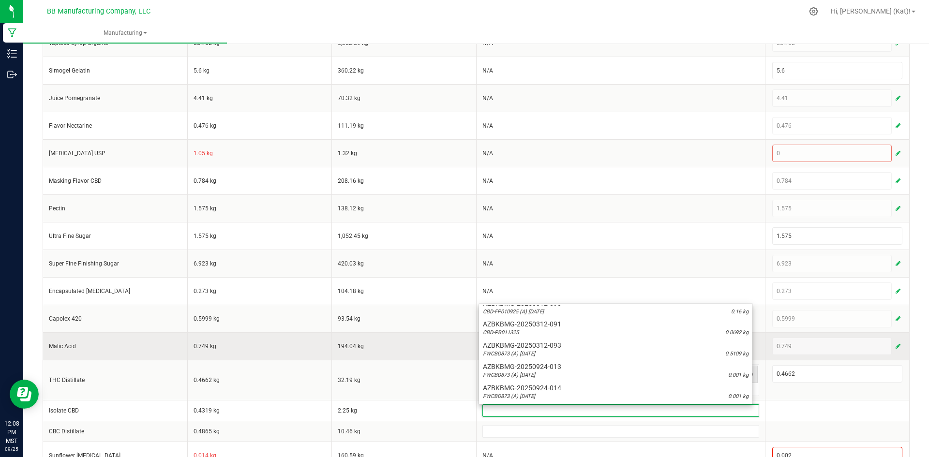
click at [431, 350] on td "194.04 kg" at bounding box center [404, 347] width 145 height 28
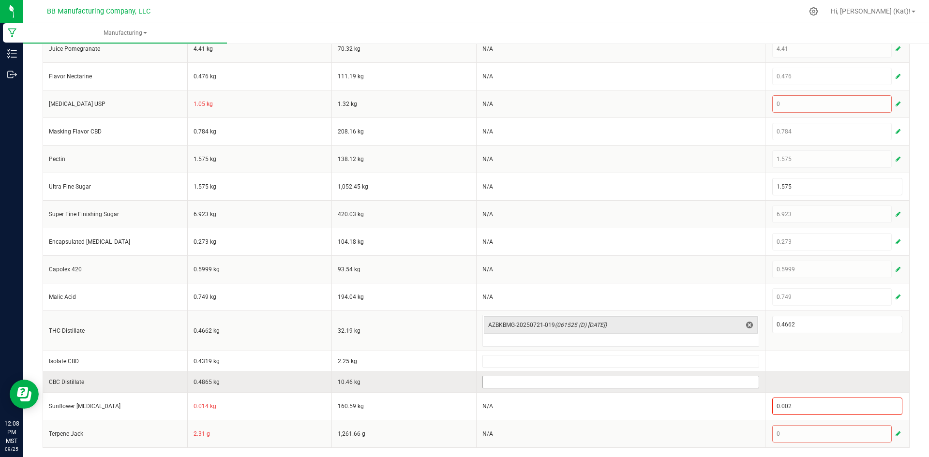
scroll to position [292, 0]
click at [507, 381] on input at bounding box center [621, 382] width 276 height 12
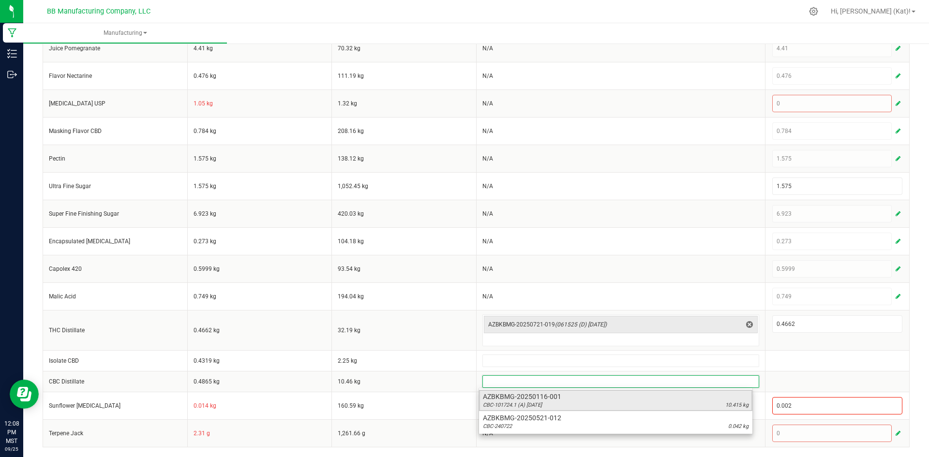
click at [523, 400] on span "AZBKBMG-20250116-001" at bounding box center [616, 397] width 266 height 10
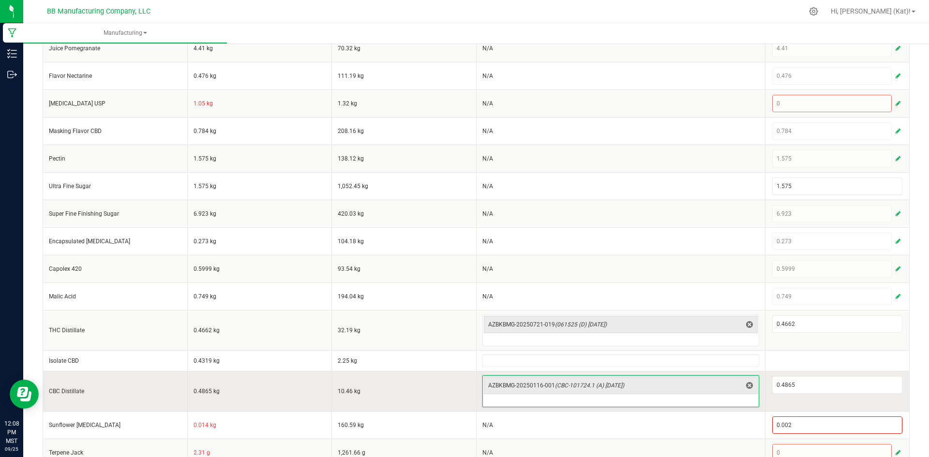
scroll to position [311, 0]
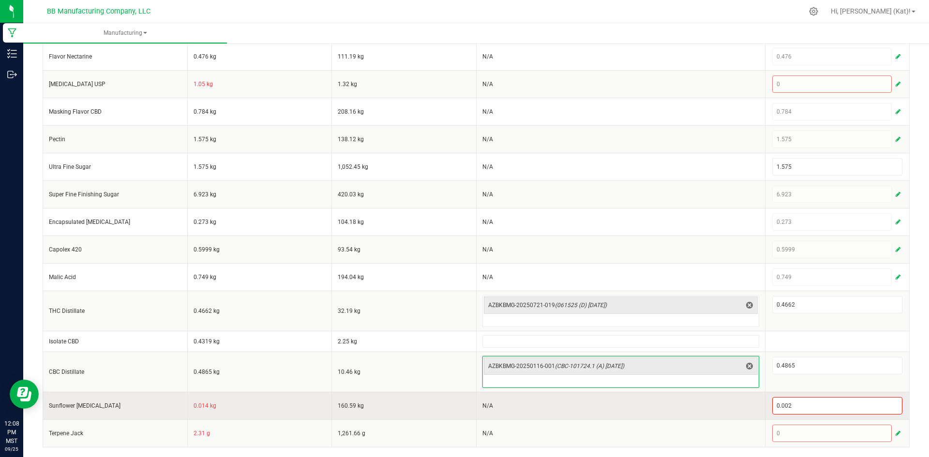
click at [196, 407] on td "0.014 kg" at bounding box center [259, 406] width 145 height 28
click at [785, 407] on input "0.002" at bounding box center [838, 406] width 130 height 16
paste input "14"
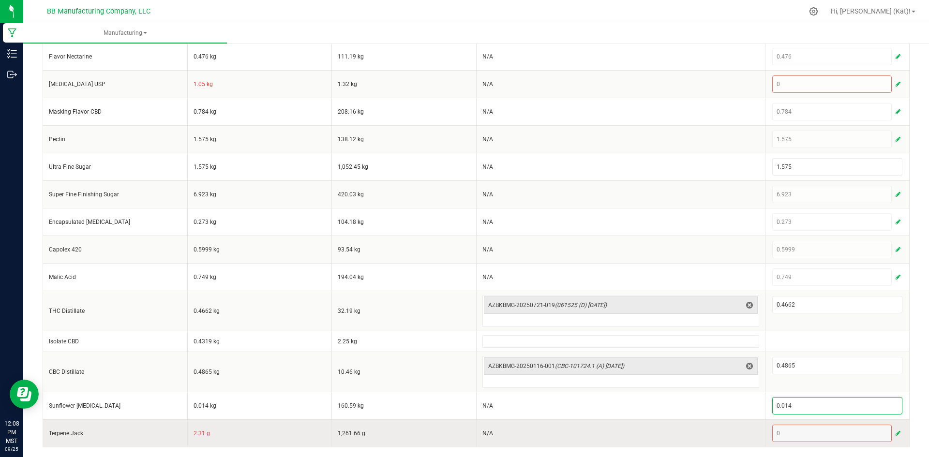
type input "0.014"
click at [663, 423] on td "N/A" at bounding box center [620, 434] width 289 height 28
click at [196, 436] on td "2.31 g" at bounding box center [259, 434] width 145 height 28
click at [894, 434] on button "button" at bounding box center [898, 434] width 9 height 12
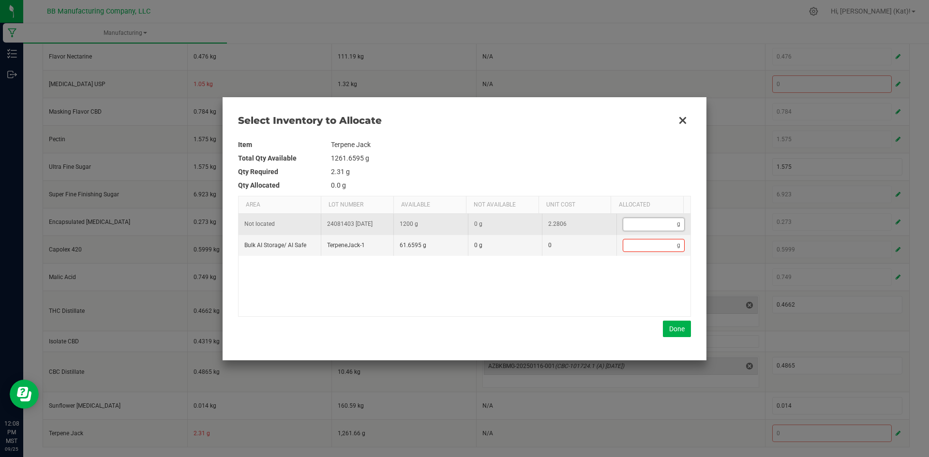
click at [646, 225] on input "Data table" at bounding box center [650, 224] width 54 height 12
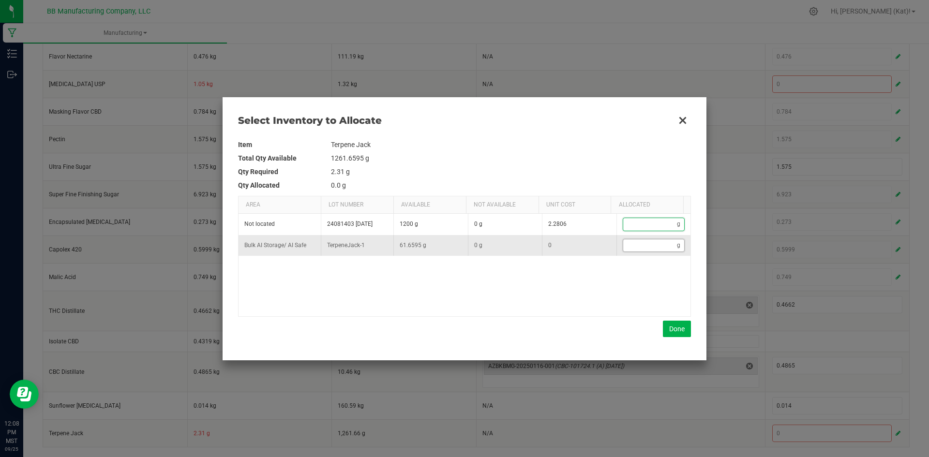
click at [648, 247] on input "Data table" at bounding box center [650, 246] width 54 height 12
paste input "2.31"
type input "2.31"
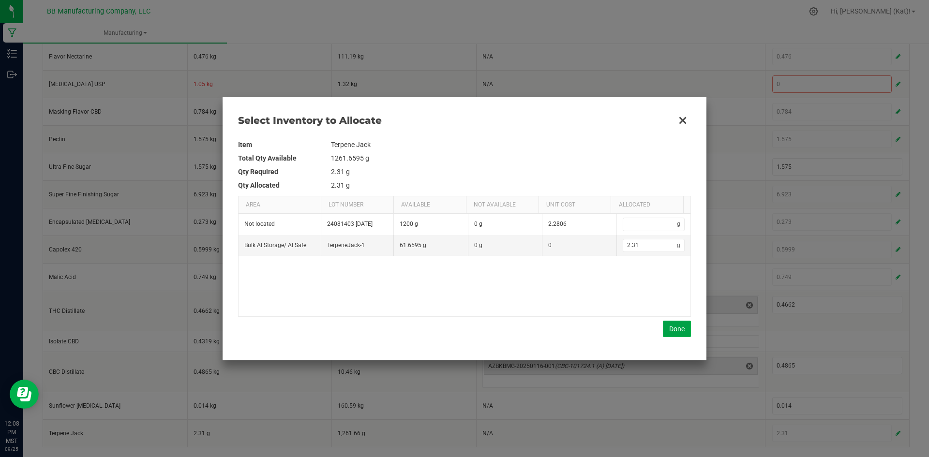
click at [670, 329] on button "Done" at bounding box center [677, 329] width 28 height 16
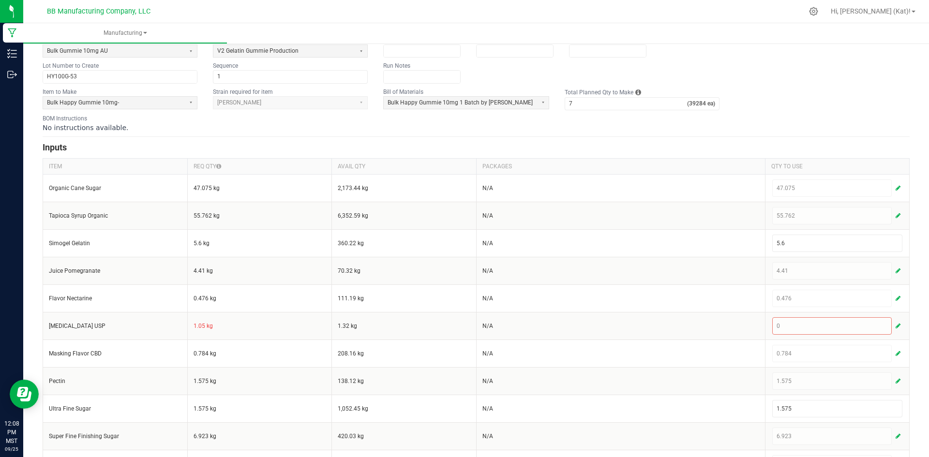
scroll to position [0, 0]
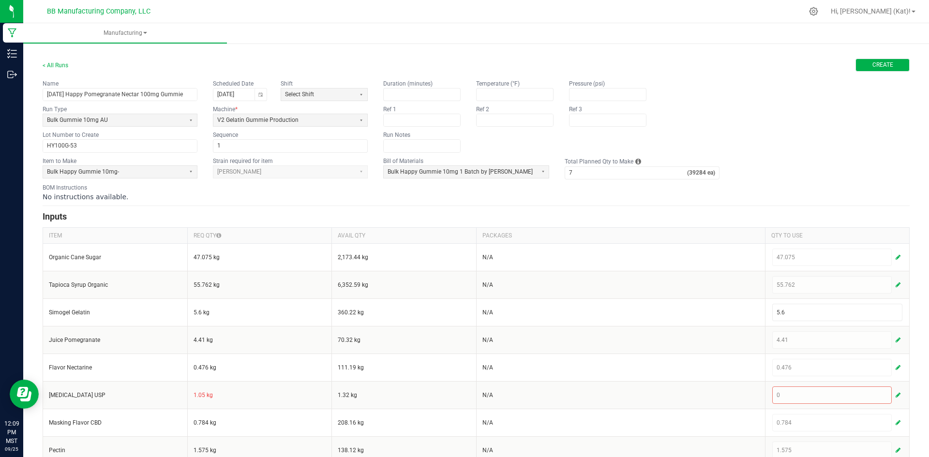
click at [862, 64] on button "Create" at bounding box center [883, 65] width 54 height 13
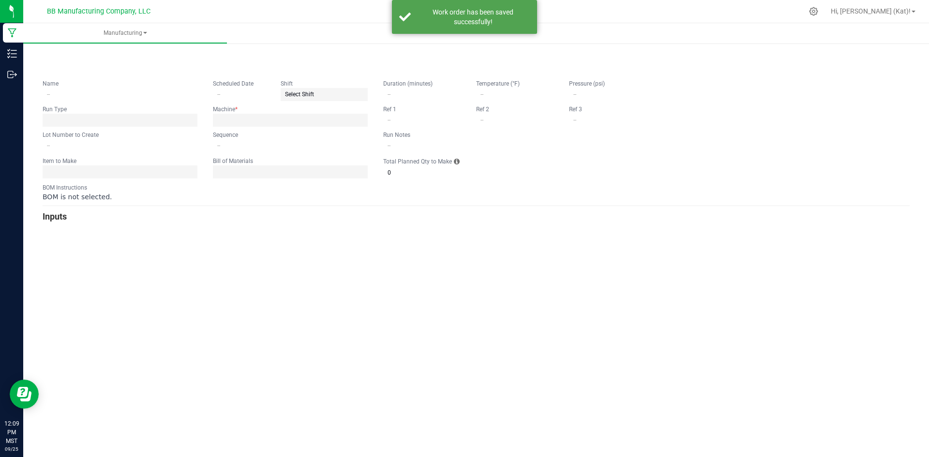
type input "10.3.25 Happy Pomegranate Nectar 100mg Gummie"
type input "10/03/2025"
type input "HY100G-53"
type input "1"
type input "7"
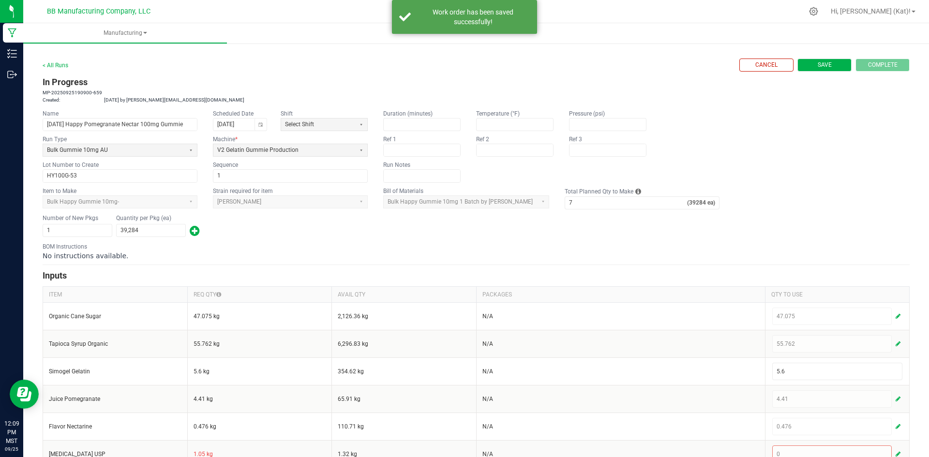
click at [822, 67] on span "Save" at bounding box center [825, 65] width 14 height 8
type input "0"
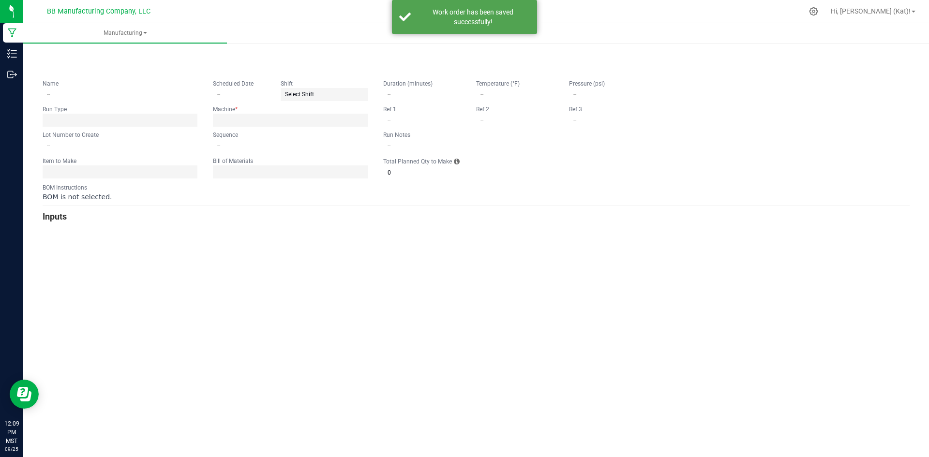
type input "10.3.25 Happy Pomegranate Nectar 100mg Gummie"
type input "10/03/2025"
type input "HY100G-53"
type input "1"
type input "7"
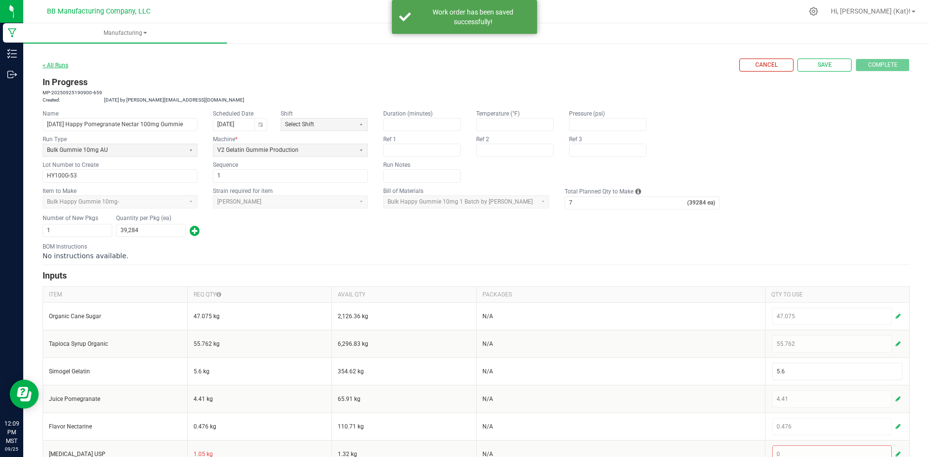
click at [60, 66] on link "< All Runs" at bounding box center [56, 65] width 26 height 7
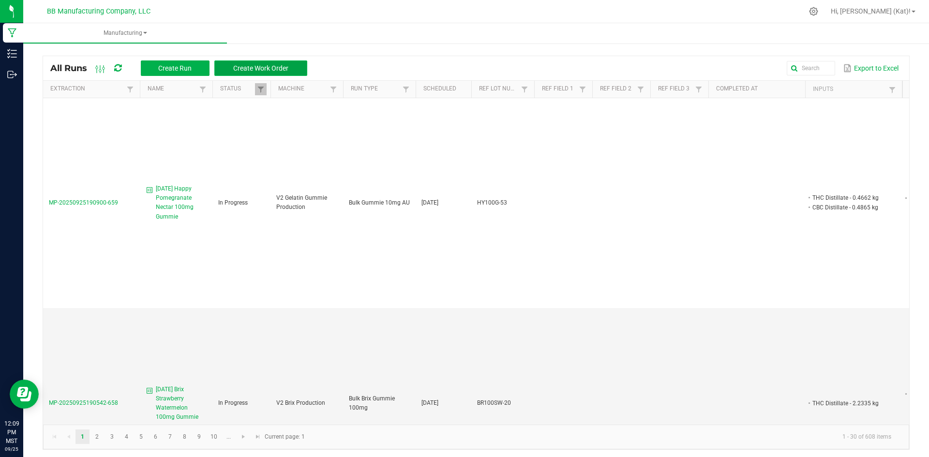
click at [267, 73] on button "Create Work Order" at bounding box center [260, 68] width 93 height 15
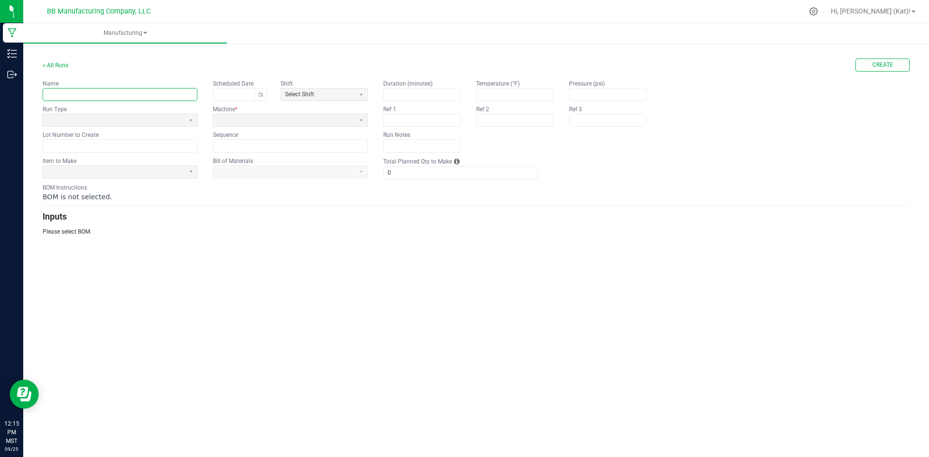
click at [153, 91] on input "text" at bounding box center [120, 95] width 154 height 12
paste input "Happy Pomegranate Nectar 100mg Gummie"
type input "10.3.25 Happy Pomegranate Nectar 100mg Gummie"
click at [172, 121] on span at bounding box center [114, 120] width 134 height 8
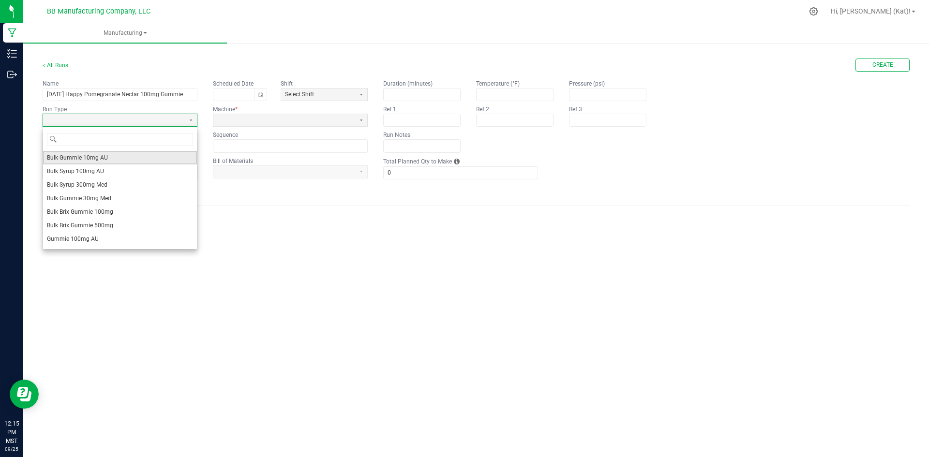
click at [132, 153] on li "Bulk Gummie 10mg AU" at bounding box center [120, 158] width 154 height 14
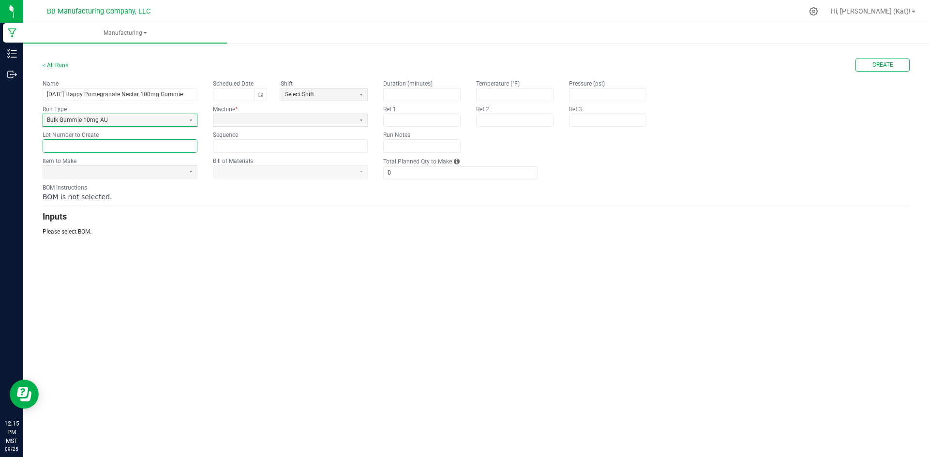
click at [101, 143] on input "text" at bounding box center [120, 146] width 154 height 12
paste input "HY100G-54"
type input "HY100G-54"
click at [115, 171] on span at bounding box center [114, 172] width 134 height 8
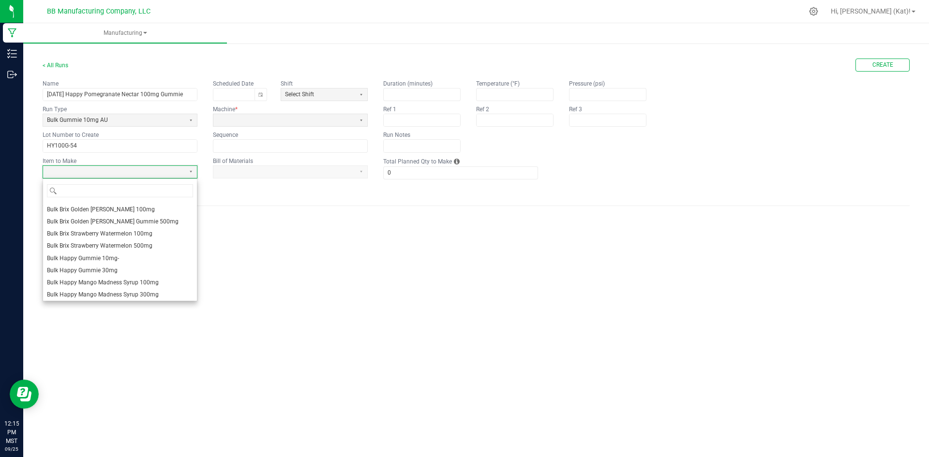
scroll to position [145, 0]
click at [119, 255] on li "Bulk Happy Gummie 10mg-" at bounding box center [120, 258] width 154 height 12
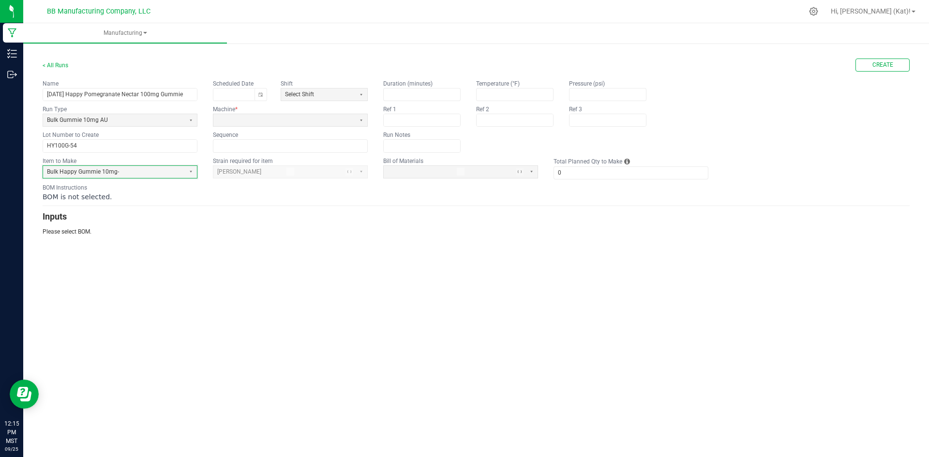
type input "1"
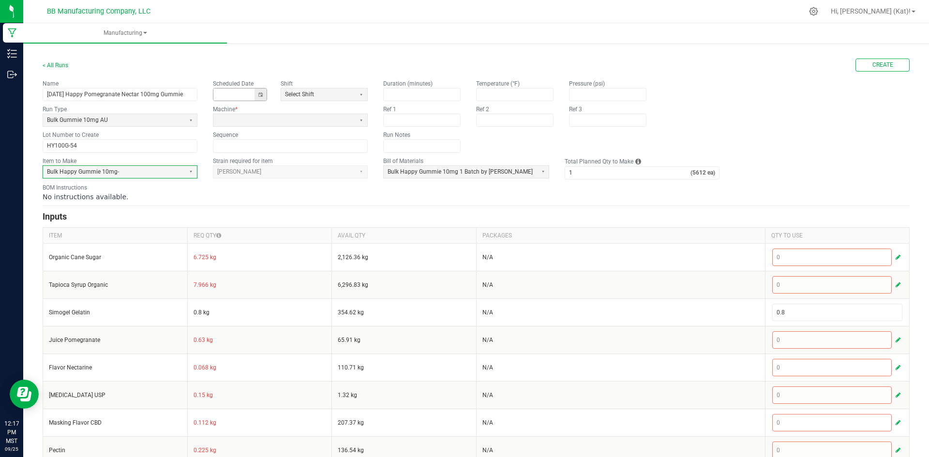
click at [264, 93] on button "Toggle calendar" at bounding box center [261, 95] width 12 height 12
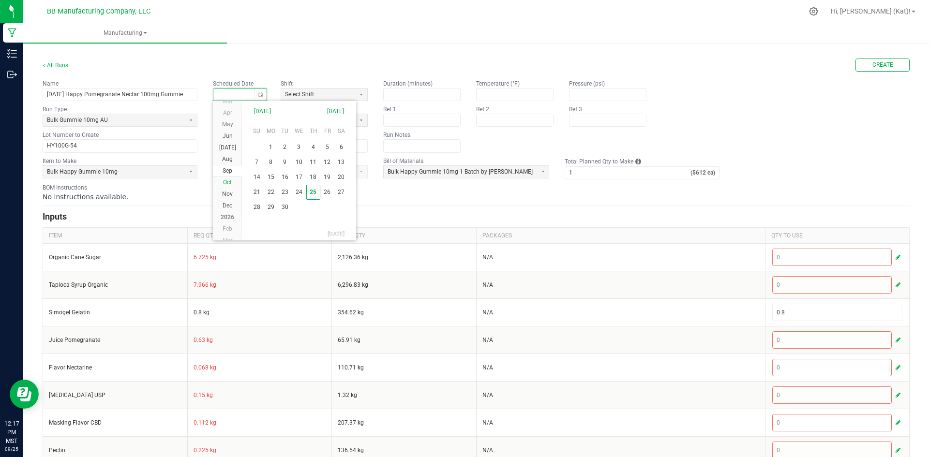
click at [231, 181] on span "Oct" at bounding box center [227, 182] width 9 height 7
click at [329, 147] on span "3" at bounding box center [327, 146] width 14 height 15
type input "10/03/2025"
click at [296, 119] on span at bounding box center [284, 120] width 134 height 8
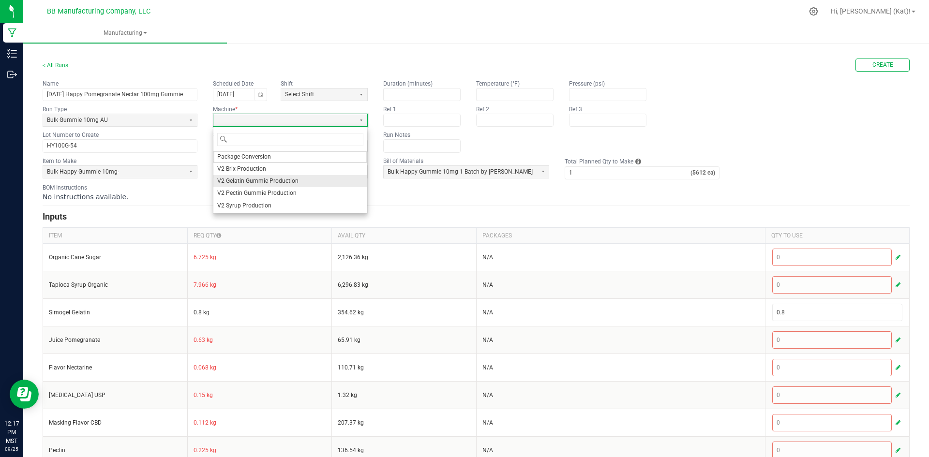
click at [248, 177] on span "V2 Gelatin Gummie Production" at bounding box center [257, 181] width 81 height 8
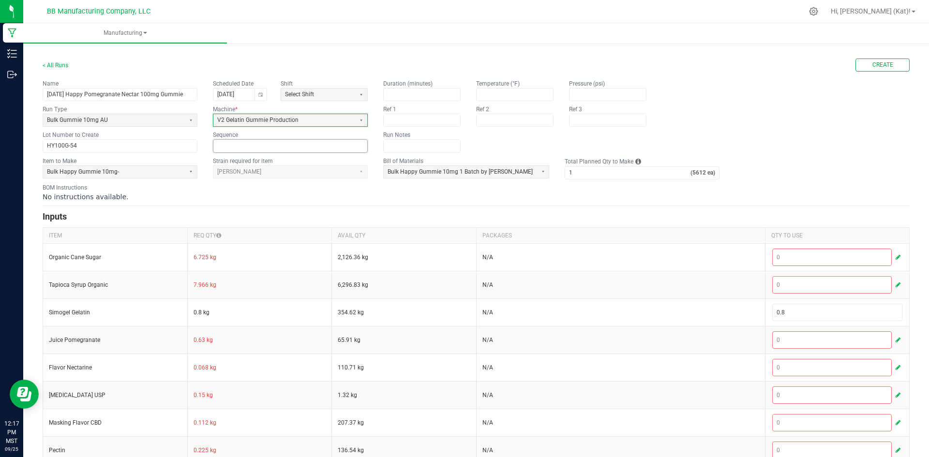
click at [277, 144] on input at bounding box center [290, 146] width 154 height 12
type input "1"
click at [575, 173] on input "1" at bounding box center [627, 173] width 125 height 12
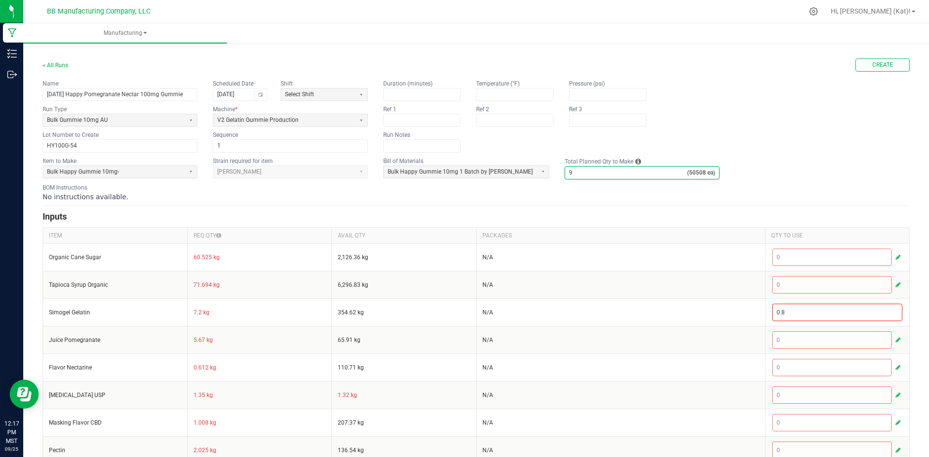
type input "9"
click at [558, 218] on h3 "Inputs" at bounding box center [476, 217] width 867 height 14
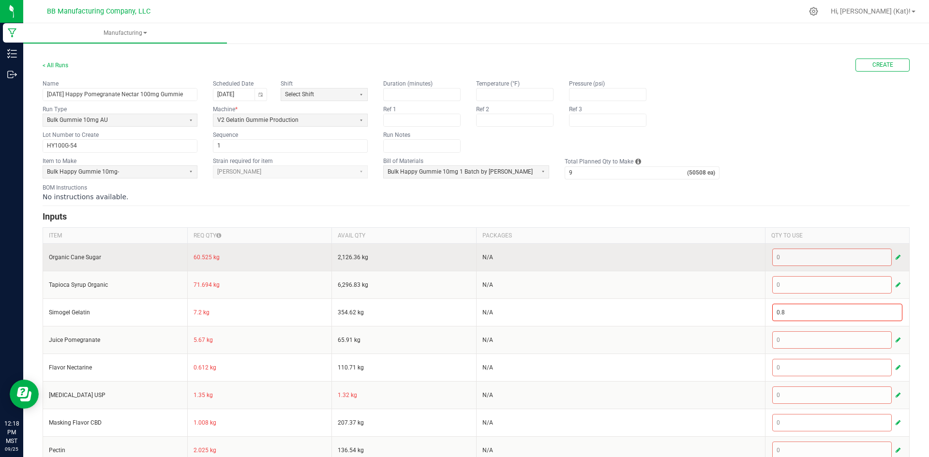
click at [199, 256] on td "60.525 kg" at bounding box center [259, 257] width 145 height 28
click at [896, 259] on span "button" at bounding box center [898, 258] width 5 height 8
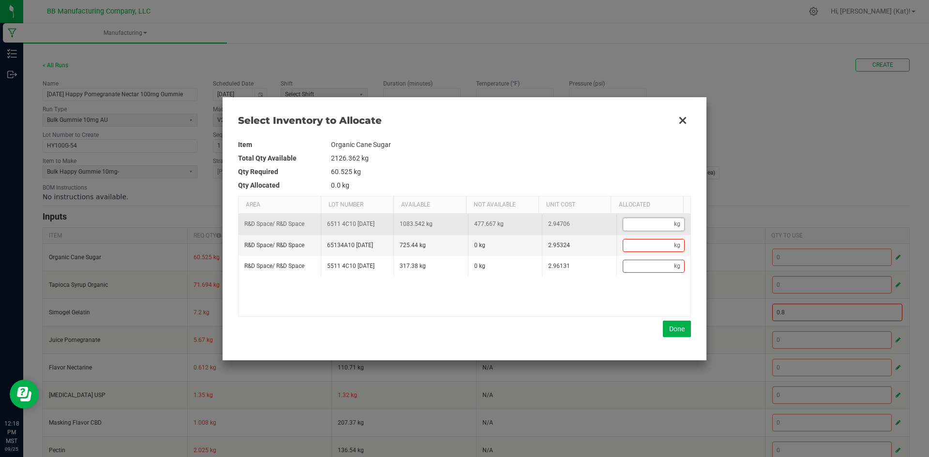
click at [648, 226] on input "Data table" at bounding box center [648, 224] width 51 height 12
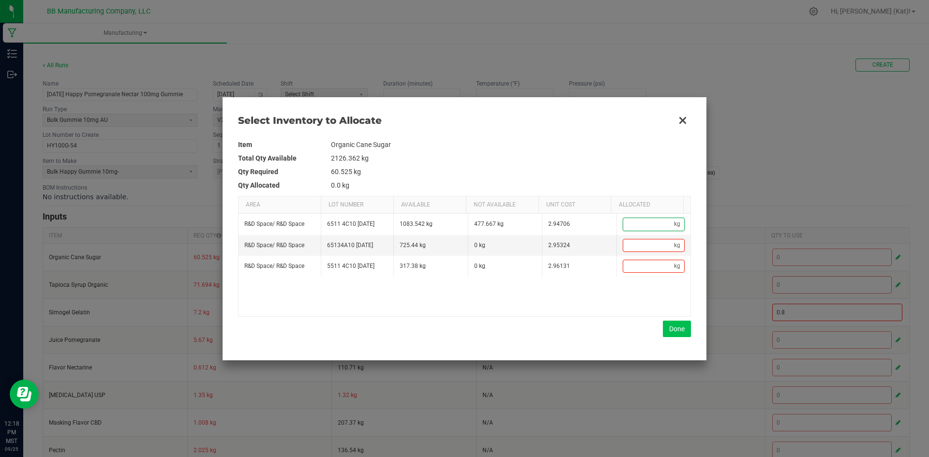
paste input "60.525"
type input "60.525"
click at [675, 328] on button "Done" at bounding box center [677, 329] width 28 height 16
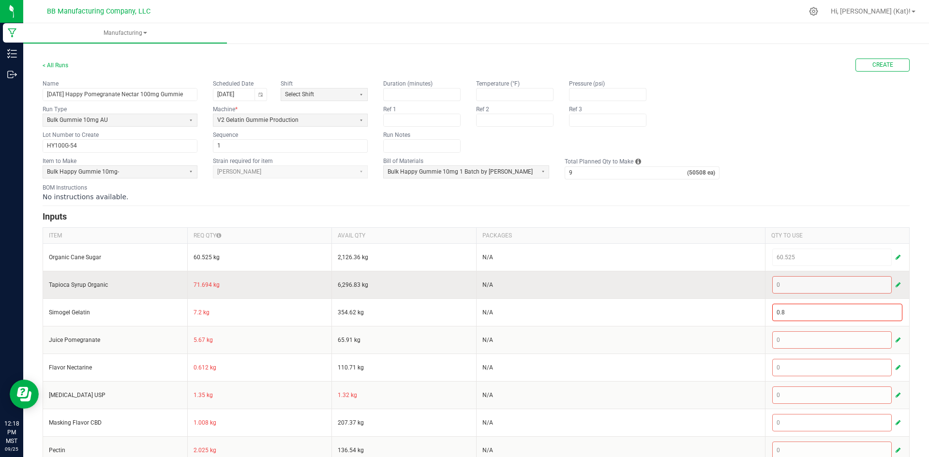
click at [191, 285] on td "71.694 kg" at bounding box center [259, 285] width 145 height 28
click at [198, 286] on td "71.694 kg" at bounding box center [259, 285] width 145 height 28
click at [885, 284] on div "0" at bounding box center [838, 284] width 131 height 17
click at [896, 283] on span "button" at bounding box center [898, 285] width 5 height 8
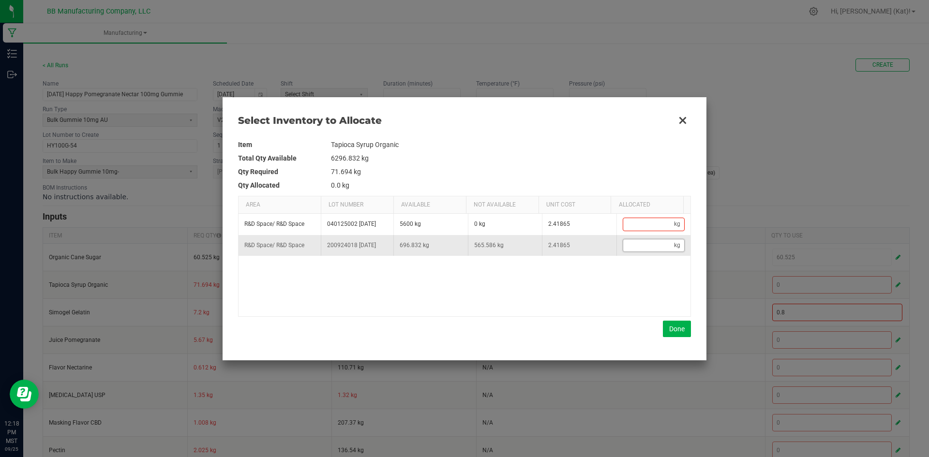
click at [647, 247] on input "Data table" at bounding box center [648, 246] width 51 height 12
paste input "71.694"
type input "71.694"
click at [677, 330] on button "Done" at bounding box center [677, 329] width 28 height 16
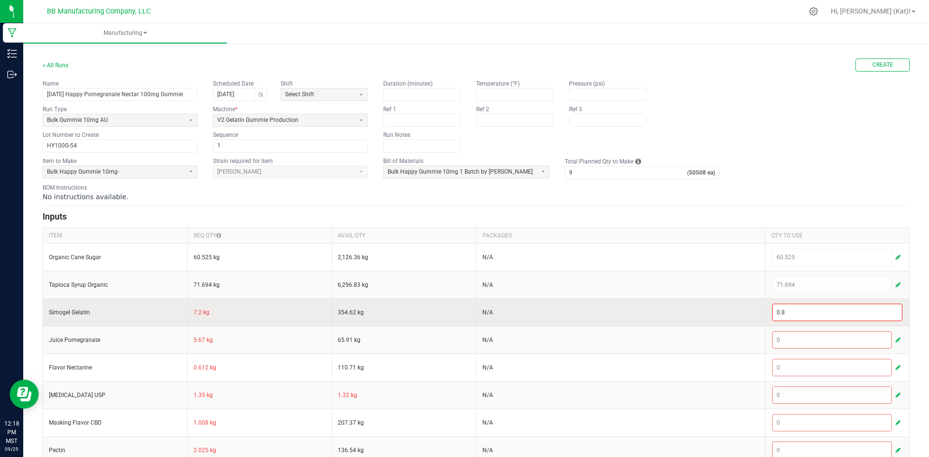
click at [198, 311] on td "7.2 kg" at bounding box center [259, 313] width 145 height 28
click at [806, 313] on input "0.8" at bounding box center [838, 312] width 130 height 16
paste input "7.2"
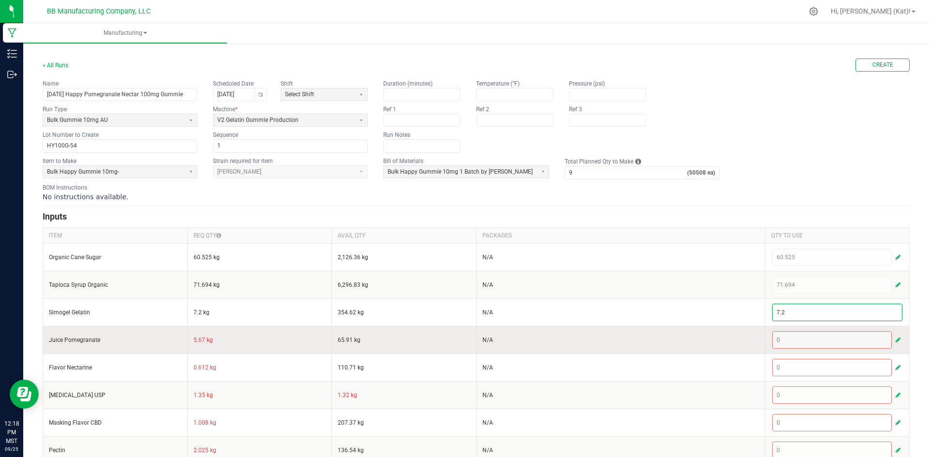
type input "7.2"
click at [196, 344] on td "5.67 kg" at bounding box center [259, 340] width 145 height 28
click at [195, 342] on td "5.67 kg" at bounding box center [259, 340] width 145 height 28
click at [896, 341] on span "button" at bounding box center [898, 340] width 5 height 8
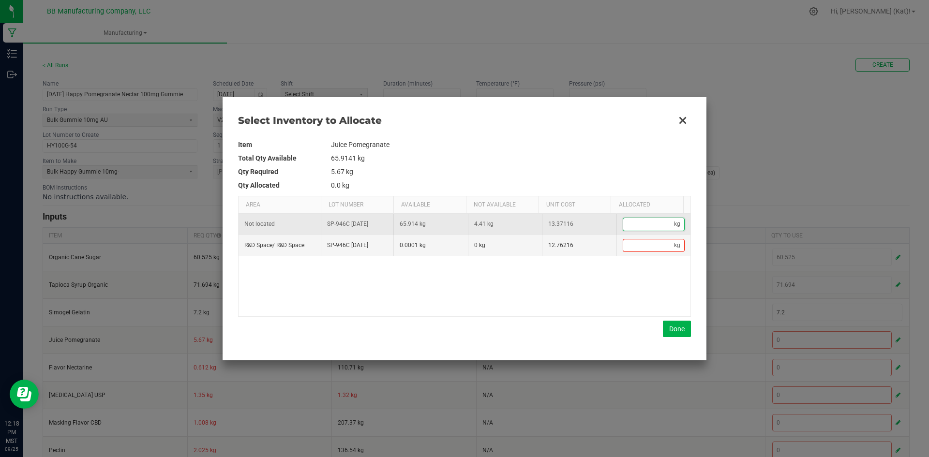
click at [643, 224] on input "Data table" at bounding box center [648, 224] width 51 height 12
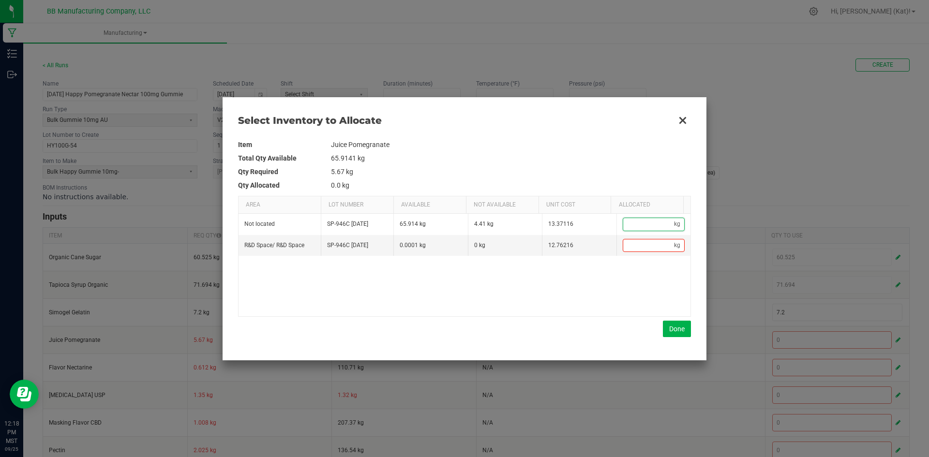
paste input "5.67"
type input "5.67"
click at [676, 330] on button "Done" at bounding box center [677, 329] width 28 height 16
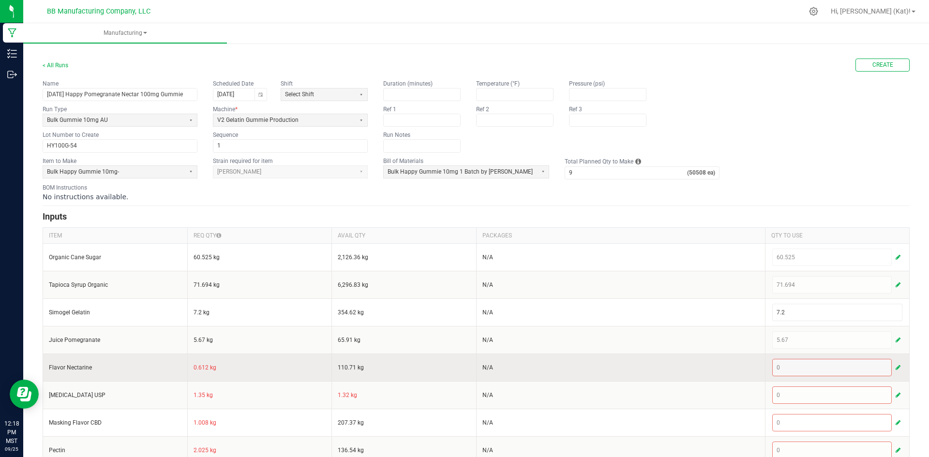
click at [197, 367] on td "0.612 kg" at bounding box center [259, 368] width 145 height 28
click at [896, 367] on span "button" at bounding box center [898, 368] width 5 height 8
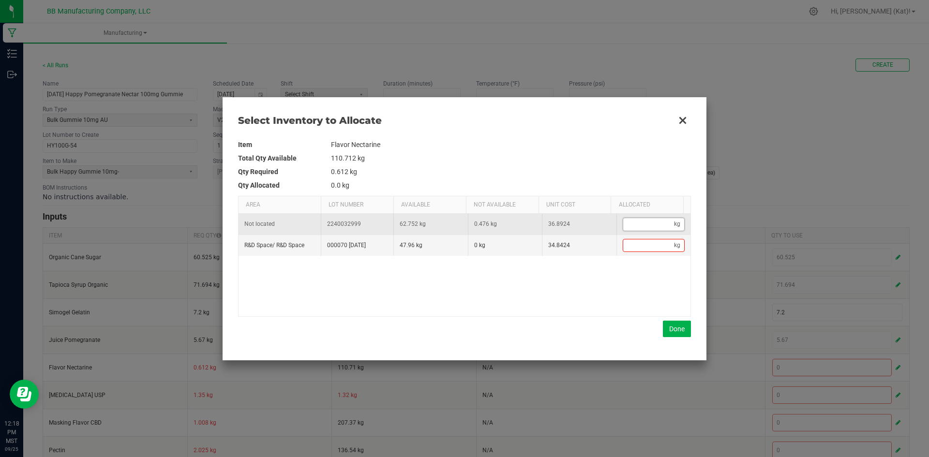
click at [649, 226] on input "Data table" at bounding box center [648, 224] width 51 height 12
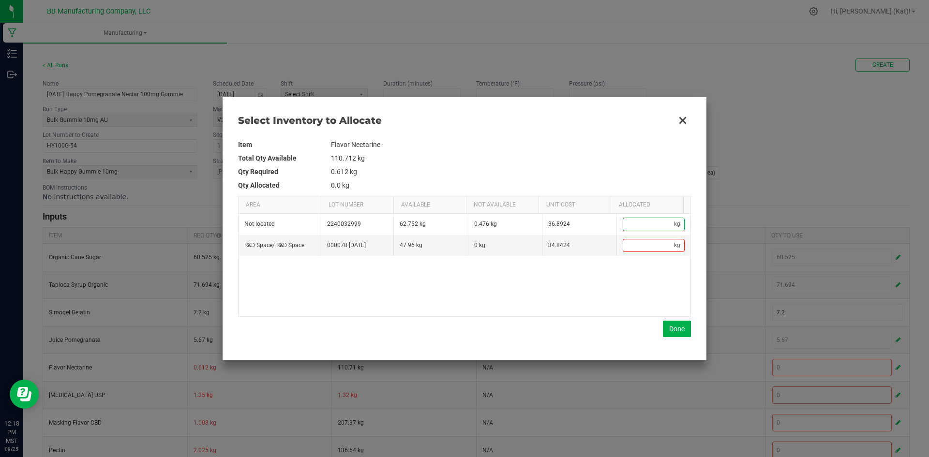
paste input "0.612"
type input "0.612"
click at [674, 336] on button "Done" at bounding box center [677, 329] width 28 height 16
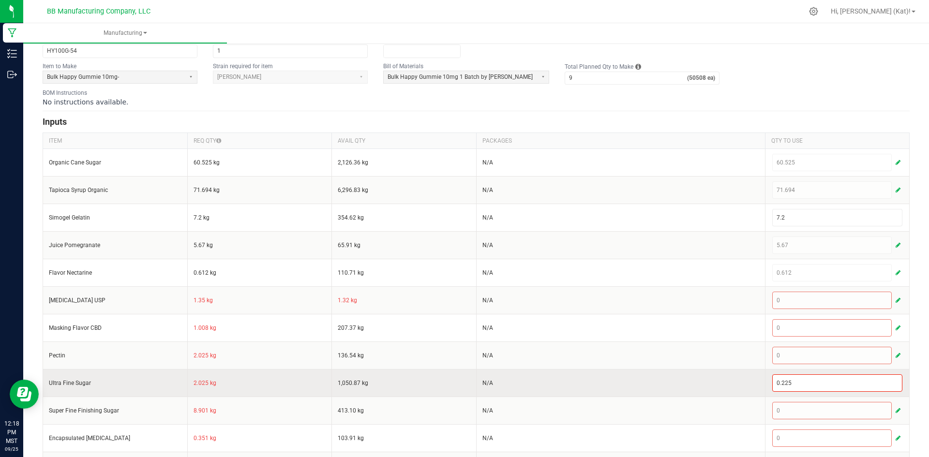
scroll to position [97, 0]
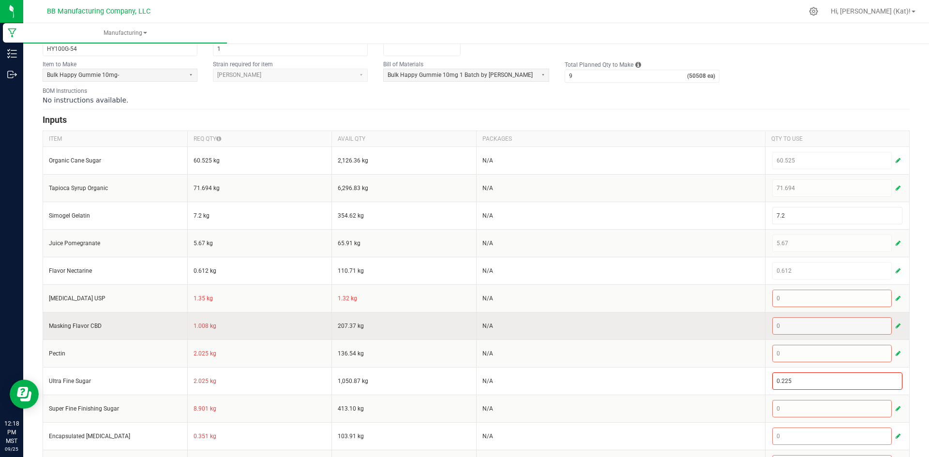
click at [198, 325] on td "1.008 kg" at bounding box center [259, 326] width 145 height 28
click at [896, 324] on span "button" at bounding box center [898, 326] width 5 height 8
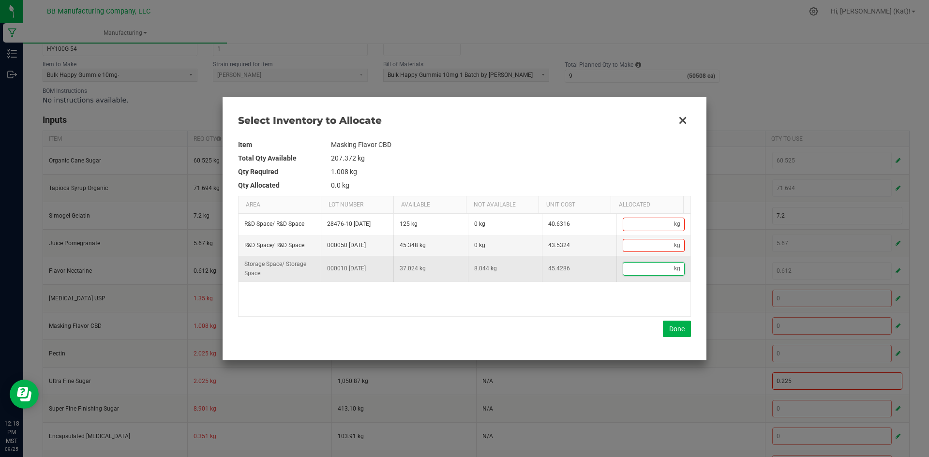
click at [635, 264] on input "Data table" at bounding box center [648, 269] width 51 height 12
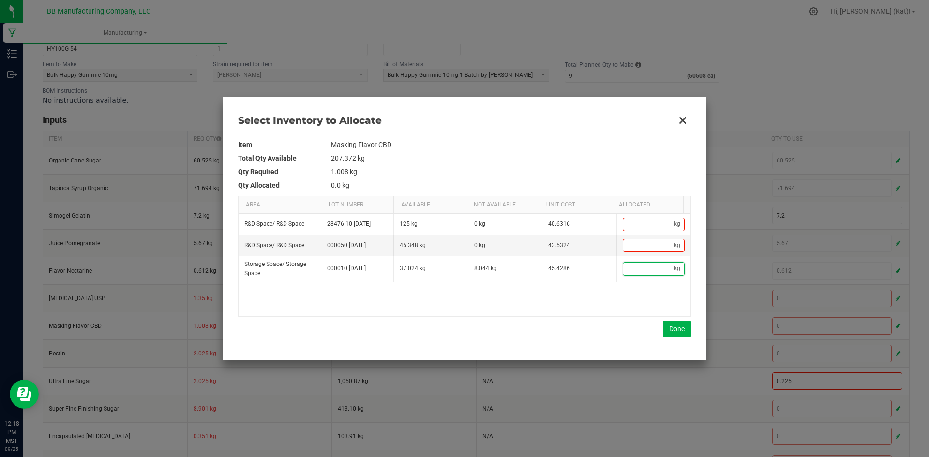
paste input "1.008"
type input "1.008"
click at [673, 329] on button "Done" at bounding box center [677, 329] width 28 height 16
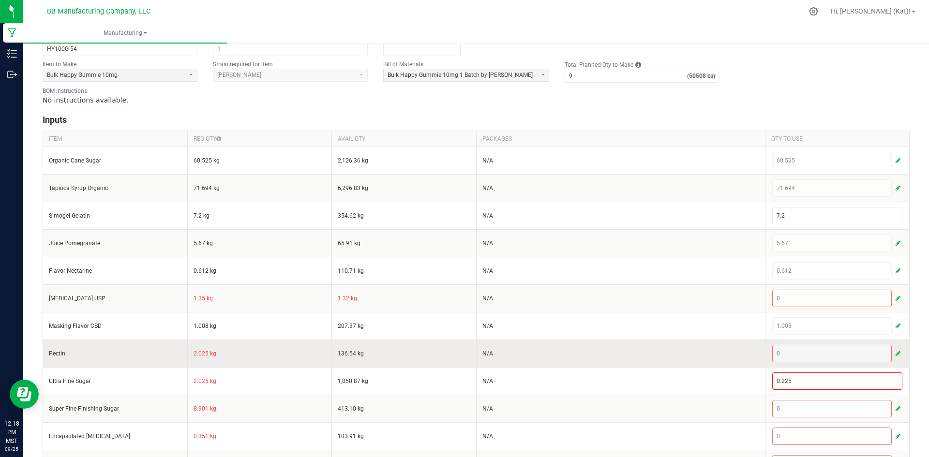
click at [199, 355] on td "2.025 kg" at bounding box center [259, 354] width 145 height 28
click at [896, 354] on span "button" at bounding box center [898, 354] width 5 height 8
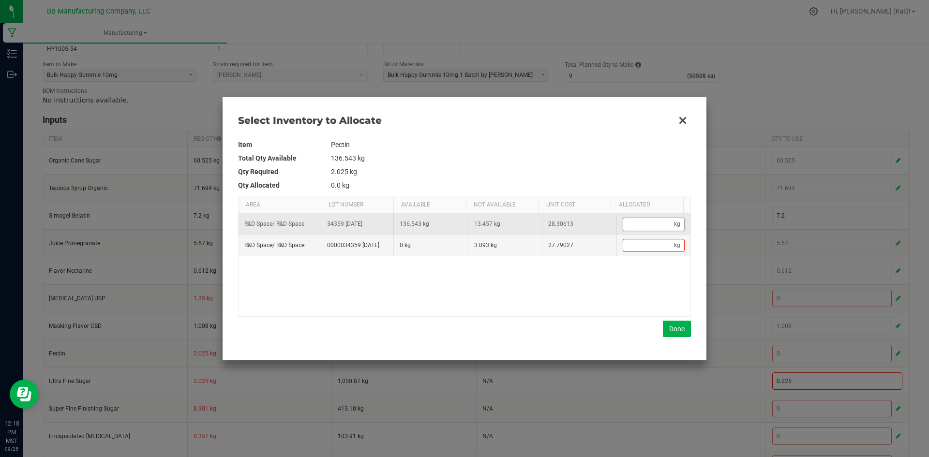
click at [662, 228] on input "Data table" at bounding box center [648, 224] width 51 height 12
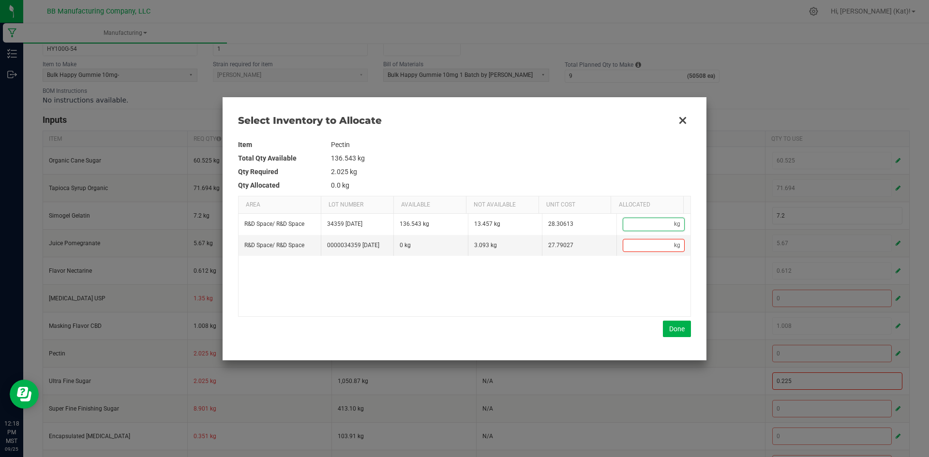
paste input "2.025"
type input "2.025"
click at [677, 326] on button "Done" at bounding box center [677, 329] width 28 height 16
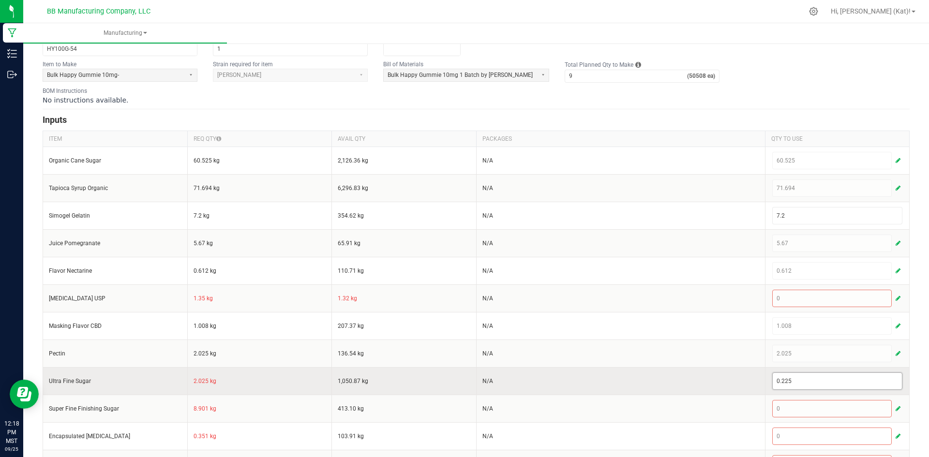
click at [790, 380] on input "0.225" at bounding box center [838, 381] width 130 height 16
paste input "2.0"
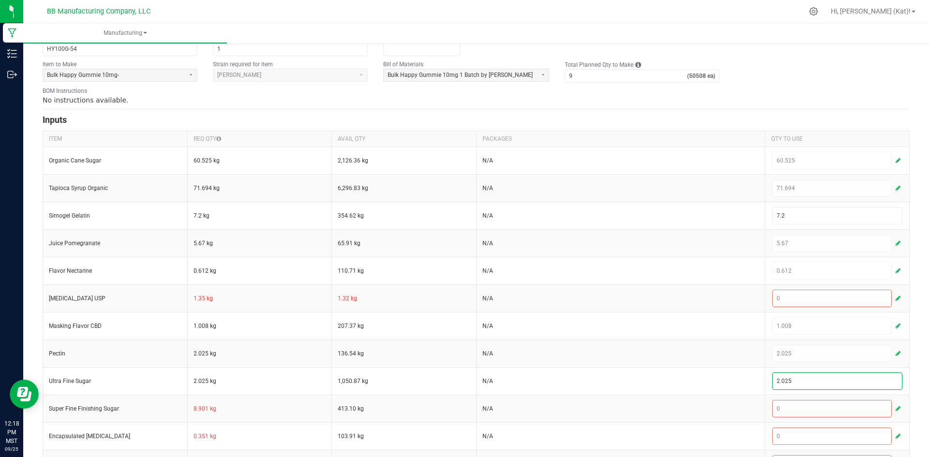
type input "2.025"
click at [909, 375] on div "< All Runs Create Name 10.3.25 Happy Pomegranate Nectar 100mg Gummie Scheduled …" at bounding box center [476, 288] width 906 height 689
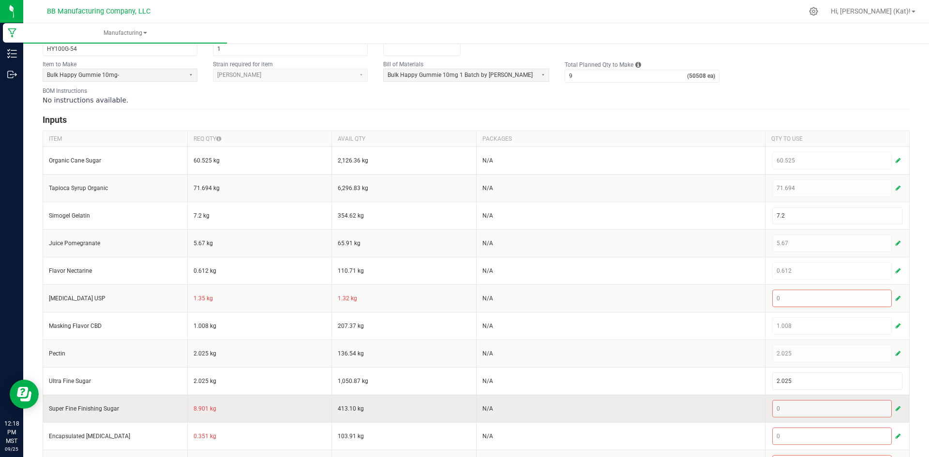
click at [199, 409] on td "8.901 kg" at bounding box center [259, 409] width 145 height 28
click at [896, 407] on span "button" at bounding box center [898, 409] width 5 height 8
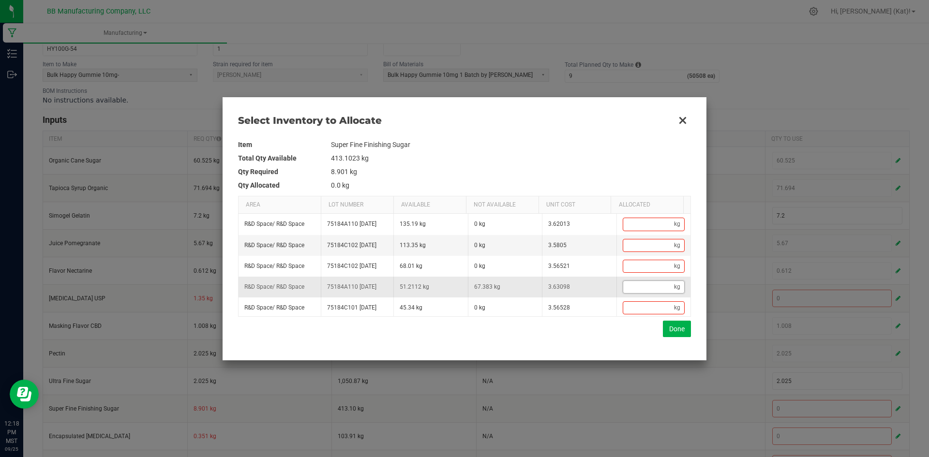
click at [652, 293] on input "Data table" at bounding box center [648, 287] width 51 height 12
paste input "8.901"
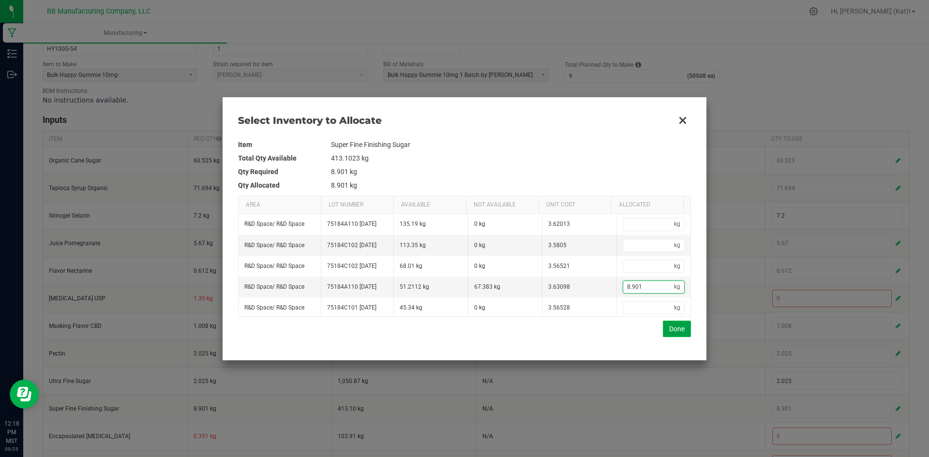
click at [670, 328] on button "Done" at bounding box center [677, 329] width 28 height 16
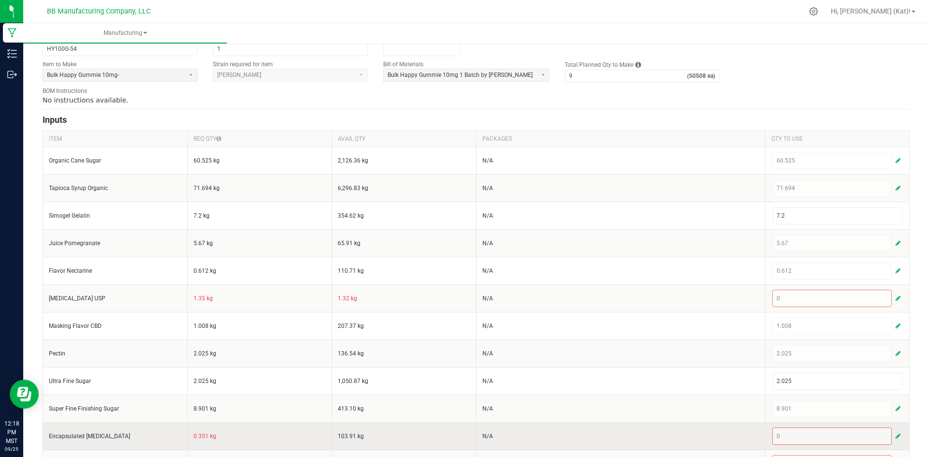
click at [194, 436] on td "0.351 kg" at bounding box center [259, 437] width 145 height 28
click at [896, 435] on span "button" at bounding box center [898, 437] width 5 height 8
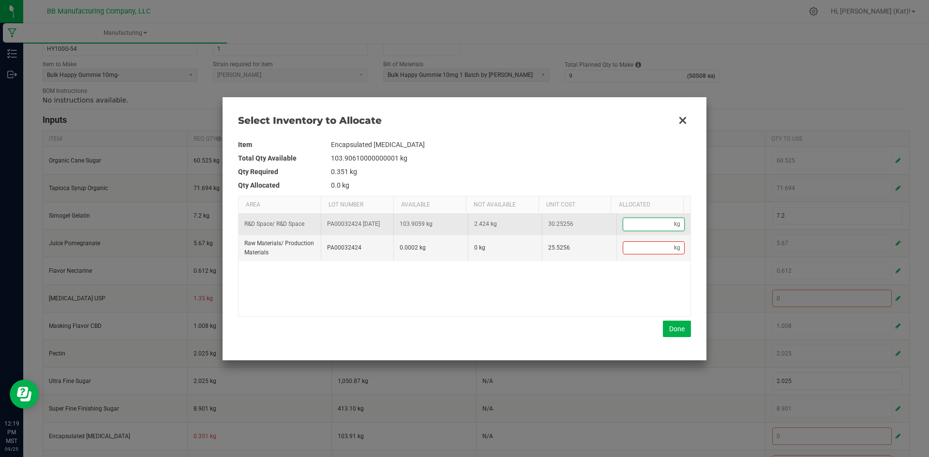
click at [659, 224] on input "Data table" at bounding box center [648, 224] width 51 height 12
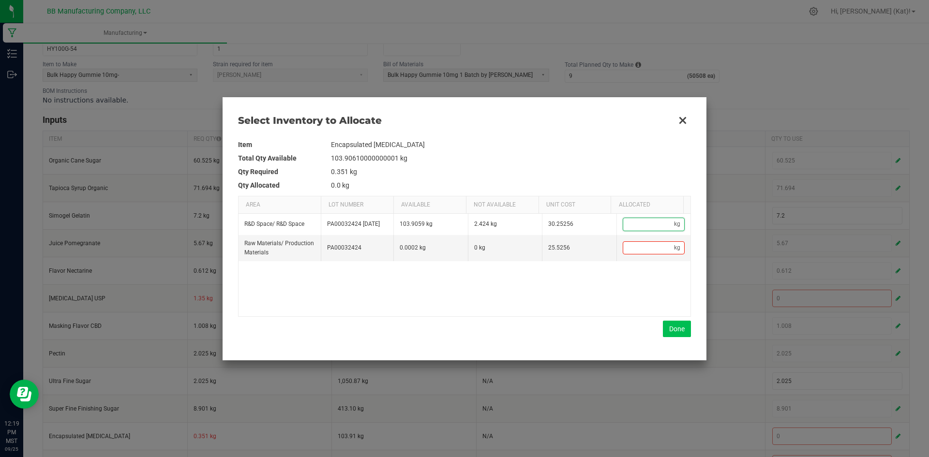
paste input "0.351"
click at [676, 332] on button "Done" at bounding box center [677, 329] width 28 height 16
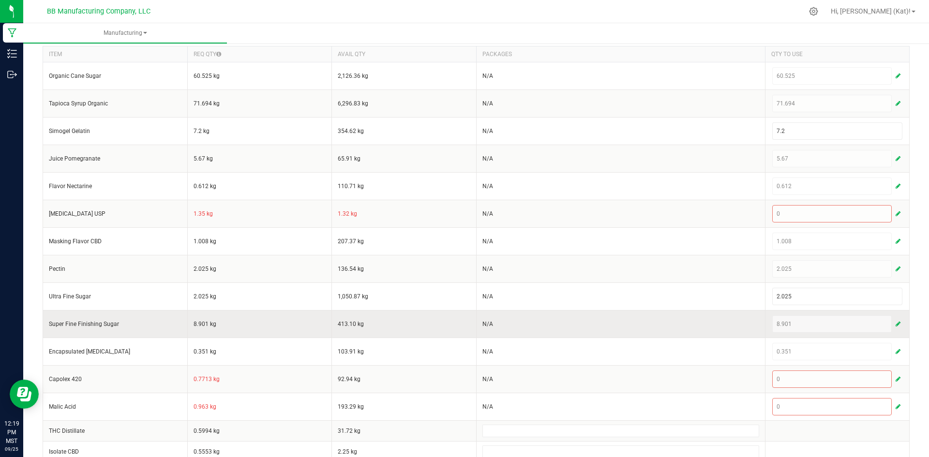
scroll to position [194, 0]
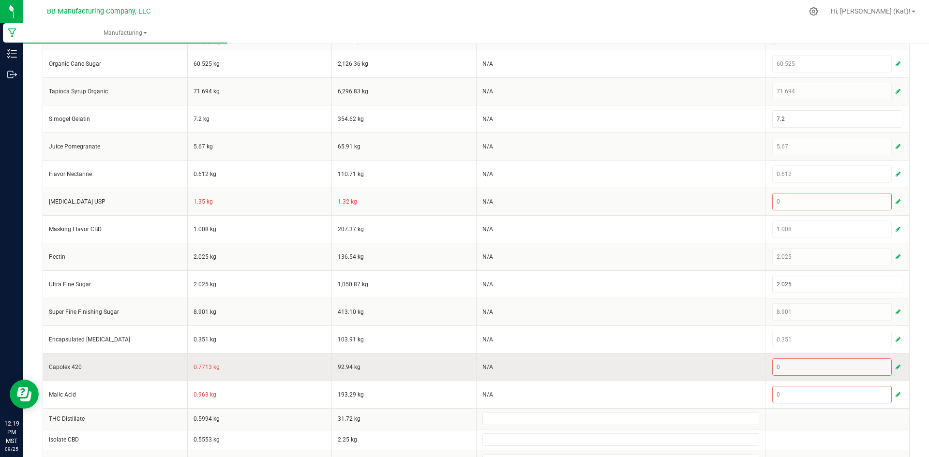
click at [202, 368] on td "0.7713 kg" at bounding box center [259, 367] width 145 height 28
click at [894, 367] on button "button" at bounding box center [898, 368] width 9 height 12
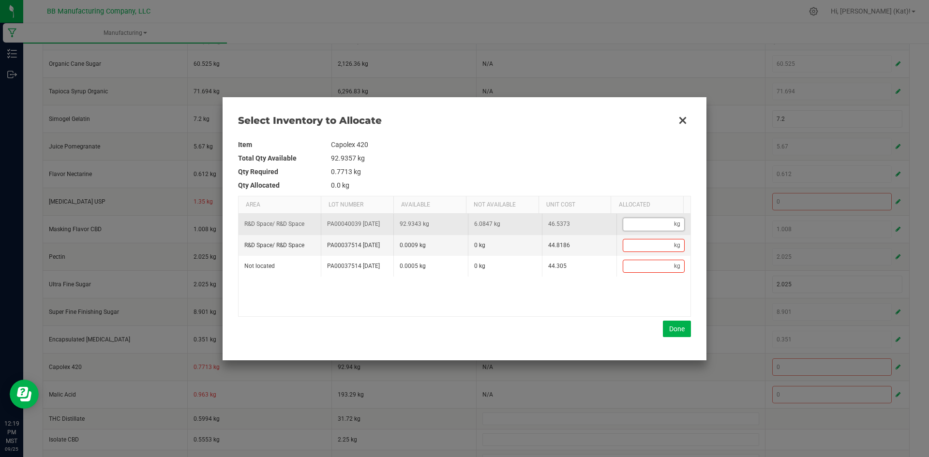
click at [635, 230] on input "Data table" at bounding box center [648, 224] width 51 height 12
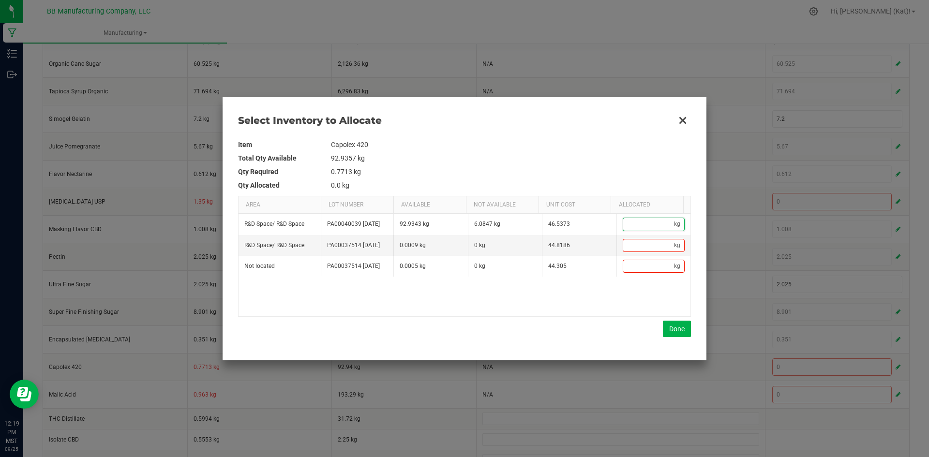
paste input "0.7713"
click at [672, 334] on button "Done" at bounding box center [677, 329] width 28 height 16
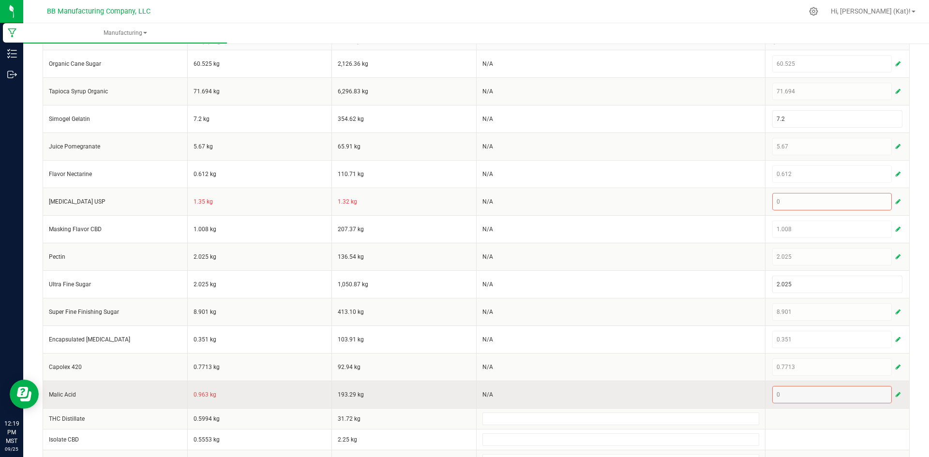
click at [197, 397] on td "0.963 kg" at bounding box center [259, 395] width 145 height 28
click at [896, 394] on span "button" at bounding box center [898, 395] width 5 height 8
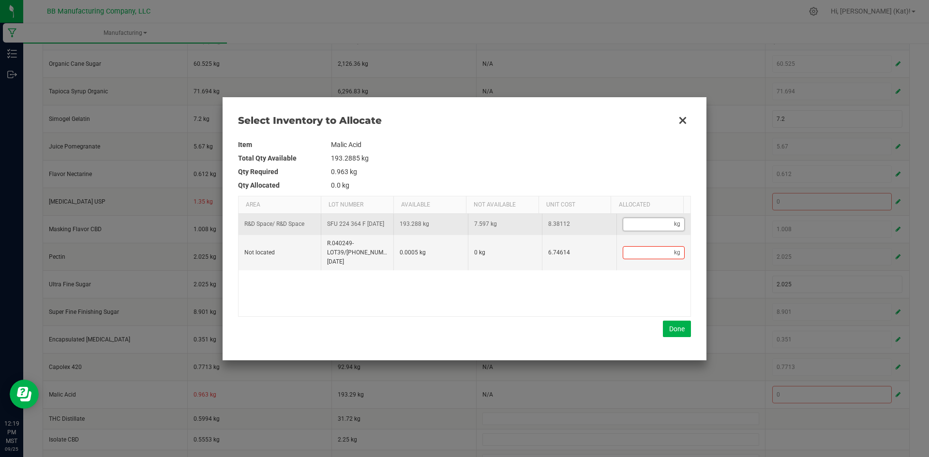
click at [647, 226] on input "Data table" at bounding box center [648, 224] width 51 height 12
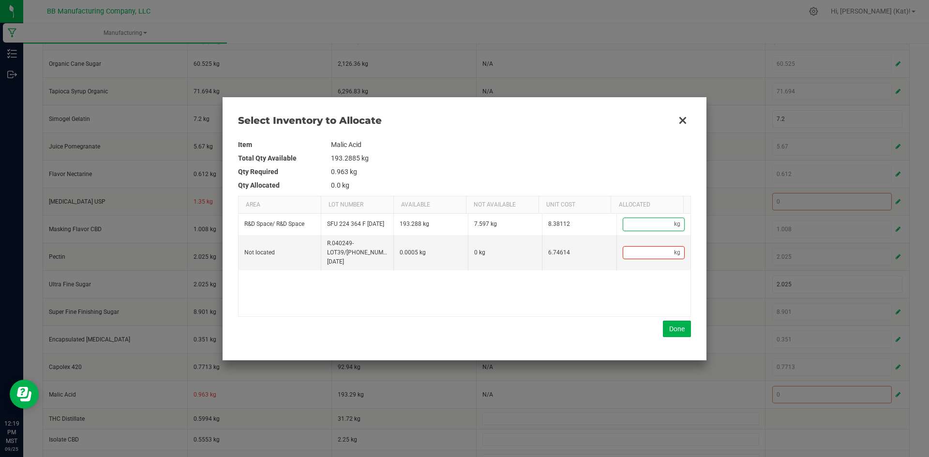
paste input "0.963"
click at [675, 330] on button "Done" at bounding box center [677, 329] width 28 height 16
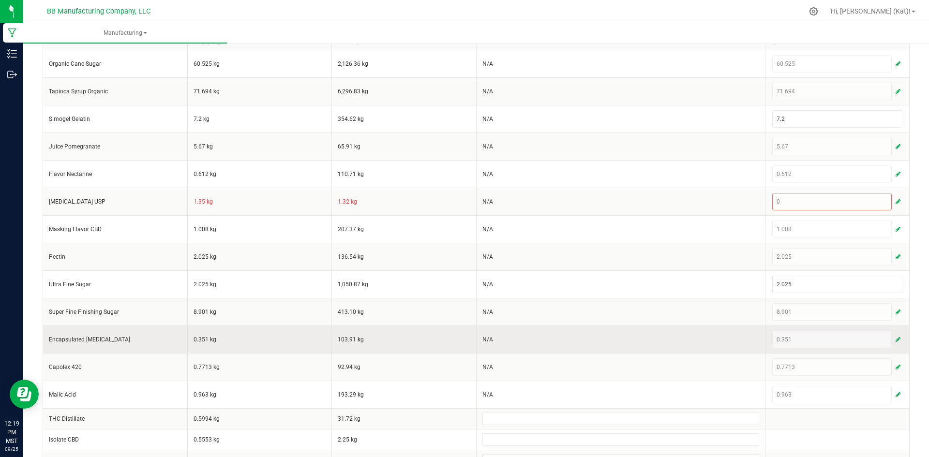
scroll to position [273, 0]
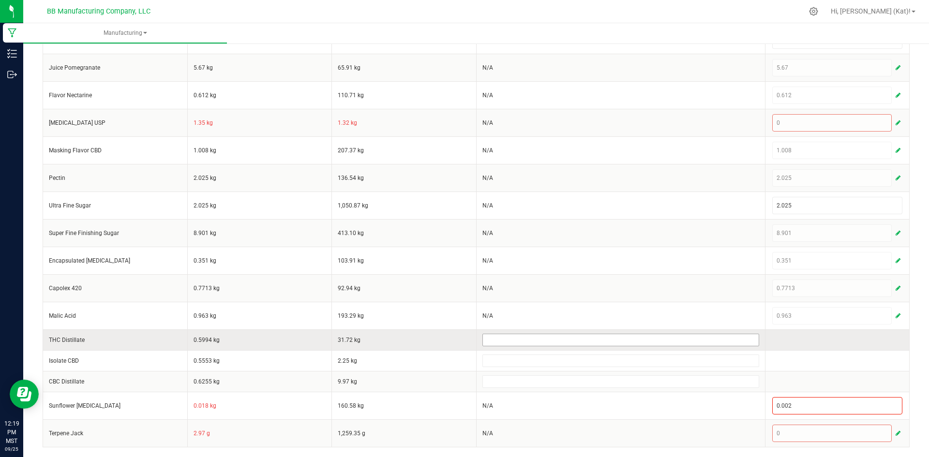
click at [553, 339] on input at bounding box center [621, 341] width 276 height 12
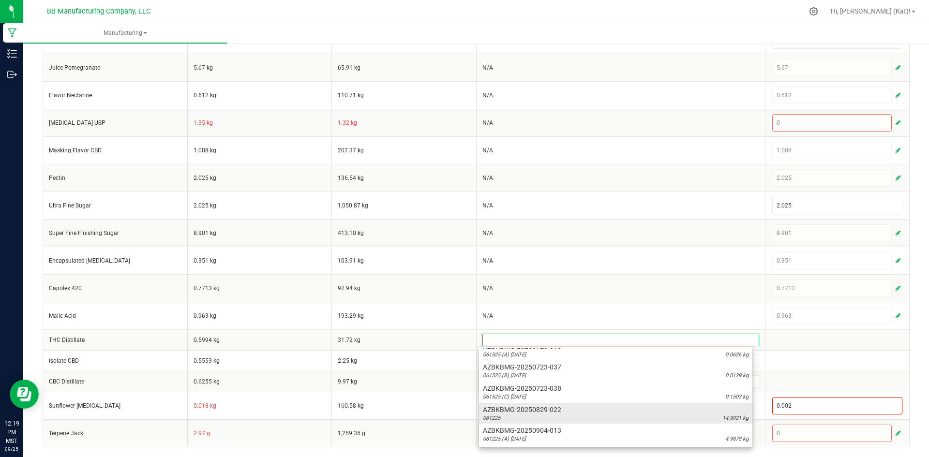
scroll to position [278, 0]
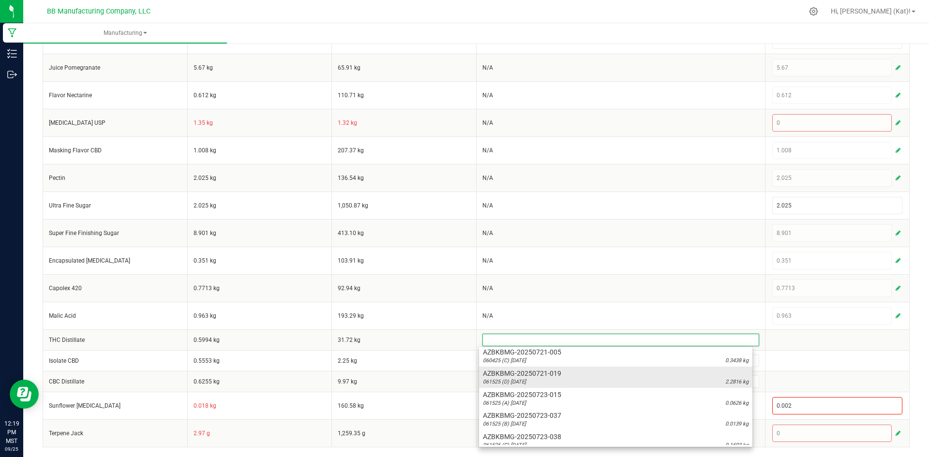
click at [547, 384] on div "061525 (D) 7.29.25 2.2816 kg" at bounding box center [616, 383] width 266 height 8
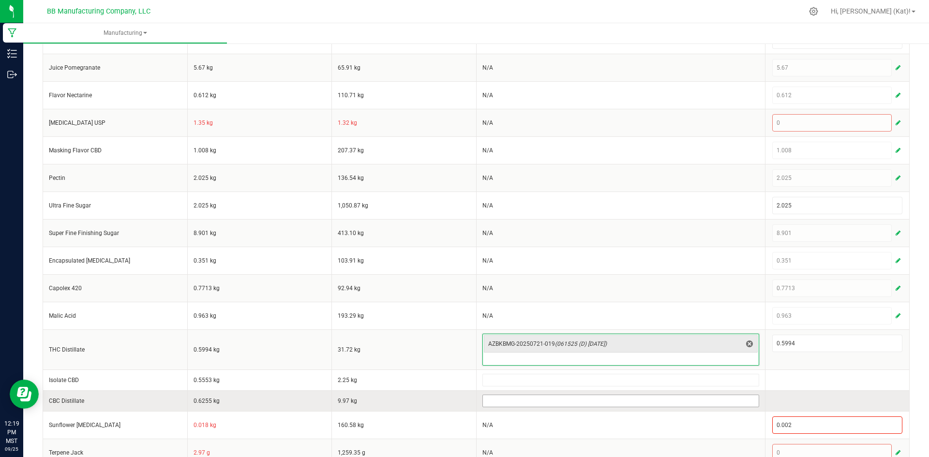
click at [546, 405] on input at bounding box center [621, 401] width 276 height 12
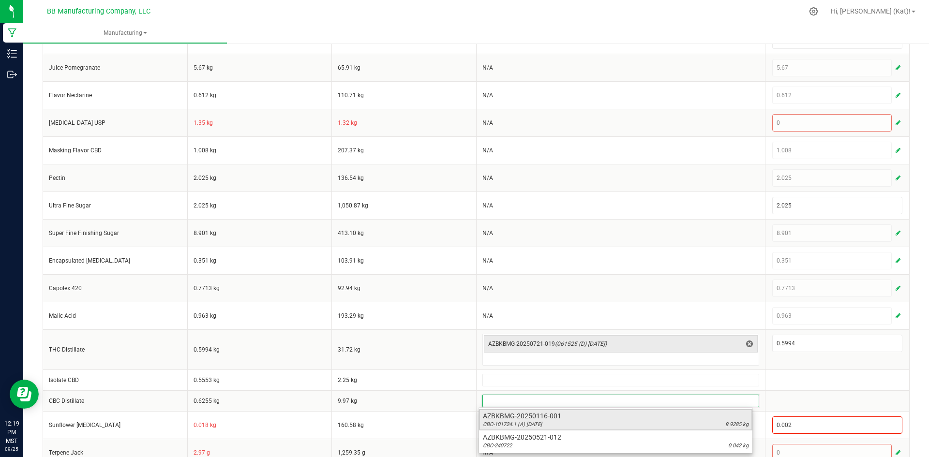
click at [546, 418] on span "AZBKBMG-20250116-001" at bounding box center [616, 416] width 266 height 10
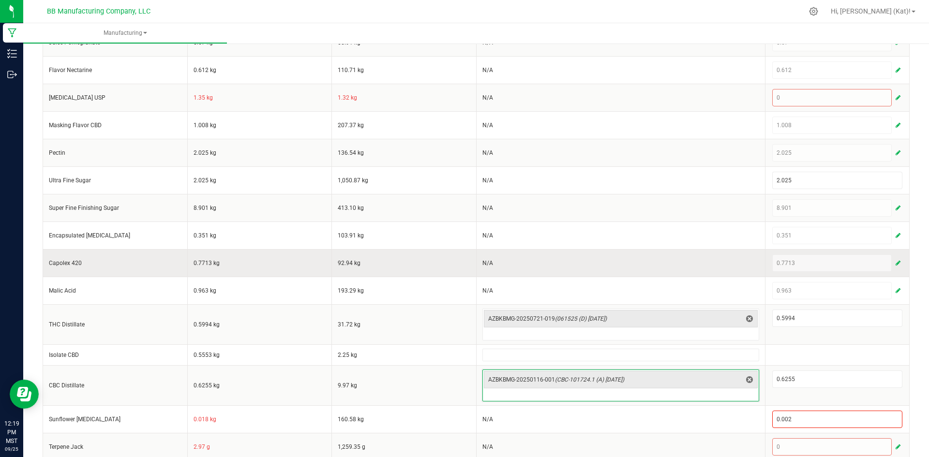
scroll to position [311, 0]
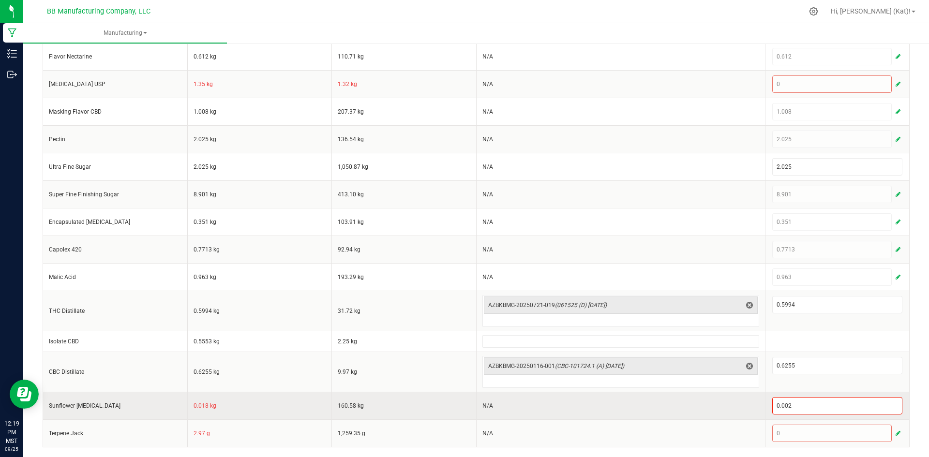
click at [197, 406] on td "0.018 kg" at bounding box center [259, 406] width 145 height 28
click at [198, 406] on td "0.018 kg" at bounding box center [259, 406] width 145 height 28
click at [827, 411] on input "0.002" at bounding box center [838, 406] width 130 height 16
paste input "18"
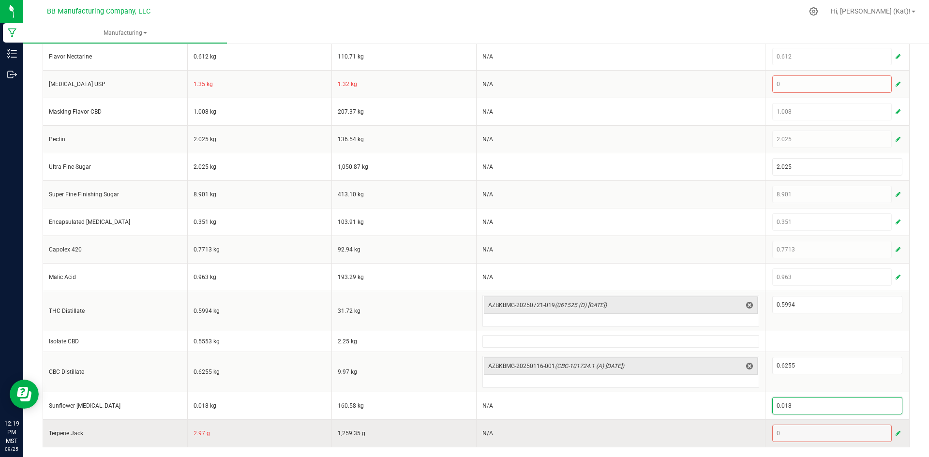
click at [198, 434] on td "2.97 g" at bounding box center [259, 434] width 145 height 28
click at [896, 434] on span "button" at bounding box center [898, 434] width 5 height 8
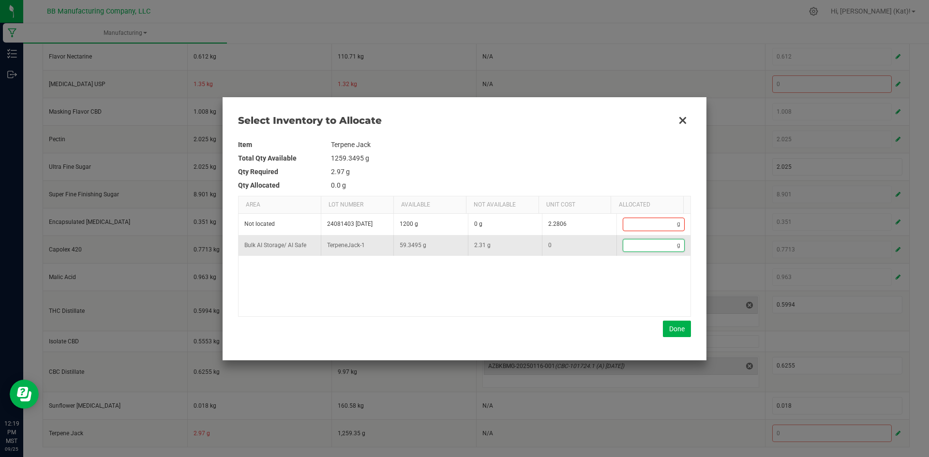
click at [646, 249] on input "Data table" at bounding box center [650, 246] width 54 height 12
paste input "2.97"
click at [672, 334] on button "Done" at bounding box center [677, 329] width 28 height 16
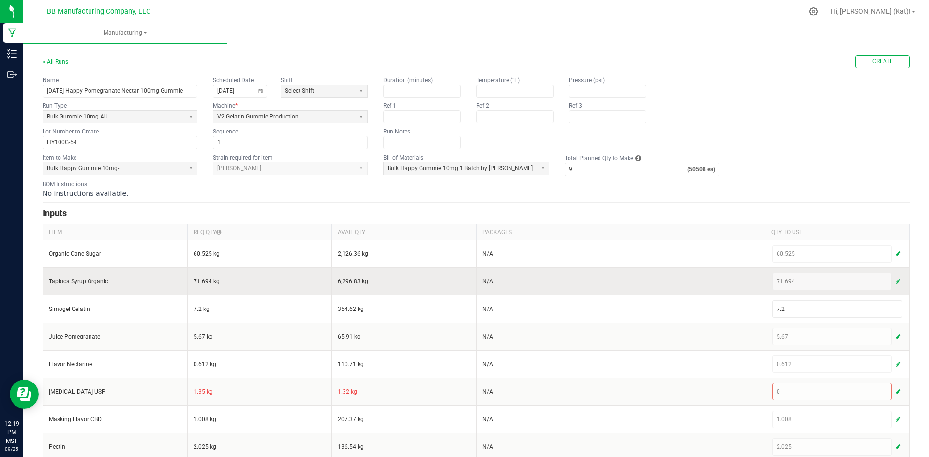
scroll to position [0, 0]
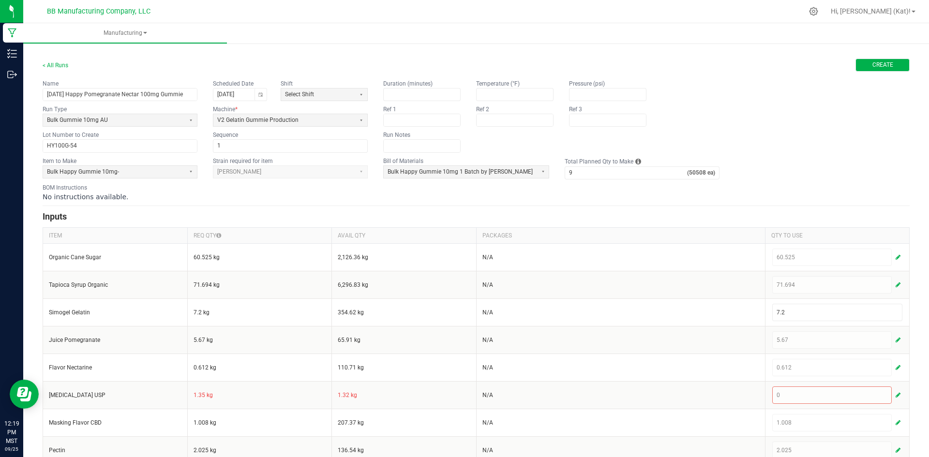
click at [865, 71] on button "Create" at bounding box center [883, 65] width 54 height 13
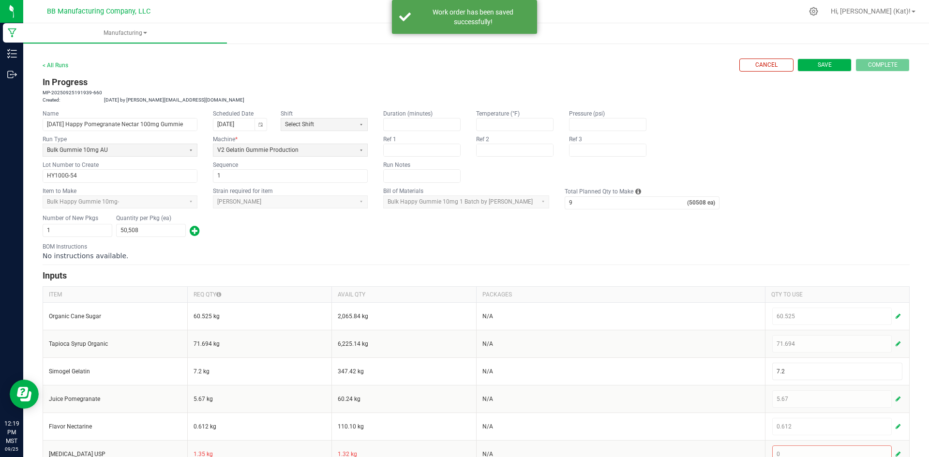
click at [823, 67] on span "Save" at bounding box center [825, 65] width 14 height 8
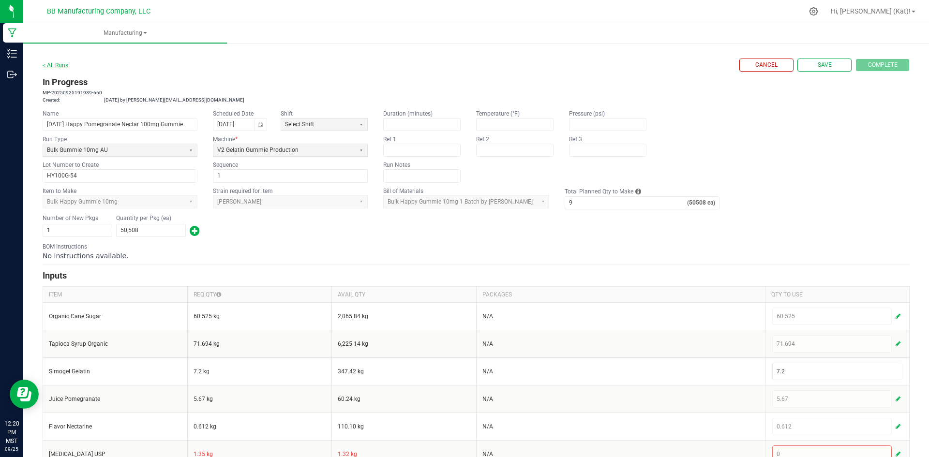
click at [60, 63] on link "< All Runs" at bounding box center [56, 65] width 26 height 7
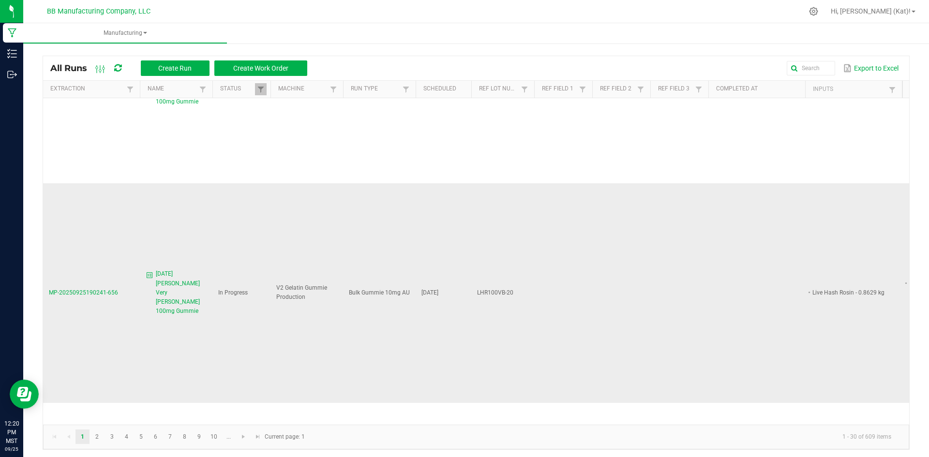
scroll to position [387, 0]
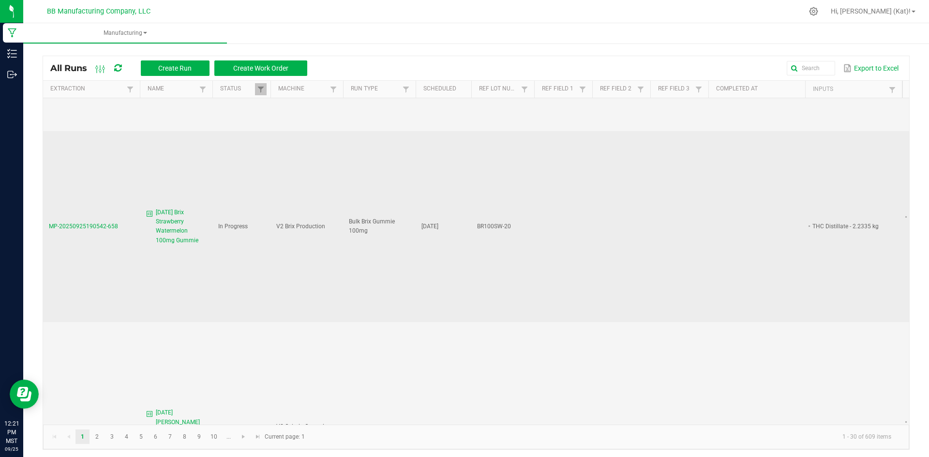
click at [173, 208] on span "10.2.25 Brix Strawberry Watermelon 100mg Gummie" at bounding box center [181, 226] width 51 height 37
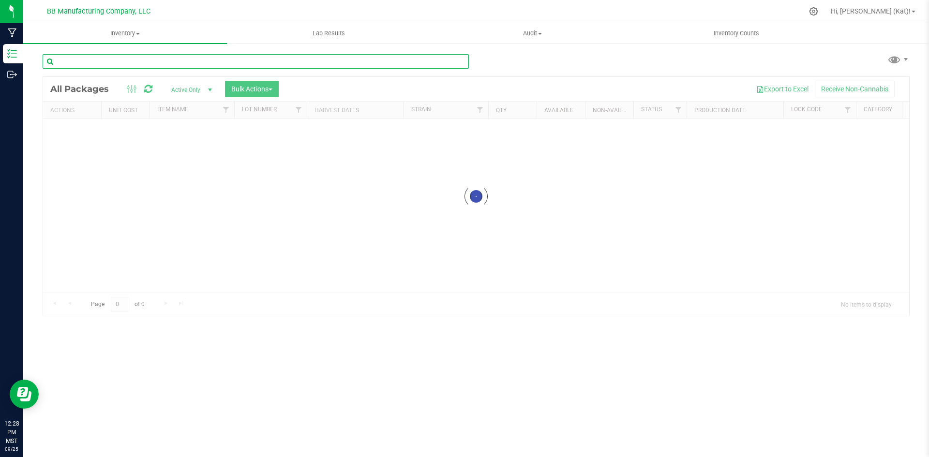
click at [216, 62] on input "text" at bounding box center [256, 61] width 426 height 15
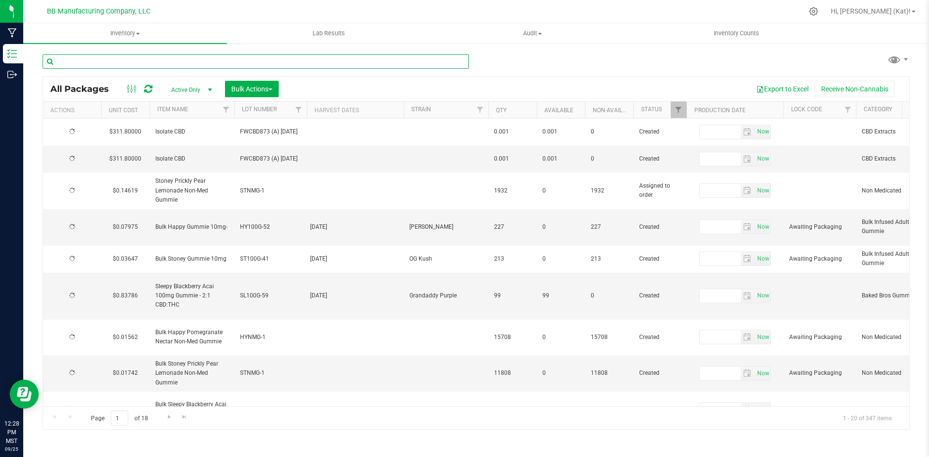
type input "[DATE]"
type input "2025-09-15"
type input "2026-09-15"
type input "2025-09-16"
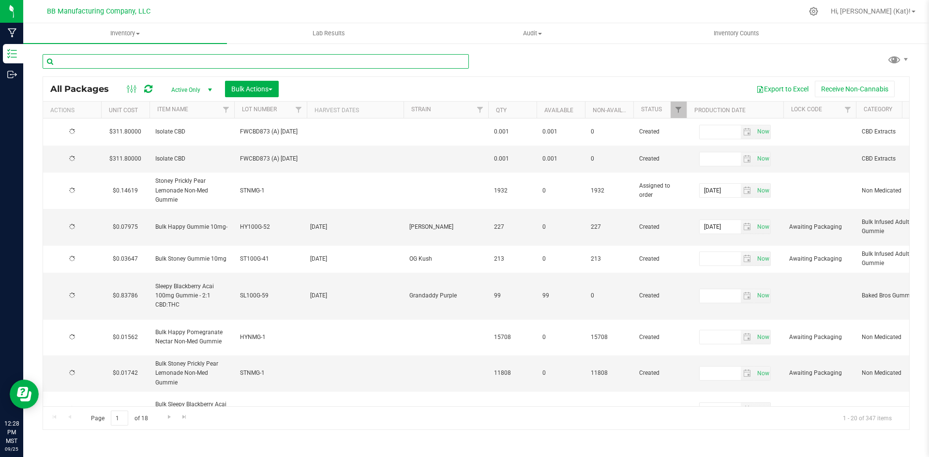
type input "2026-09-16"
type input "2025-07-21"
type input "2026-07-21"
type input "[DATE]"
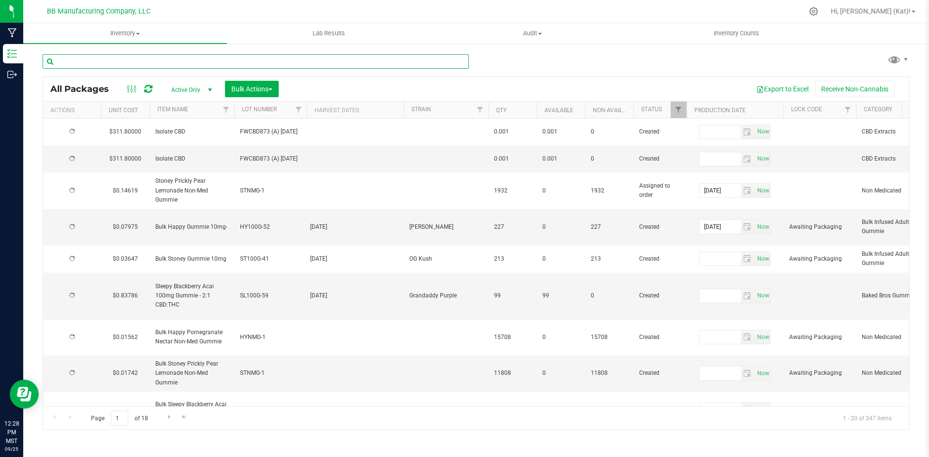
type input "[DATE]"
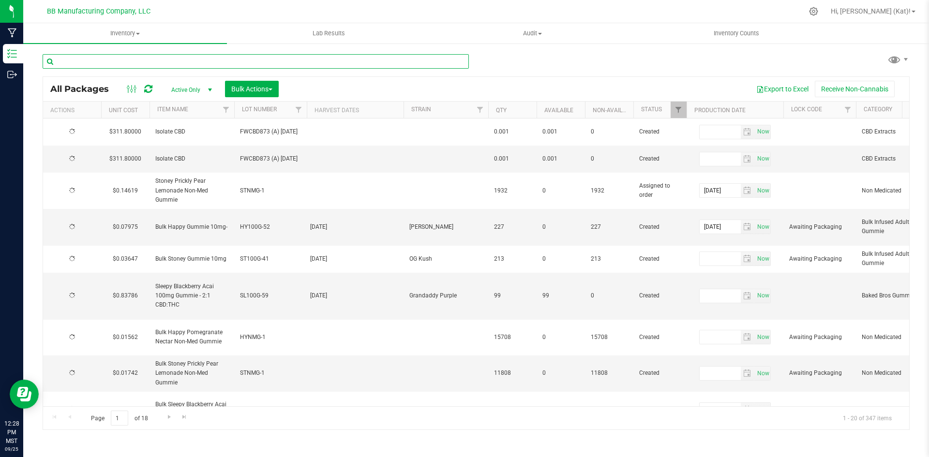
type input "[DATE]"
type input "2025-09-09"
type input "2026-09-09"
type input "2025-09-04"
type input "2026-09-04"
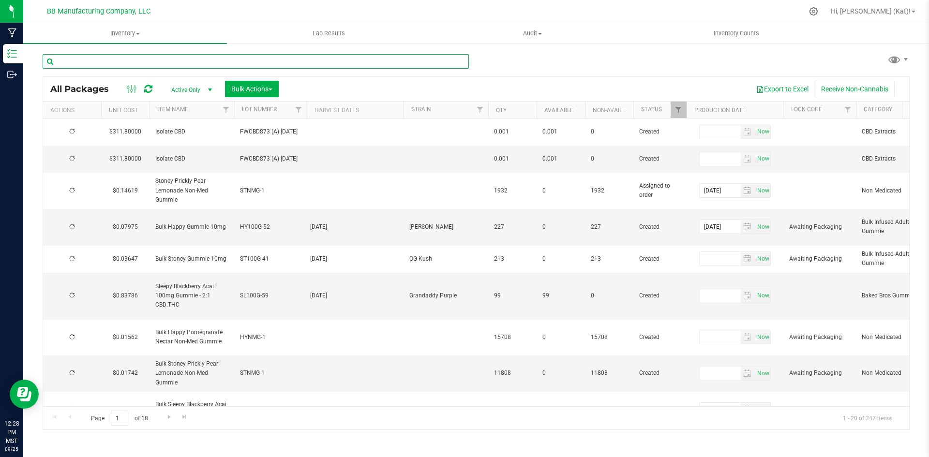
type input "2025-08-28"
type input "2025-08-15"
type input "2026-08-15"
type input "2025-08-15"
type input "2026-08-15"
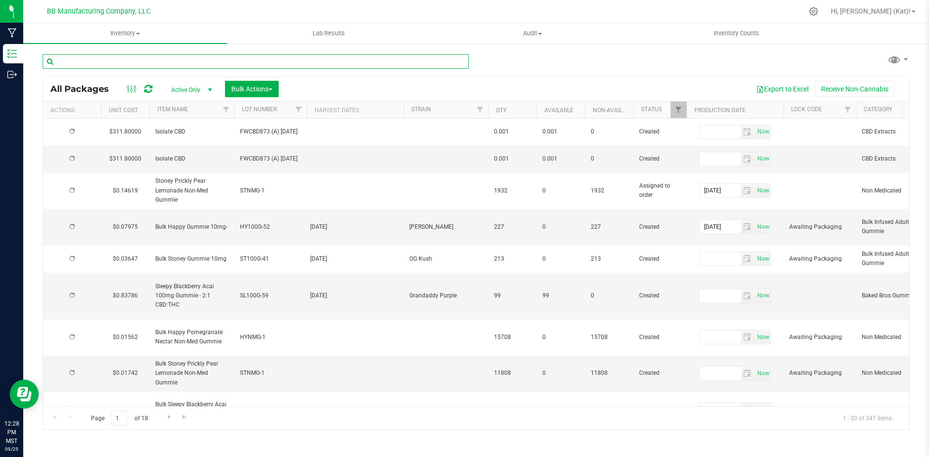
type input "2025-08-15"
type input "2026-08-15"
type input "2025-08-15"
type input "2026-08-15"
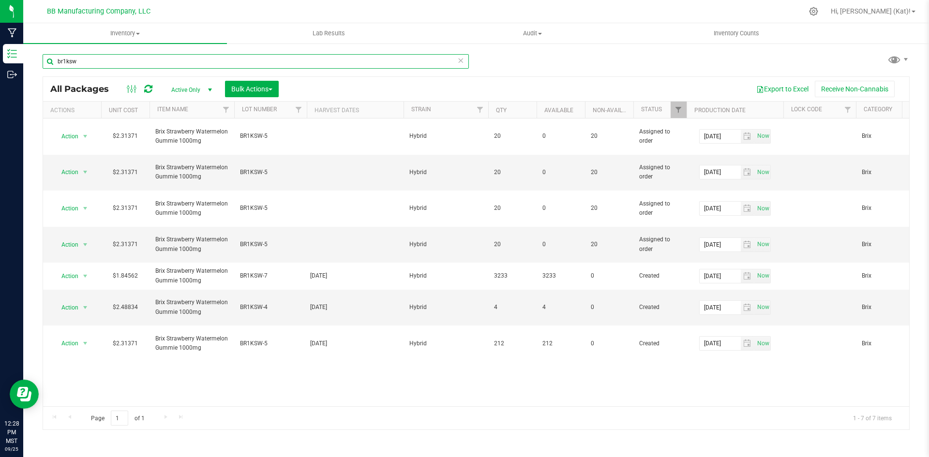
type input "br1ksw"
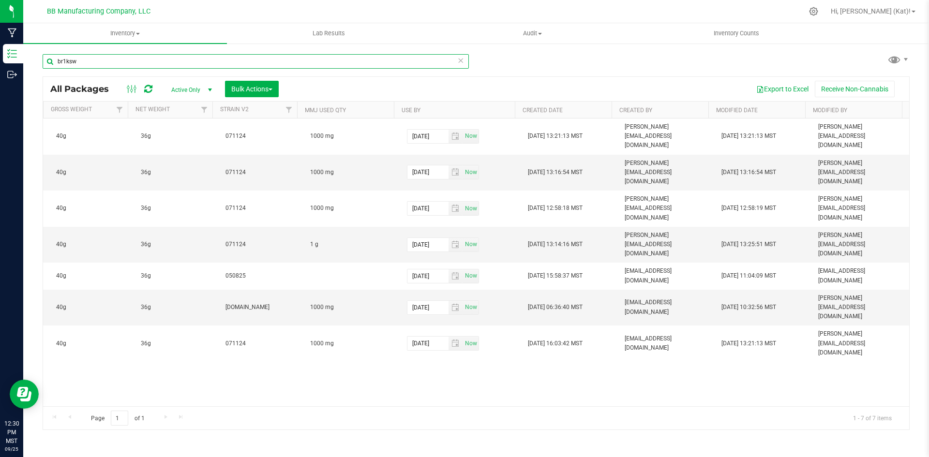
scroll to position [0, 3045]
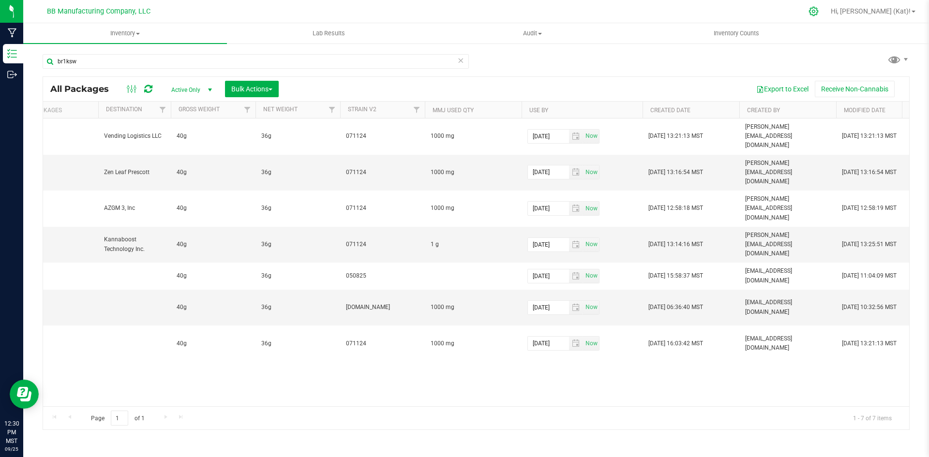
click at [826, 20] on div at bounding box center [814, 11] width 24 height 21
click at [819, 13] on icon at bounding box center [813, 11] width 9 height 9
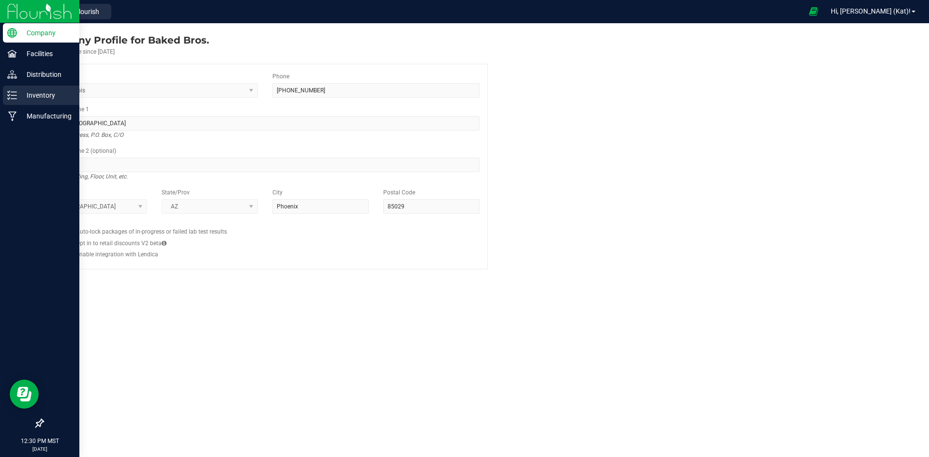
click at [32, 97] on p "Inventory" at bounding box center [46, 96] width 58 height 12
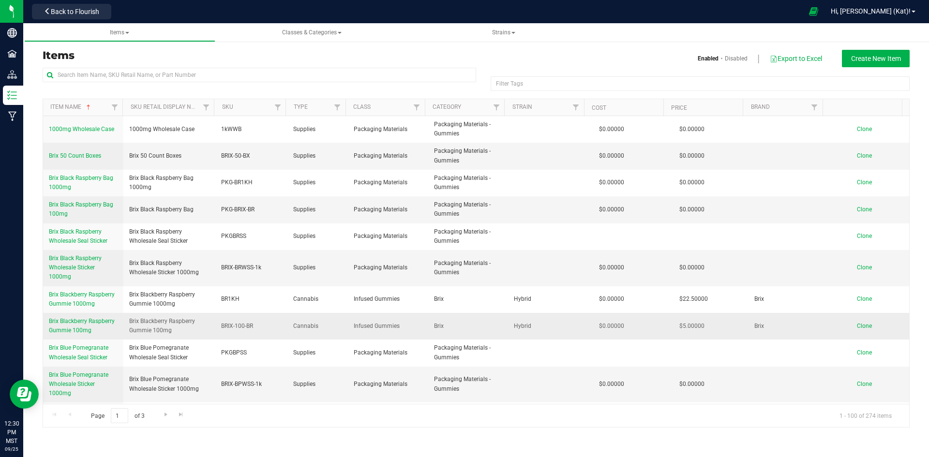
click at [88, 329] on span "Brix Blackberry Raspberry Gummie 100mg" at bounding box center [82, 326] width 66 height 16
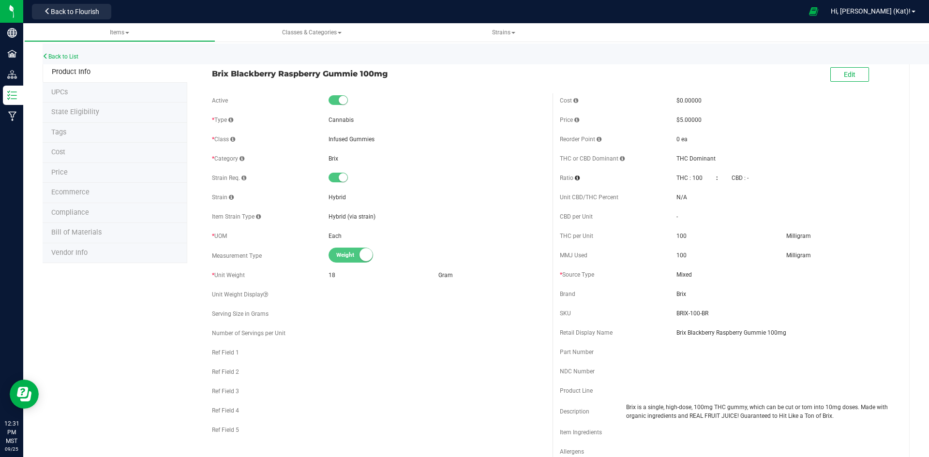
click at [92, 193] on li "Ecommerce" at bounding box center [115, 193] width 145 height 20
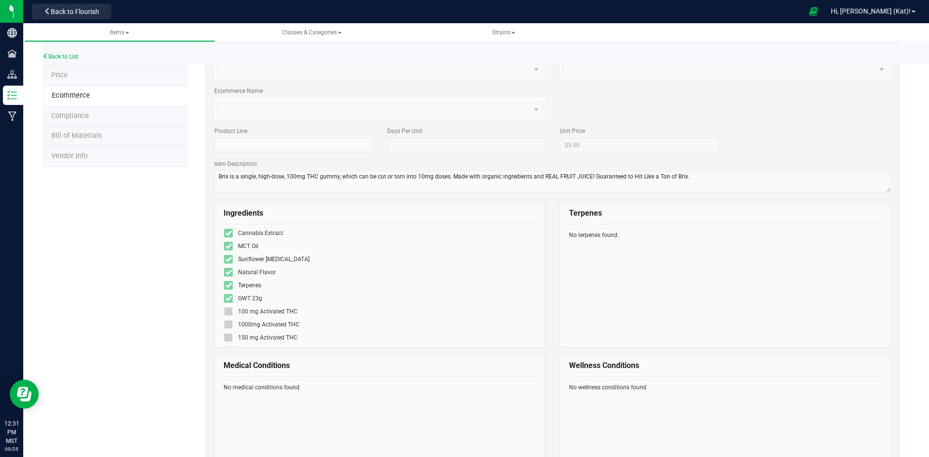
scroll to position [97, 0]
